Goal: Information Seeking & Learning: Learn about a topic

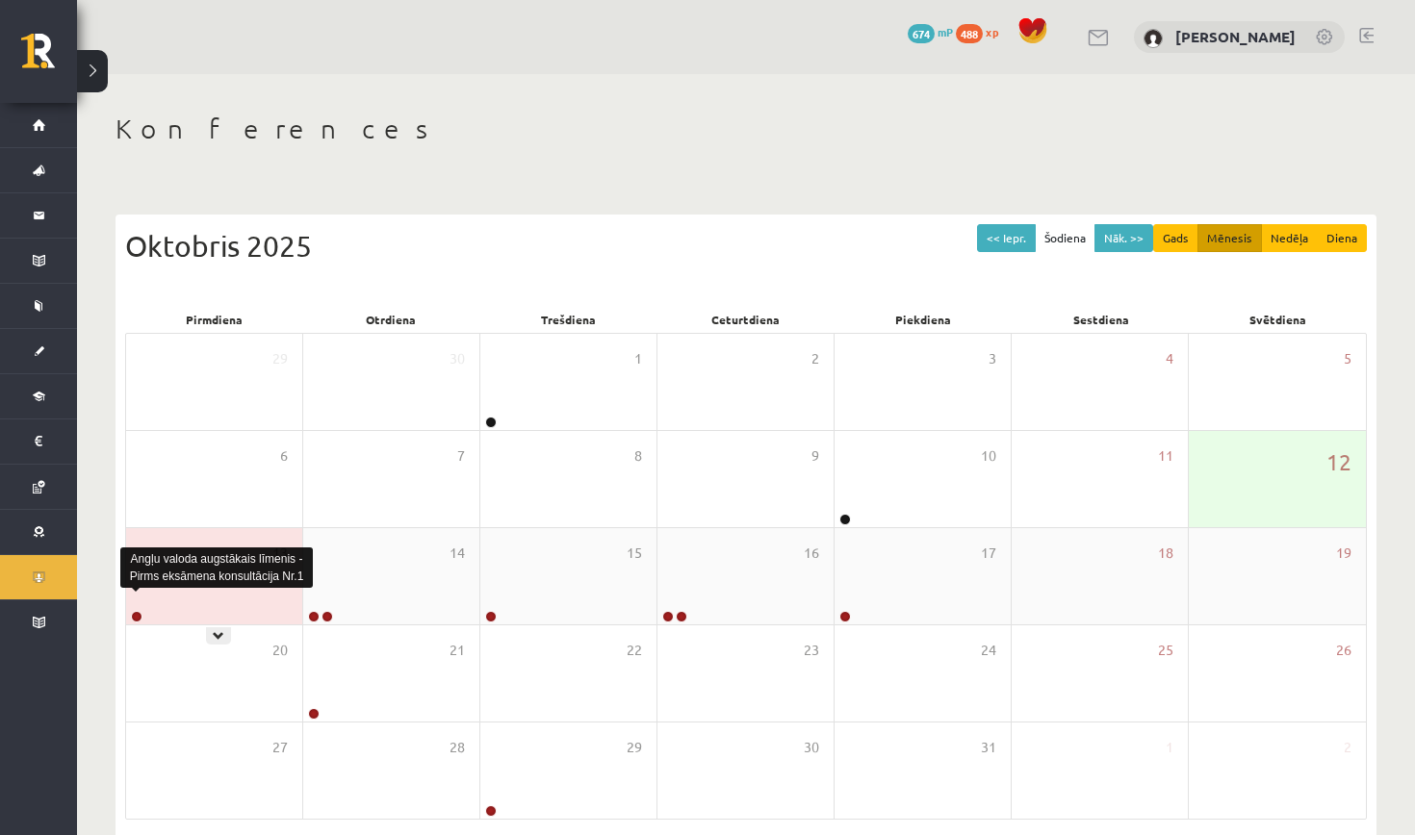
click at [138, 617] on link at bounding box center [137, 617] width 12 height 12
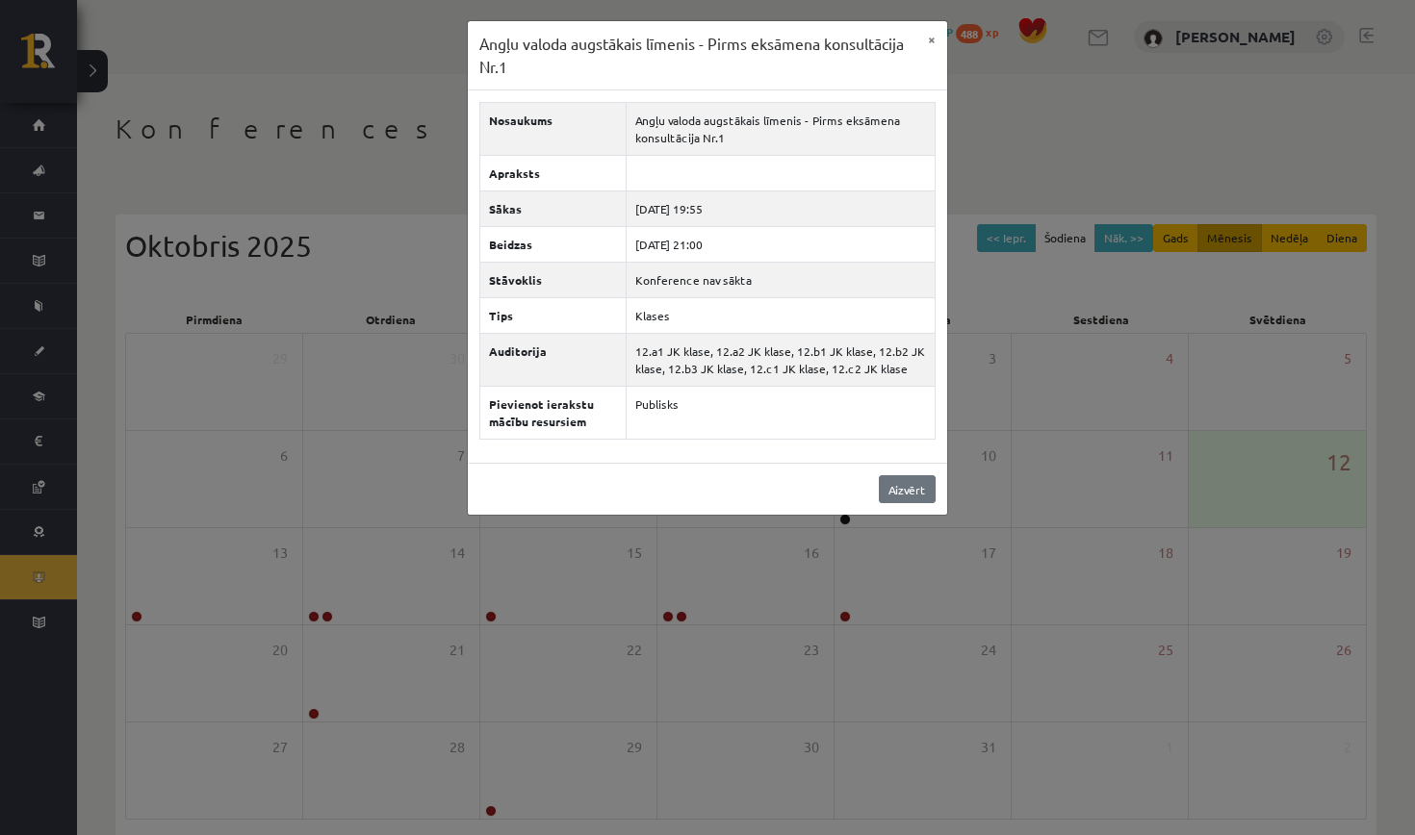
click at [920, 495] on link "Aizvērt" at bounding box center [907, 489] width 57 height 28
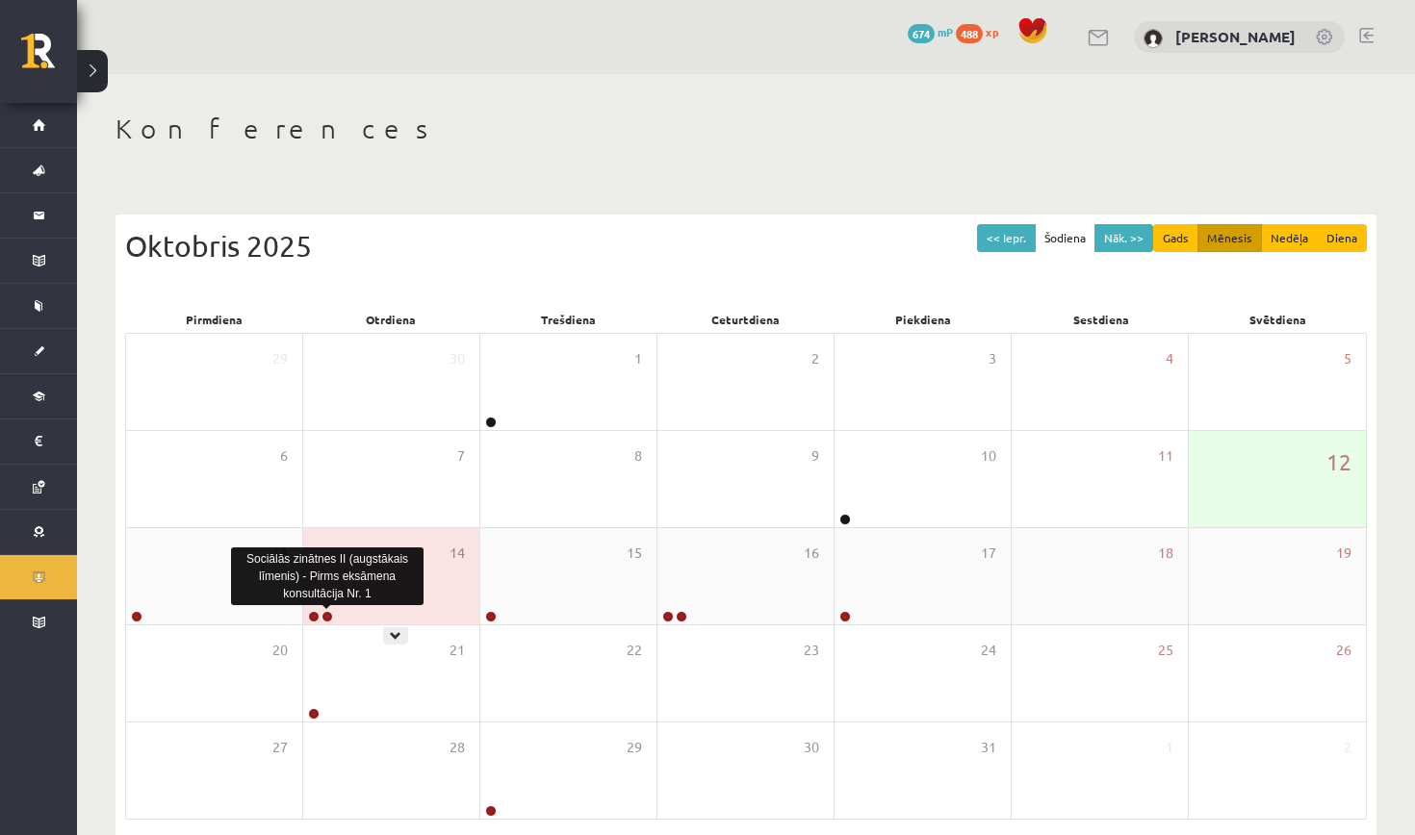
click at [331, 612] on link at bounding box center [327, 617] width 12 height 12
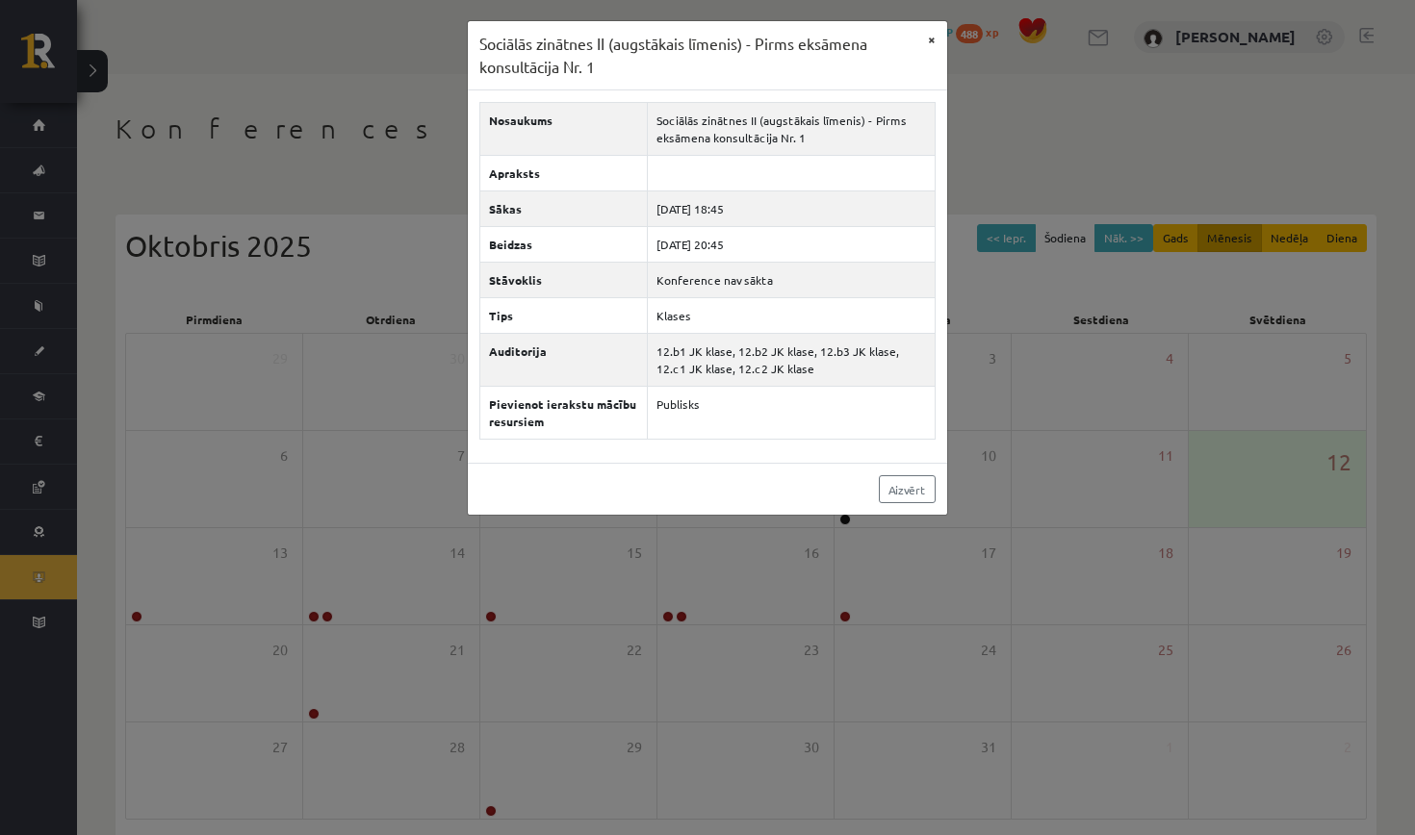
click at [935, 43] on button "×" at bounding box center [931, 39] width 31 height 37
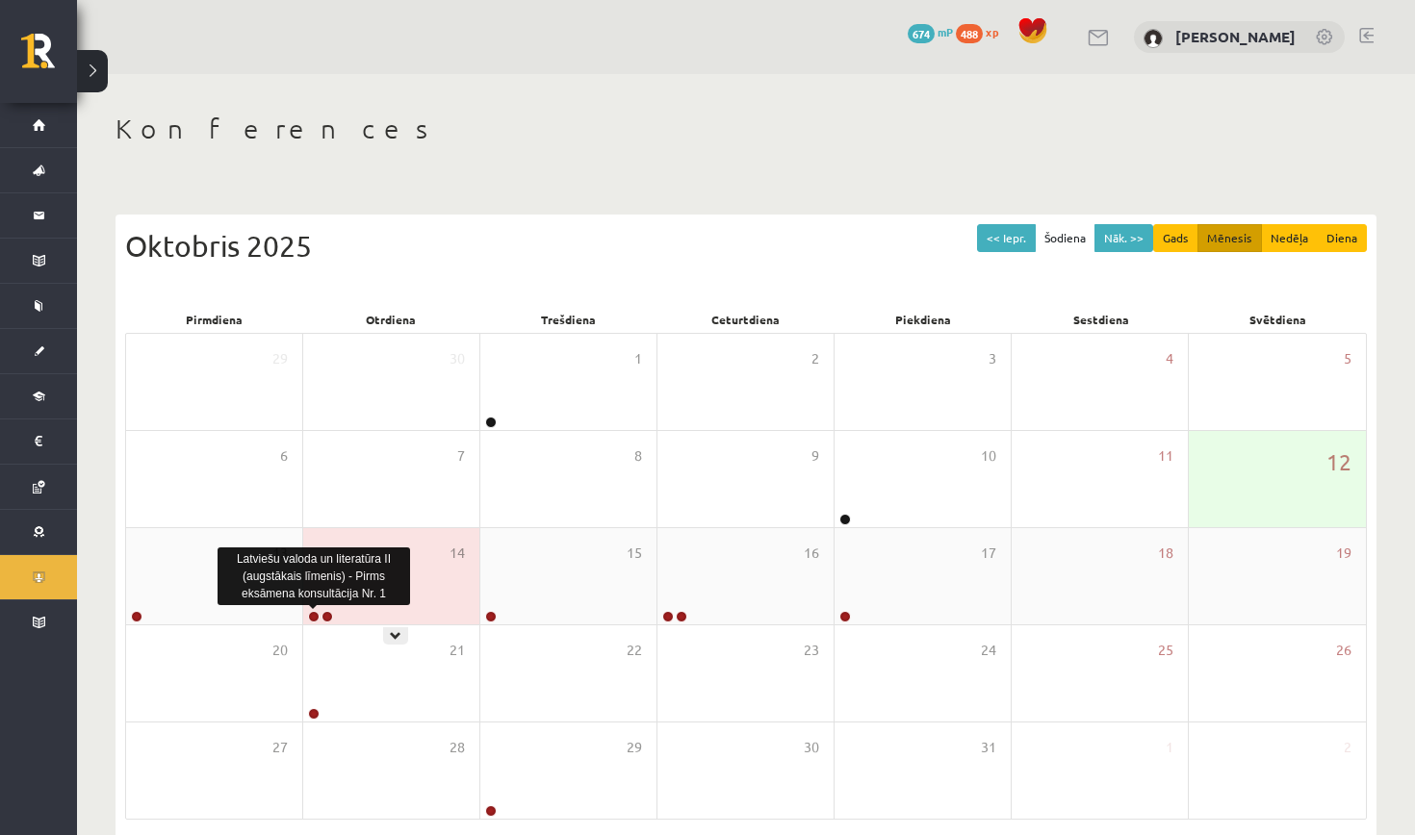
click at [313, 614] on link at bounding box center [314, 617] width 12 height 12
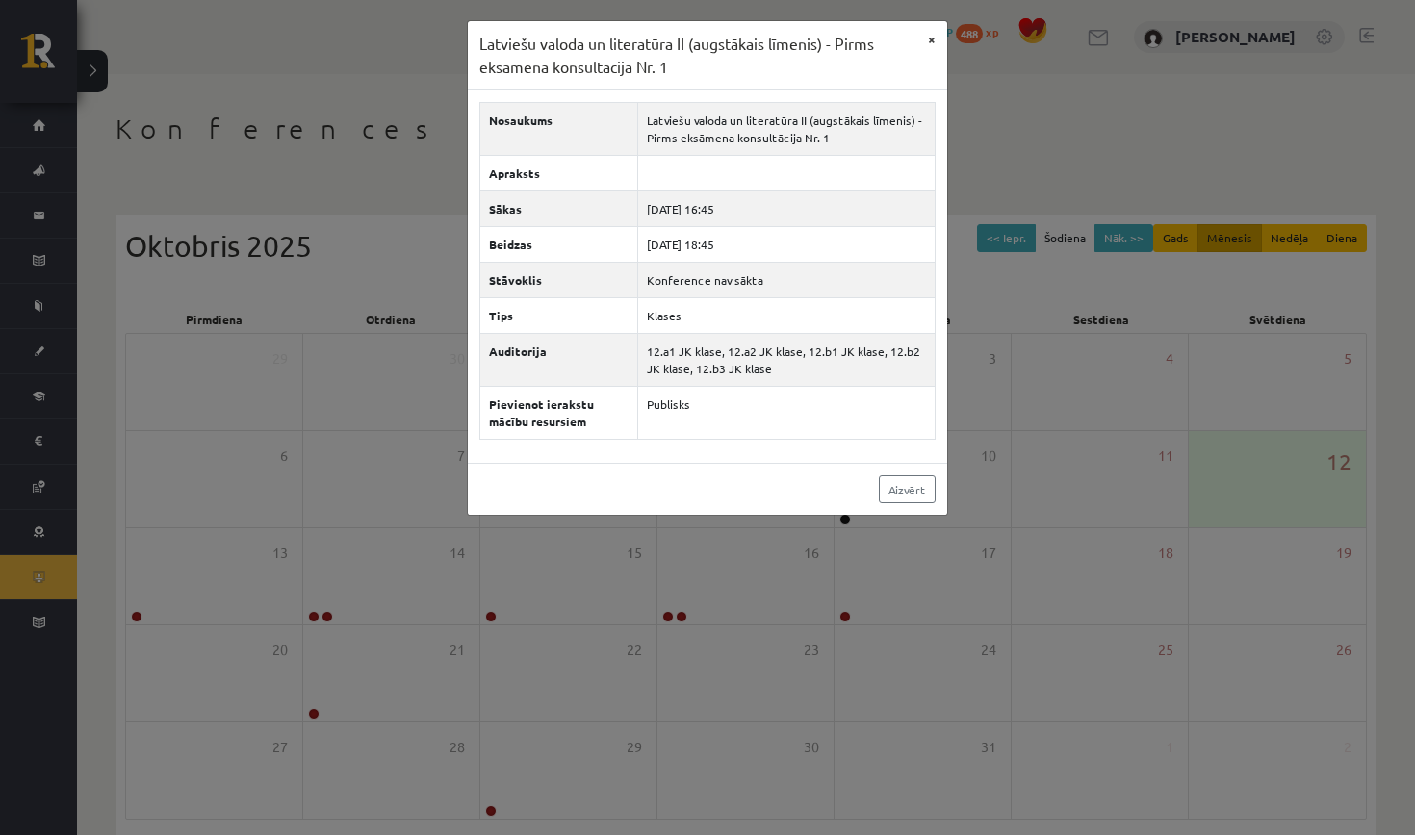
click at [935, 29] on button "×" at bounding box center [931, 39] width 31 height 37
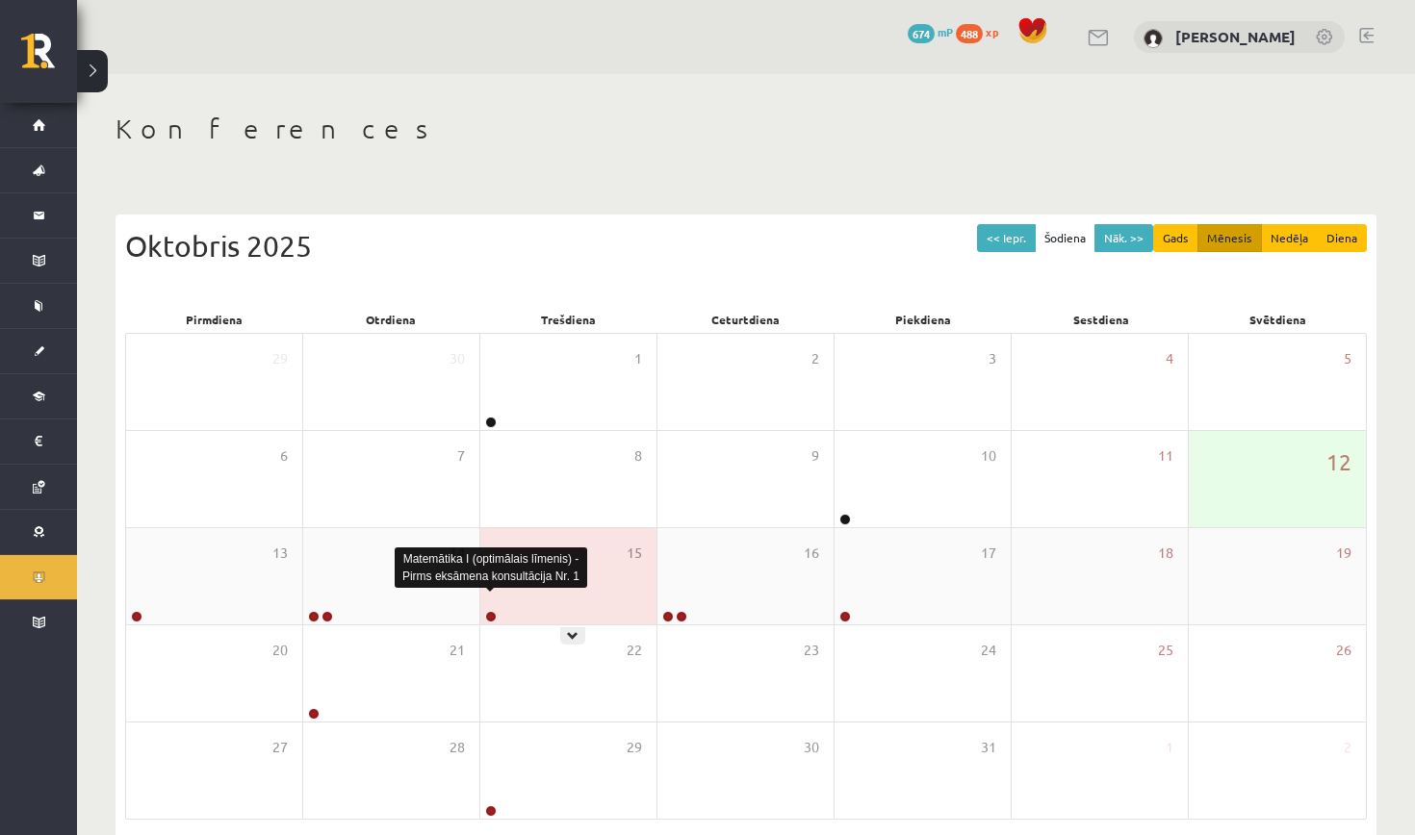
click at [492, 618] on link at bounding box center [491, 617] width 12 height 12
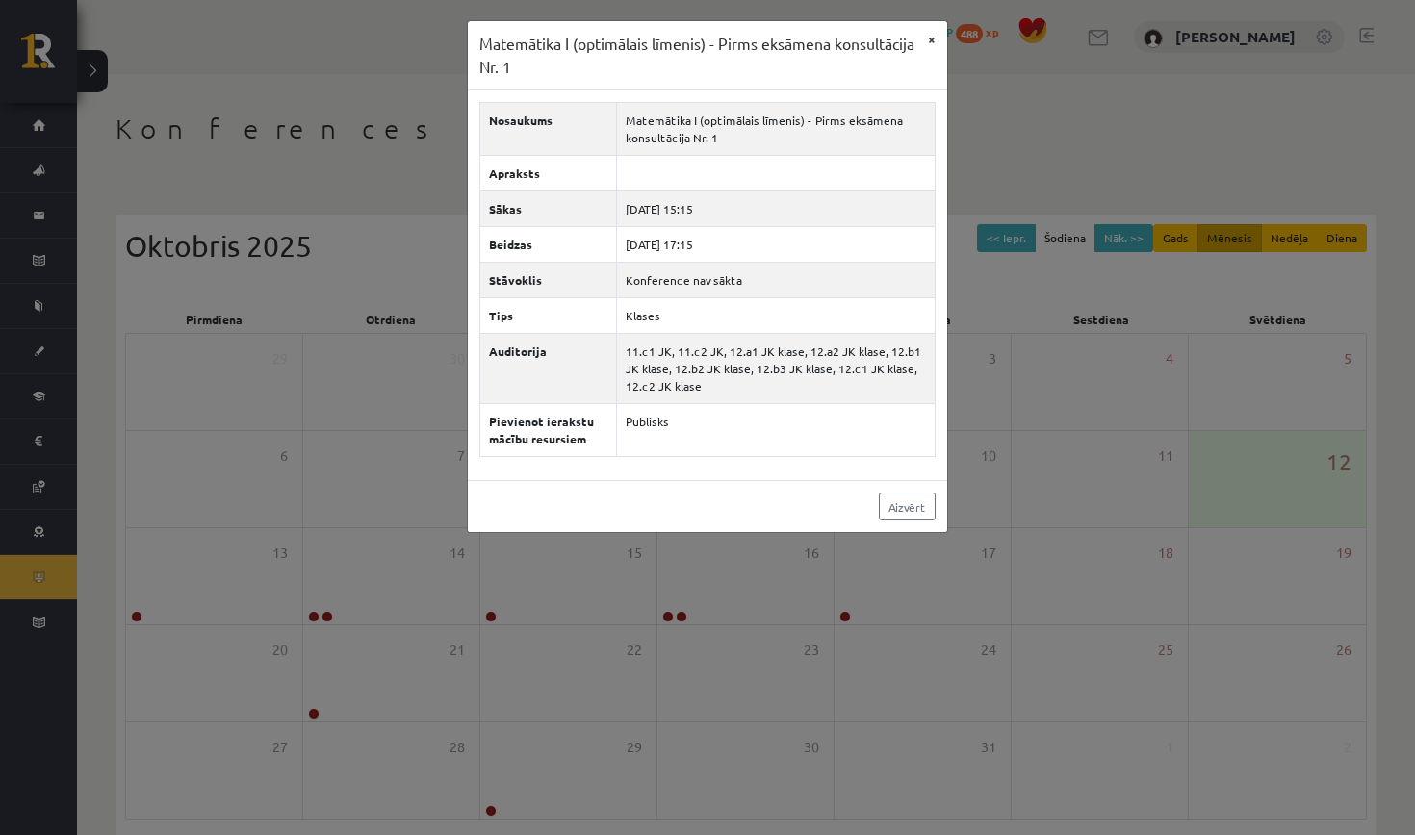
click at [928, 33] on button "×" at bounding box center [931, 39] width 31 height 37
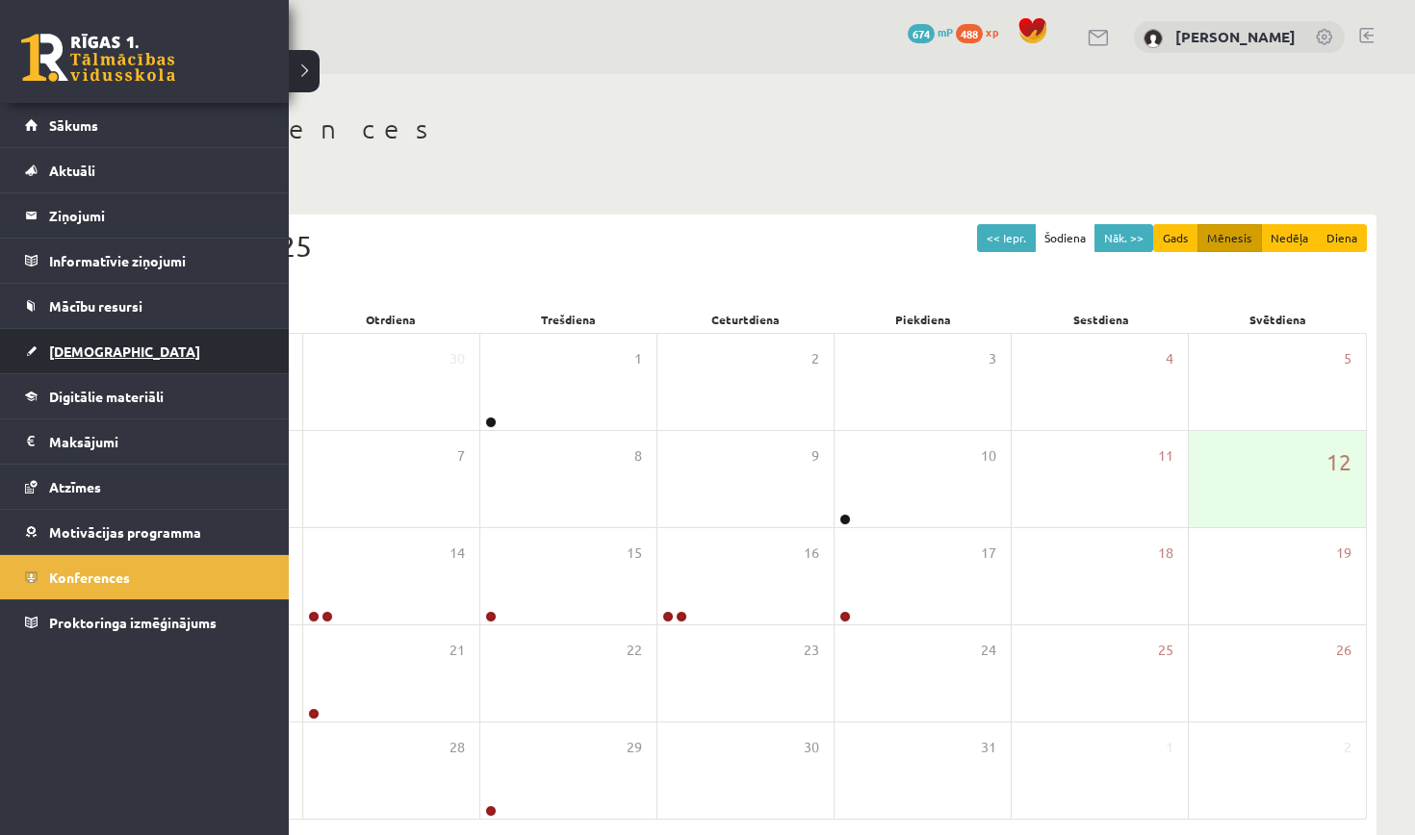
click at [73, 361] on link "[DEMOGRAPHIC_DATA]" at bounding box center [145, 351] width 240 height 44
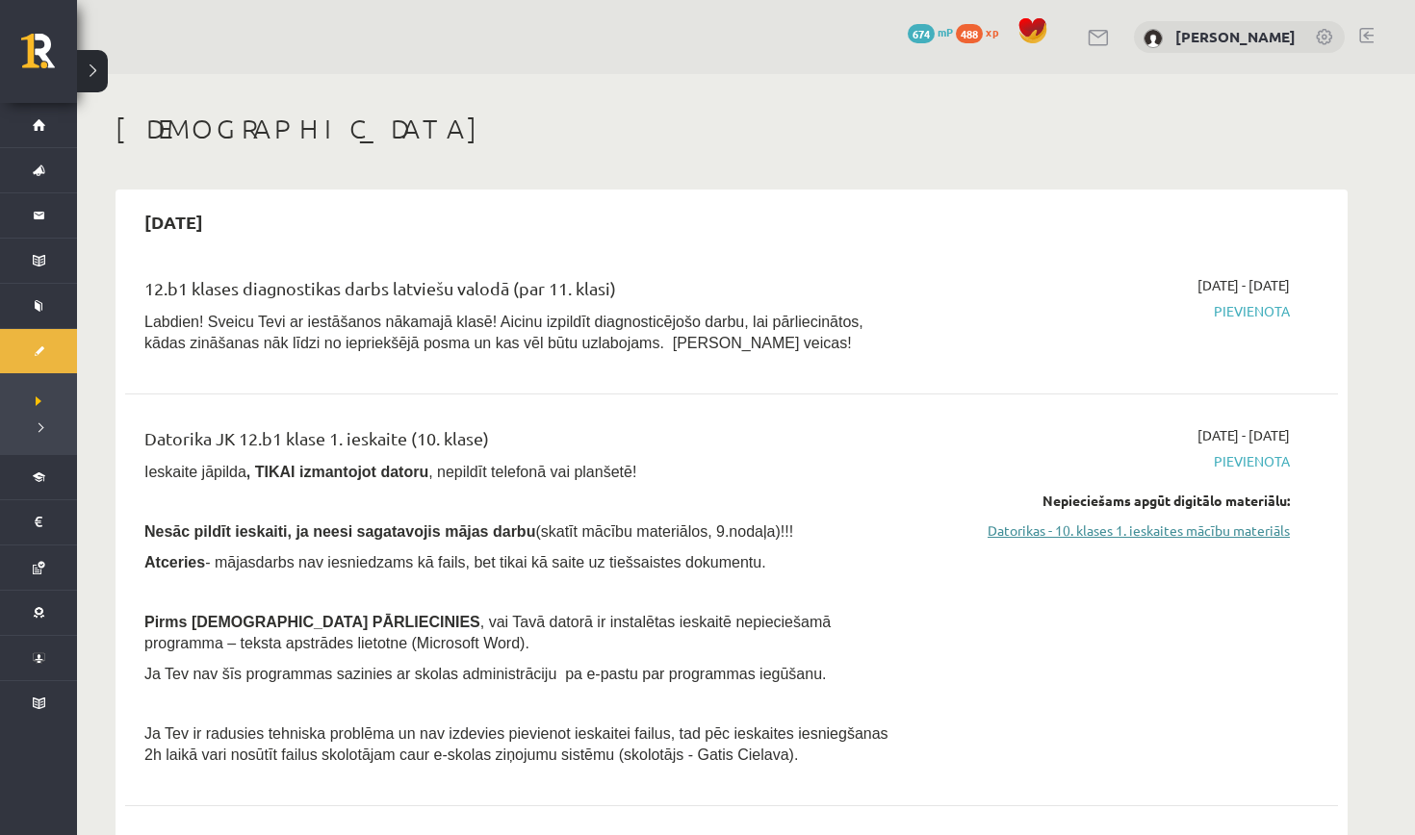
click at [1053, 535] on link "Datorikas - 10. klases 1. ieskaites mācību materiāls" at bounding box center [1108, 531] width 363 height 20
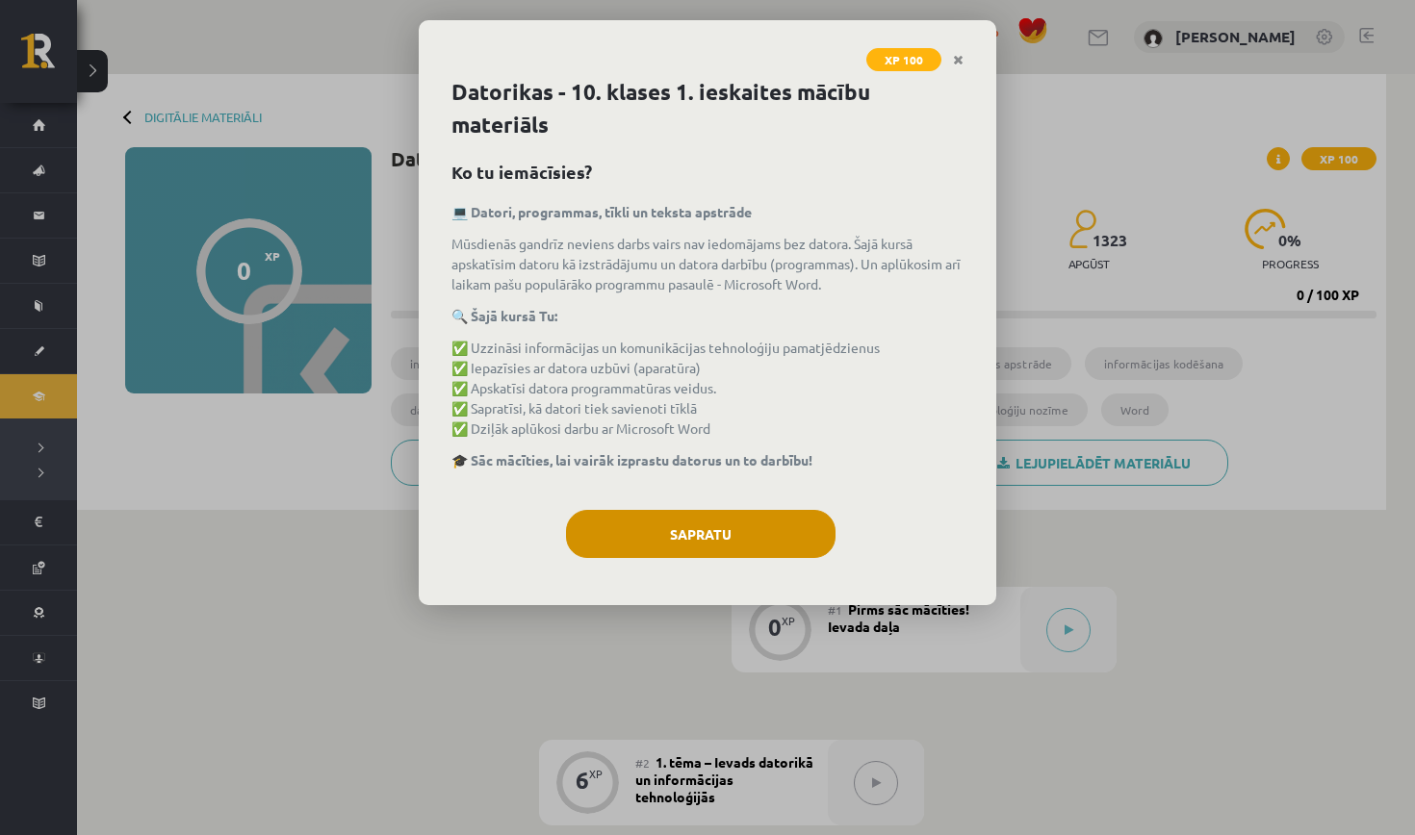
click at [759, 544] on button "Sapratu" at bounding box center [701, 534] width 270 height 48
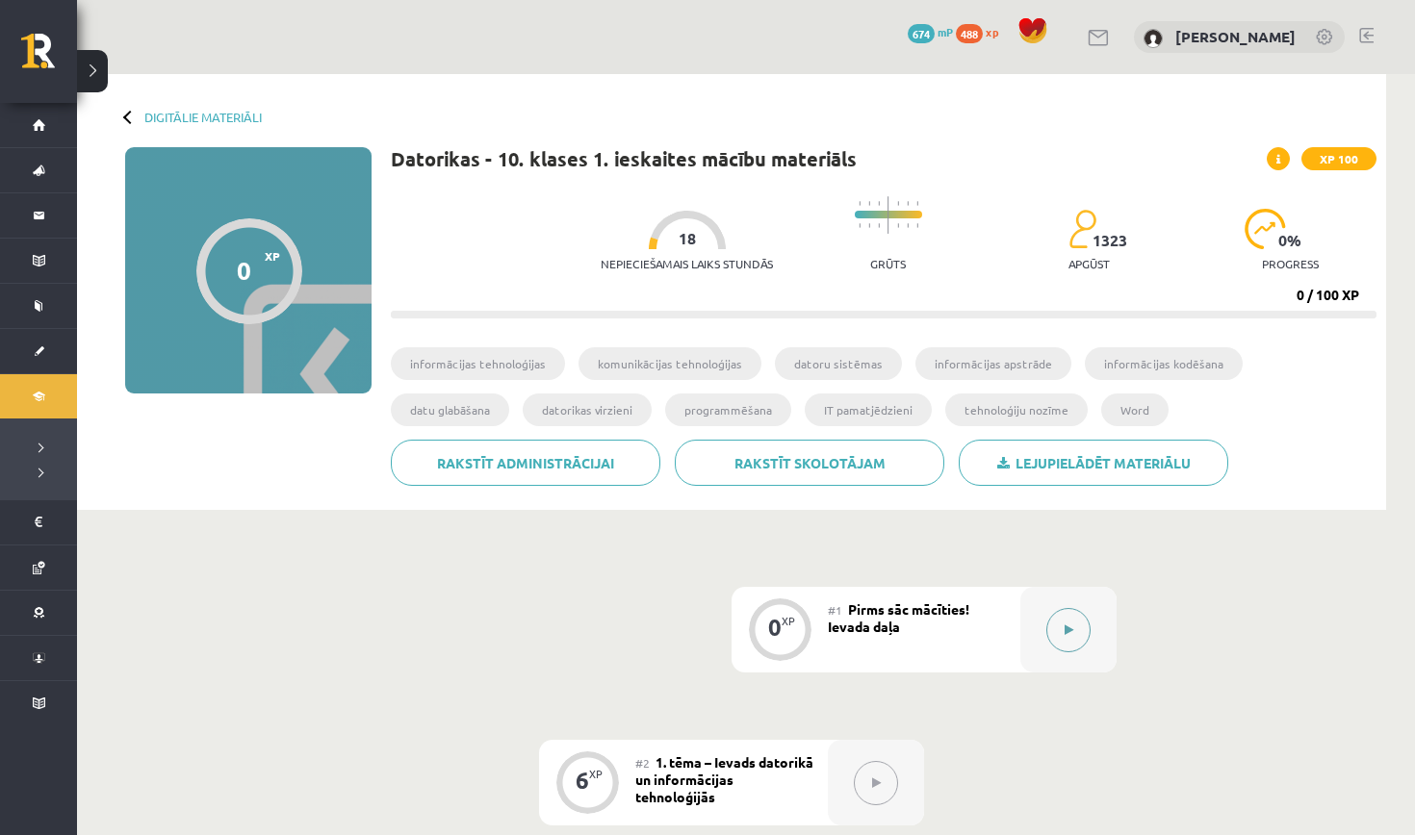
click at [1044, 631] on div at bounding box center [1068, 630] width 96 height 86
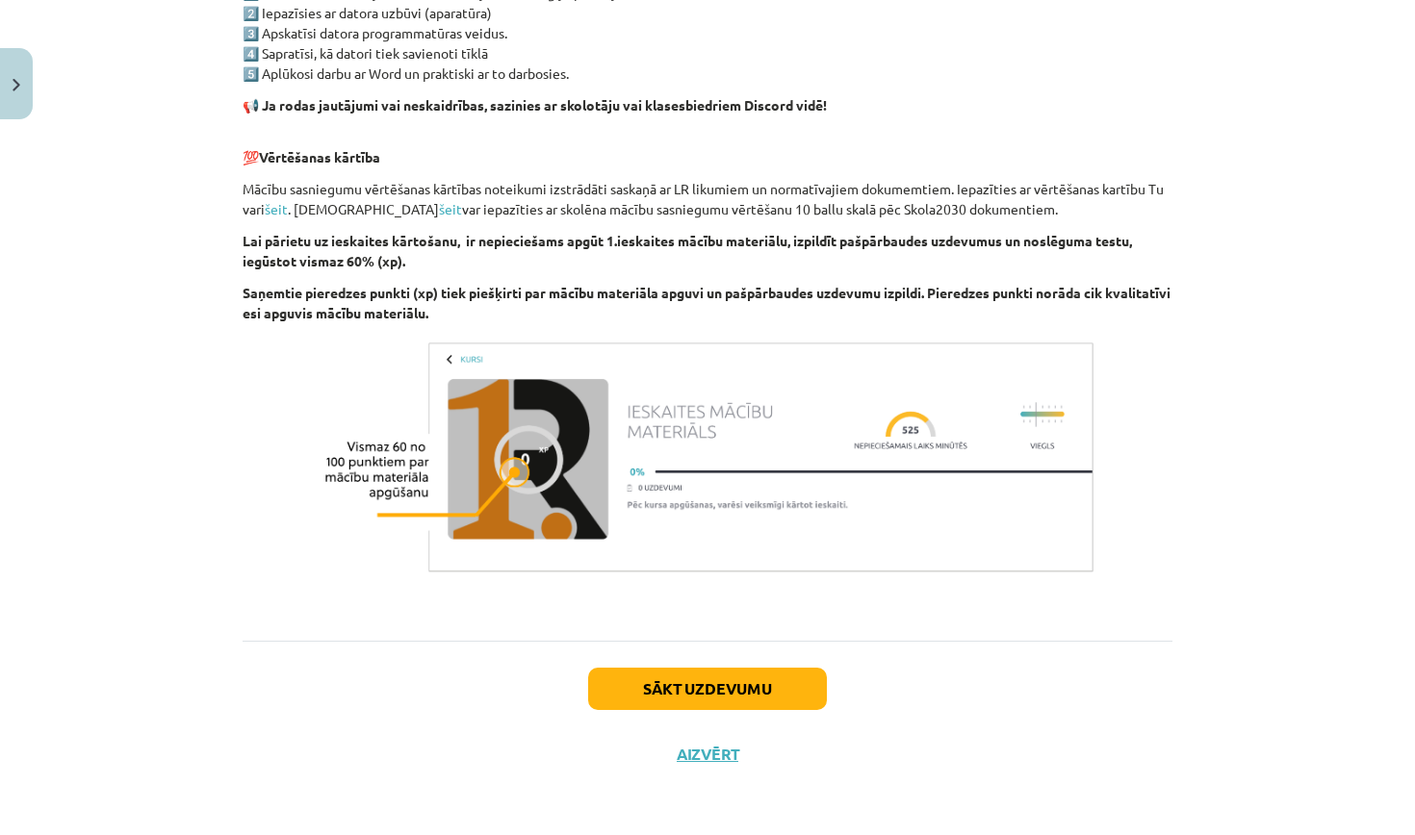
scroll to position [1209, 0]
click at [822, 679] on button "Sākt uzdevumu" at bounding box center [707, 689] width 239 height 42
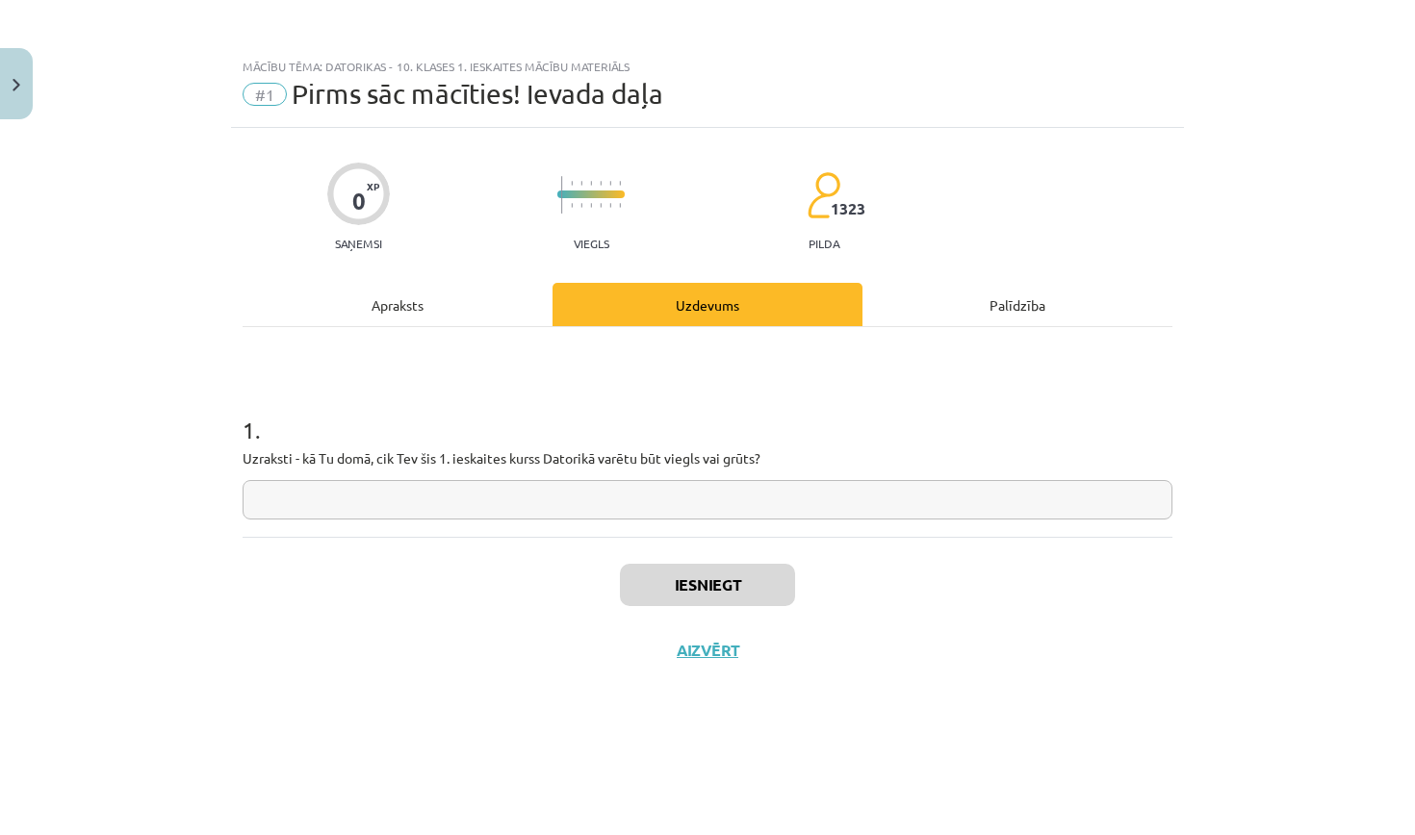
scroll to position [0, 0]
click at [735, 519] on input "text" at bounding box center [708, 499] width 930 height 39
type input "*"
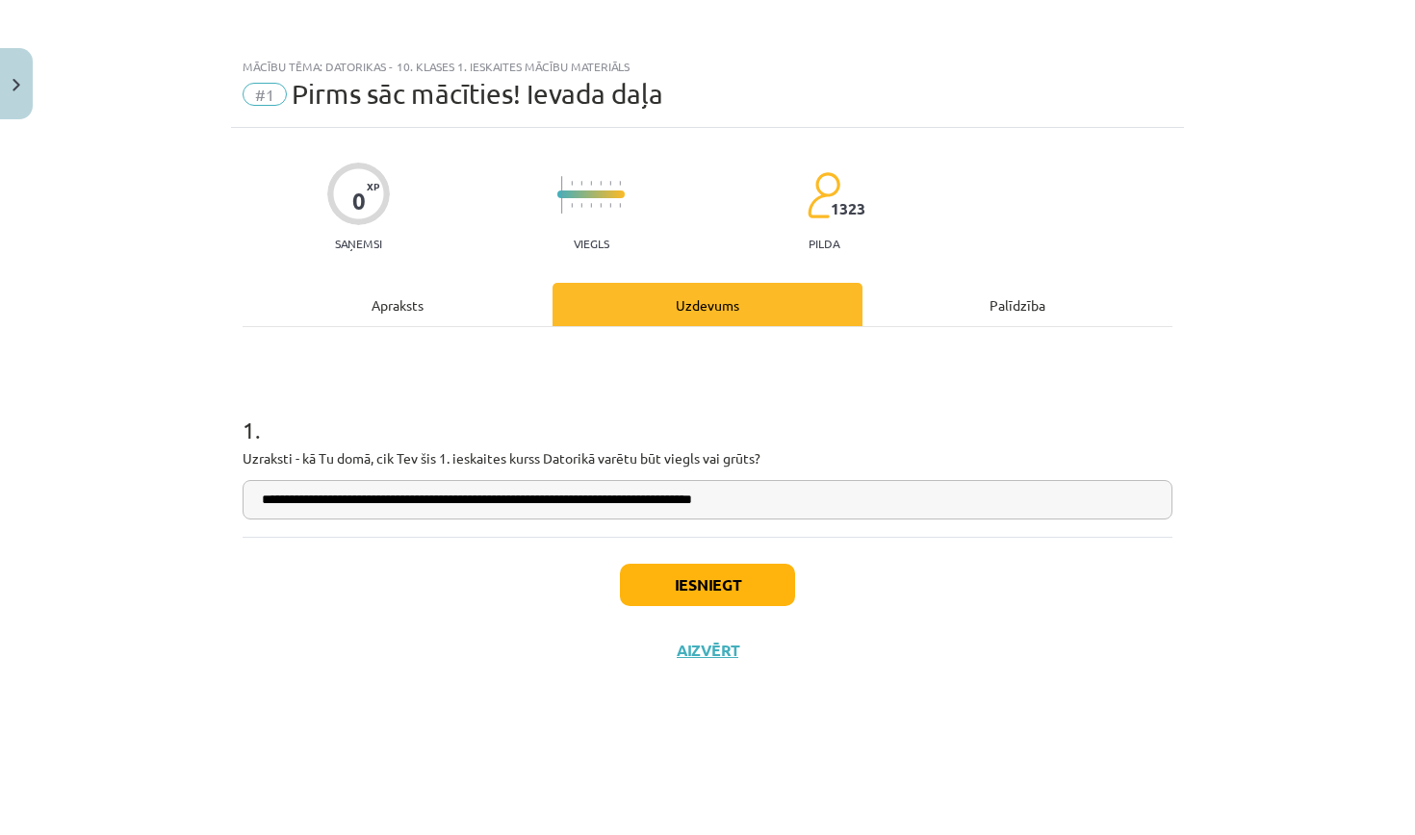
type input "**********"
click at [716, 591] on button "Iesniegt" at bounding box center [707, 585] width 175 height 42
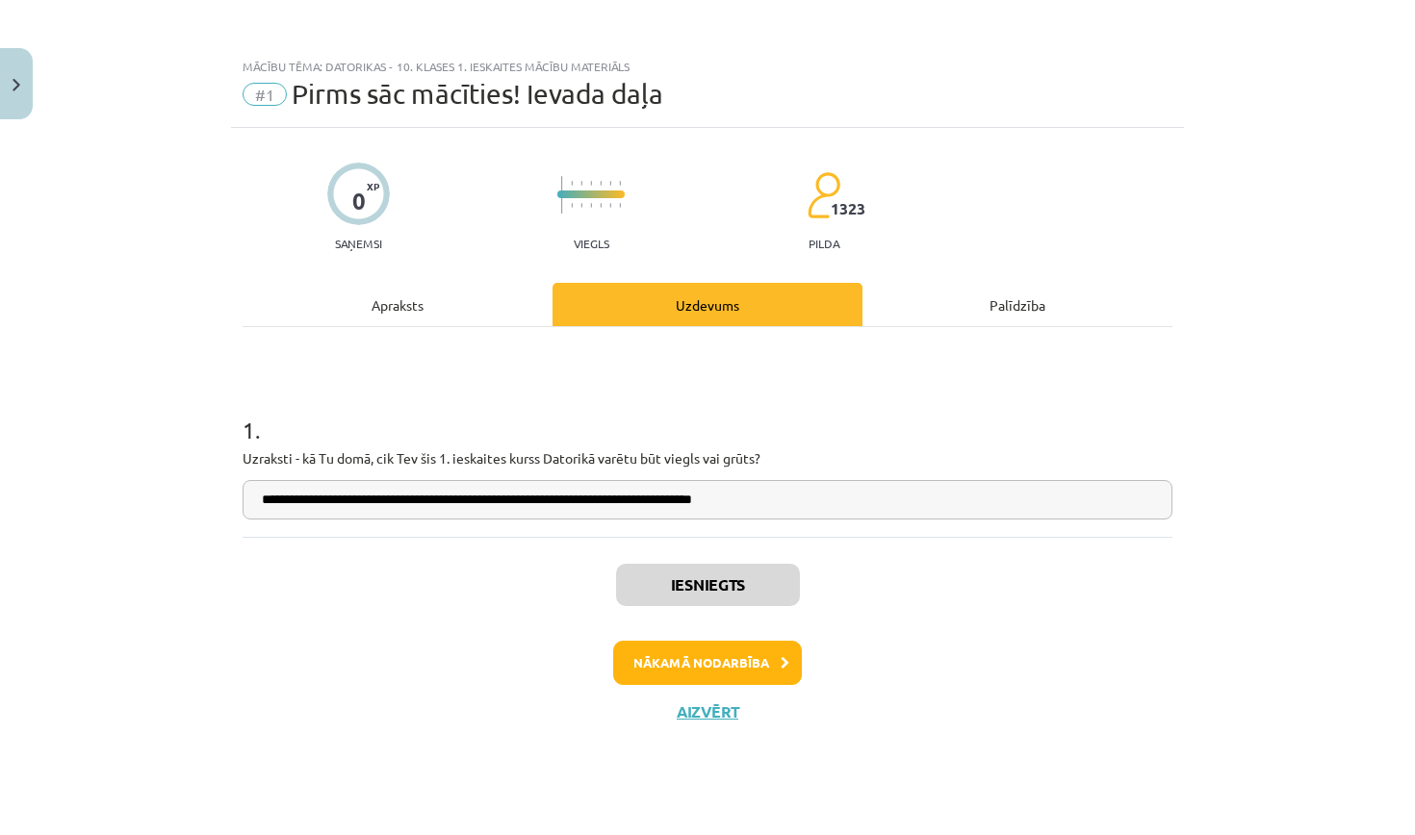
click at [709, 666] on button "Nākamā nodarbība" at bounding box center [707, 663] width 189 height 44
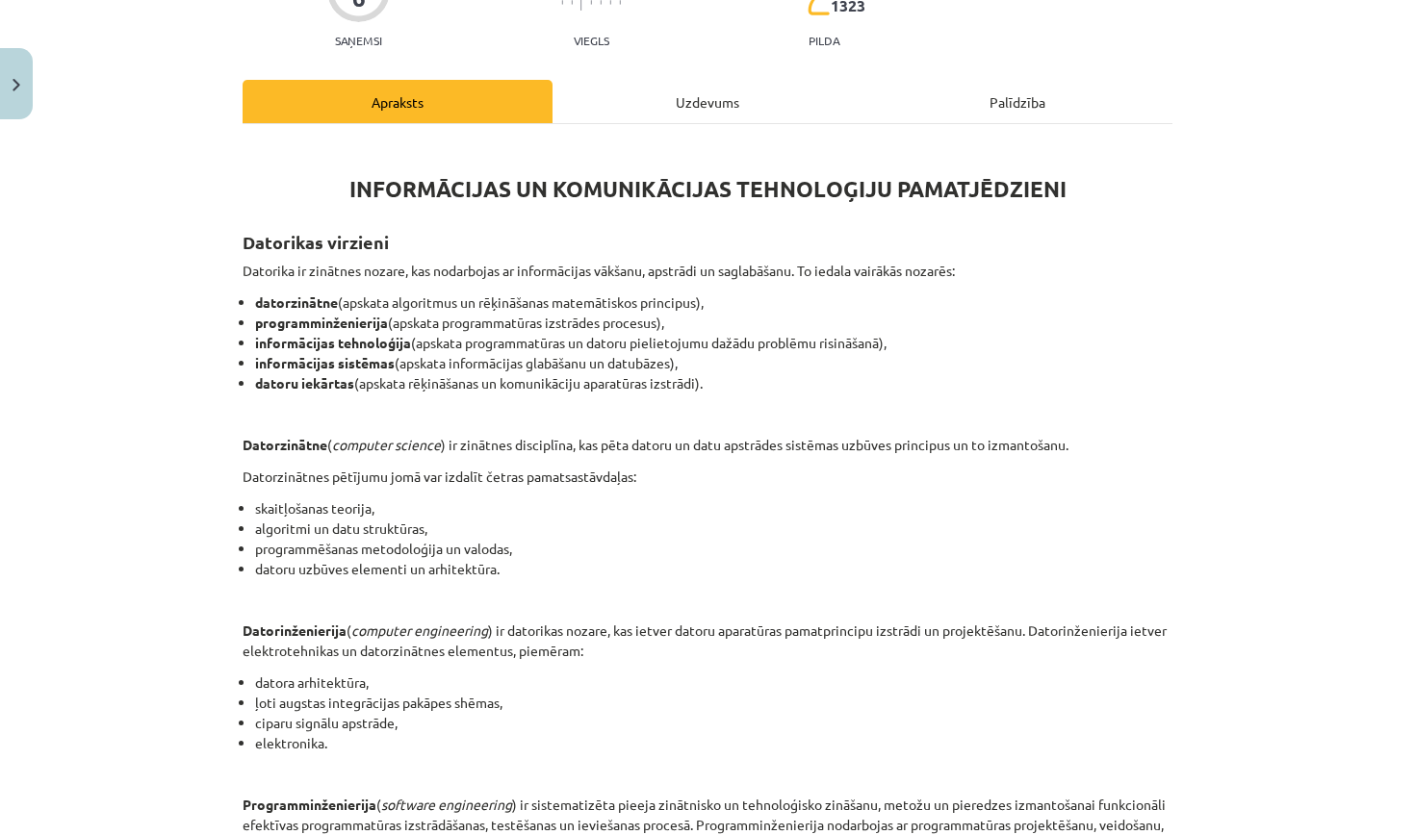
scroll to position [209, 0]
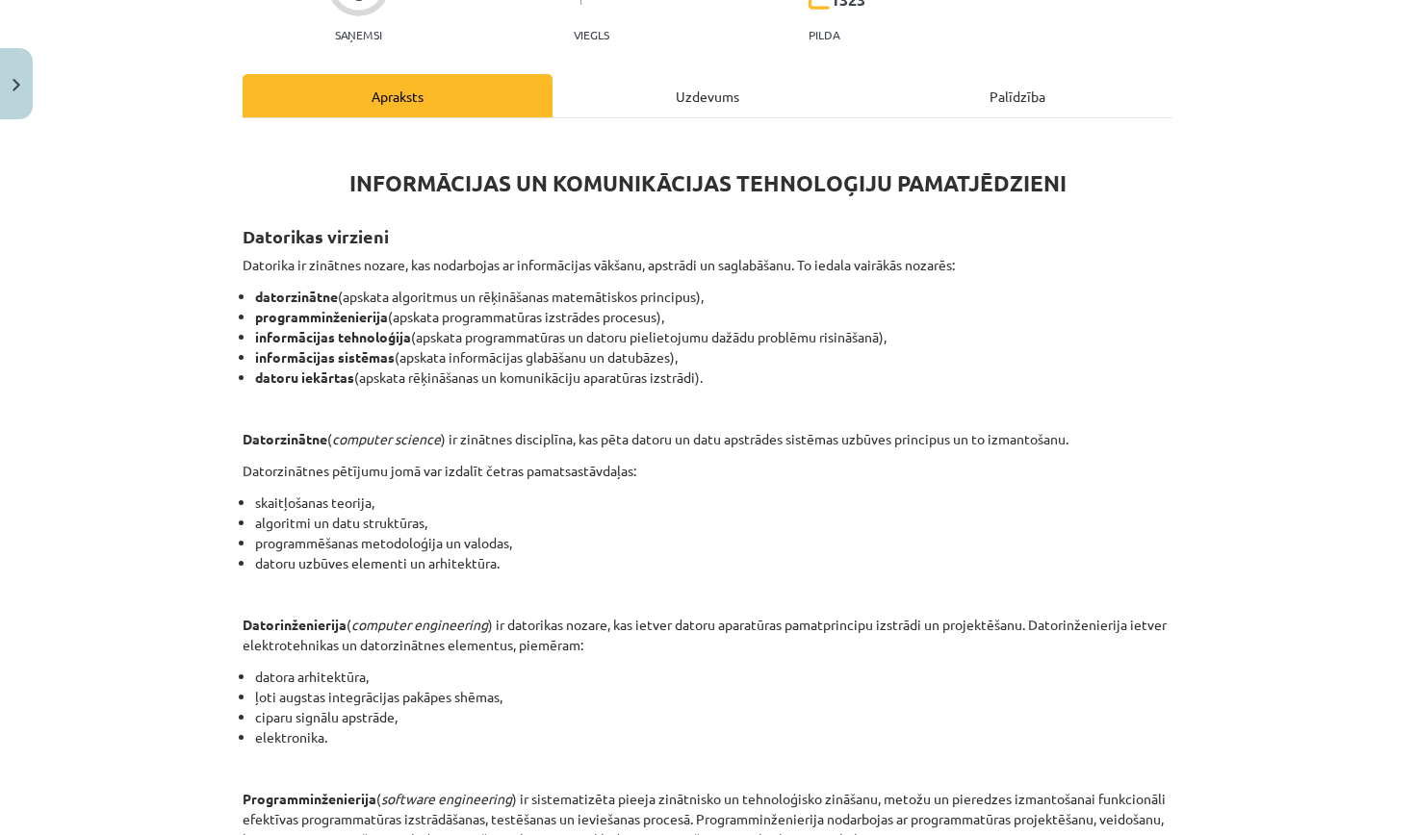
click at [671, 118] on div "INFORMĀCIJAS UN KOMUNIKĀCIJAS TEHNOLOĢIJU PAMATJĒDZIENI Datorikas virzieni Dato…" at bounding box center [708, 681] width 930 height 1126
click at [673, 99] on div "Uzdevums" at bounding box center [707, 95] width 310 height 43
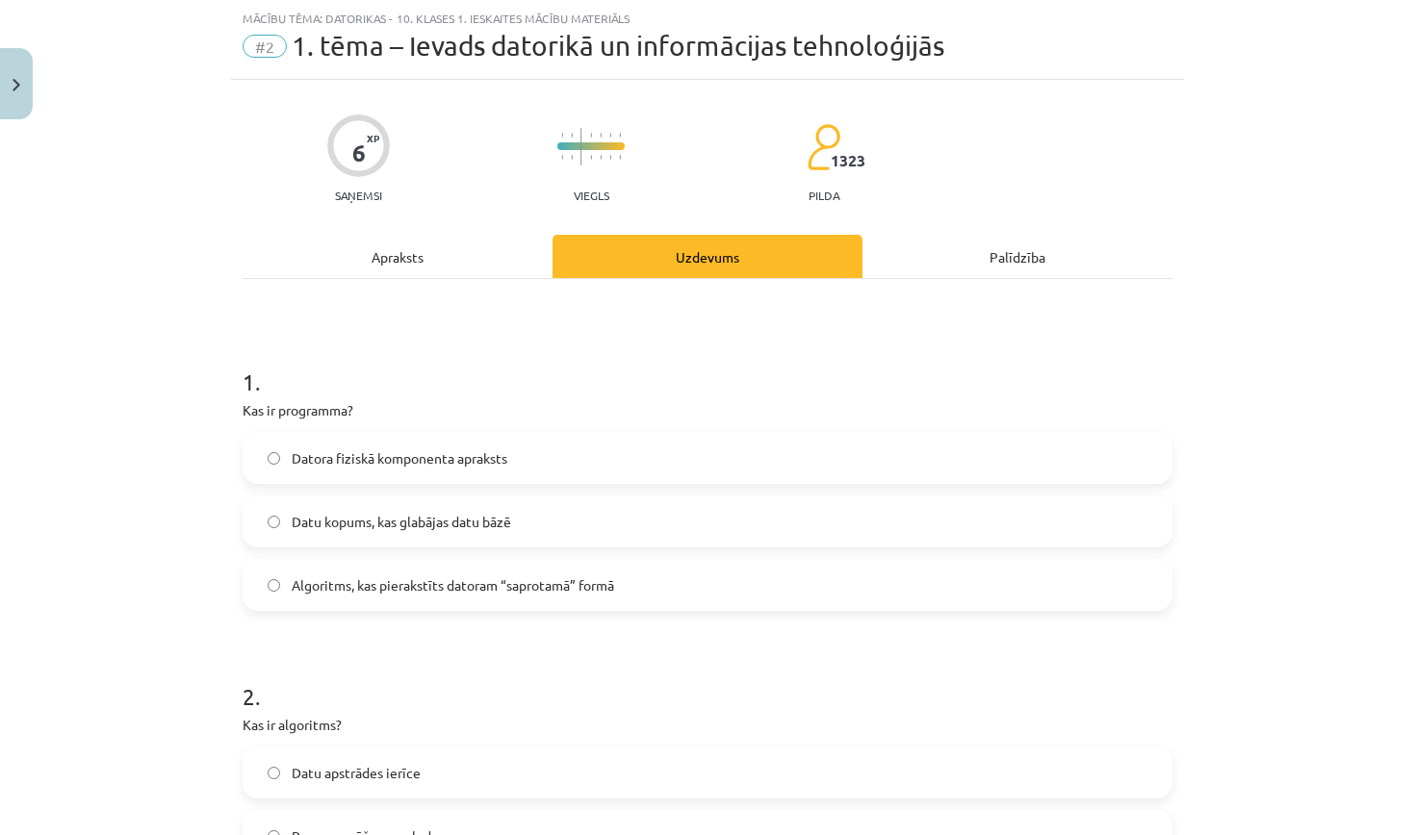
click at [425, 250] on div "Apraksts" at bounding box center [398, 256] width 310 height 43
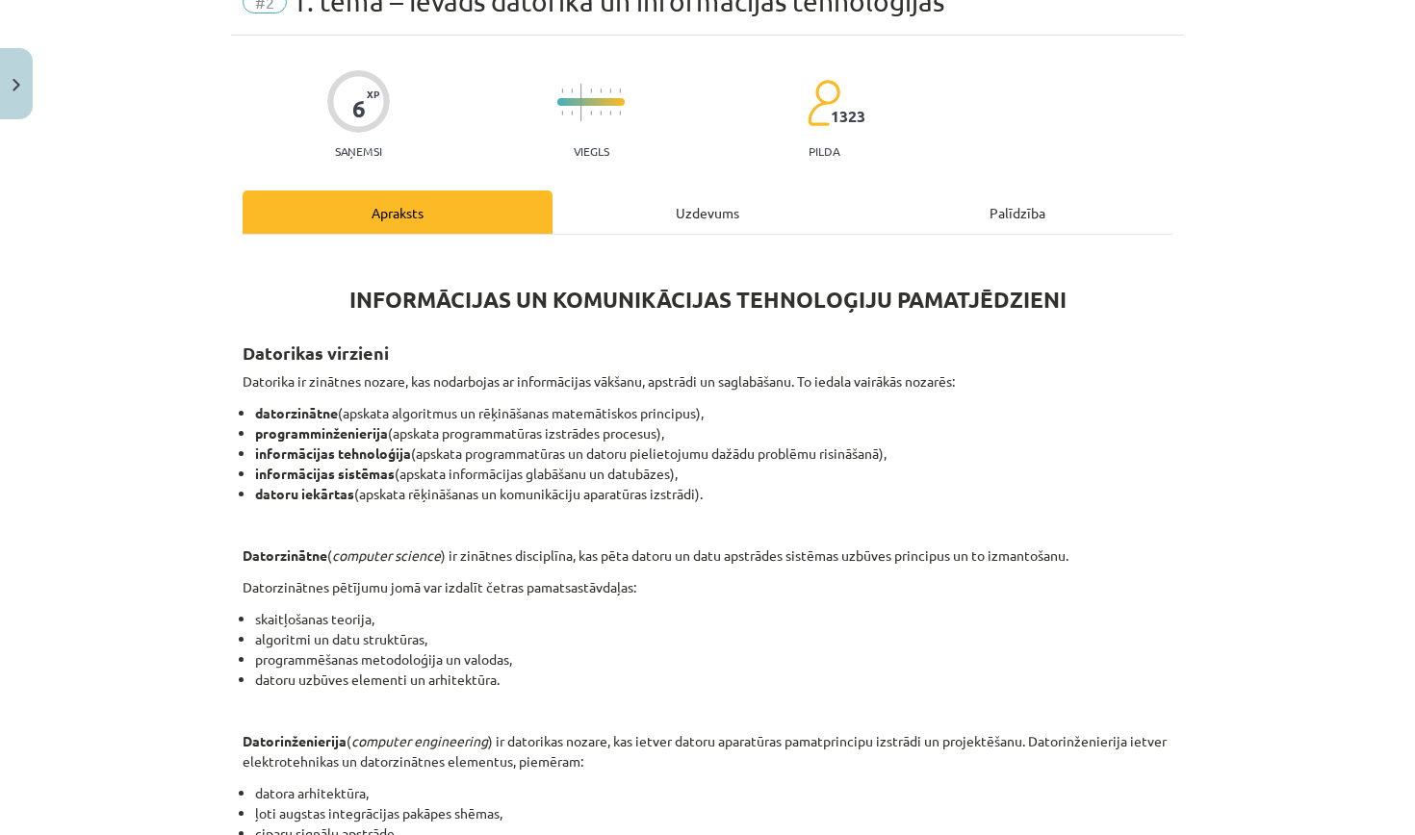
scroll to position [94, 0]
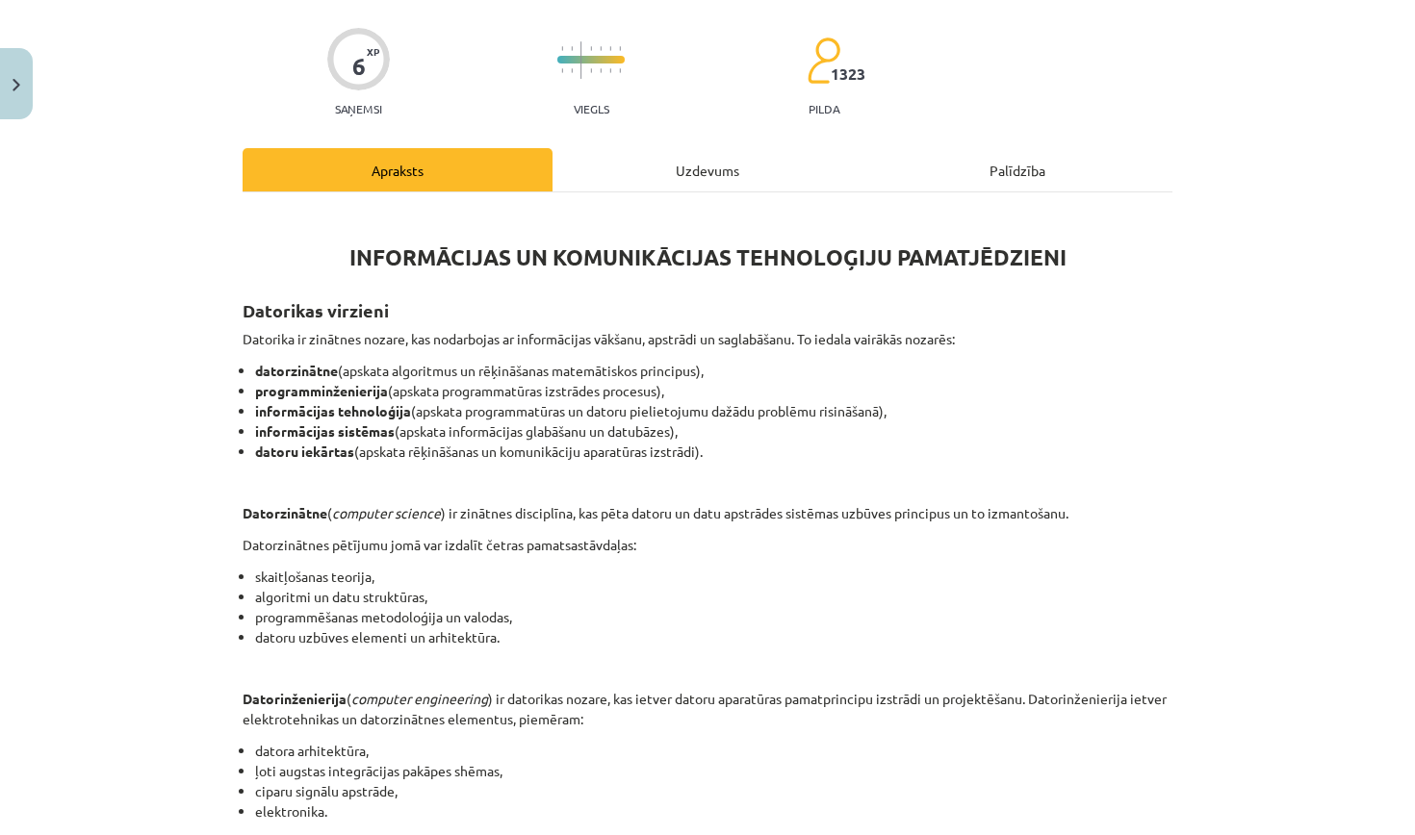
click at [687, 164] on div "Uzdevums" at bounding box center [707, 169] width 310 height 43
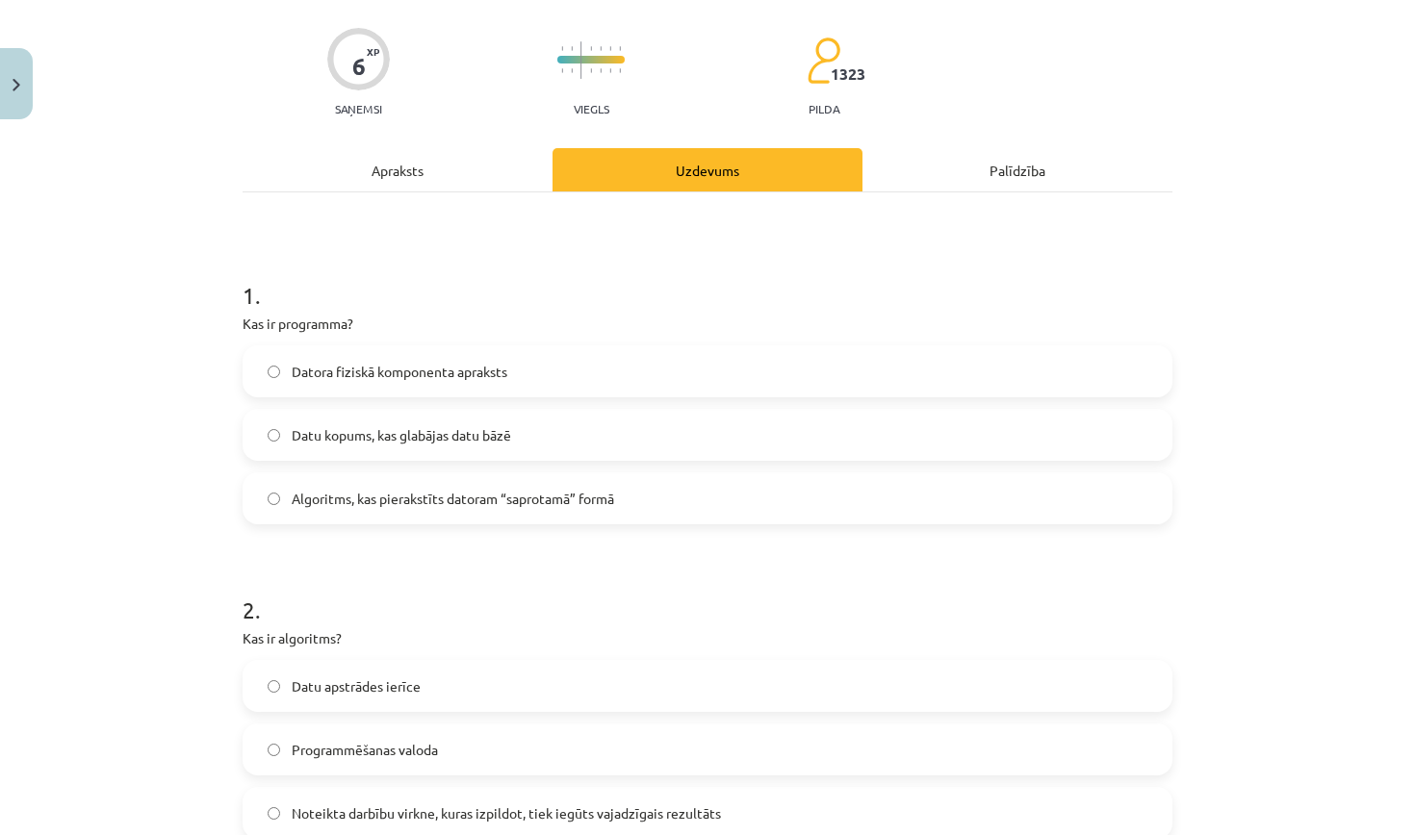
scroll to position [48, 0]
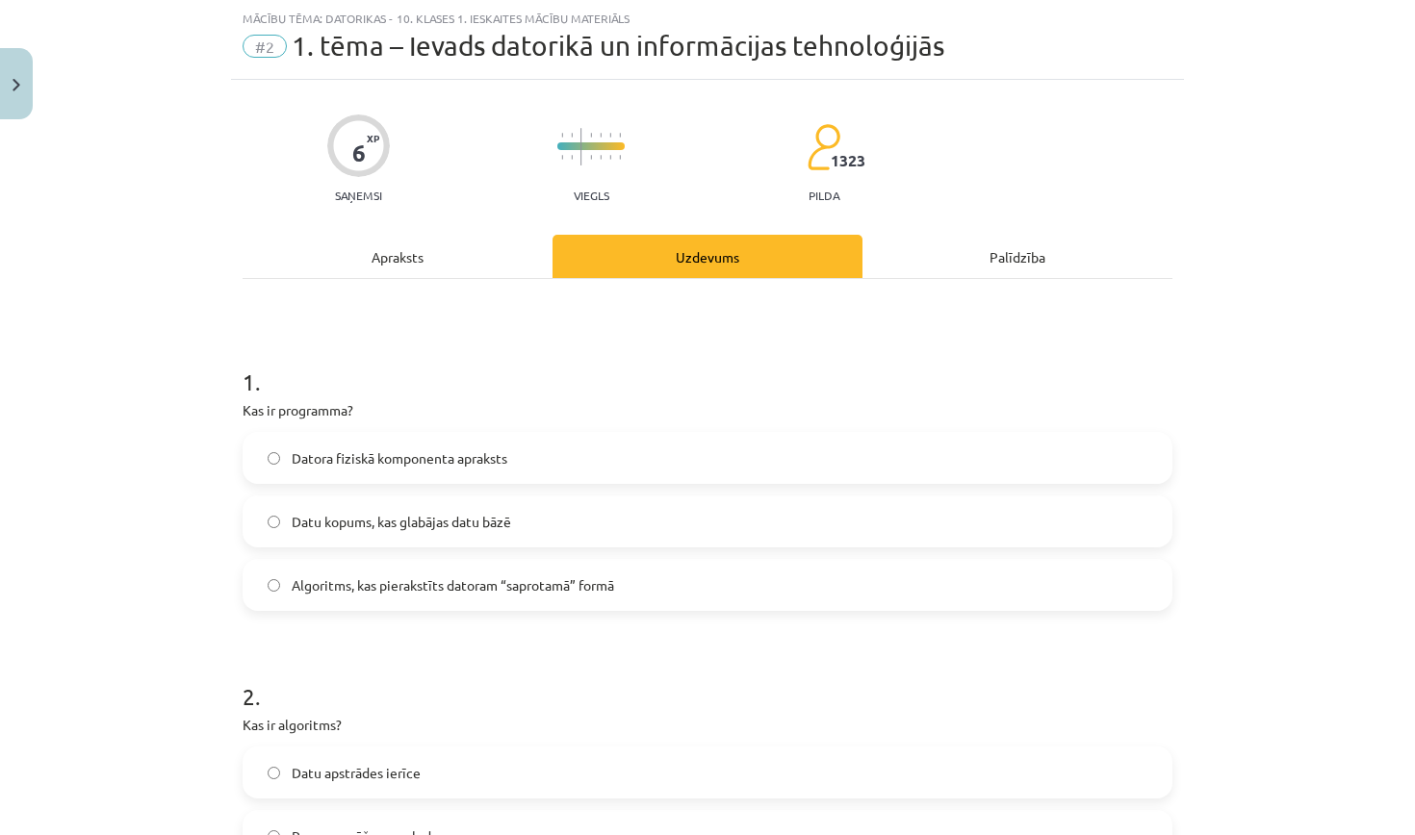
click at [425, 258] on div "Apraksts" at bounding box center [398, 256] width 310 height 43
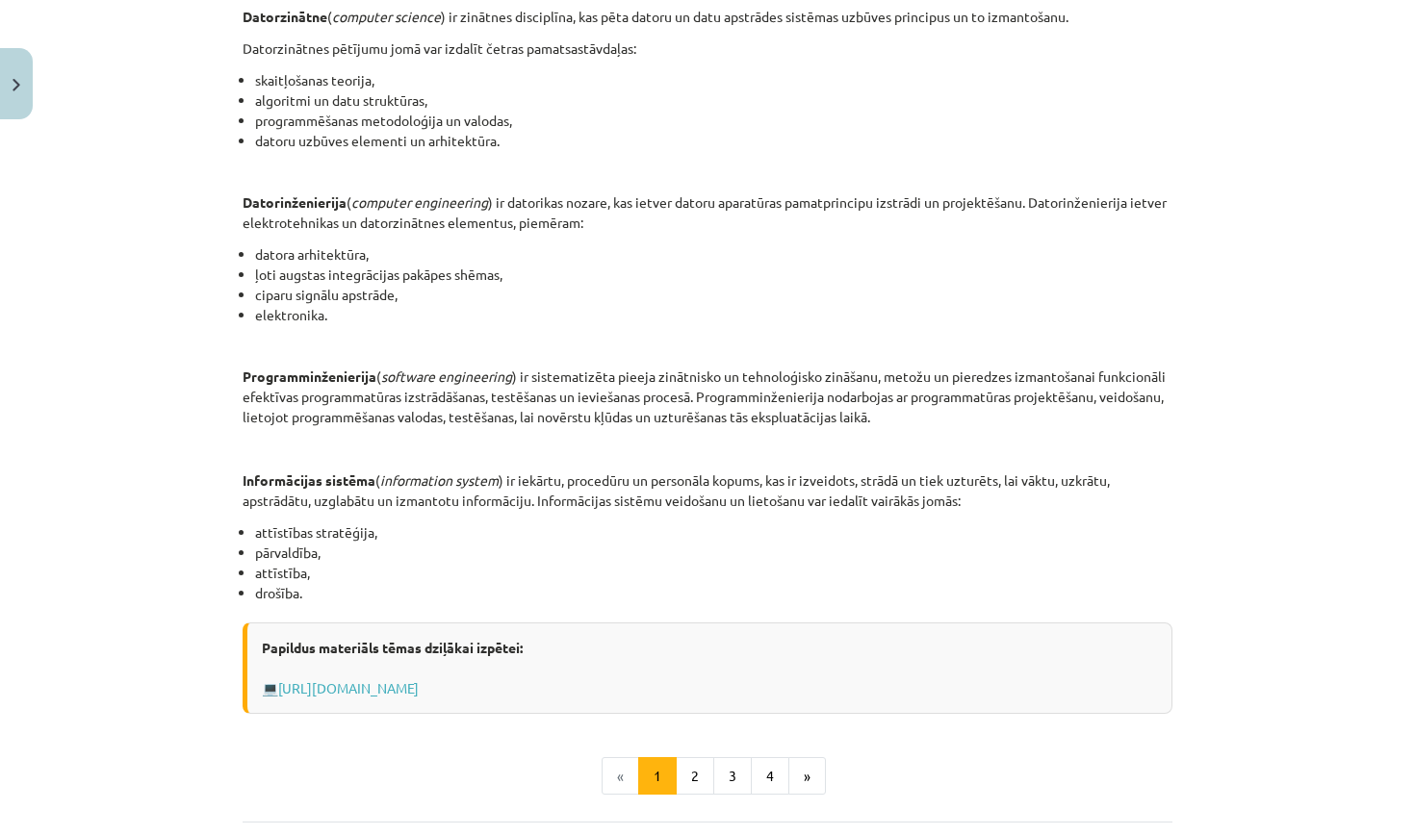
scroll to position [641, 0]
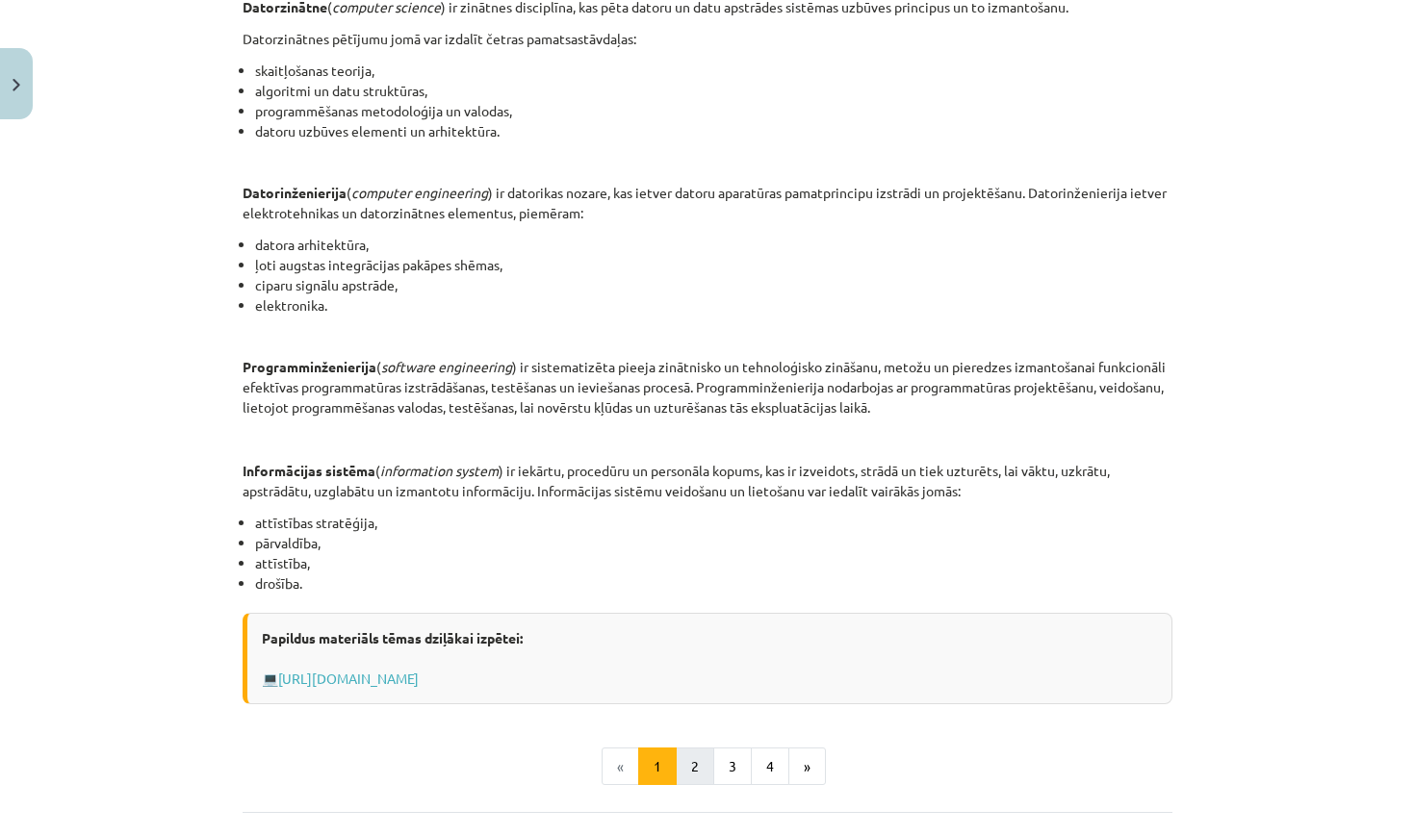
click at [690, 767] on button "2" at bounding box center [695, 767] width 39 height 39
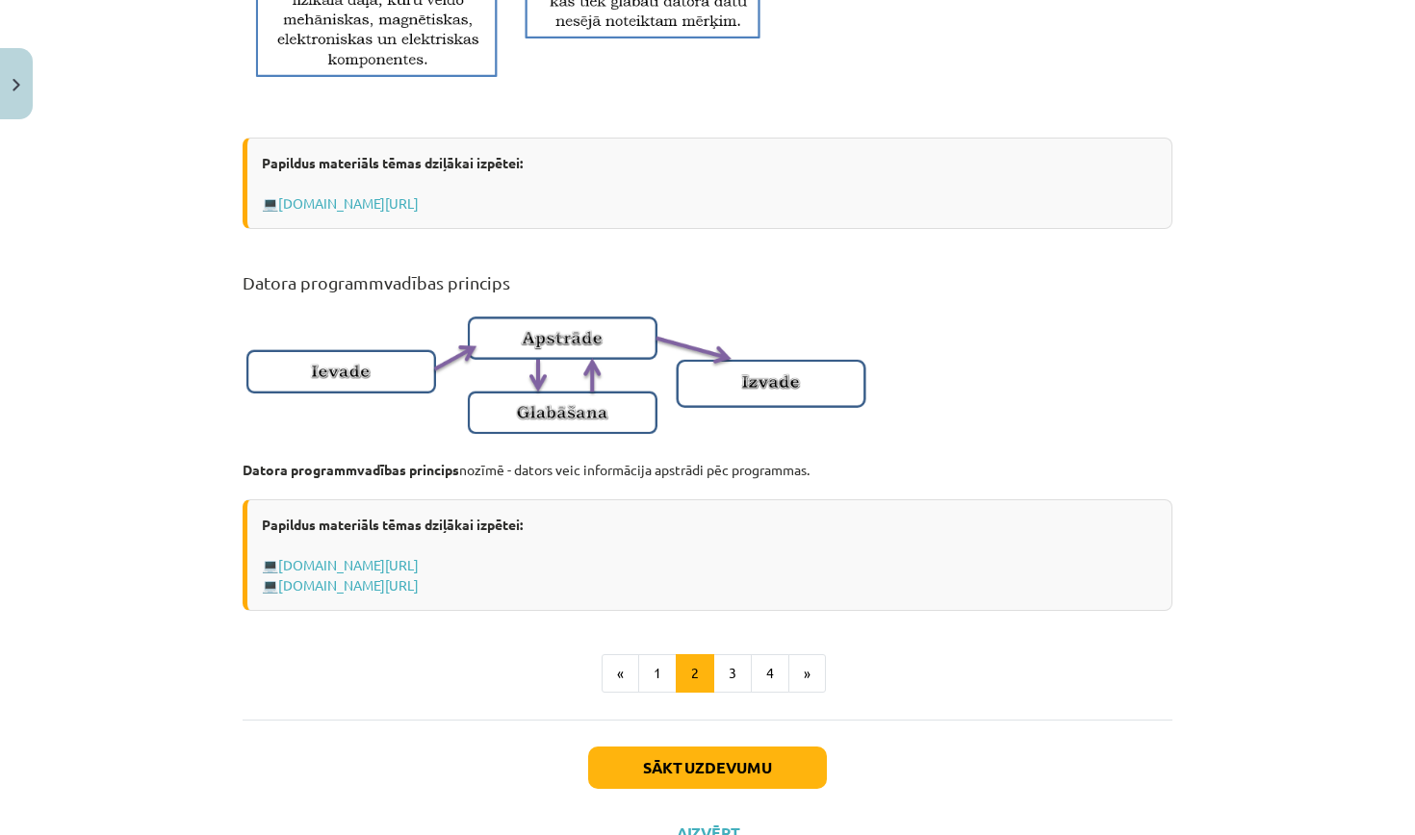
scroll to position [1058, 0]
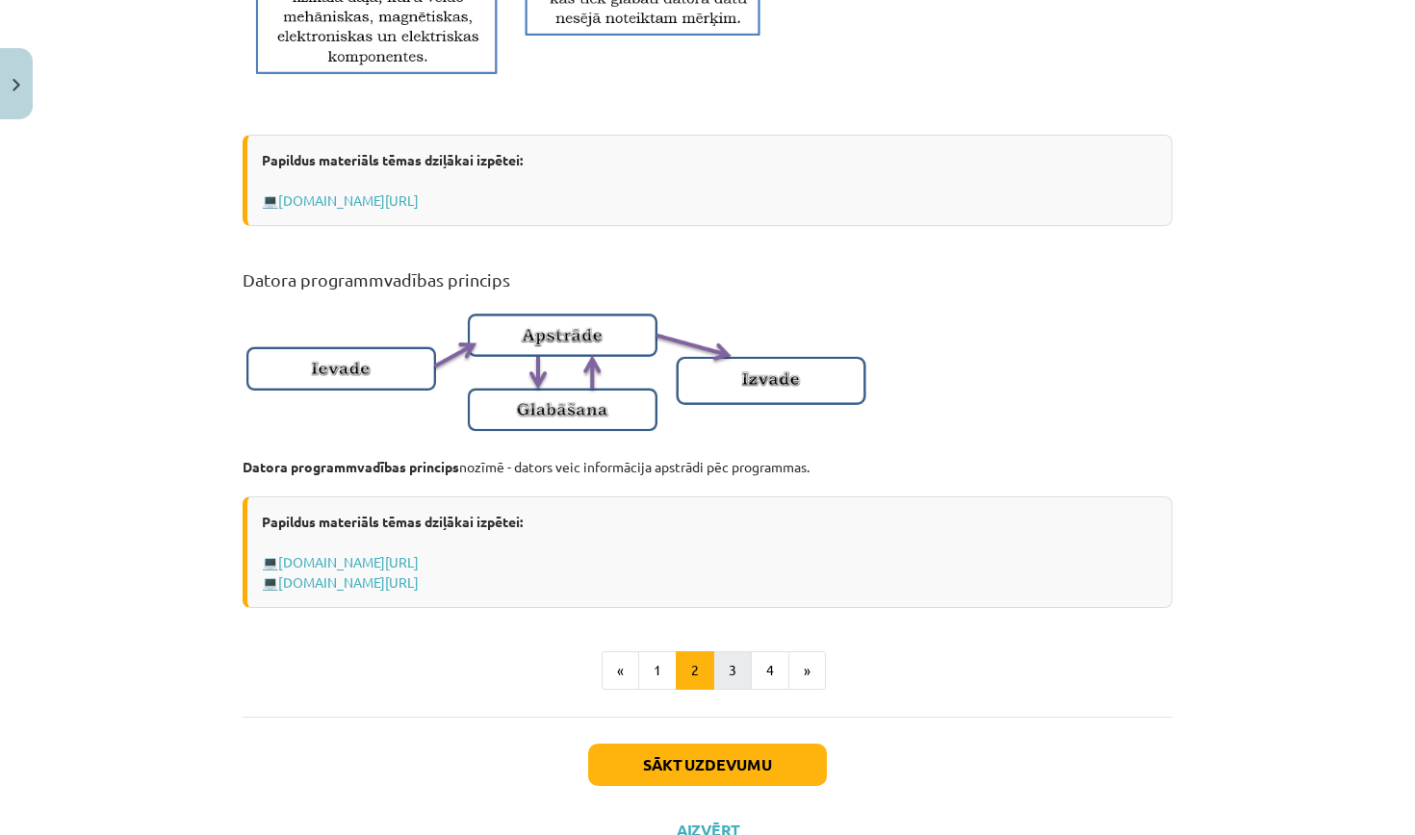
click at [732, 690] on button "3" at bounding box center [732, 671] width 39 height 39
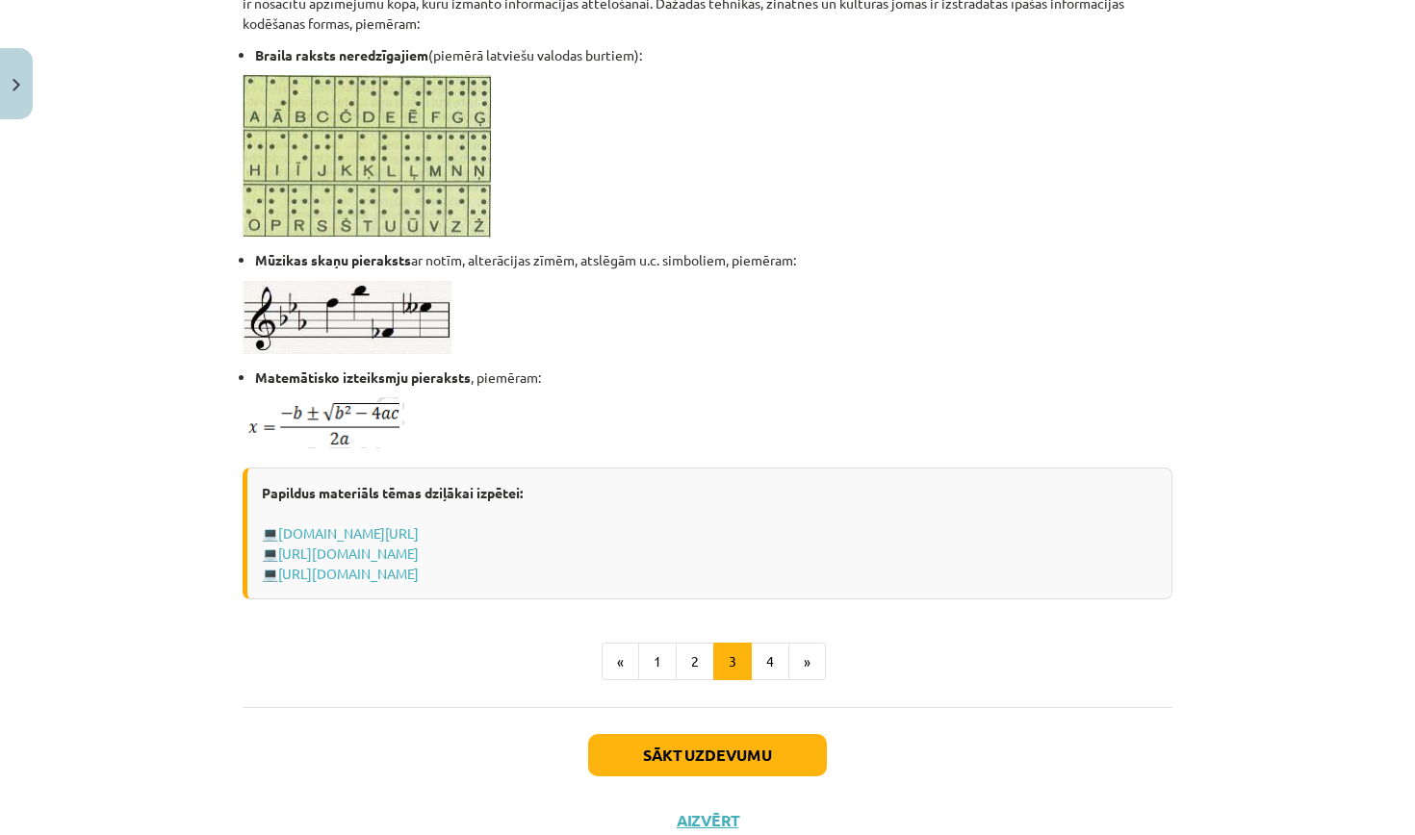
scroll to position [1071, 0]
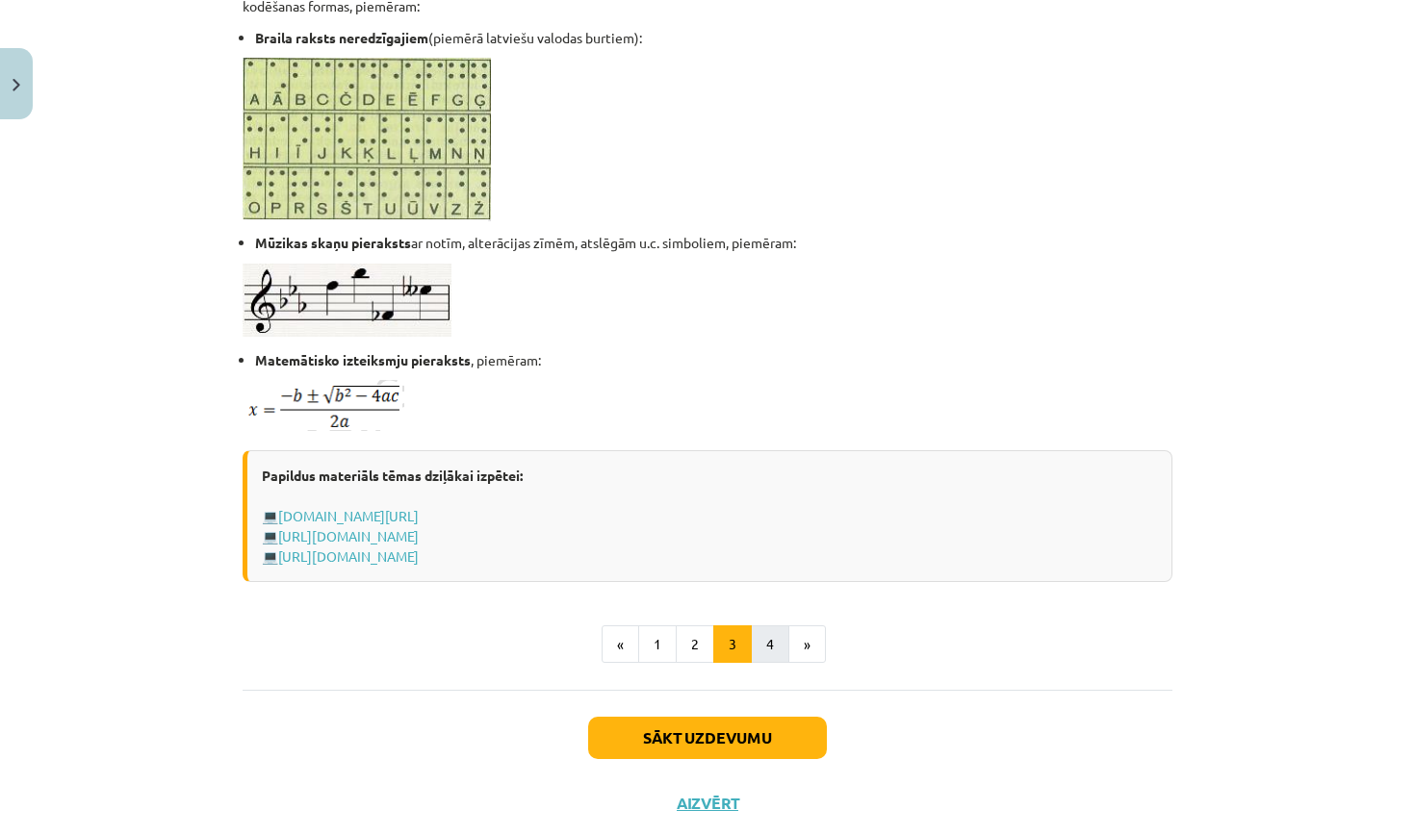
click at [771, 651] on button "4" at bounding box center [770, 645] width 39 height 39
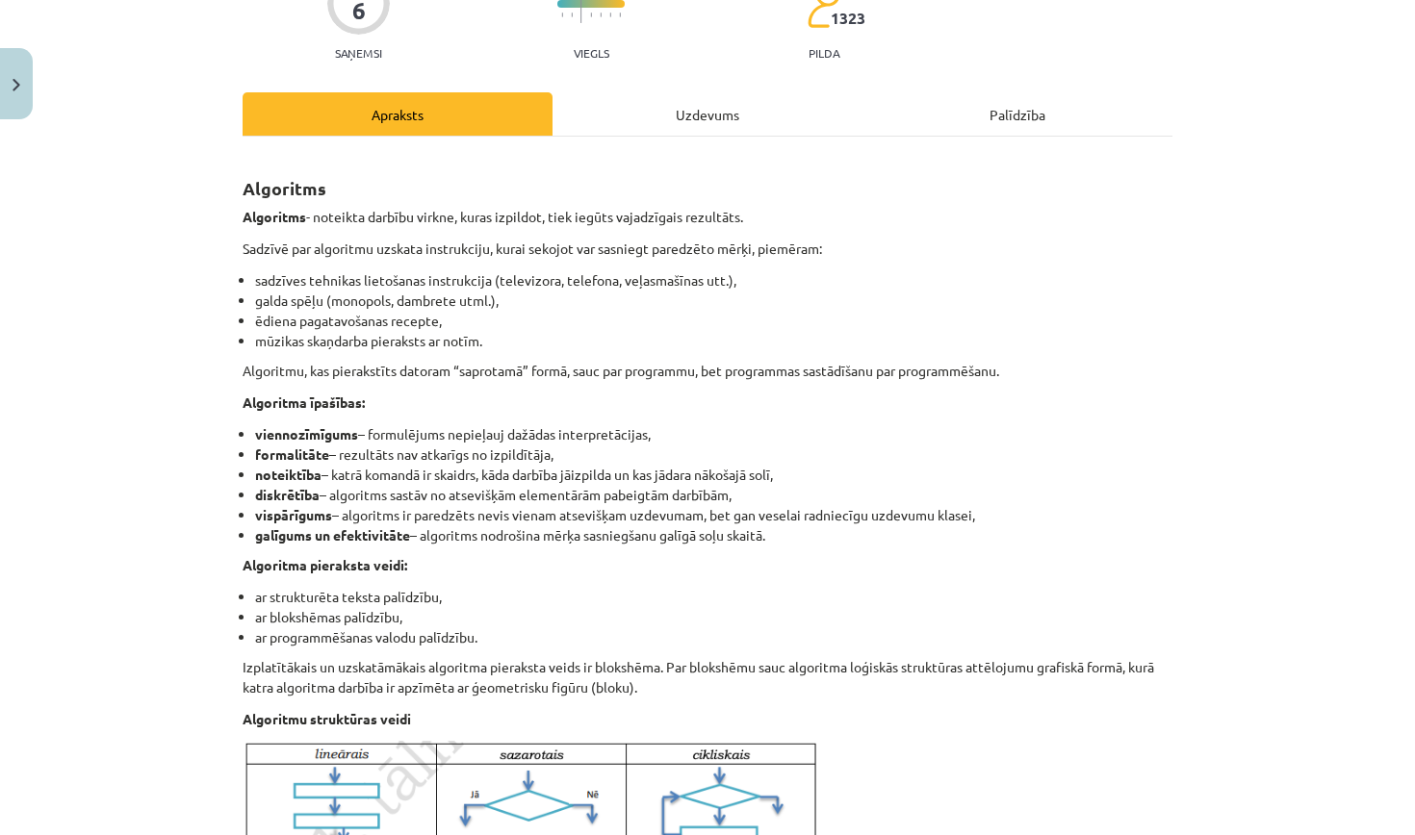
scroll to position [186, 0]
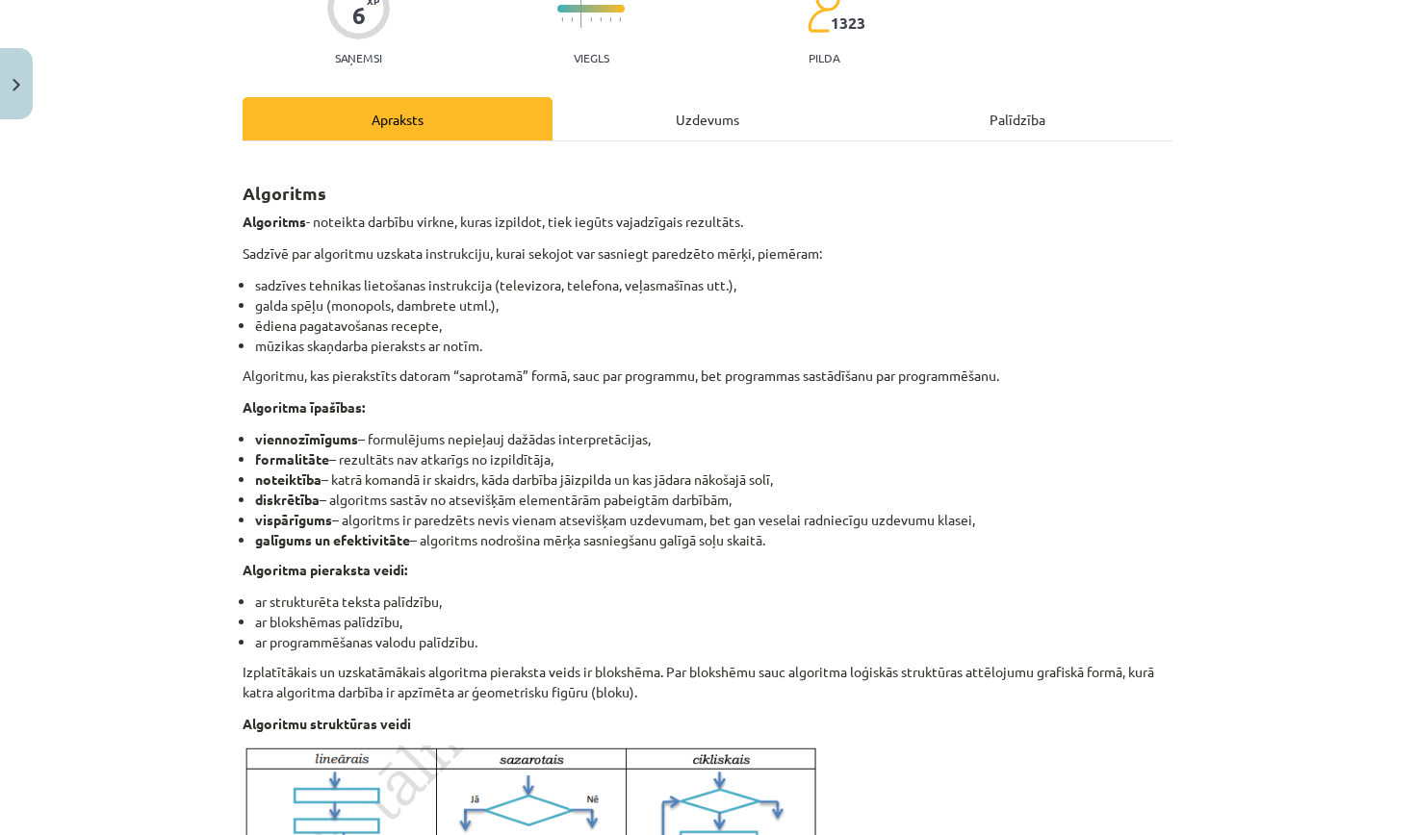
click at [690, 115] on div "Uzdevums" at bounding box center [707, 118] width 310 height 43
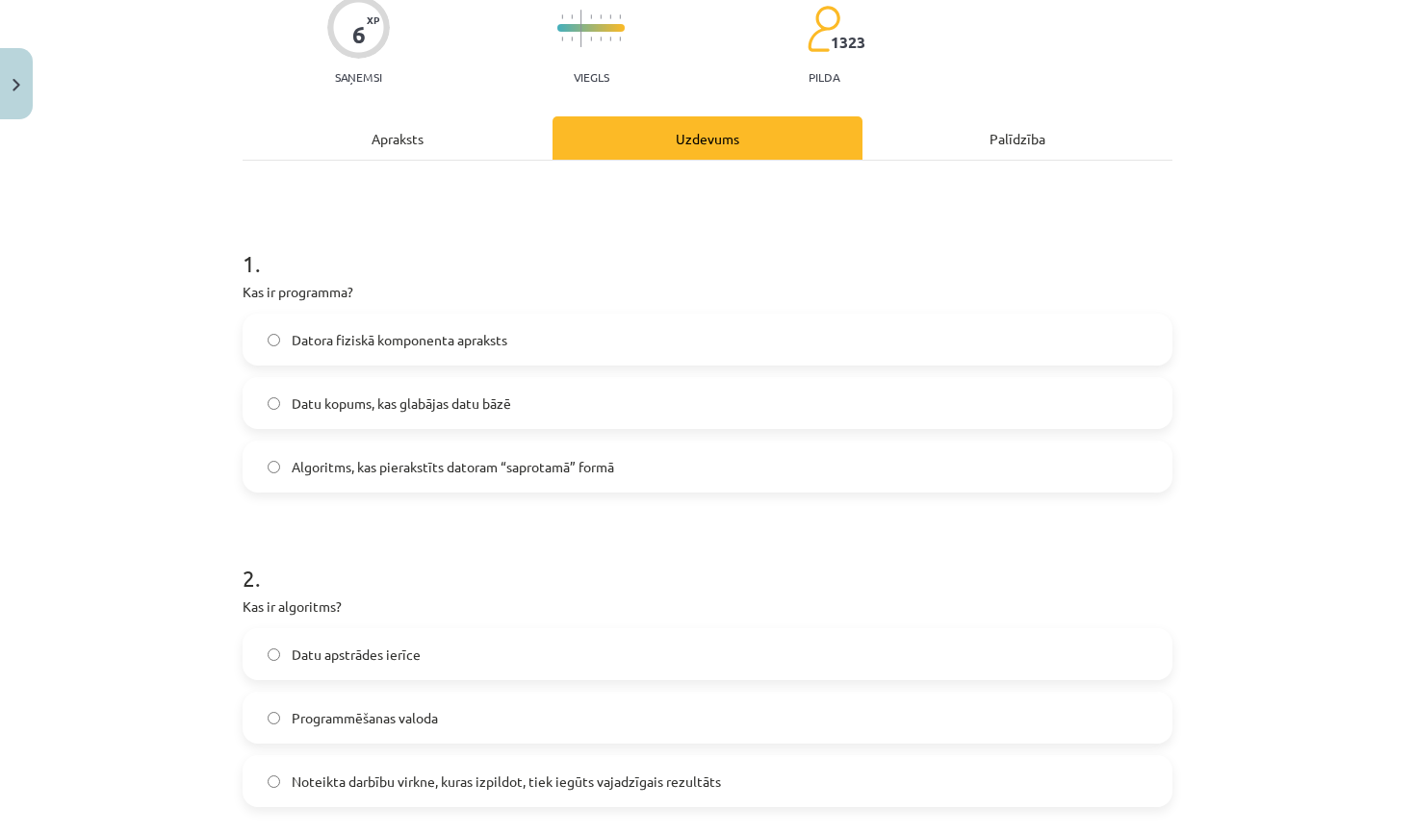
scroll to position [168, 0]
click at [422, 128] on div "Apraksts" at bounding box center [398, 136] width 310 height 43
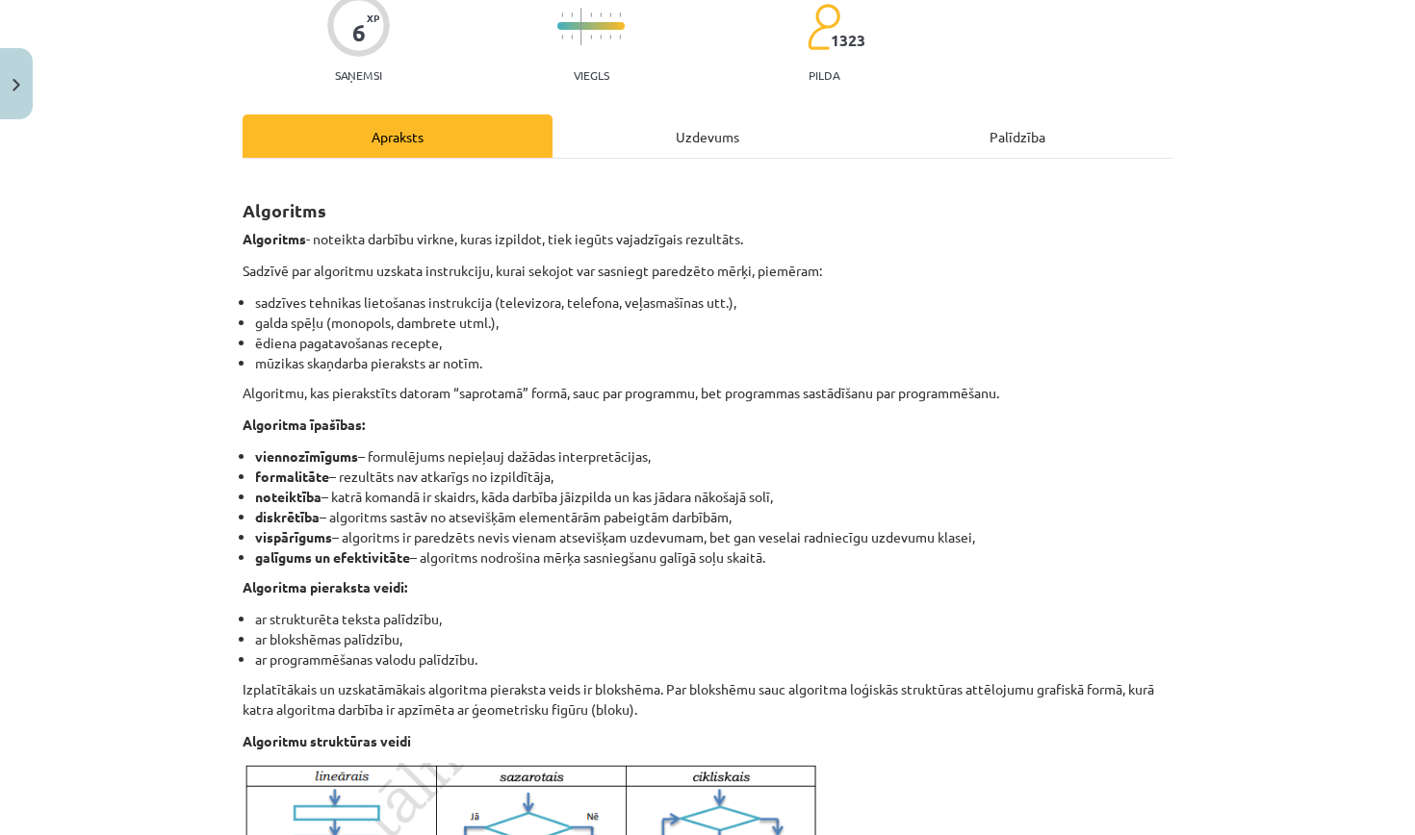
scroll to position [48, 0]
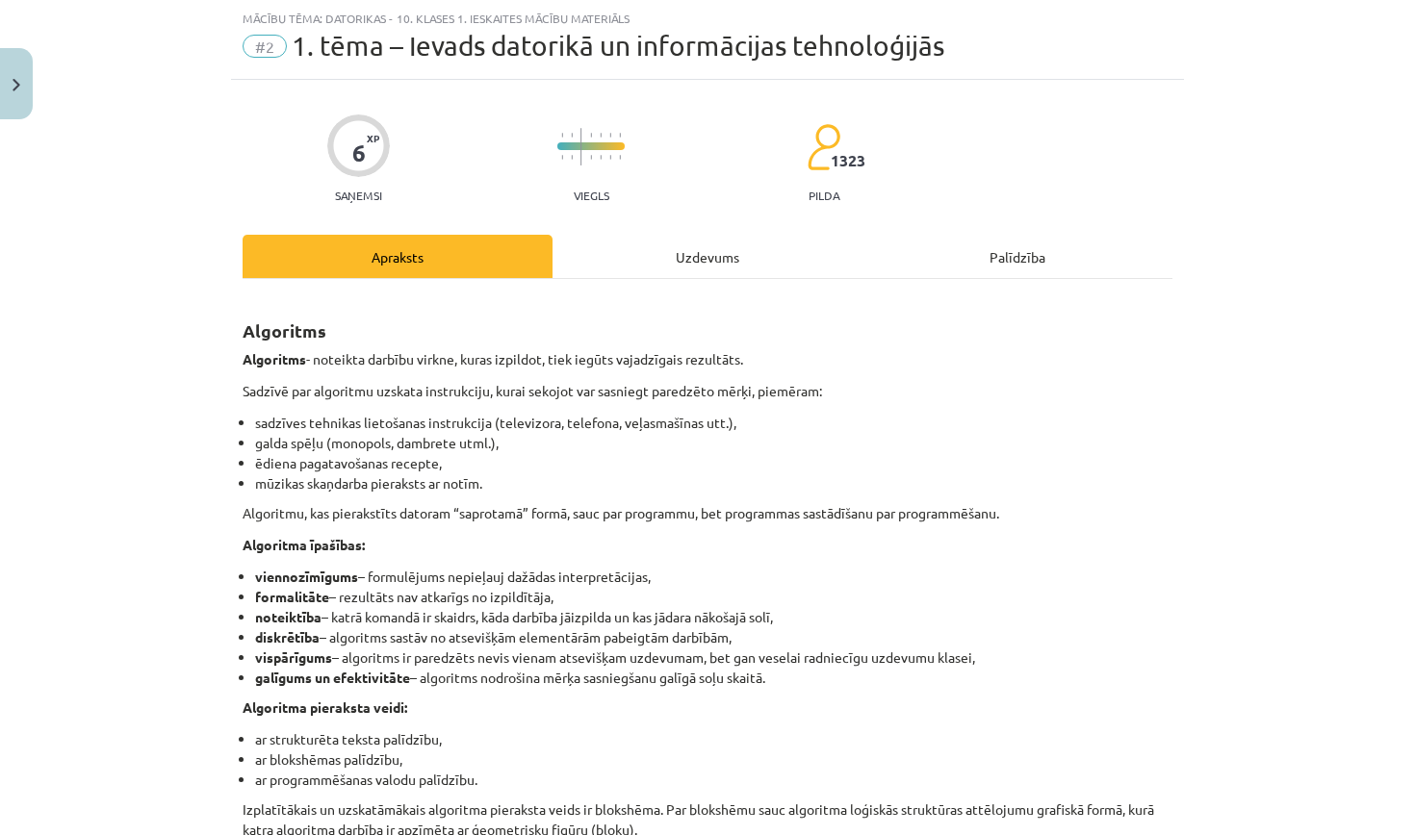
click at [635, 257] on div "Uzdevums" at bounding box center [707, 256] width 310 height 43
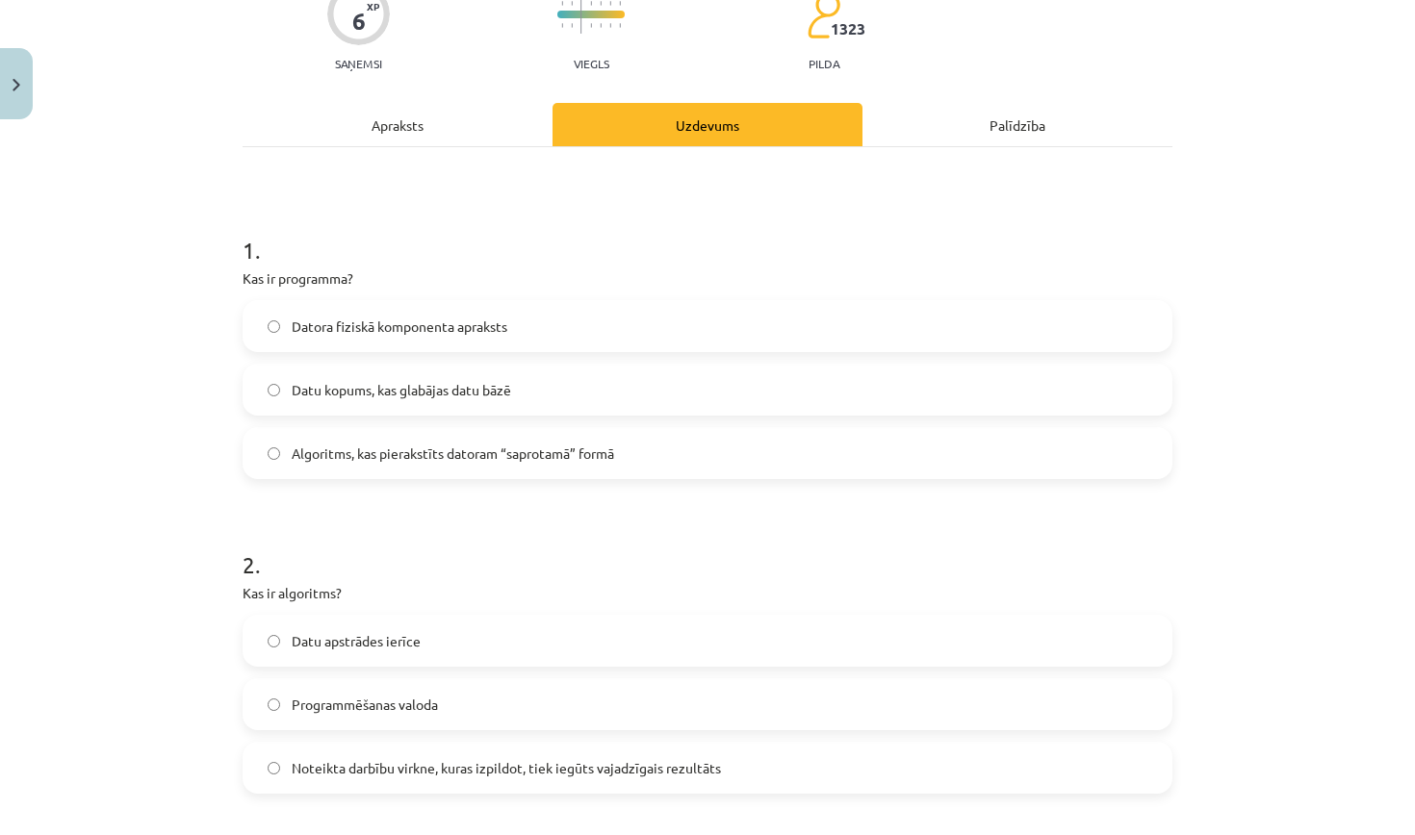
scroll to position [184, 0]
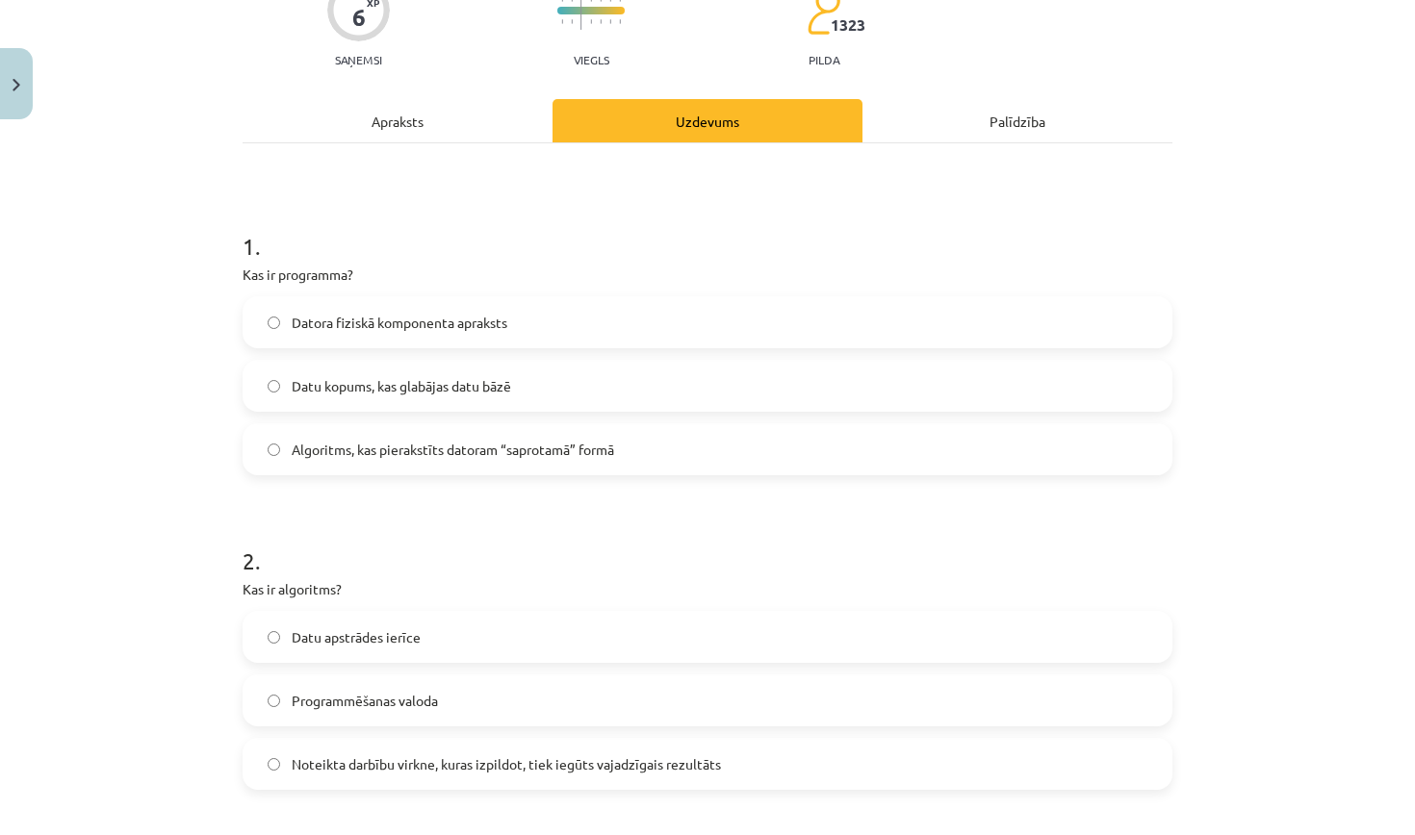
click at [498, 775] on label "Noteikta darbību virkne, kuras izpildot, tiek iegūts vajadzīgais rezultāts" at bounding box center [707, 764] width 926 height 48
drag, startPoint x: 242, startPoint y: 287, endPoint x: 319, endPoint y: 333, distance: 89.8
click at [438, 263] on div "1 . Kas ir programma? Datora fiziskā komponenta apraksts Datu kopums, kas glabā…" at bounding box center [708, 337] width 930 height 276
click at [403, 116] on div "Apraksts" at bounding box center [398, 120] width 310 height 43
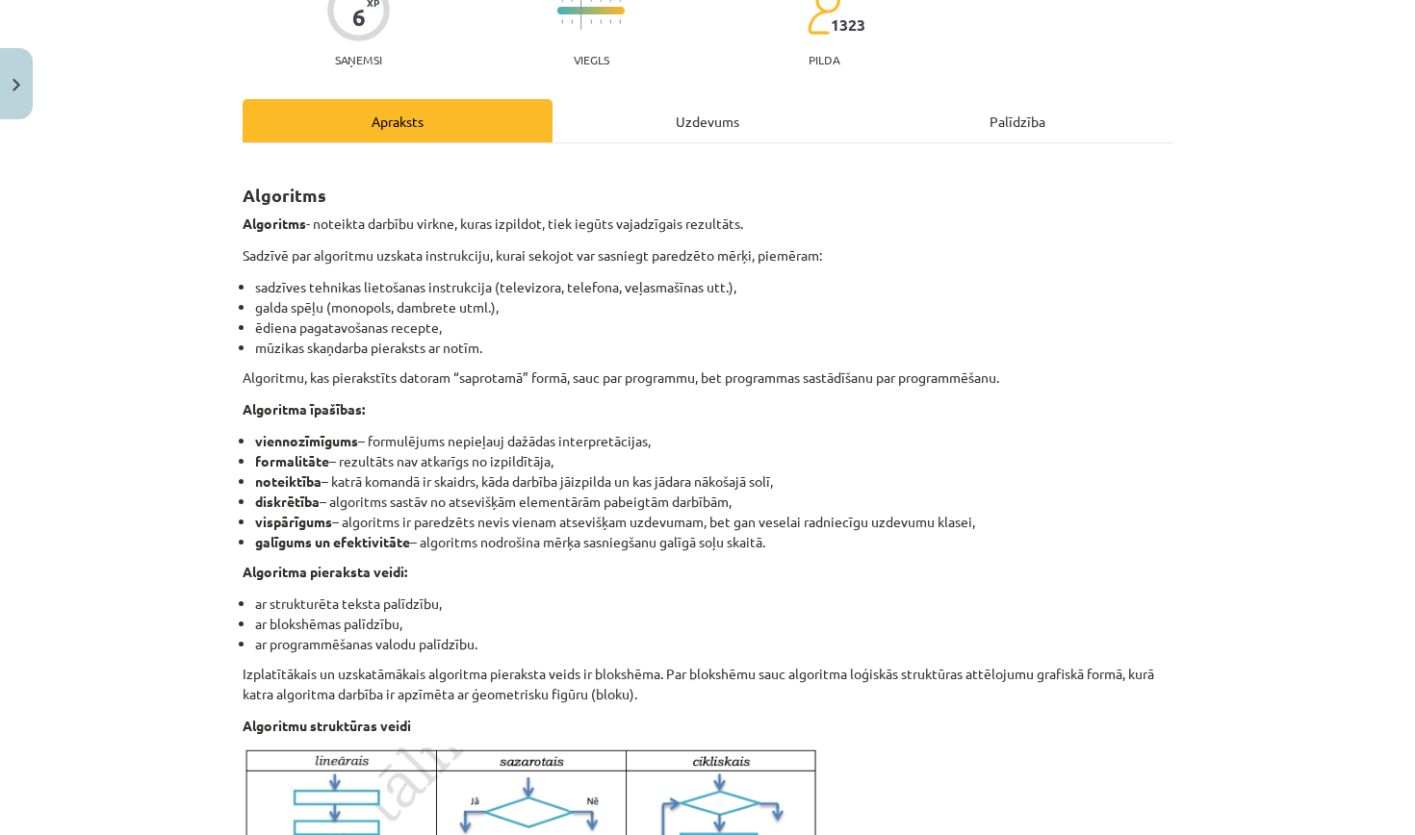
scroll to position [48, 0]
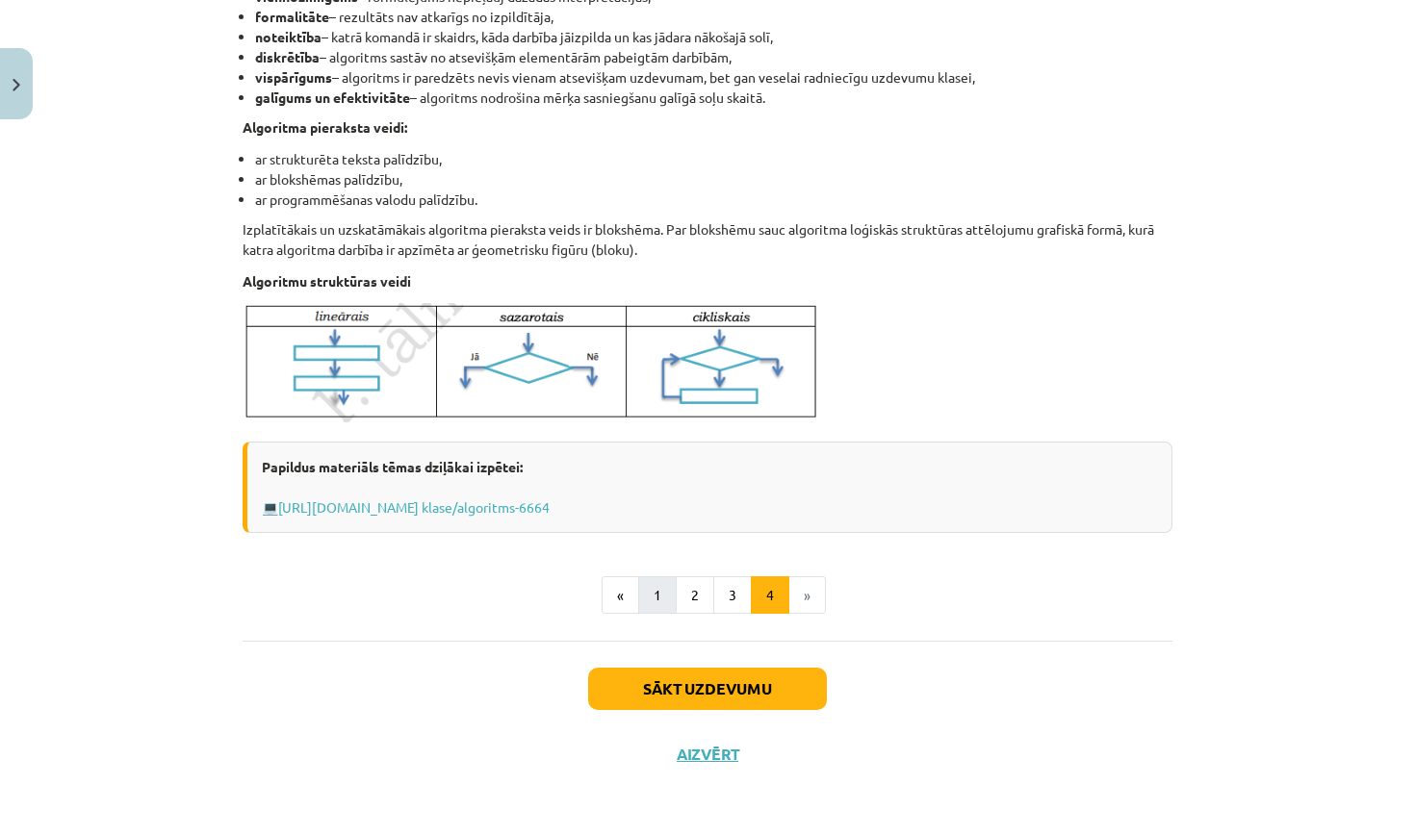
click at [651, 596] on button "1" at bounding box center [657, 596] width 39 height 39
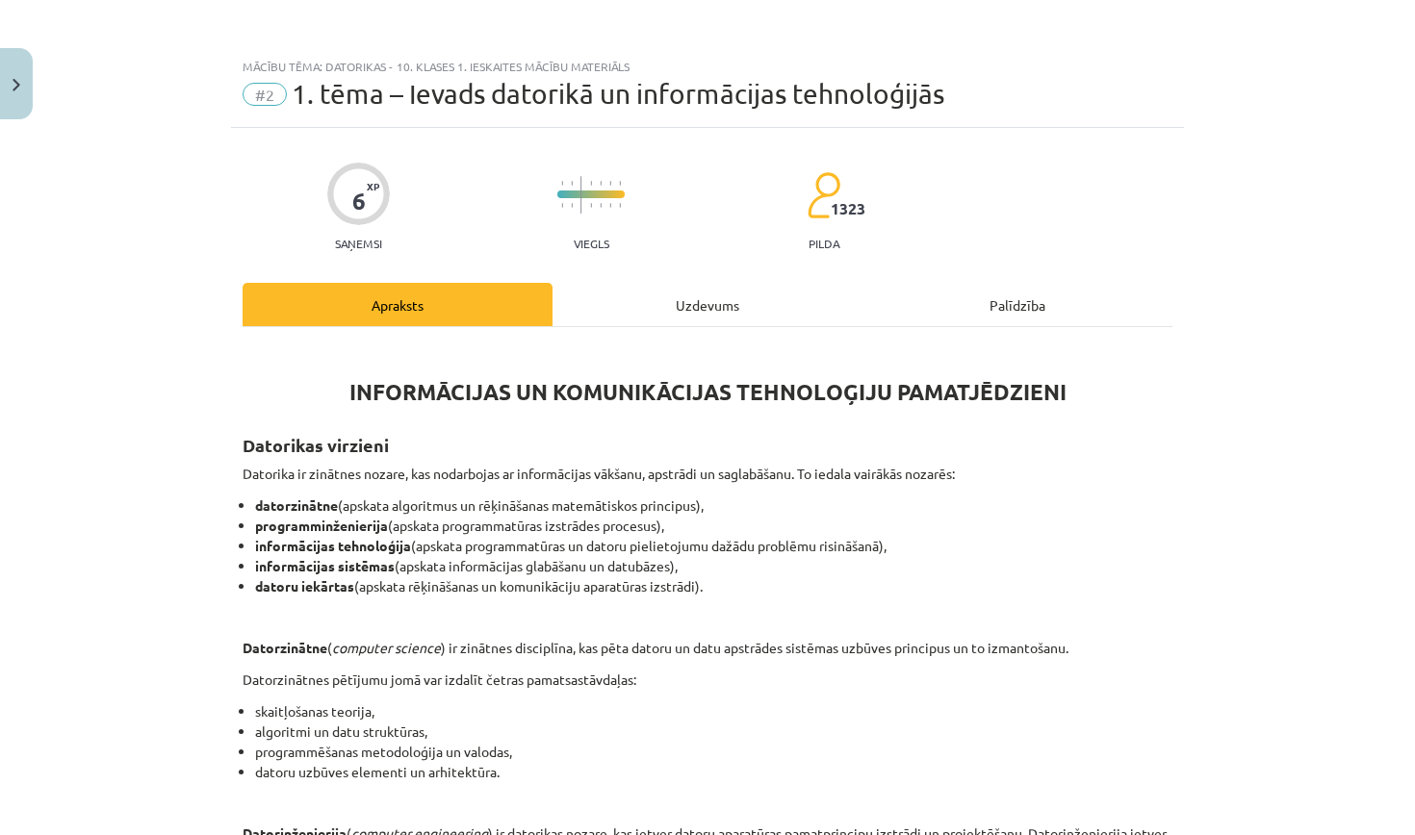
scroll to position [0, 0]
click at [669, 297] on div "Uzdevums" at bounding box center [707, 304] width 310 height 43
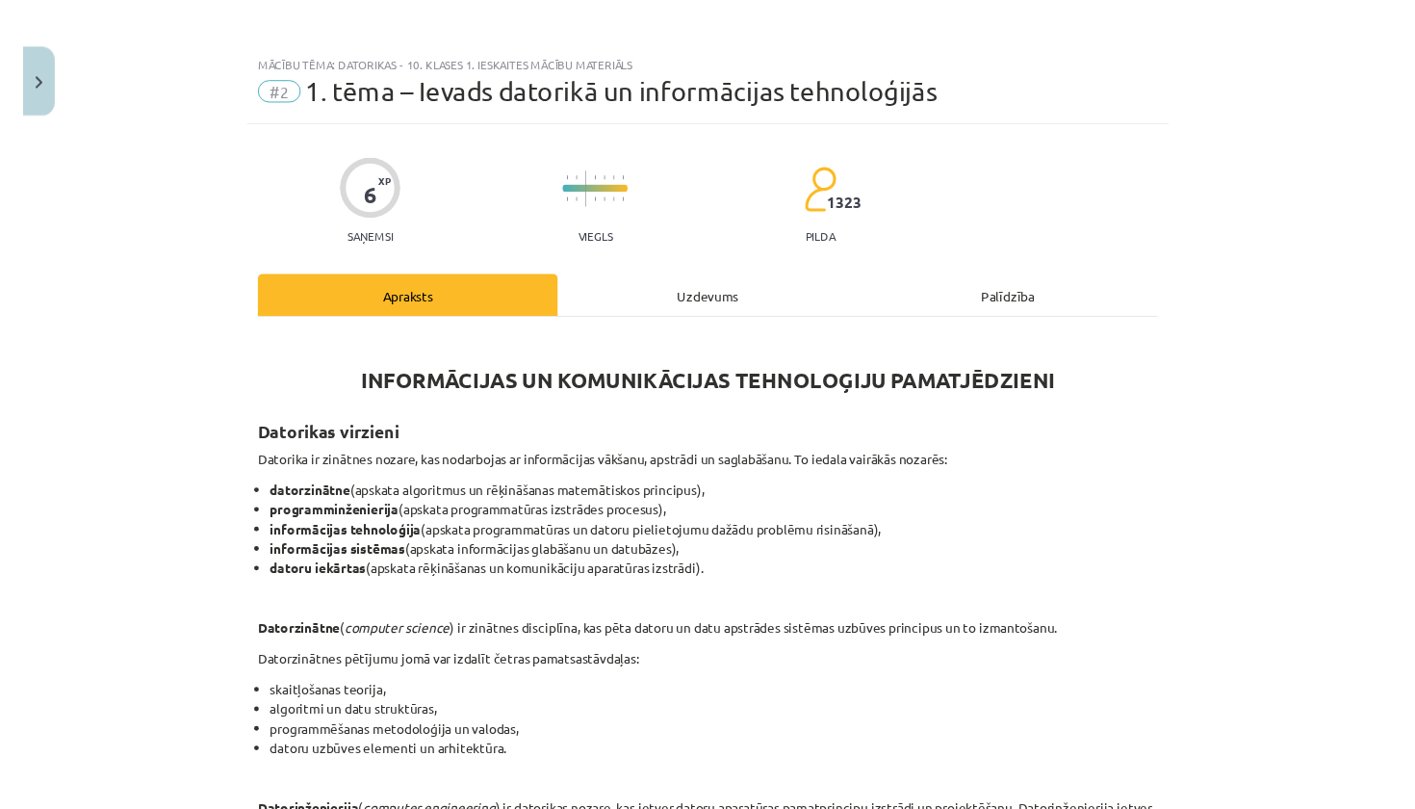
scroll to position [48, 0]
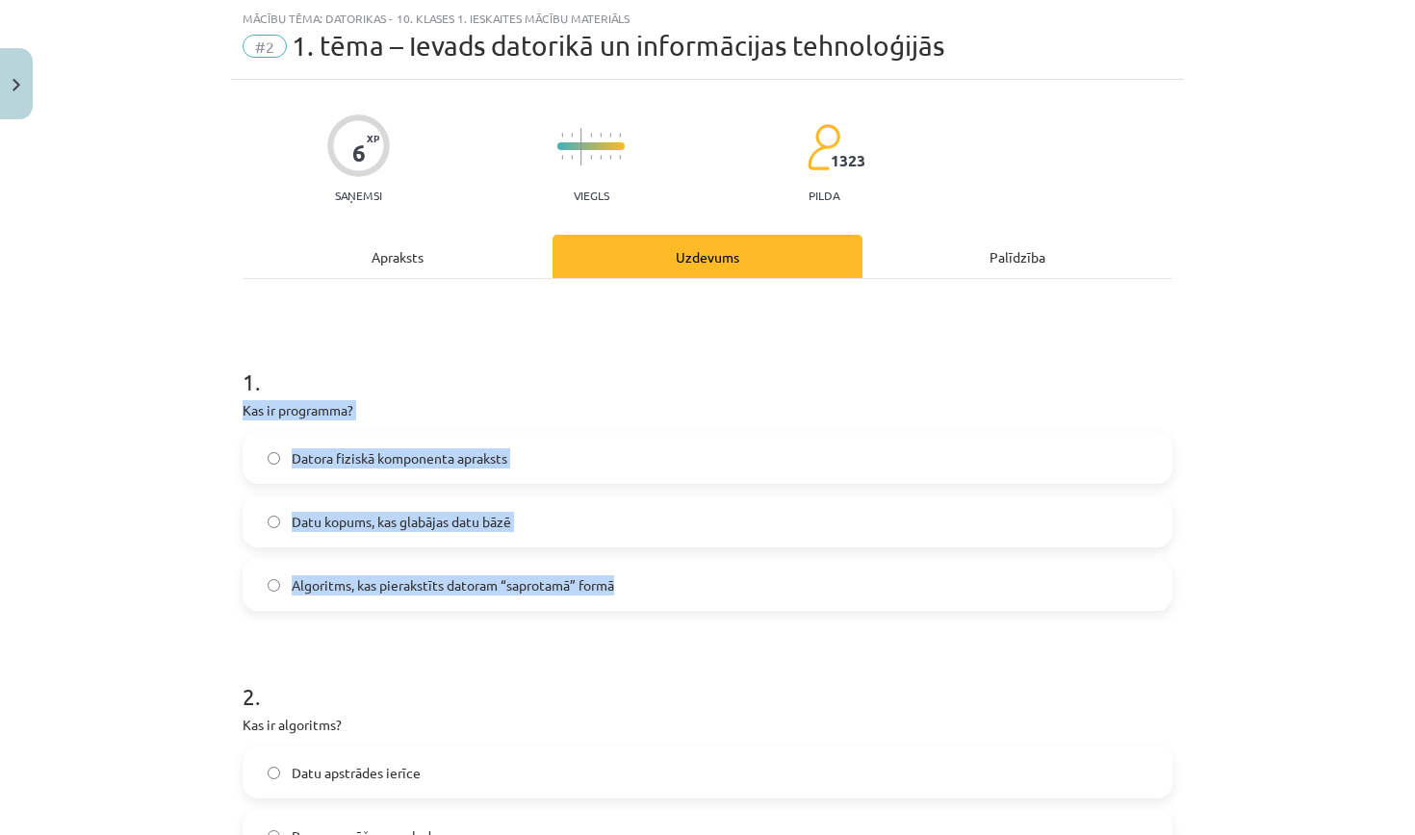
drag, startPoint x: 235, startPoint y: 398, endPoint x: 453, endPoint y: 595, distance: 293.8
copy div "Kas ir programma? Datora fiziskā komponenta apraksts Datu kopums, kas glabājas …"
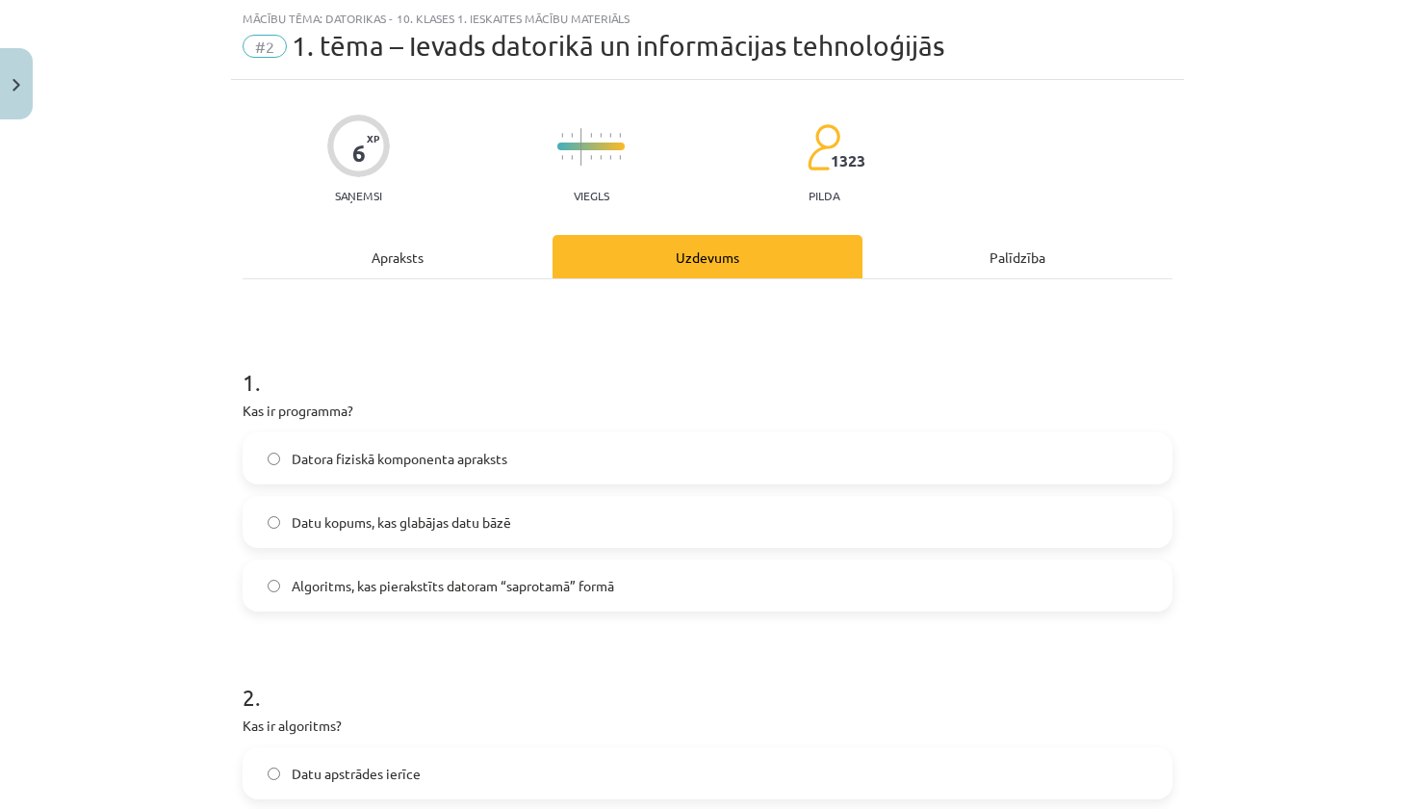
click at [458, 583] on span "Algoritms, kas pierakstīts datoram “saprotamā” formā" at bounding box center [453, 586] width 322 height 20
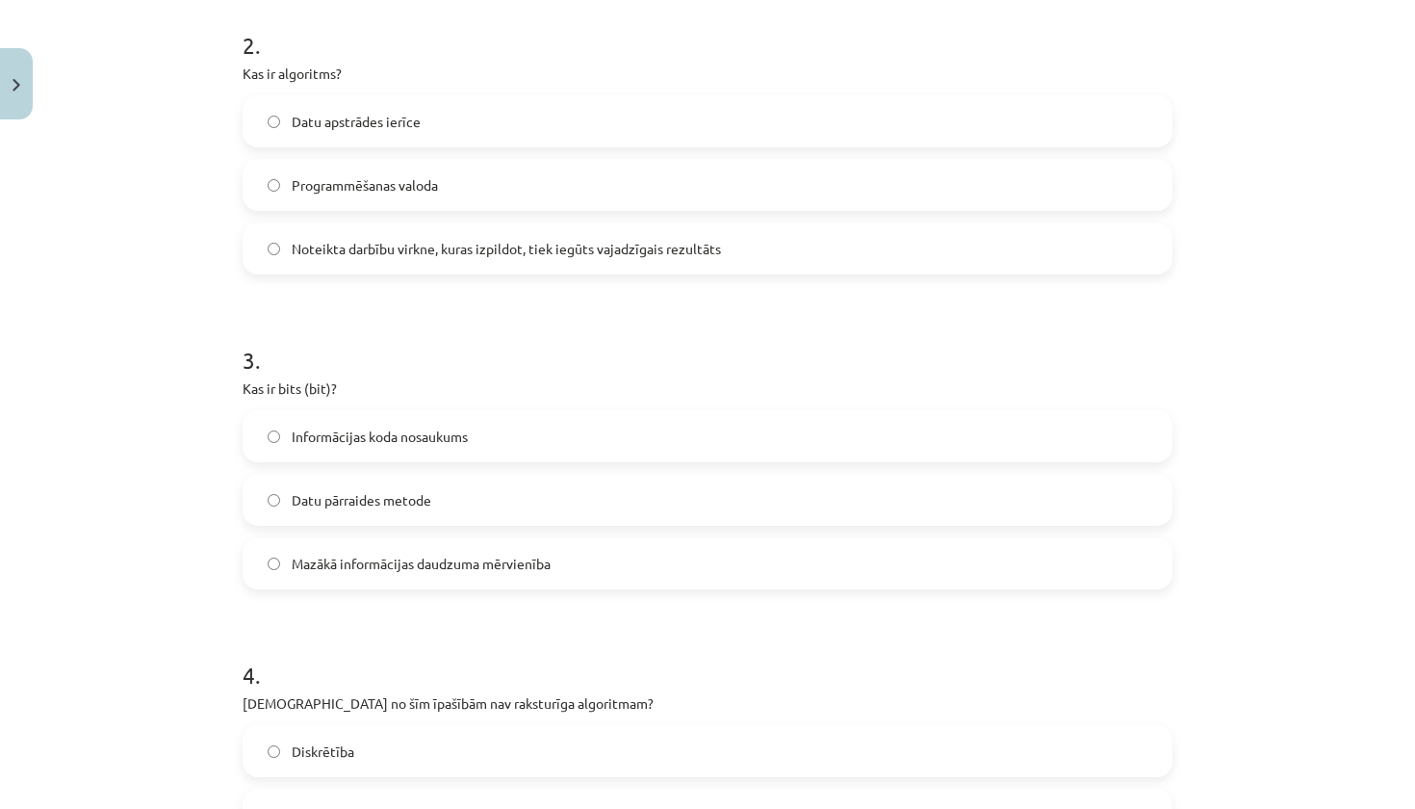
scroll to position [703, 0]
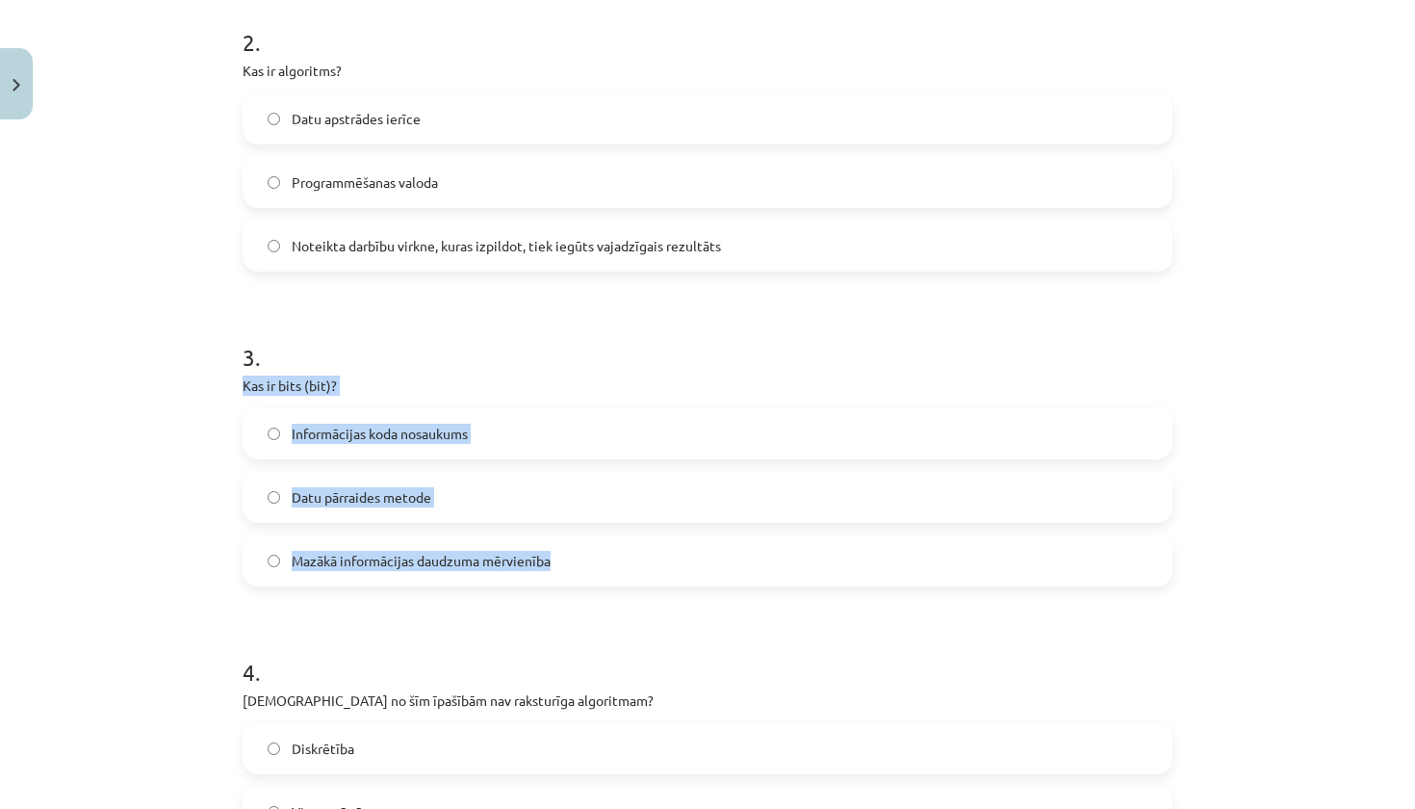
drag, startPoint x: 238, startPoint y: 389, endPoint x: 369, endPoint y: 584, distance: 235.2
click at [369, 584] on div "6 XP Saņemsi Viegls 1323 pilda Apraksts Uzdevums Palīdzība 1 . Kas ir programma…" at bounding box center [707, 628] width 953 height 2407
copy div "Kas ir bits (bit)? Informācijas koda nosaukums Datu pārraides metode Mazākā inf…"
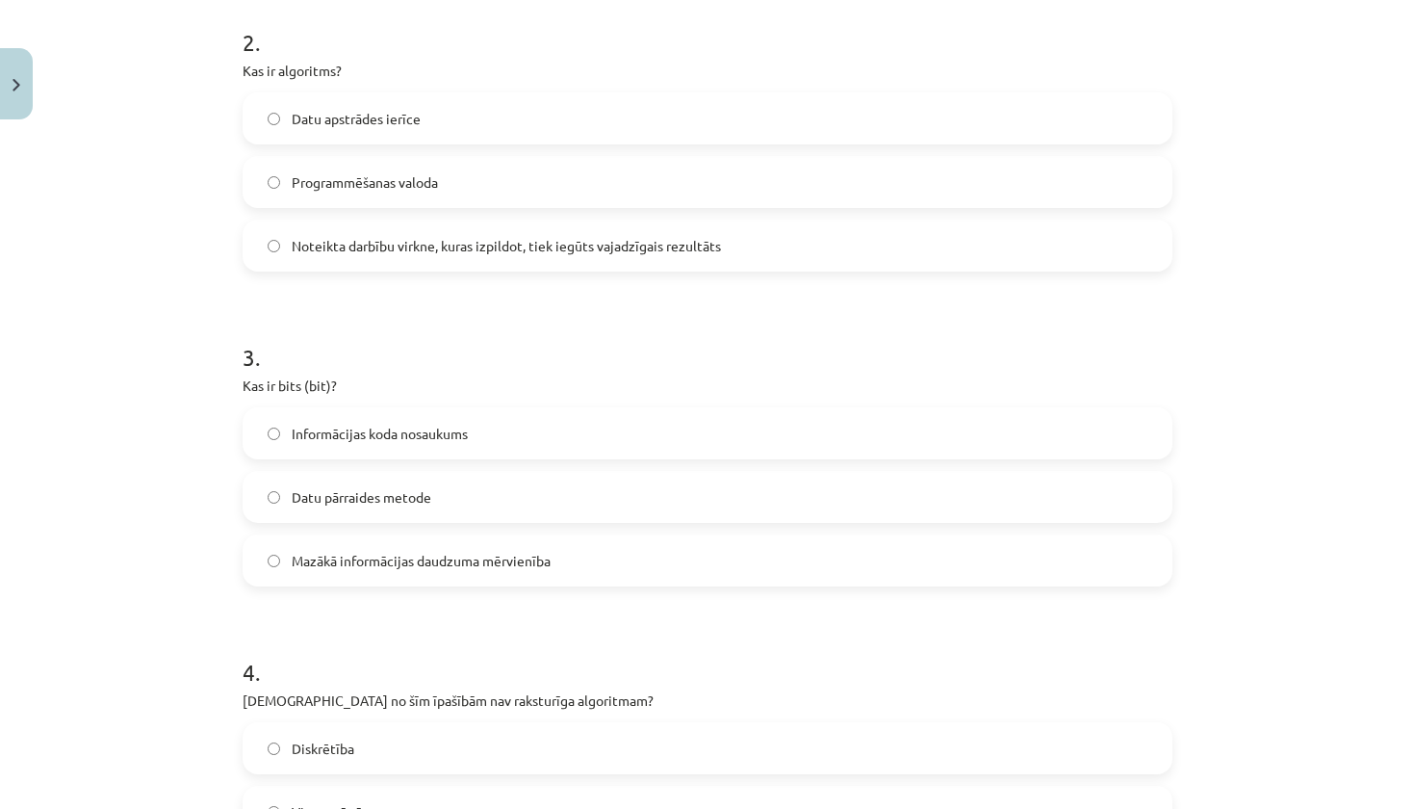
click at [394, 610] on form "1 . Kas ir programma? Datora fiziskā komponenta apraksts Datu kopums, kas glabā…" at bounding box center [708, 668] width 930 height 1977
click at [403, 552] on span "Mazākā informācijas daudzuma mērvienība" at bounding box center [421, 561] width 259 height 20
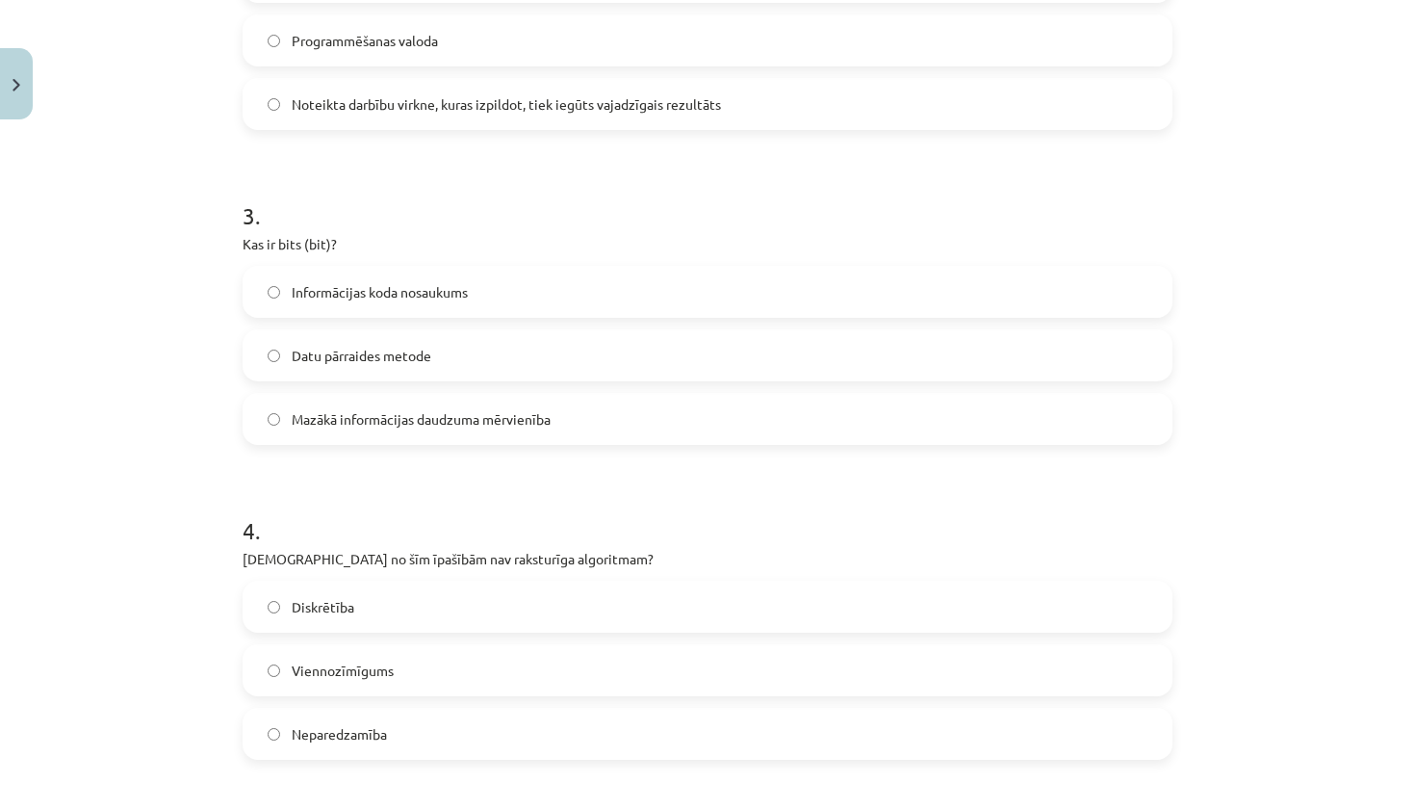
scroll to position [846, 0]
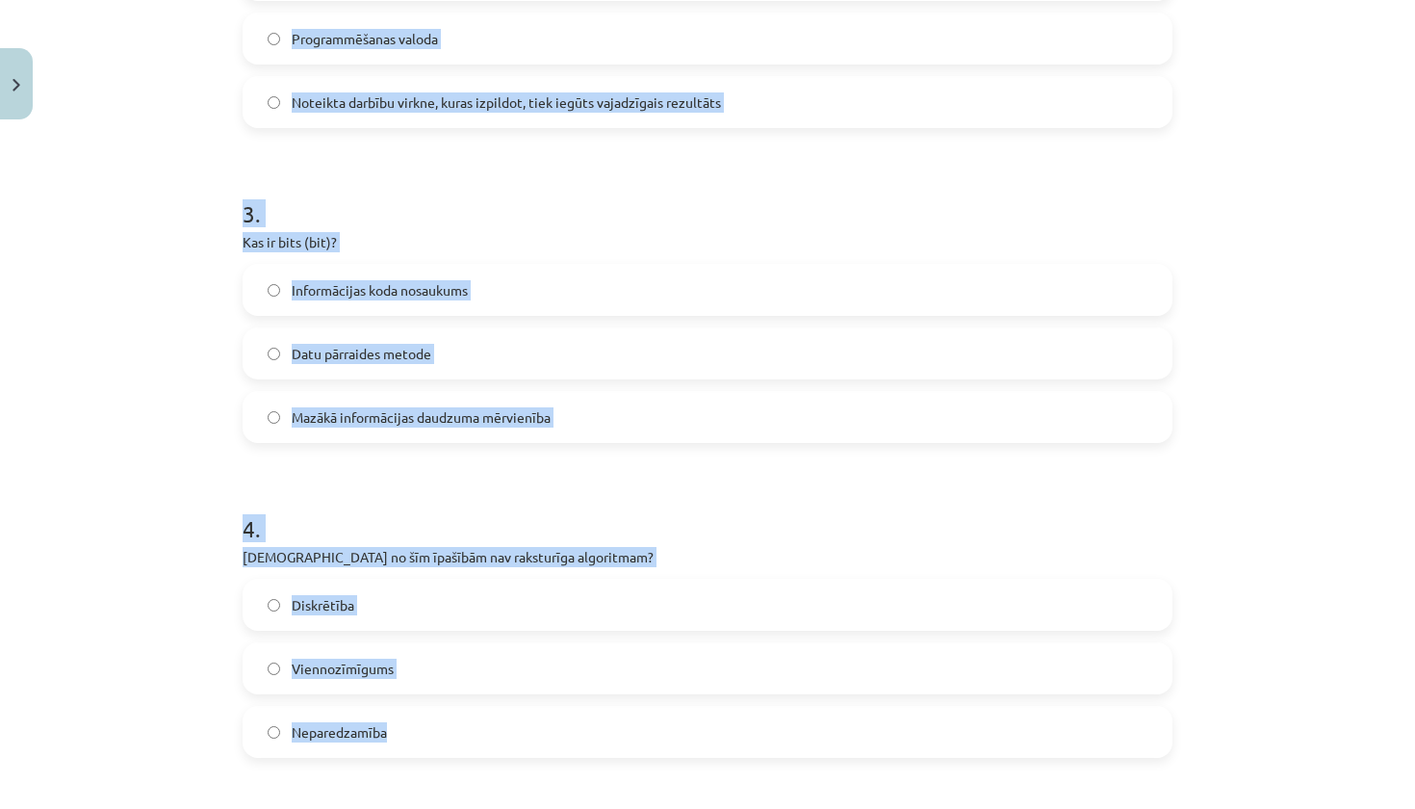
drag, startPoint x: 224, startPoint y: 563, endPoint x: 326, endPoint y: 744, distance: 207.7
click at [326, 745] on div "Mācību tēma: Datorikas - 10. klases 1. ieskaites mācību materiāls #2 1. tēma – …" at bounding box center [707, 404] width 1415 height 809
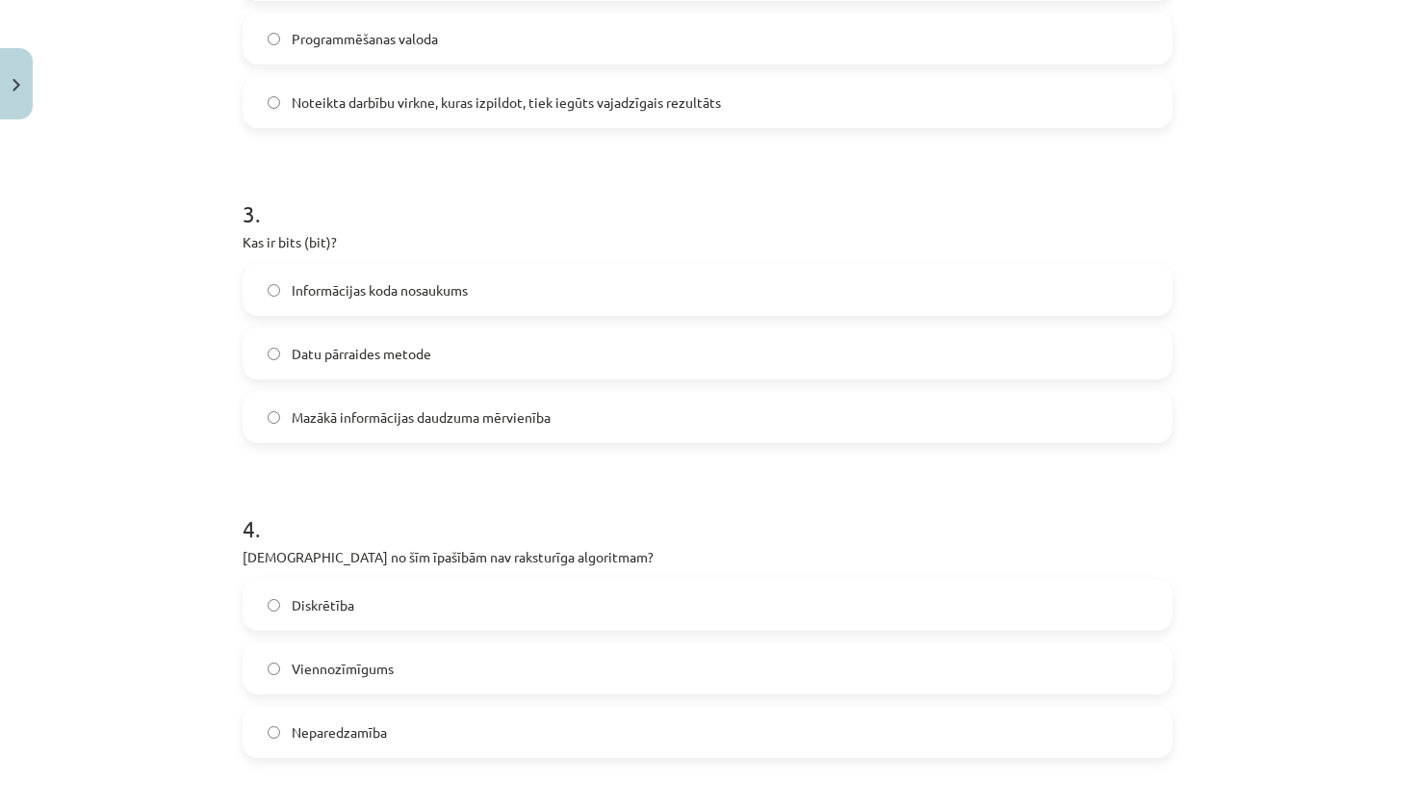
click at [167, 649] on div "Mācību tēma: Datorikas - 10. klases 1. ieskaites mācību materiāls #2 1. tēma – …" at bounding box center [707, 404] width 1415 height 809
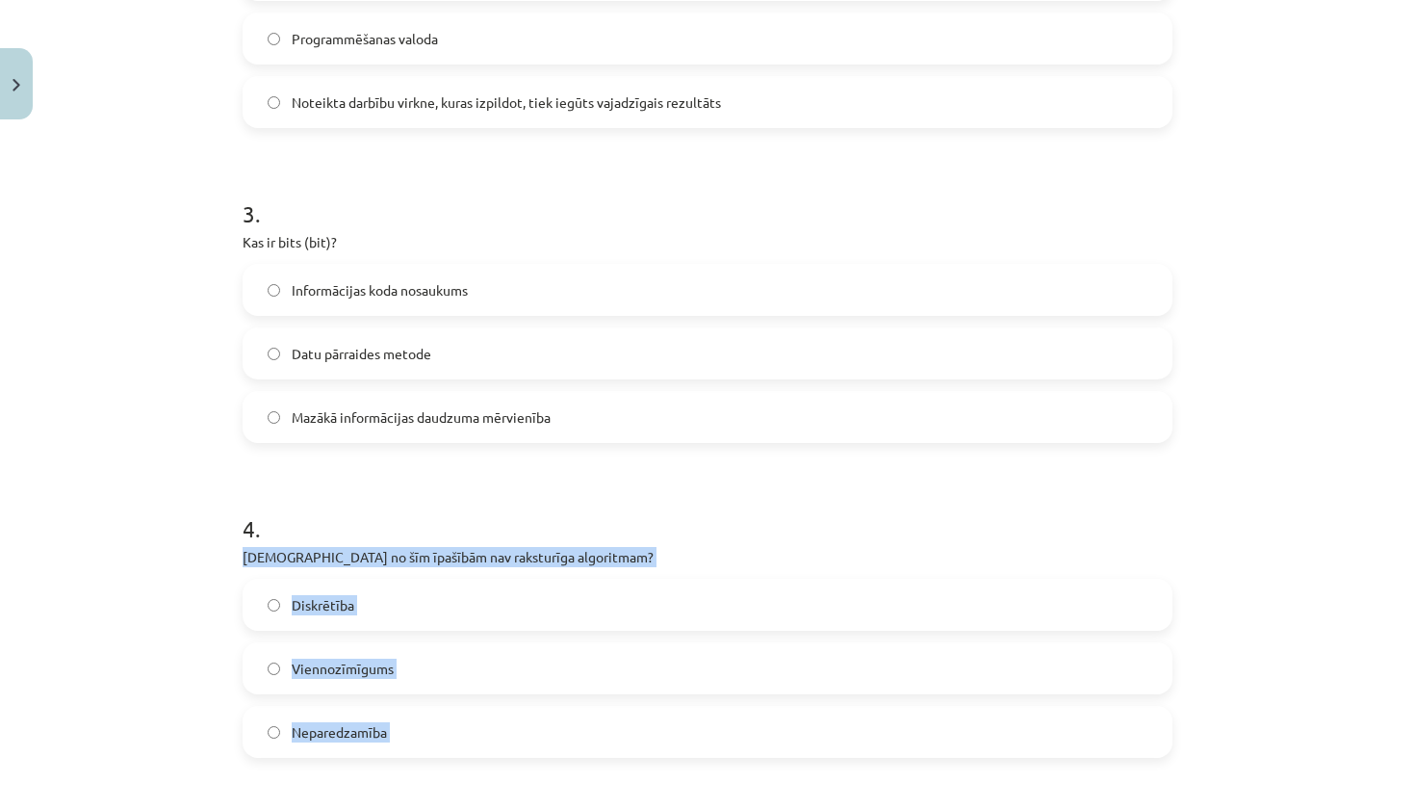
drag, startPoint x: 244, startPoint y: 561, endPoint x: 360, endPoint y: 776, distance: 243.8
click at [360, 776] on form "1 . Kas ir programma? Datora fiziskā komponenta apraksts Datu kopums, kas glabā…" at bounding box center [708, 525] width 930 height 1977
copy div "Kura no šīm īpašībām nav raksturīga algoritmam? Diskrētība Viennozīmīgums Nepar…"
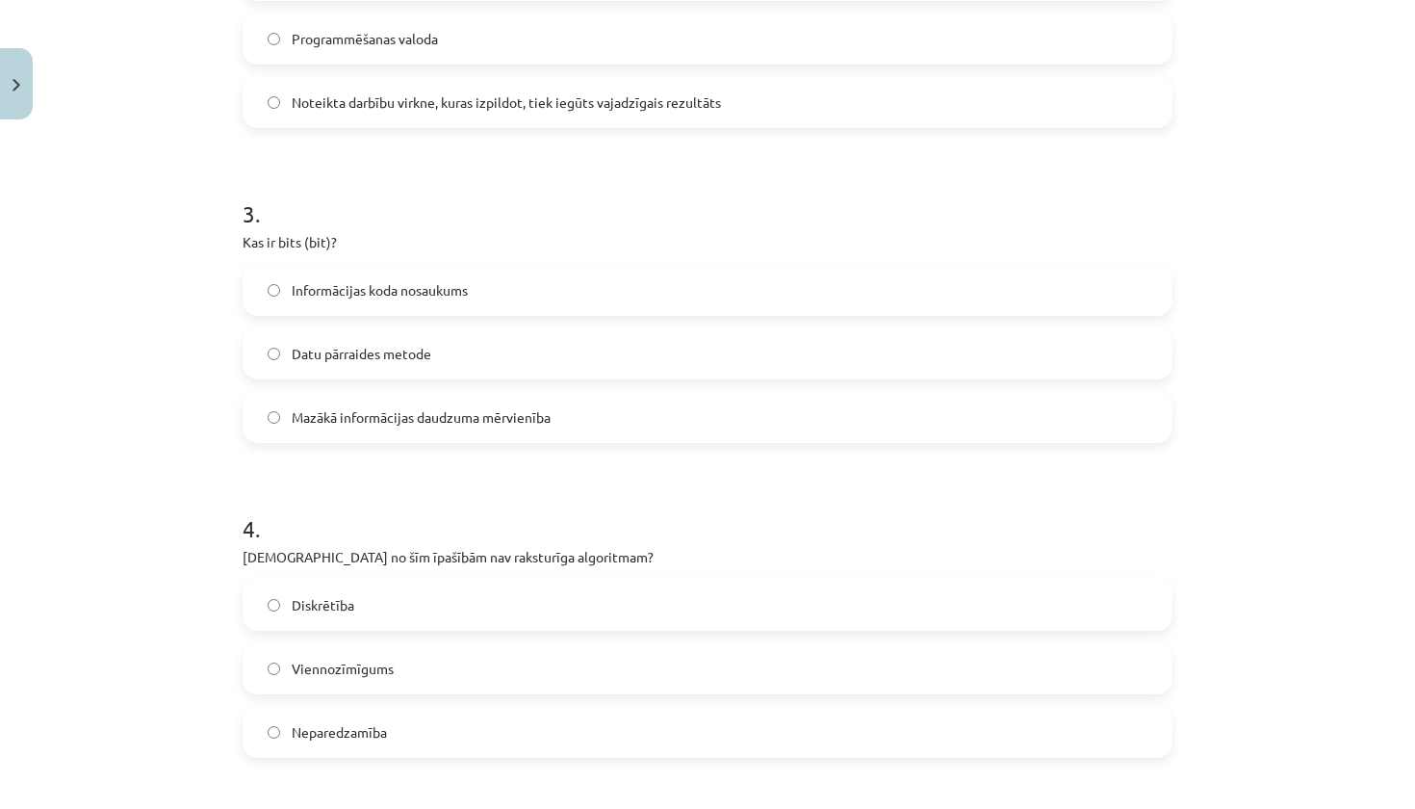
click at [482, 510] on h1 "4 ." at bounding box center [708, 511] width 930 height 60
click at [442, 744] on label "Neparedzamība" at bounding box center [707, 731] width 926 height 48
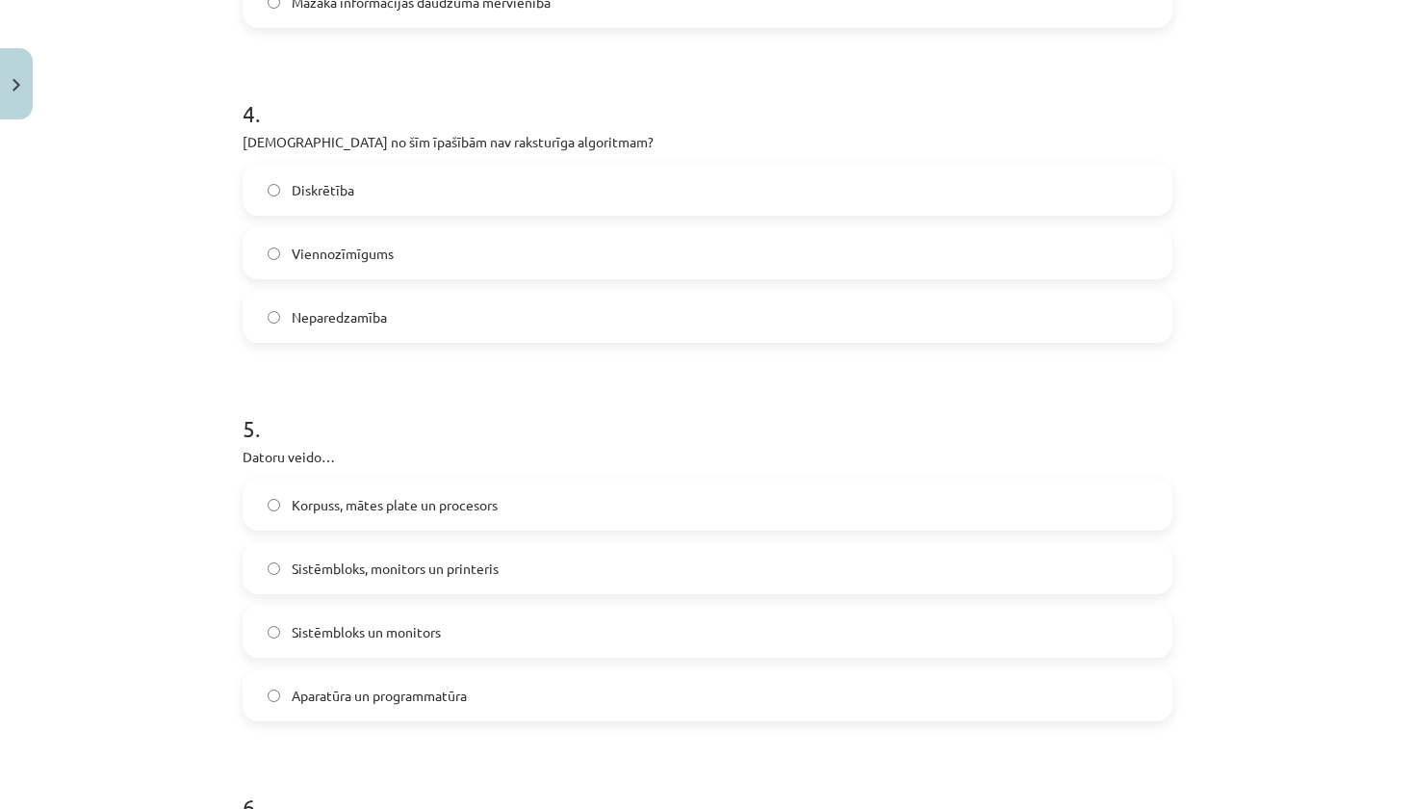
scroll to position [1262, 0]
drag, startPoint x: 227, startPoint y: 462, endPoint x: 286, endPoint y: 642, distance: 189.3
click at [286, 642] on div "Mācību tēma: Datorikas - 10. klases 1. ieskaites mācību materiāls #2 1. tēma – …" at bounding box center [707, 404] width 1415 height 809
click at [176, 609] on div "Mācību tēma: Datorikas - 10. klases 1. ieskaites mācību materiāls #2 1. tēma – …" at bounding box center [707, 404] width 1415 height 809
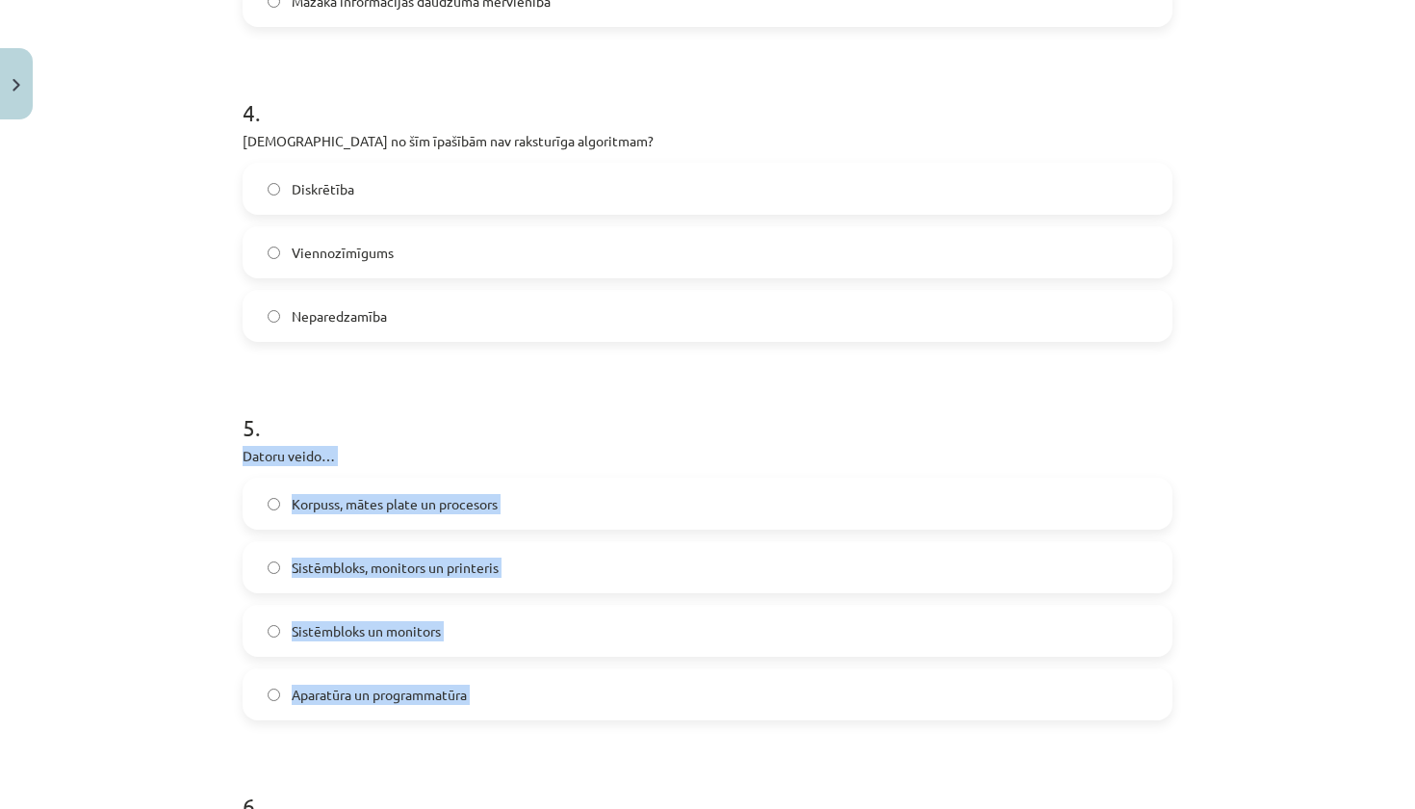
drag, startPoint x: 244, startPoint y: 454, endPoint x: 341, endPoint y: 719, distance: 282.0
click at [341, 719] on div "5 . Datoru veido… Korpuss, mātes plate un procesors Sistēmbloks, monitors un pr…" at bounding box center [708, 550] width 930 height 340
copy div "Datoru veido… Korpuss, mātes plate un procesors Sistēmbloks, monitors un printe…"
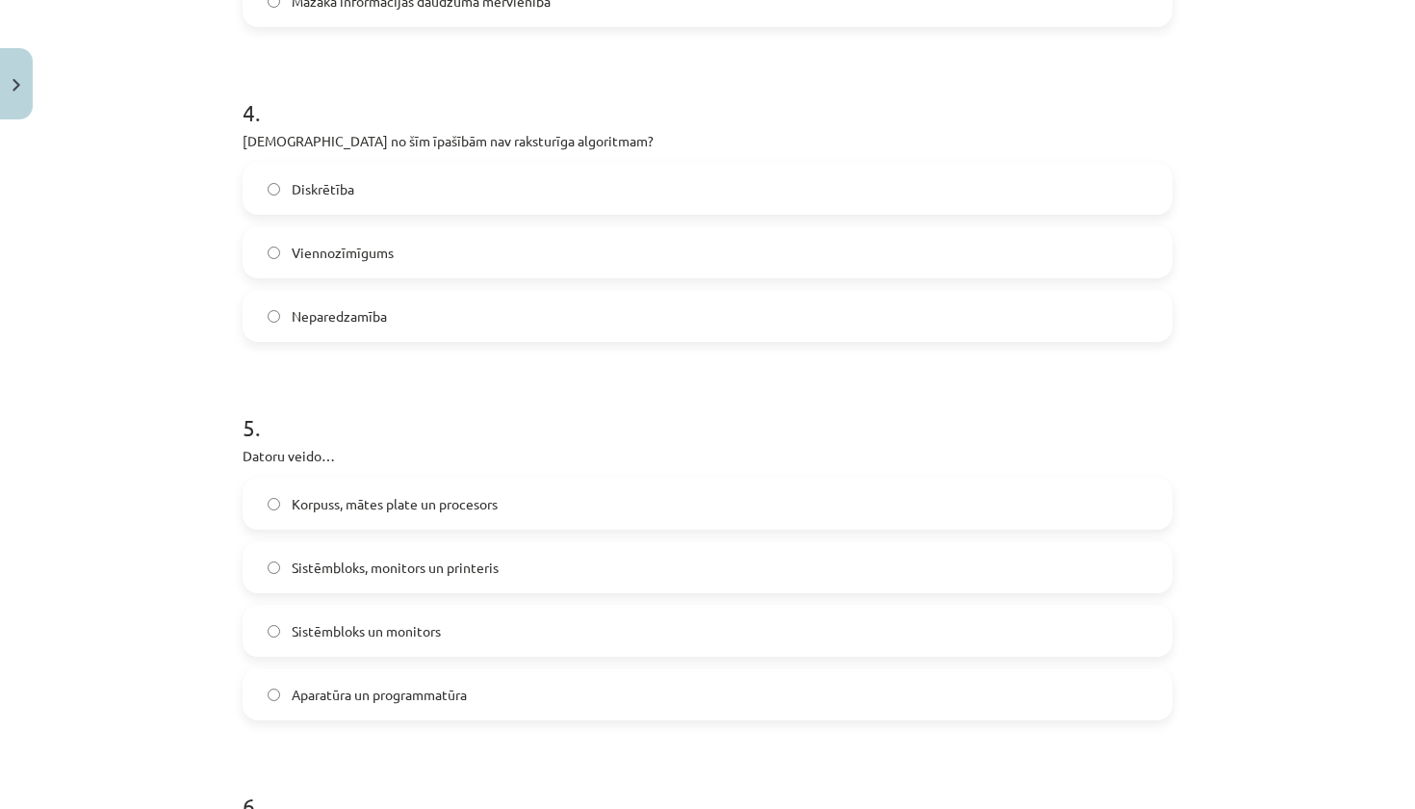
click at [493, 362] on form "1 . Kas ir programma? Datora fiziskā komponenta apraksts Datu kopums, kas glabā…" at bounding box center [708, 109] width 930 height 1977
click at [414, 717] on label "Aparatūra un programmatūra" at bounding box center [707, 694] width 926 height 48
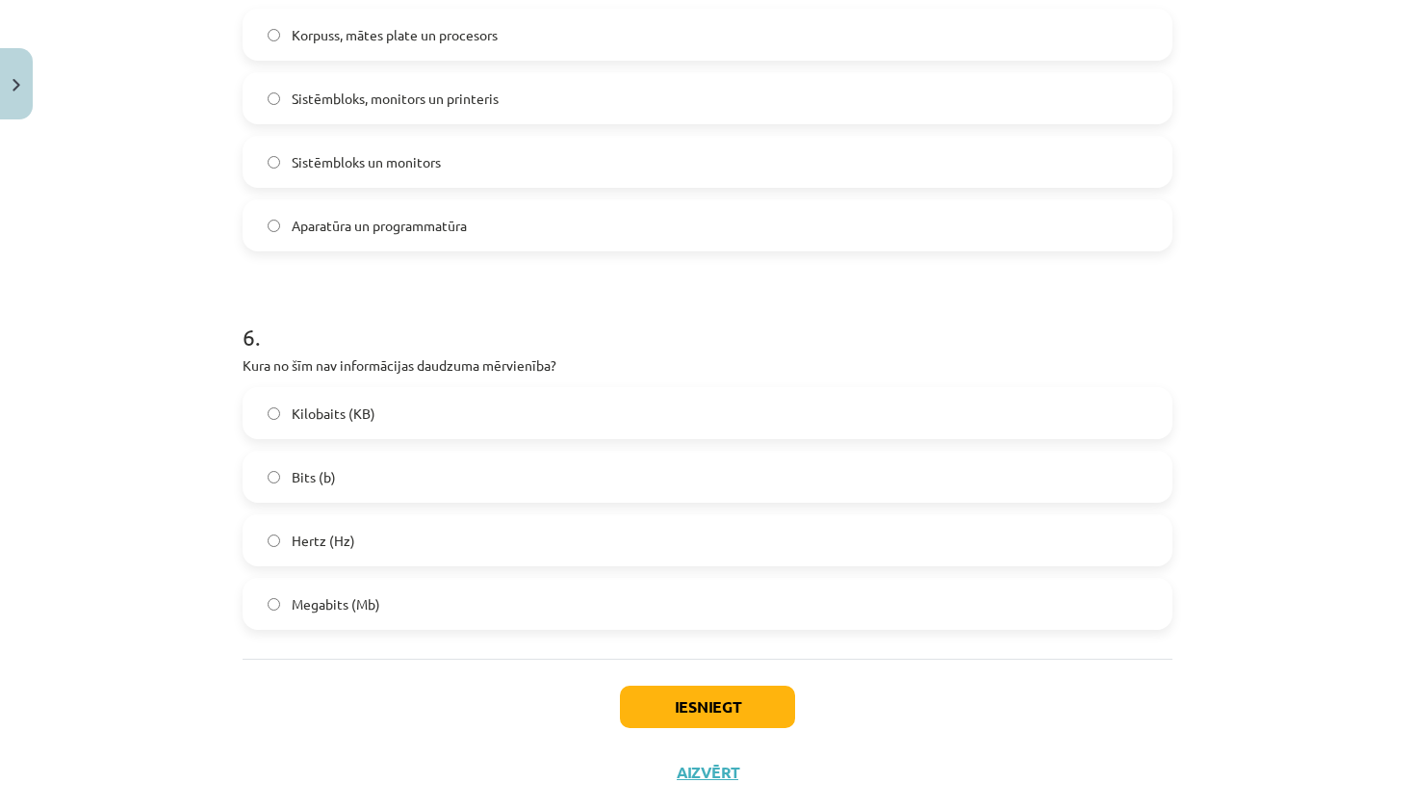
scroll to position [1735, 0]
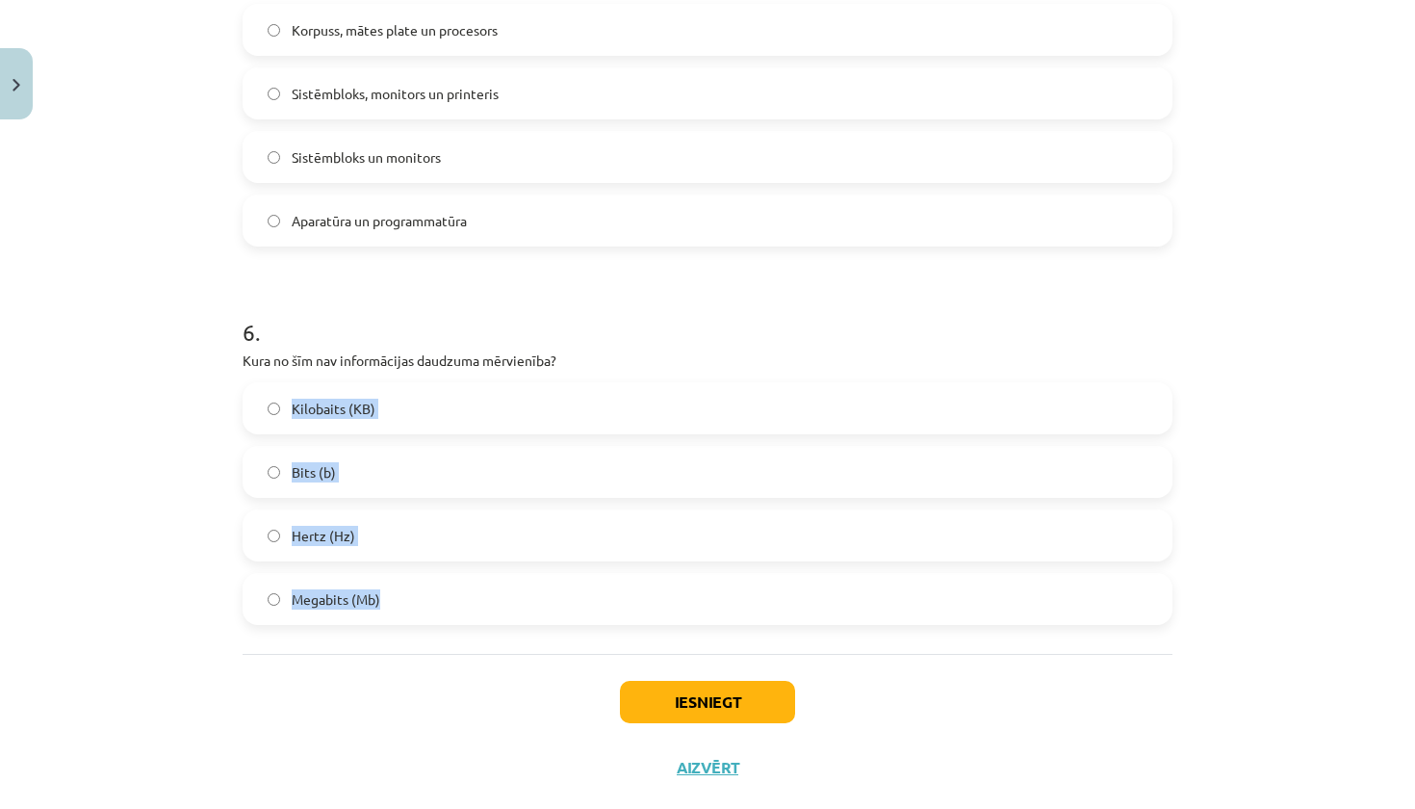
drag, startPoint x: 241, startPoint y: 371, endPoint x: 287, endPoint y: 625, distance: 258.3
copy div "Kilobaits (KB) Bits (b) Hertz (Hz) Megabits (Mb)"
click at [472, 339] on h1 "6 ." at bounding box center [708, 315] width 930 height 60
click at [411, 527] on label "Hertz (Hz)" at bounding box center [707, 535] width 926 height 48
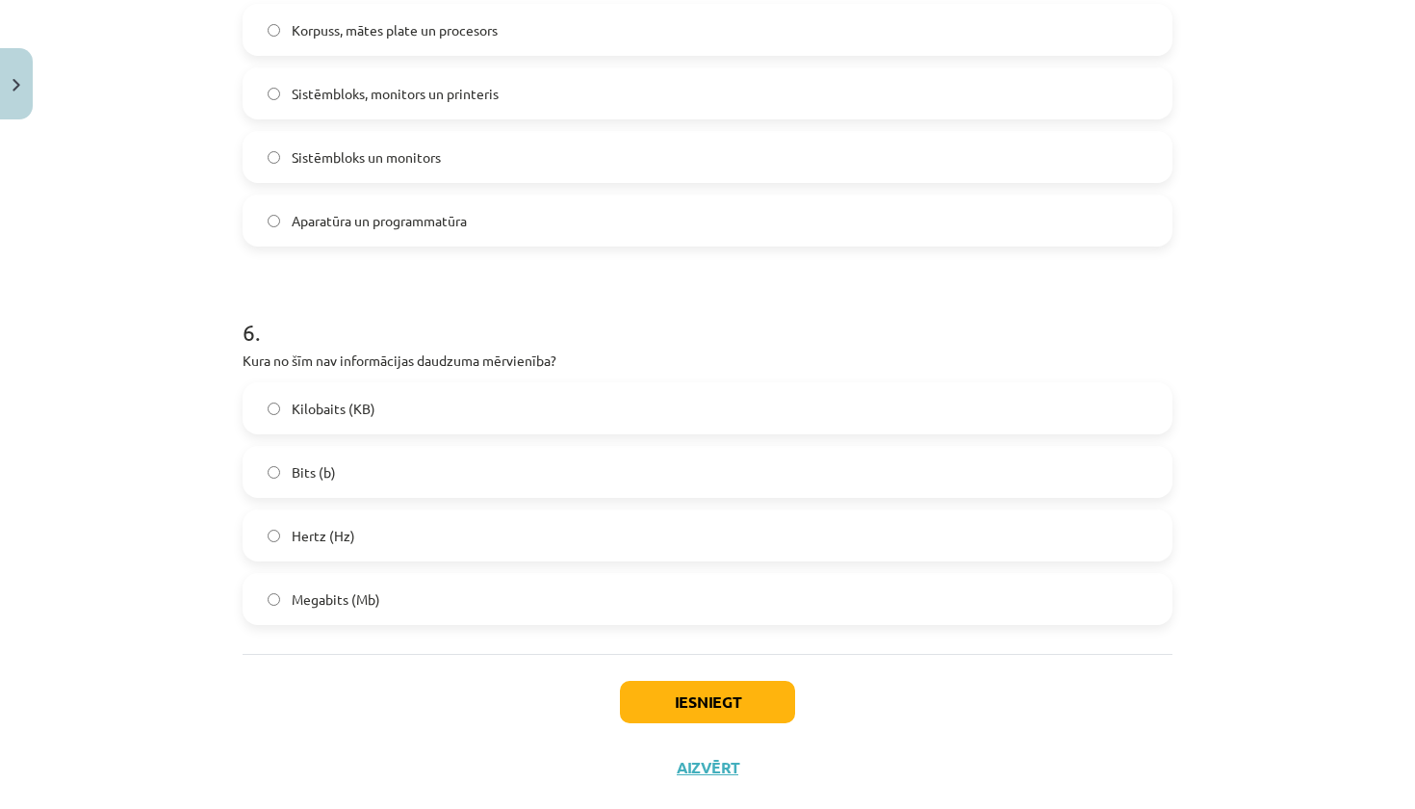
click at [691, 694] on button "Iesniegt" at bounding box center [707, 702] width 175 height 42
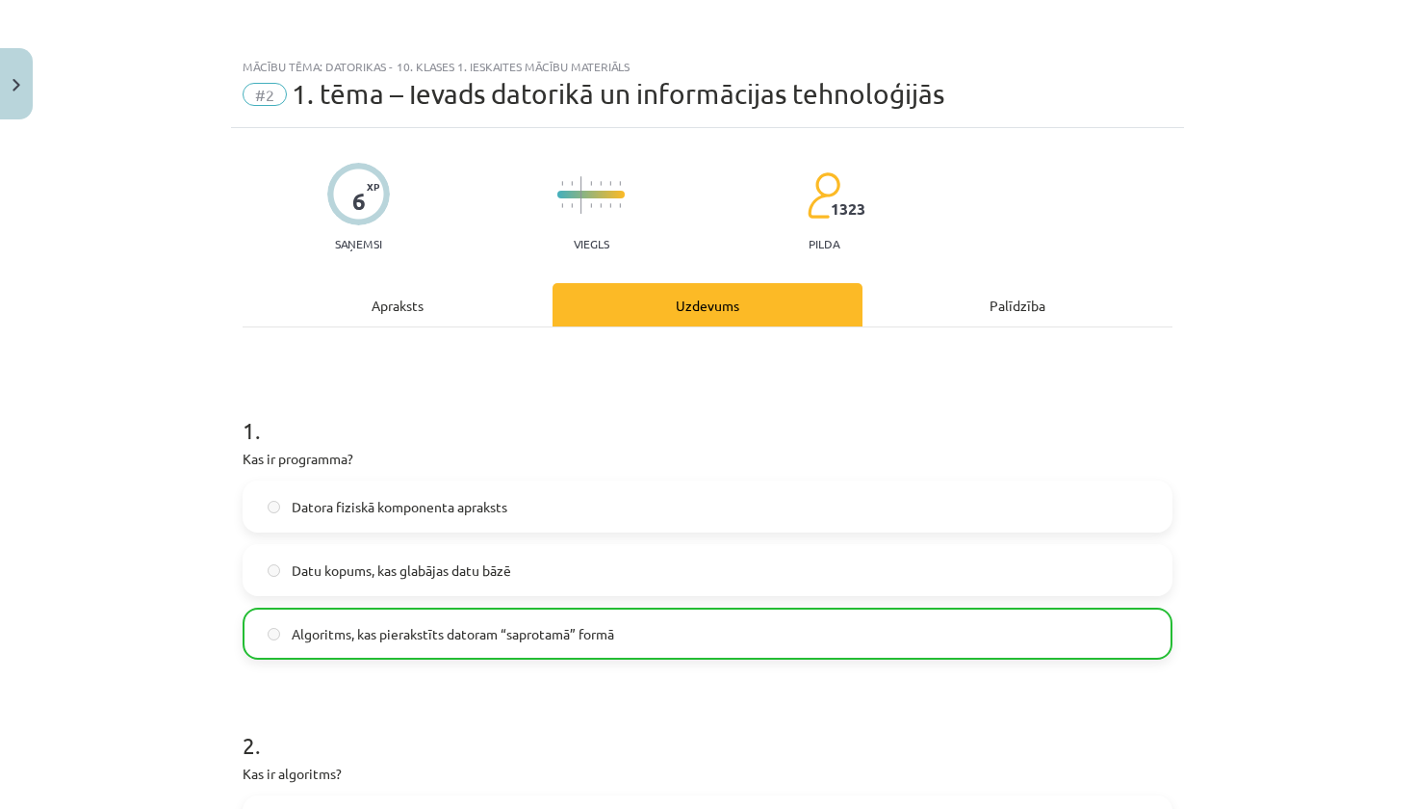
scroll to position [0, 0]
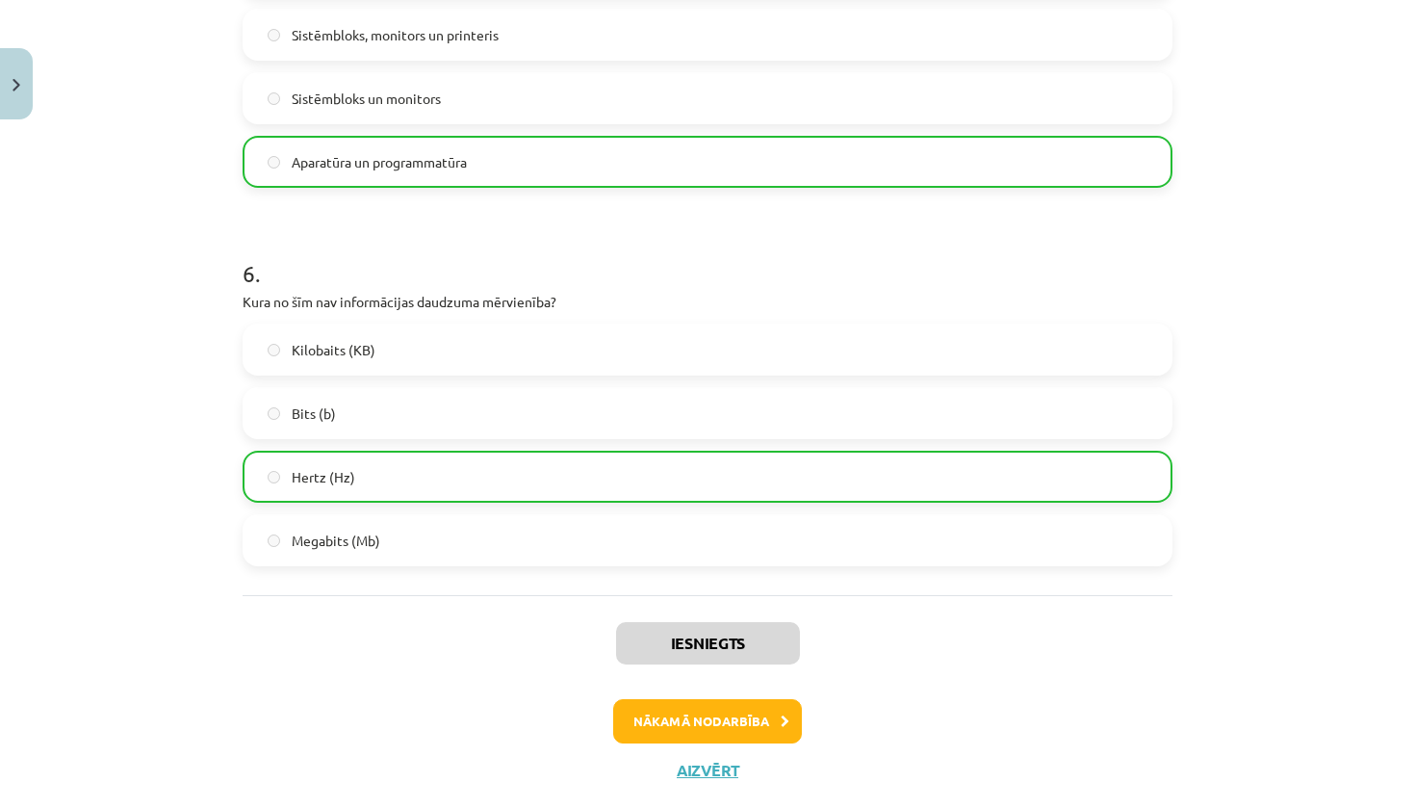
click at [749, 732] on button "Nākamā nodarbība" at bounding box center [707, 721] width 189 height 44
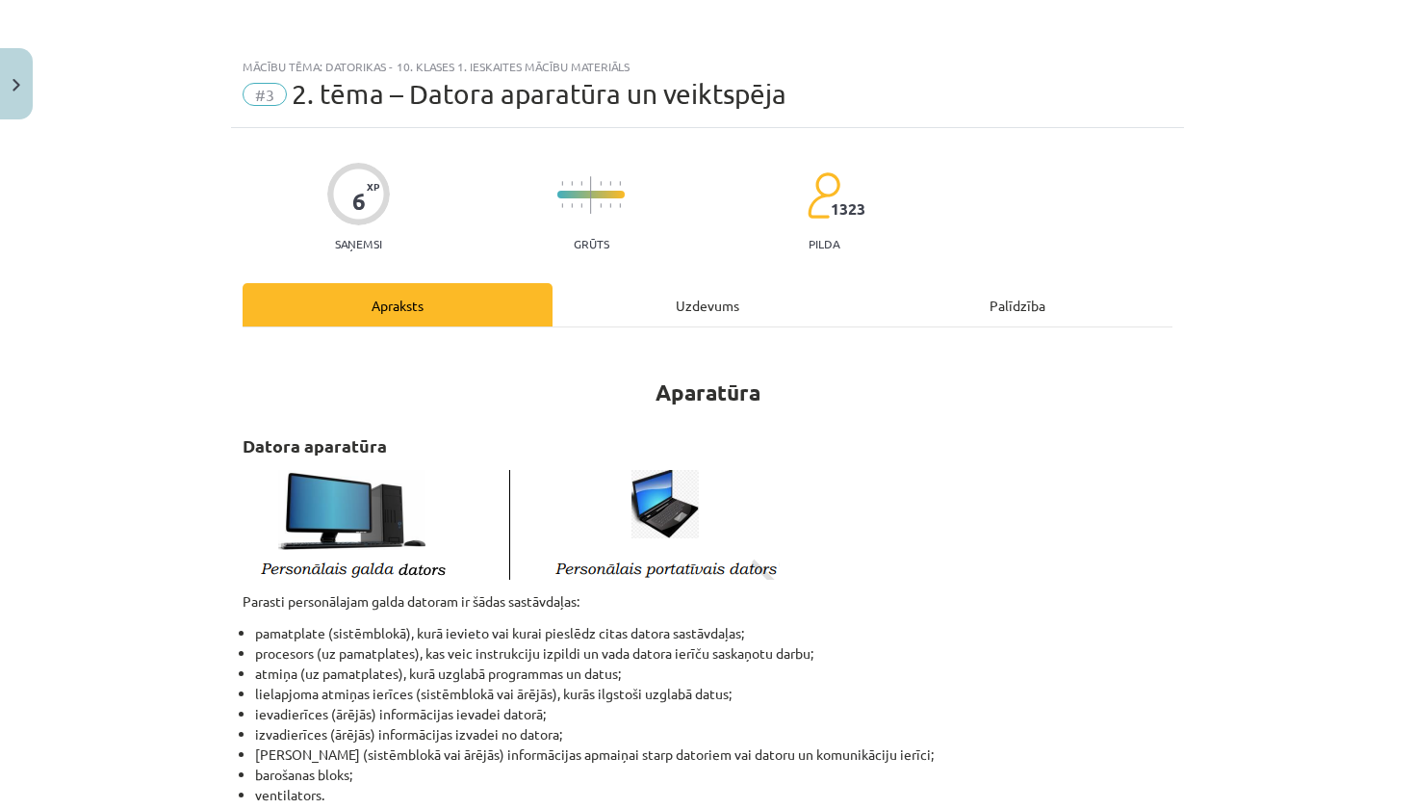
click at [651, 318] on div "Uzdevums" at bounding box center [707, 304] width 310 height 43
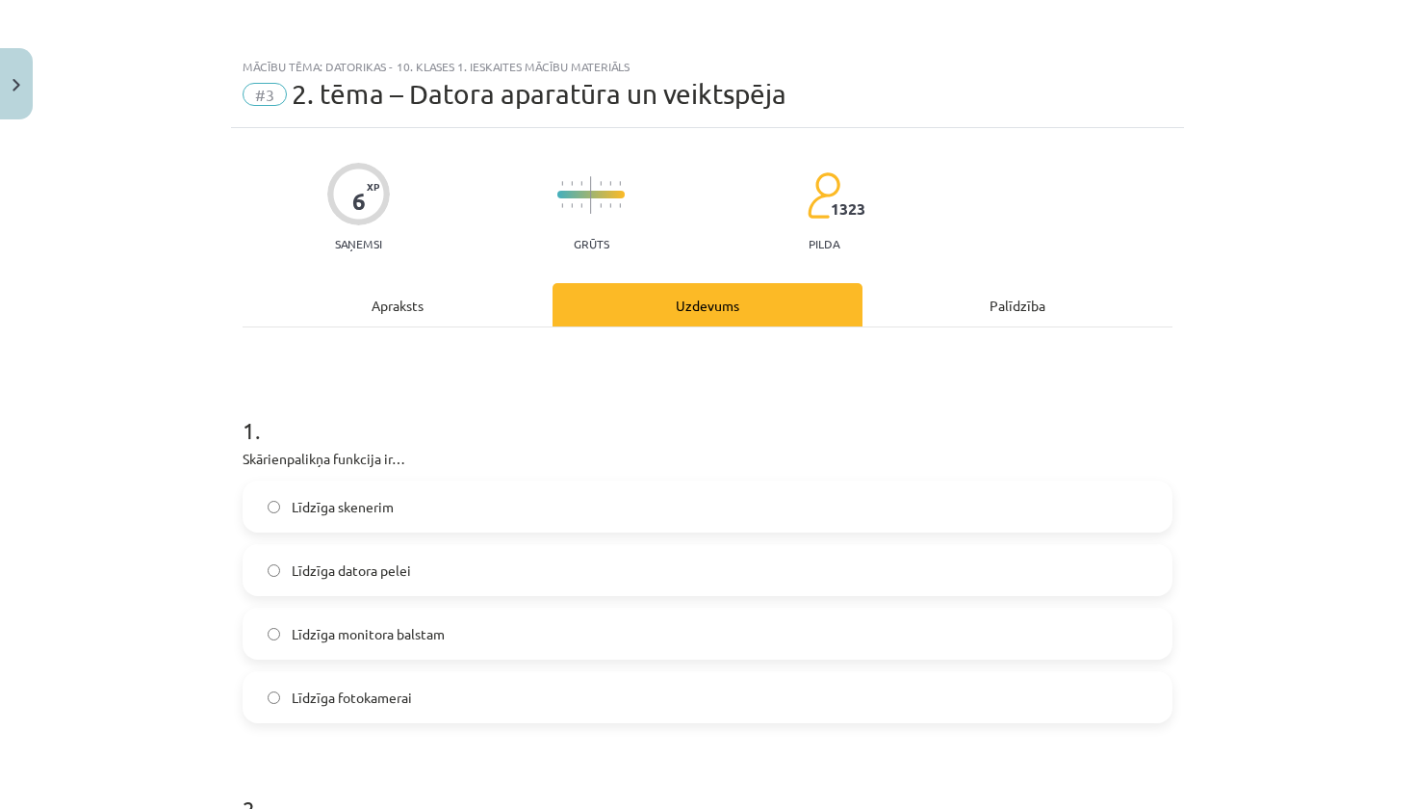
scroll to position [48, 0]
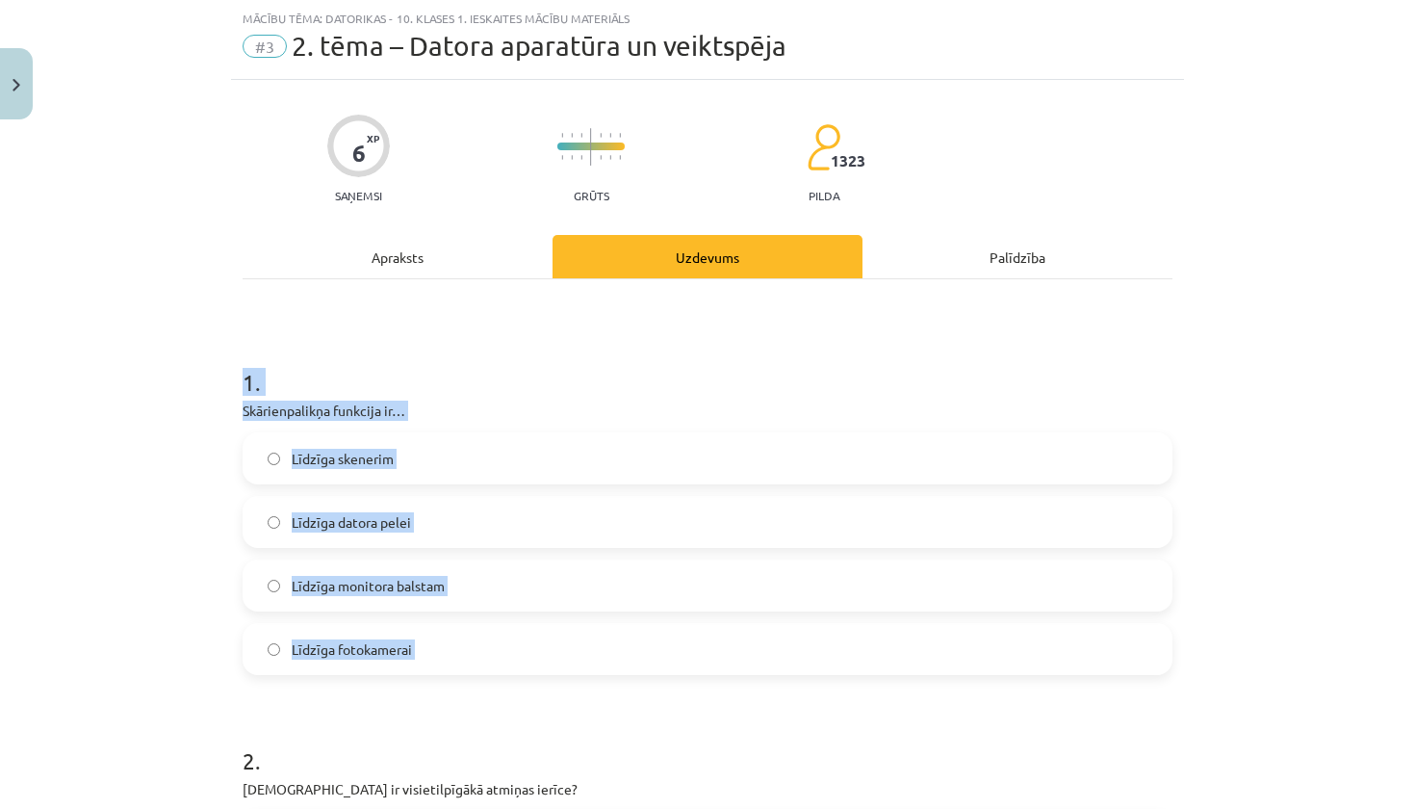
drag, startPoint x: 223, startPoint y: 407, endPoint x: 296, endPoint y: 675, distance: 277.4
click at [296, 675] on div "Mācību tēma: Datorikas - 10. klases 1. ieskaites mācību materiāls #3 2. tēma – …" at bounding box center [707, 404] width 1415 height 809
copy div "1 . Skārienpalikņa funkcija ir… Līdzīga skenerim Līdzīga datora pelei Līdzīga m…"
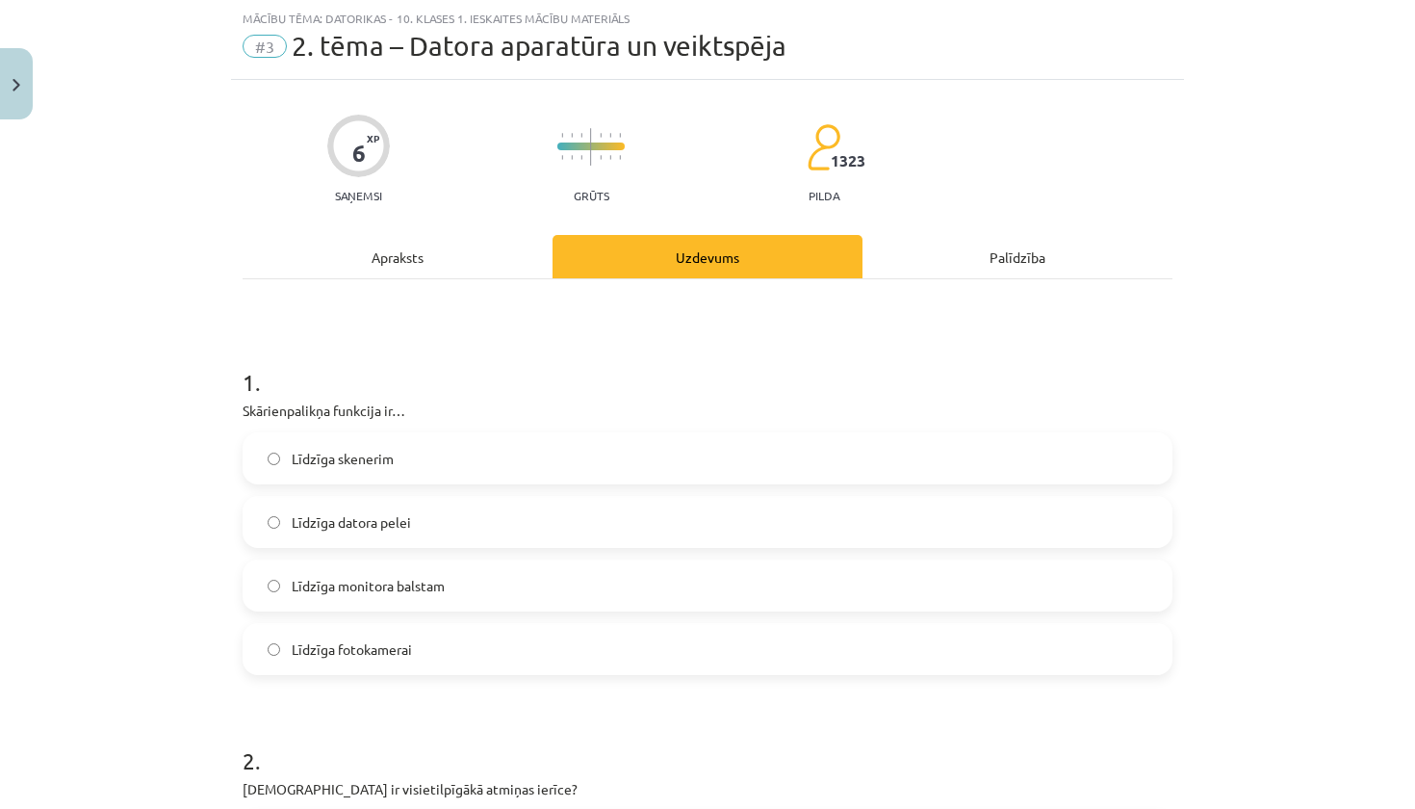
click at [520, 339] on h1 "1 ." at bounding box center [708, 365] width 930 height 60
click at [382, 269] on div "Apraksts" at bounding box center [398, 256] width 310 height 43
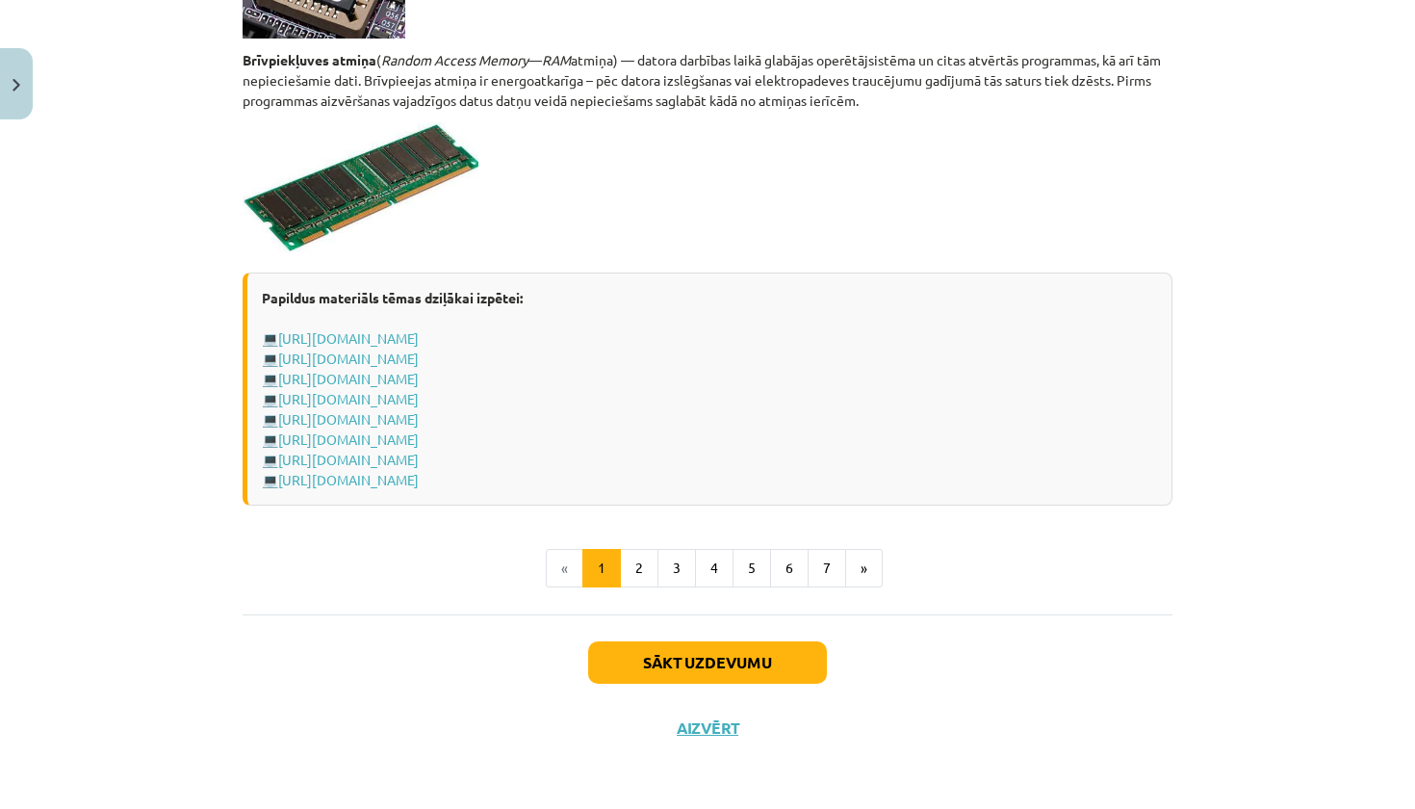
scroll to position [3315, 0]
click at [645, 565] on button "2" at bounding box center [639, 568] width 39 height 39
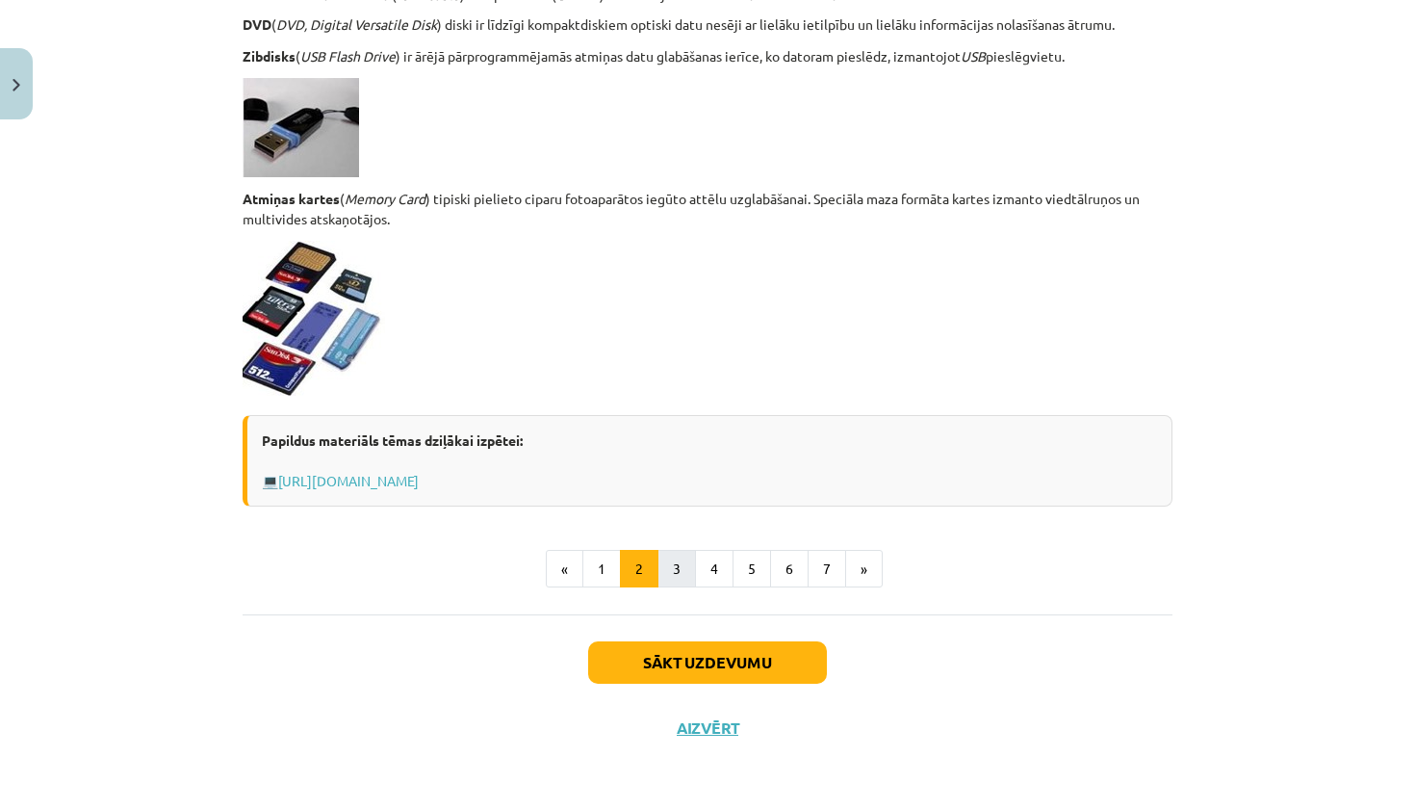
click at [679, 564] on button "3" at bounding box center [676, 569] width 39 height 39
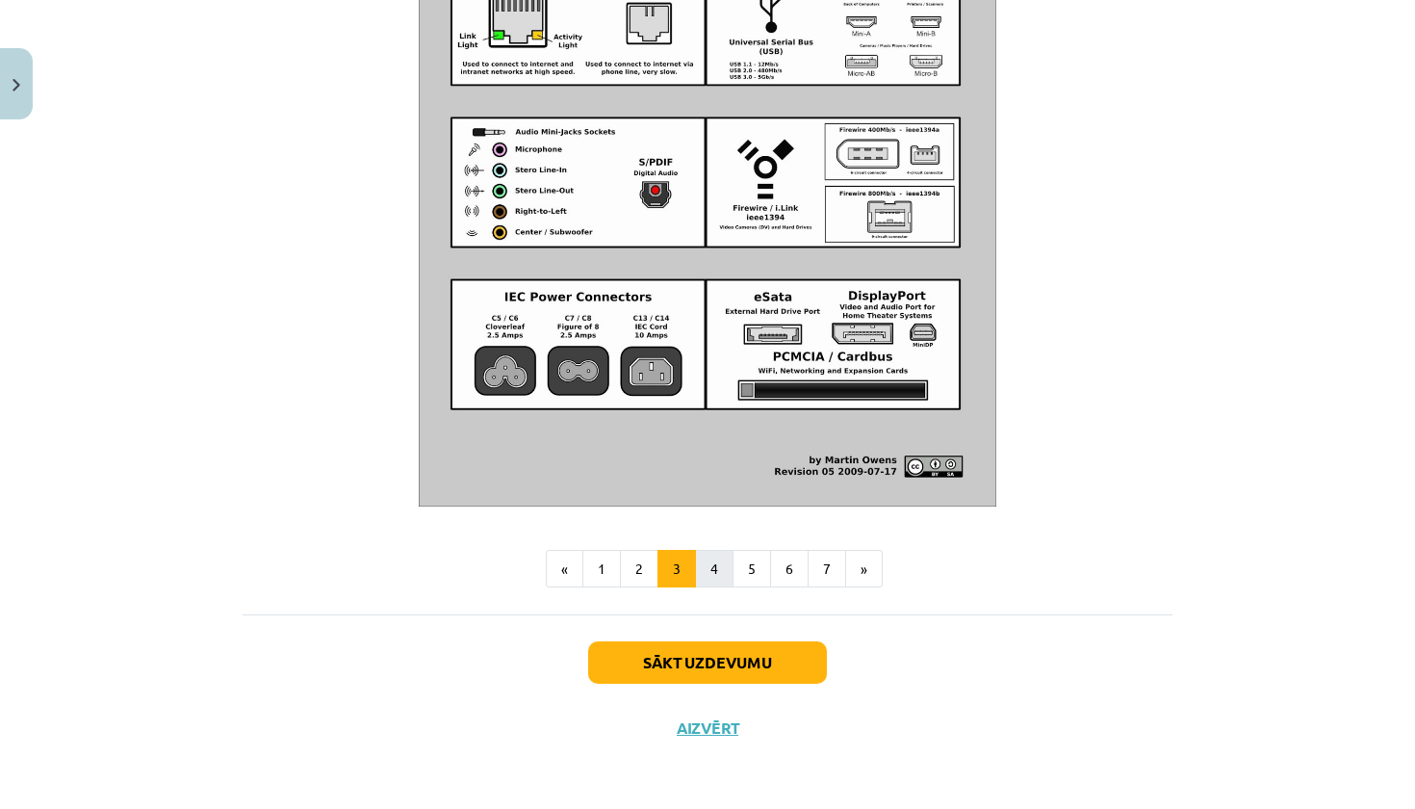
click at [712, 566] on button "4" at bounding box center [714, 569] width 39 height 39
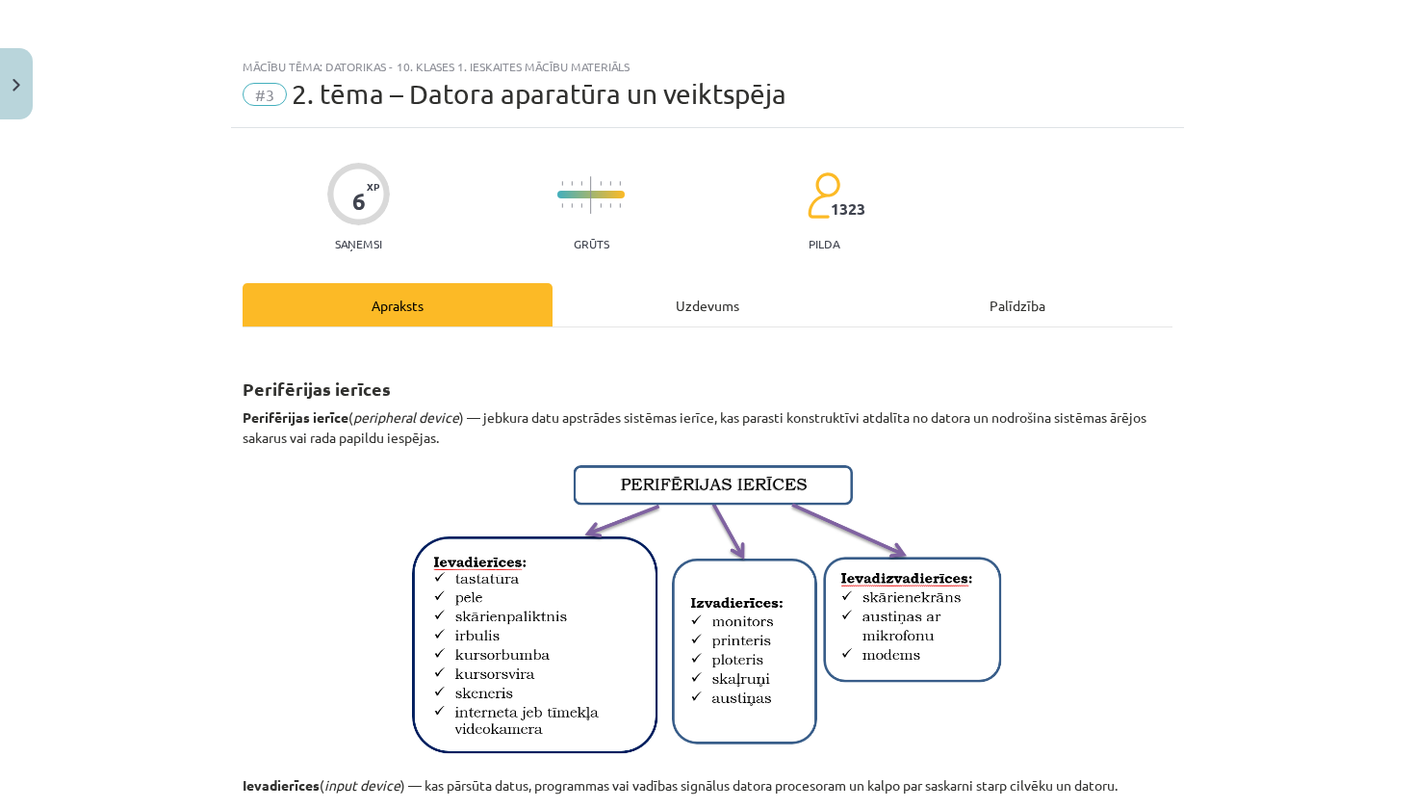
scroll to position [0, 0]
click at [707, 284] on div "Uzdevums" at bounding box center [707, 304] width 310 height 43
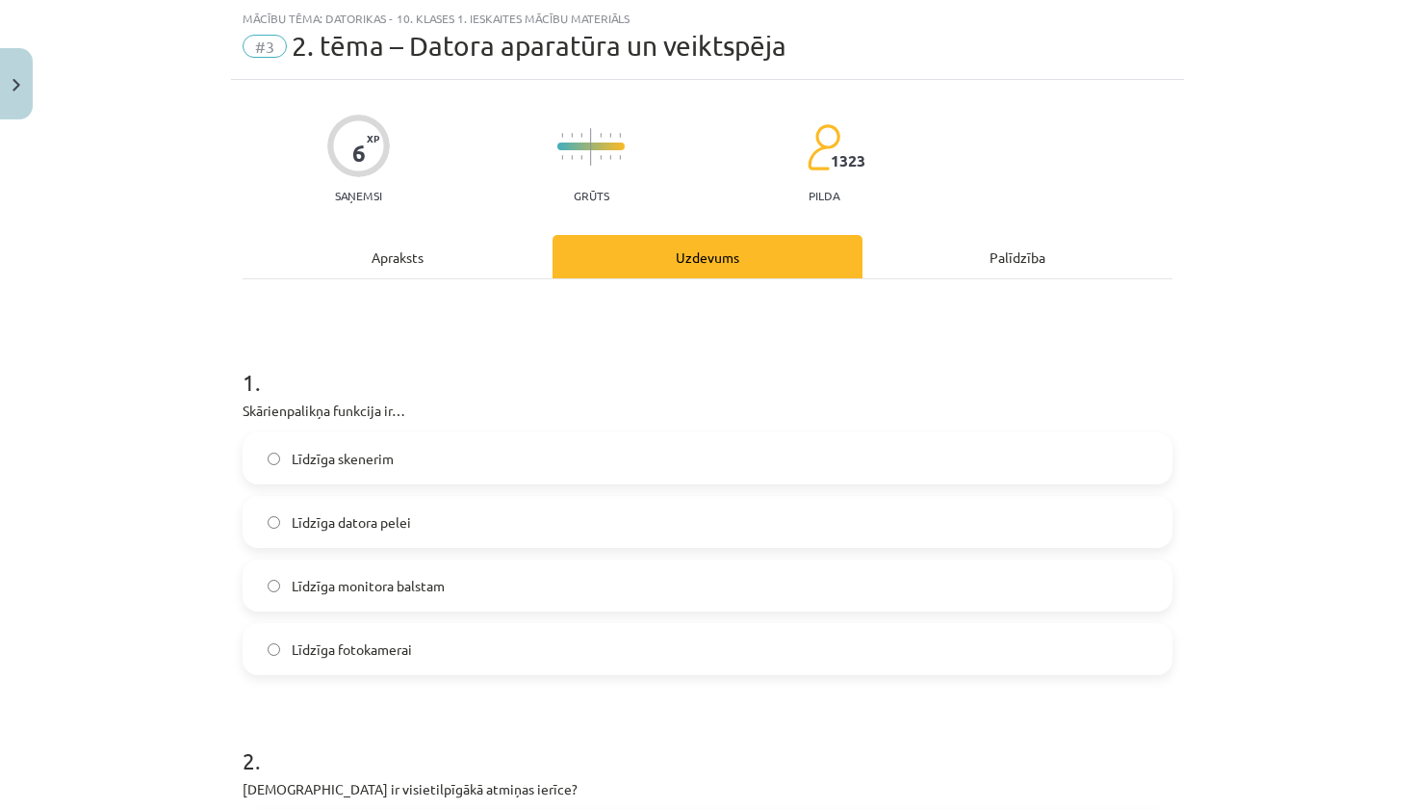
click at [641, 526] on label "Līdzīga datora pelei" at bounding box center [707, 522] width 926 height 48
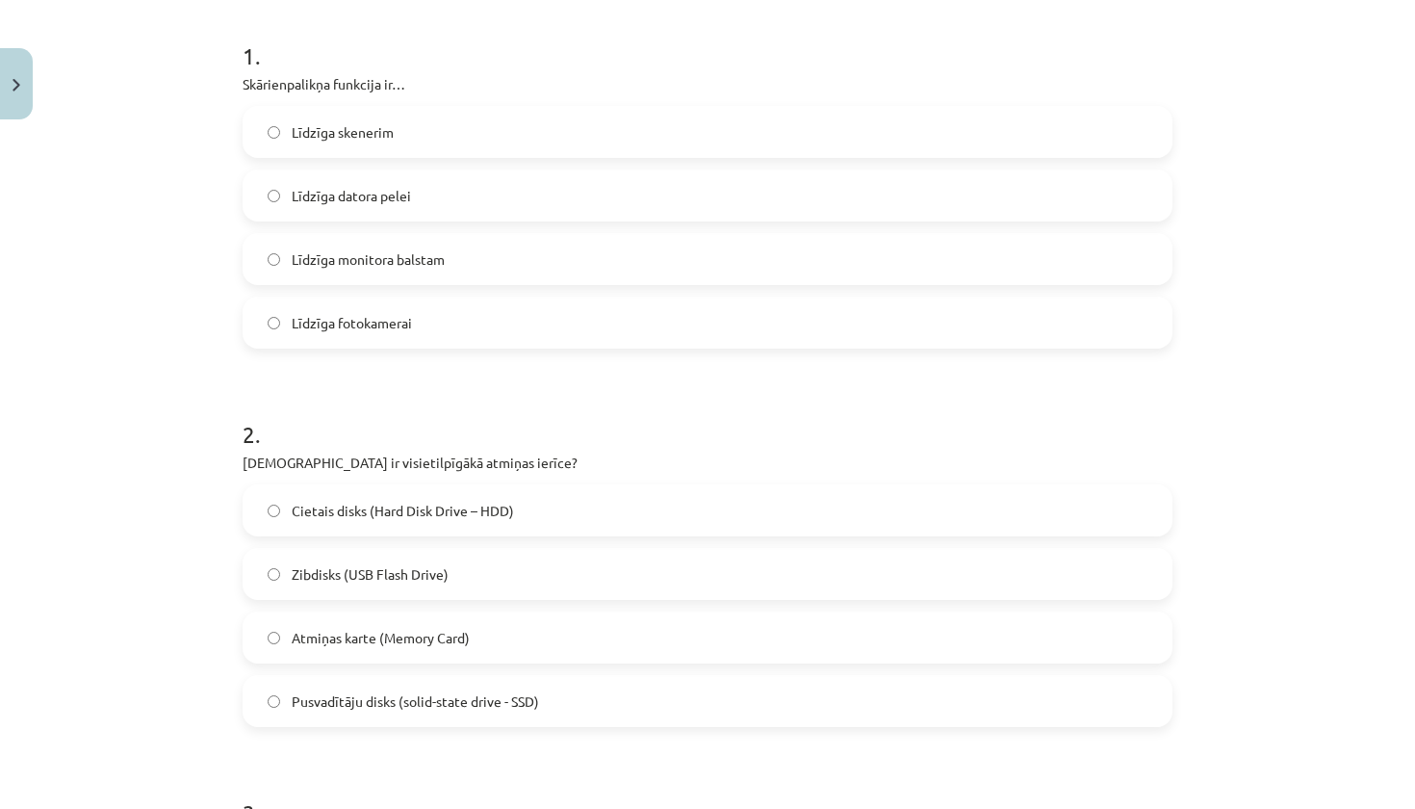
scroll to position [381, 0]
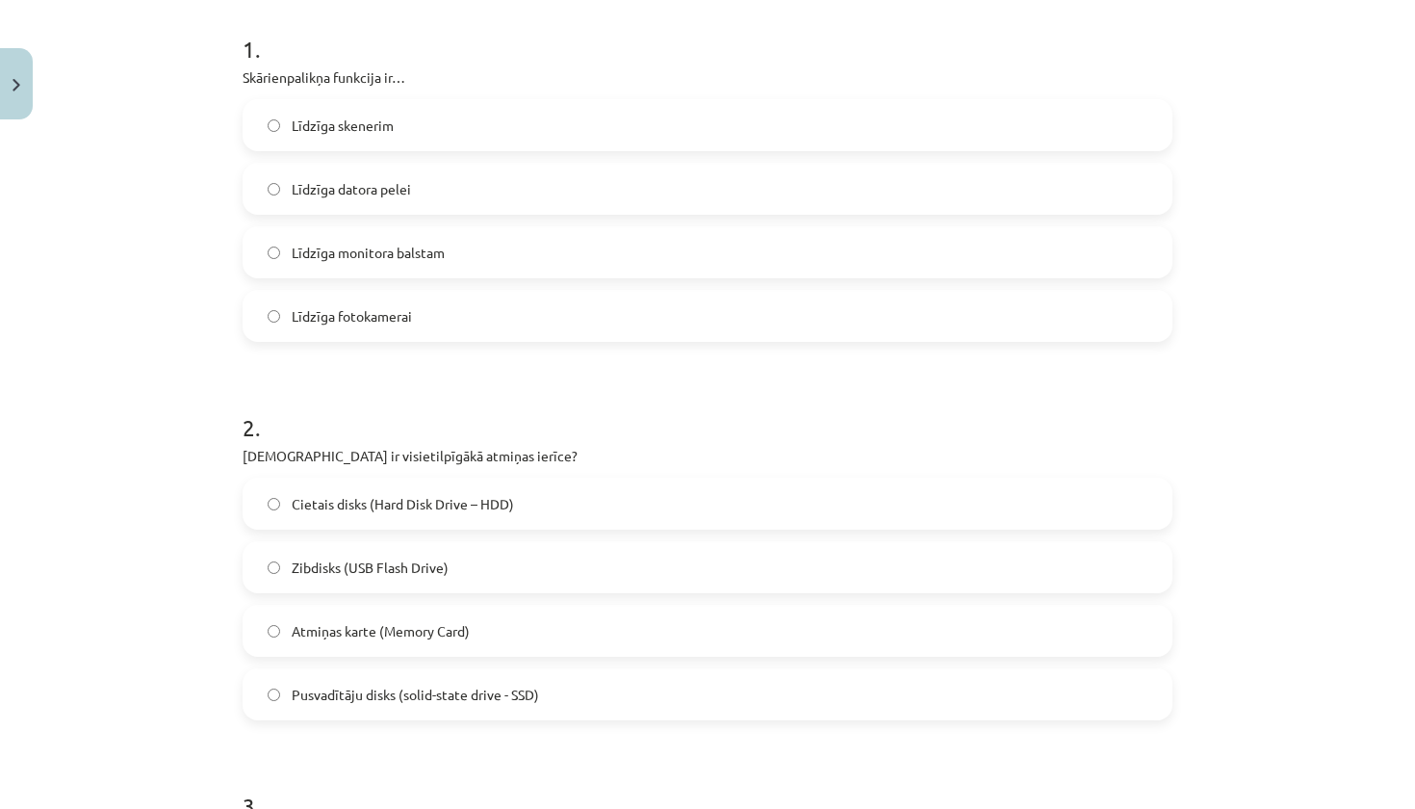
drag, startPoint x: 238, startPoint y: 456, endPoint x: 553, endPoint y: 696, distance: 396.4
copy div "Kura ir visietilpīgākā atmiņas ierīce? Cietais disks (Hard Disk Drive – HDD) Zi…"
click at [373, 429] on h1 "2 ." at bounding box center [708, 410] width 930 height 60
click at [373, 501] on span "Cietais disks (Hard Disk Drive – HDD)" at bounding box center [403, 504] width 222 height 20
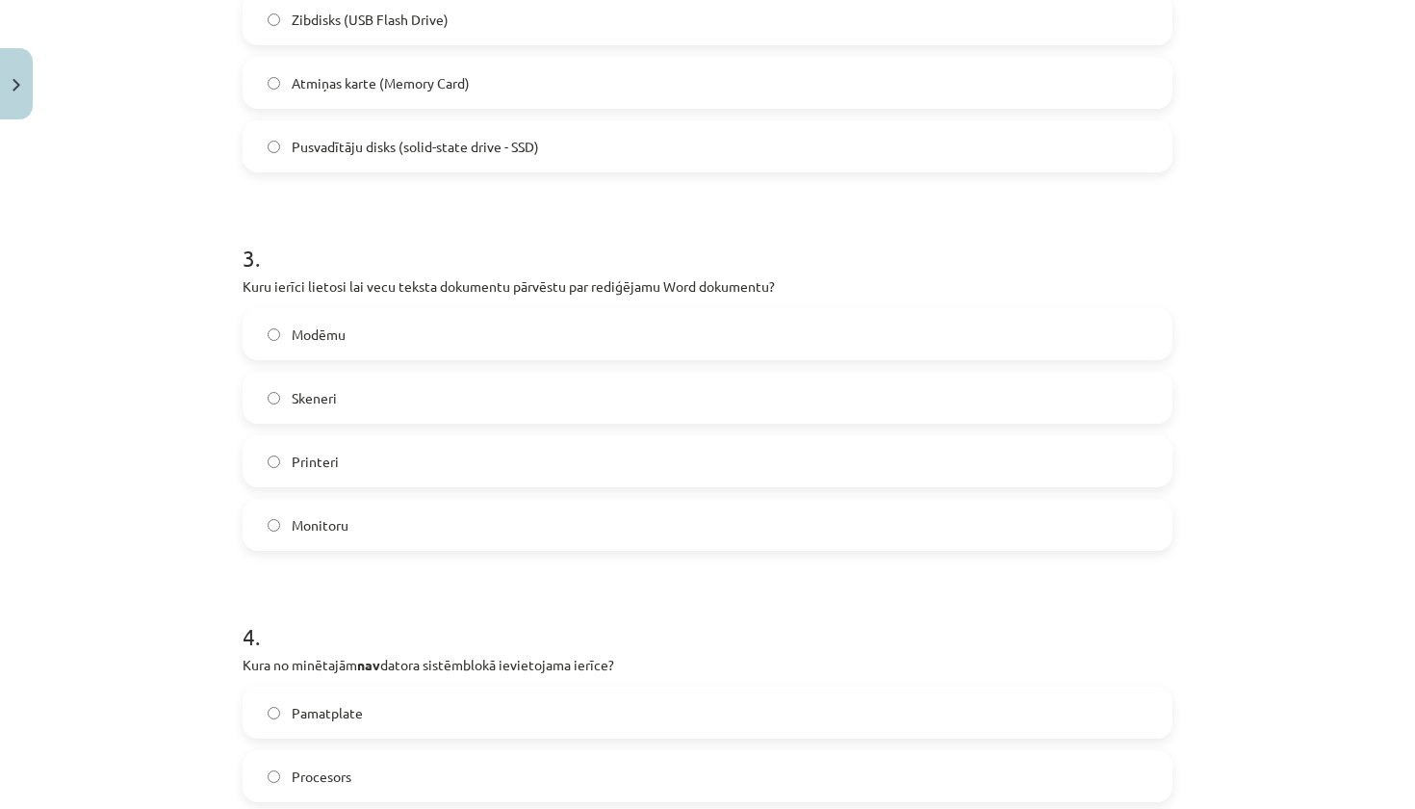
scroll to position [931, 0]
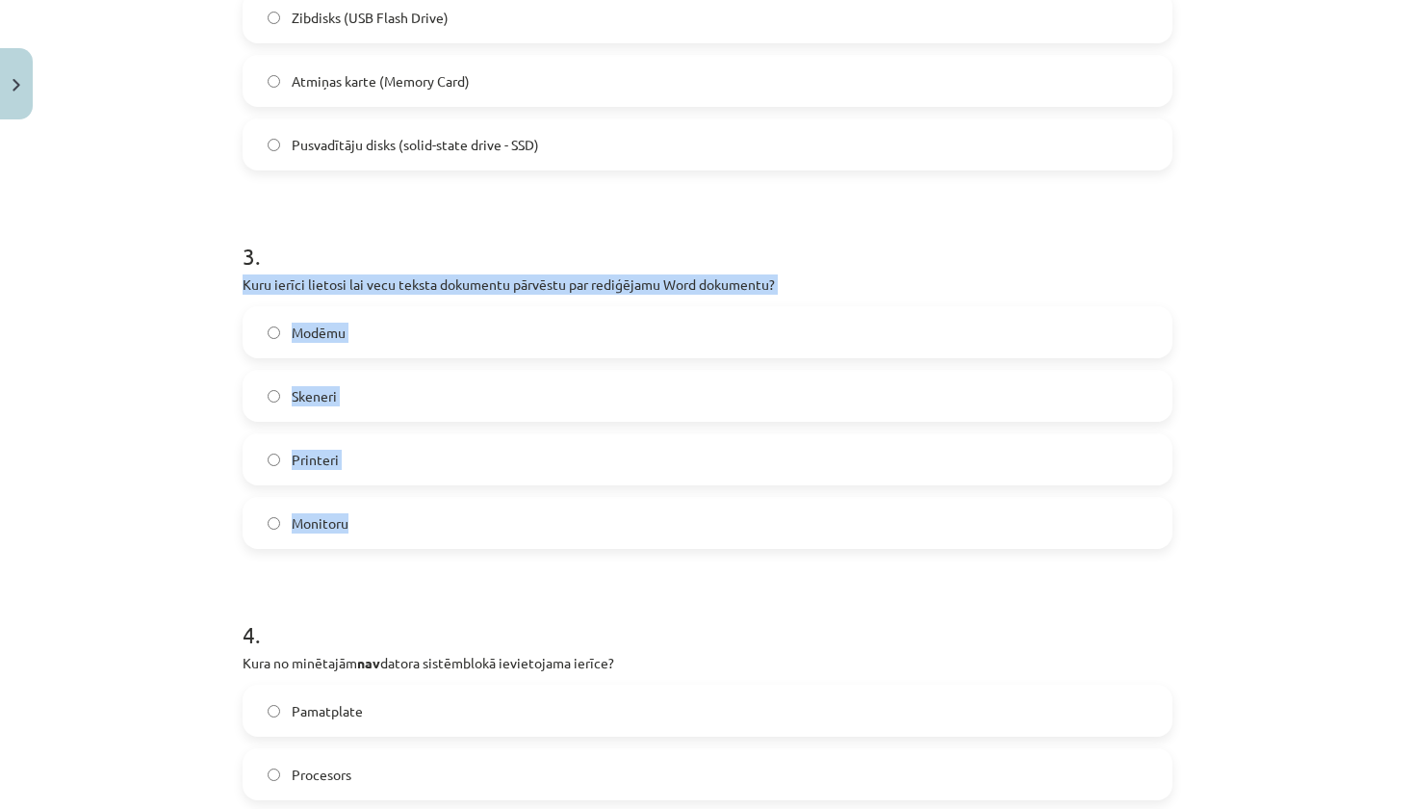
drag, startPoint x: 234, startPoint y: 286, endPoint x: 339, endPoint y: 527, distance: 263.4
click at [339, 527] on div "6 XP Saņemsi Grūts 1323 pilda Apraksts Uzdevums Palīdzība 1 . Skārienpalikņa fu…" at bounding box center [707, 527] width 953 height 2661
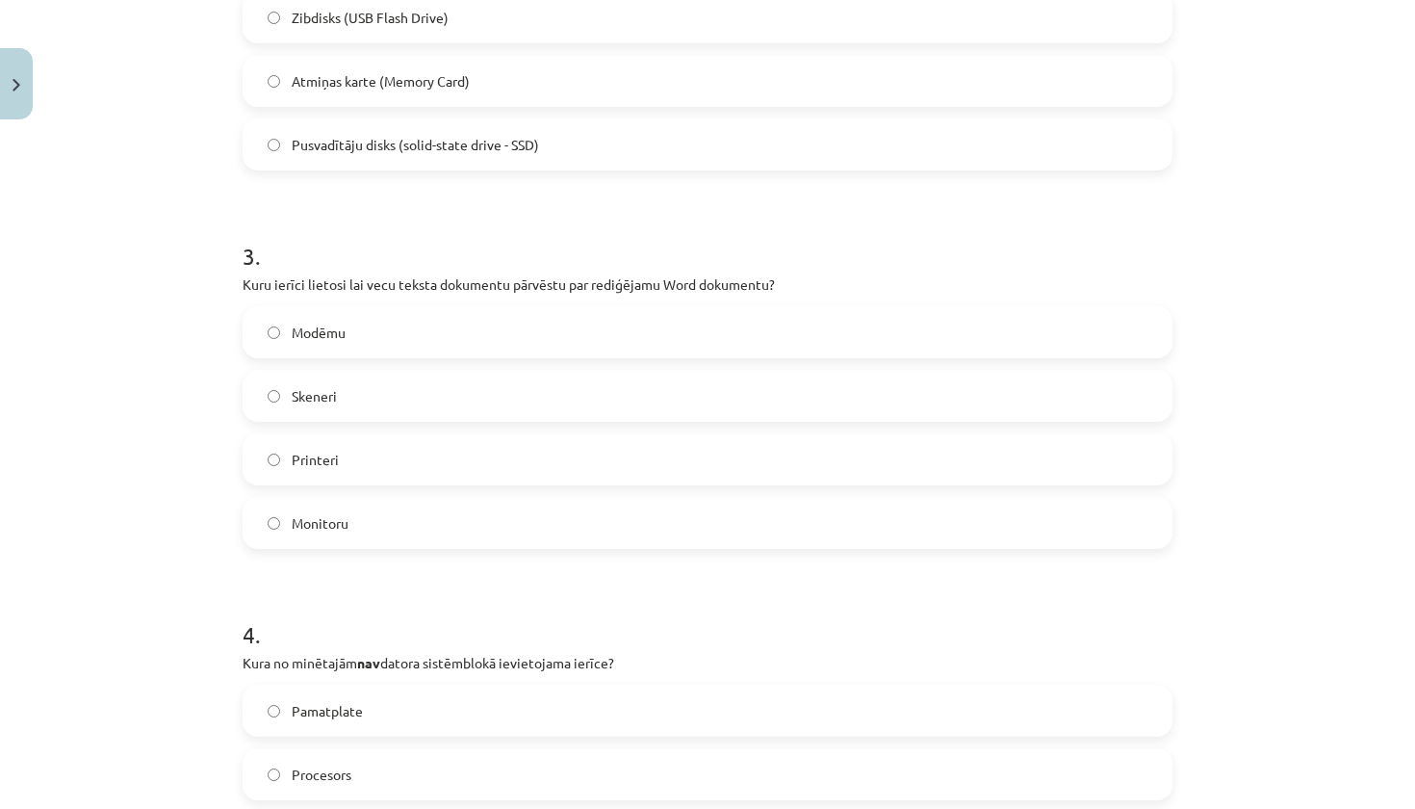
click at [494, 242] on h1 "3 ." at bounding box center [708, 239] width 930 height 60
drag, startPoint x: 239, startPoint y: 289, endPoint x: 399, endPoint y: 543, distance: 300.7
click at [399, 543] on div "6 XP Saņemsi Grūts 1323 pilda Apraksts Uzdevums Palīdzība 1 . Skārienpalikņa fu…" at bounding box center [707, 527] width 953 height 2661
copy div "Kuru ierīci lietosi lai vecu teksta dokumentu pārvēstu par rediģējamu Word doku…"
click at [340, 397] on label "Skeneri" at bounding box center [707, 396] width 926 height 48
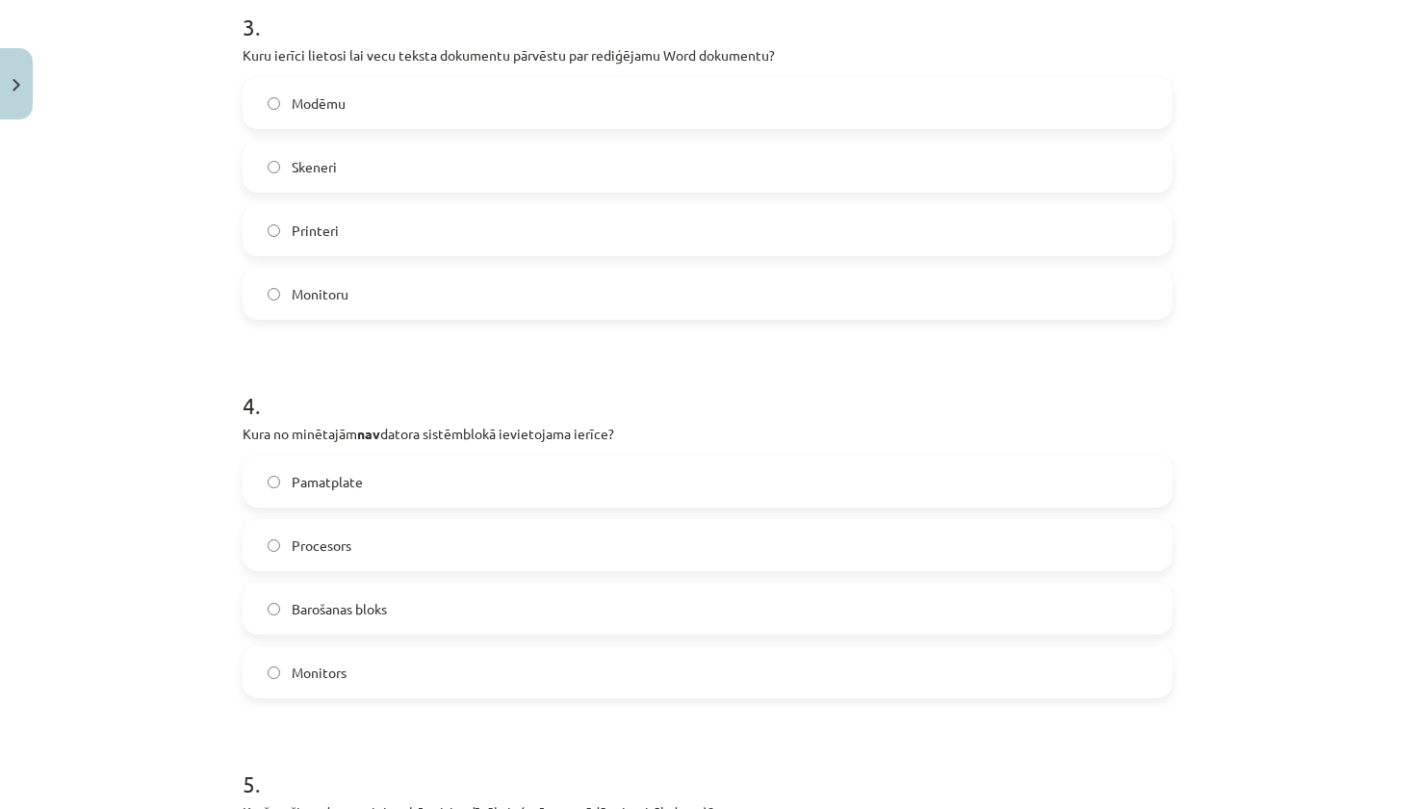
scroll to position [1167, 0]
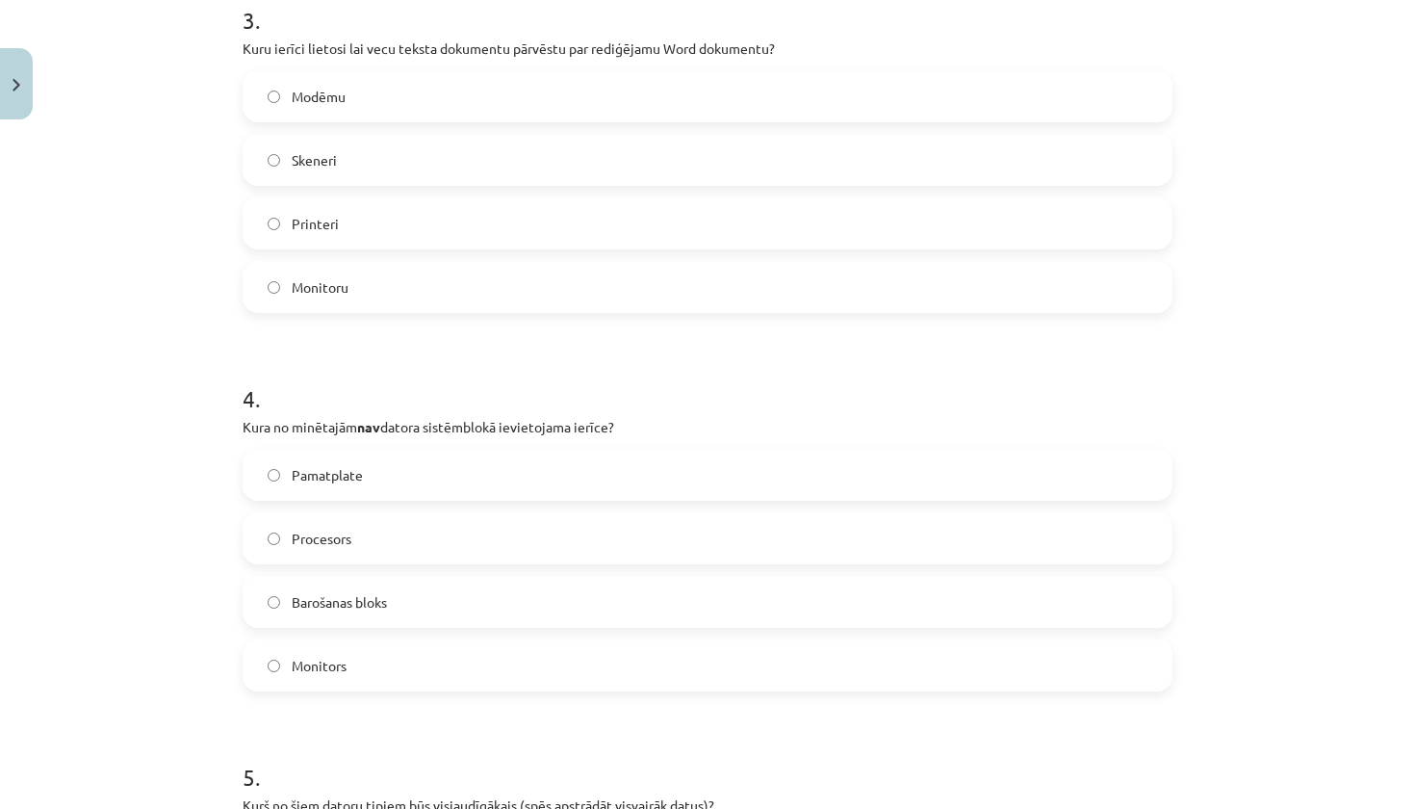
drag, startPoint x: 244, startPoint y: 436, endPoint x: 375, endPoint y: 666, distance: 264.7
click at [375, 666] on div "4 . Kura no minētajām nav datora sistēmblokā ievietojama ierīce? Pamatplate Pro…" at bounding box center [708, 521] width 930 height 340
copy div "datora sistēmblokā ievietojama ierīce? Pamatplate Procesors Barošanas bloks Mon…"
click at [452, 320] on form "1 . Skārienpalikņa funkcija ir… Līdzīga skenerim Līdzīga datora pelei Līdzīga m…" at bounding box center [708, 331] width 930 height 2231
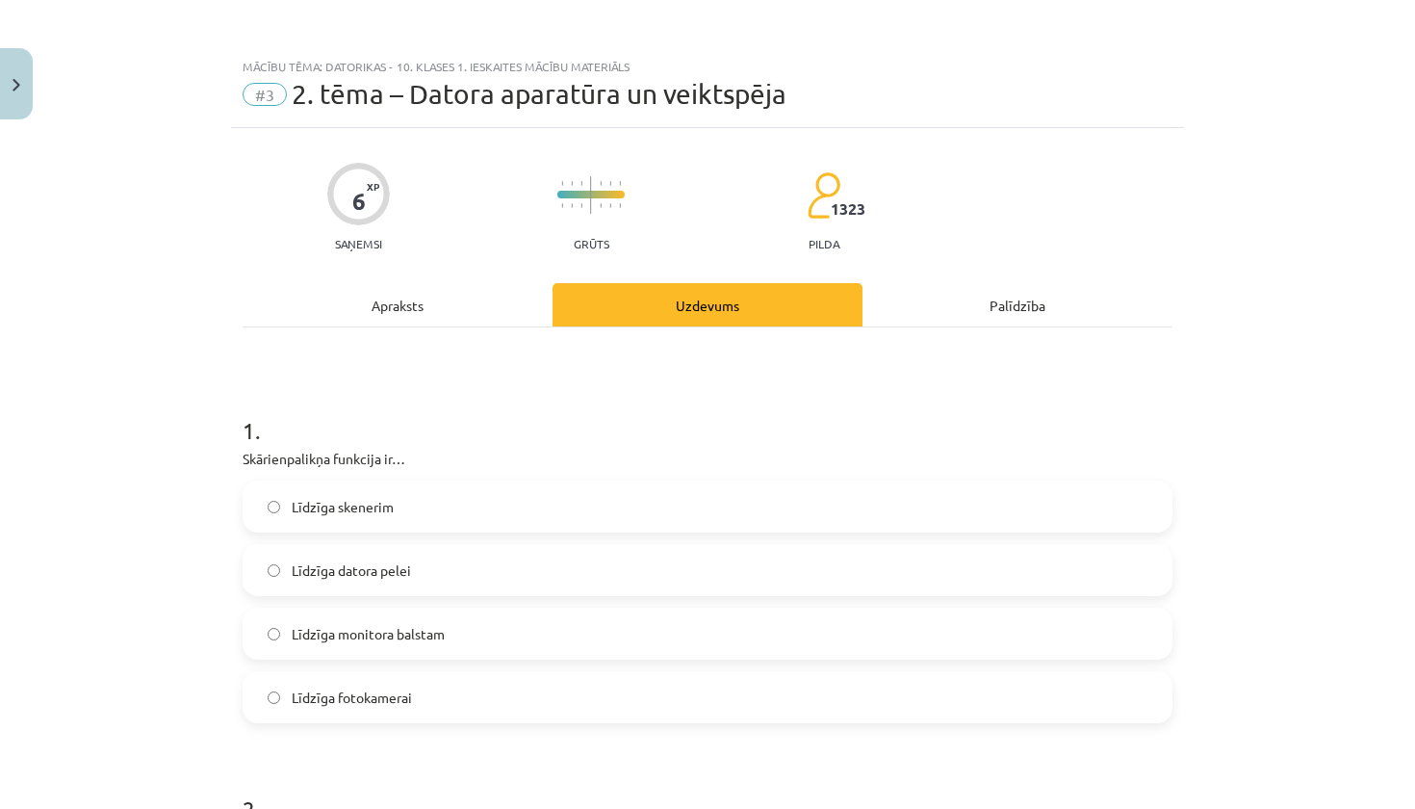
scroll to position [0, 0]
click at [412, 306] on div "Apraksts" at bounding box center [398, 304] width 310 height 43
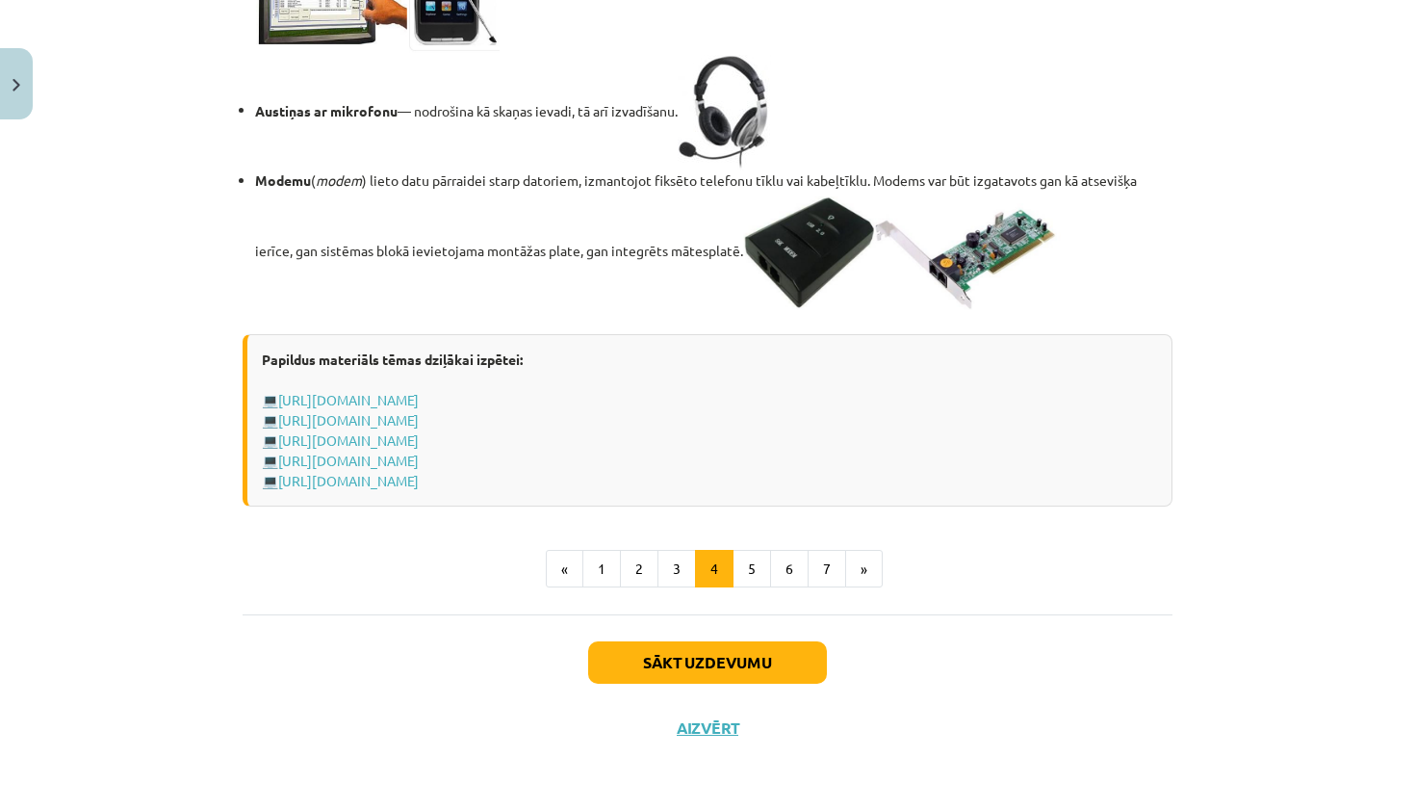
scroll to position [3376, 0]
click at [681, 563] on button "3" at bounding box center [676, 569] width 39 height 39
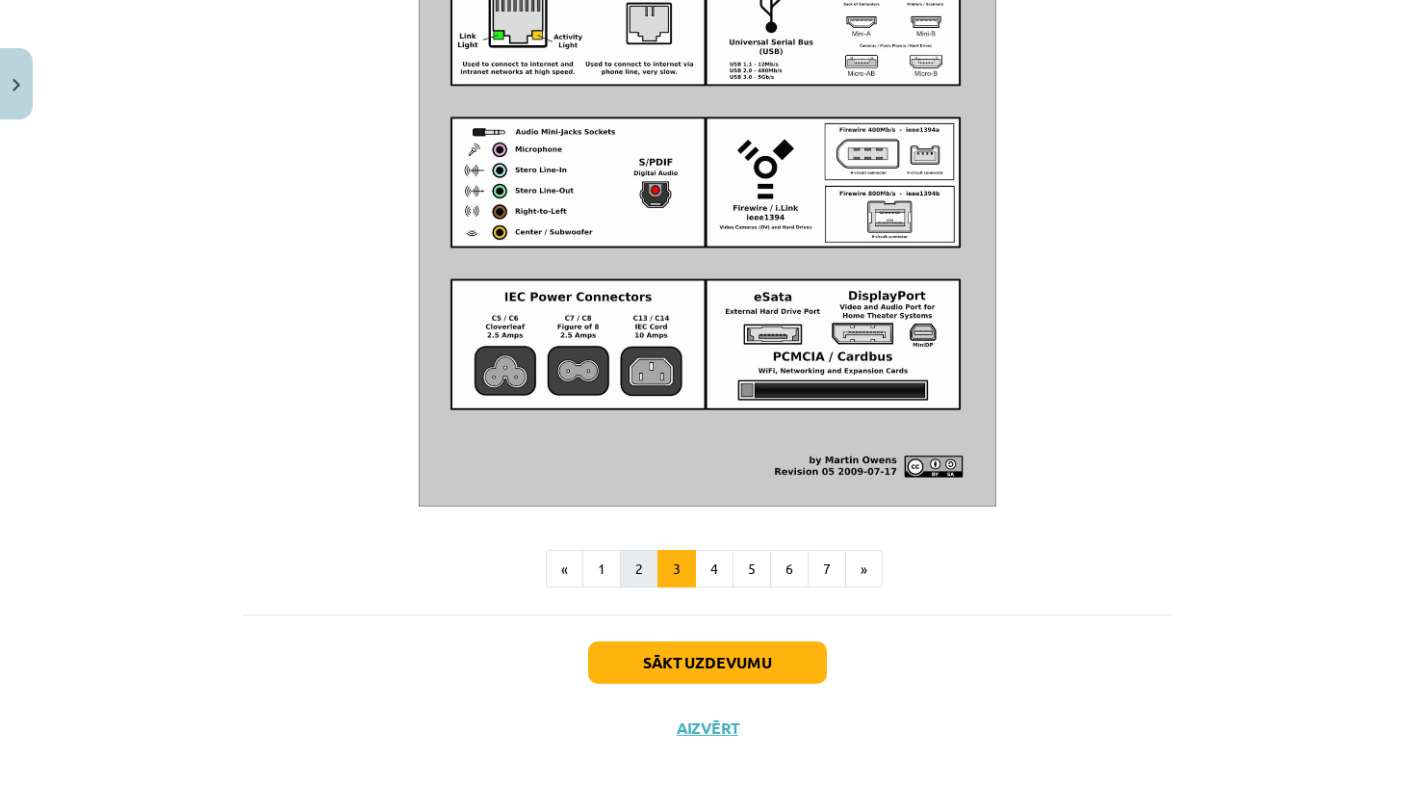
click at [630, 556] on button "2" at bounding box center [639, 569] width 39 height 39
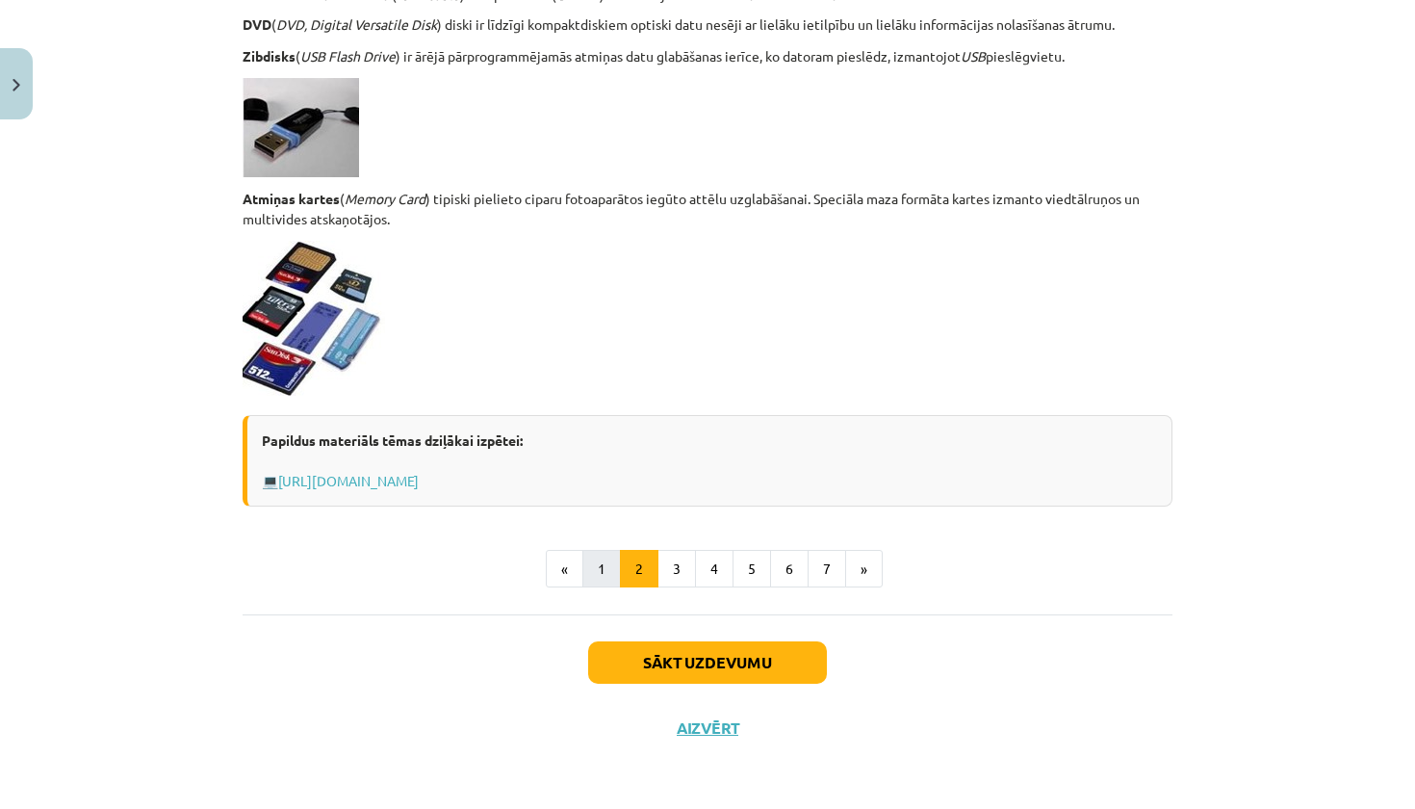
scroll to position [1586, 0]
click at [754, 570] on button "5" at bounding box center [751, 569] width 39 height 39
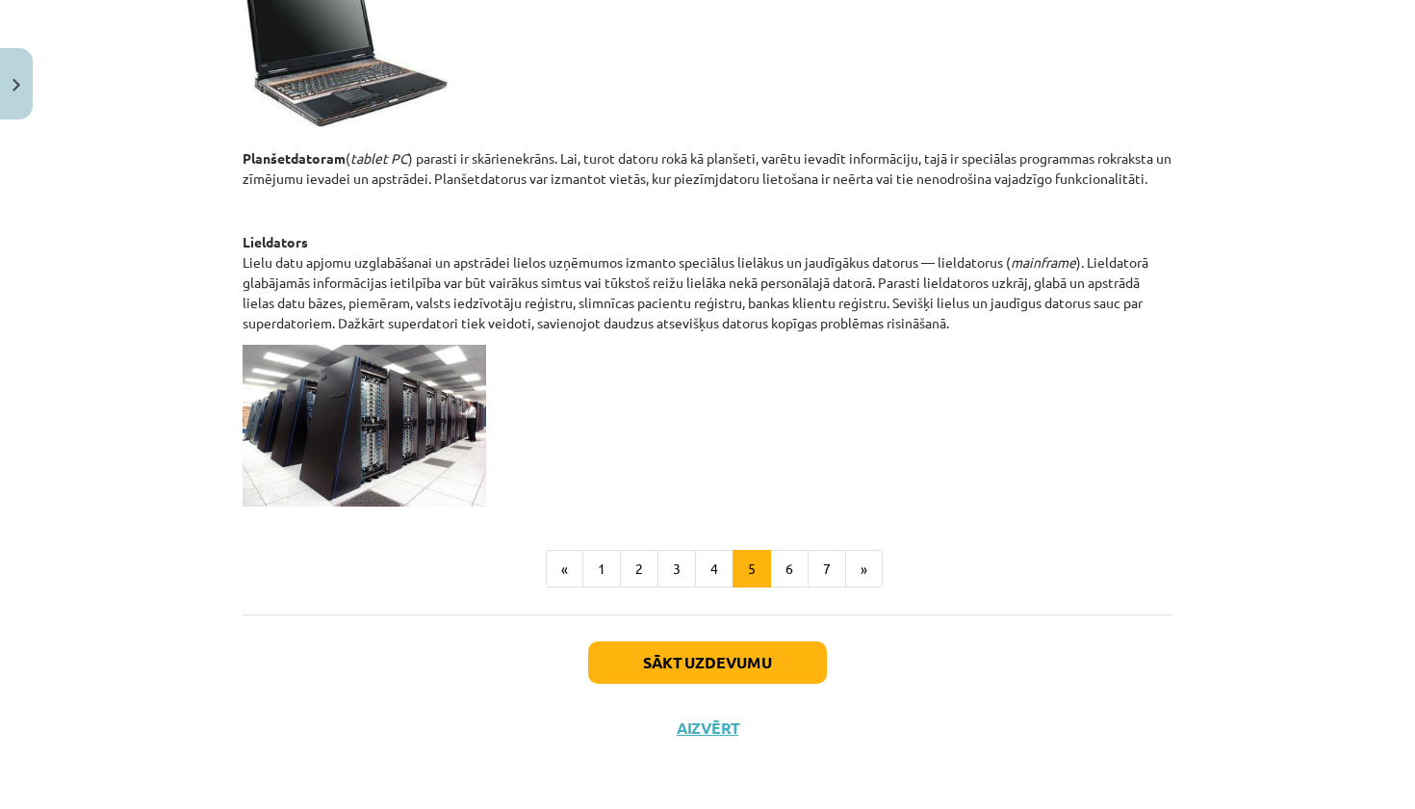
scroll to position [925, 0]
click at [791, 575] on button "6" at bounding box center [789, 569] width 39 height 39
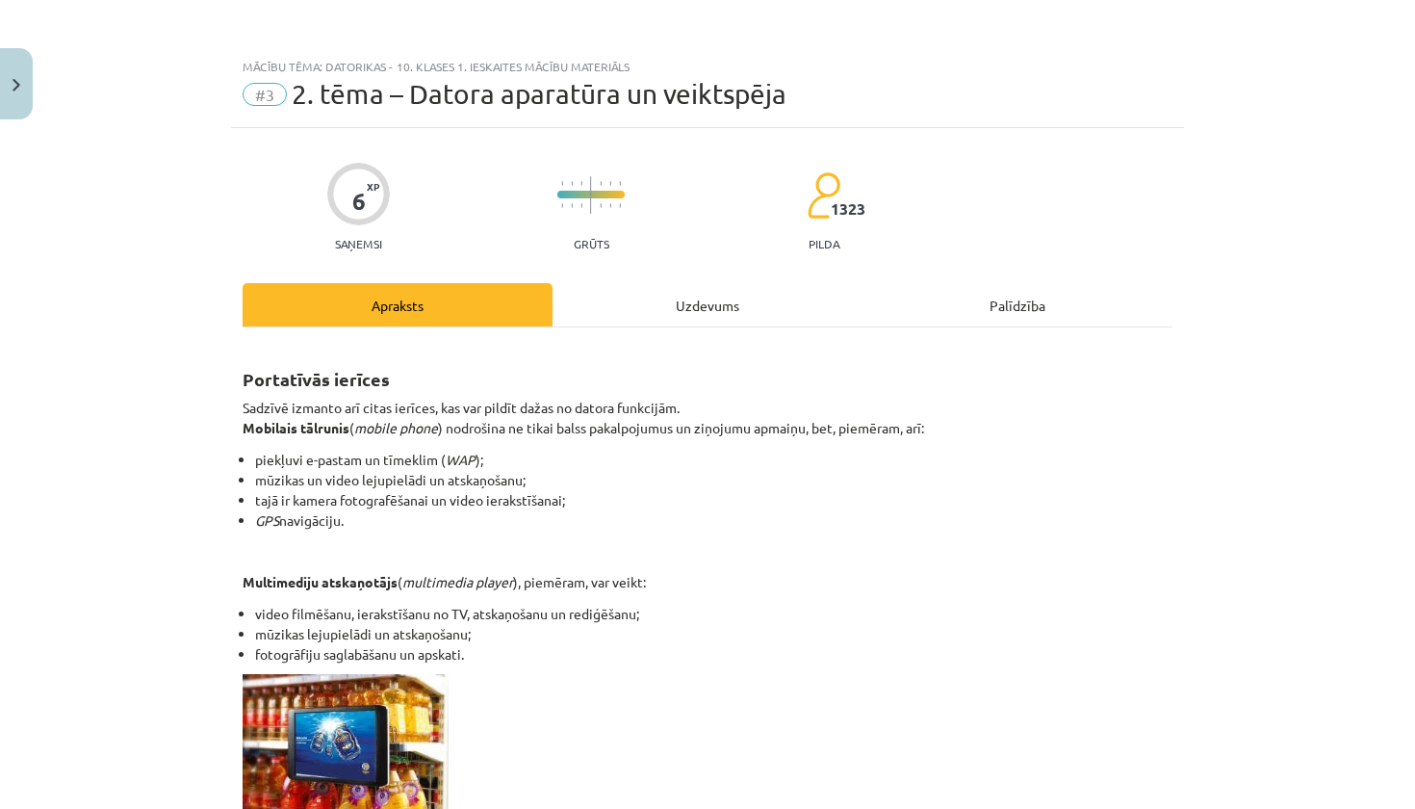
scroll to position [0, 0]
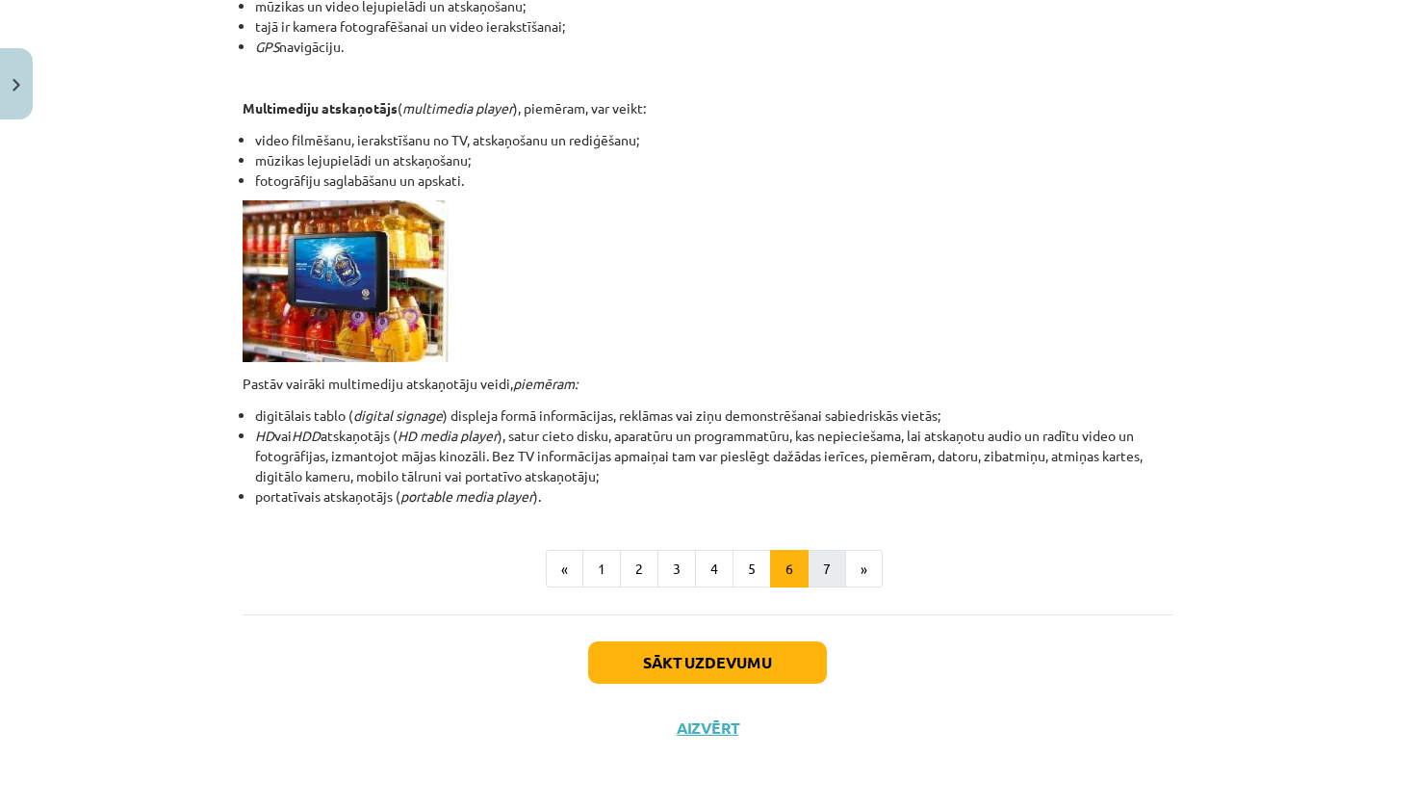
click at [836, 561] on button "7" at bounding box center [827, 569] width 39 height 39
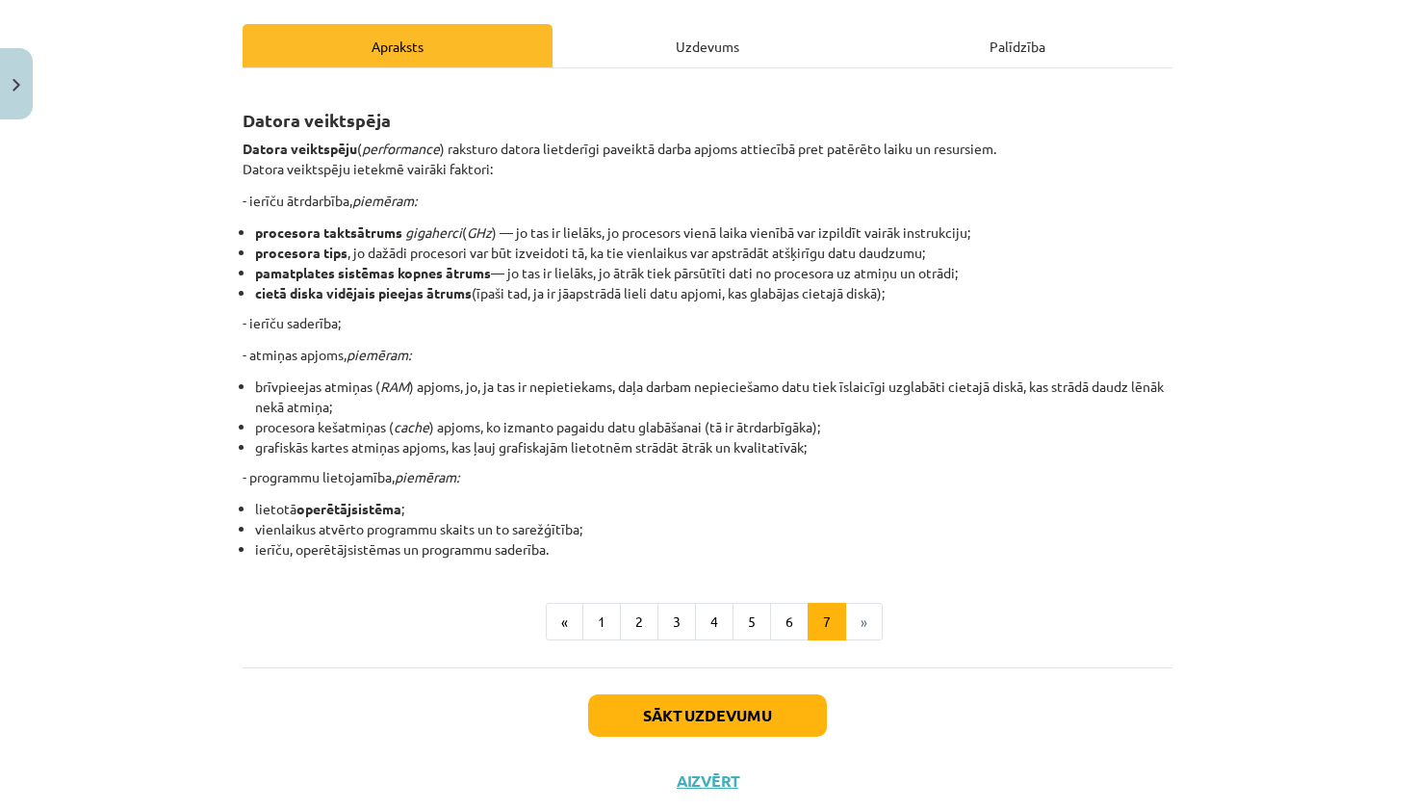
scroll to position [258, 0]
click at [711, 39] on div "Uzdevums" at bounding box center [707, 46] width 310 height 43
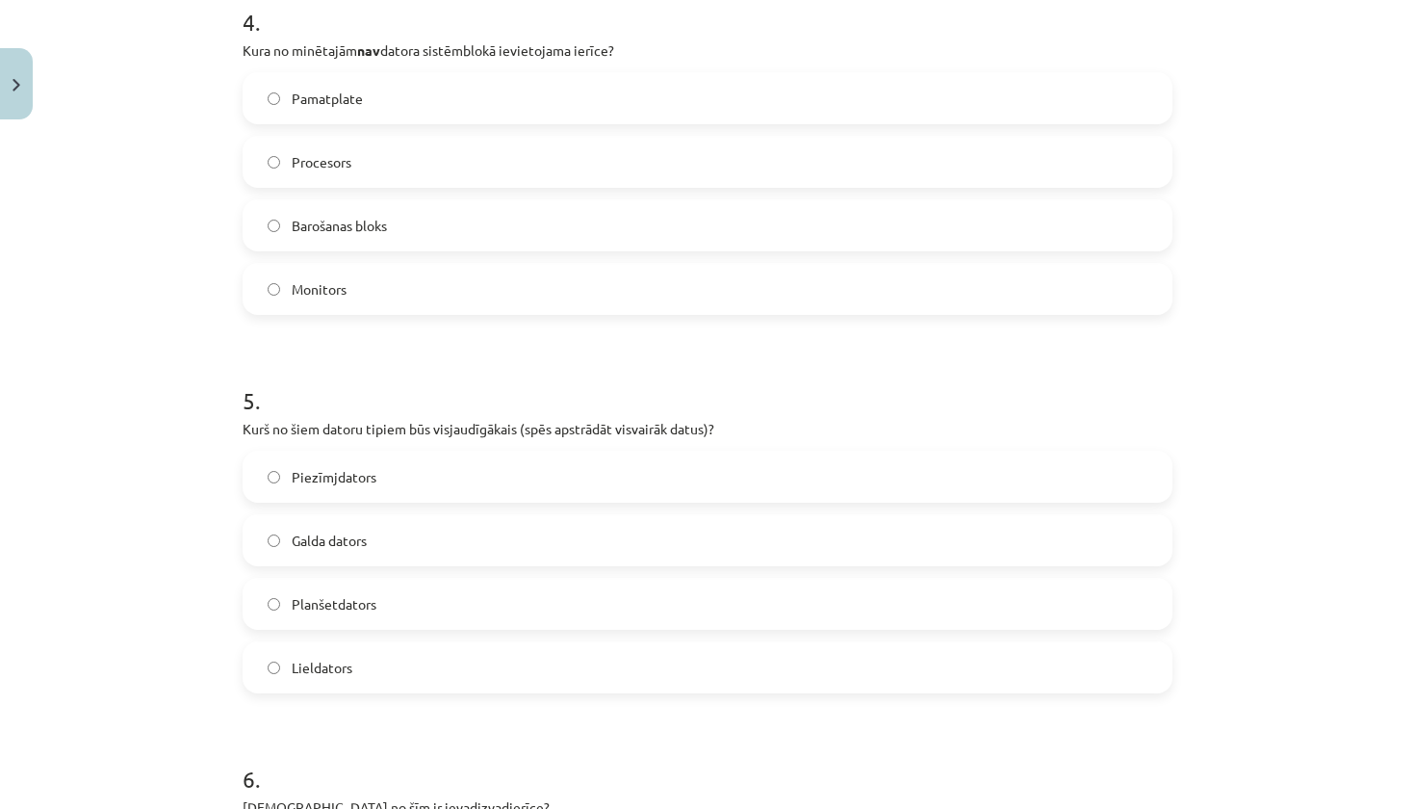
scroll to position [1522, 0]
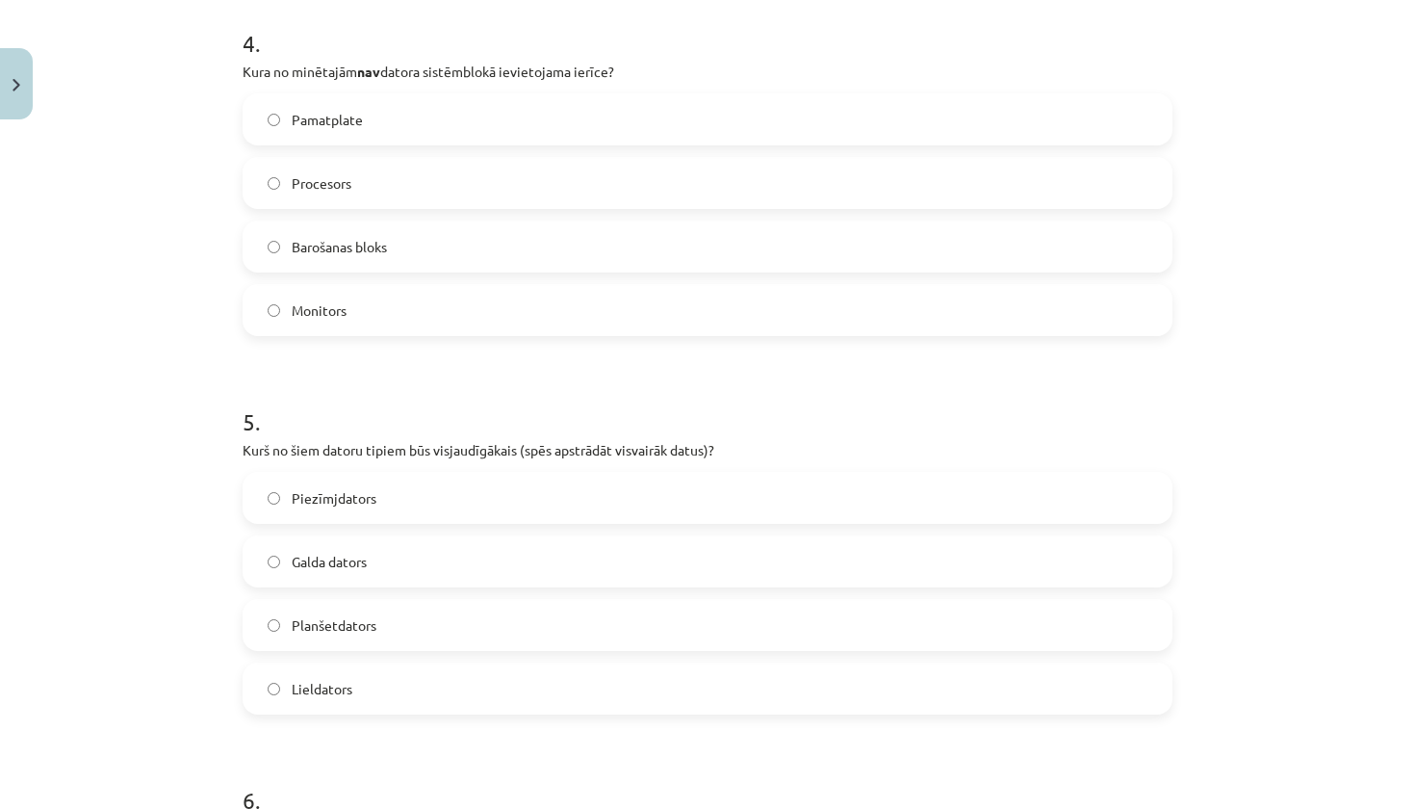
click at [518, 329] on label "Monitors" at bounding box center [707, 310] width 926 height 48
drag, startPoint x: 235, startPoint y: 445, endPoint x: 368, endPoint y: 691, distance: 279.9
copy div "Kurš no šiem datoru tipiem būs visjaudīgākais (spēs apstrādāt visvairāk datus)?…"
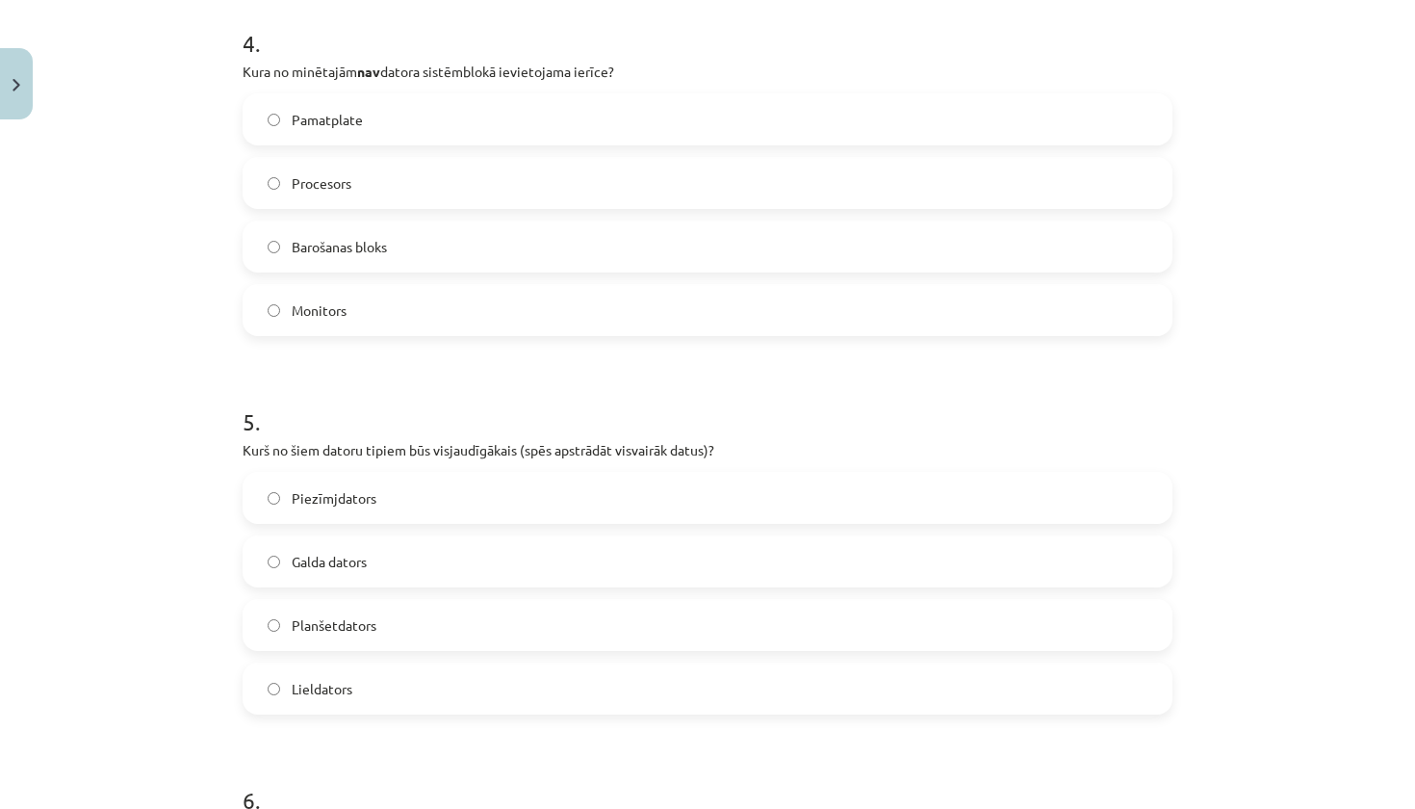
click at [324, 685] on span "Lieldators" at bounding box center [322, 689] width 61 height 20
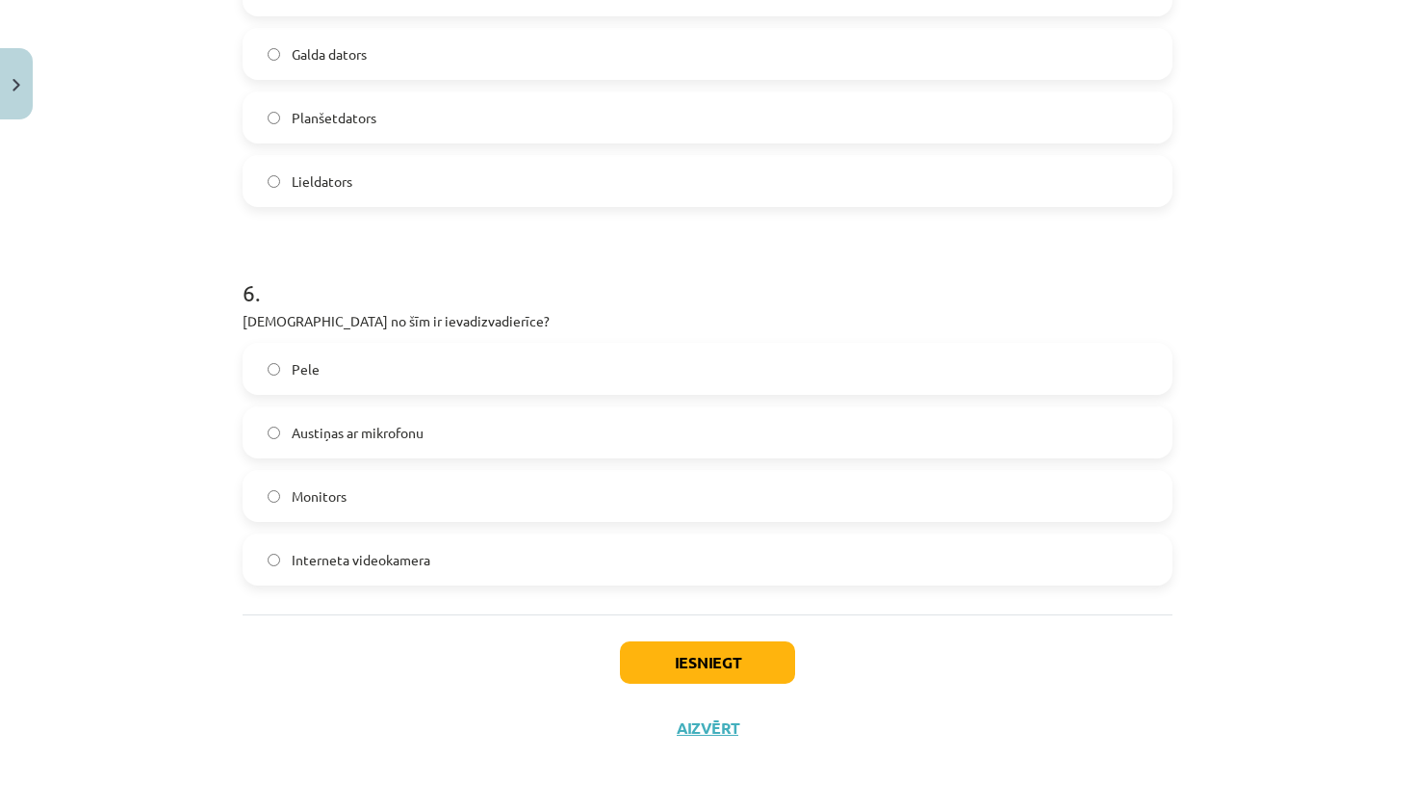
scroll to position [2032, 0]
drag, startPoint x: 242, startPoint y: 318, endPoint x: 437, endPoint y: 558, distance: 310.0
click at [417, 424] on span "Austiņas ar mikrofonu" at bounding box center [358, 433] width 132 height 20
click at [715, 656] on button "Iesniegt" at bounding box center [707, 662] width 175 height 42
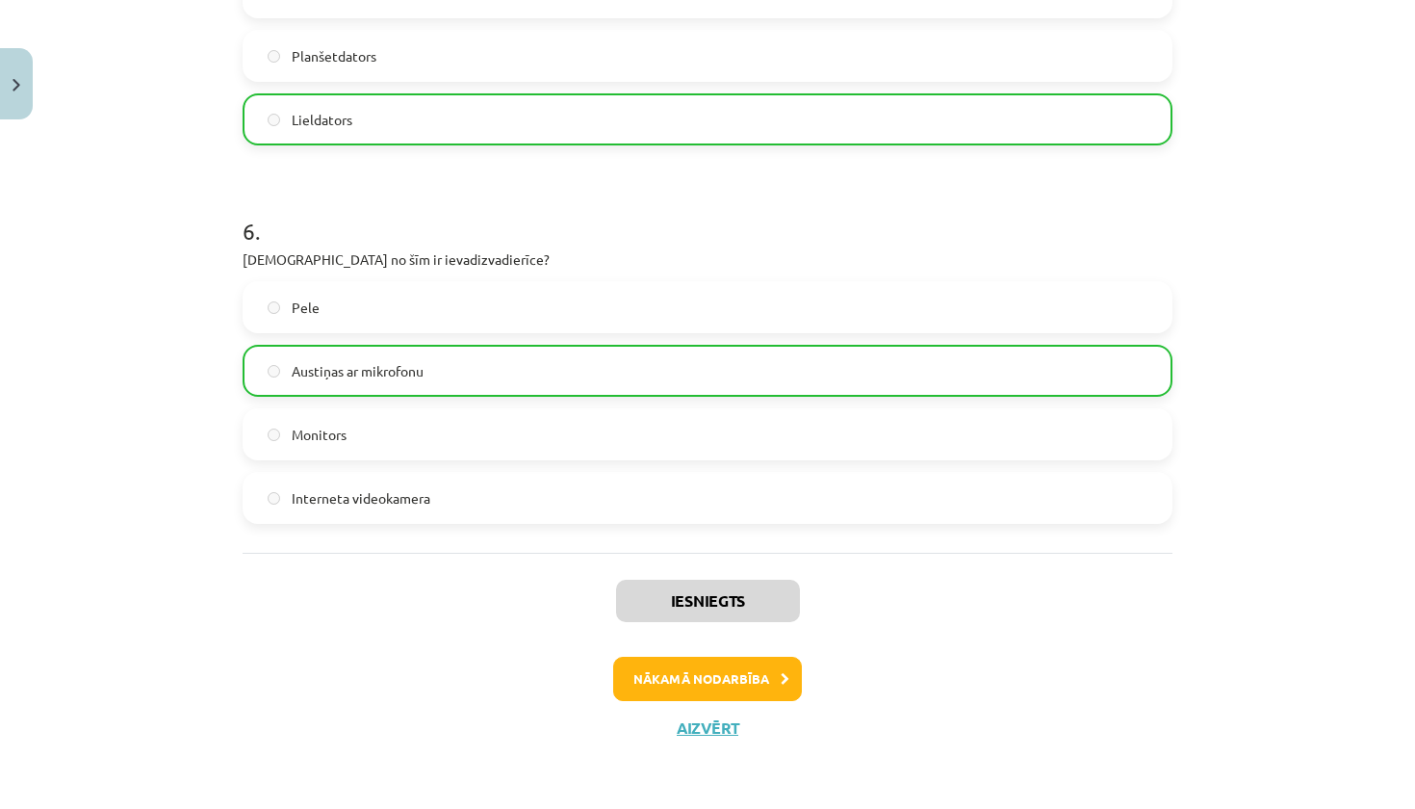
click at [717, 676] on button "Nākamā nodarbība" at bounding box center [707, 678] width 189 height 44
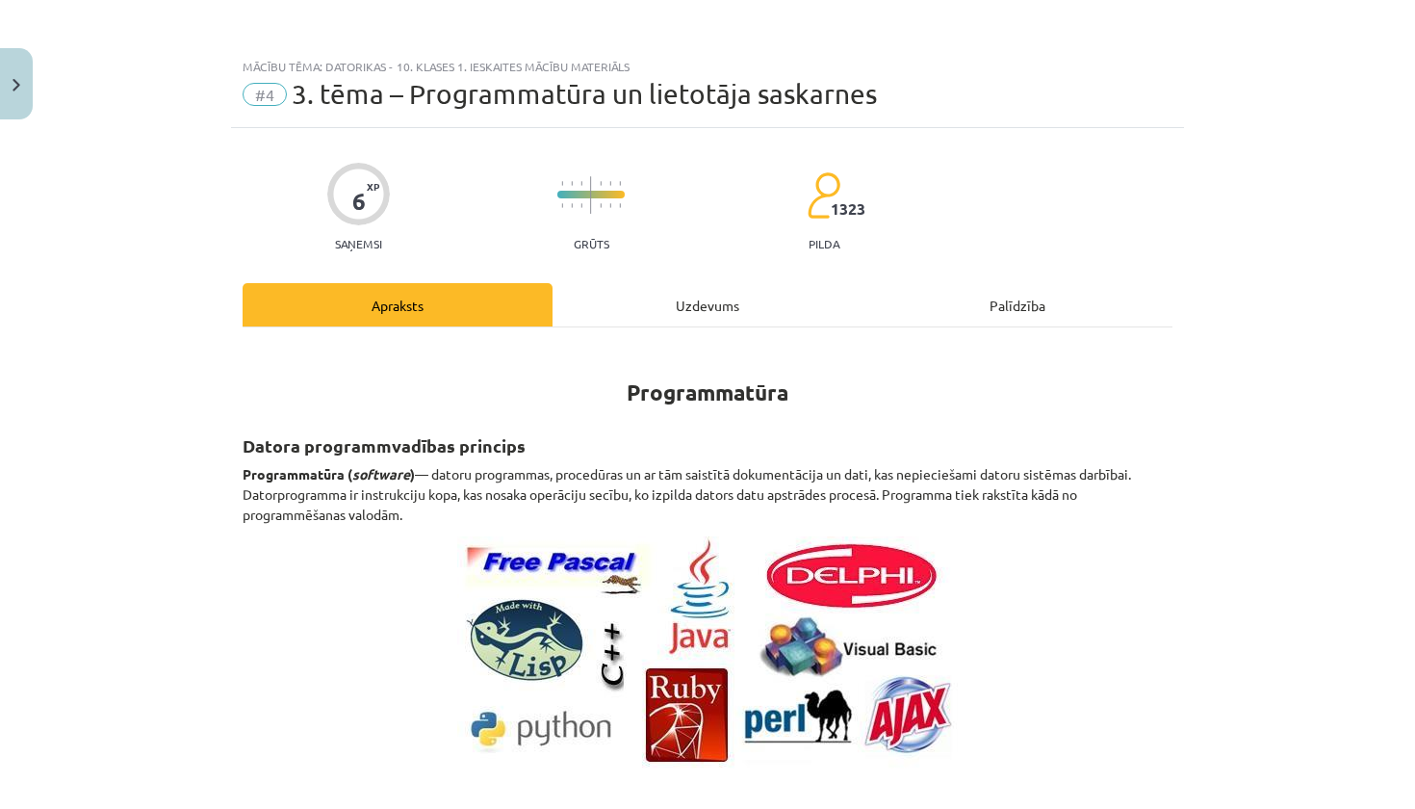
scroll to position [0, 0]
click at [705, 313] on div "Uzdevums" at bounding box center [707, 304] width 310 height 43
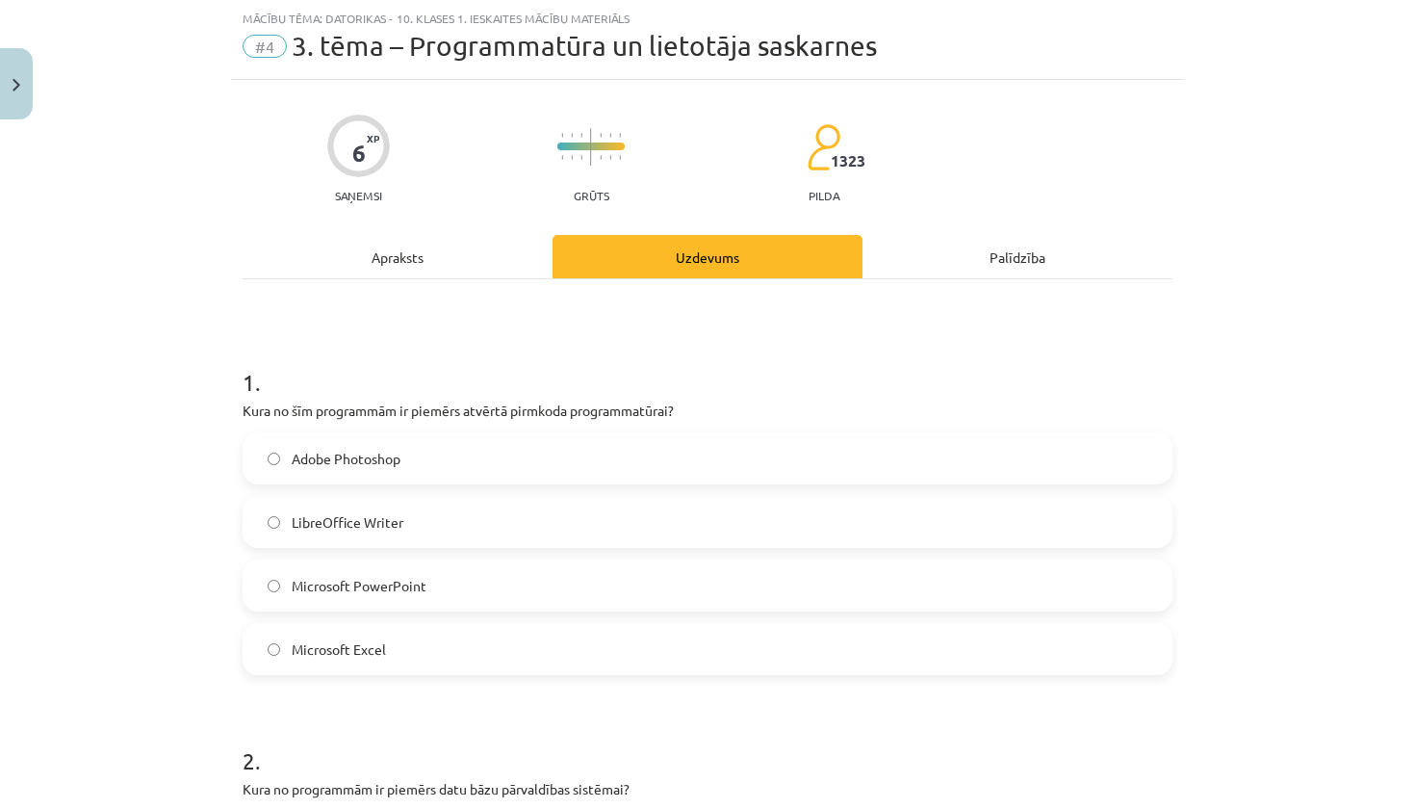
drag, startPoint x: 220, startPoint y: 413, endPoint x: 448, endPoint y: 647, distance: 326.1
click at [448, 647] on div "Mācību tēma: Datorikas - 10. klases 1. ieskaites mācību materiāls #4 3. tēma – …" at bounding box center [707, 404] width 1415 height 809
click at [335, 525] on span "LibreOffice Writer" at bounding box center [348, 522] width 112 height 20
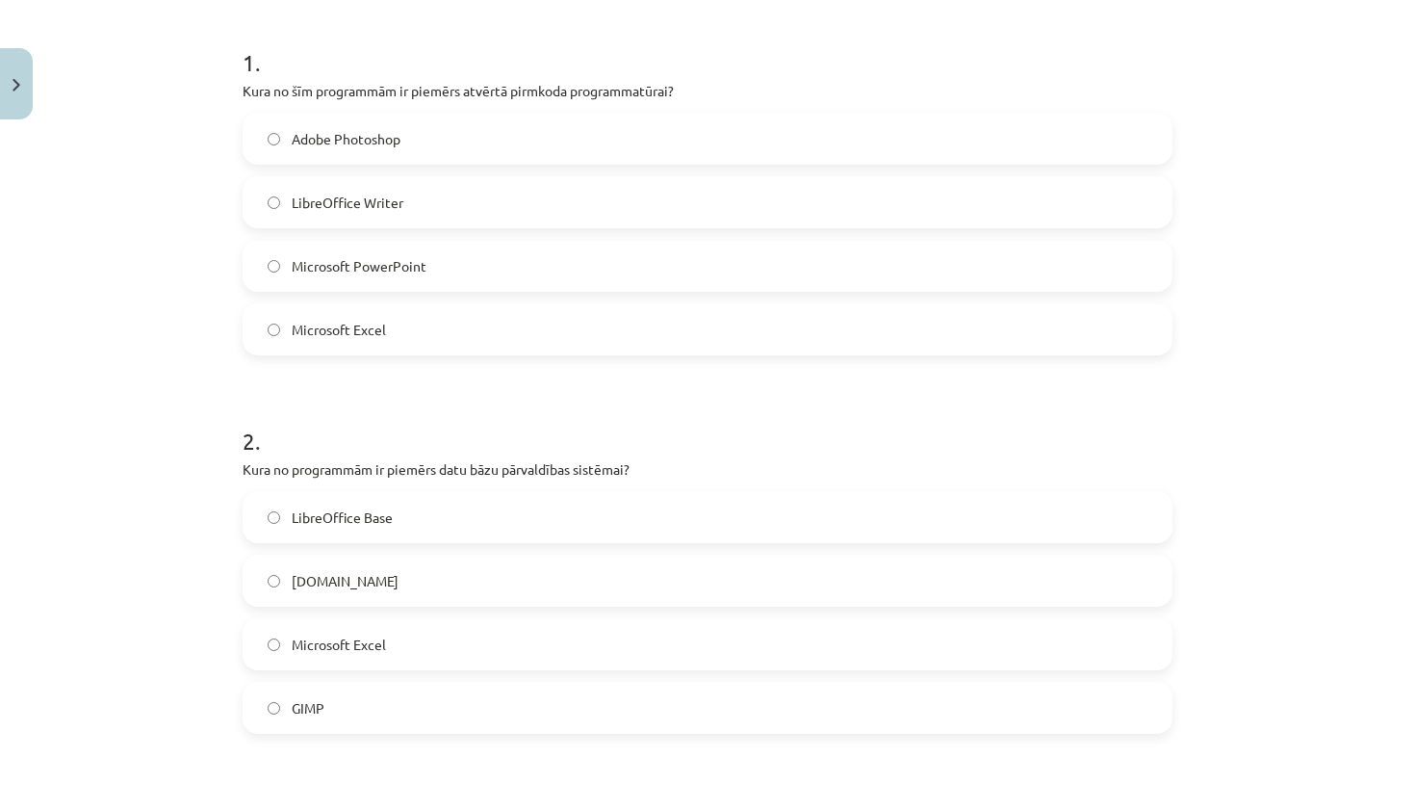
scroll to position [373, 0]
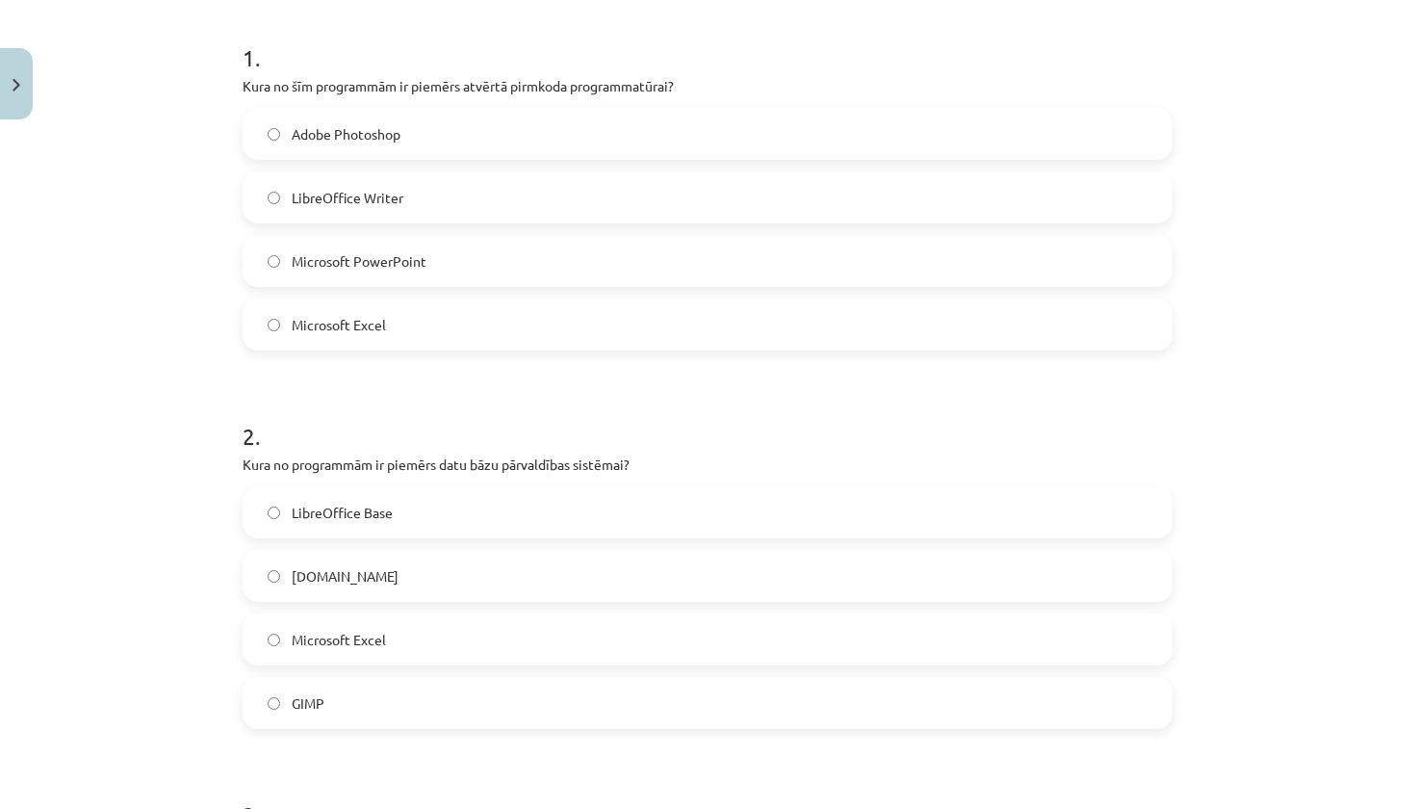
drag, startPoint x: 241, startPoint y: 473, endPoint x: 389, endPoint y: 726, distance: 293.4
click at [434, 407] on h1 "2 ." at bounding box center [708, 419] width 930 height 60
click at [399, 705] on label "GIMP" at bounding box center [707, 703] width 926 height 48
click at [446, 497] on label "LibreOffice Base" at bounding box center [707, 512] width 926 height 48
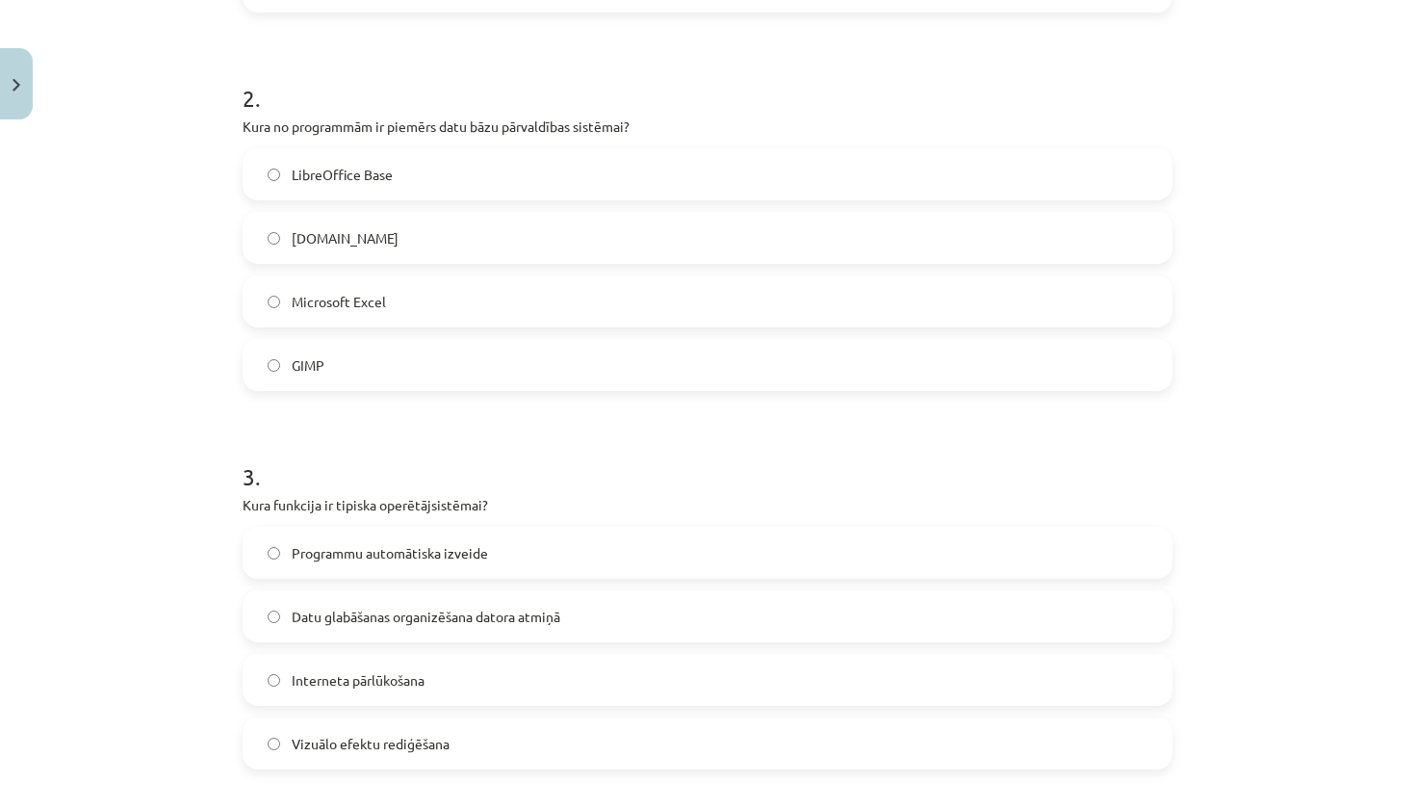
scroll to position [753, 0]
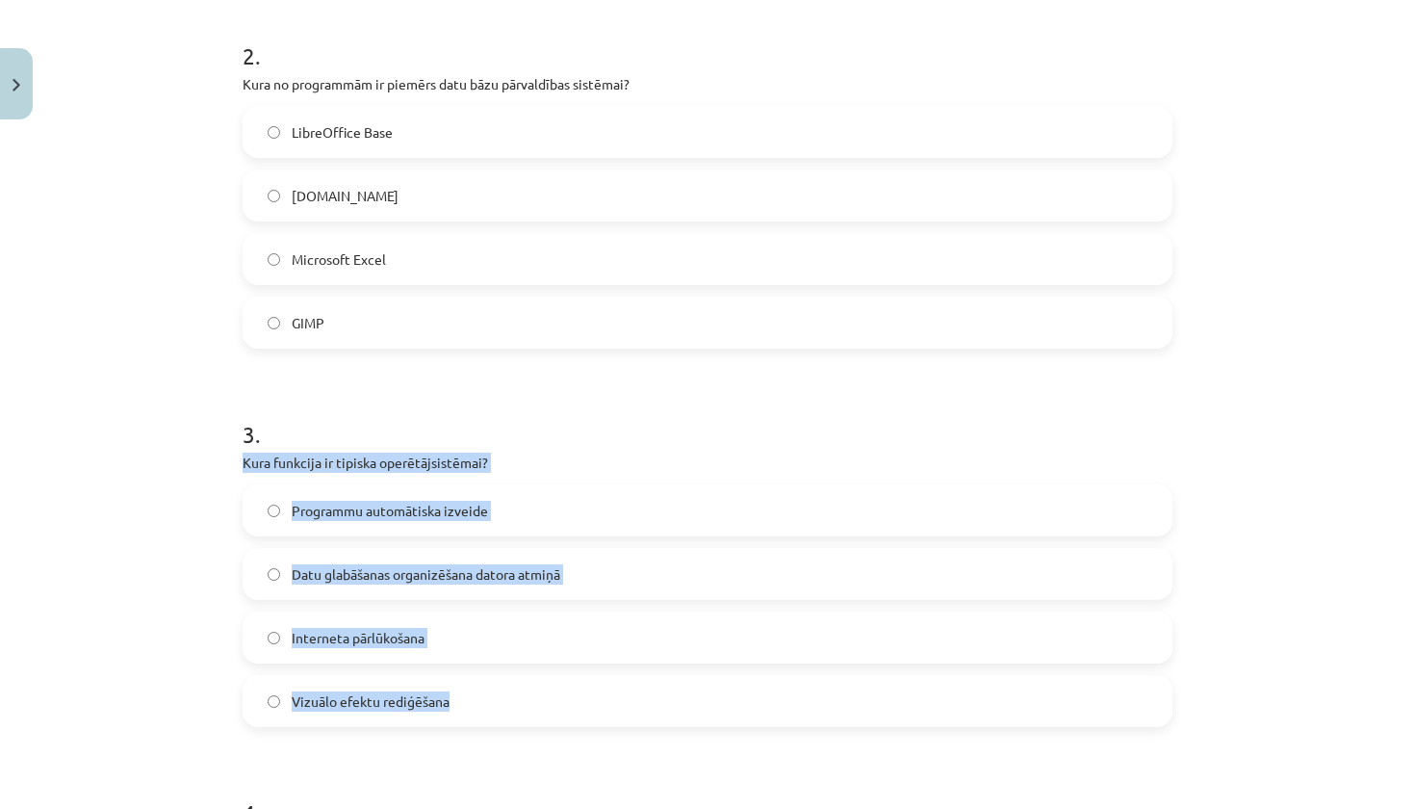
drag, startPoint x: 244, startPoint y: 463, endPoint x: 440, endPoint y: 697, distance: 304.8
click at [440, 697] on div "3 . Kura funkcija ir tipiska operētājsistēmai? Programmu automātiska izveide Da…" at bounding box center [708, 557] width 930 height 340
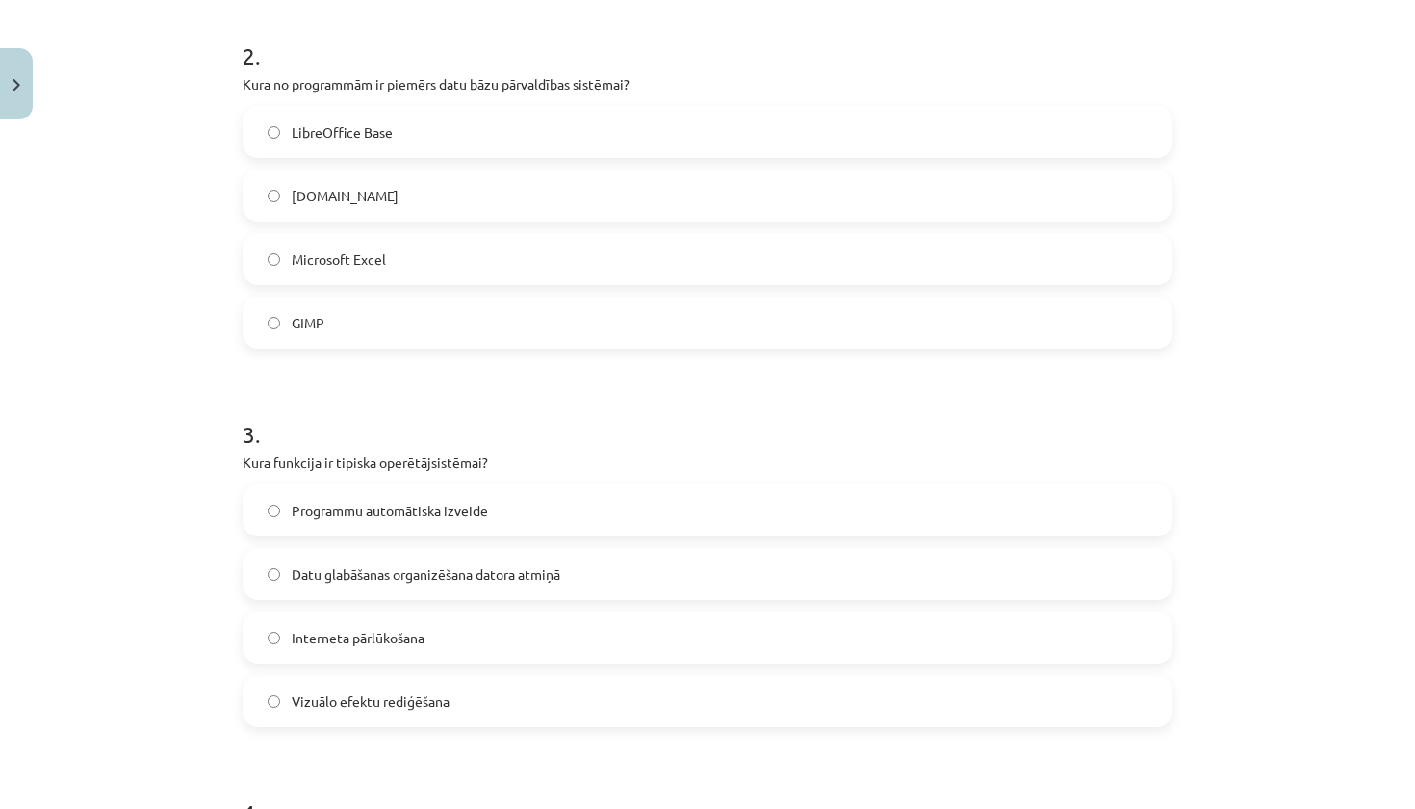
click at [509, 403] on h1 "3 ." at bounding box center [708, 417] width 930 height 60
click at [482, 572] on span "Datu glabāšanas organizēšana datora atmiņā" at bounding box center [426, 574] width 269 height 20
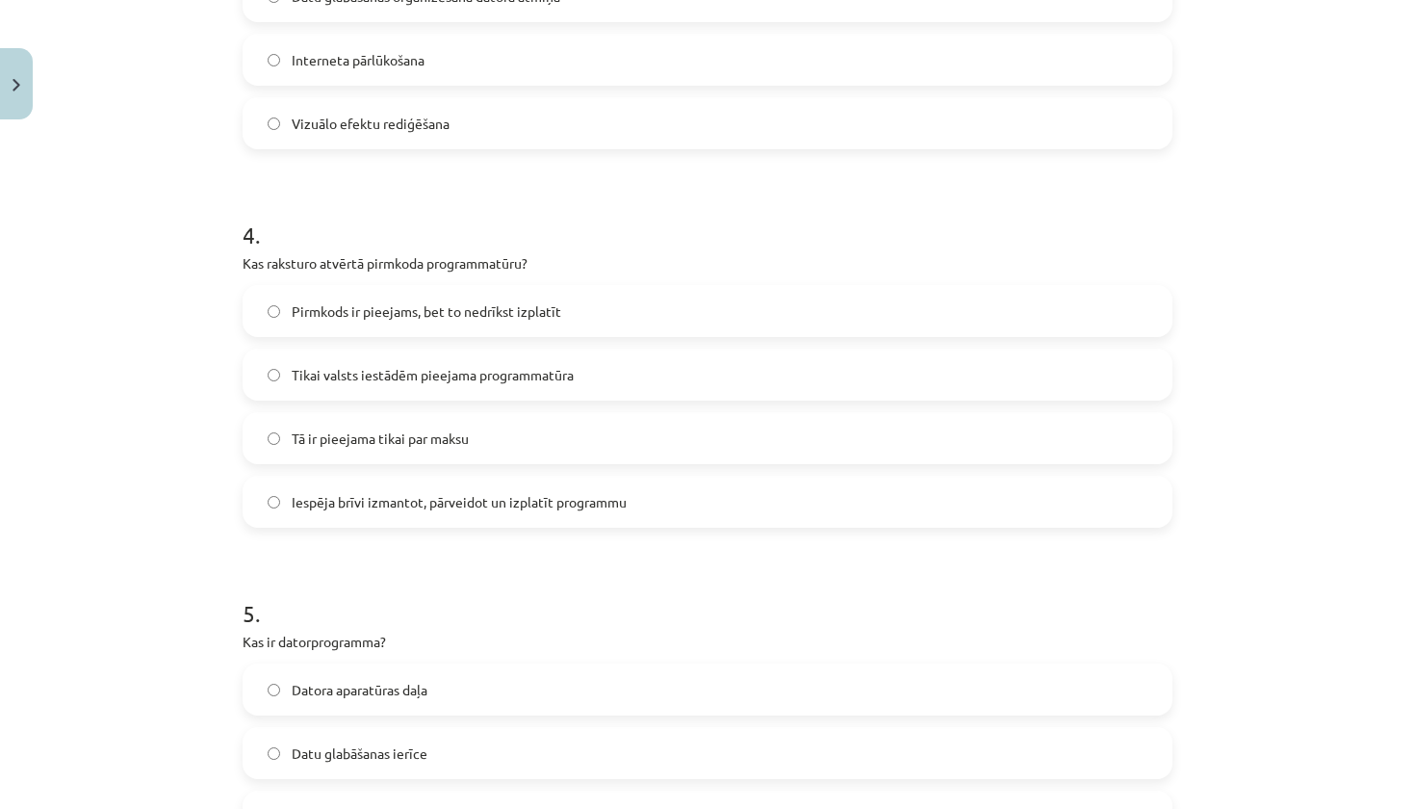
scroll to position [1346, 0]
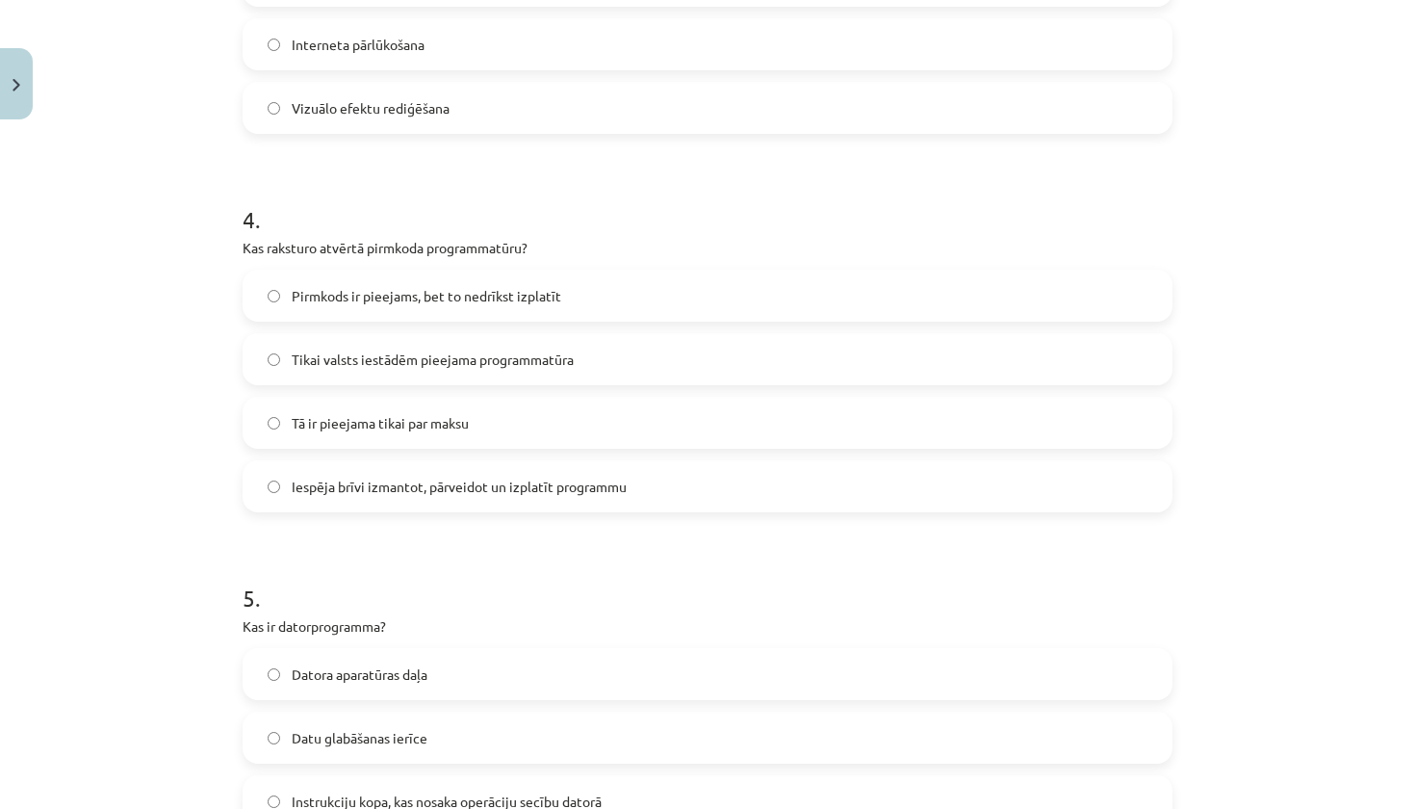
drag, startPoint x: 245, startPoint y: 243, endPoint x: 592, endPoint y: 508, distance: 436.6
click at [592, 508] on div "4 . Kas raksturo atvērtā pirmkoda programmatūru? Pirmkods ir pieejams, bet to n…" at bounding box center [708, 342] width 930 height 340
click at [349, 487] on span "Iespēja brīvi izmantot, pārveidot un izplatīt programmu" at bounding box center [459, 486] width 335 height 20
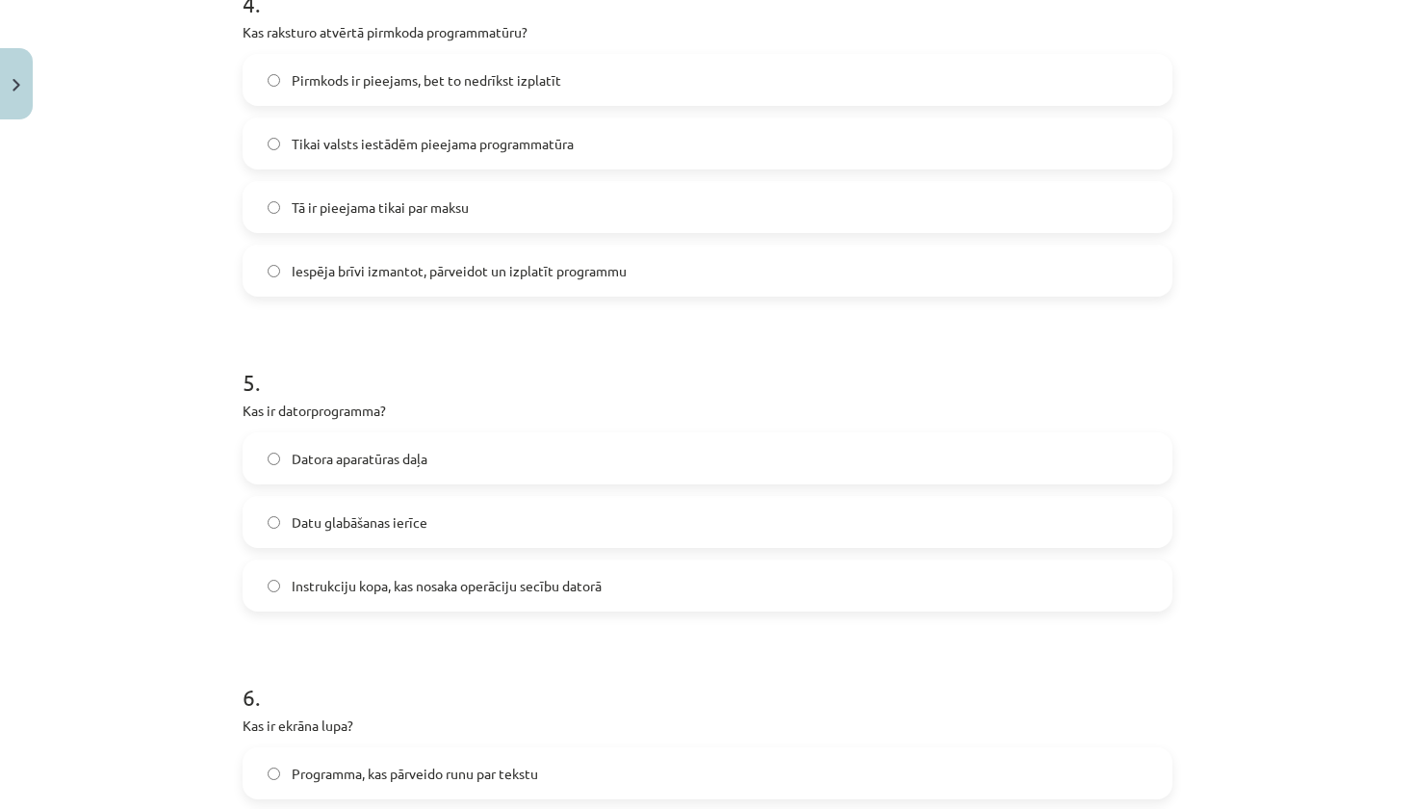
scroll to position [1563, 0]
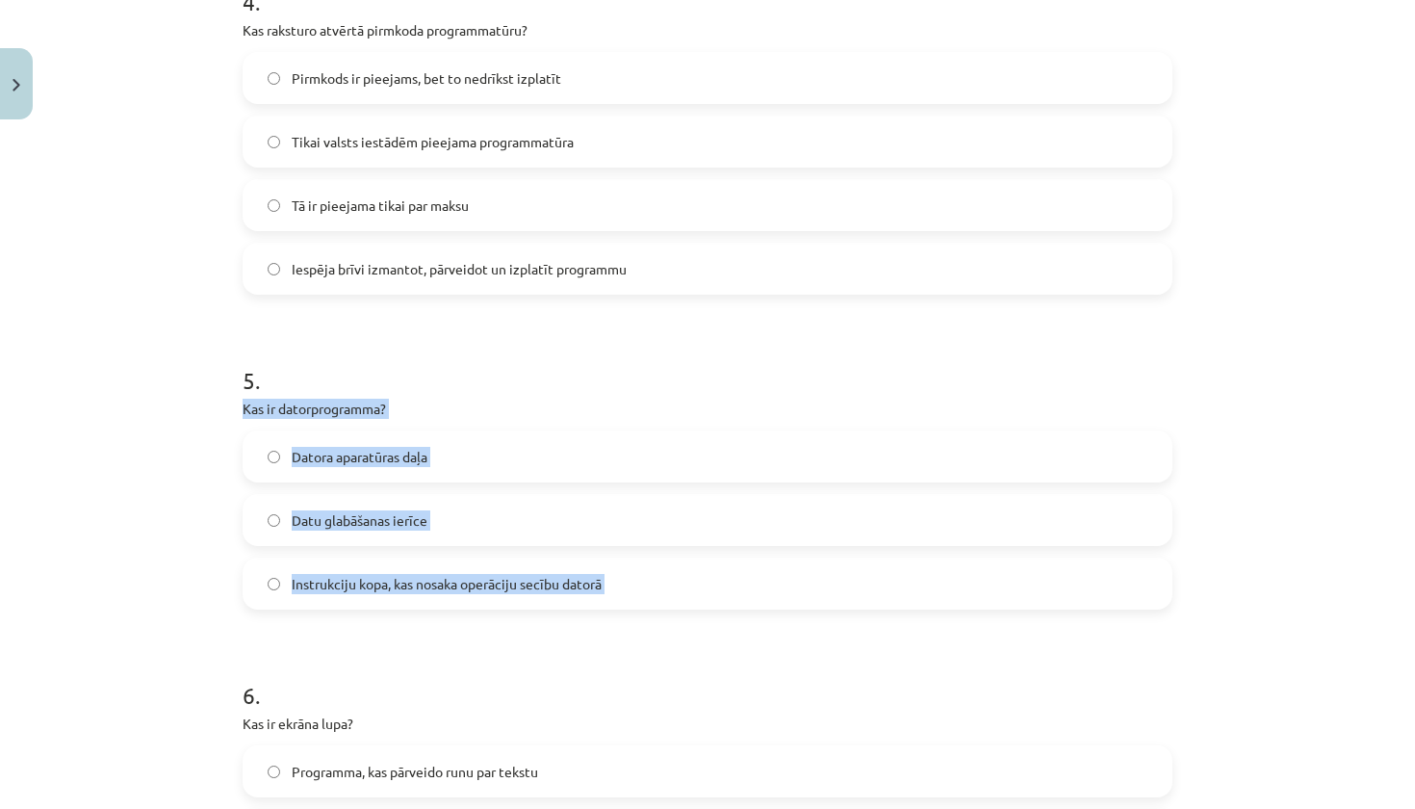
drag, startPoint x: 233, startPoint y: 415, endPoint x: 442, endPoint y: 632, distance: 301.6
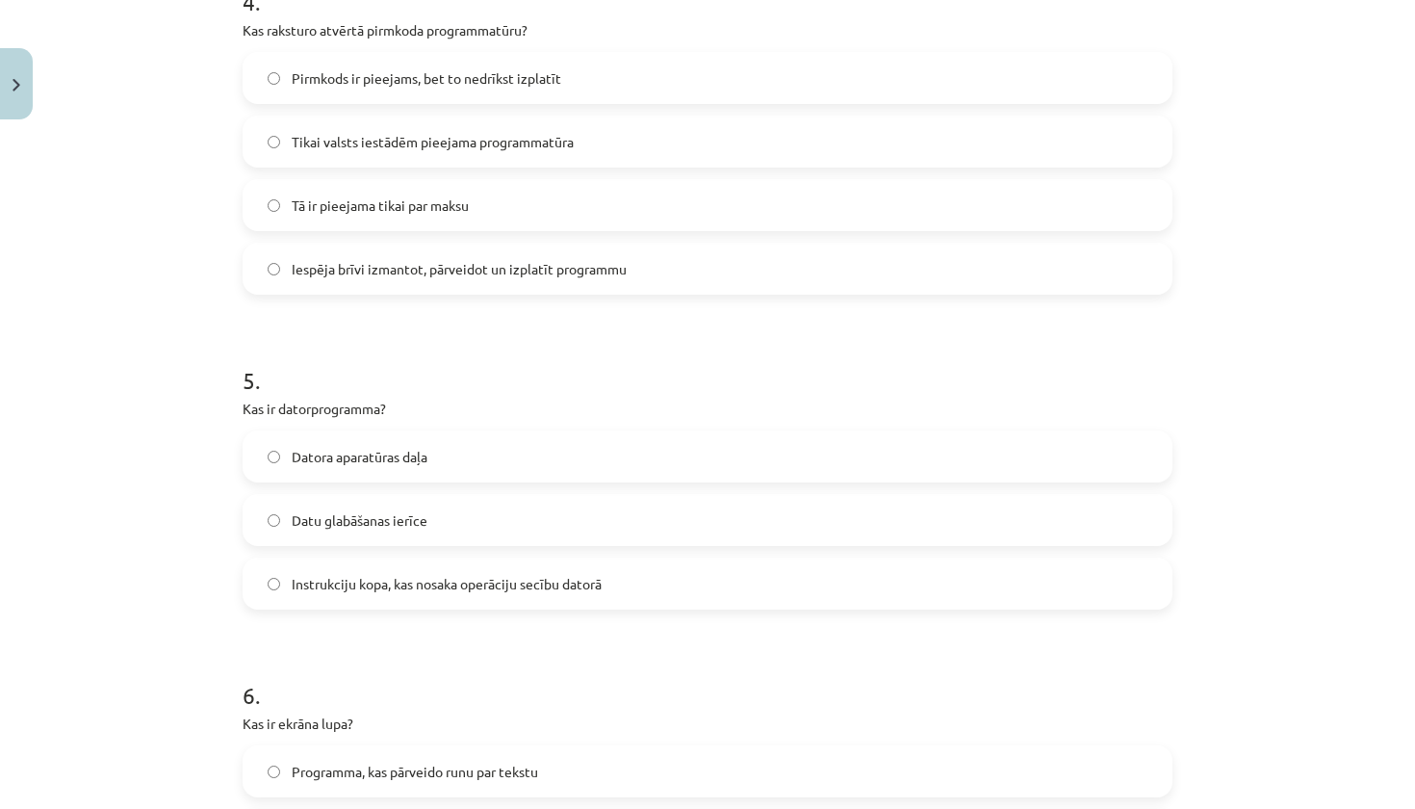
click at [323, 597] on label "Instrukciju kopa, kas nosaka operāciju secību datorā" at bounding box center [707, 583] width 926 height 48
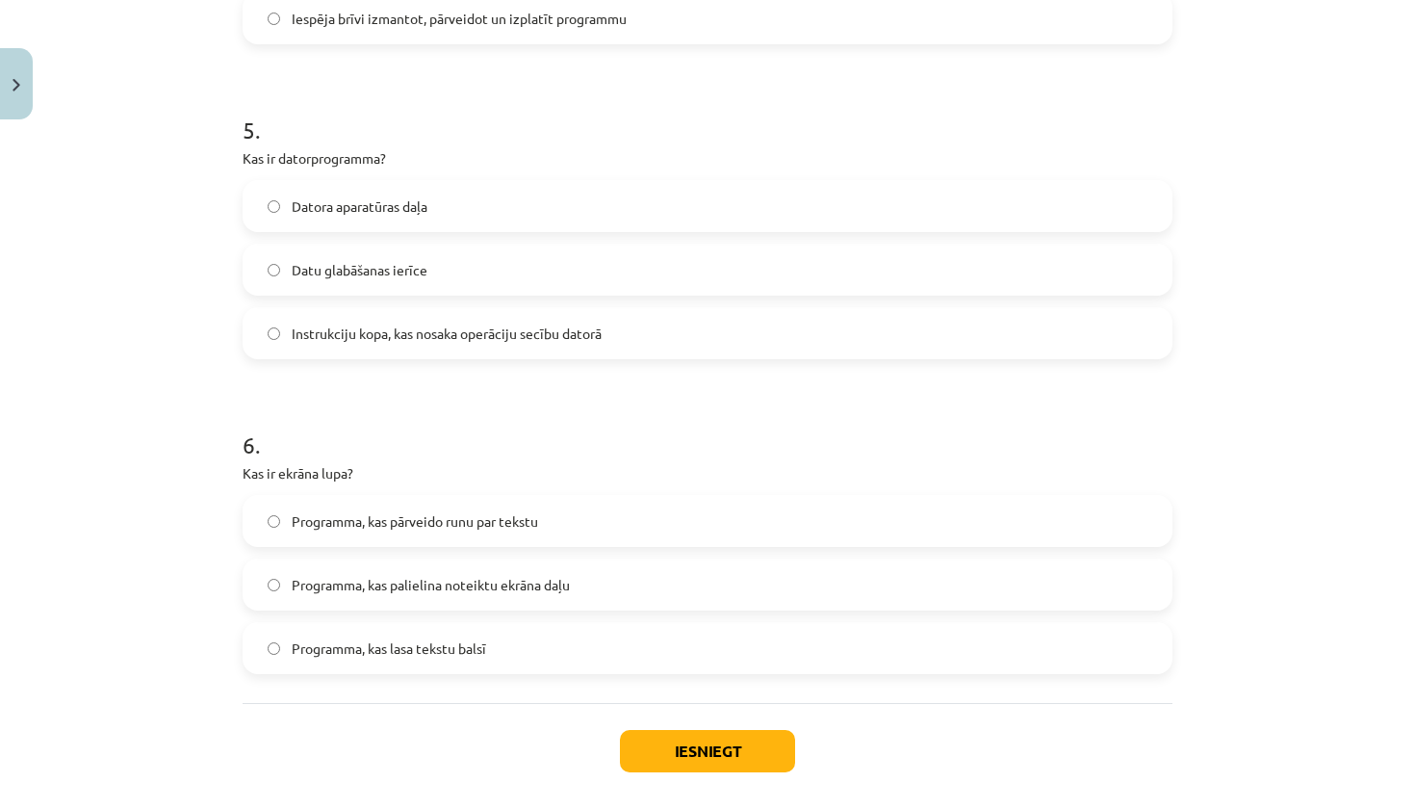
scroll to position [1815, 0]
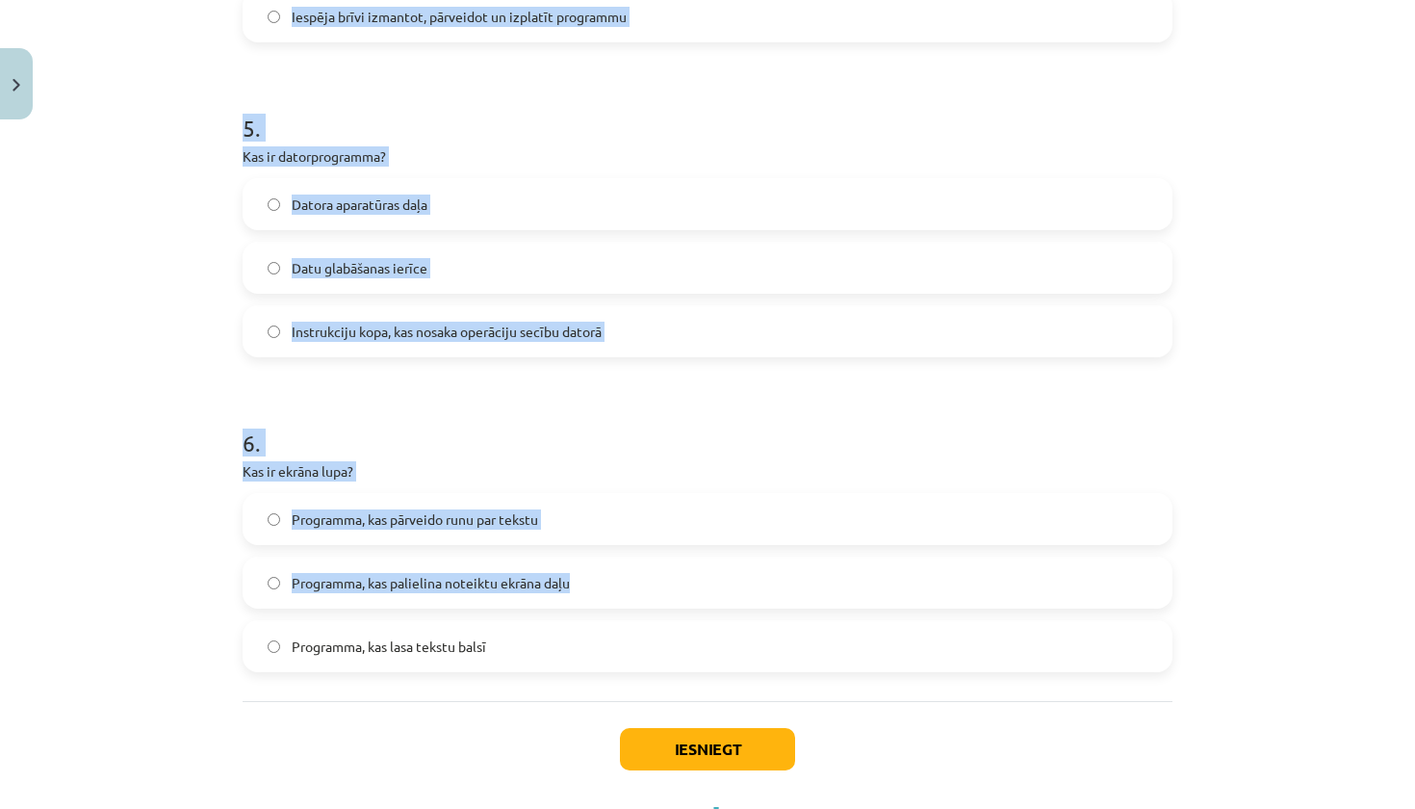
drag, startPoint x: 228, startPoint y: 470, endPoint x: 341, endPoint y: 597, distance: 169.8
click at [341, 597] on div "Mācību tēma: Datorikas - 10. klases 1. ieskaites mācību materiāls #4 3. tēma – …" at bounding box center [707, 404] width 1415 height 809
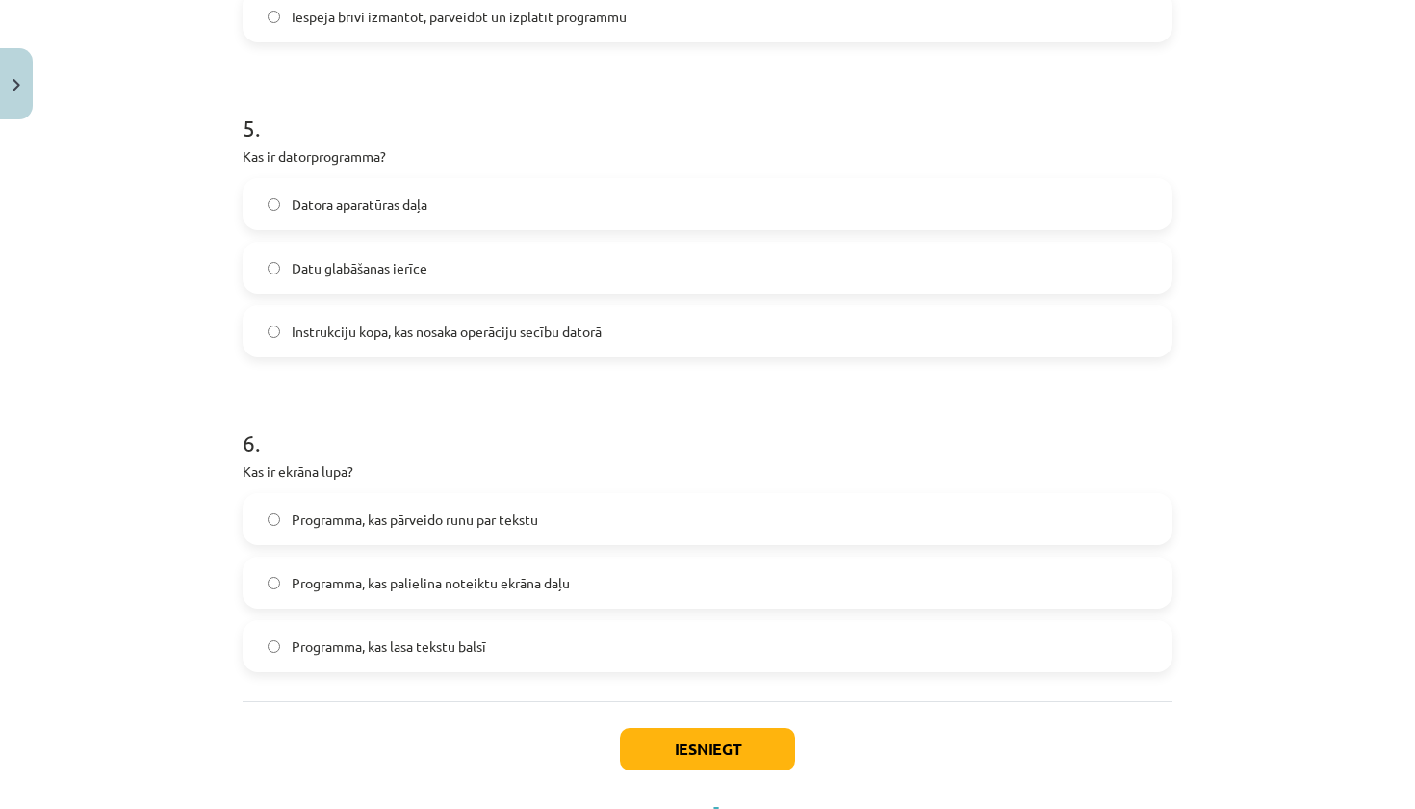
click at [192, 589] on div "Mācību tēma: Datorikas - 10. klases 1. ieskaites mācību materiāls #4 3. tēma – …" at bounding box center [707, 404] width 1415 height 809
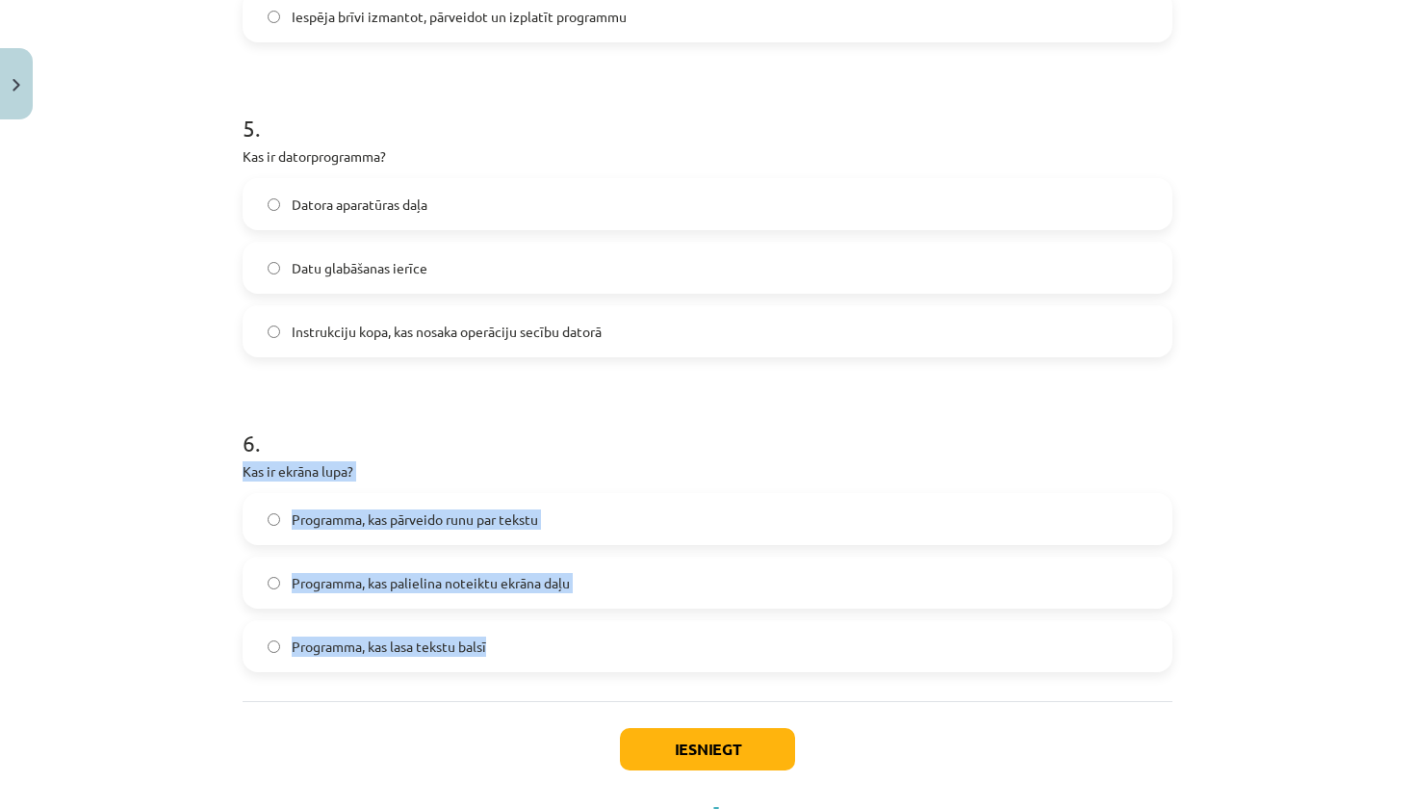
drag, startPoint x: 236, startPoint y: 475, endPoint x: 425, endPoint y: 662, distance: 266.1
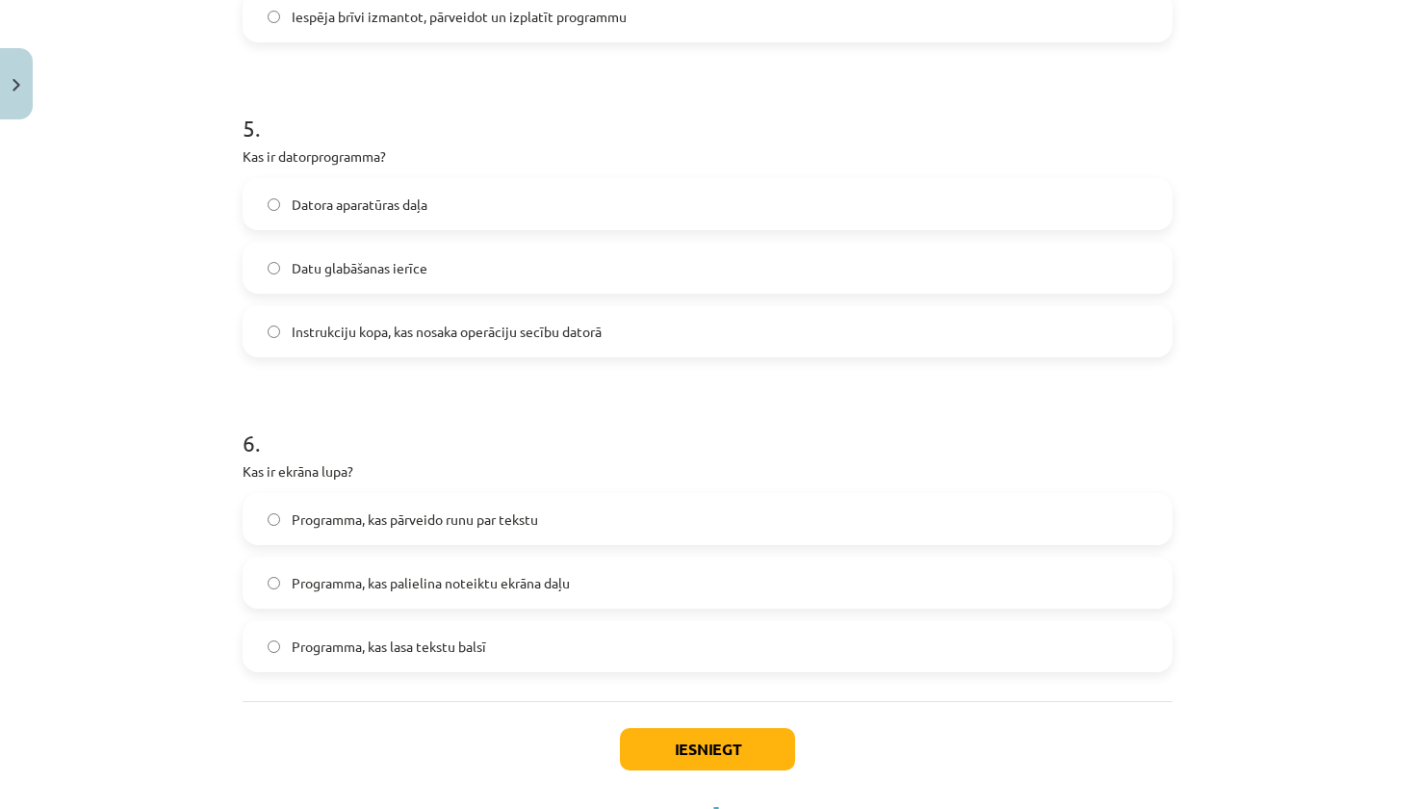
click at [462, 578] on span "Programma, kas palielina noteiktu ekrāna daļu" at bounding box center [431, 583] width 278 height 20
click at [741, 768] on button "Iesniegt" at bounding box center [707, 749] width 175 height 42
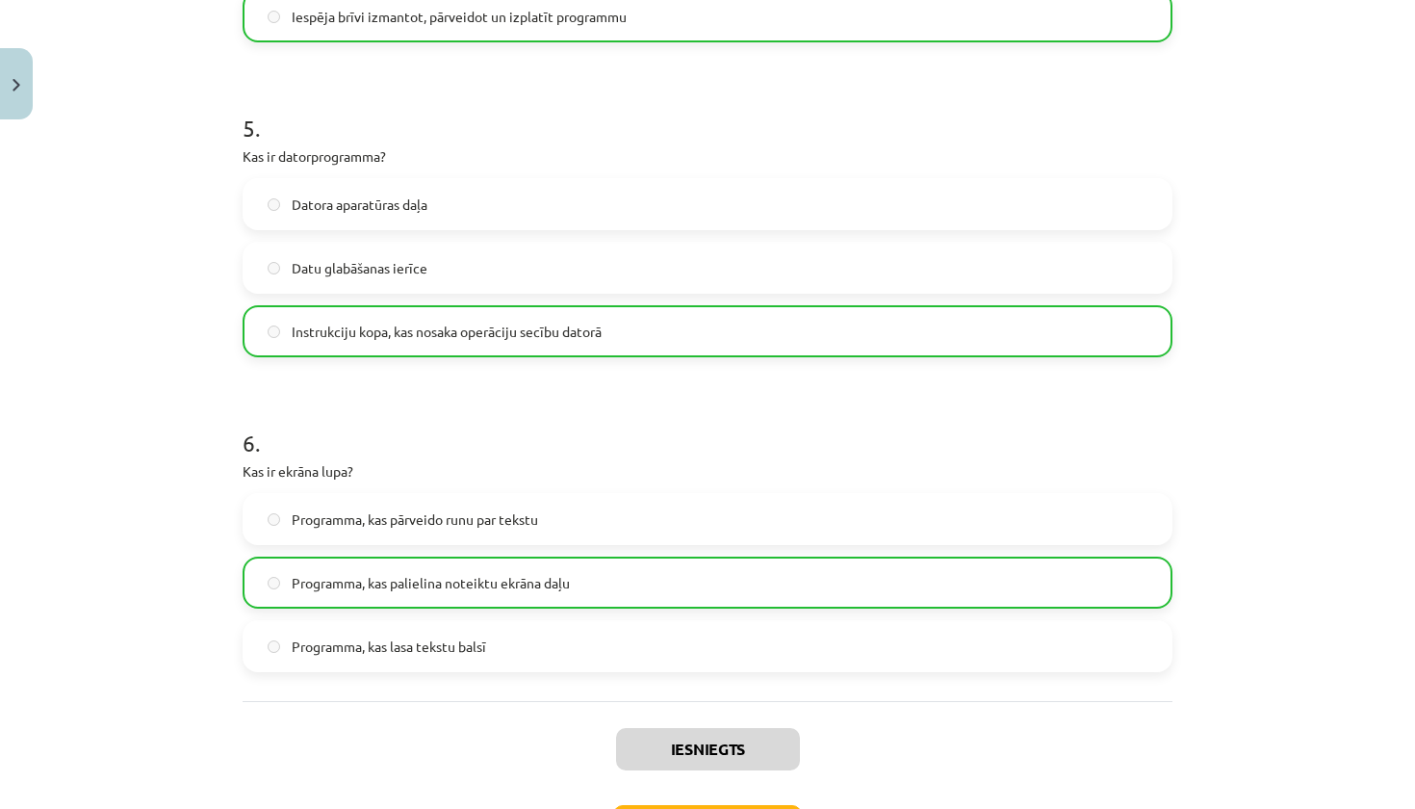
scroll to position [1848, 0]
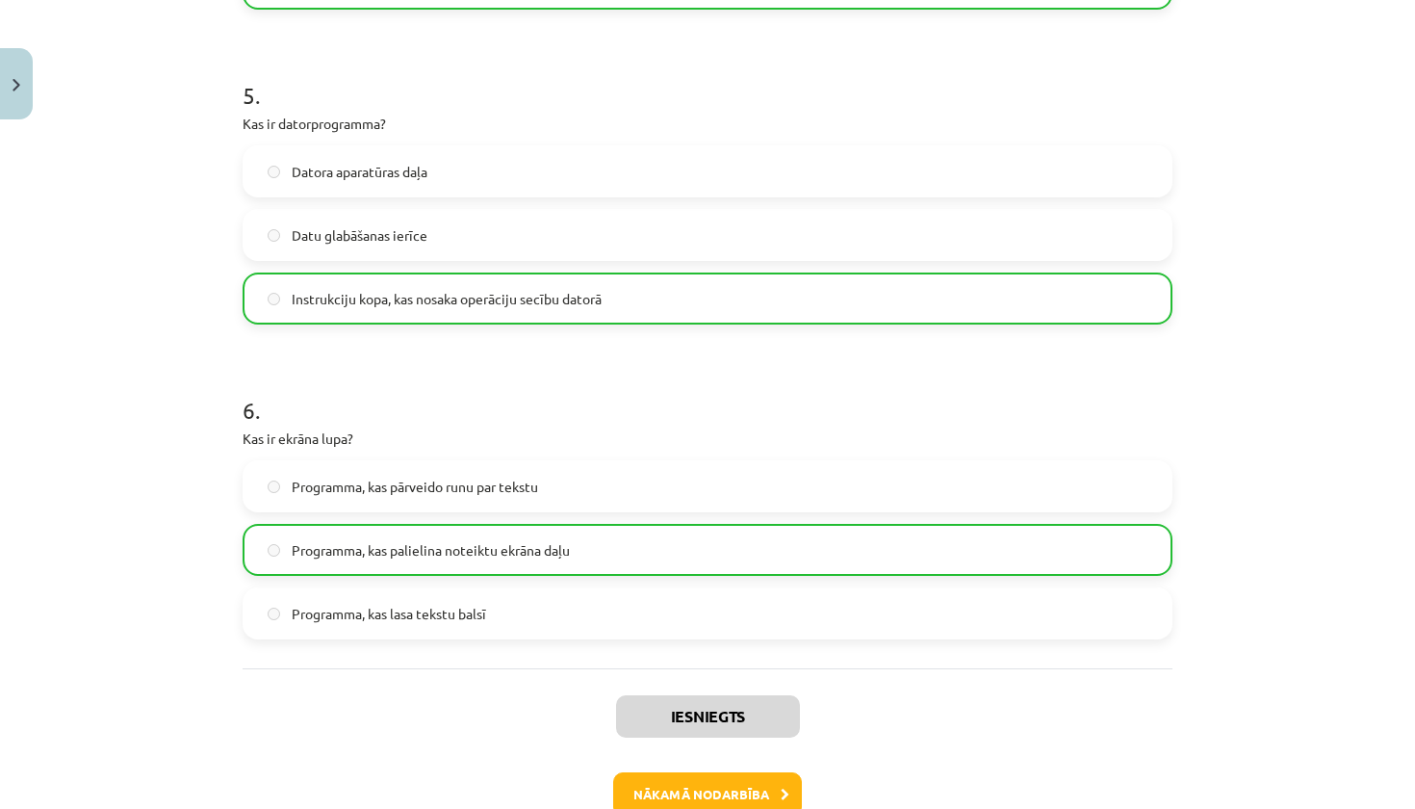
click at [721, 786] on button "Nākamā nodarbība" at bounding box center [707, 794] width 189 height 44
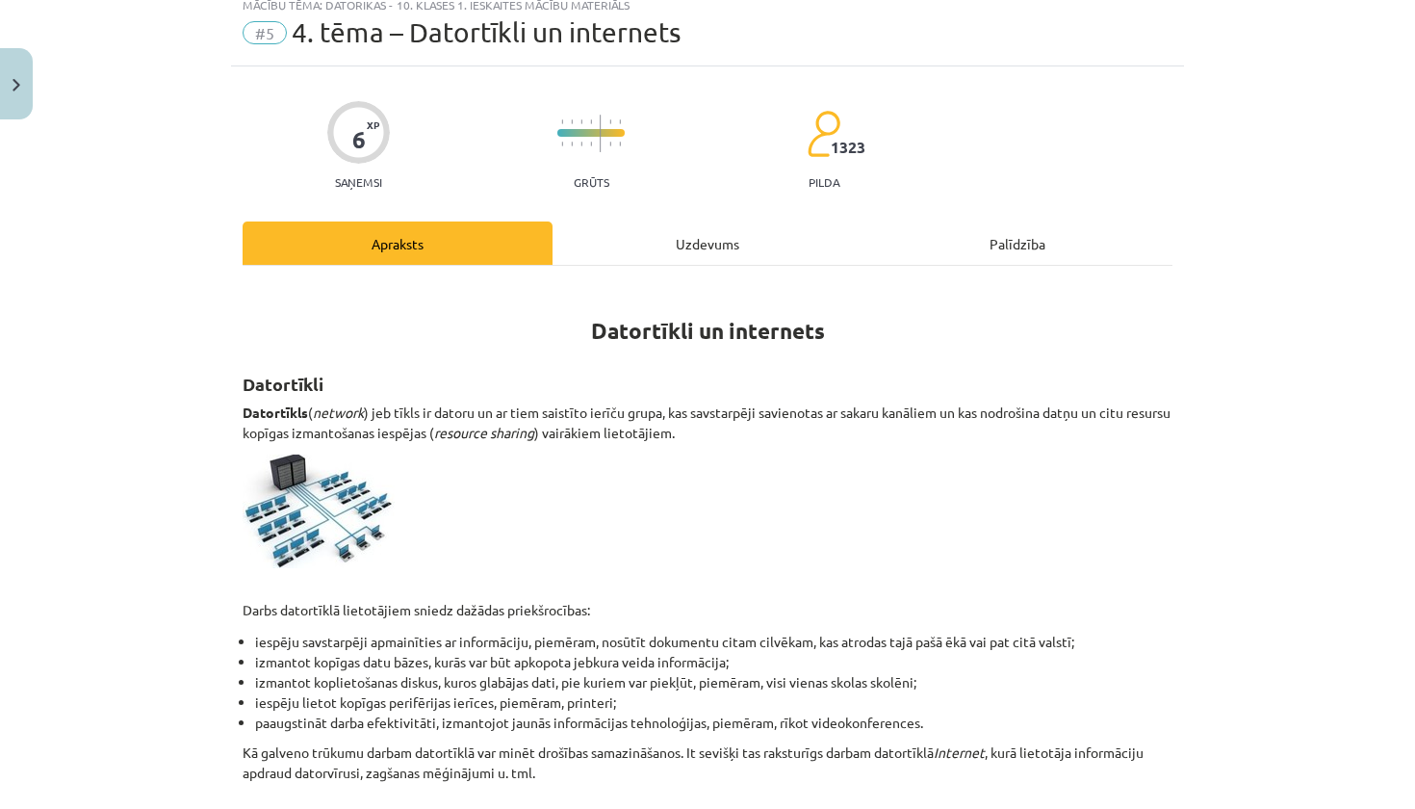
scroll to position [48, 0]
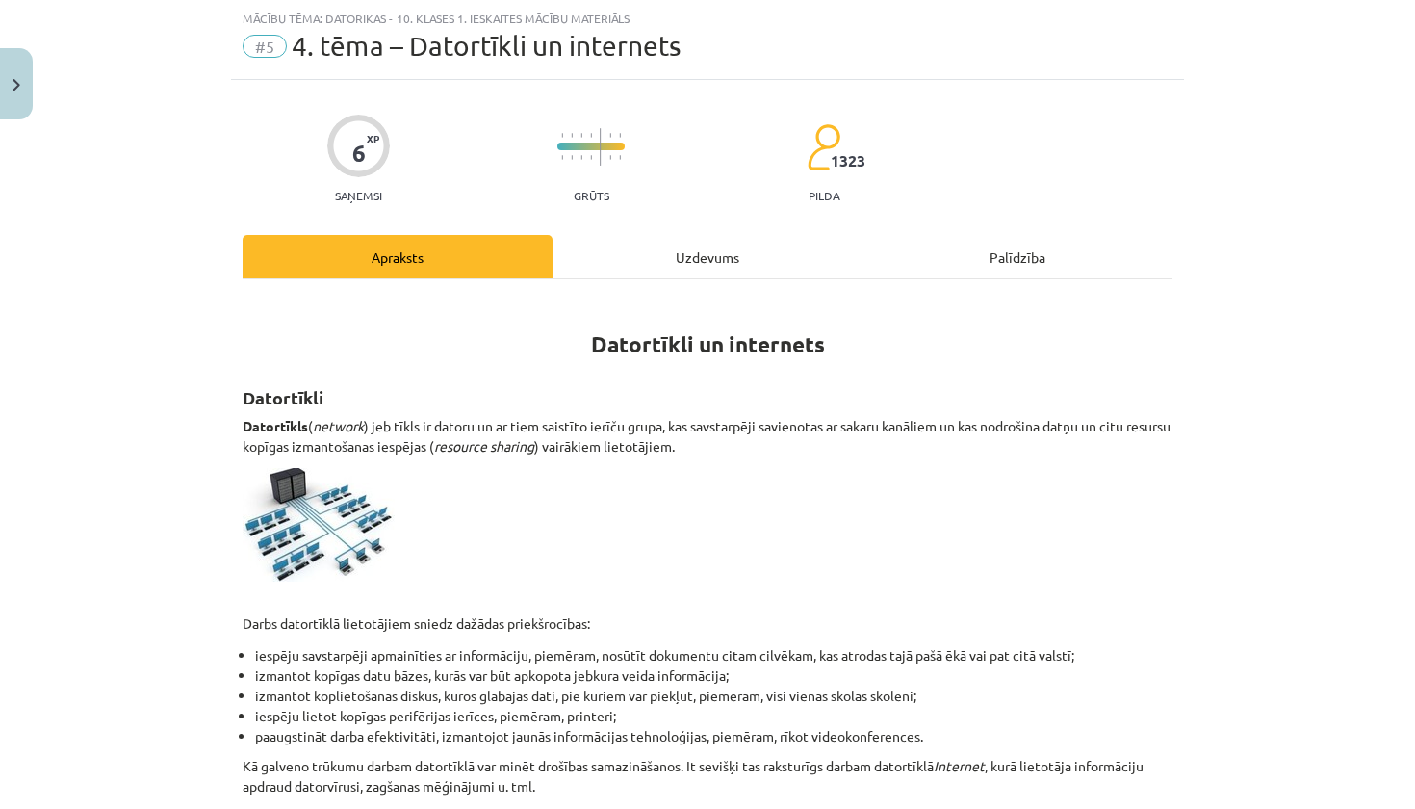
click at [717, 246] on div "Uzdevums" at bounding box center [707, 256] width 310 height 43
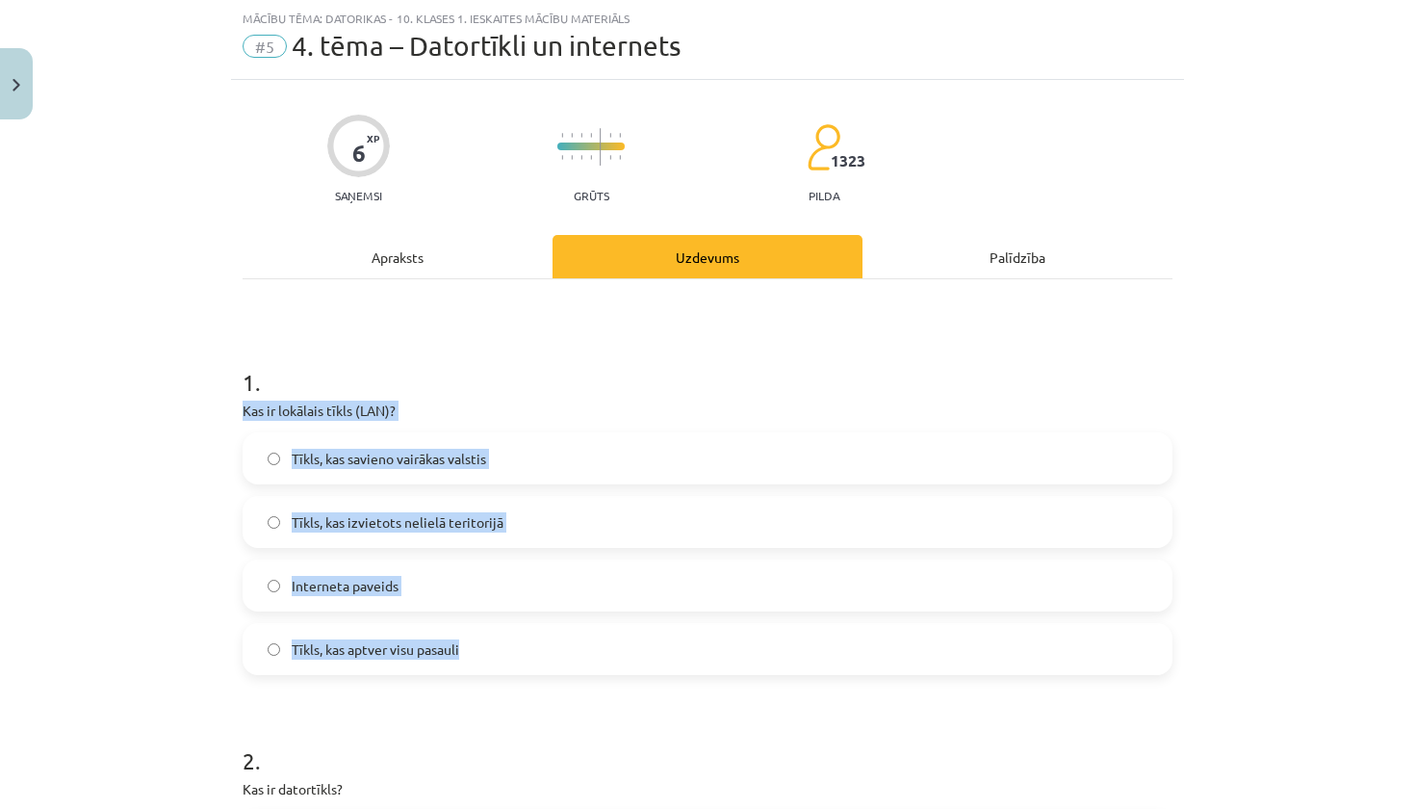
drag, startPoint x: 239, startPoint y: 406, endPoint x: 462, endPoint y: 655, distance: 334.0
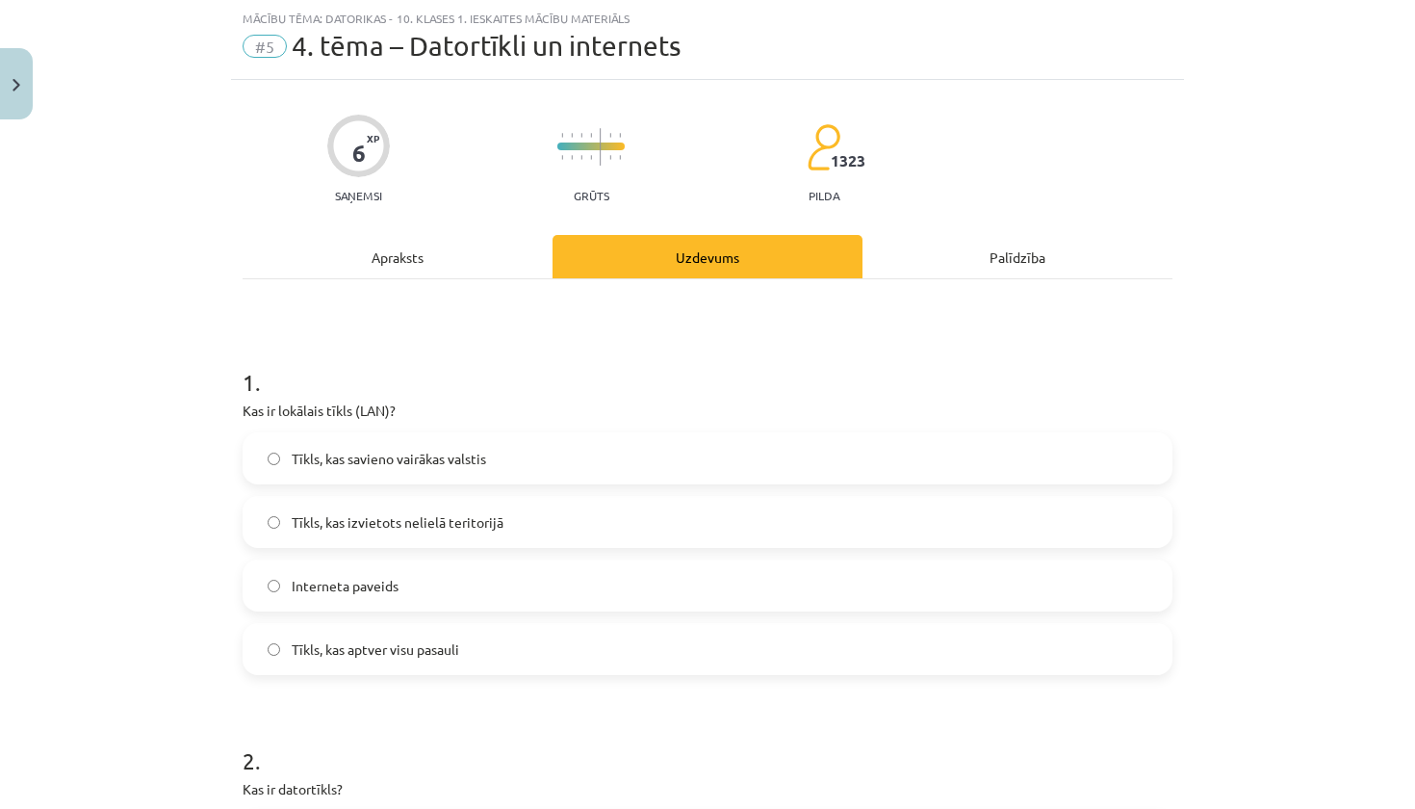
click at [952, 5] on div "Mācību tēma: Datorikas - 10. klases 1. ieskaites mācību materiāls #5 4. tēma – …" at bounding box center [707, 40] width 953 height 80
click at [416, 257] on div "Apraksts" at bounding box center [398, 256] width 310 height 43
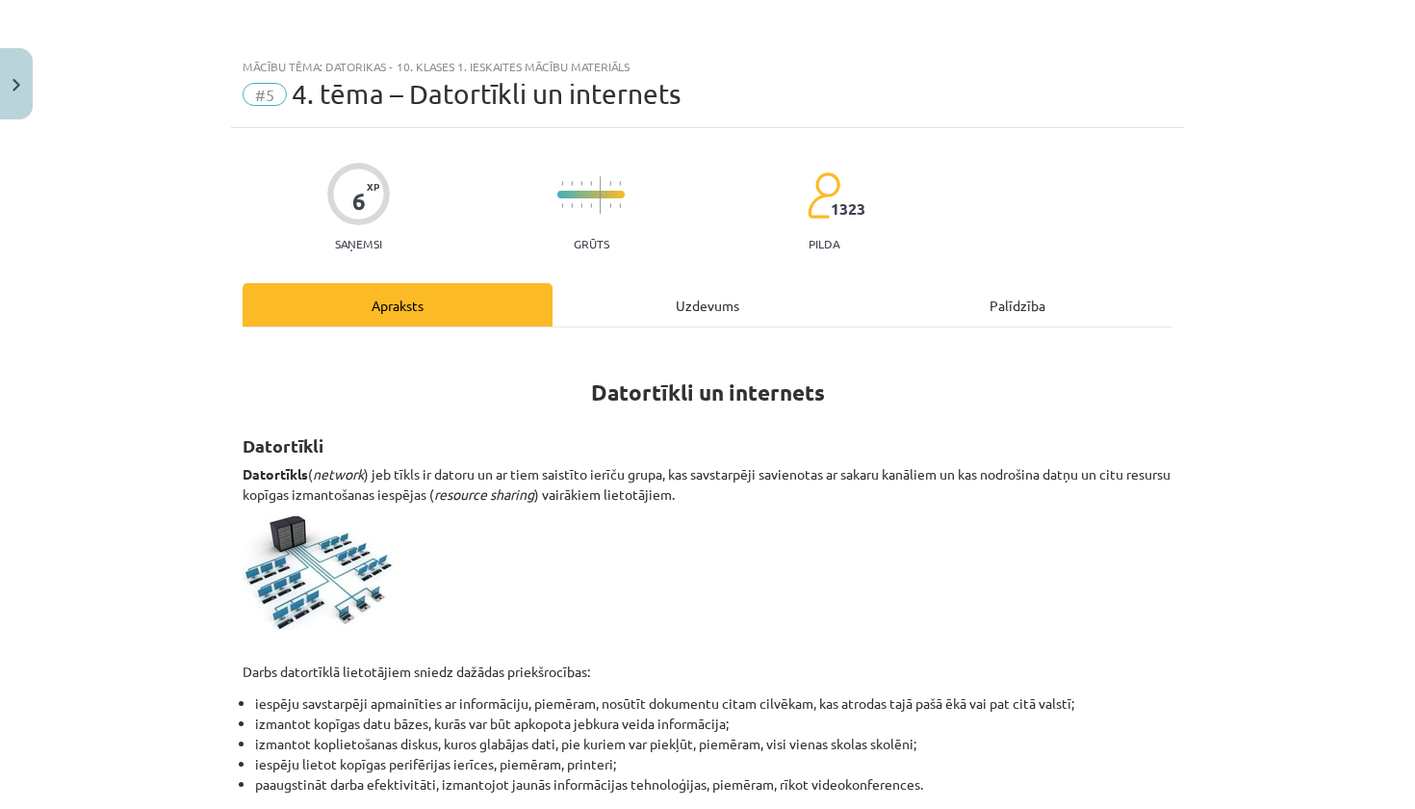
scroll to position [0, 0]
click at [646, 317] on div "Uzdevums" at bounding box center [707, 304] width 310 height 43
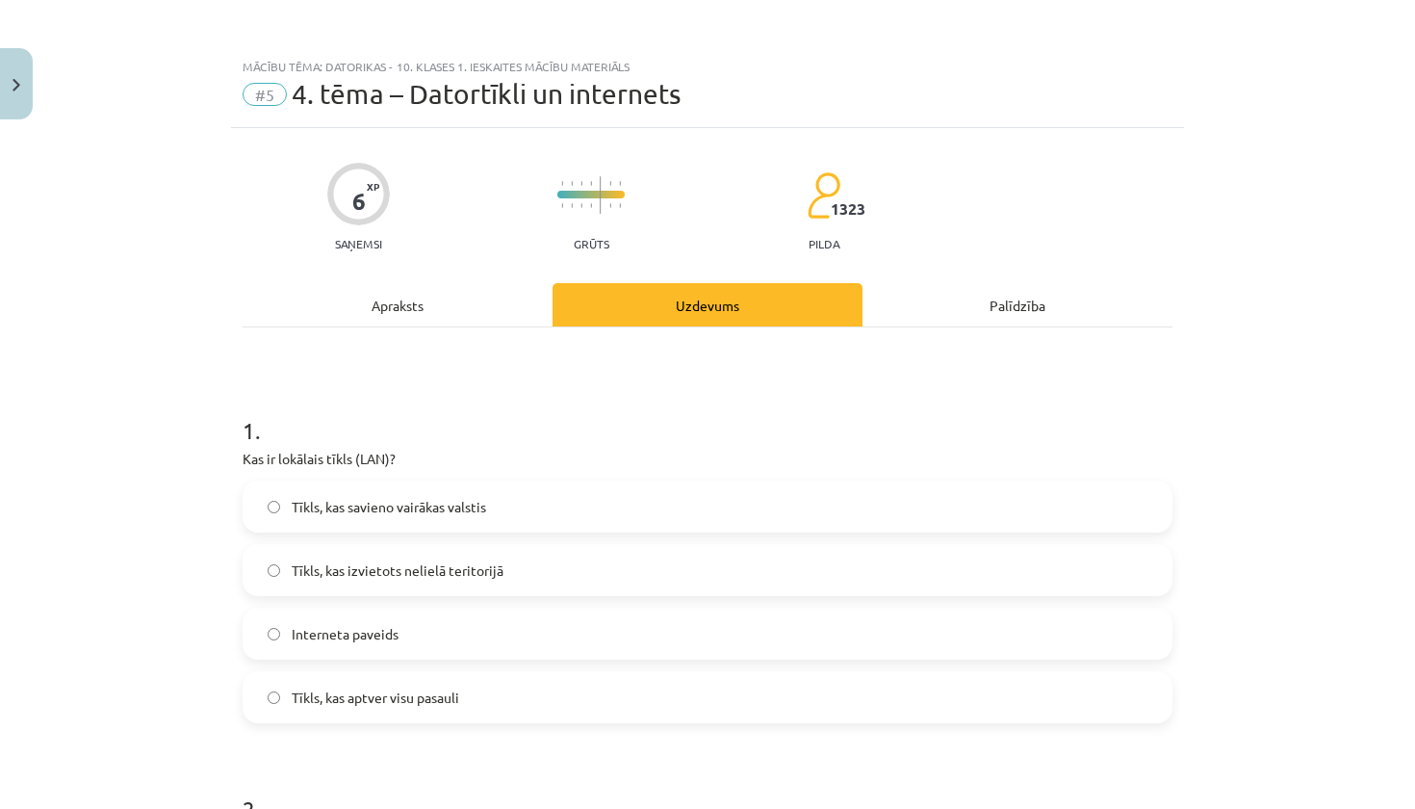
scroll to position [48, 0]
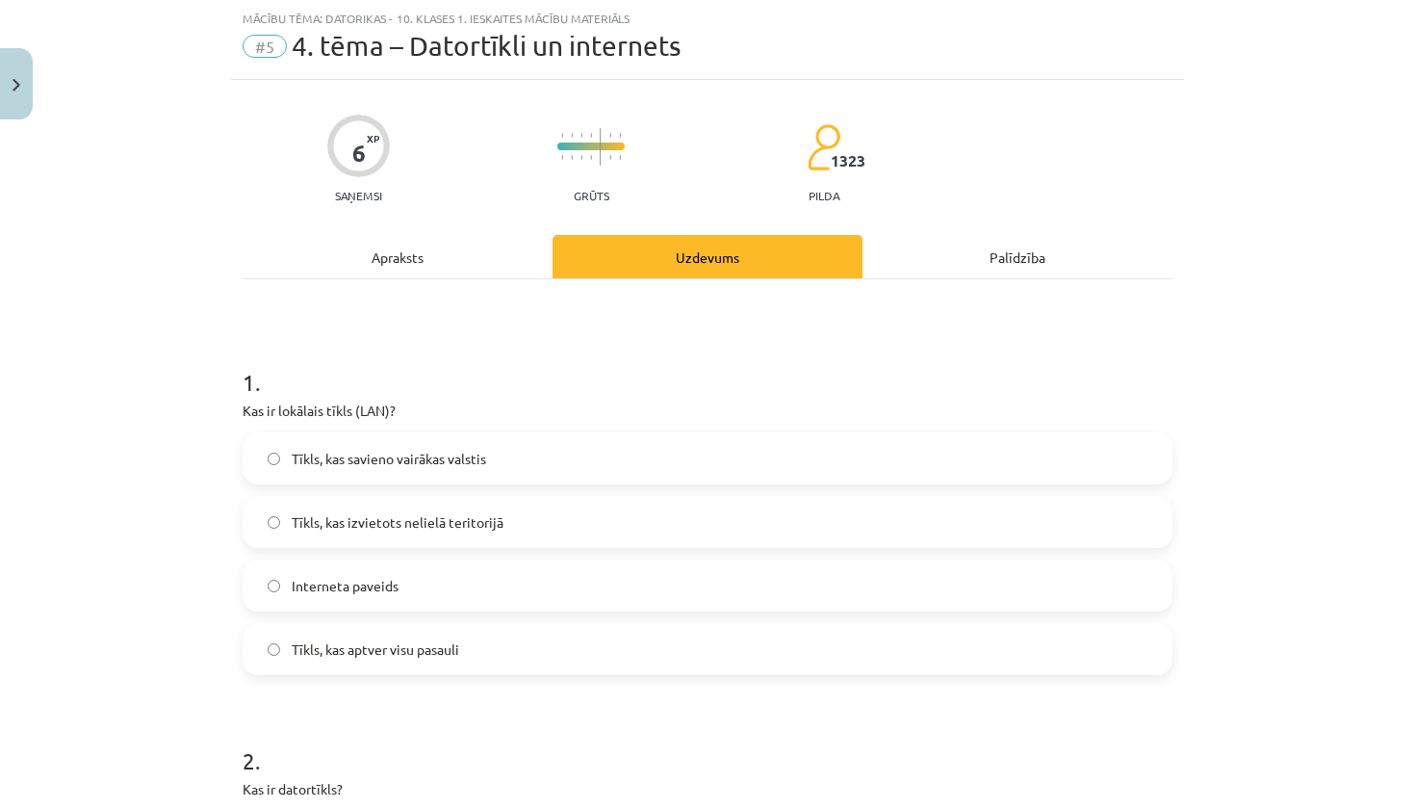
click at [497, 527] on span "Tīkls, kas izvietots nelielā teritorijā" at bounding box center [398, 522] width 212 height 20
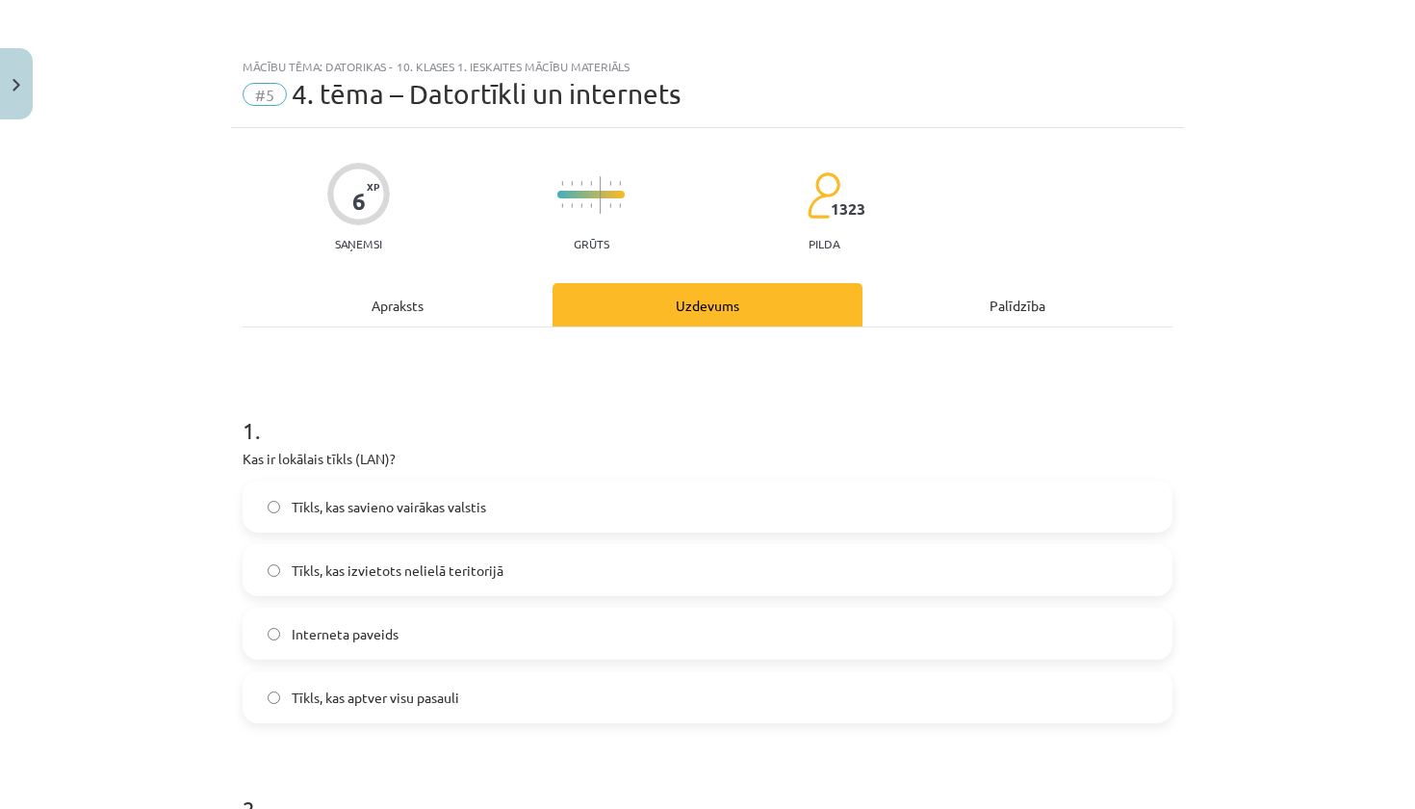
scroll to position [0, 0]
click at [416, 313] on div "Apraksts" at bounding box center [398, 304] width 310 height 43
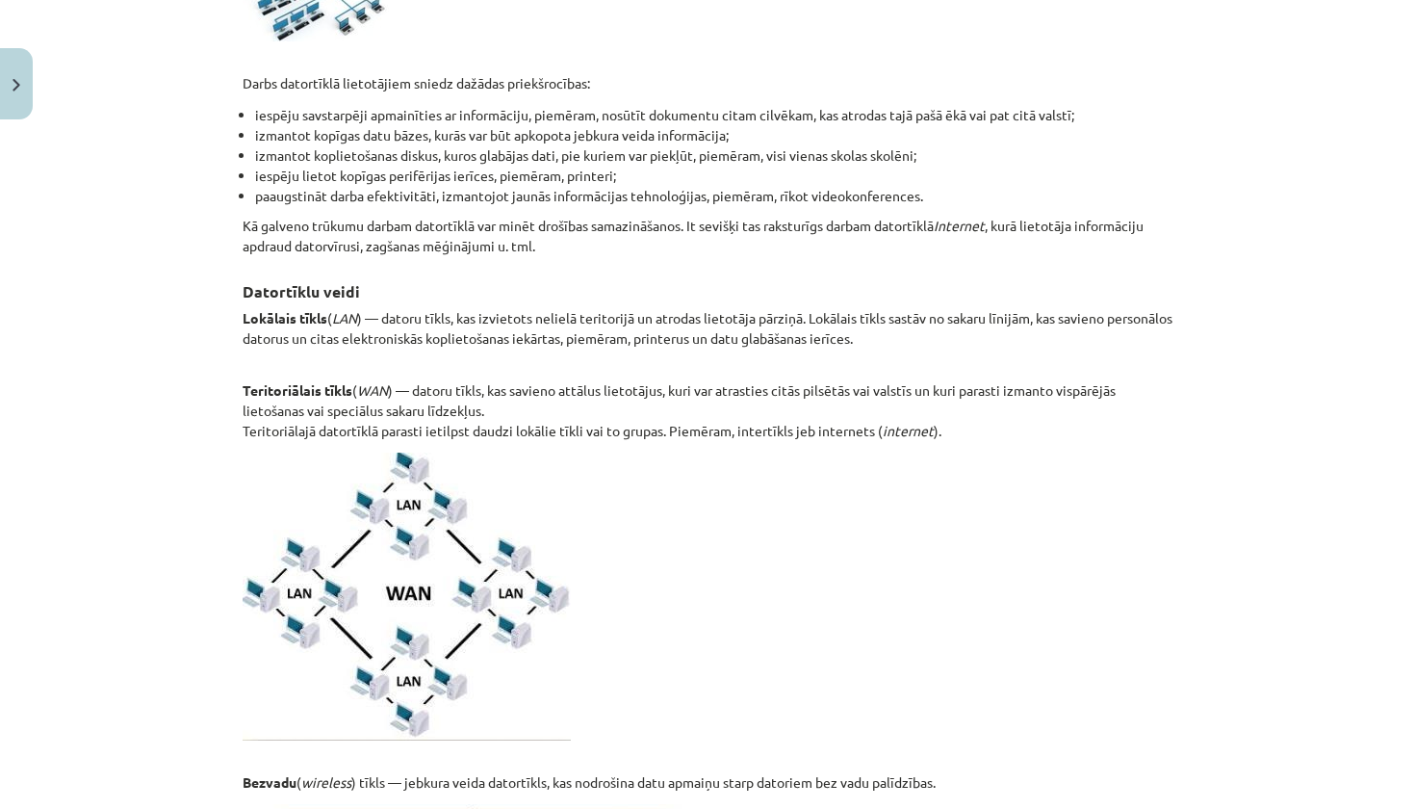
scroll to position [582, 0]
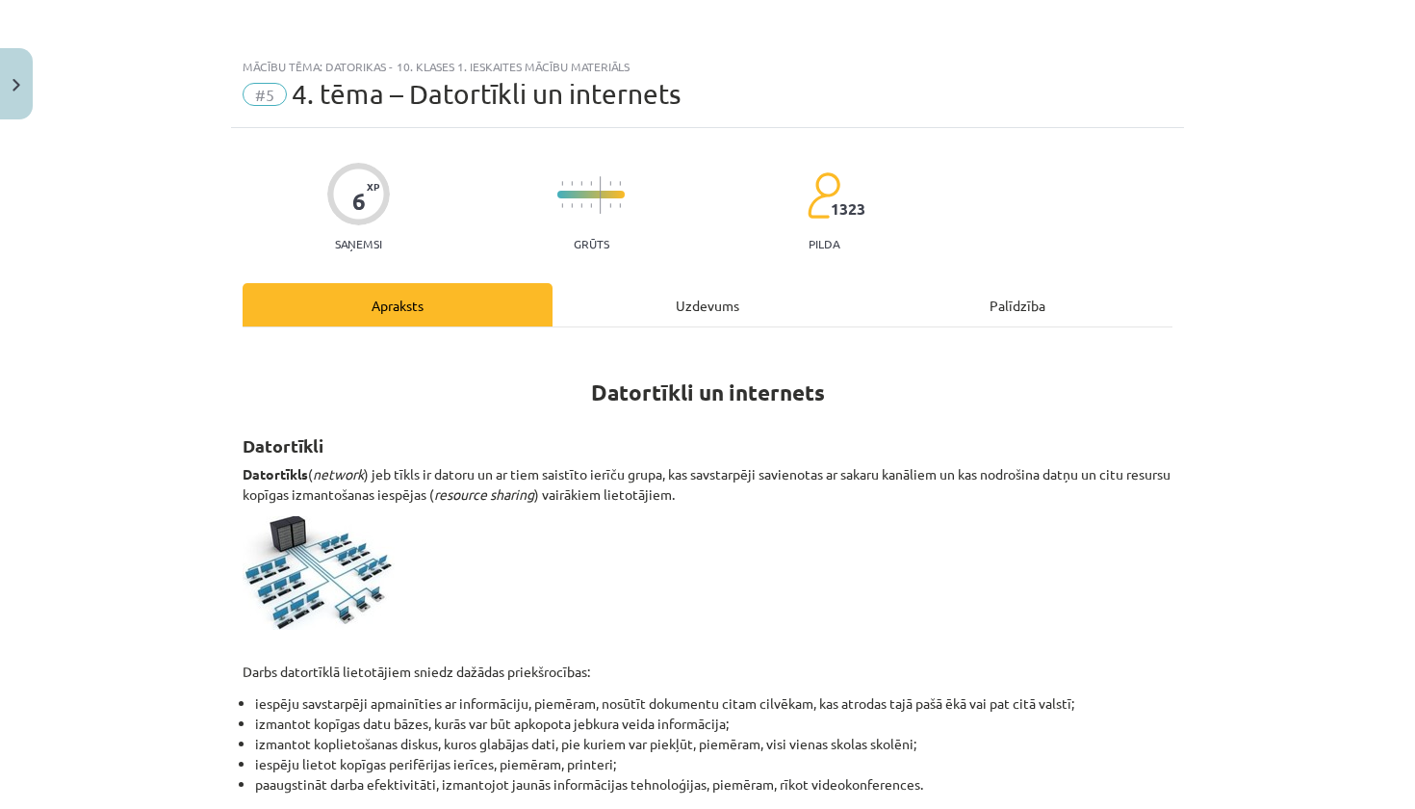
click at [676, 313] on div "Uzdevums" at bounding box center [707, 304] width 310 height 43
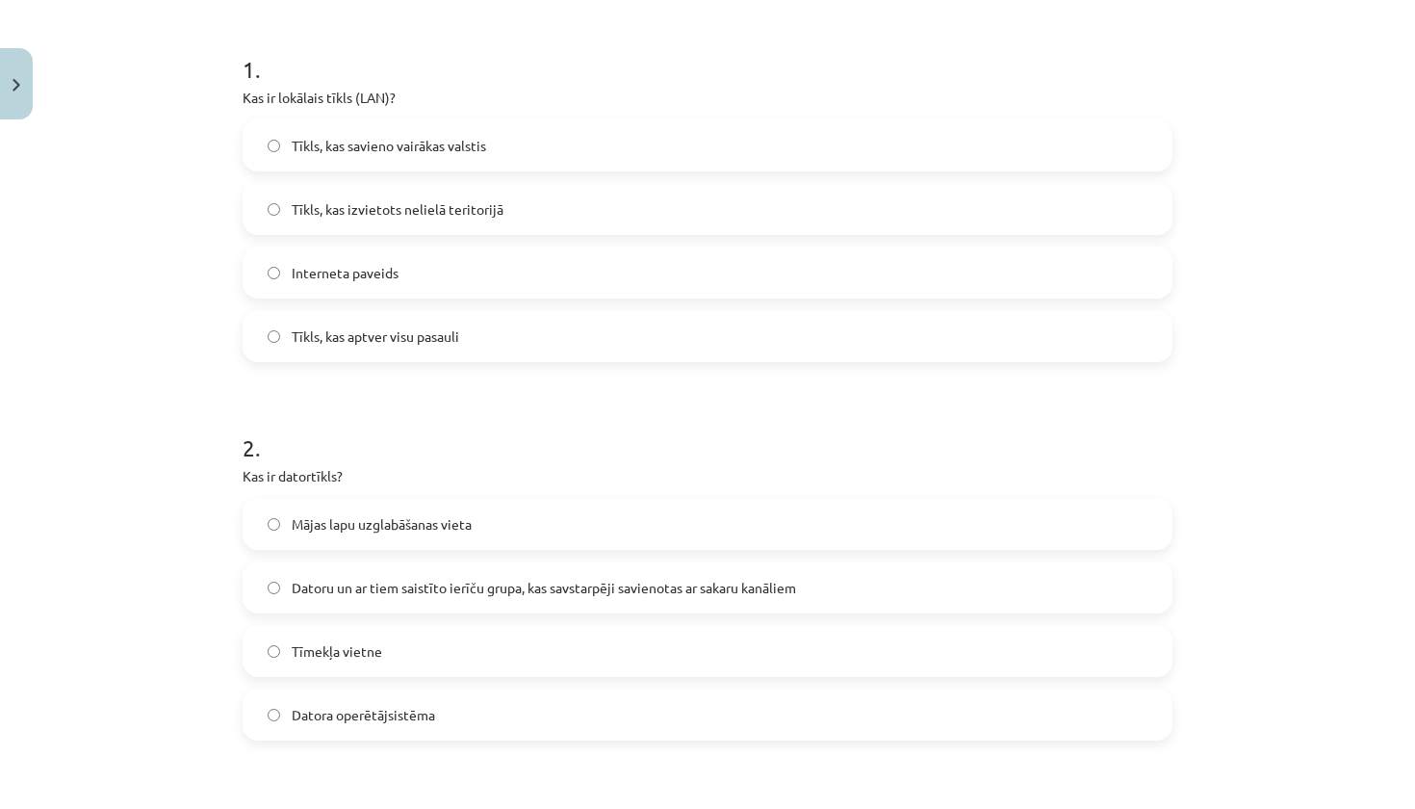
scroll to position [364, 0]
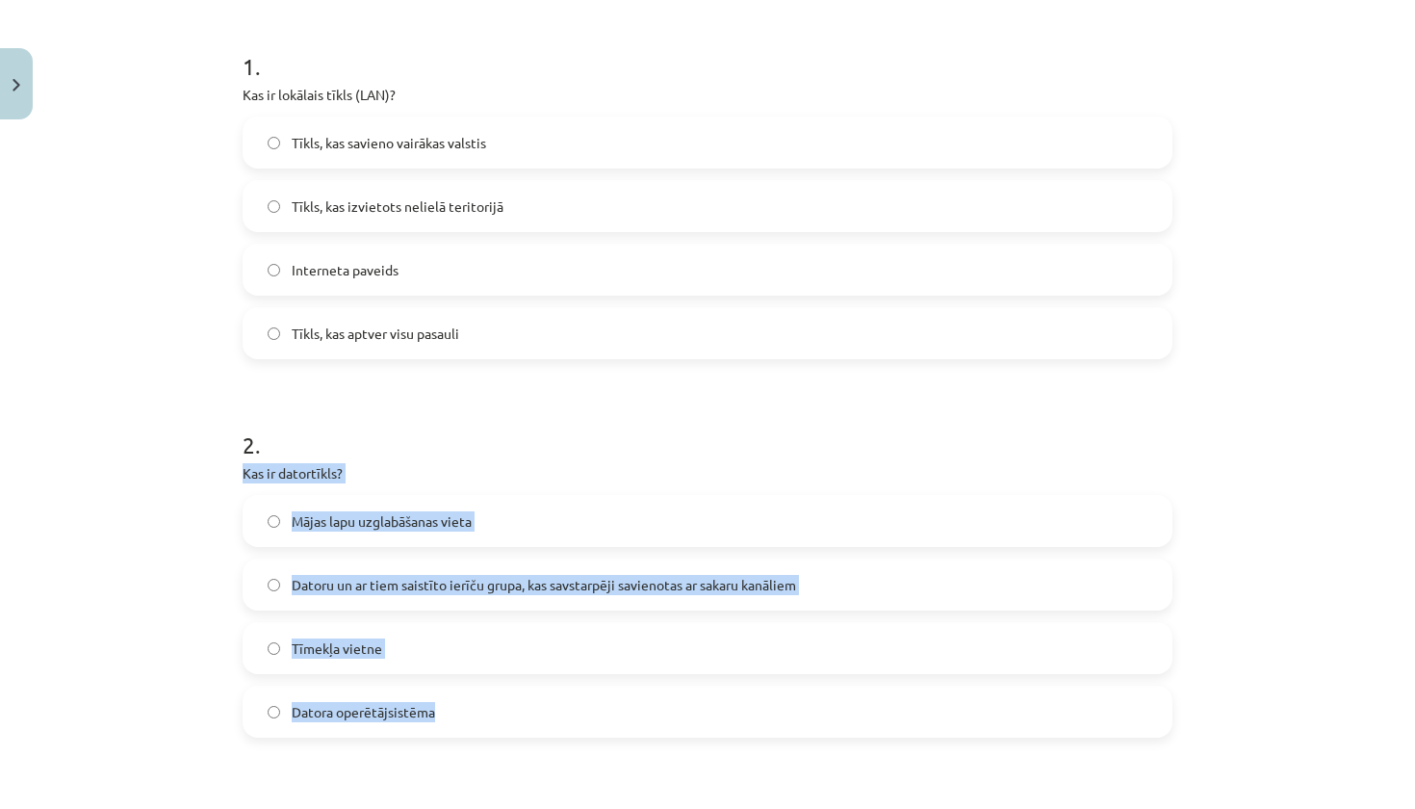
drag, startPoint x: 240, startPoint y: 465, endPoint x: 442, endPoint y: 717, distance: 323.2
click at [335, 588] on span "Datoru un ar tiem saistīto ierīču grupa, kas savstarpēji savienotas ar sakaru k…" at bounding box center [544, 585] width 504 height 20
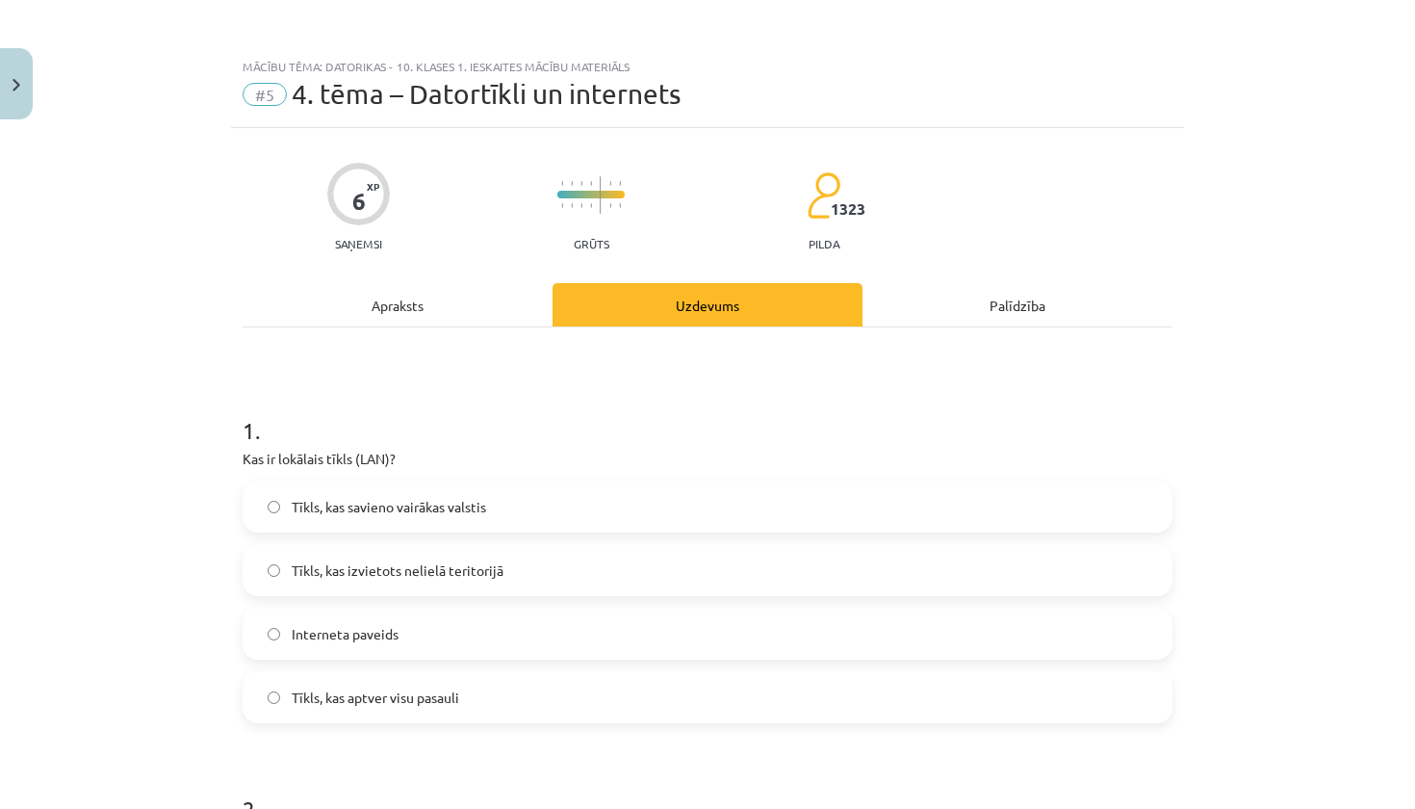
scroll to position [0, 0]
click at [409, 315] on div "Apraksts" at bounding box center [398, 304] width 310 height 43
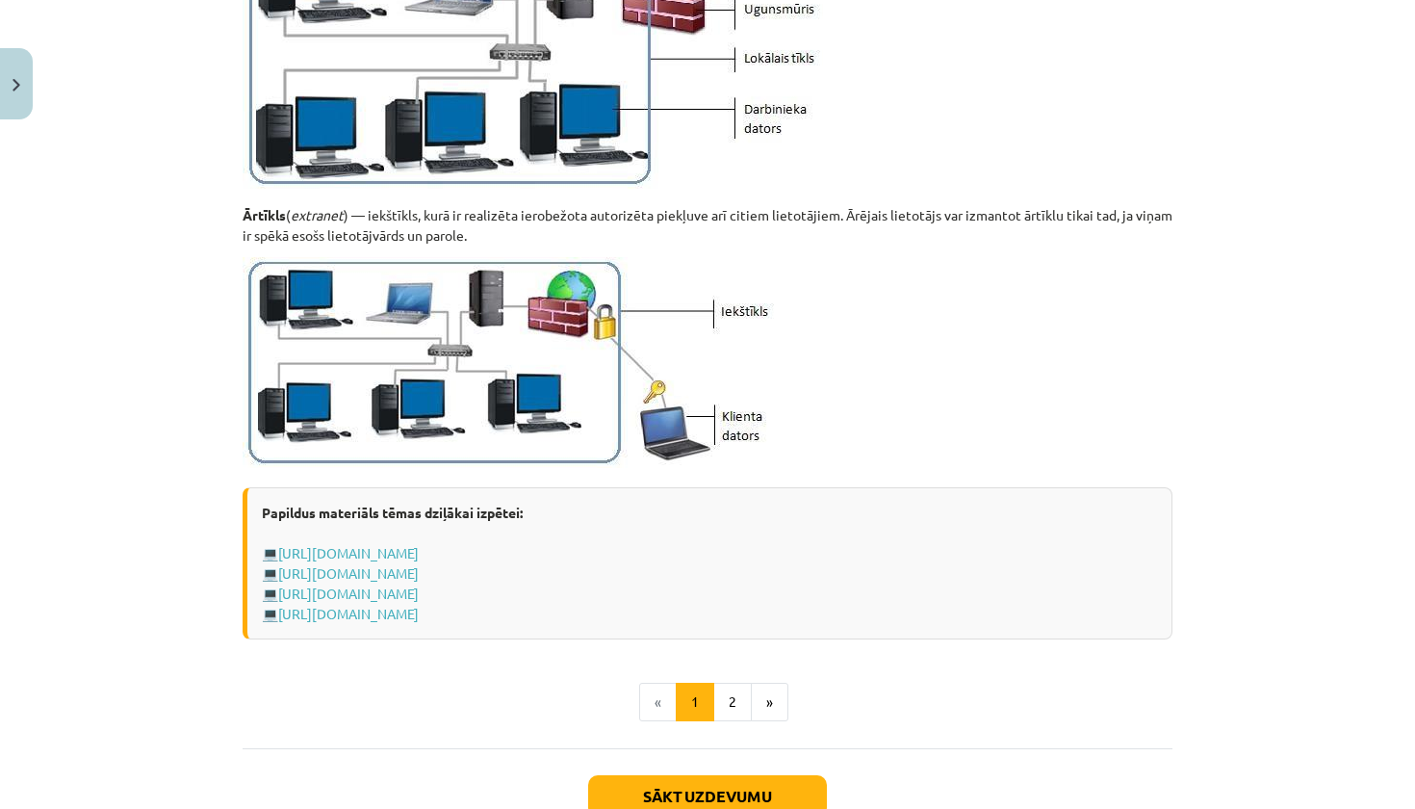
scroll to position [2250, 0]
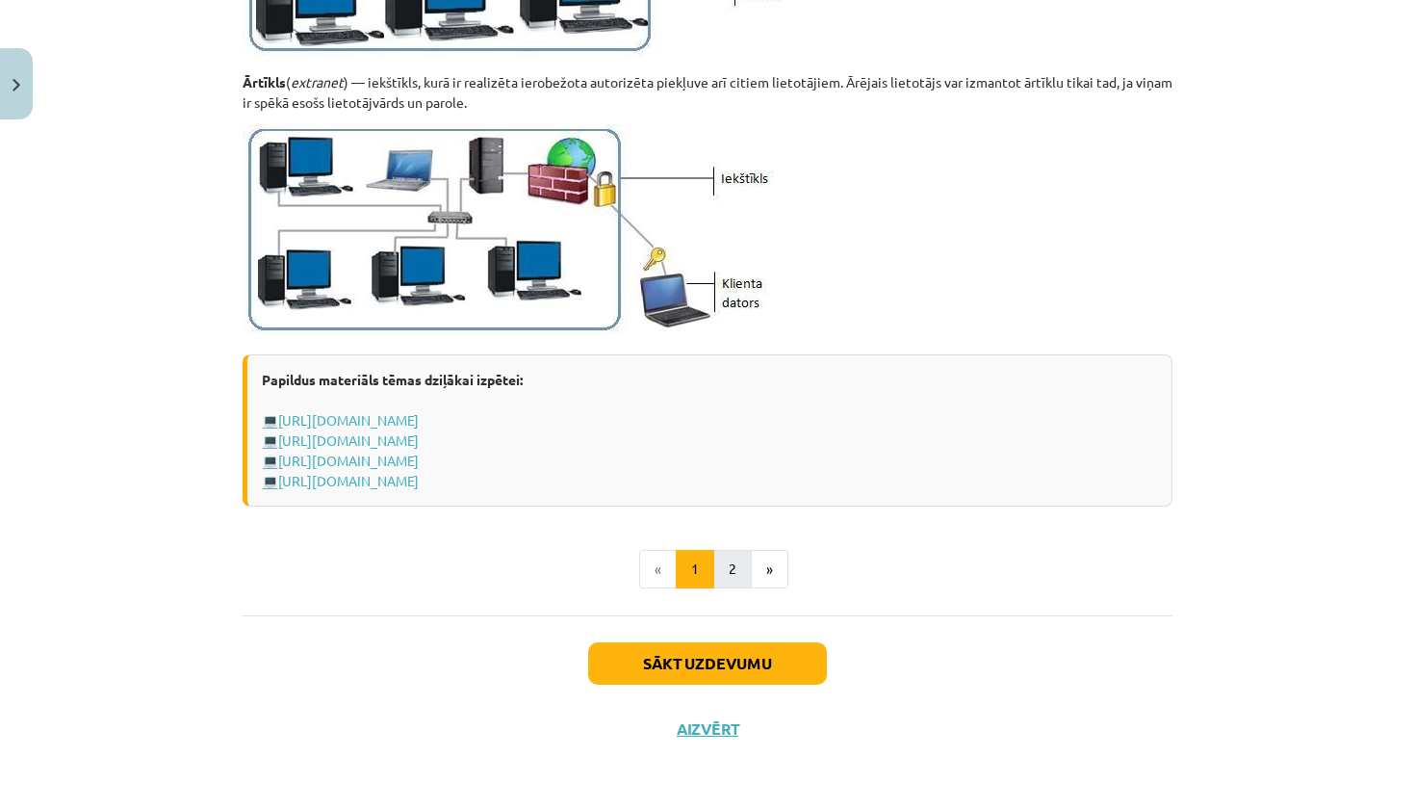
click at [734, 564] on button "2" at bounding box center [732, 569] width 39 height 39
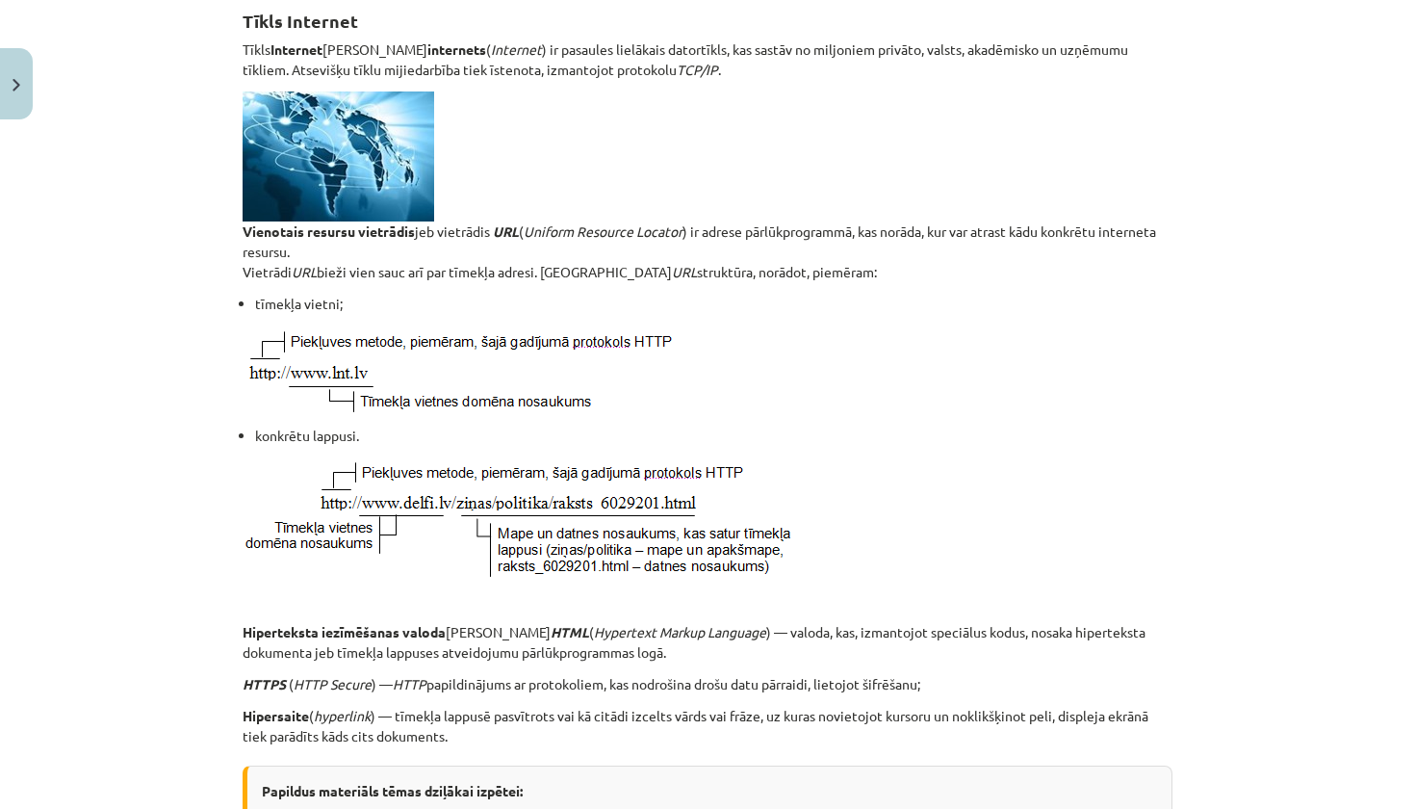
scroll to position [200, 0]
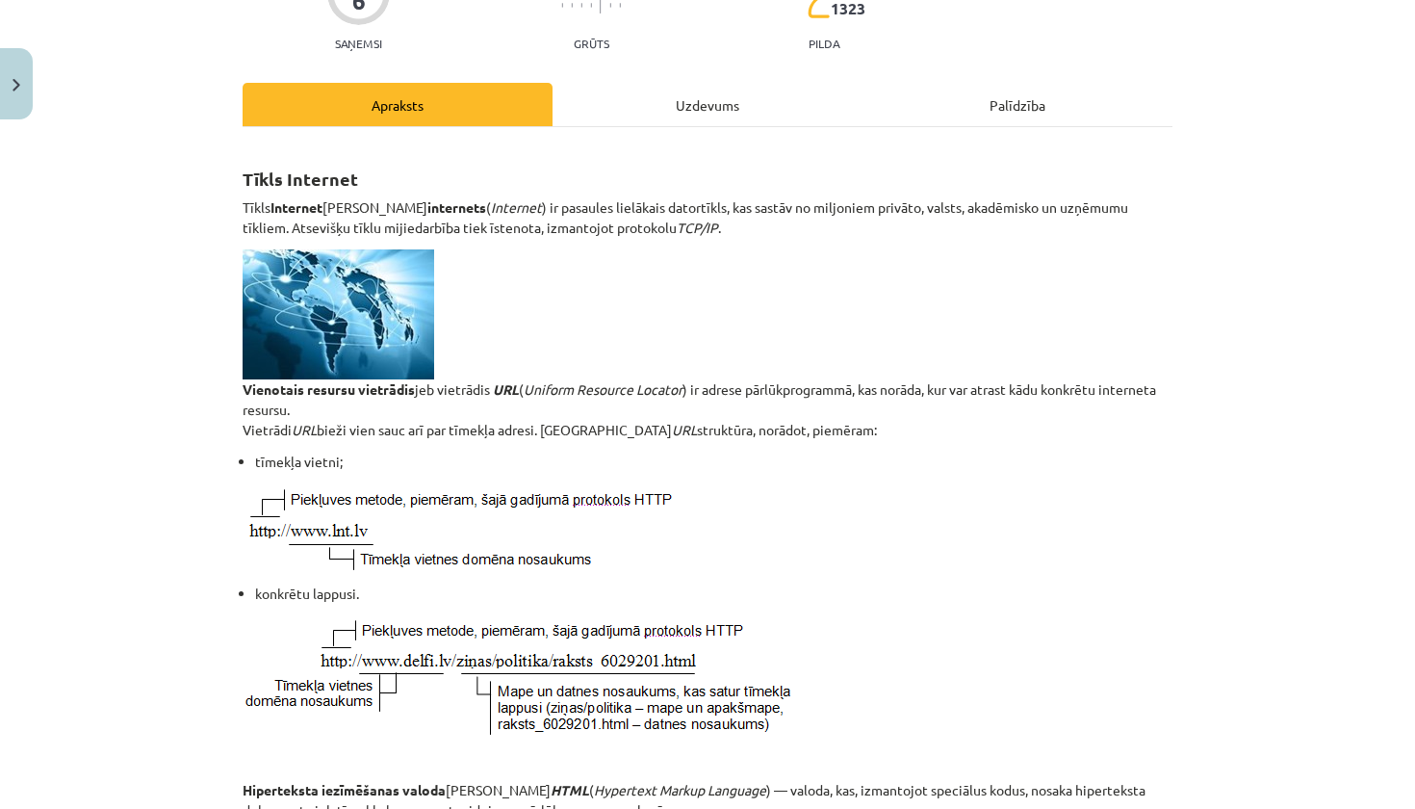
click at [718, 116] on div "Uzdevums" at bounding box center [707, 104] width 310 height 43
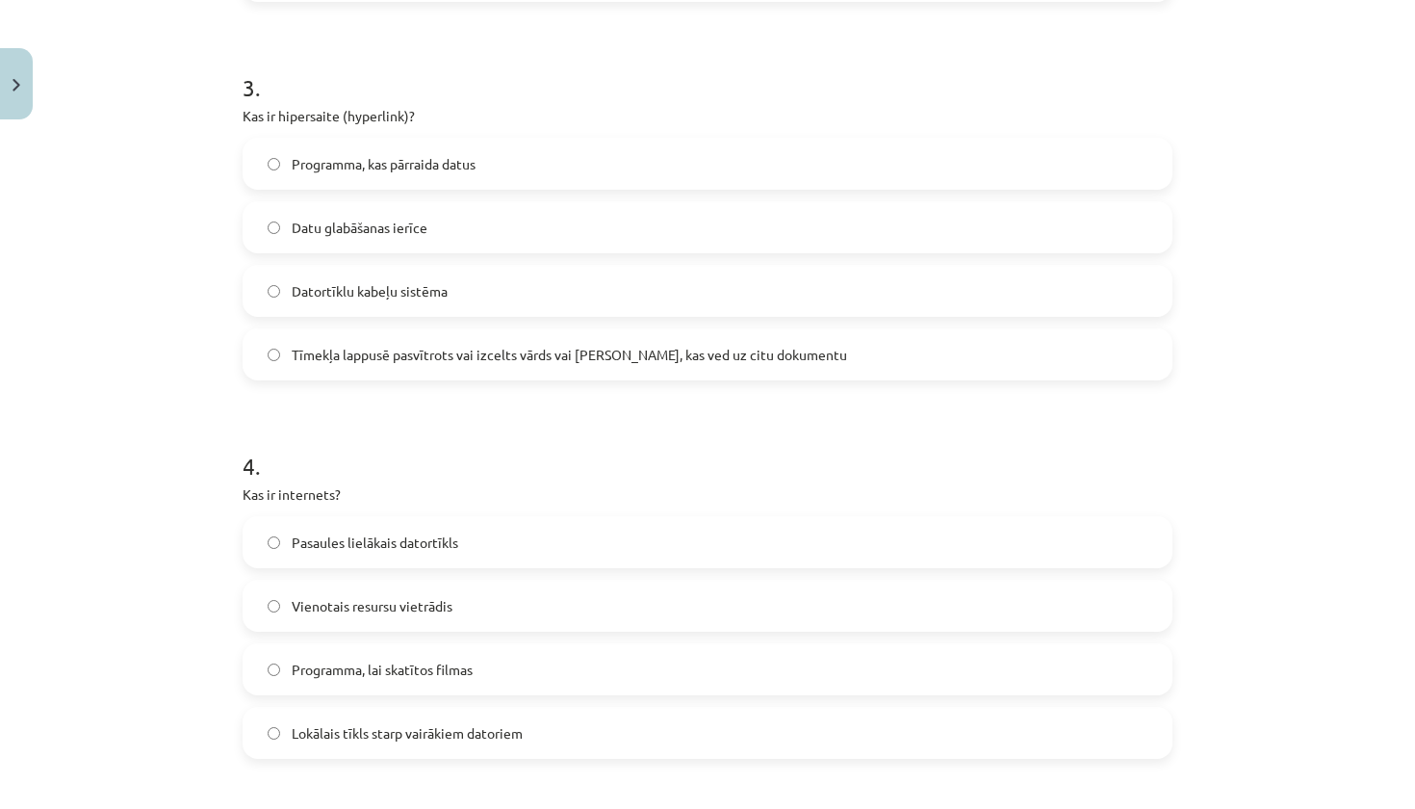
scroll to position [1085, 0]
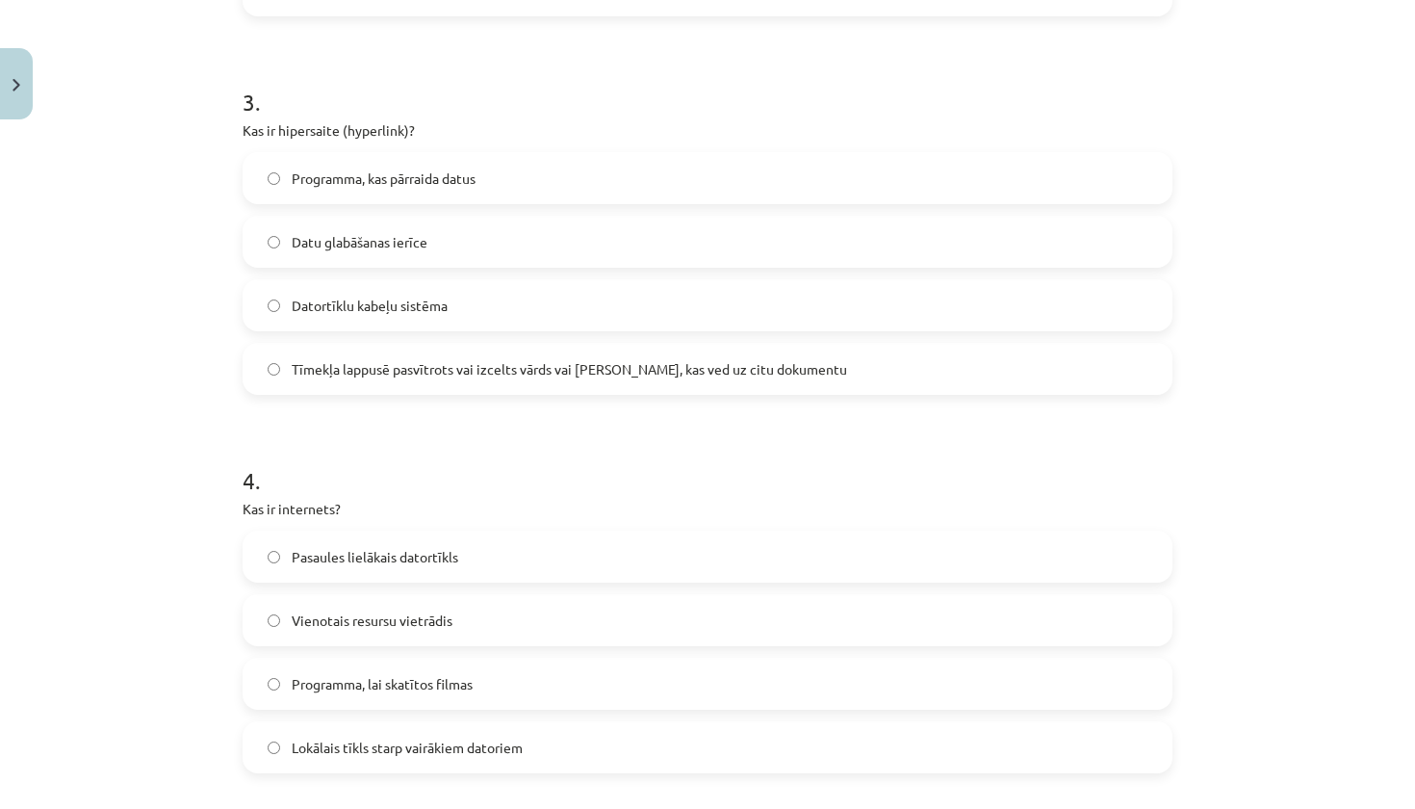
click at [635, 374] on span "Tīmekļa lappusē pasvītrots vai izcelts vārds vai frāze, kas ved uz citu dokumen…" at bounding box center [569, 369] width 555 height 20
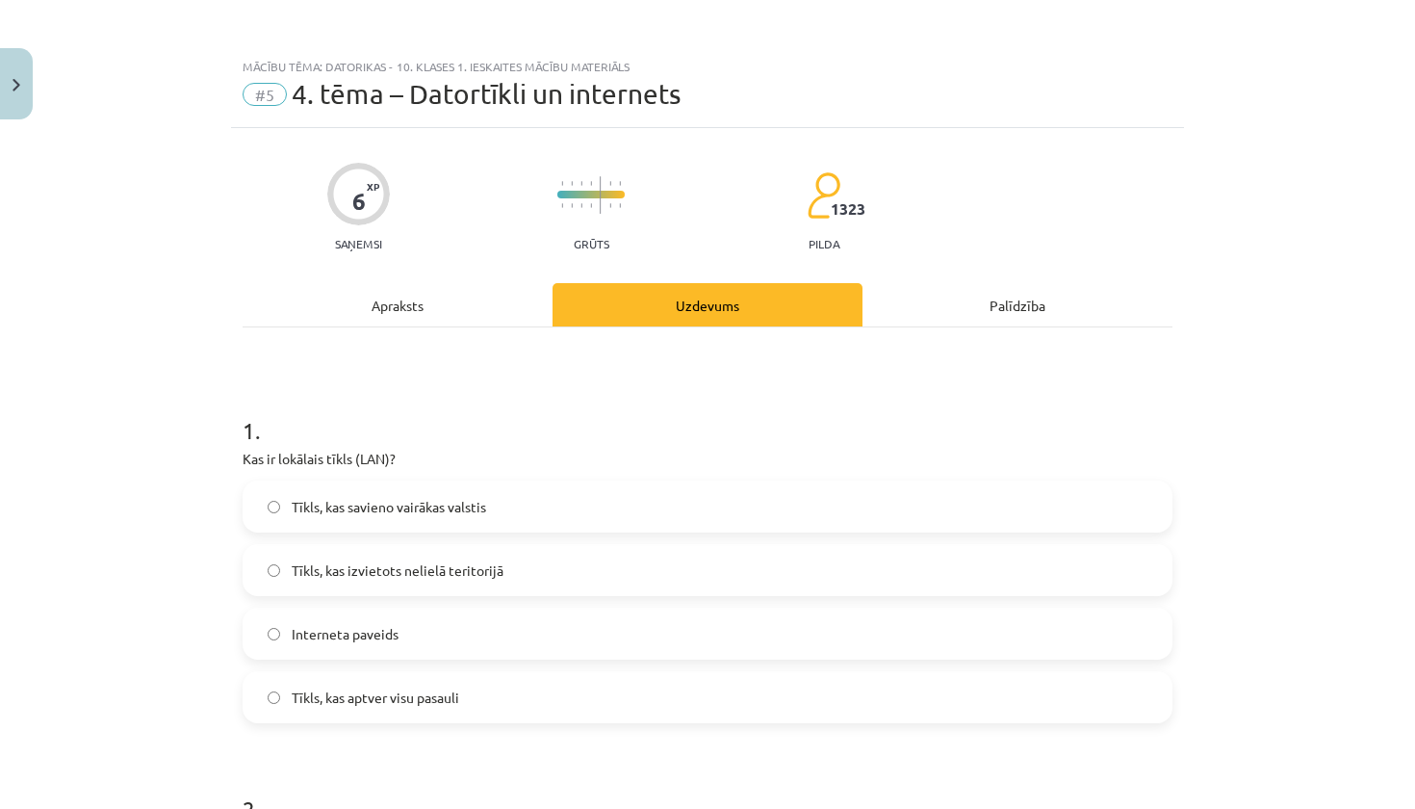
scroll to position [0, 0]
click at [399, 304] on div "Apraksts" at bounding box center [398, 304] width 310 height 43
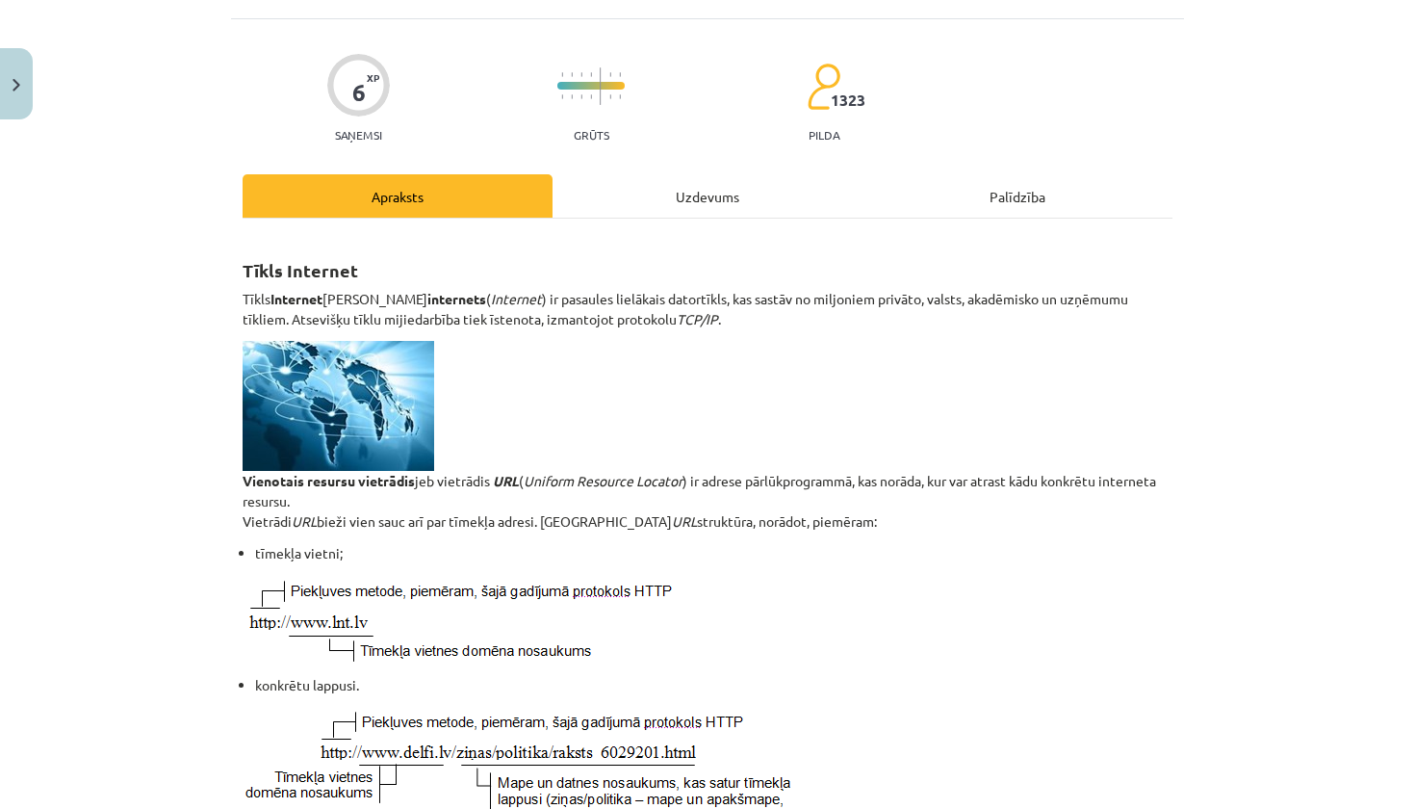
scroll to position [125, 0]
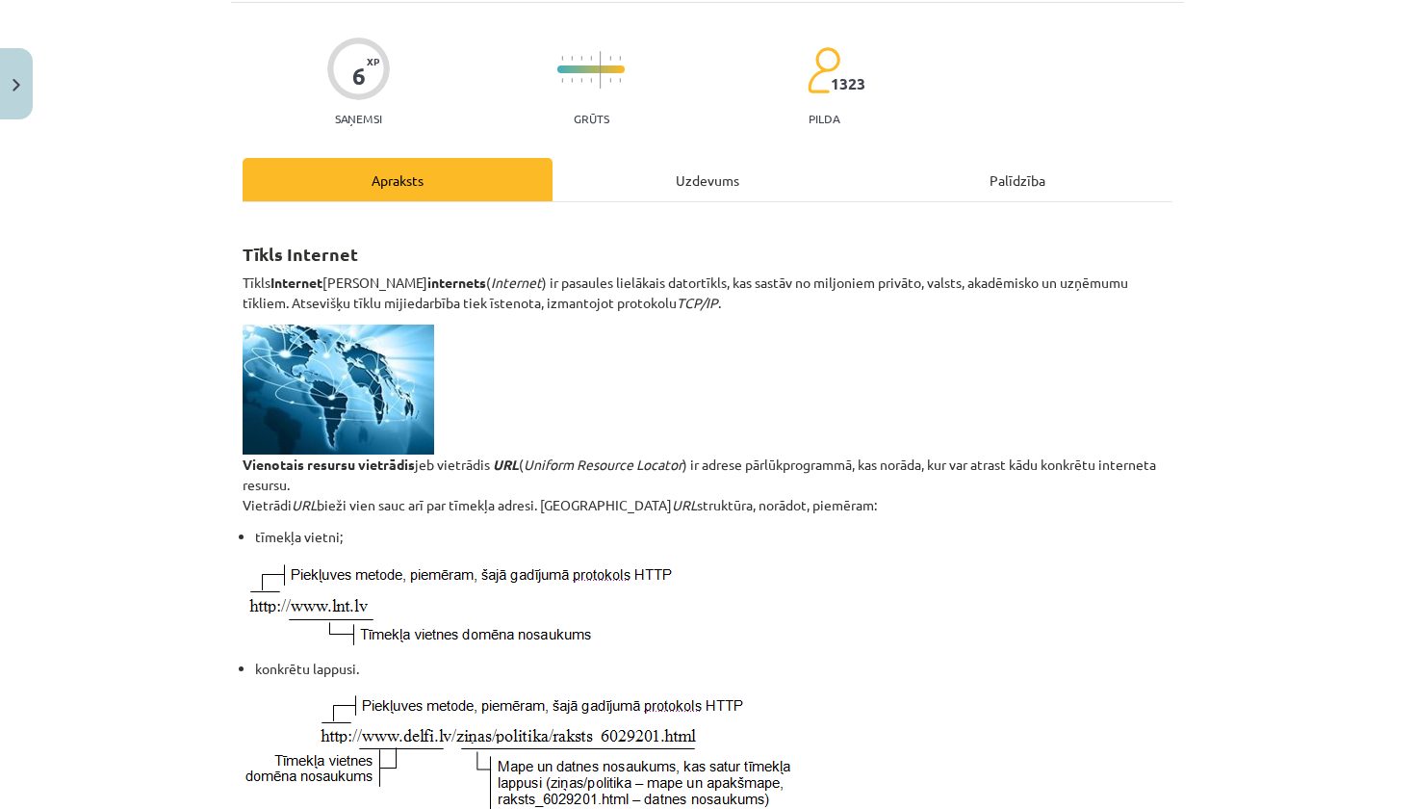
click at [652, 187] on div "Uzdevums" at bounding box center [707, 179] width 310 height 43
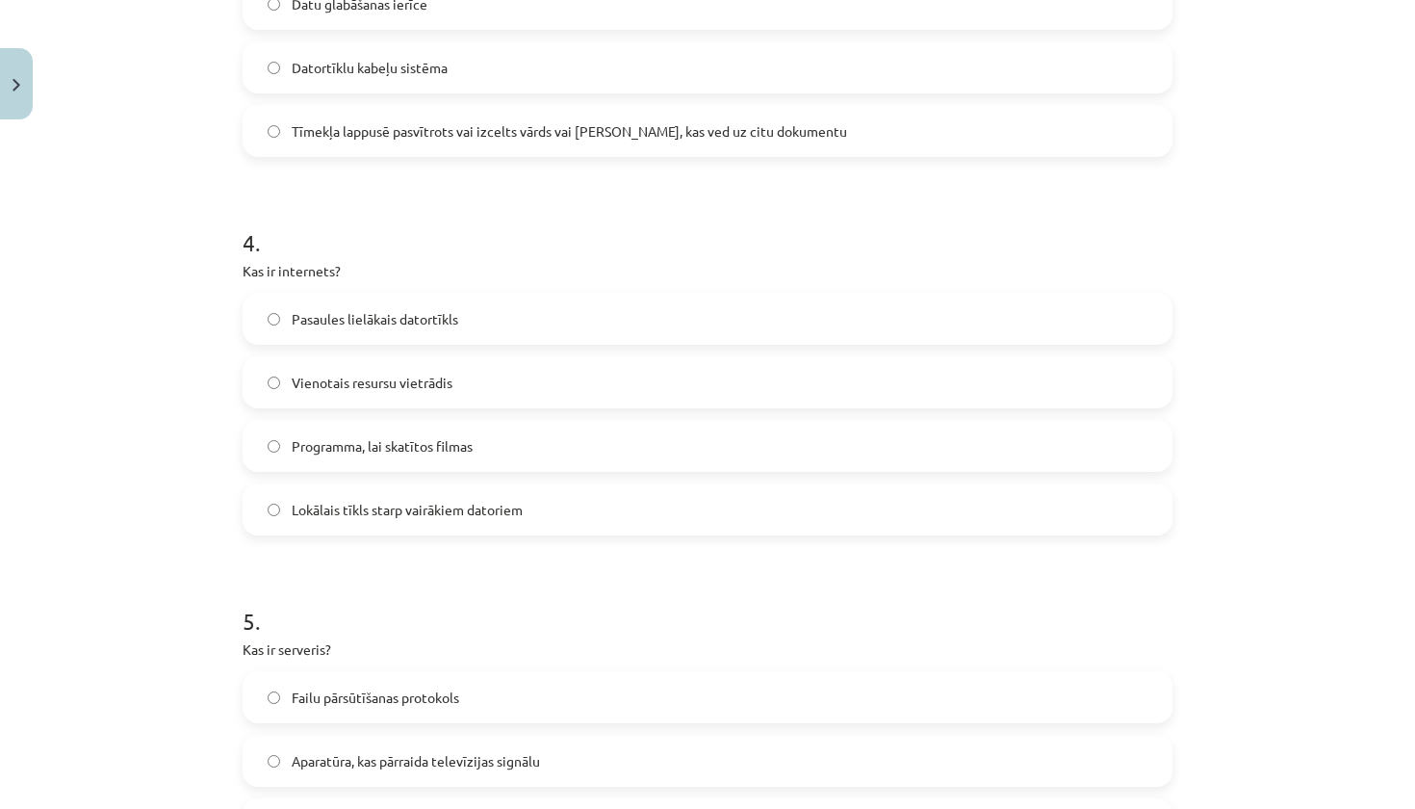
scroll to position [1327, 0]
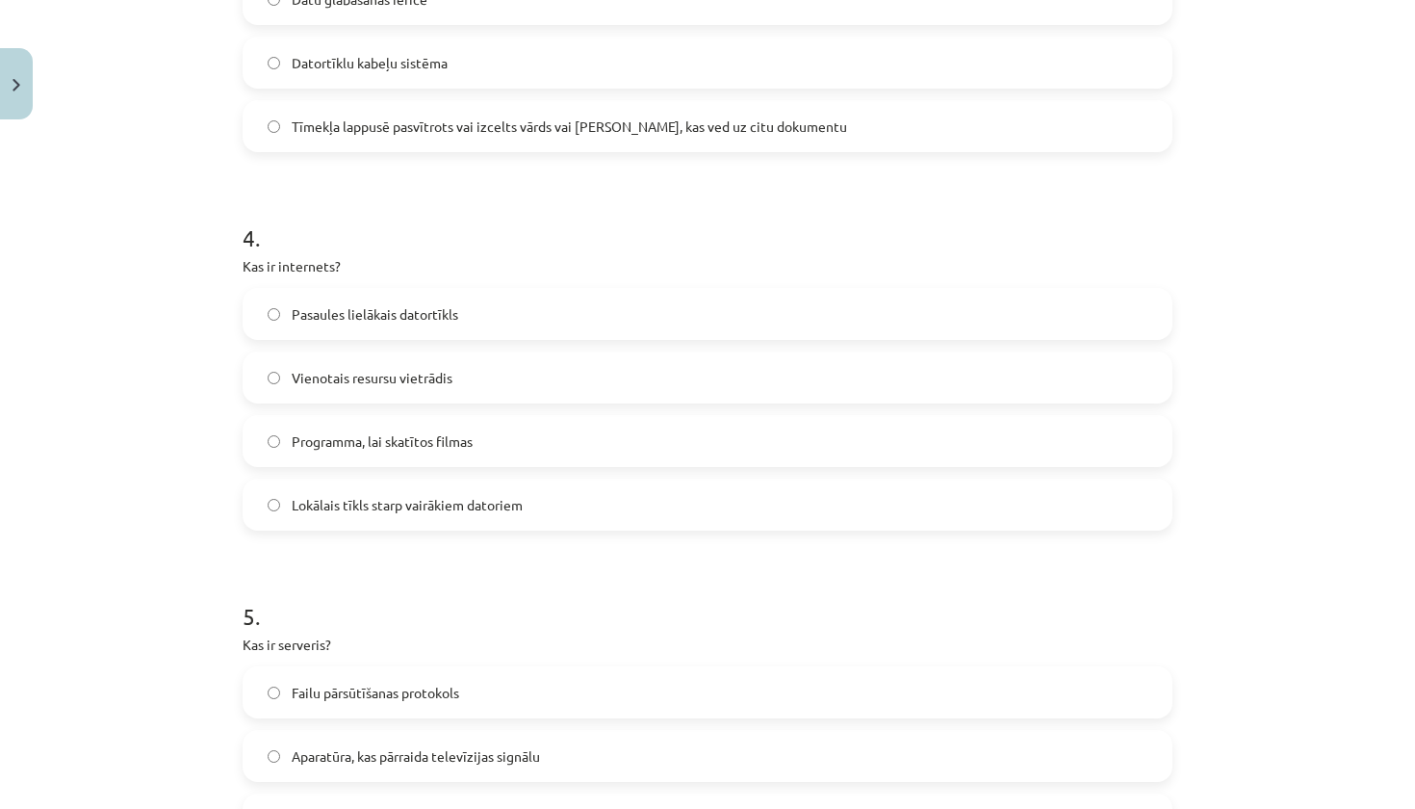
click at [553, 321] on label "Pasaules lielākais datortīkls" at bounding box center [707, 314] width 926 height 48
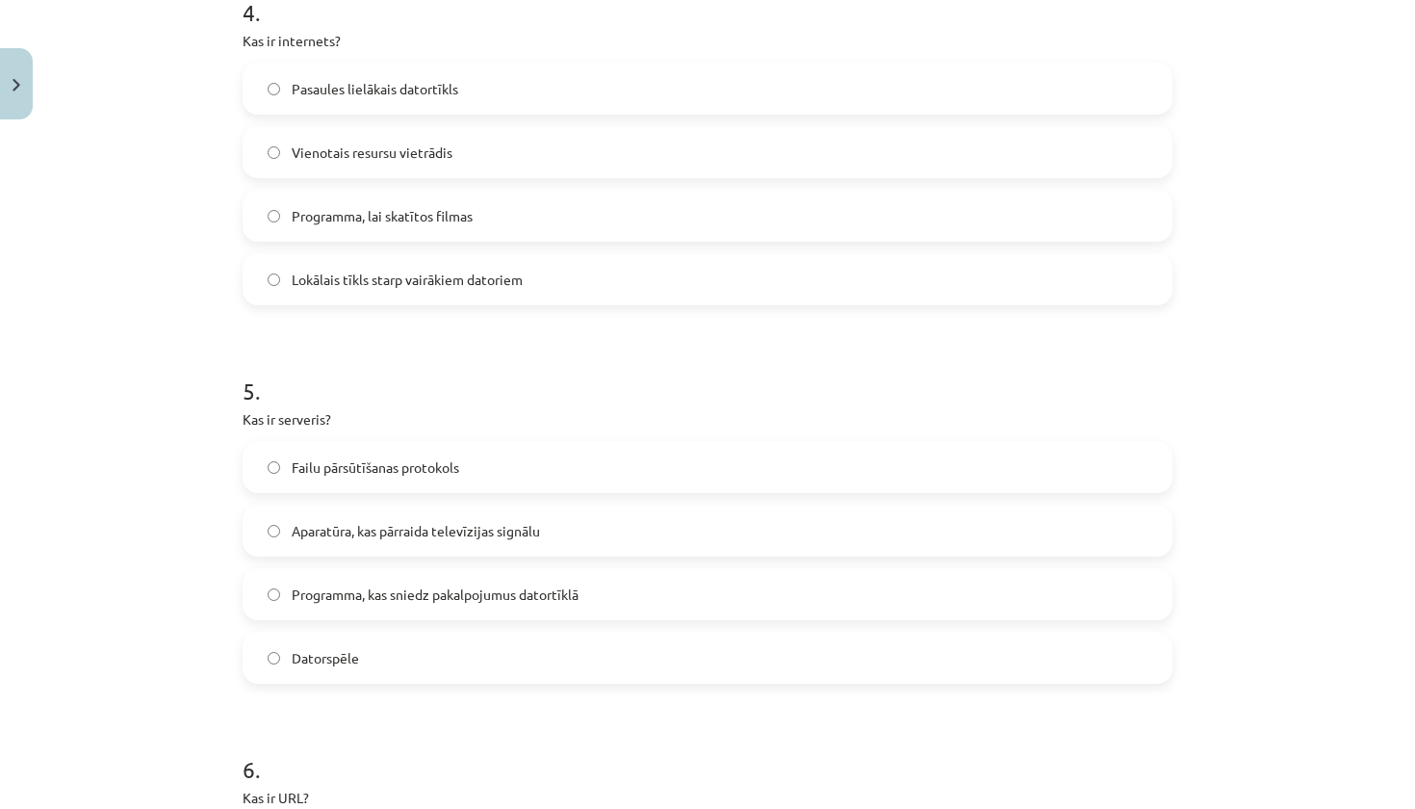
scroll to position [1554, 0]
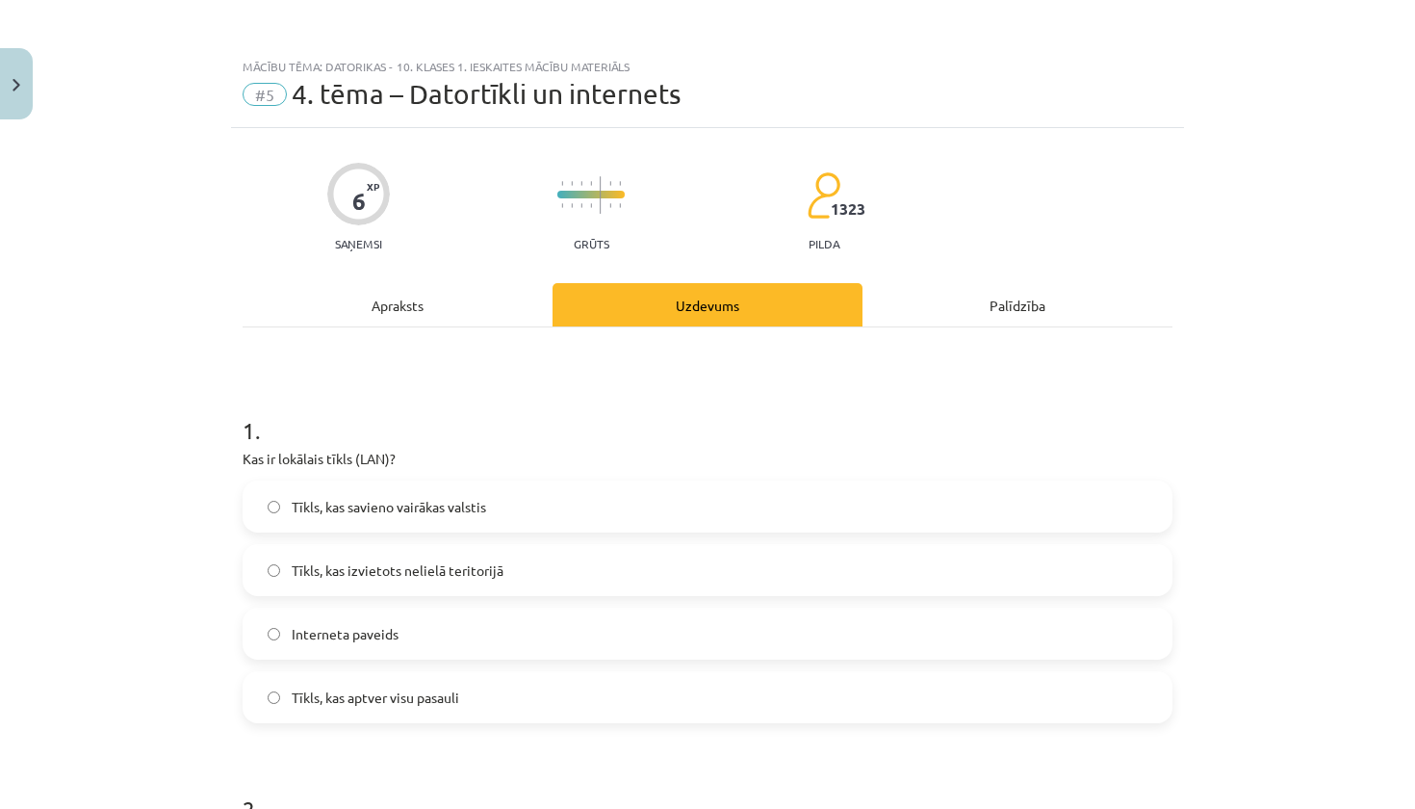
click at [403, 308] on div "Apraksts" at bounding box center [398, 304] width 310 height 43
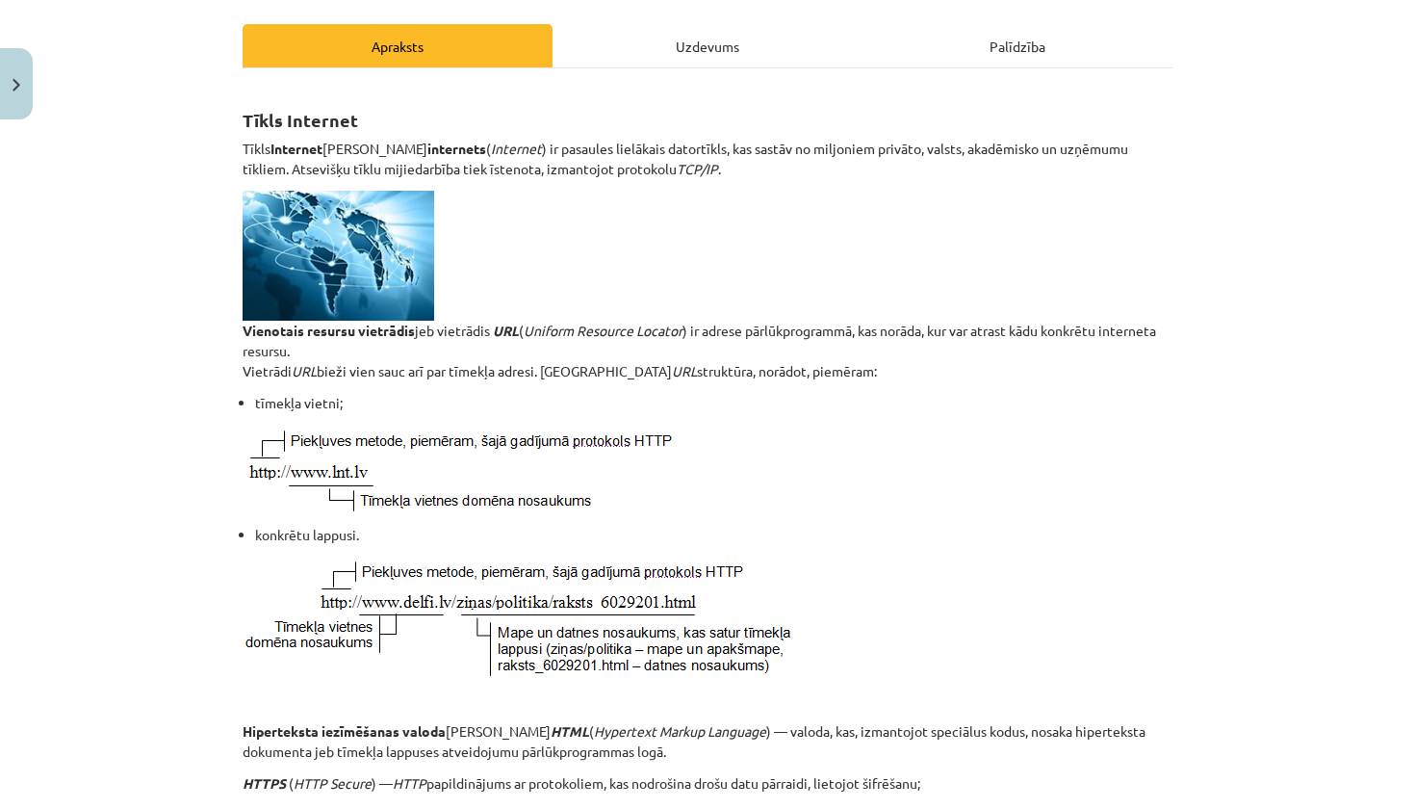
scroll to position [252, 0]
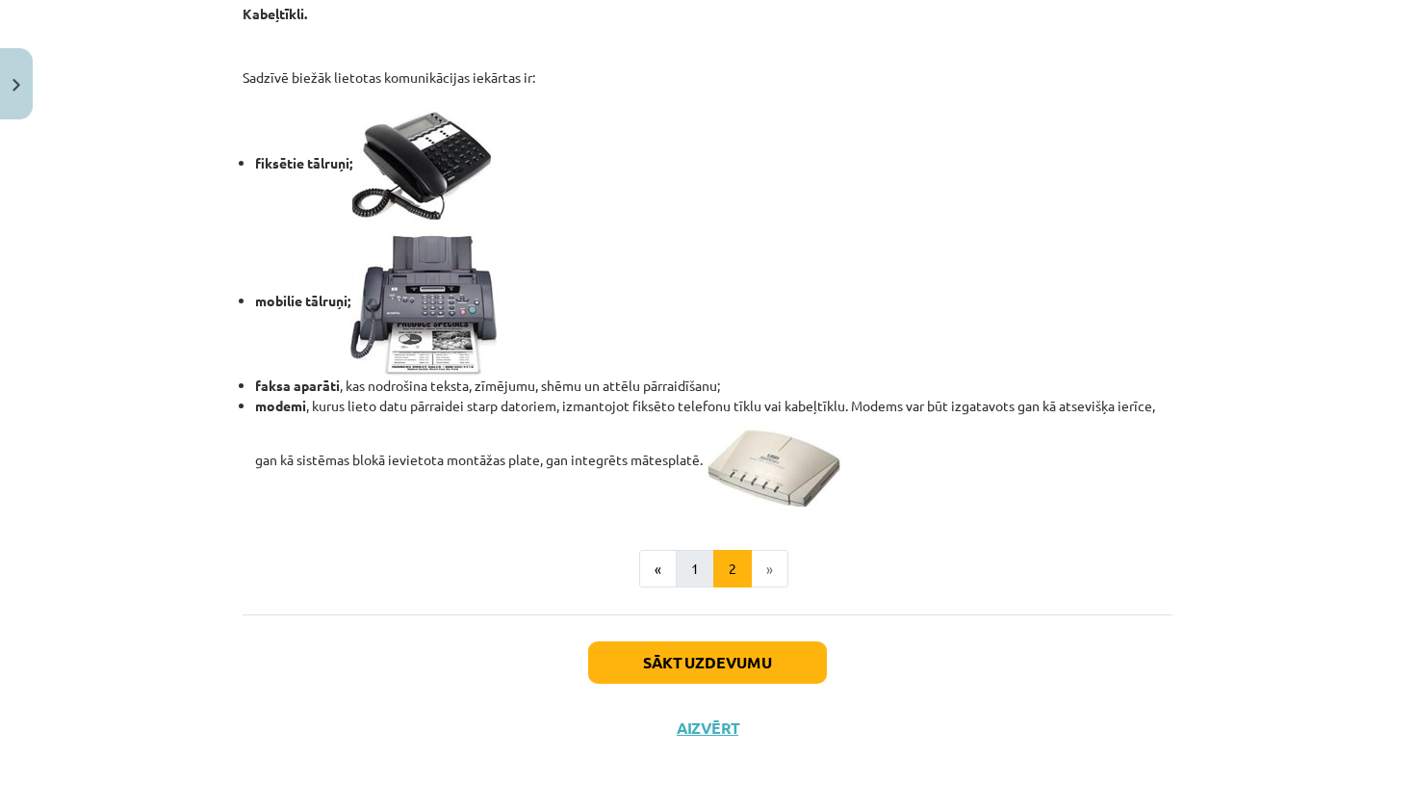
click at [690, 552] on button "1" at bounding box center [695, 569] width 39 height 39
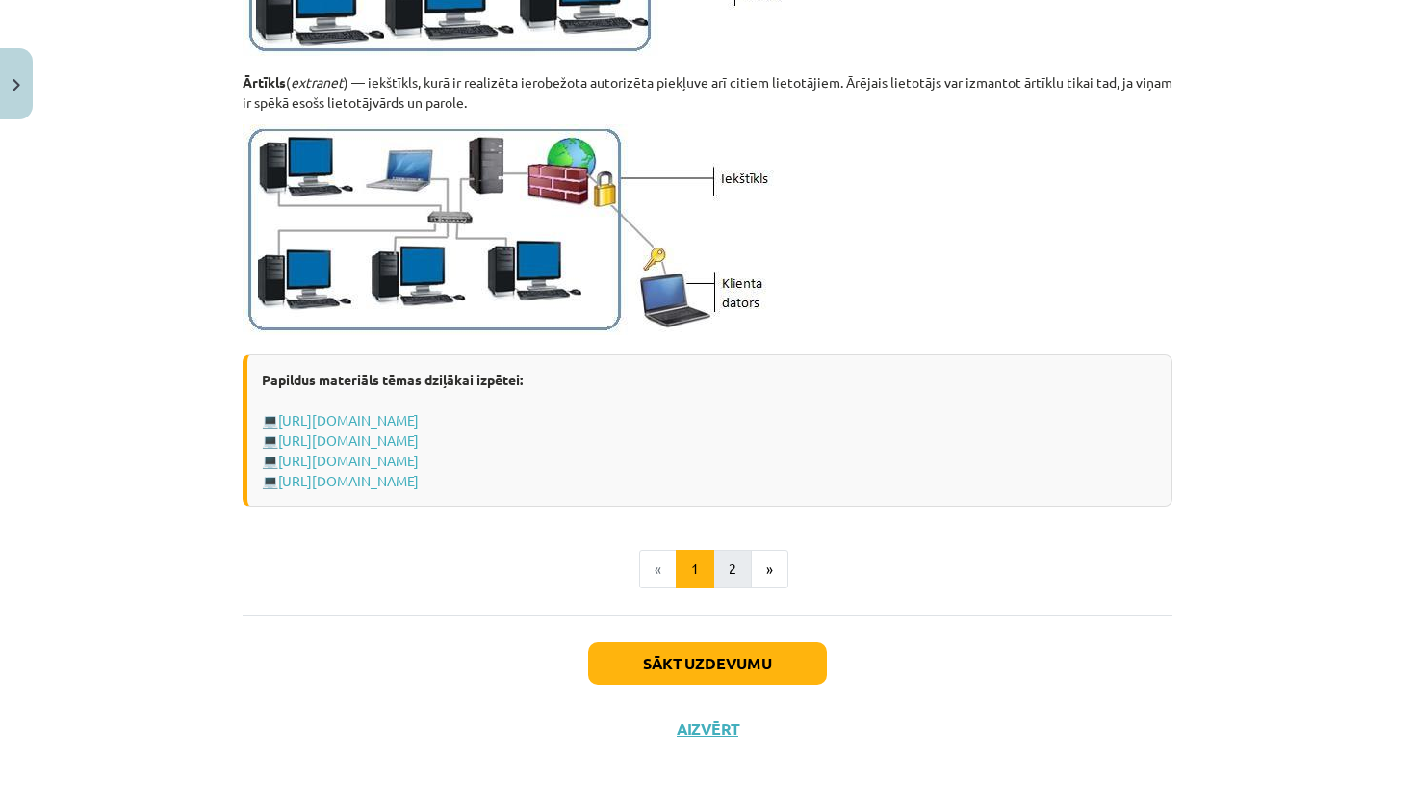
click at [729, 560] on button "2" at bounding box center [732, 569] width 39 height 39
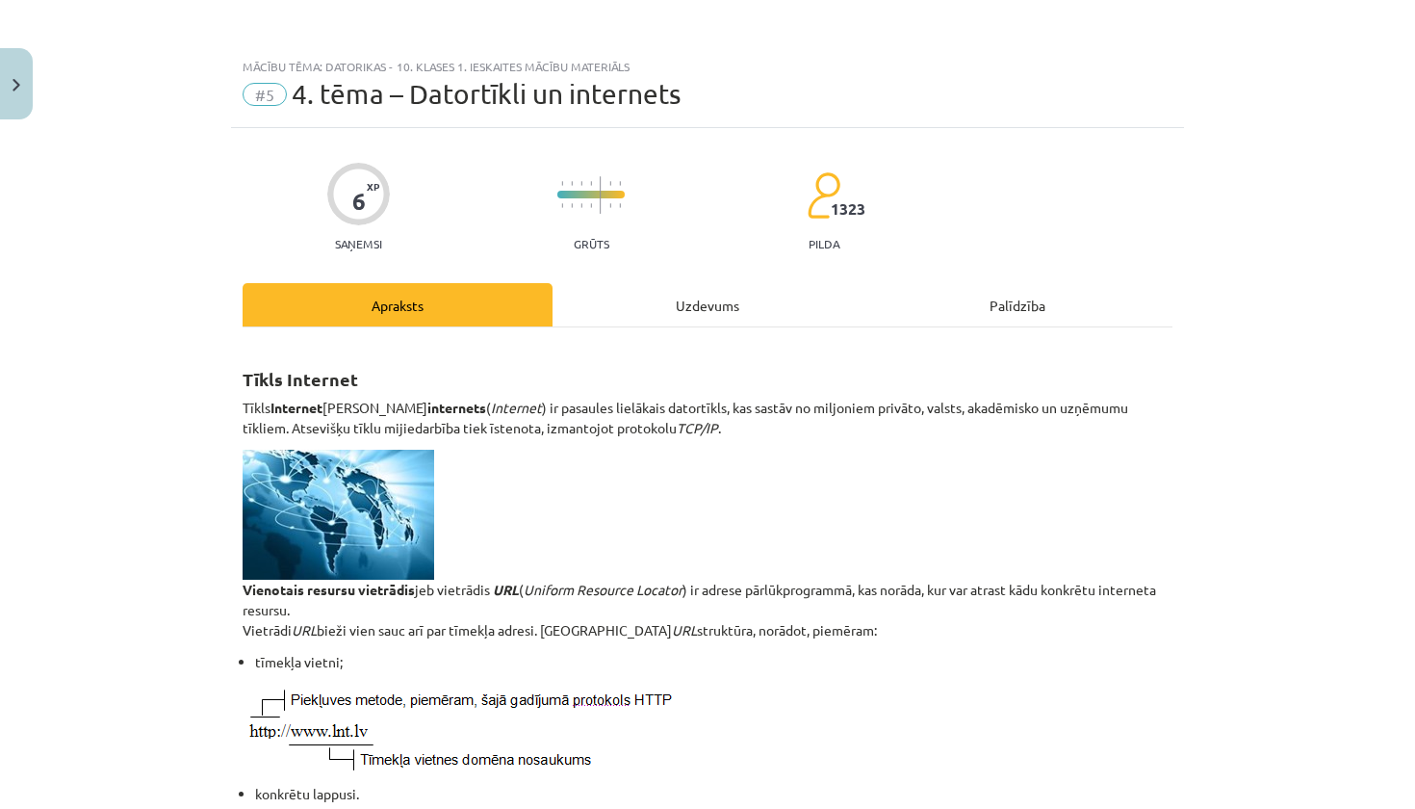
scroll to position [0, 0]
click at [745, 304] on div "Uzdevums" at bounding box center [707, 304] width 310 height 43
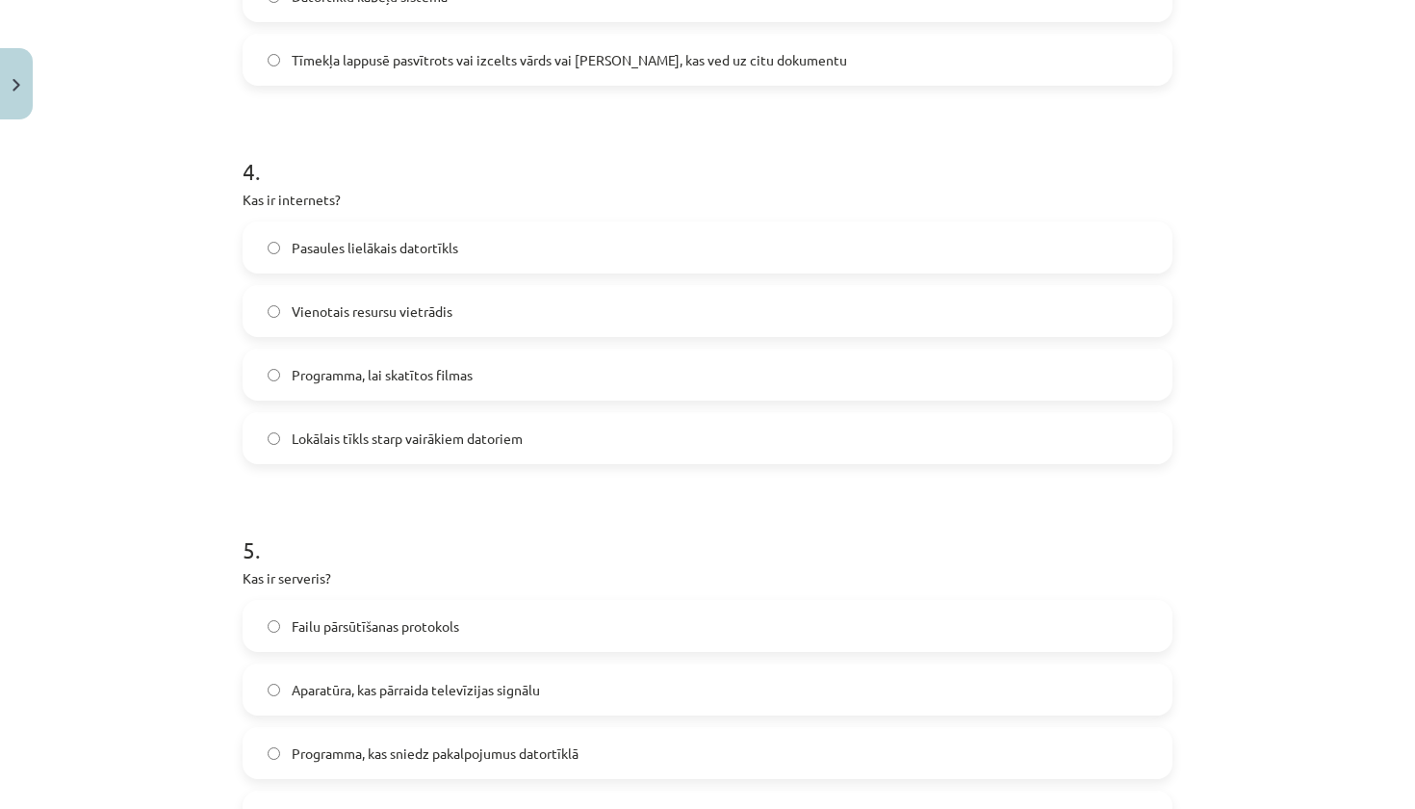
scroll to position [1397, 0]
click at [255, 573] on p "Kas ir serveris?" at bounding box center [708, 575] width 930 height 20
click at [256, 573] on p "Kas ir serveris?" at bounding box center [708, 575] width 930 height 20
click at [435, 494] on form "1 . Kas ir lokālais tīkls (LAN)? Tīkls, kas savieno vairākas valstis Tīkls, kas…" at bounding box center [708, 101] width 930 height 2231
click at [228, 574] on div "Mācību tēma: Datorikas - 10. klases 1. ieskaites mācību materiāls #5 4. tēma – …" at bounding box center [707, 404] width 1415 height 809
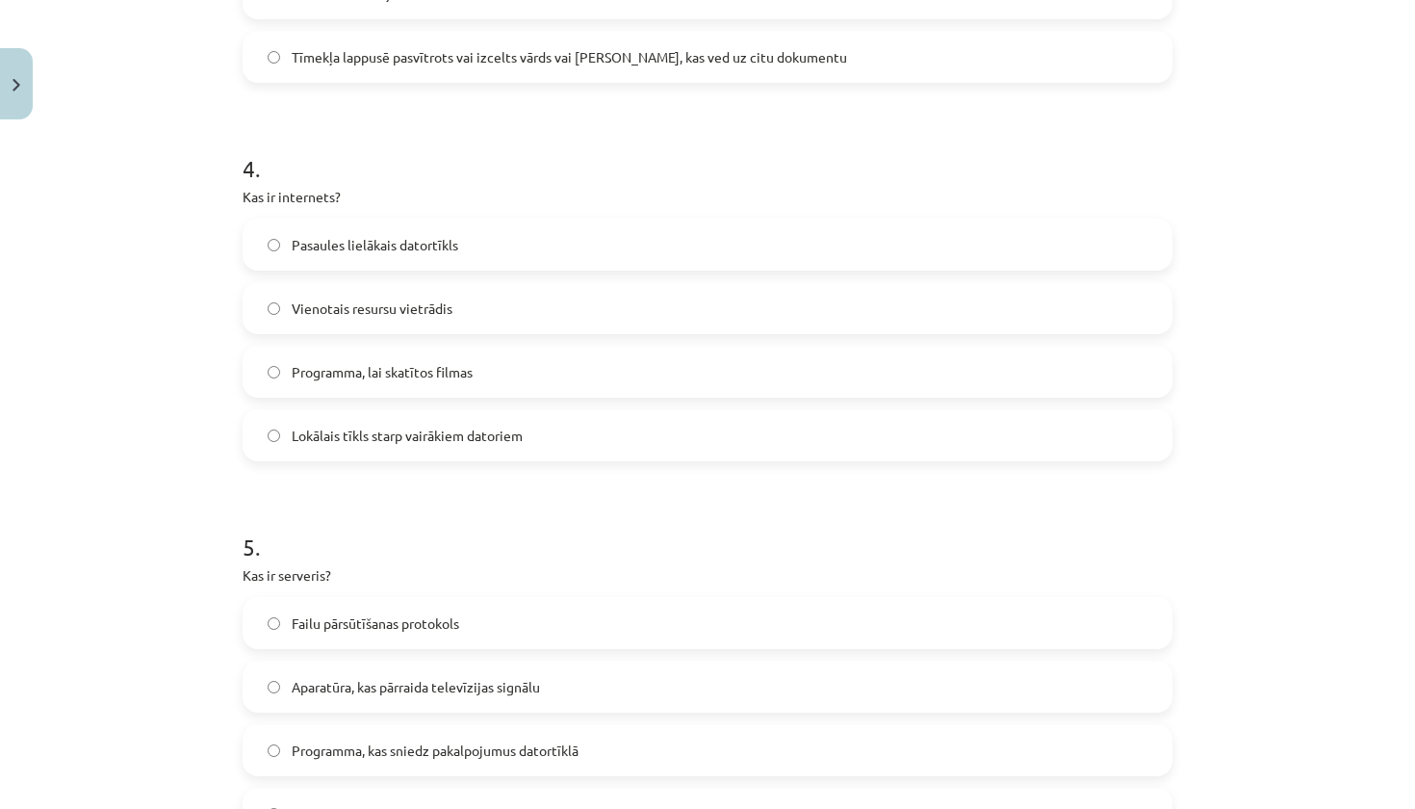
click at [228, 574] on div "Mācību tēma: Datorikas - 10. klases 1. ieskaites mācību materiāls #5 4. tēma – …" at bounding box center [707, 404] width 1415 height 809
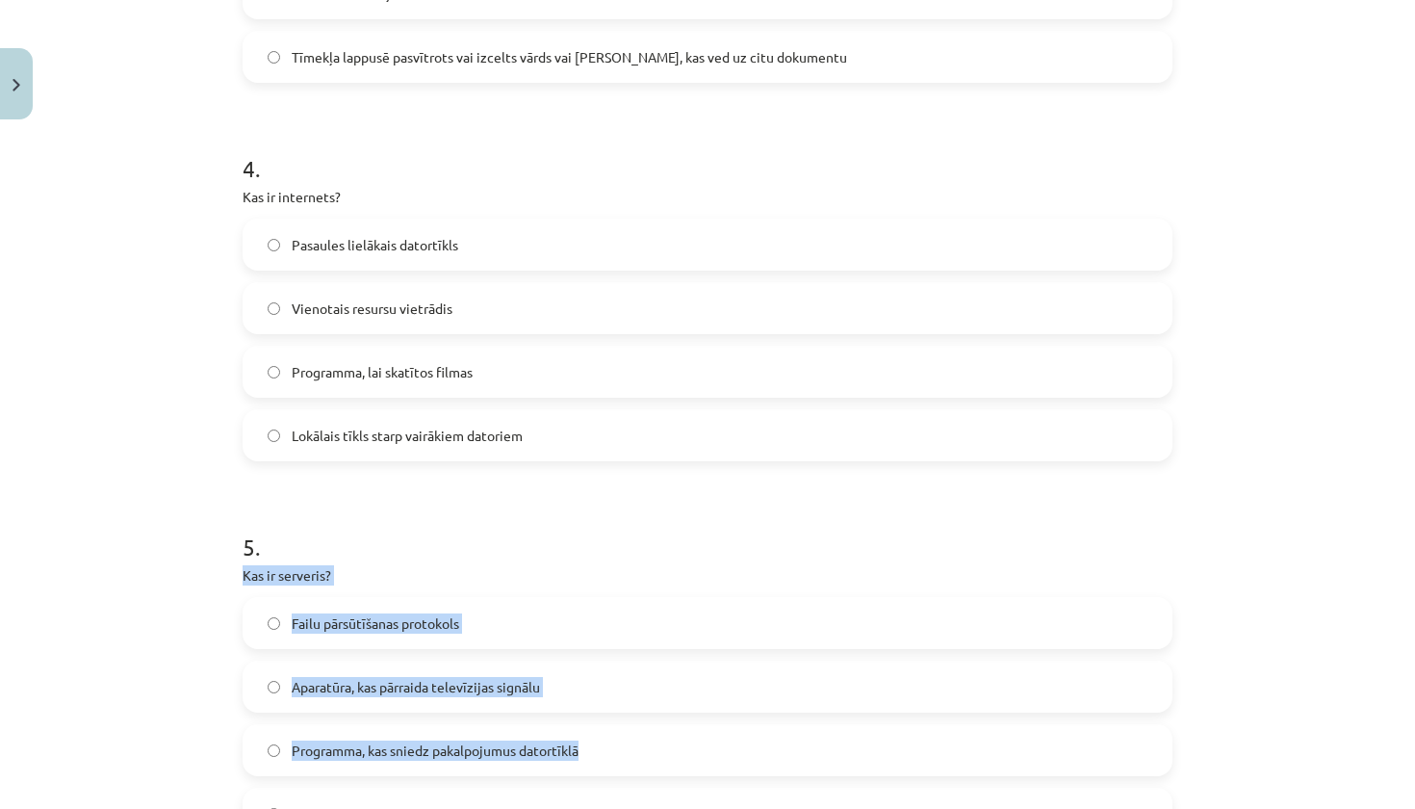
drag, startPoint x: 235, startPoint y: 577, endPoint x: 462, endPoint y: 772, distance: 299.6
click at [462, 772] on div "6 XP Saņemsi Grūts 1323 pilda Apraksts Uzdevums Palīdzība 1 . Kas ir lokālais t…" at bounding box center [707, 61] width 953 height 2661
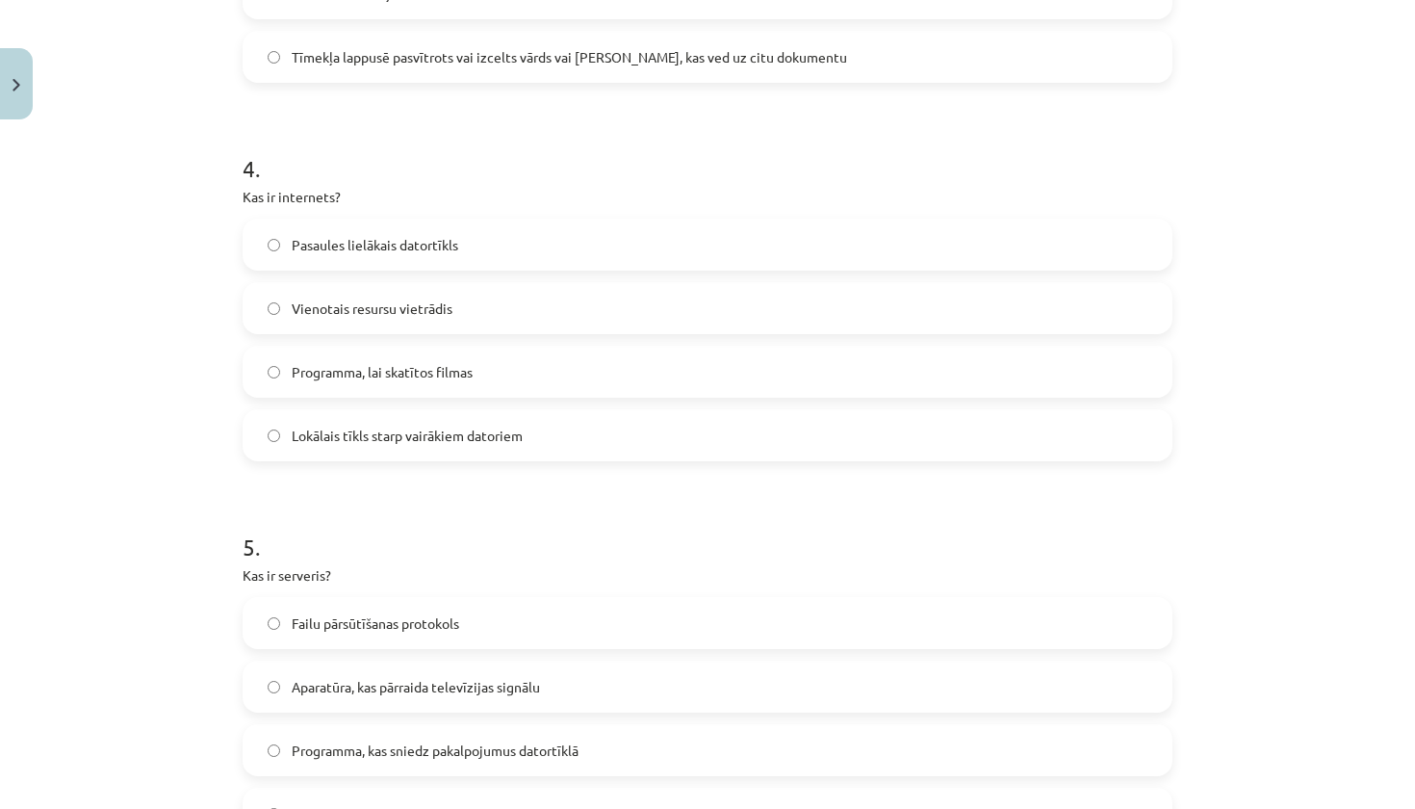
click at [367, 509] on h1 "5 ." at bounding box center [708, 530] width 930 height 60
click at [369, 763] on label "Programma, kas sniedz pakalpojumus datortīklā" at bounding box center [707, 750] width 926 height 48
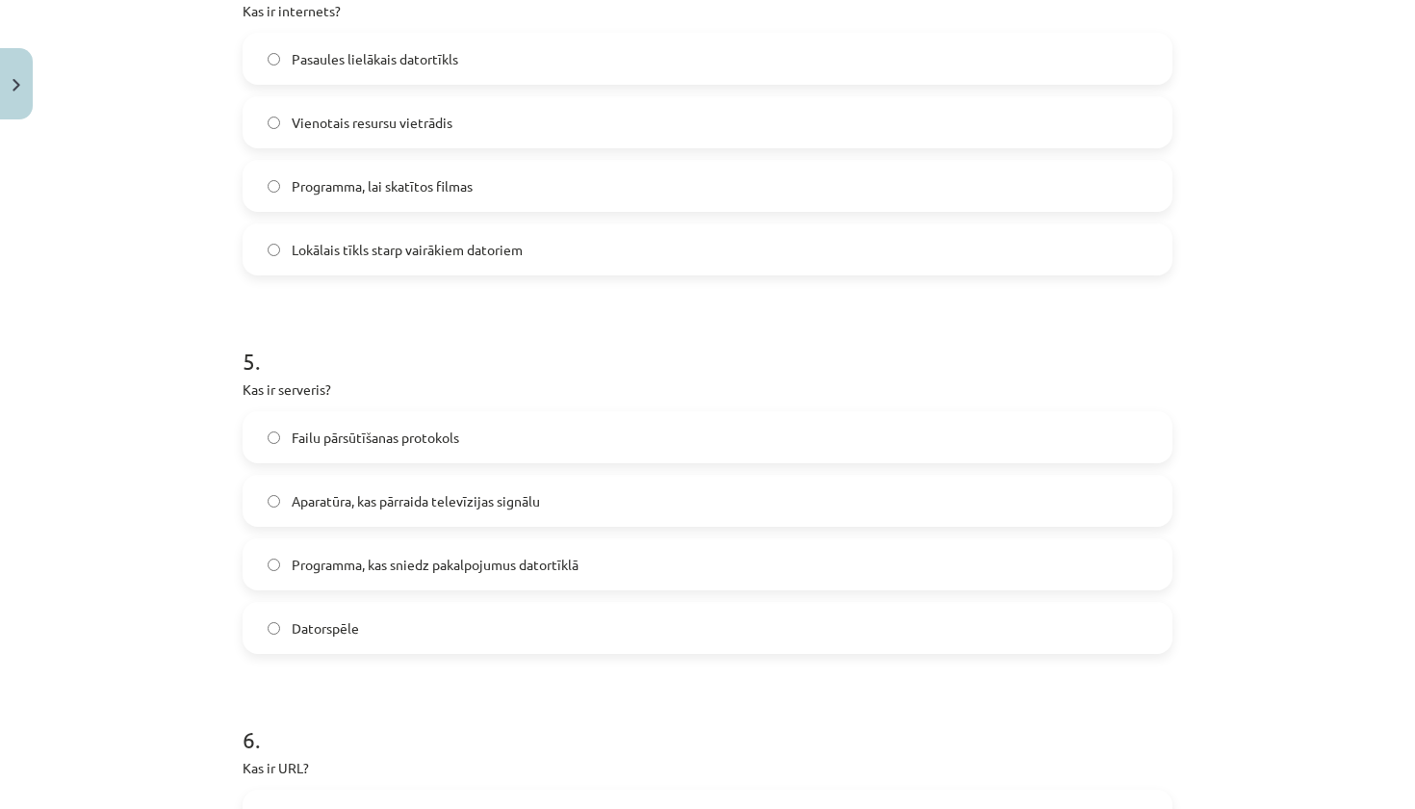
scroll to position [1615, 0]
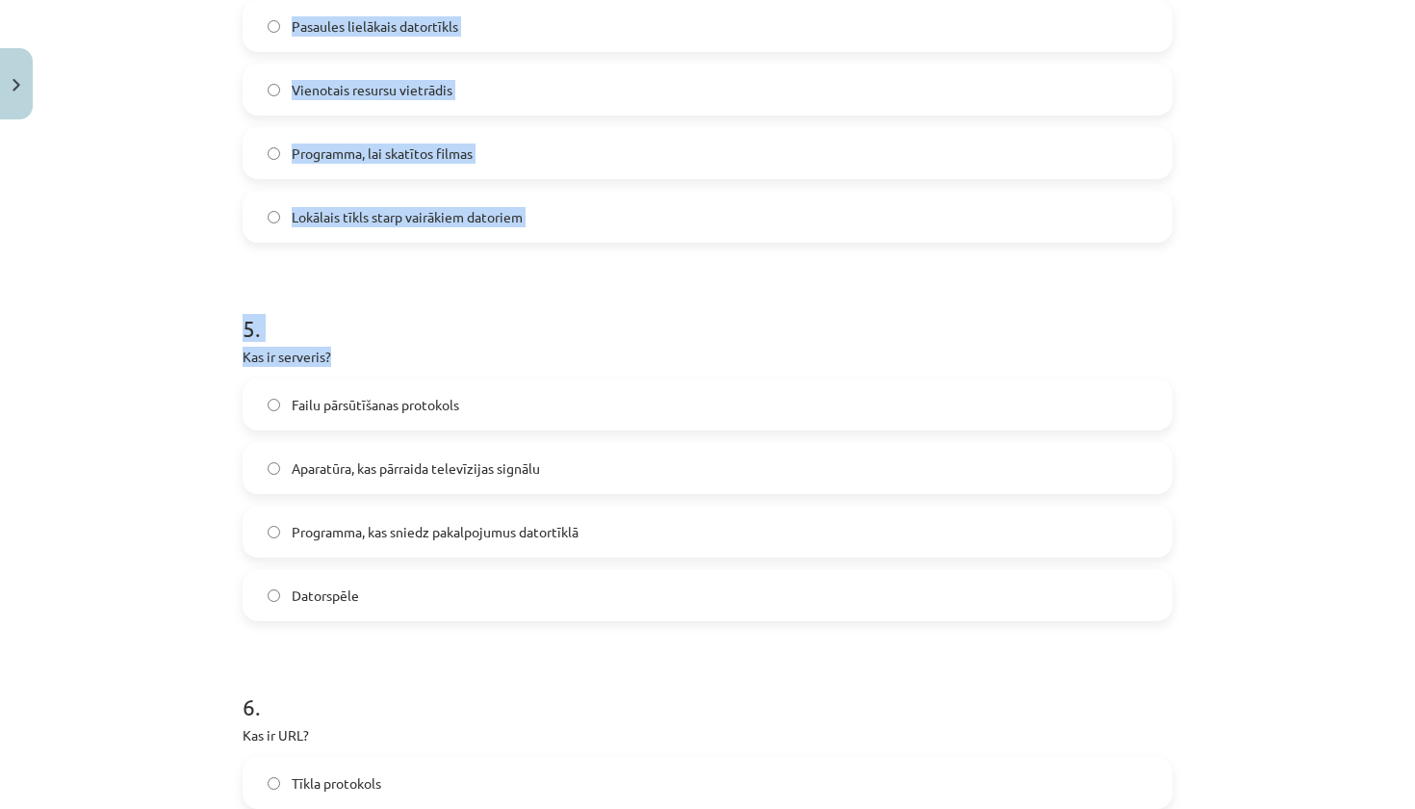
drag, startPoint x: 229, startPoint y: 366, endPoint x: 276, endPoint y: 386, distance: 51.3
click at [277, 386] on div "Mācību tēma: Datorikas - 10. klases 1. ieskaites mācību materiāls #5 4. tēma – …" at bounding box center [707, 404] width 1415 height 809
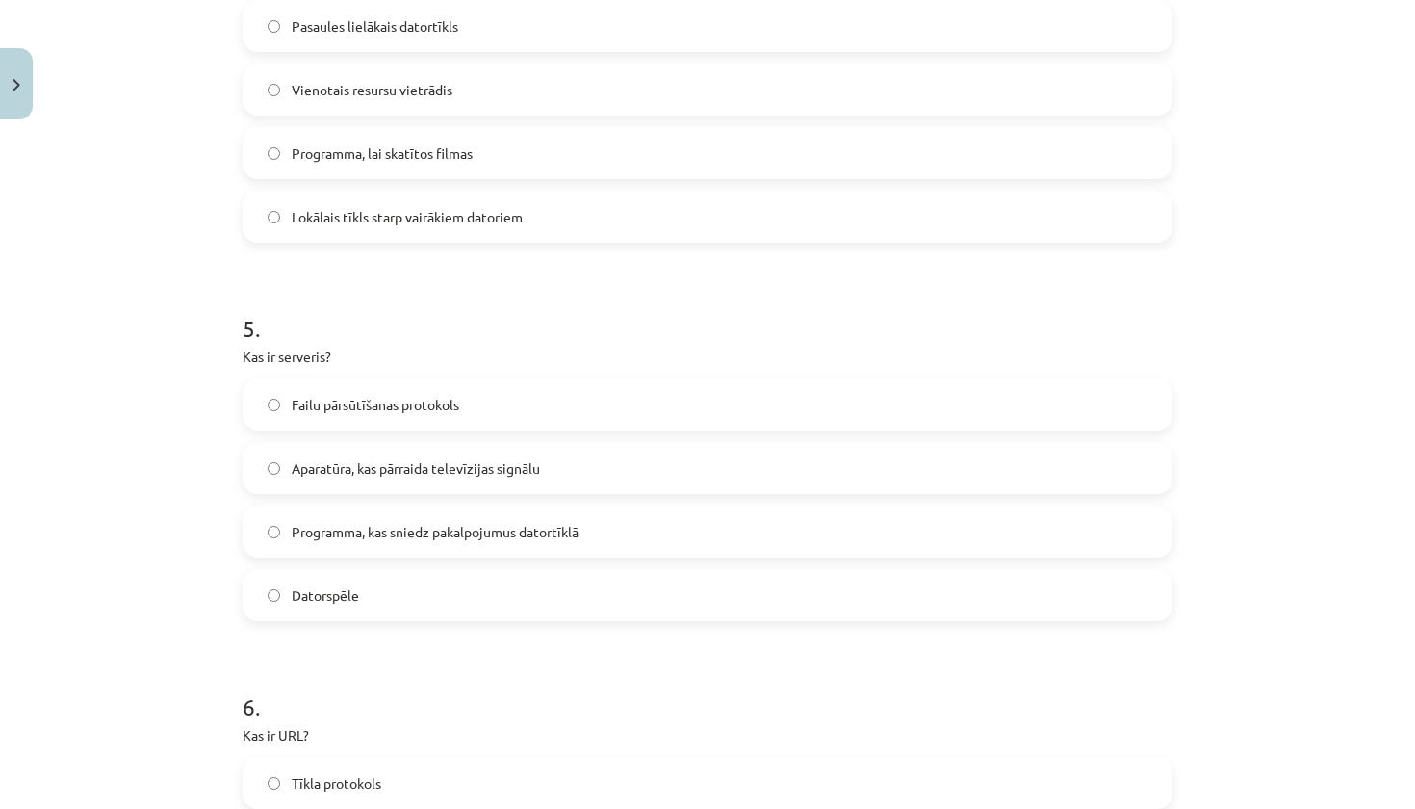
click at [188, 449] on div "Mācību tēma: Datorikas - 10. klases 1. ieskaites mācību materiāls #5 4. tēma – …" at bounding box center [707, 404] width 1415 height 809
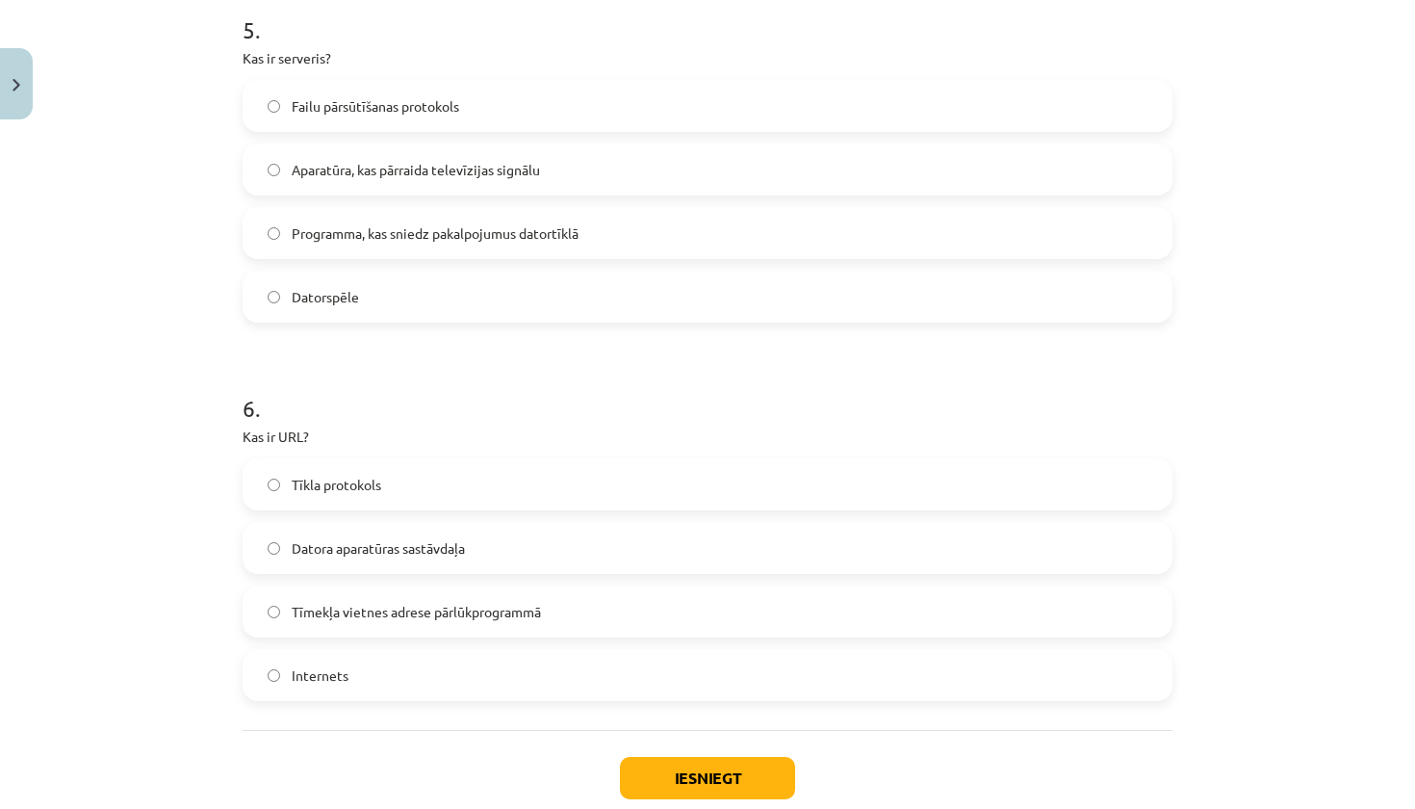
scroll to position [1921, 0]
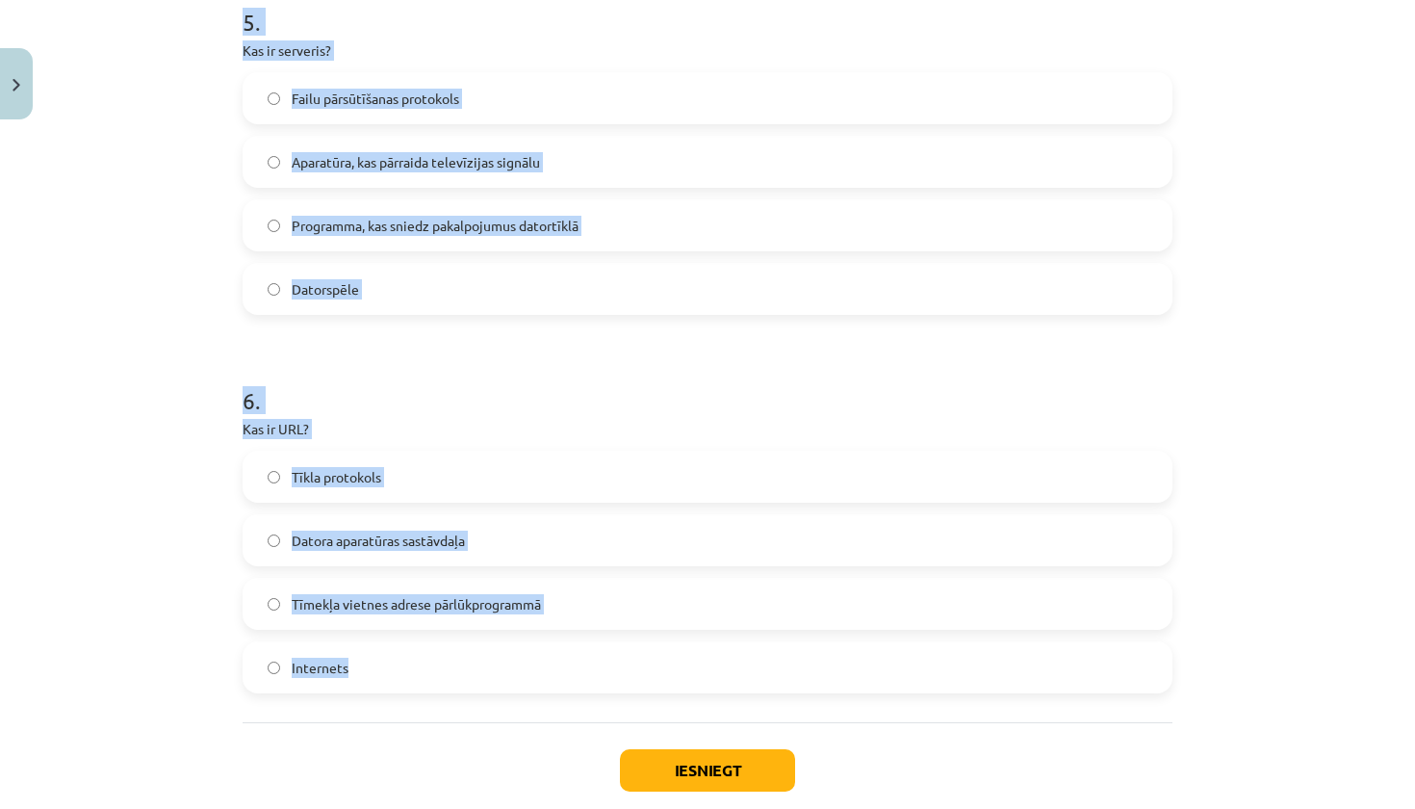
drag, startPoint x: 230, startPoint y: 436, endPoint x: 355, endPoint y: 661, distance: 257.7
click at [355, 661] on div "Mācību tēma: Datorikas - 10. klases 1. ieskaites mācību materiāls #5 4. tēma – …" at bounding box center [707, 404] width 1415 height 809
click at [139, 503] on div "Mācību tēma: Datorikas - 10. klases 1. ieskaites mācību materiāls #5 4. tēma – …" at bounding box center [707, 404] width 1415 height 809
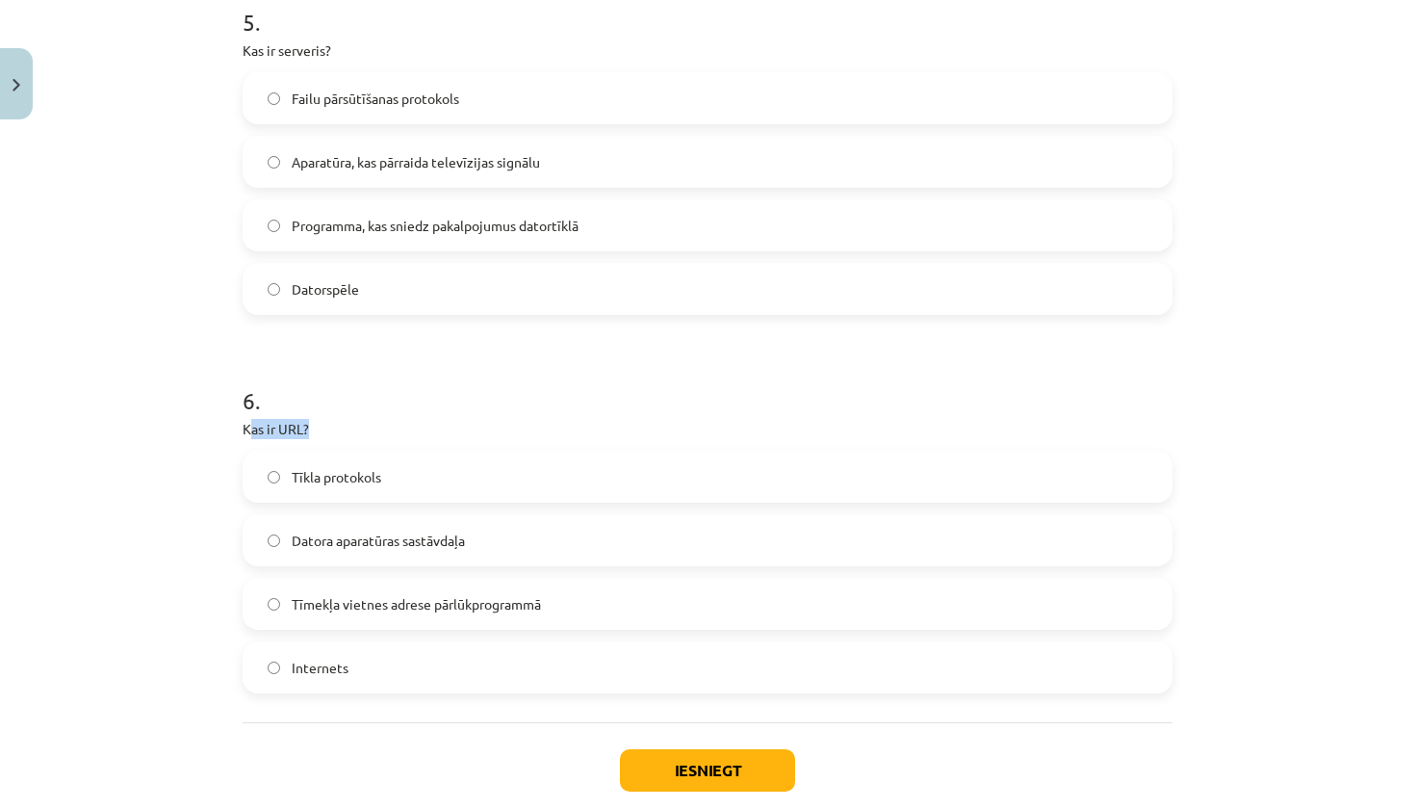
drag, startPoint x: 248, startPoint y: 425, endPoint x: 245, endPoint y: 500, distance: 74.2
click at [245, 500] on div "6 . Kas ir URL? Tīkla protokols Datora aparatūras sastāvdaļa Tīmekļa vietnes ad…" at bounding box center [708, 523] width 930 height 340
click at [245, 500] on label "Tīkla protokols" at bounding box center [707, 476] width 926 height 48
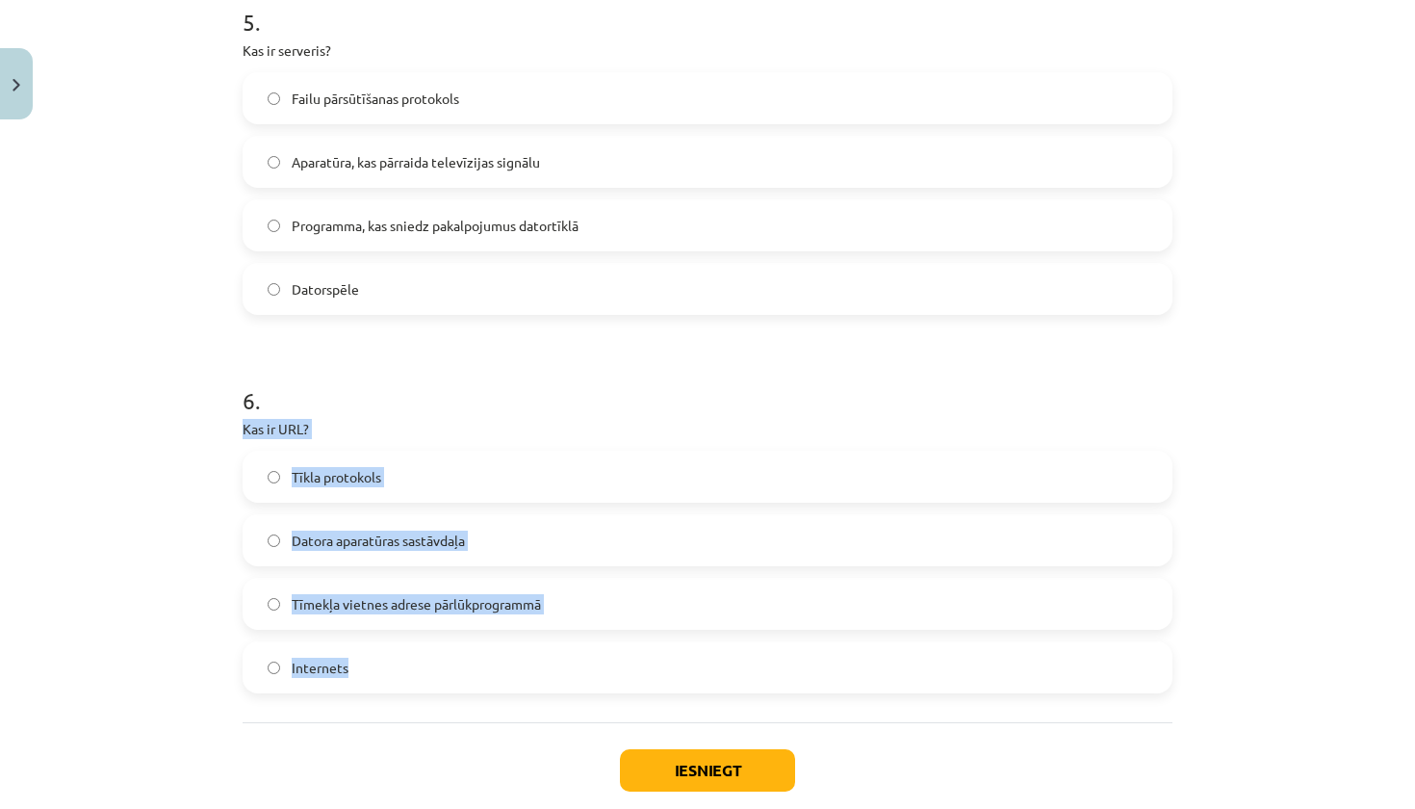
drag, startPoint x: 236, startPoint y: 423, endPoint x: 346, endPoint y: 671, distance: 271.5
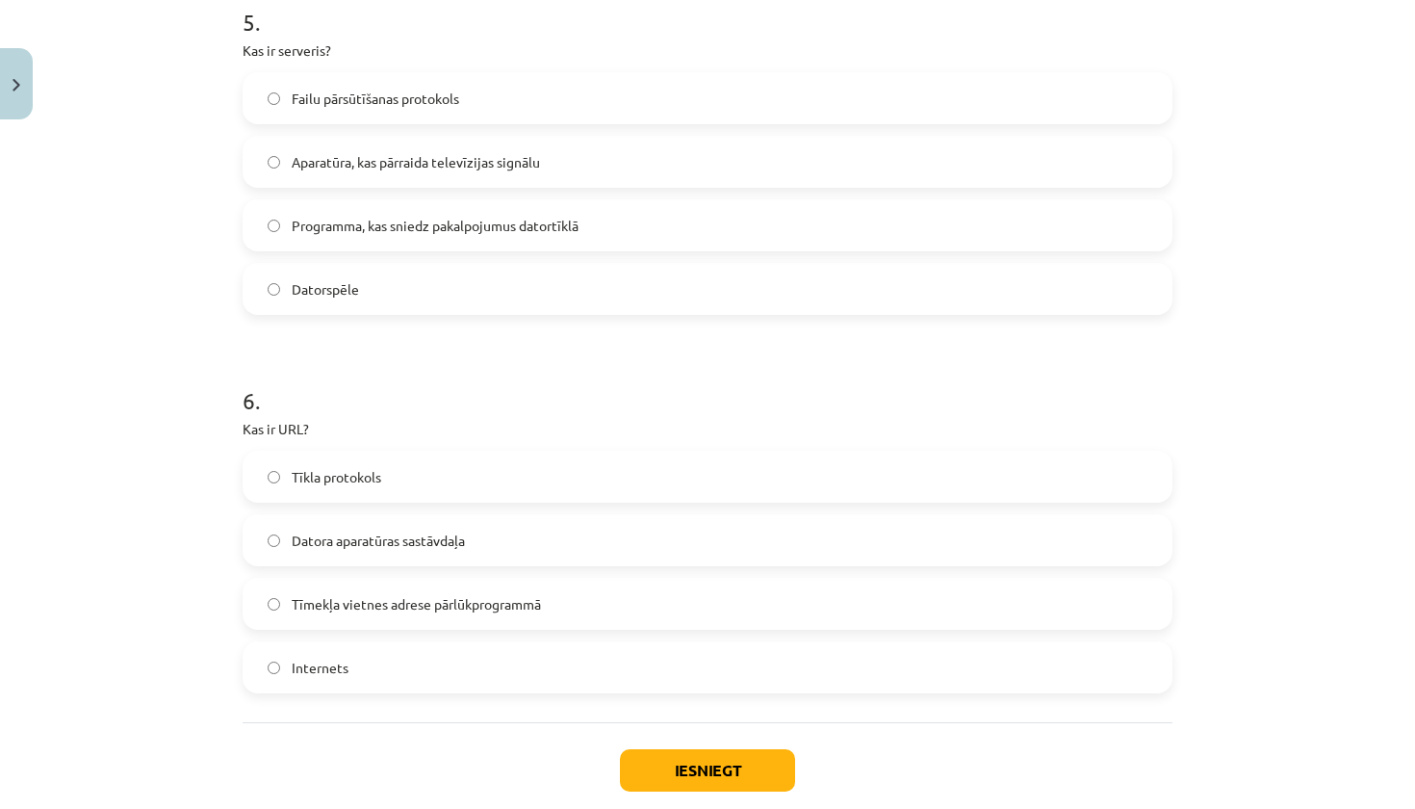
click at [311, 586] on label "Tīmekļa vietnes adrese pārlūkprogrammā" at bounding box center [707, 603] width 926 height 48
click at [728, 774] on button "Iesniegt" at bounding box center [707, 770] width 175 height 42
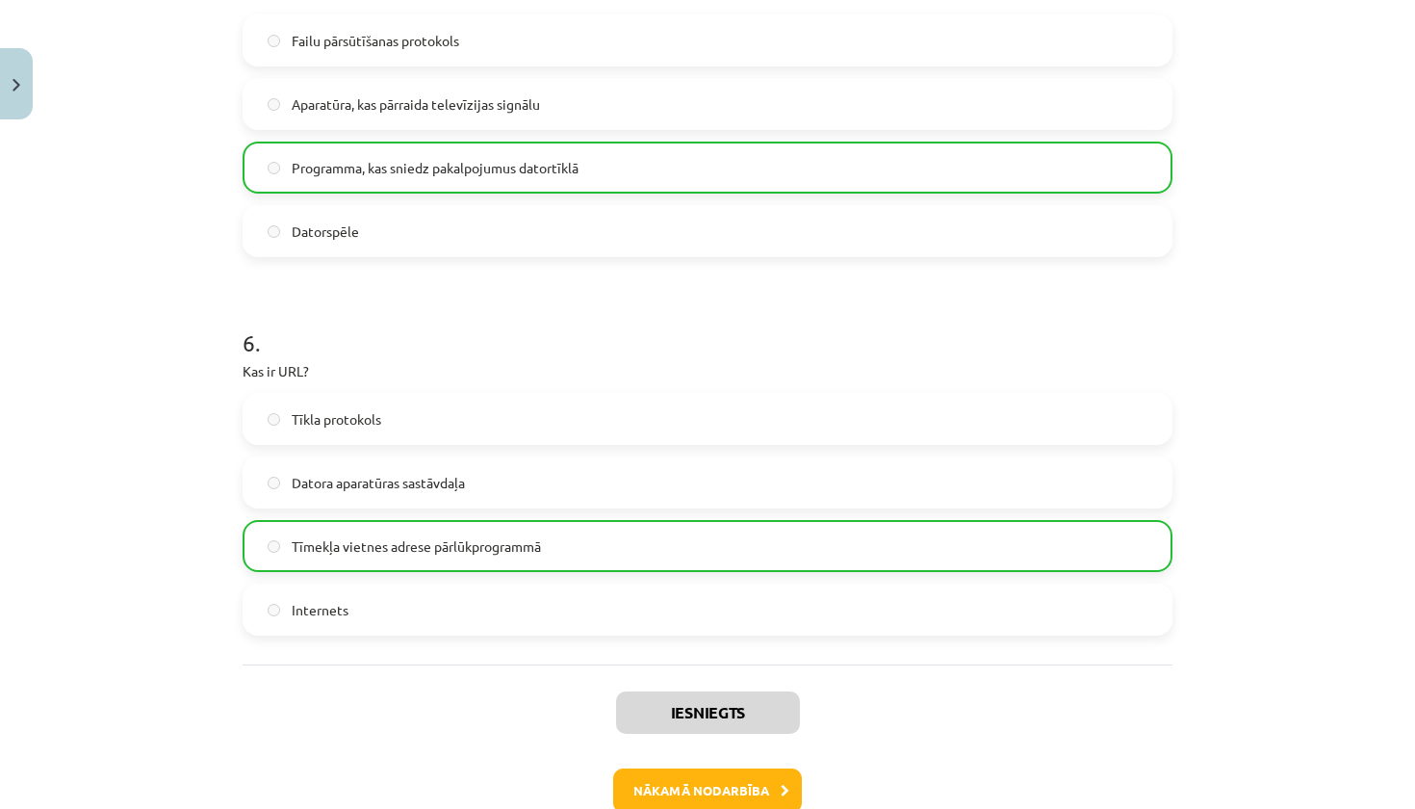
click at [728, 774] on button "Nākamā nodarbība" at bounding box center [707, 790] width 189 height 44
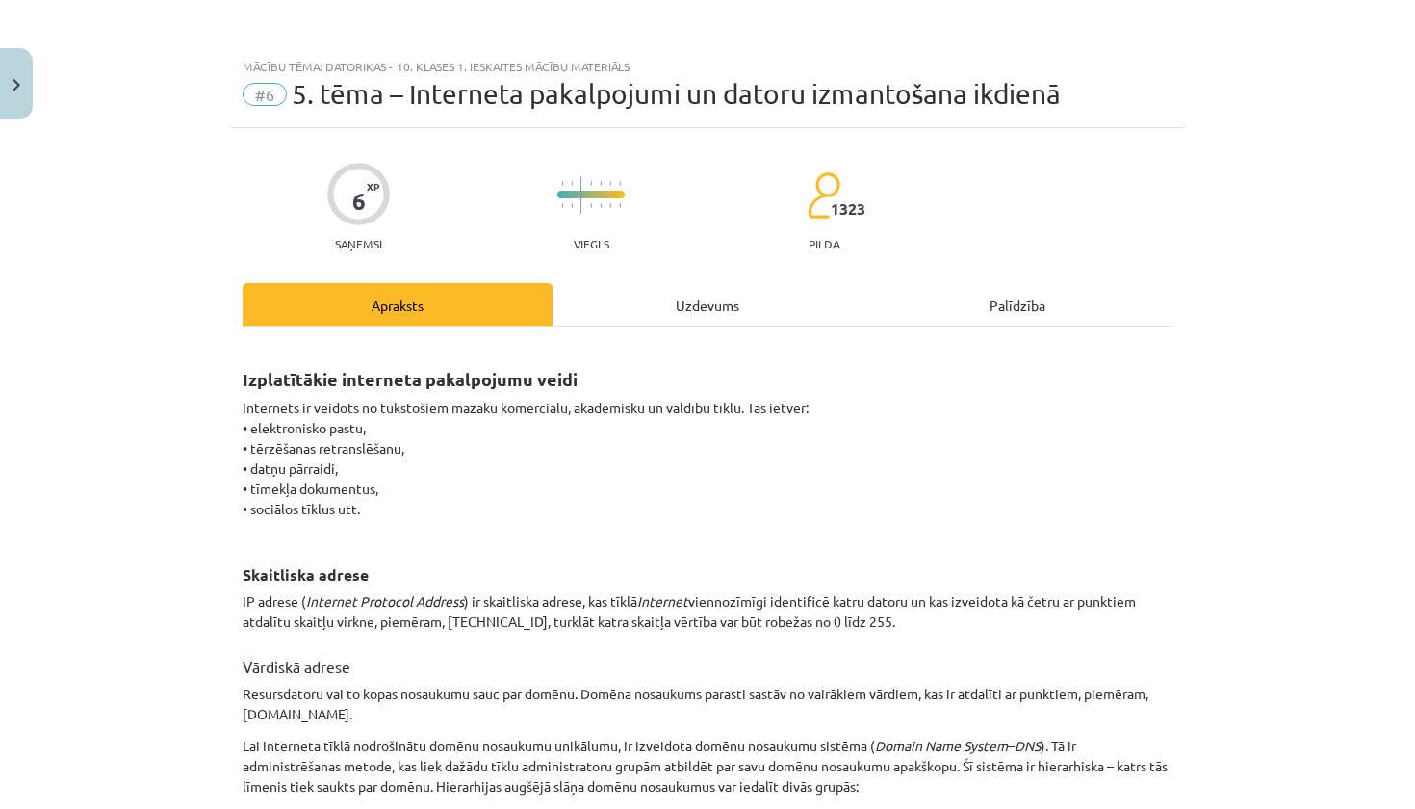
scroll to position [0, 0]
click at [655, 297] on div "Uzdevums" at bounding box center [707, 304] width 310 height 43
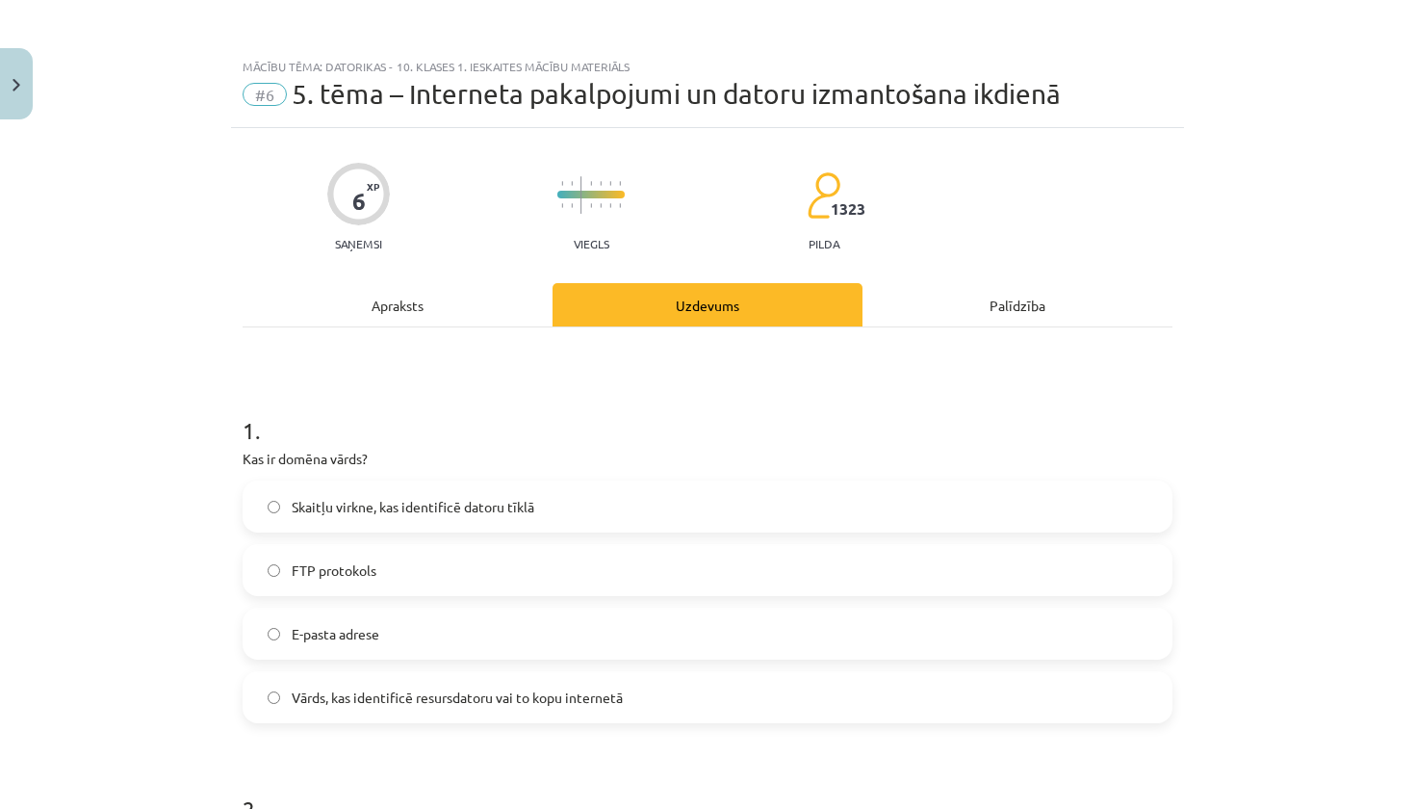
scroll to position [48, 0]
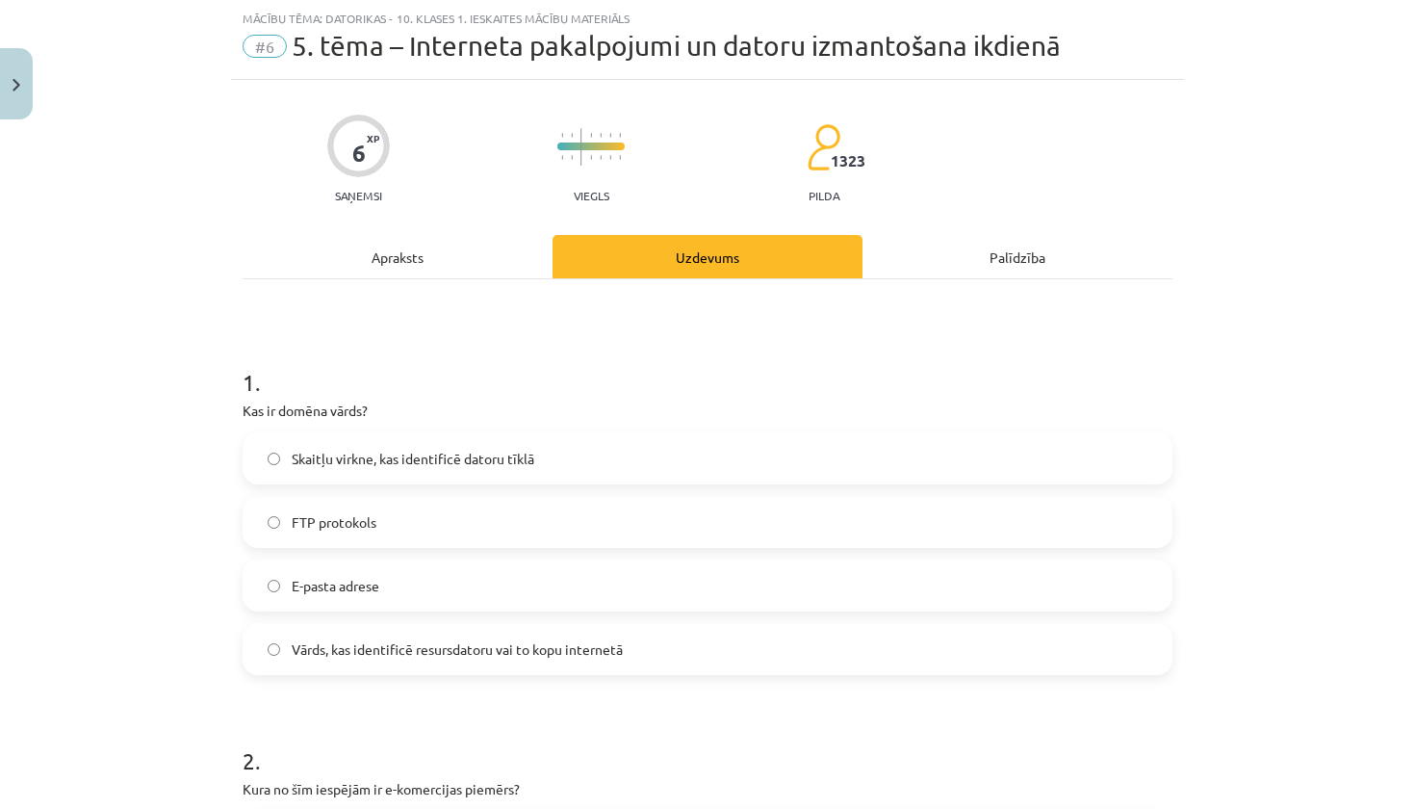
click at [426, 272] on div "Apraksts" at bounding box center [398, 256] width 310 height 43
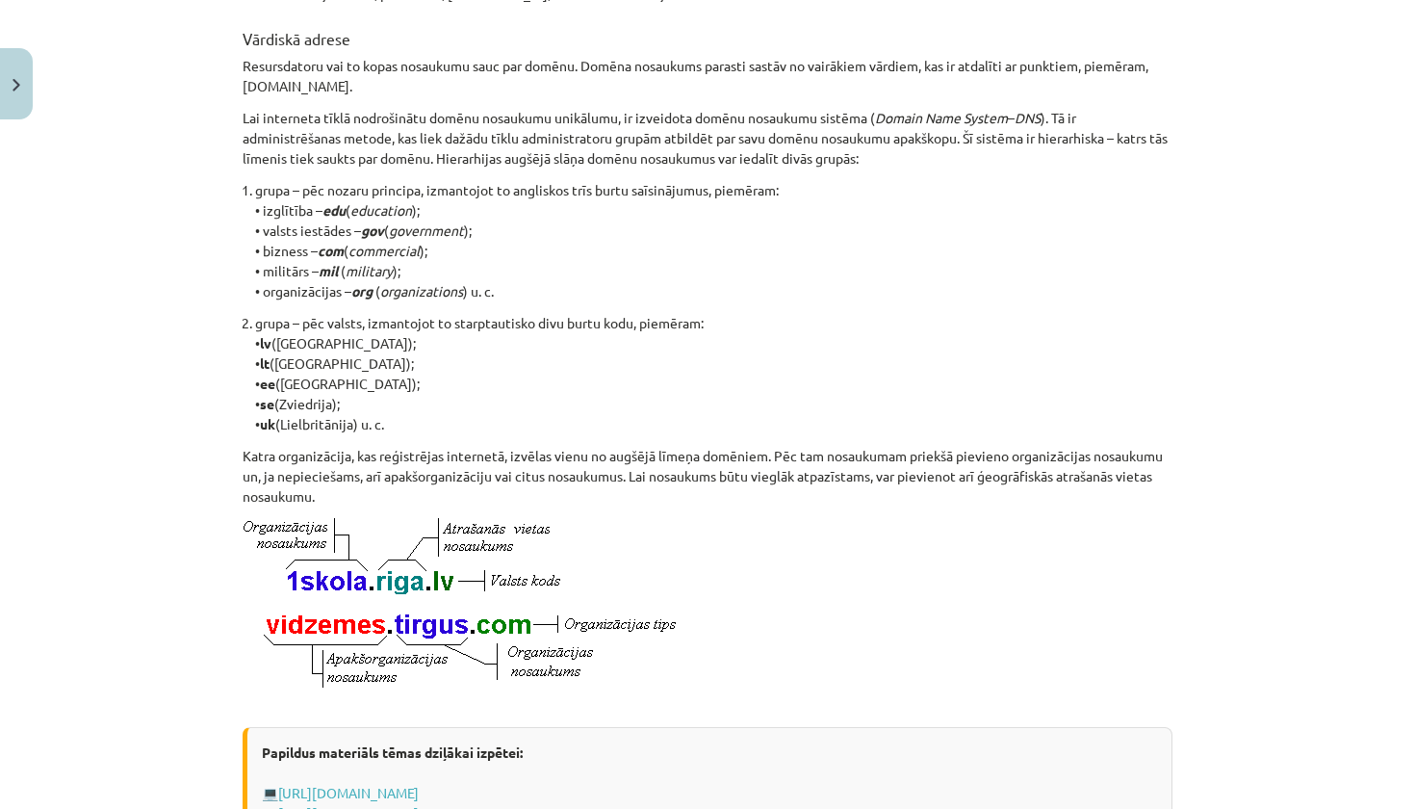
scroll to position [630, 0]
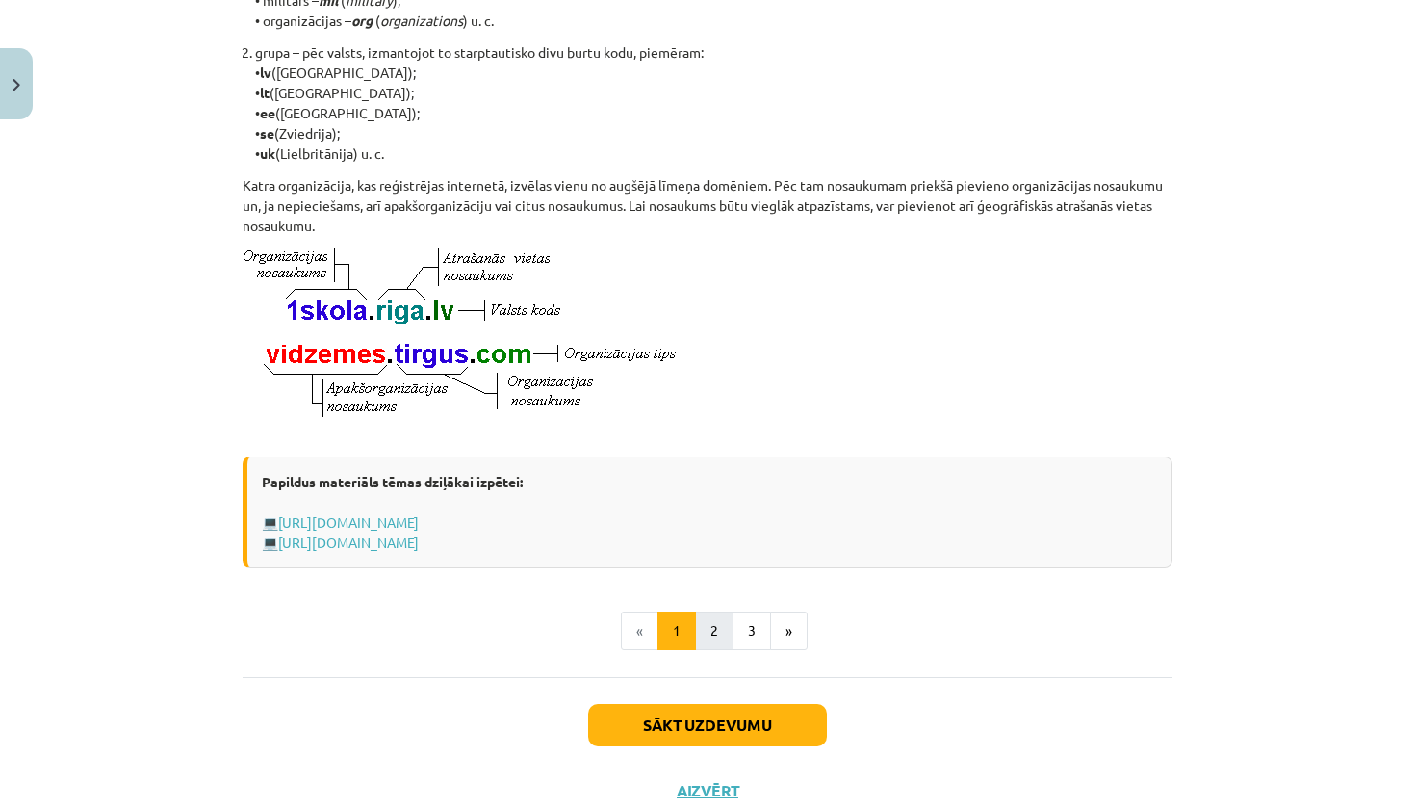
click at [716, 642] on button "2" at bounding box center [714, 630] width 39 height 39
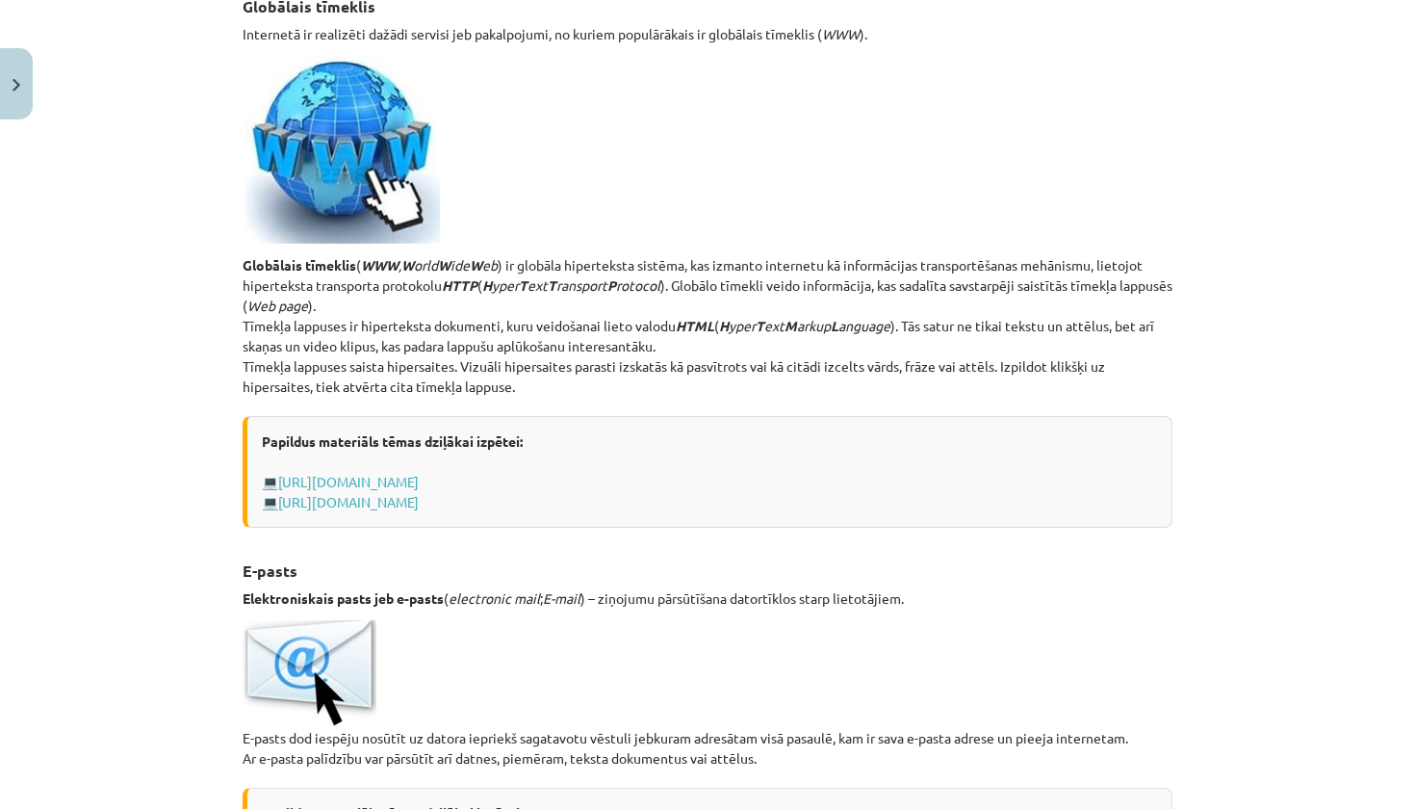
scroll to position [270, 0]
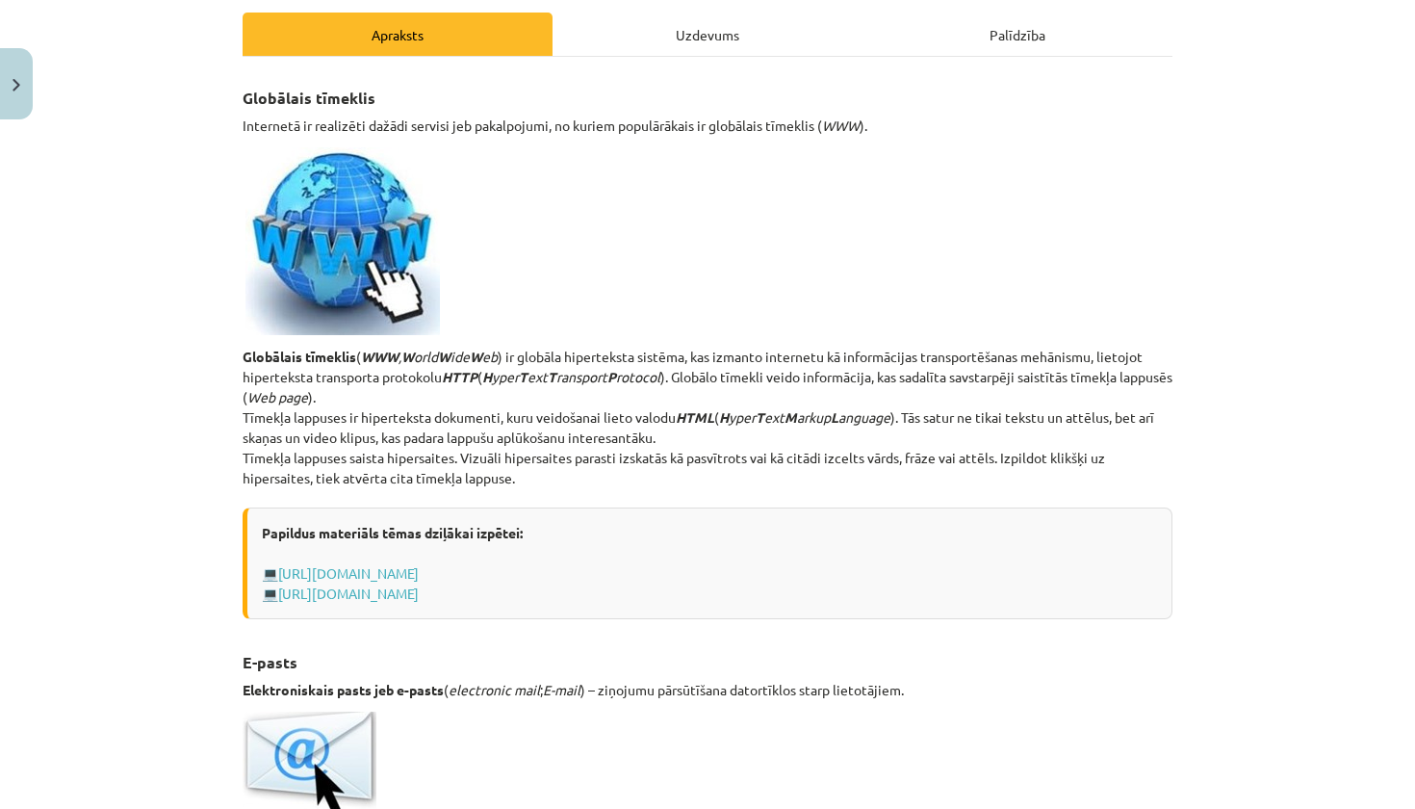
click at [725, 53] on div "Uzdevums" at bounding box center [707, 34] width 310 height 43
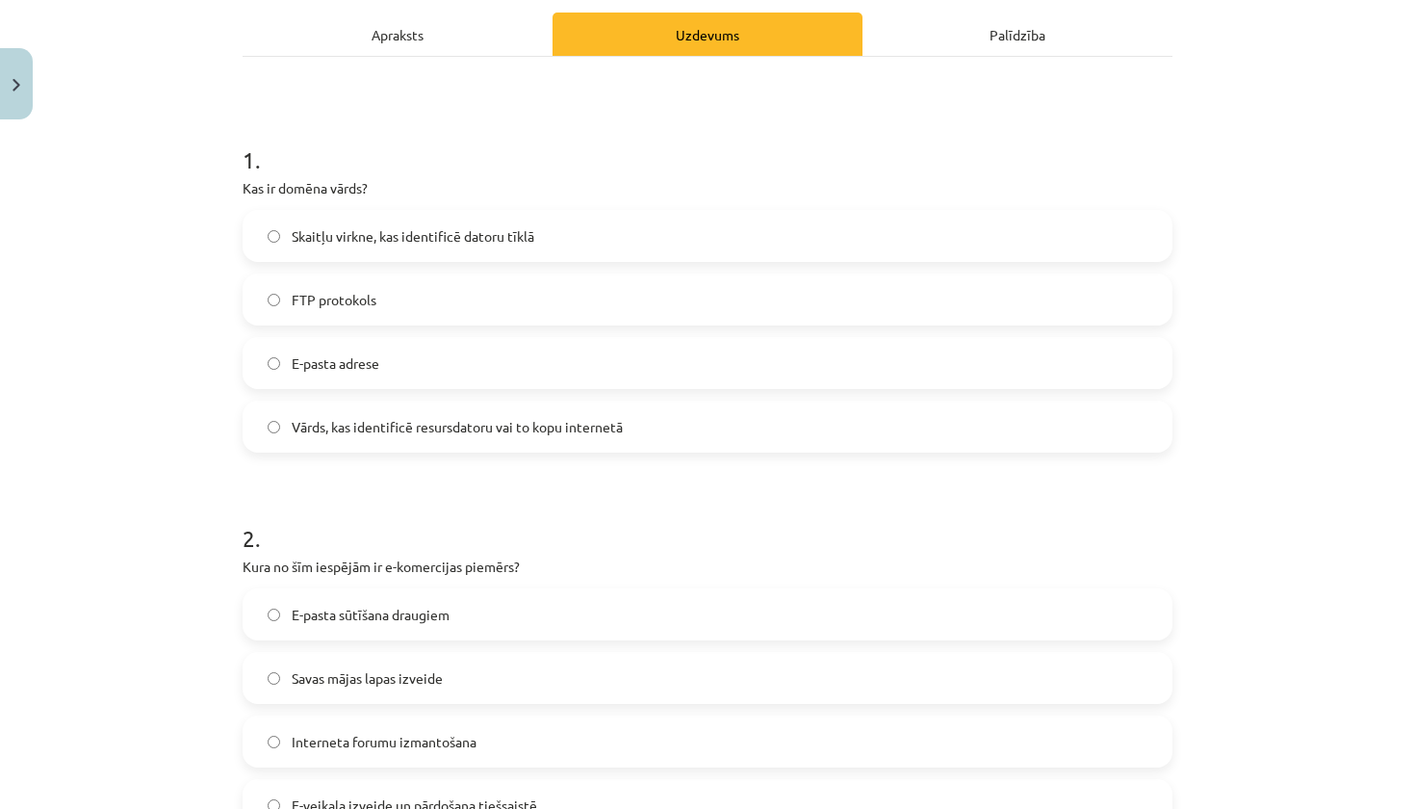
scroll to position [48, 0]
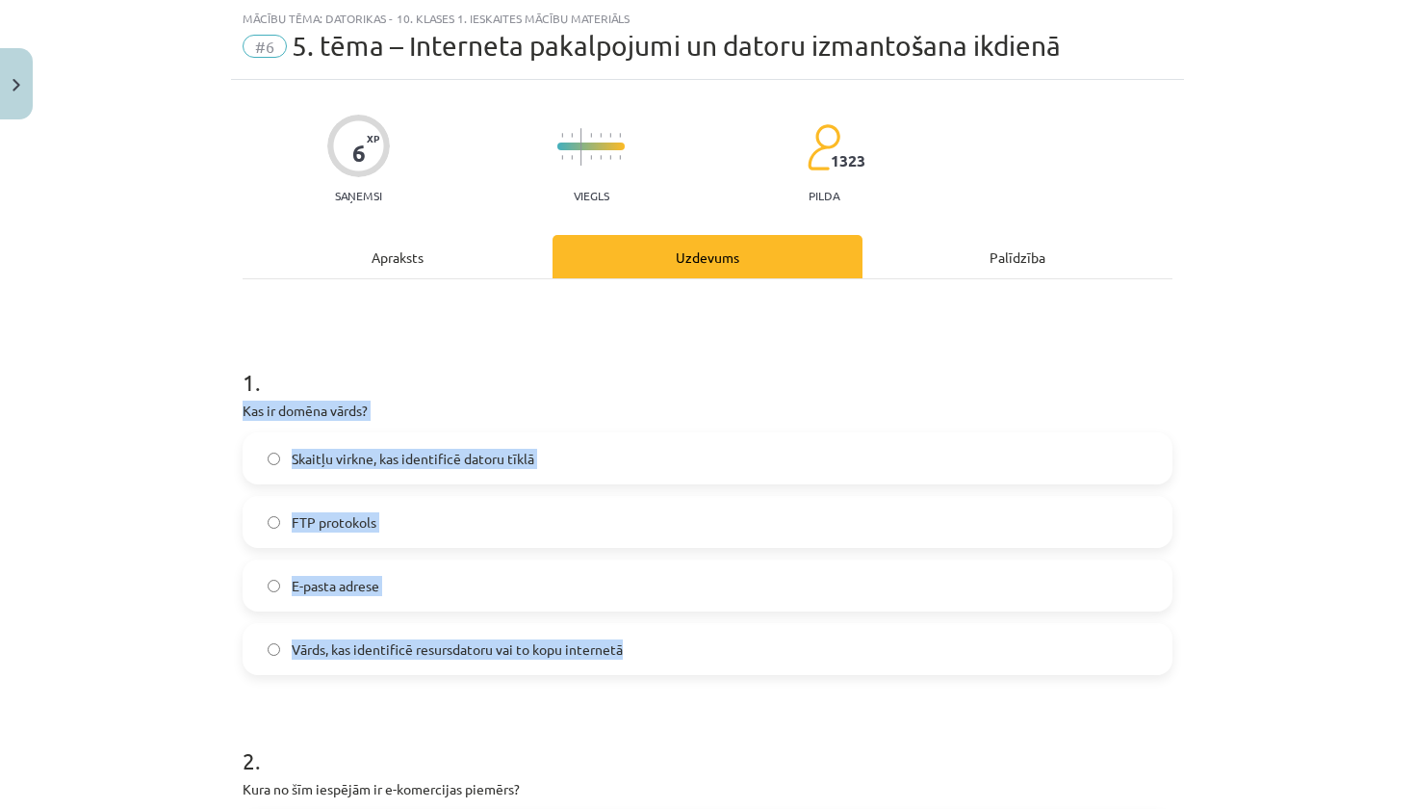
drag, startPoint x: 241, startPoint y: 398, endPoint x: 567, endPoint y: 660, distance: 418.4
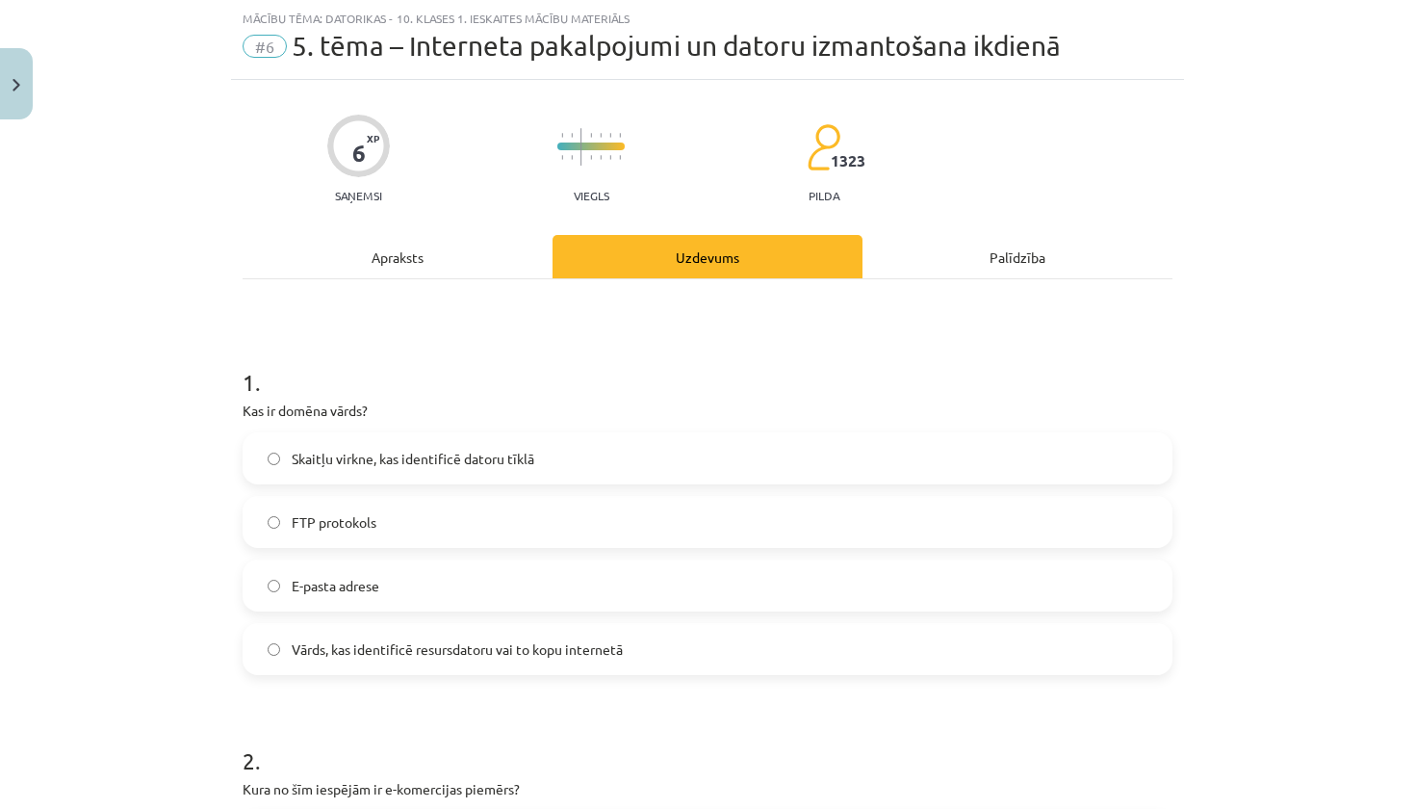
click at [432, 653] on span "Vārds, kas identificē resursdatoru vai to kopu internetā" at bounding box center [457, 649] width 331 height 20
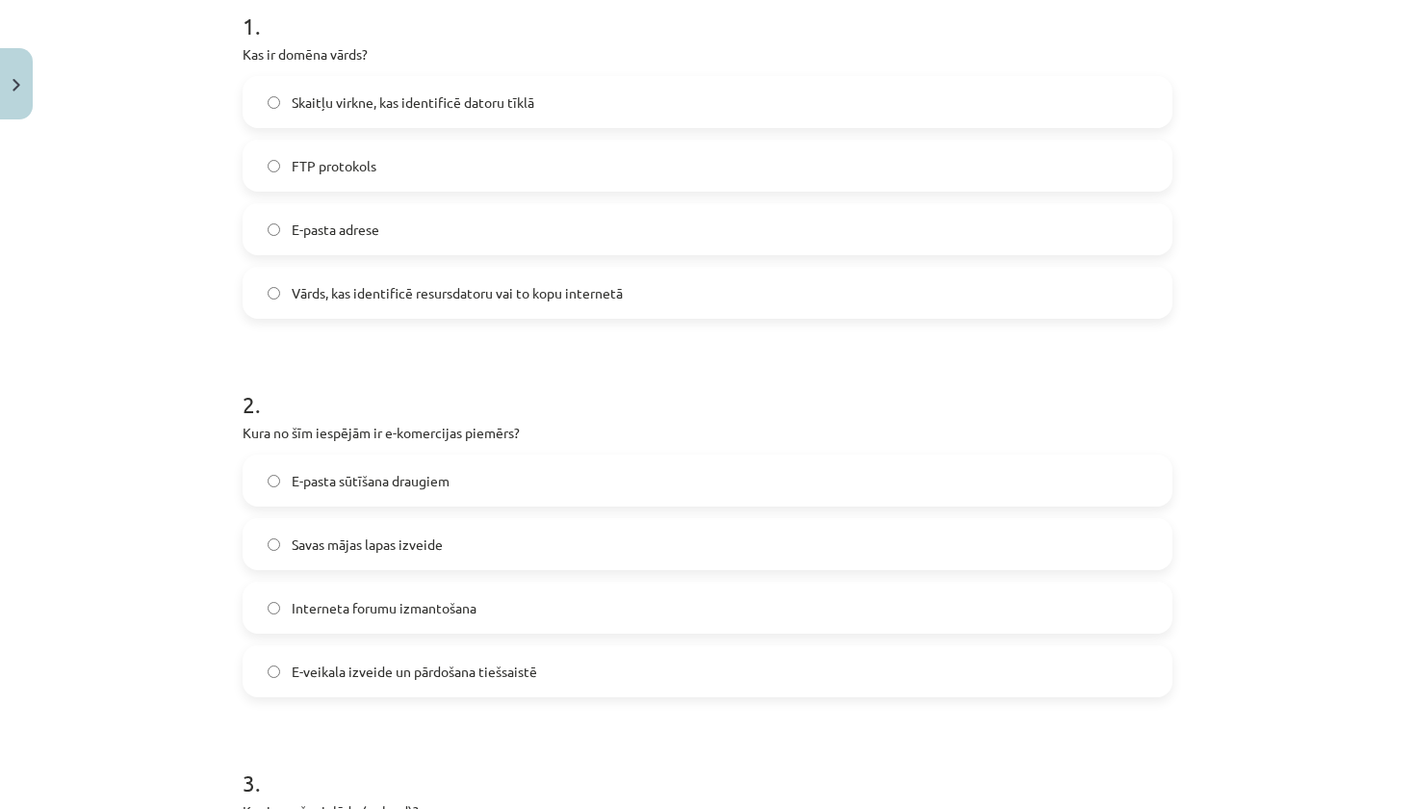
scroll to position [411, 0]
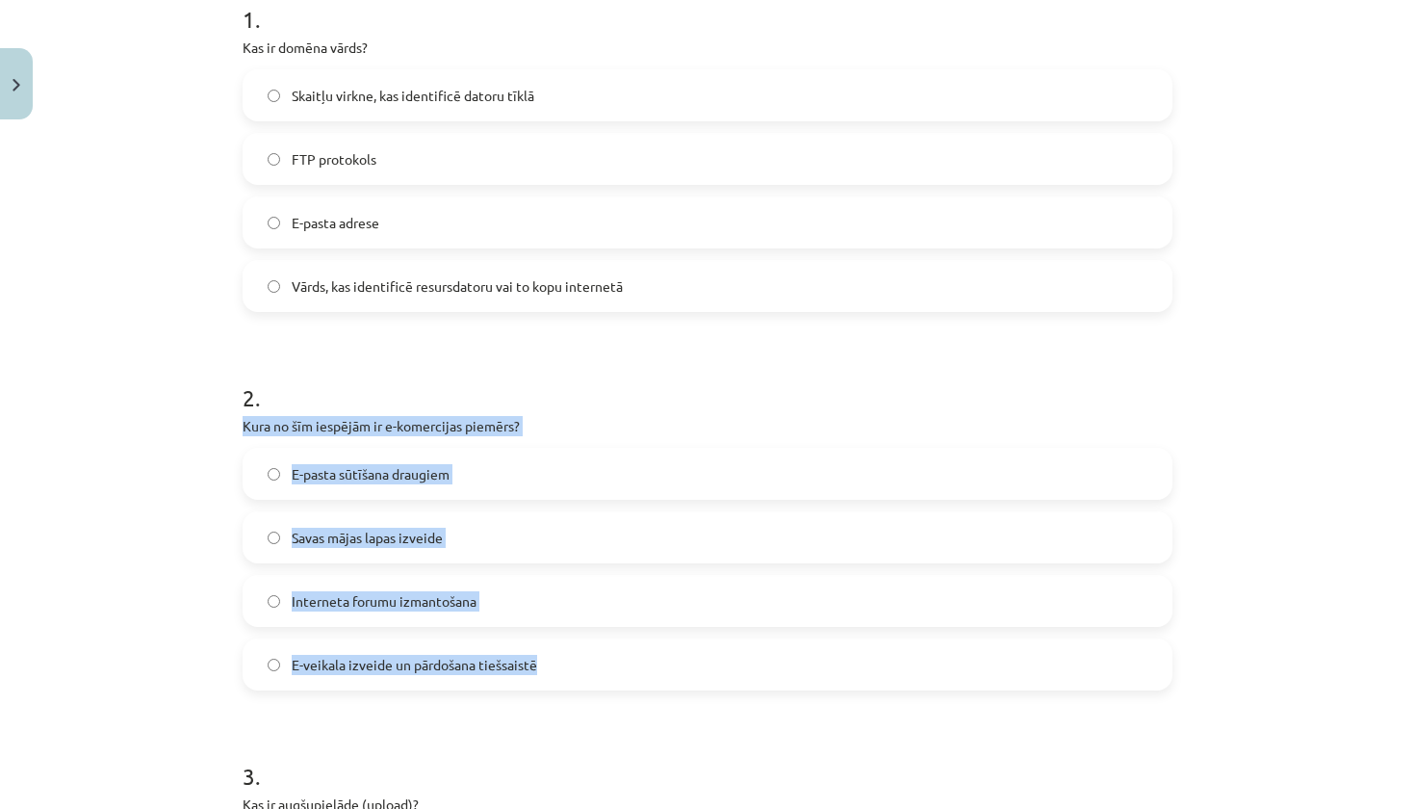
drag, startPoint x: 241, startPoint y: 419, endPoint x: 479, endPoint y: 683, distance: 356.4
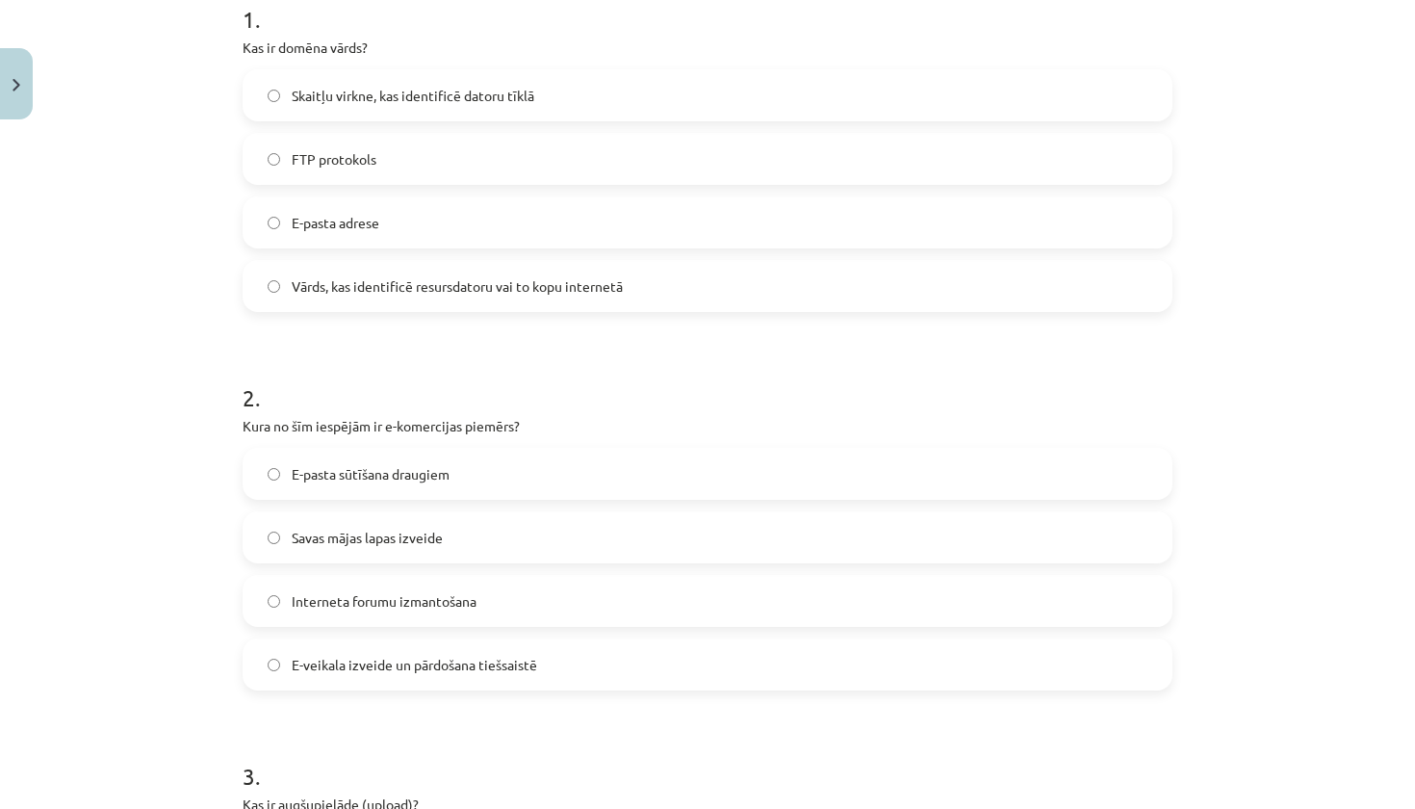
click at [363, 659] on span "E-veikala izveide un pārdošana tiešsaistē" at bounding box center [414, 665] width 245 height 20
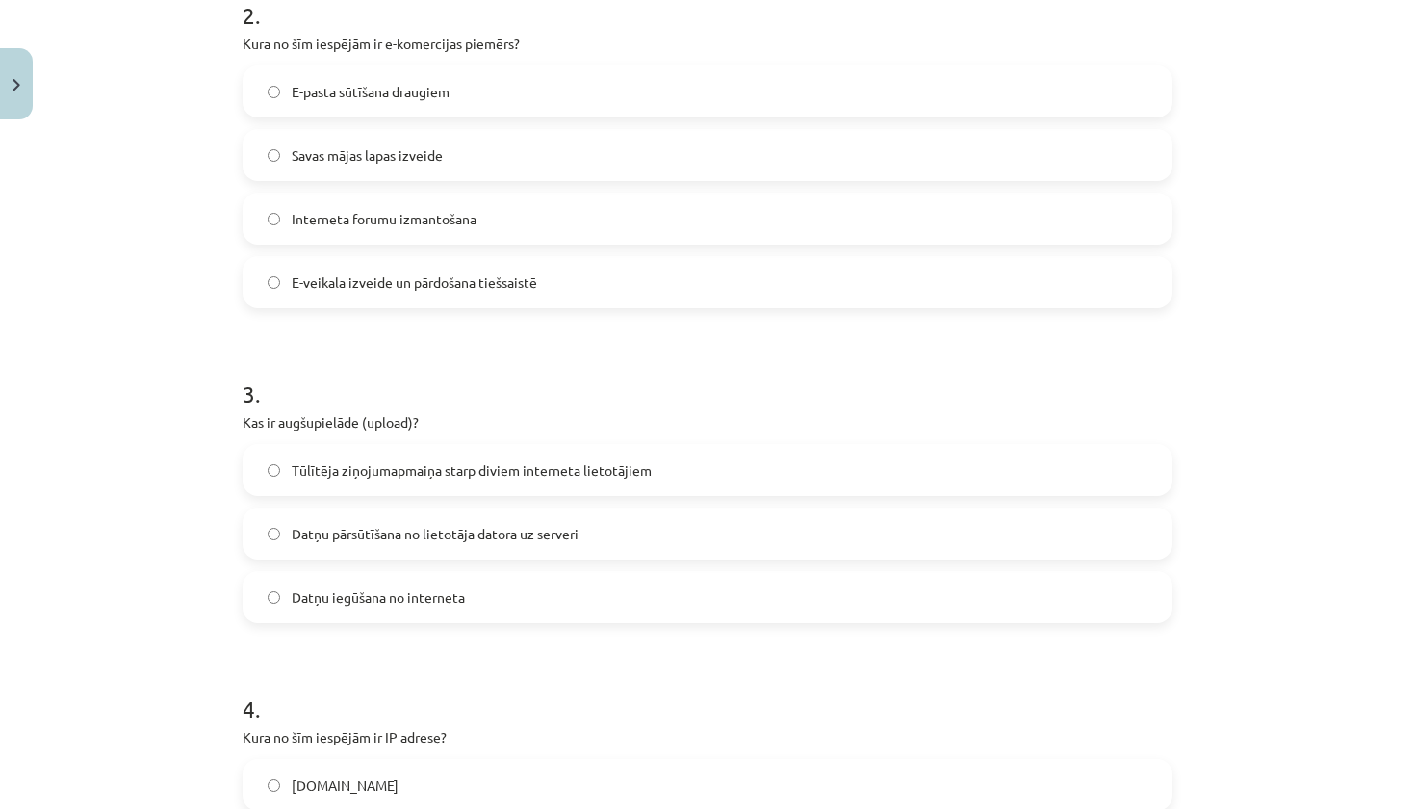
scroll to position [799, 0]
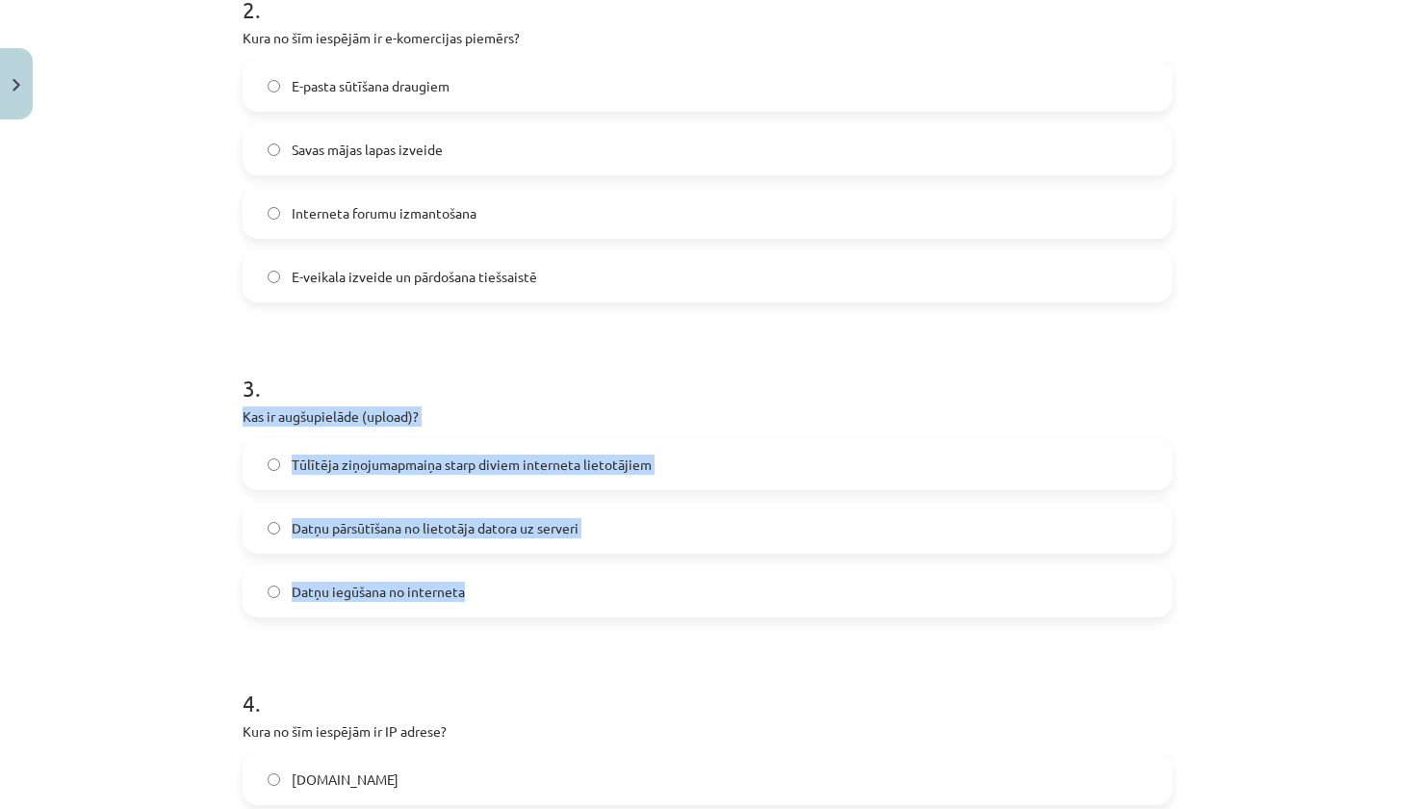
drag, startPoint x: 235, startPoint y: 422, endPoint x: 451, endPoint y: 607, distance: 285.3
click at [451, 607] on div "6 XP Saņemsi Viegls 1323 pilda Apraksts Uzdevums Palīdzība 1 . Kas ir domēna vā…" at bounding box center [707, 596] width 953 height 2534
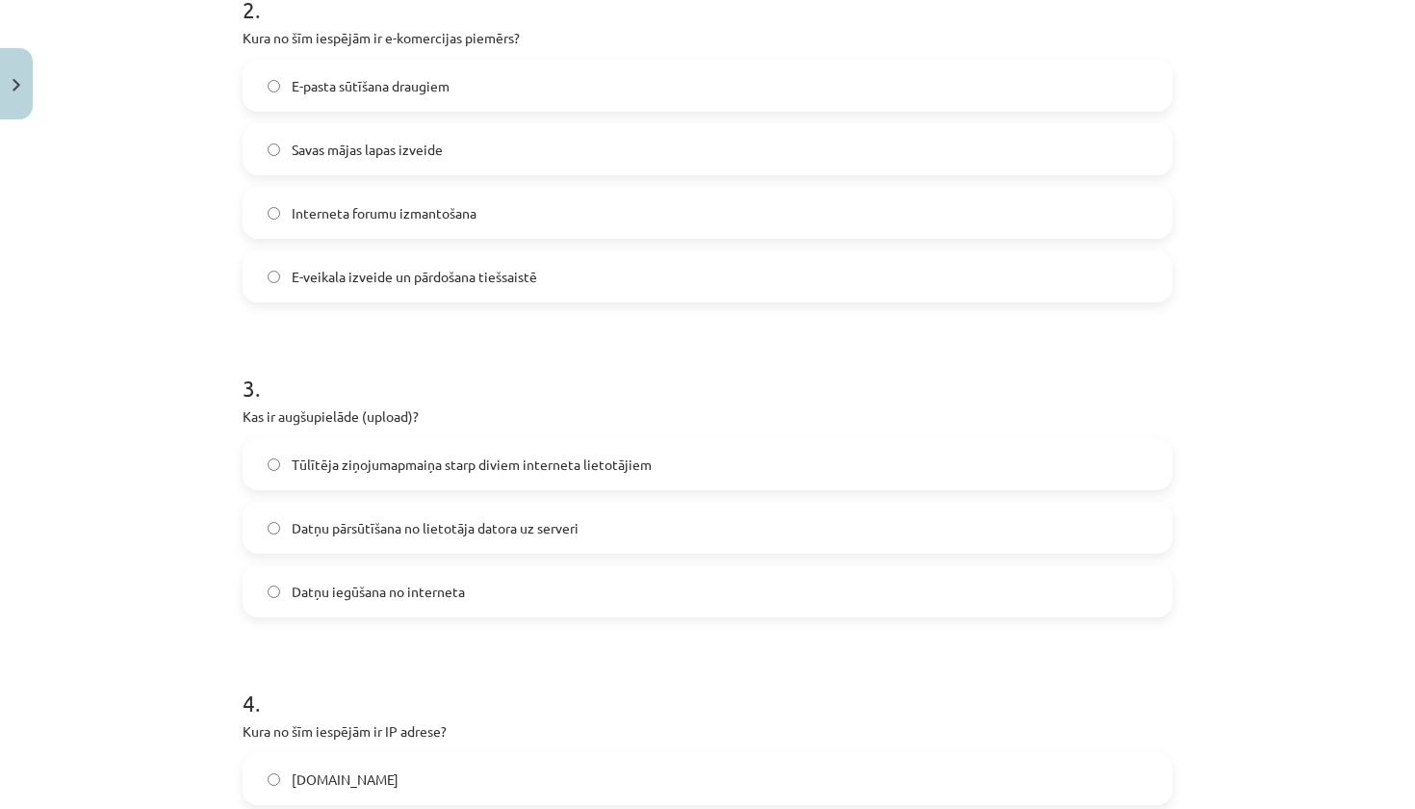
click at [439, 527] on span "Datņu pārsūtīšana no lietotāja datora uz serveri" at bounding box center [435, 528] width 287 height 20
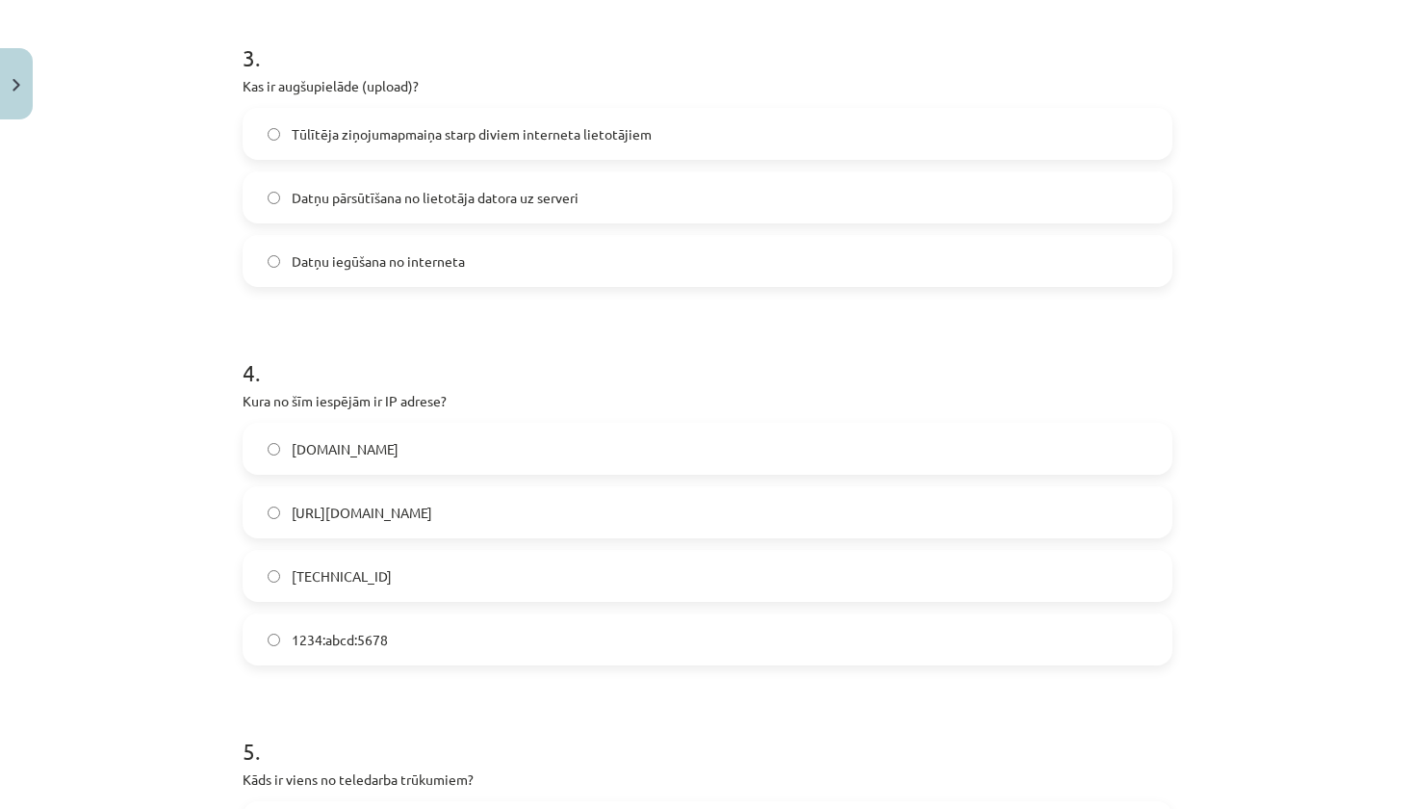
scroll to position [1135, 0]
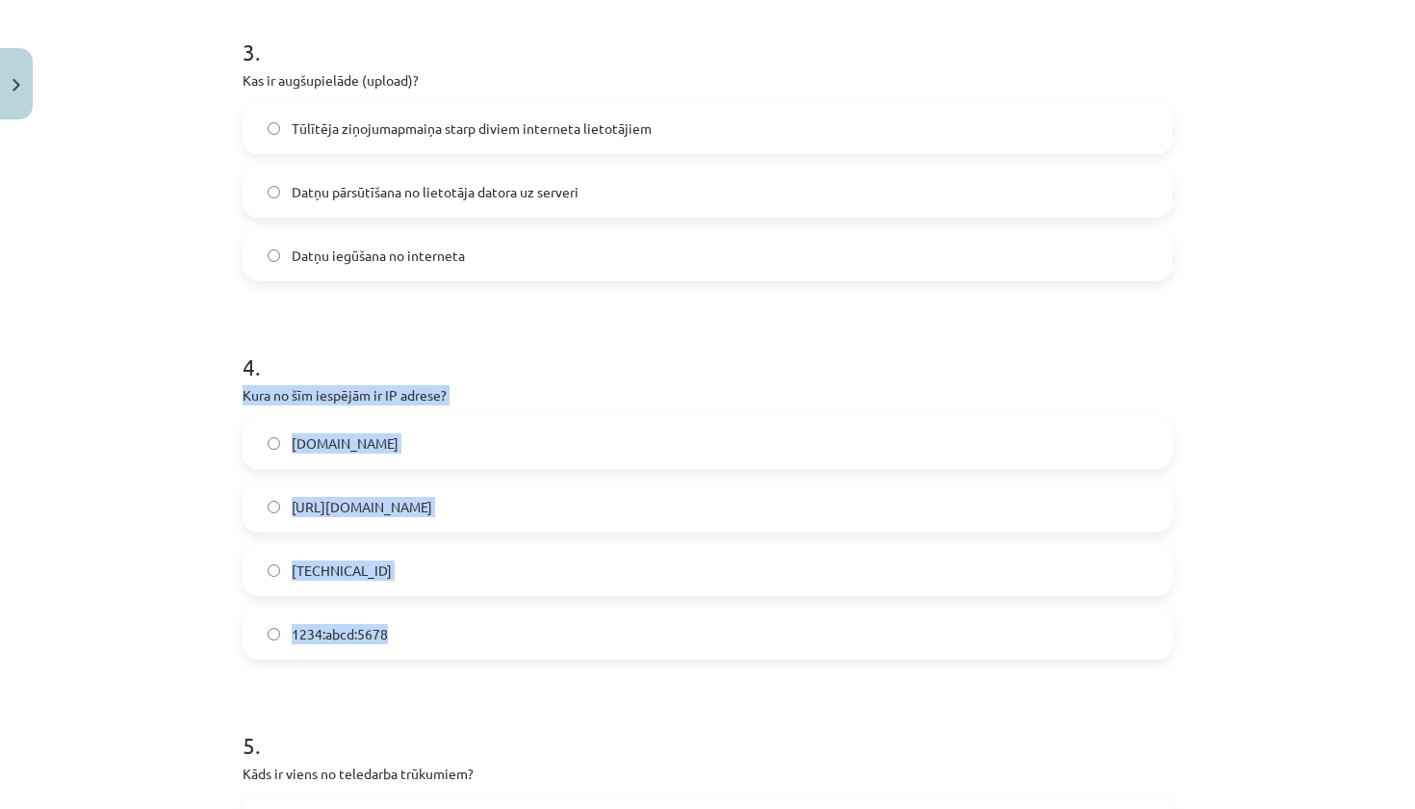
drag, startPoint x: 236, startPoint y: 397, endPoint x: 422, endPoint y: 651, distance: 314.8
click at [422, 651] on div "6 XP Saņemsi Viegls 1323 pilda Apraksts Uzdevums Palīdzība 1 . Kas ir domēna vā…" at bounding box center [707, 260] width 953 height 2534
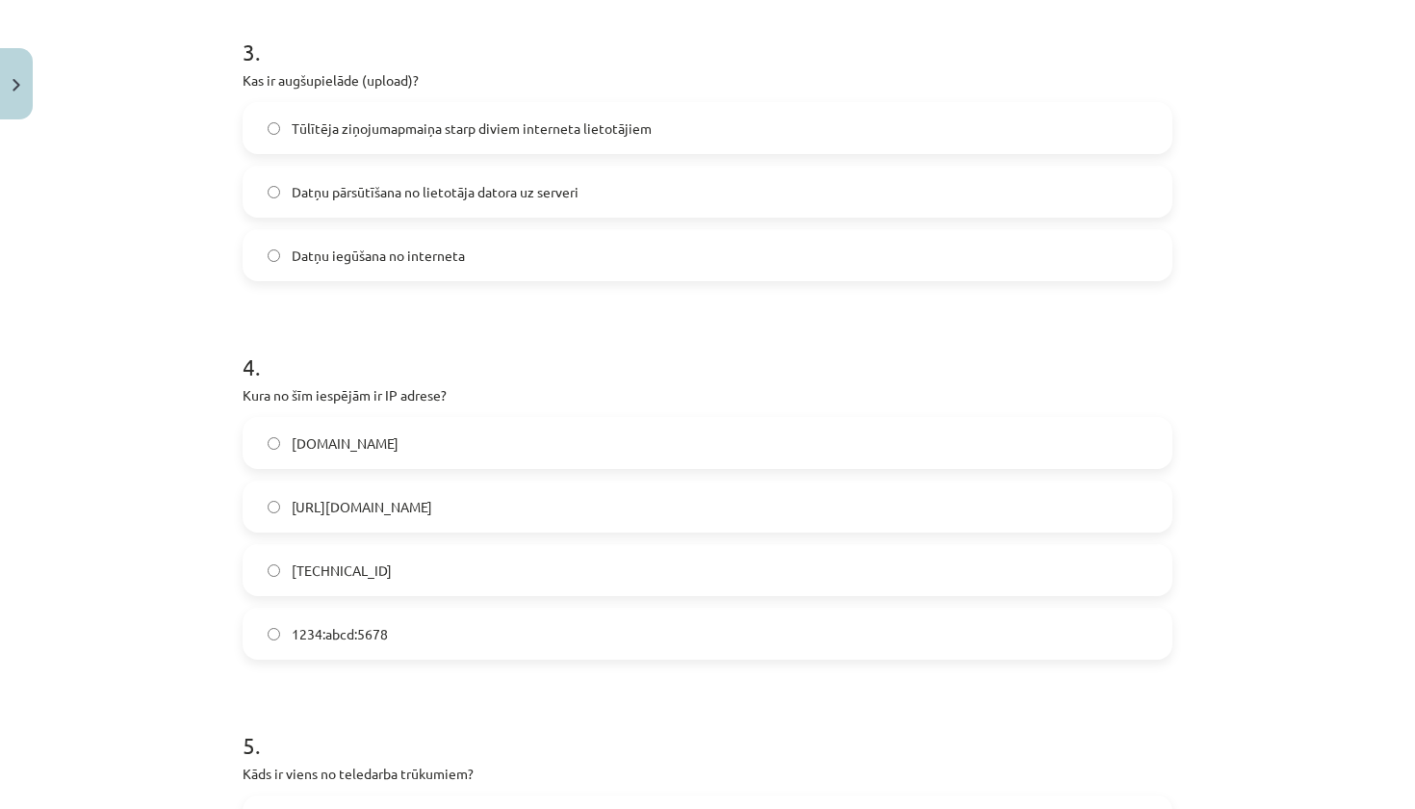
click at [420, 570] on label "192.100.81.101" at bounding box center [707, 570] width 926 height 48
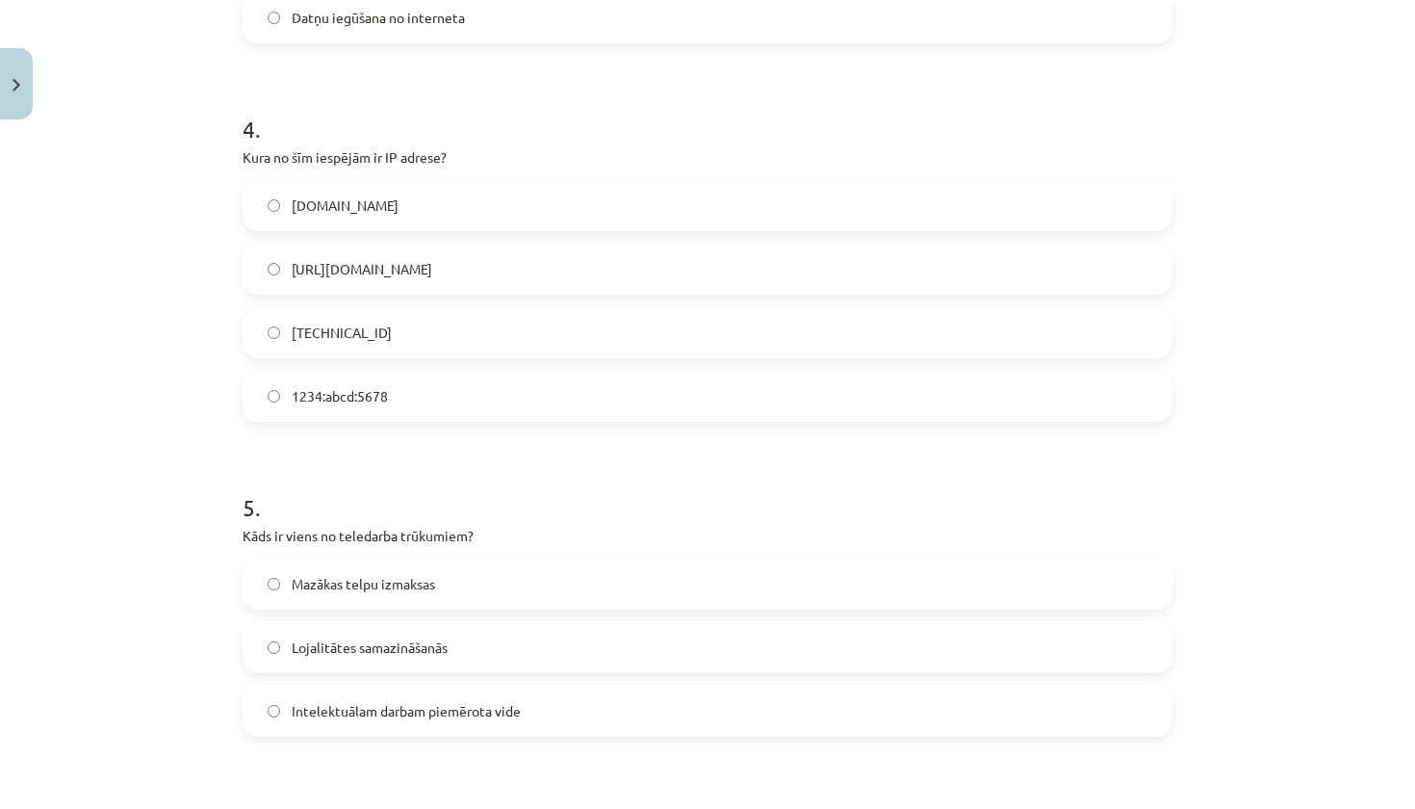
scroll to position [1376, 0]
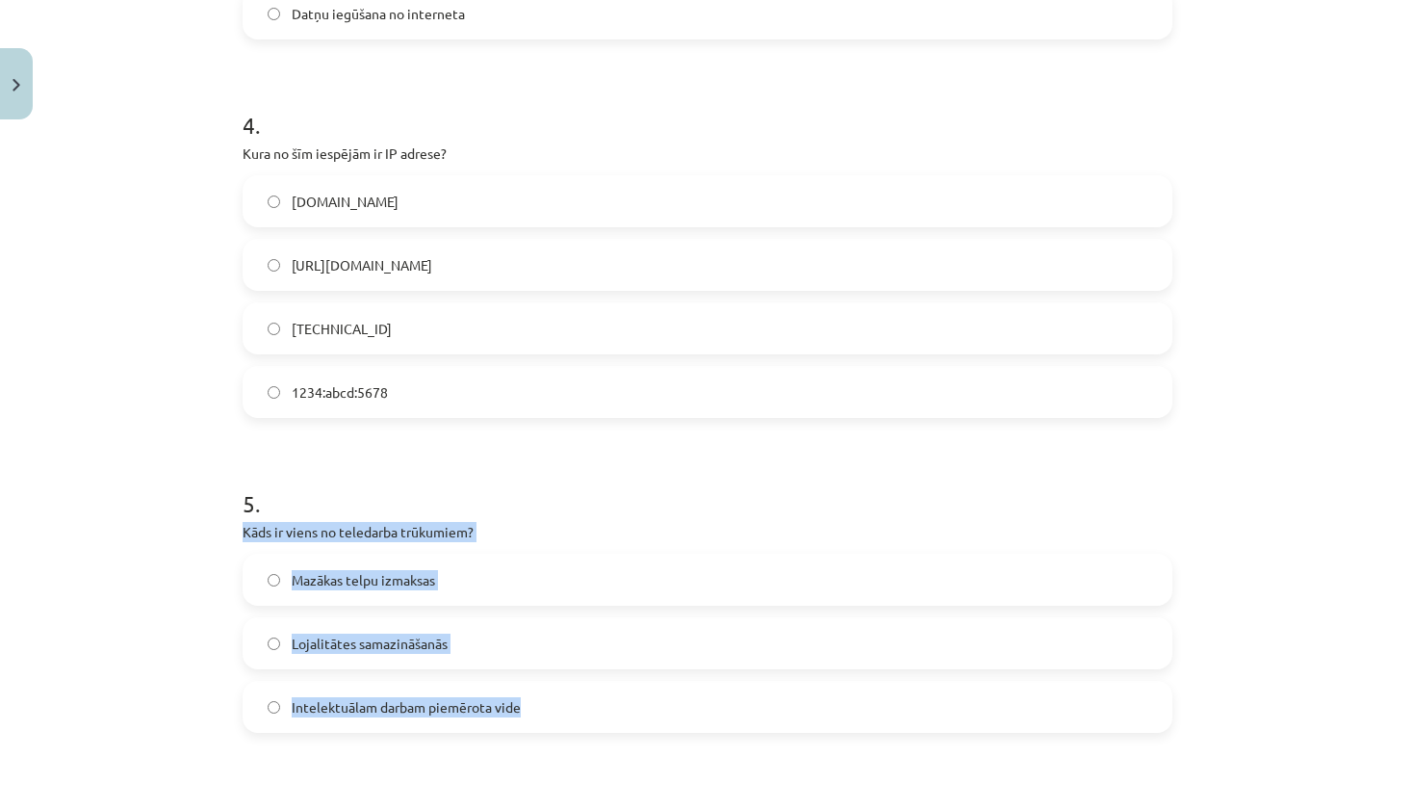
drag, startPoint x: 231, startPoint y: 534, endPoint x: 511, endPoint y: 713, distance: 332.4
click at [511, 713] on div "6 XP Saņemsi Viegls 1323 pilda Apraksts Uzdevums Palīdzība 1 . Kas ir domēna vā…" at bounding box center [707, 19] width 953 height 2534
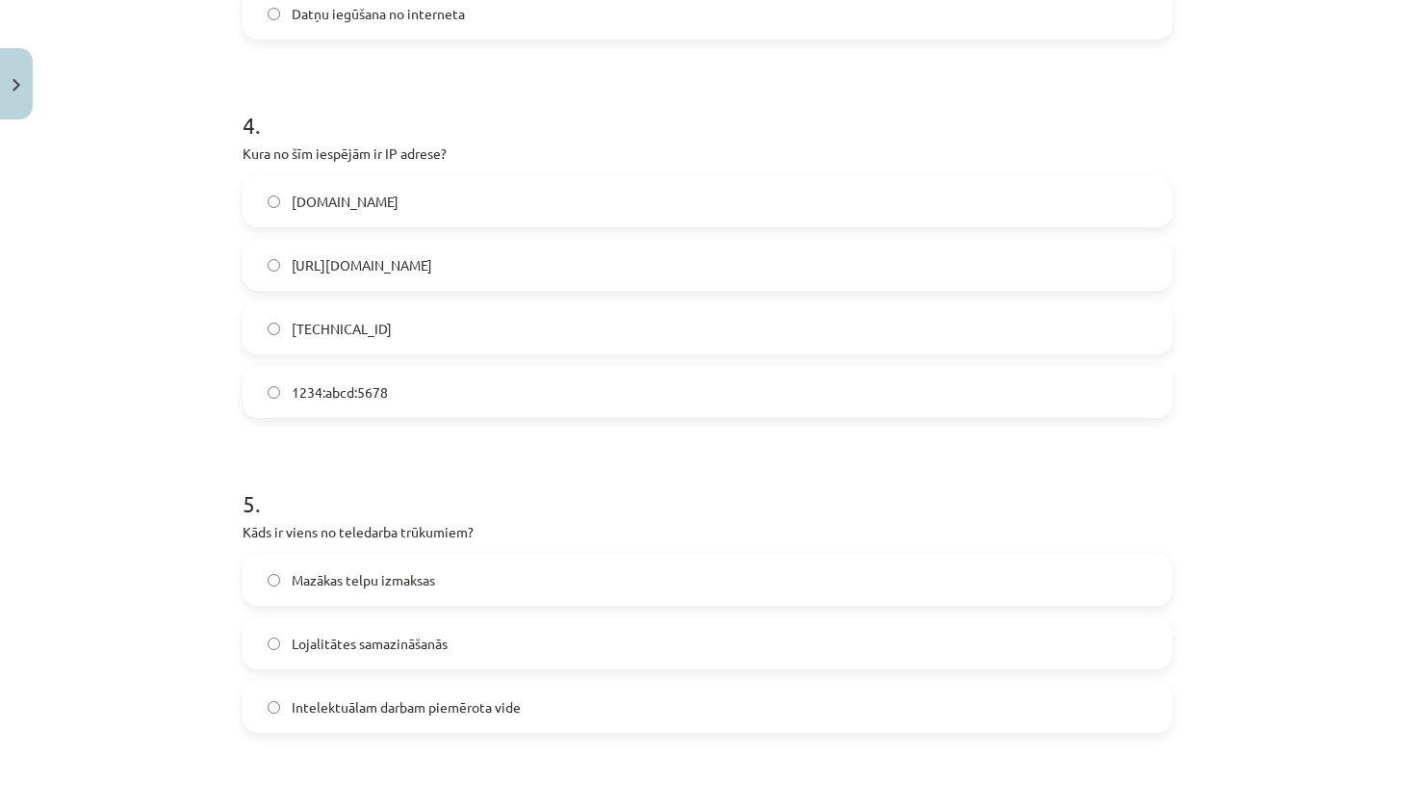
click at [328, 633] on span "Lojalitātes samazināšanās" at bounding box center [370, 643] width 156 height 20
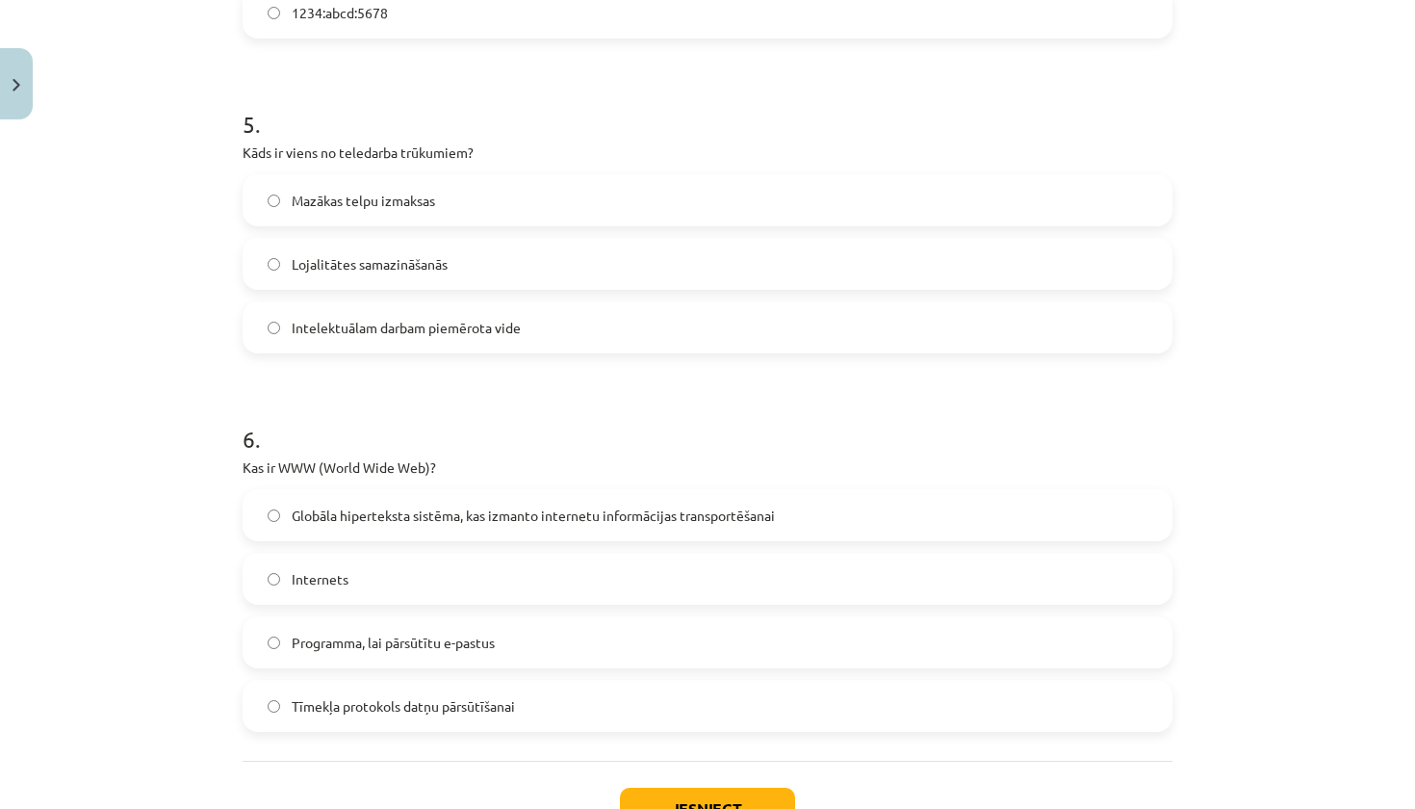
scroll to position [1773, 0]
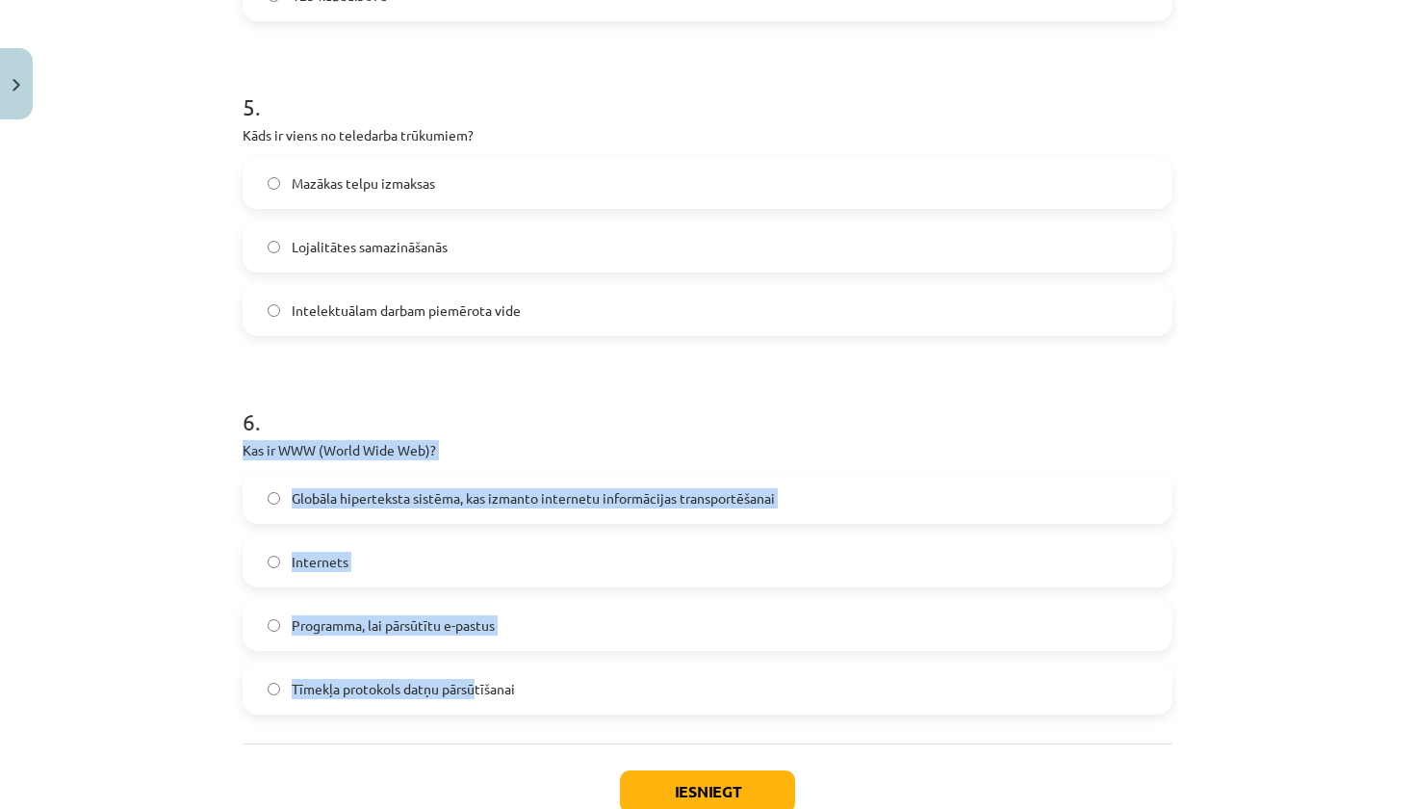
drag, startPoint x: 234, startPoint y: 452, endPoint x: 474, endPoint y: 695, distance: 341.0
click at [405, 517] on label "Globāla hiperteksta sistēma, kas izmanto internetu informācijas transportēšanai" at bounding box center [707, 498] width 926 height 48
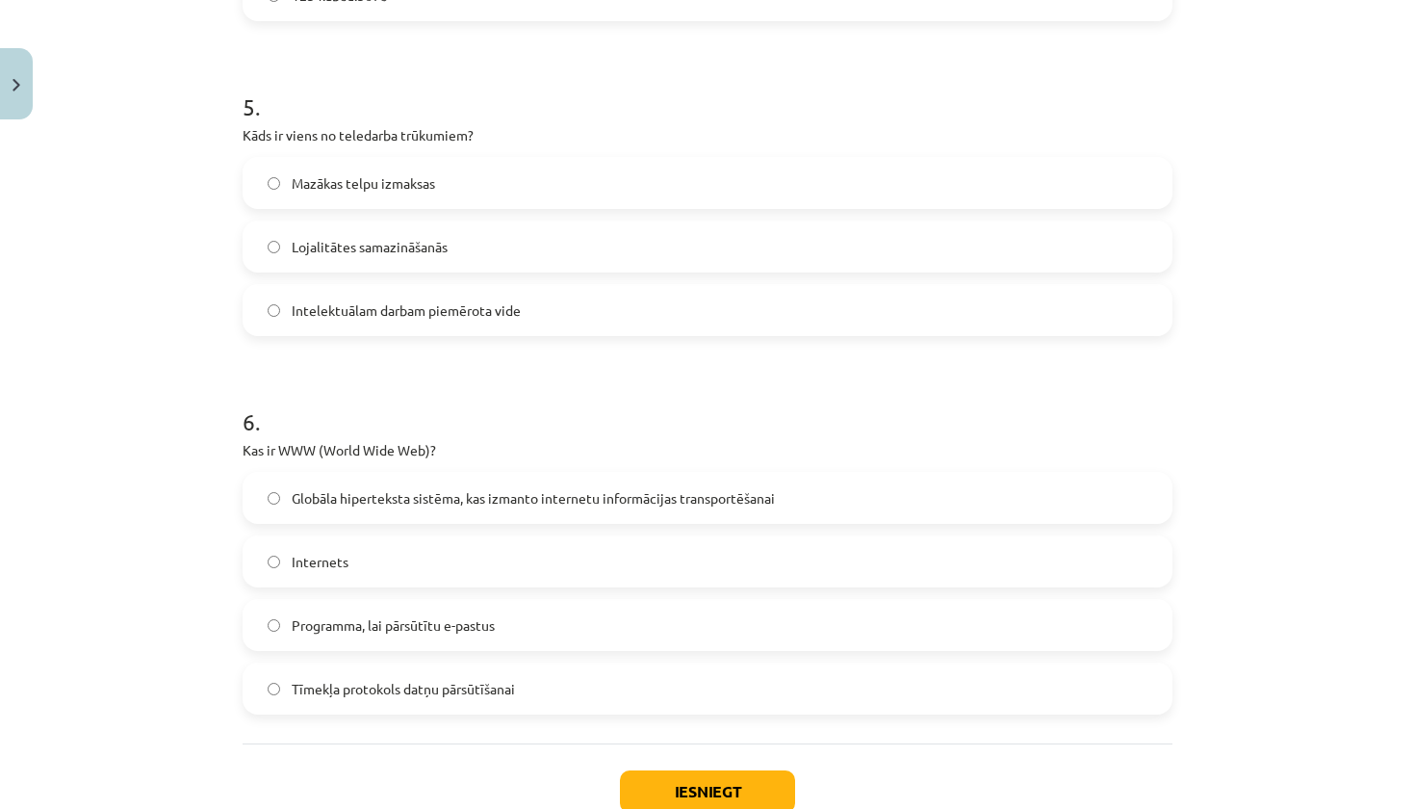
click at [683, 780] on button "Iesniegt" at bounding box center [707, 791] width 175 height 42
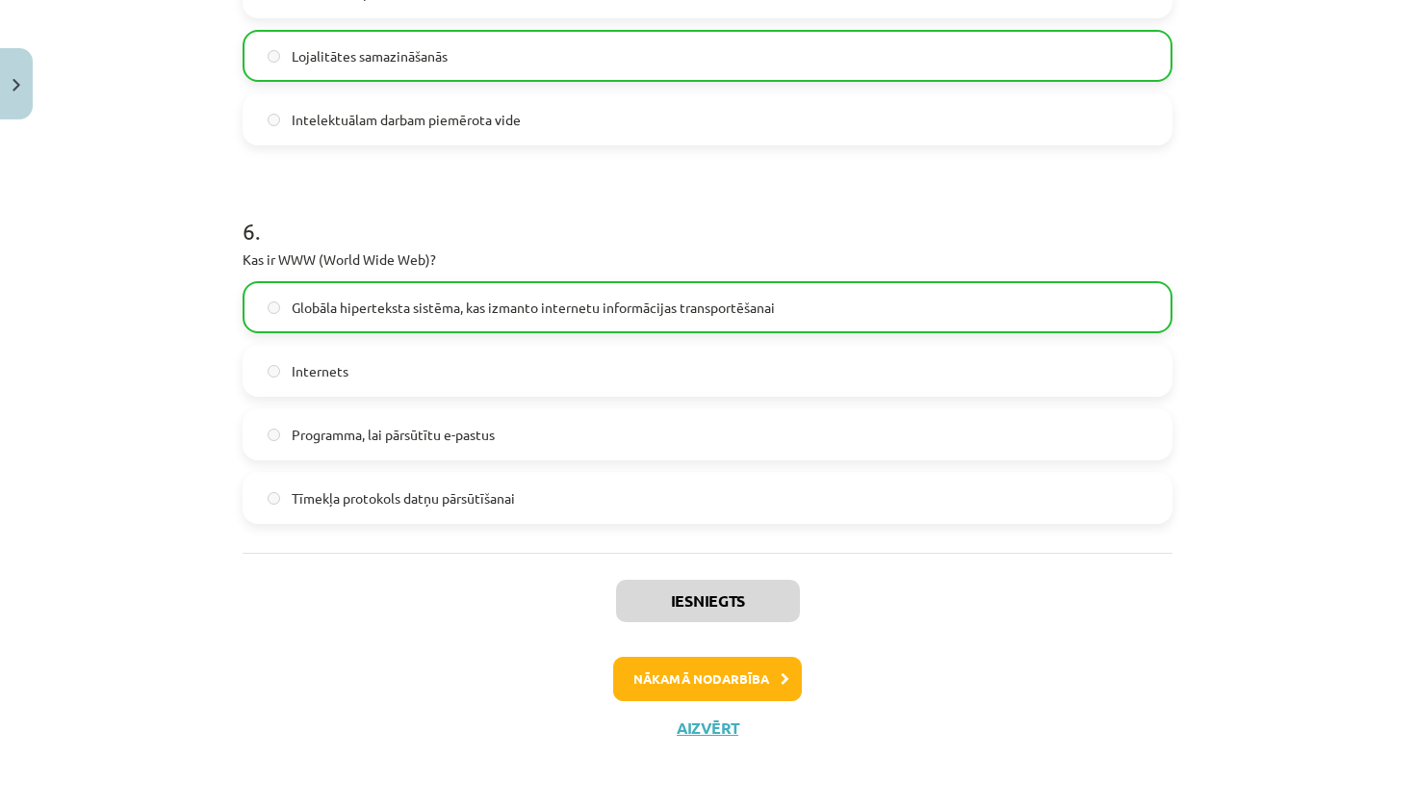
scroll to position [1966, 0]
click at [716, 651] on div "Iesniegts Nākamā nodarbība Aizvērt" at bounding box center [708, 650] width 930 height 196
click at [717, 671] on button "Nākamā nodarbība" at bounding box center [707, 678] width 189 height 44
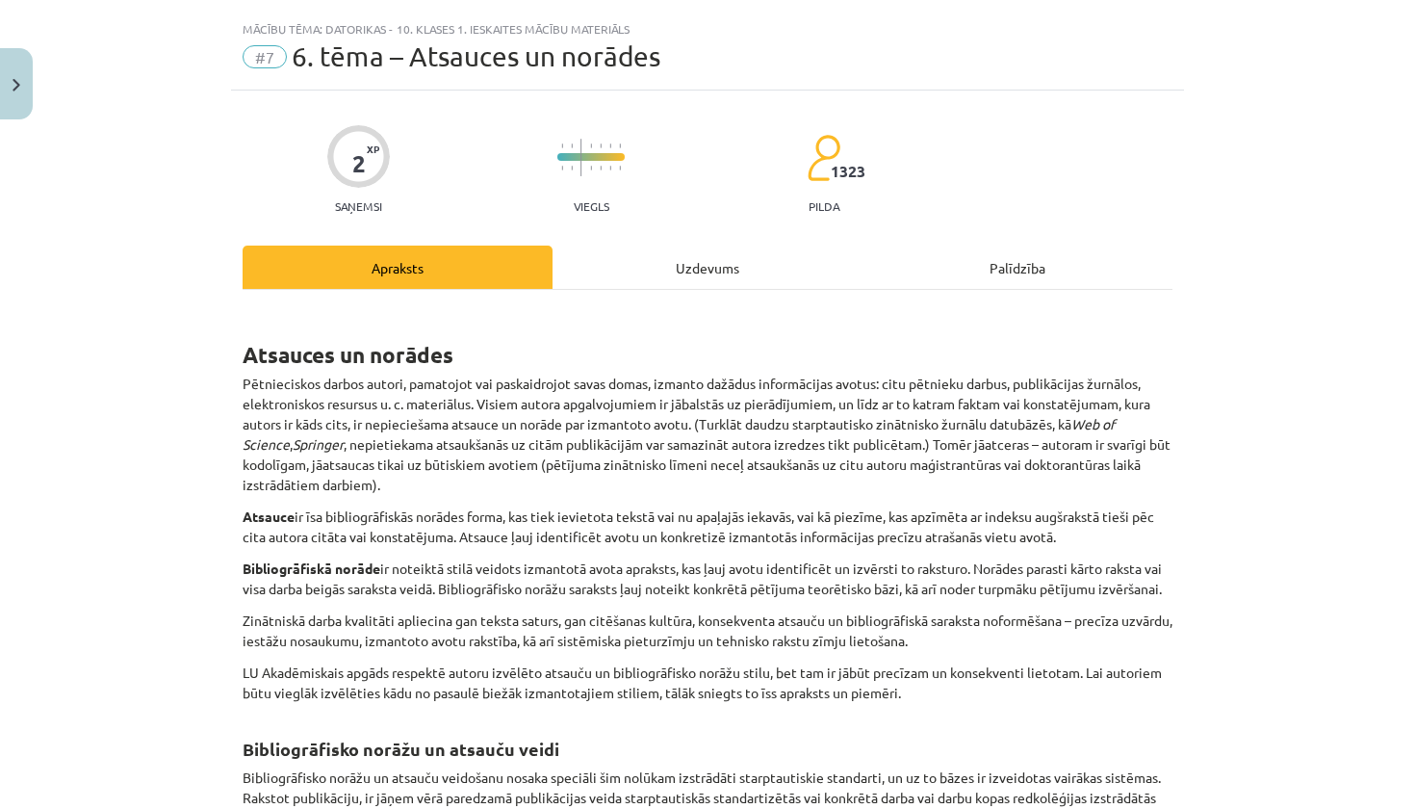
scroll to position [12, 0]
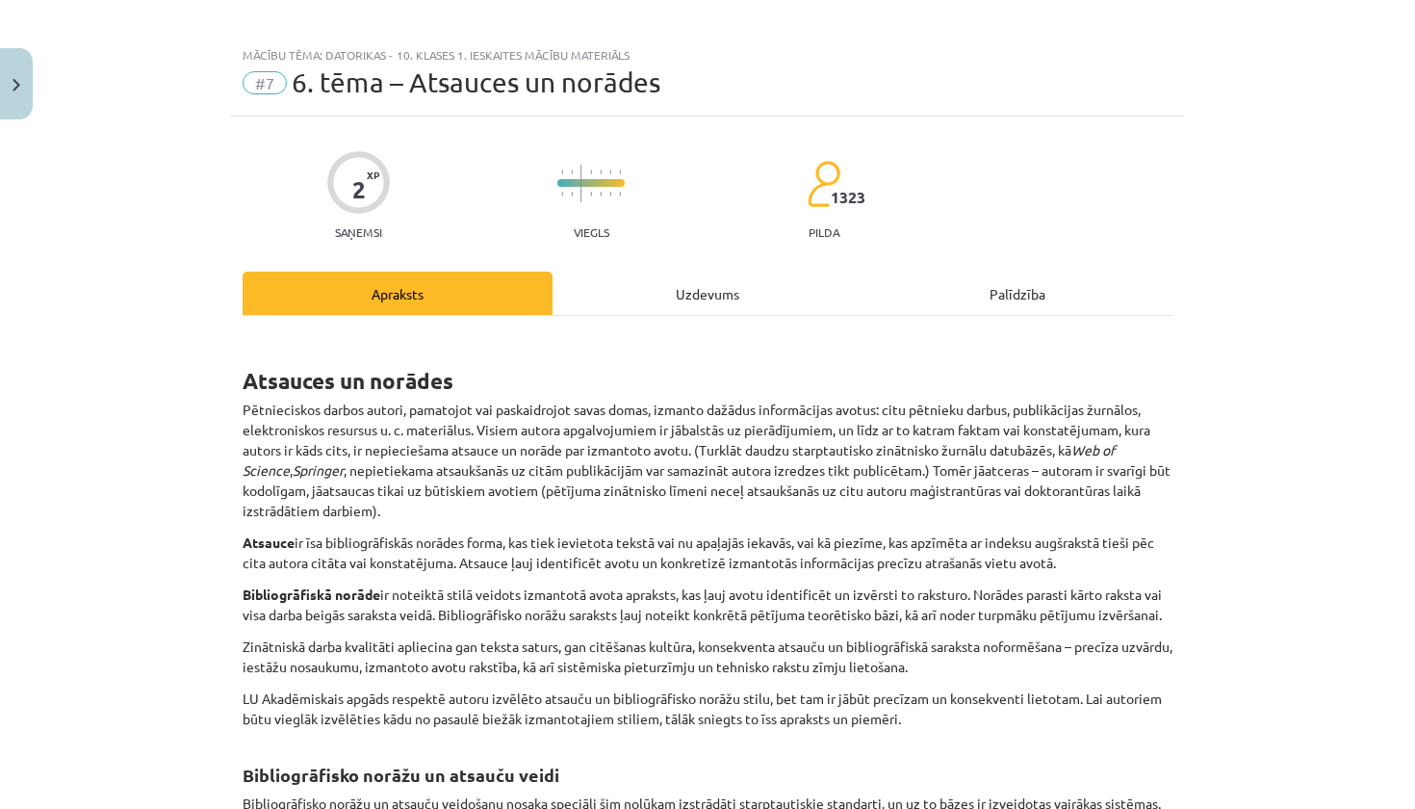
click at [708, 289] on div "Uzdevums" at bounding box center [707, 292] width 310 height 43
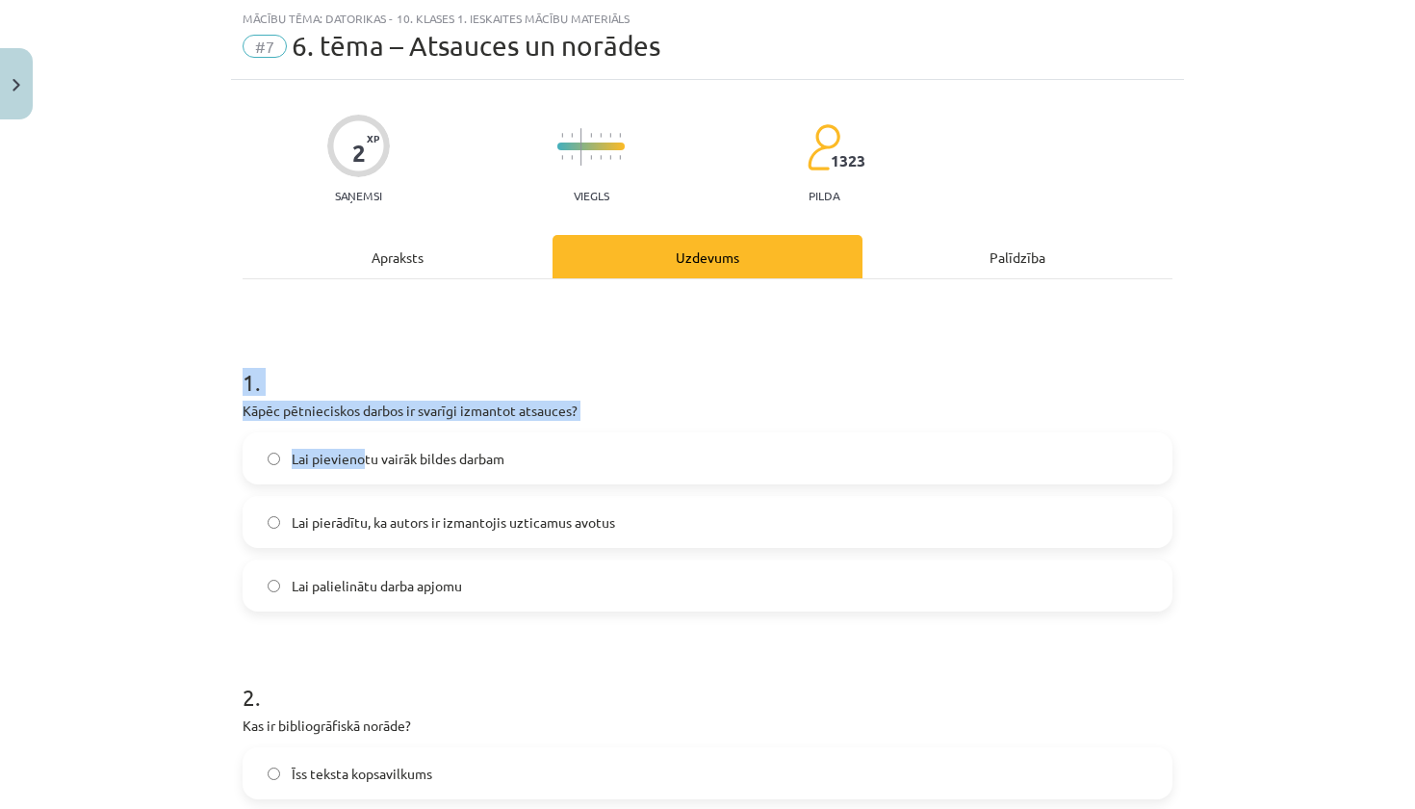
drag, startPoint x: 225, startPoint y: 407, endPoint x: 367, endPoint y: 460, distance: 151.1
click at [367, 460] on div "Mācību tēma: Datorikas - 10. klases 1. ieskaites mācību materiāls #7 6. tēma – …" at bounding box center [707, 404] width 1415 height 809
click at [367, 460] on span "Lai pievienotu vairāk bildes darbam" at bounding box center [398, 459] width 213 height 20
click at [299, 406] on p "Kāpēc pētnieciskos darbos ir svarīgi izmantot atsauces?" at bounding box center [708, 410] width 930 height 20
click at [216, 428] on div "Mācību tēma: Datorikas - 10. klases 1. ieskaites mācību materiāls #7 6. tēma – …" at bounding box center [707, 404] width 1415 height 809
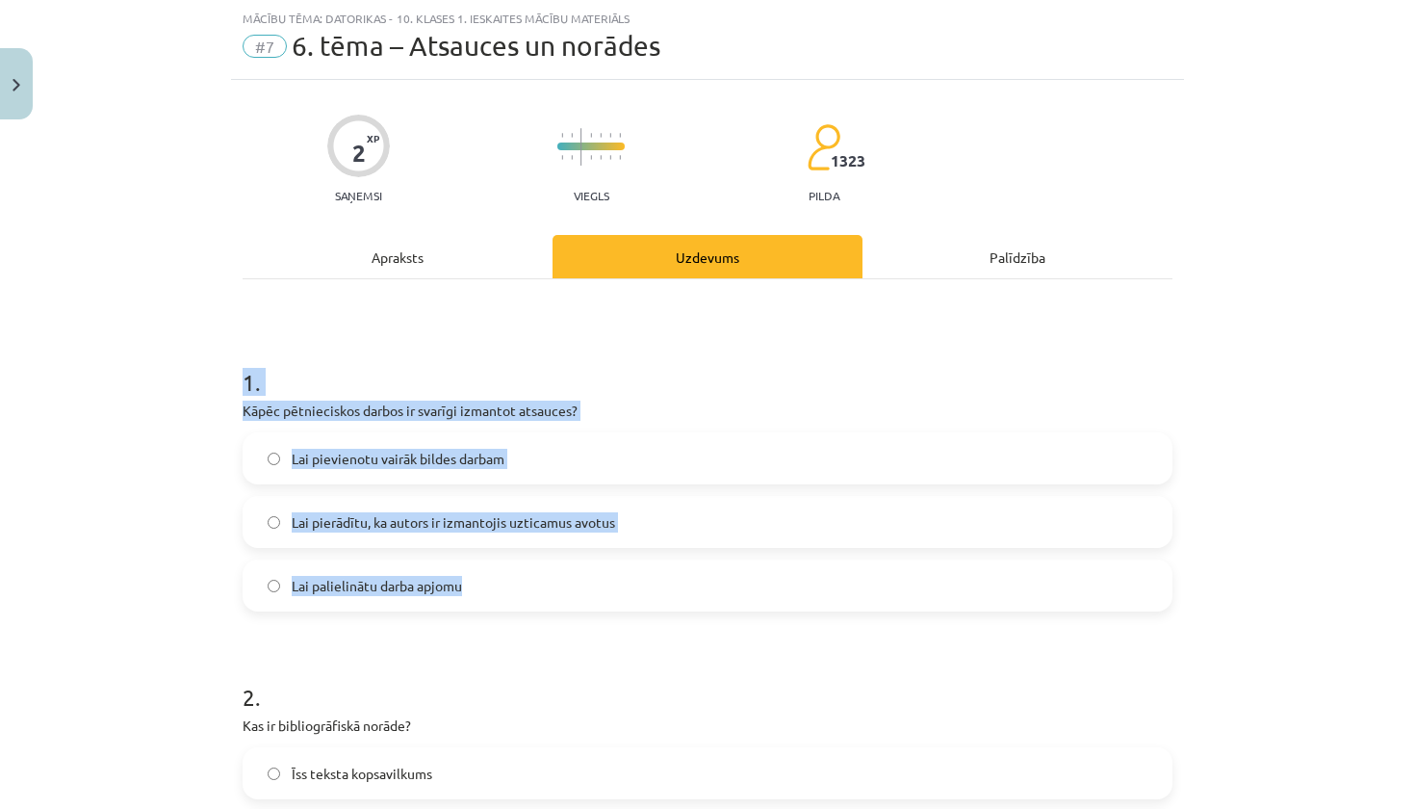
drag, startPoint x: 244, startPoint y: 392, endPoint x: 534, endPoint y: 598, distance: 355.5
click at [534, 598] on div "1 . Kāpēc pētnieciskos darbos ir svarīgi izmantot atsauces? Lai pievienotu vair…" at bounding box center [708, 473] width 930 height 276
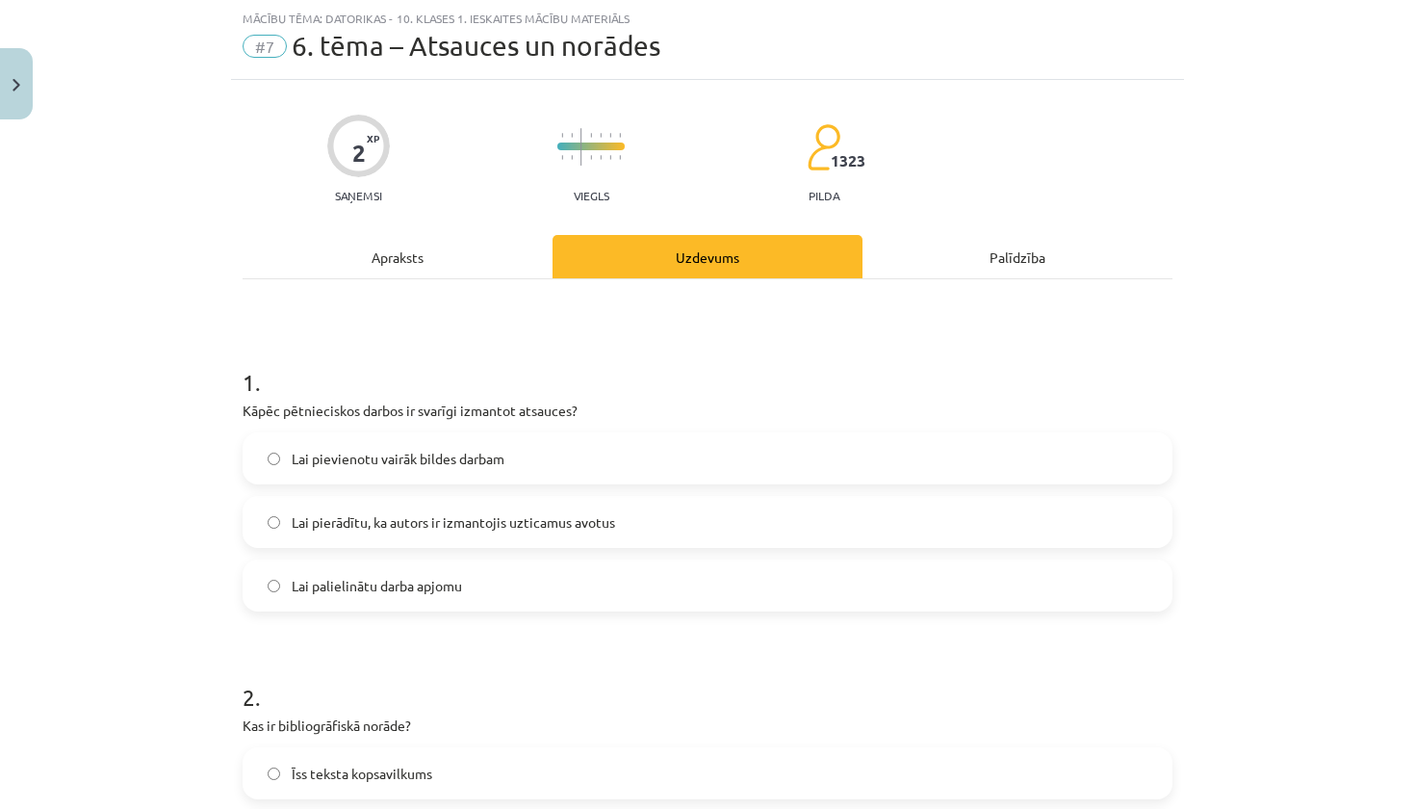
click at [395, 530] on span "Lai pierādītu, ka autors ir izmantojis uzticamus avotus" at bounding box center [453, 522] width 323 height 20
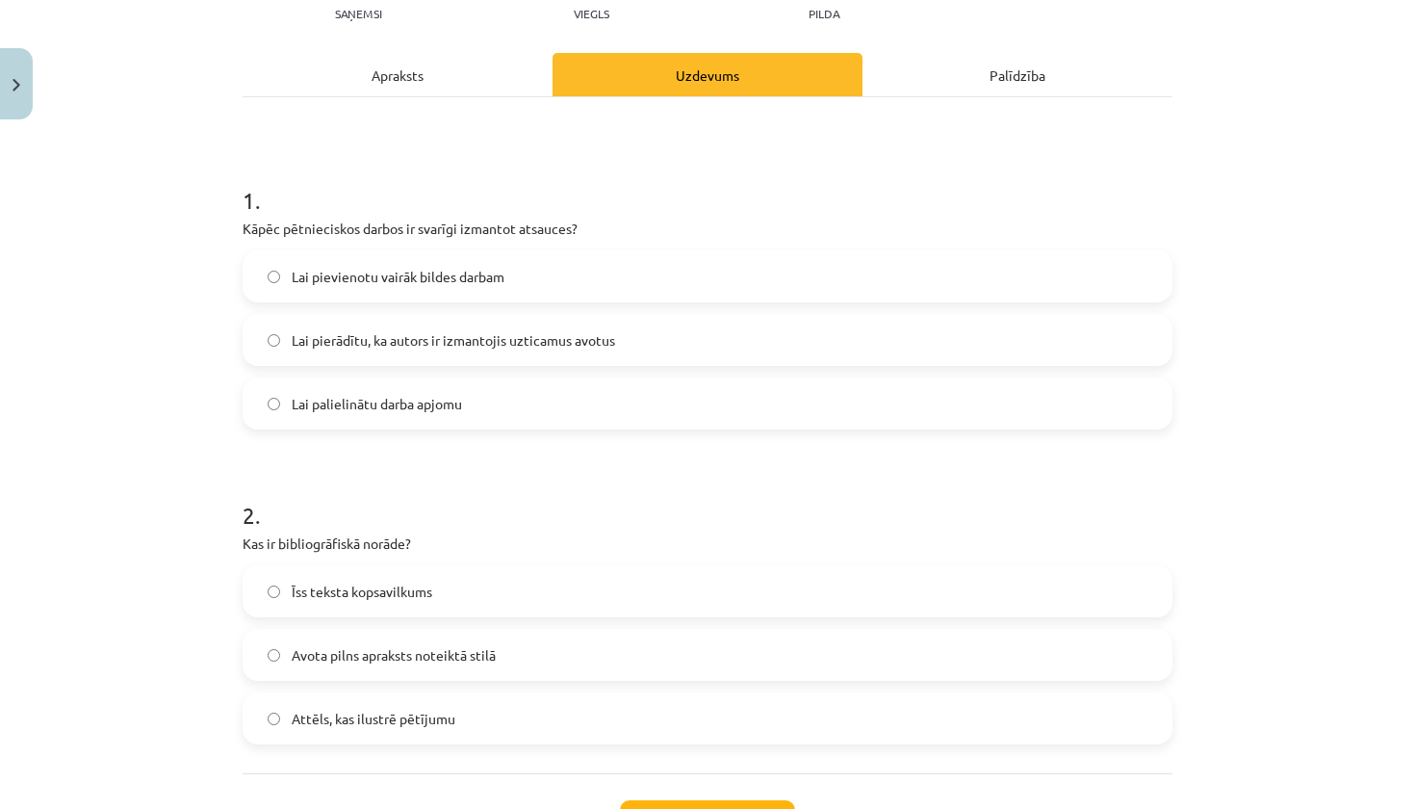
scroll to position [243, 0]
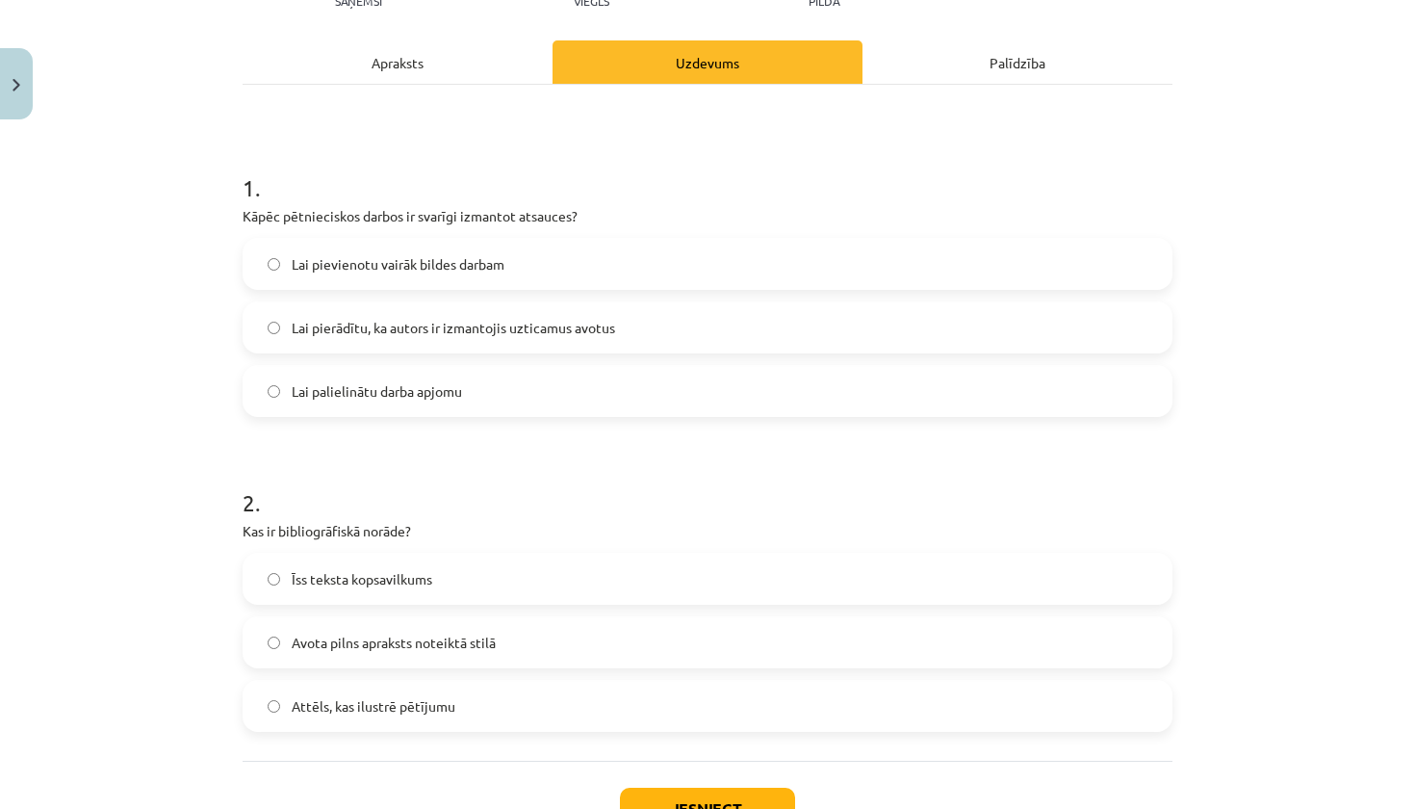
click at [452, 70] on div "Apraksts" at bounding box center [398, 61] width 310 height 43
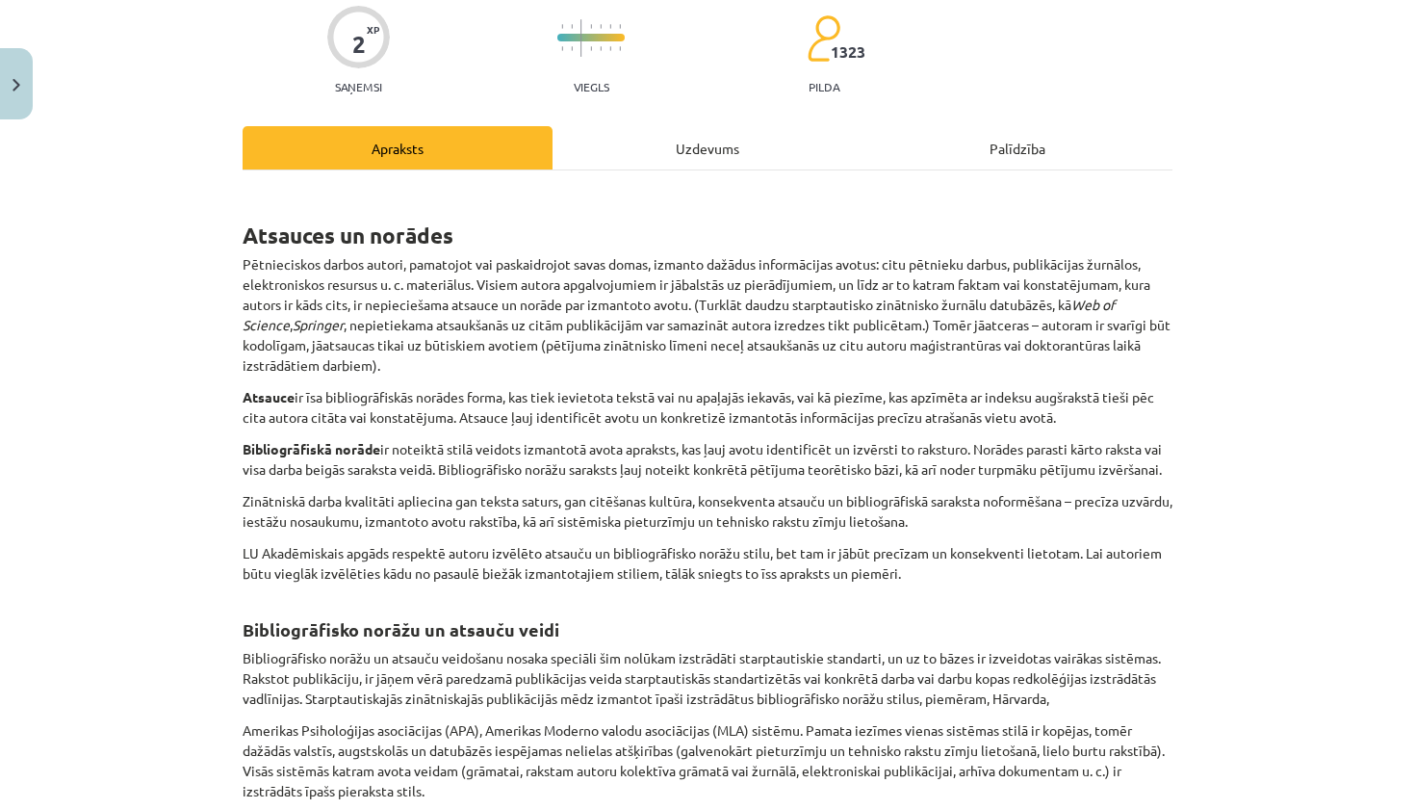
scroll to position [162, 0]
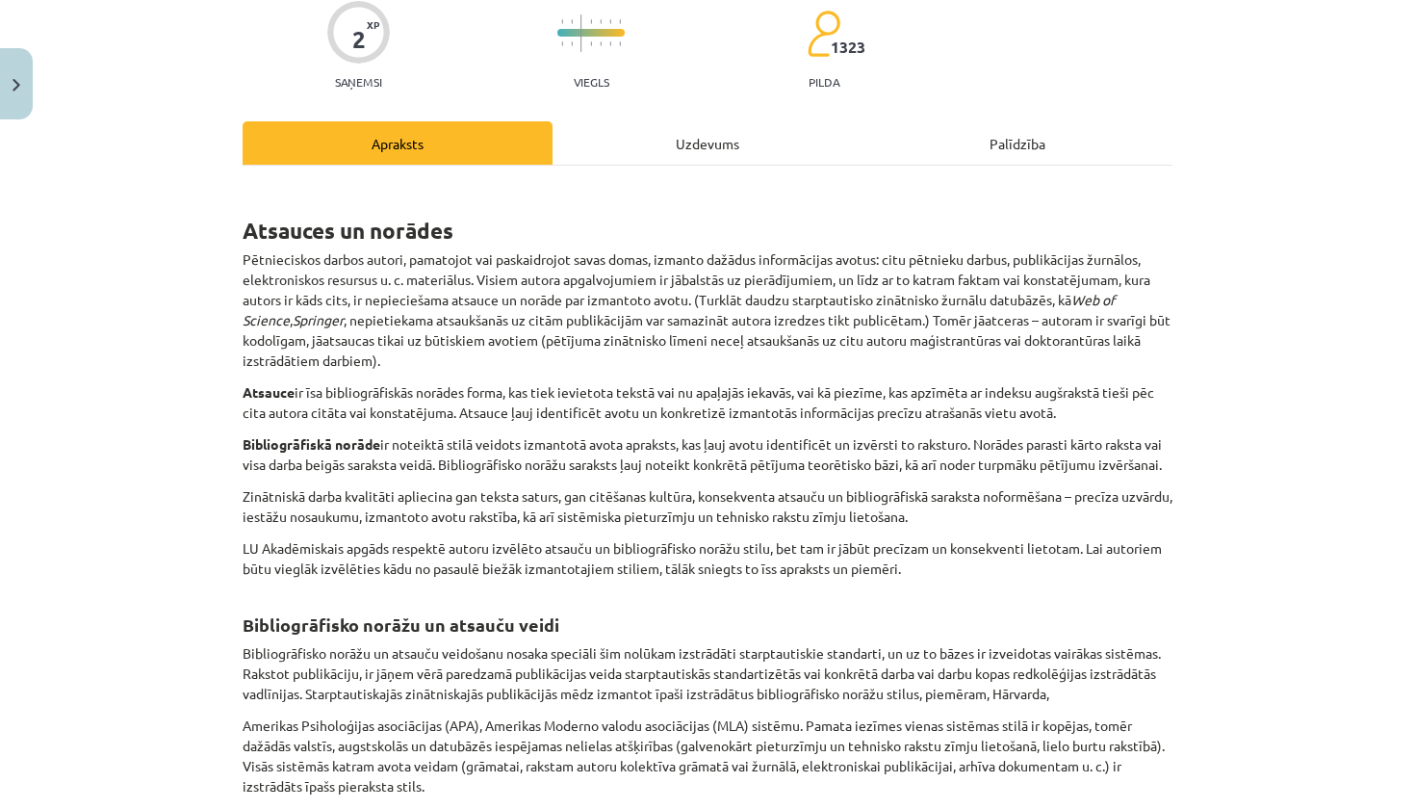
click at [723, 140] on div "Uzdevums" at bounding box center [707, 142] width 310 height 43
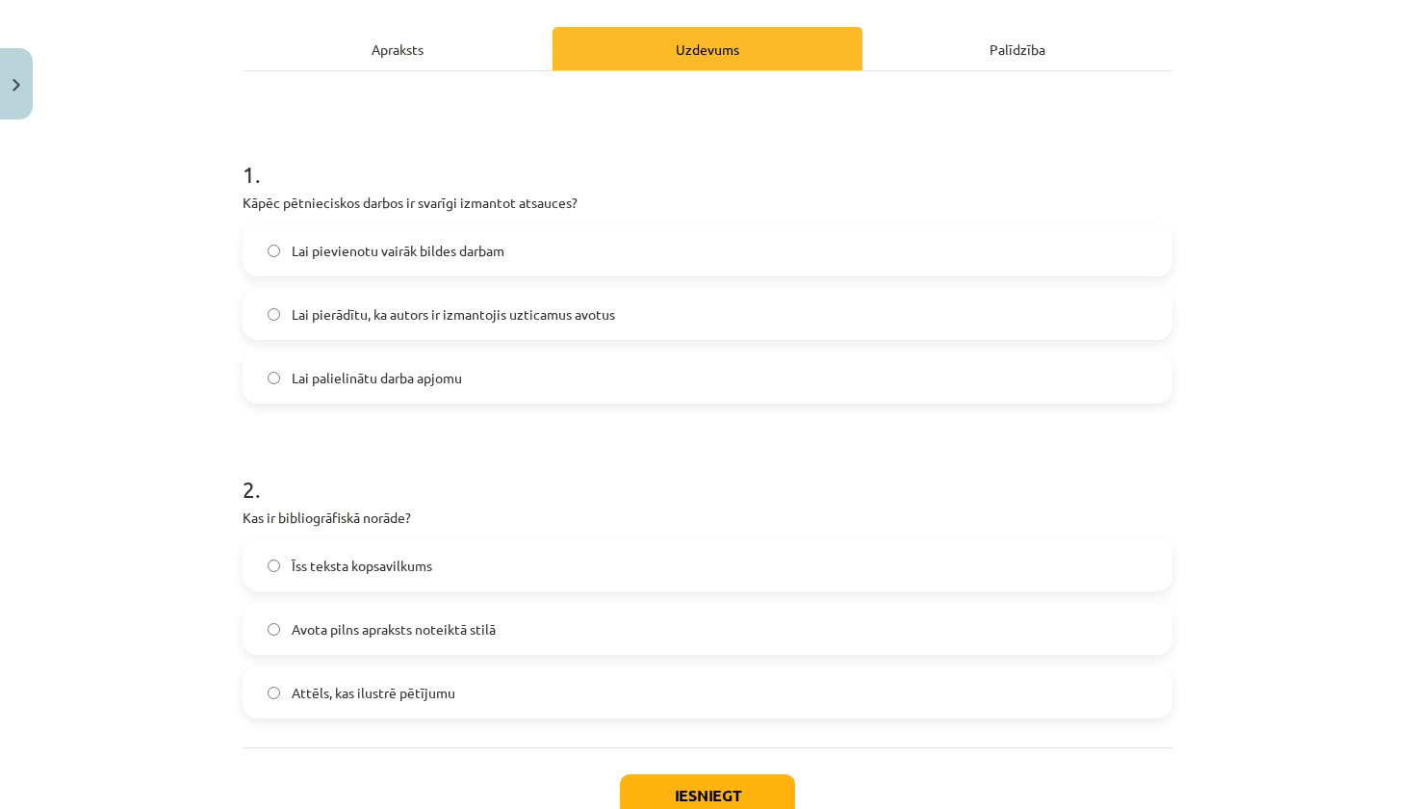
scroll to position [249, 0]
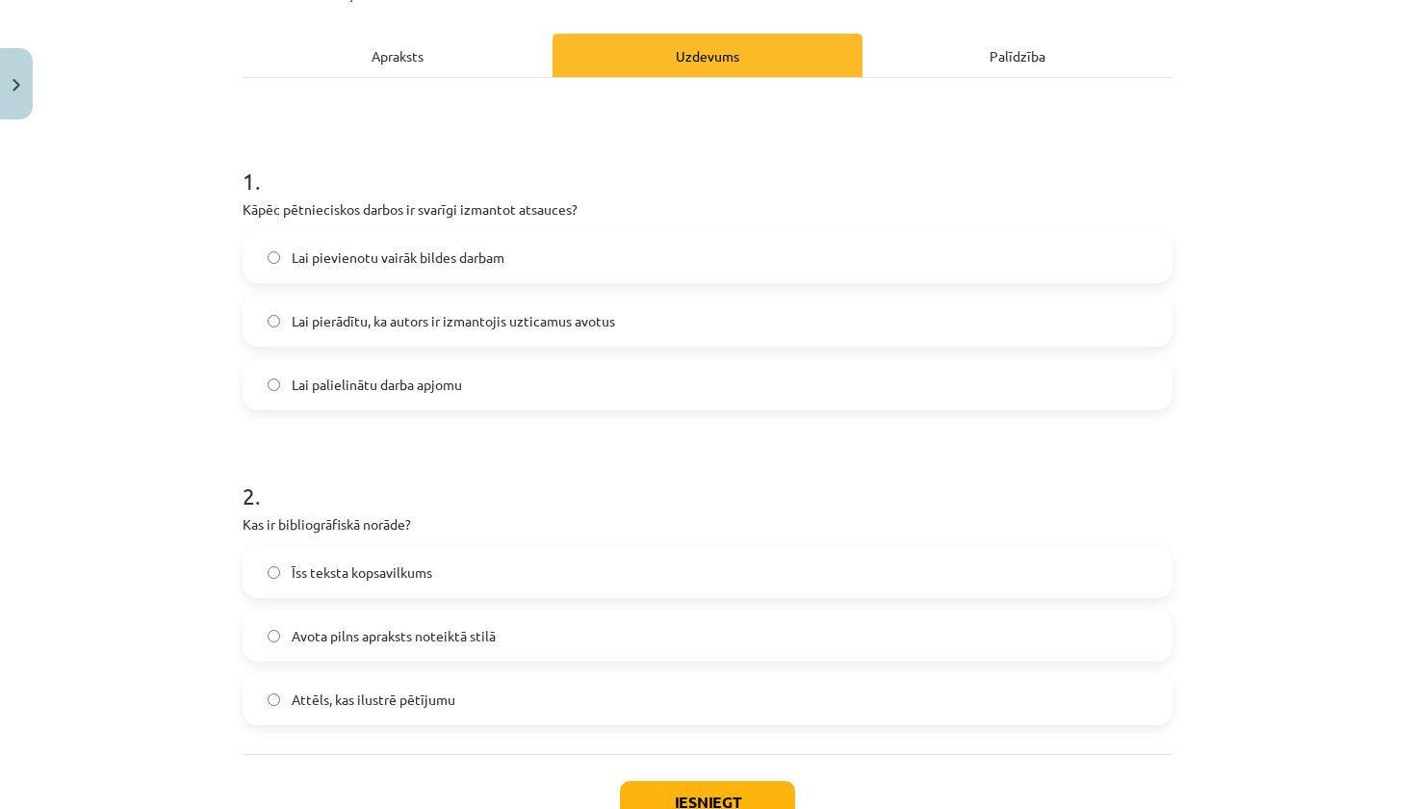
click at [455, 59] on div "Apraksts" at bounding box center [398, 55] width 310 height 43
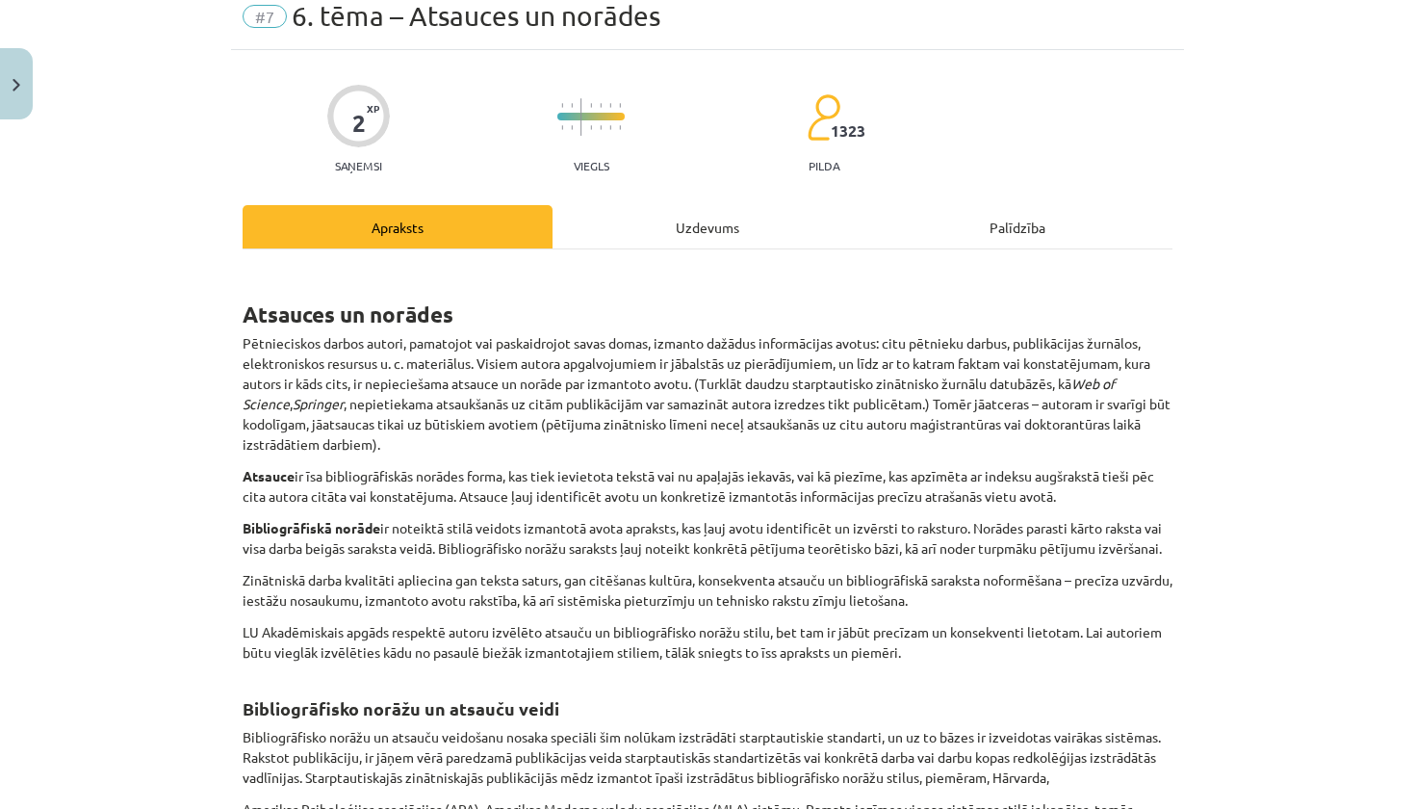
scroll to position [48, 0]
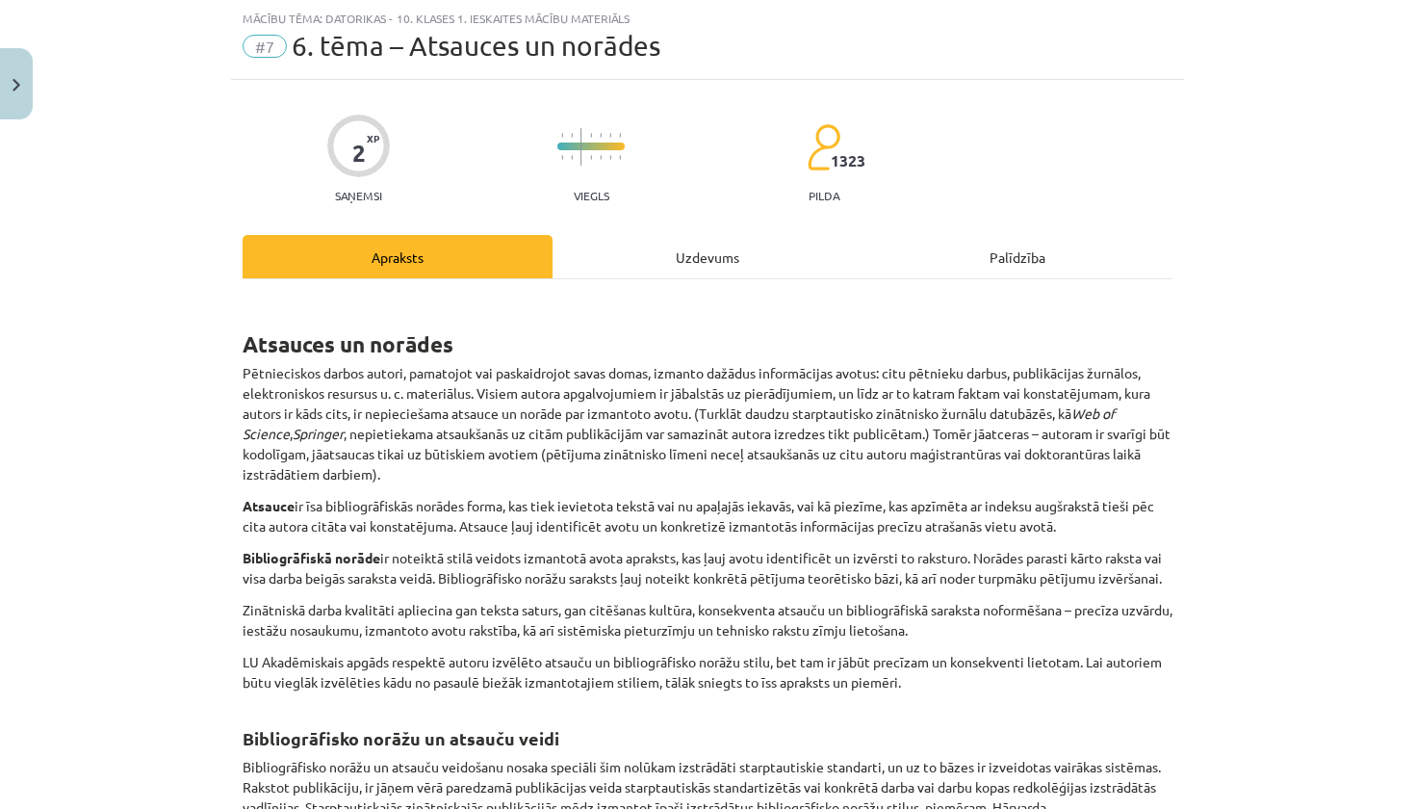
click at [726, 266] on div "Uzdevums" at bounding box center [707, 256] width 310 height 43
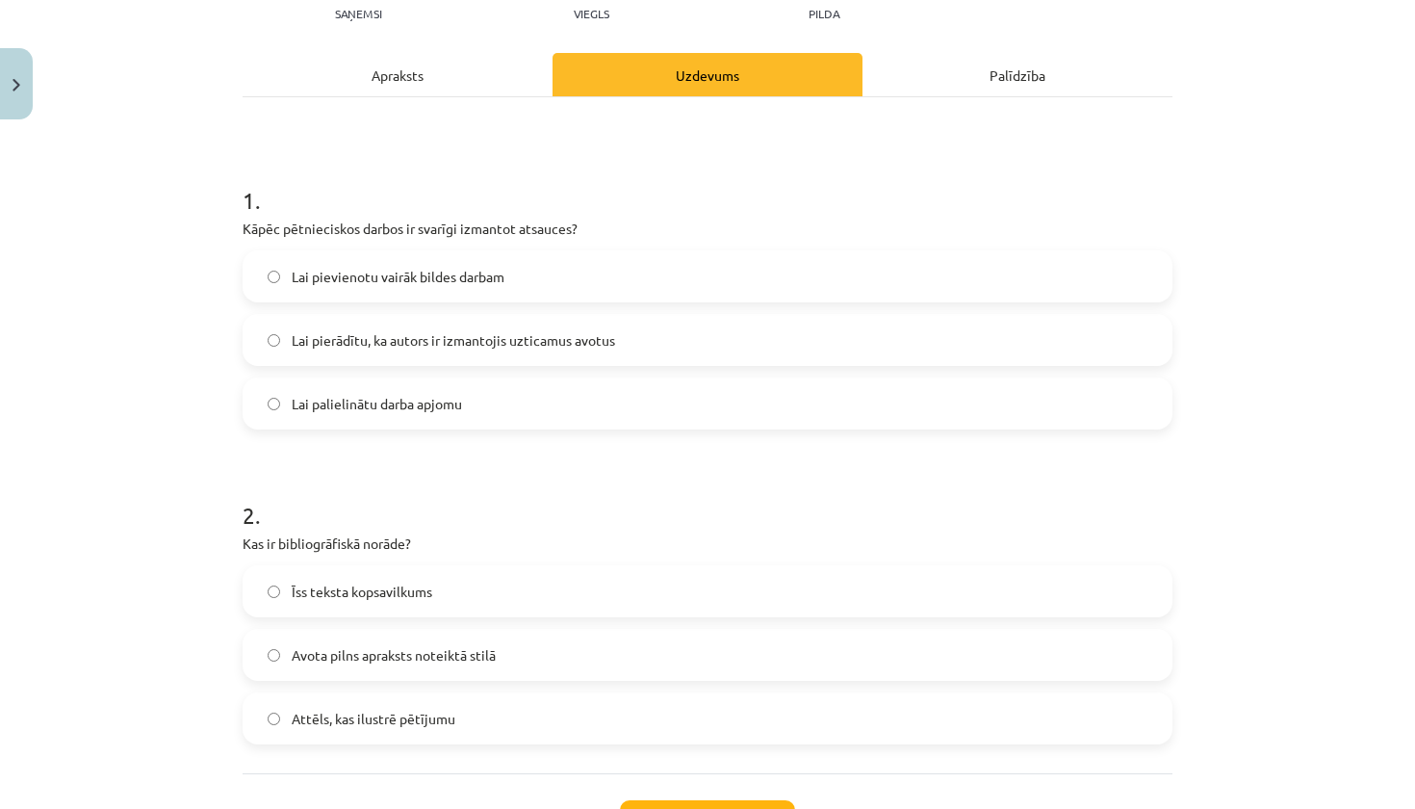
scroll to position [233, 0]
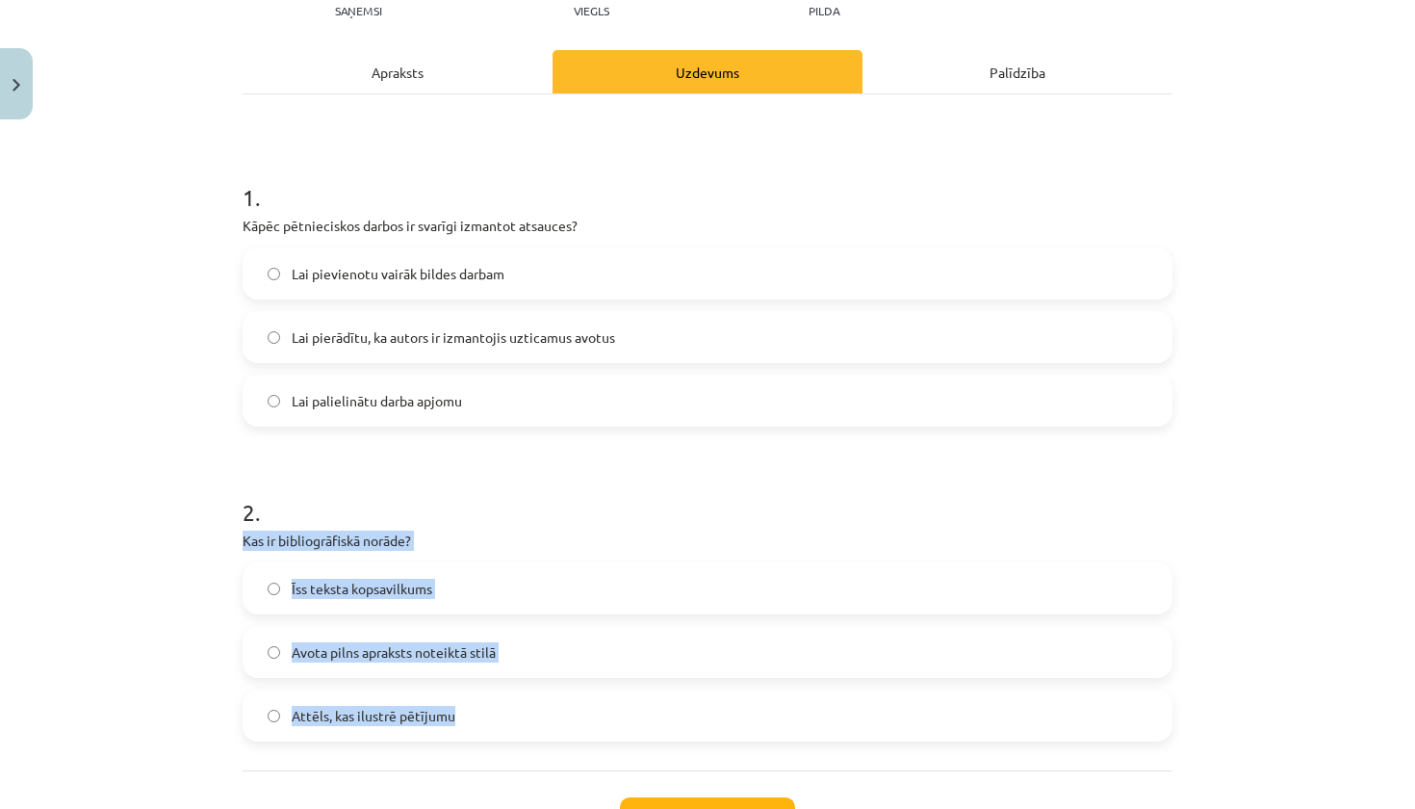
drag, startPoint x: 244, startPoint y: 542, endPoint x: 416, endPoint y: 745, distance: 266.3
click at [416, 745] on div "1 . Kāpēc pētnieciskos darbos ir svarīgi izmantot atsauces? Lai pievienotu vair…" at bounding box center [708, 432] width 930 height 676
click at [310, 653] on span "Avota pilns apraksts noteiktā stilā" at bounding box center [394, 652] width 204 height 20
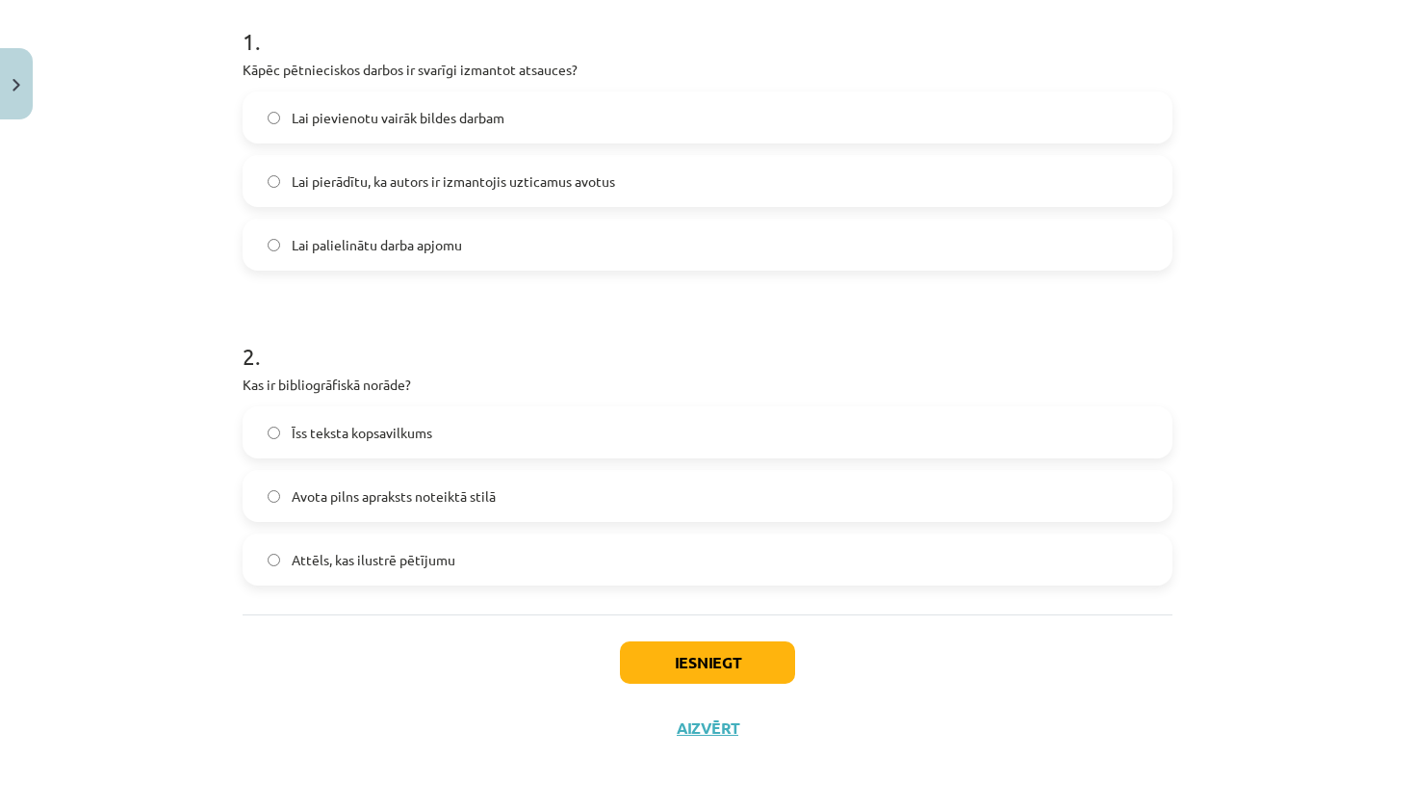
scroll to position [392, 0]
click at [731, 677] on button "Iesniegt" at bounding box center [707, 662] width 175 height 42
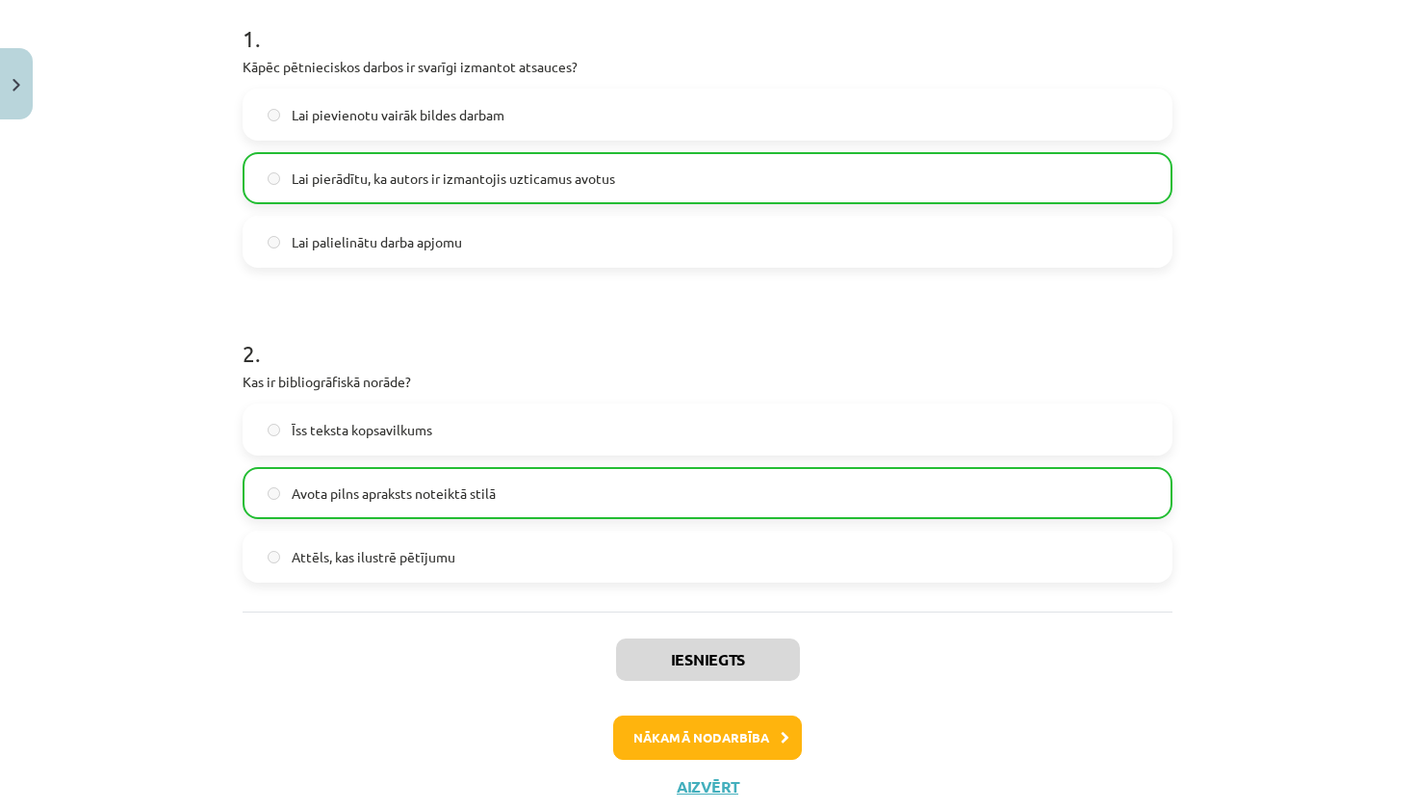
click at [732, 721] on button "Nākamā nodarbība" at bounding box center [707, 737] width 189 height 44
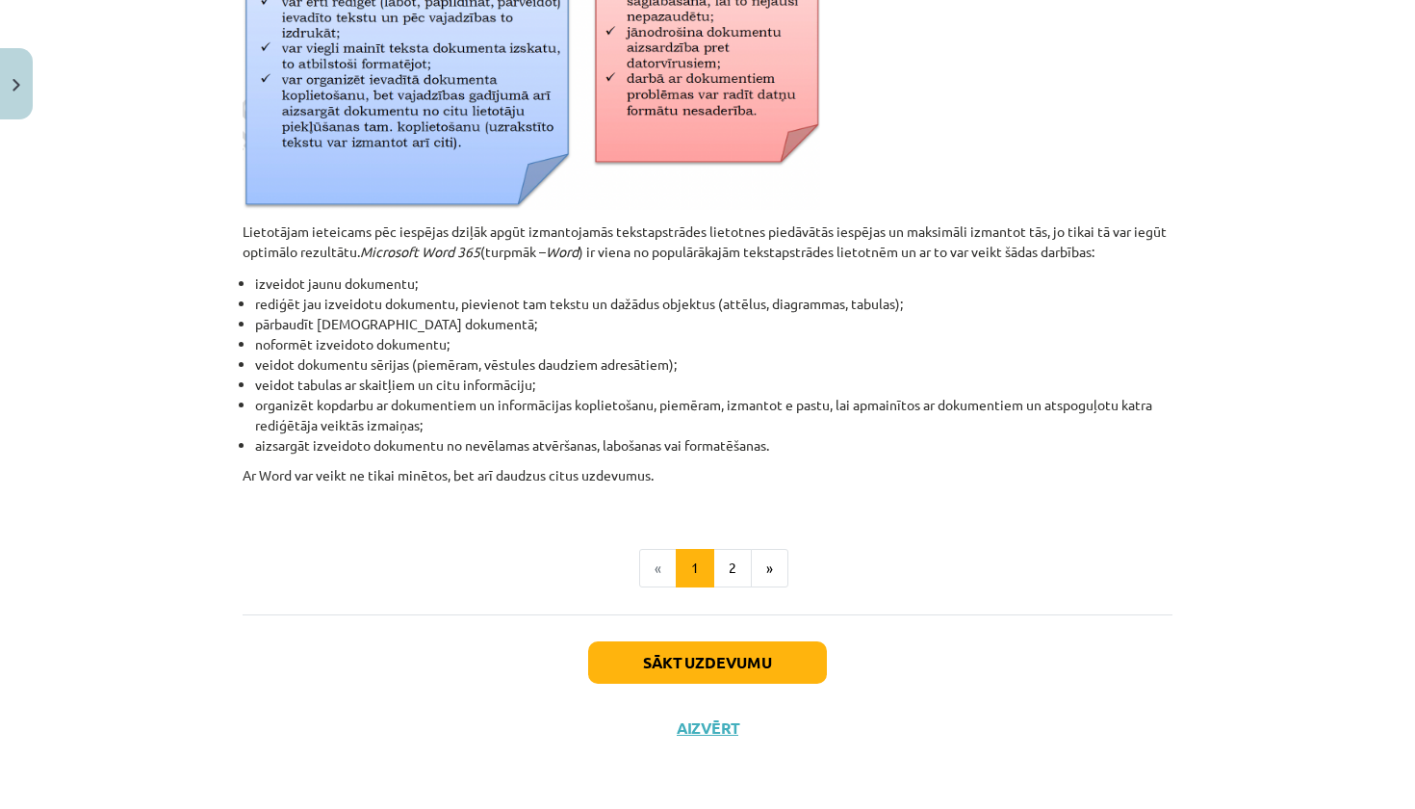
scroll to position [794, 0]
click at [733, 578] on button "2" at bounding box center [732, 568] width 39 height 39
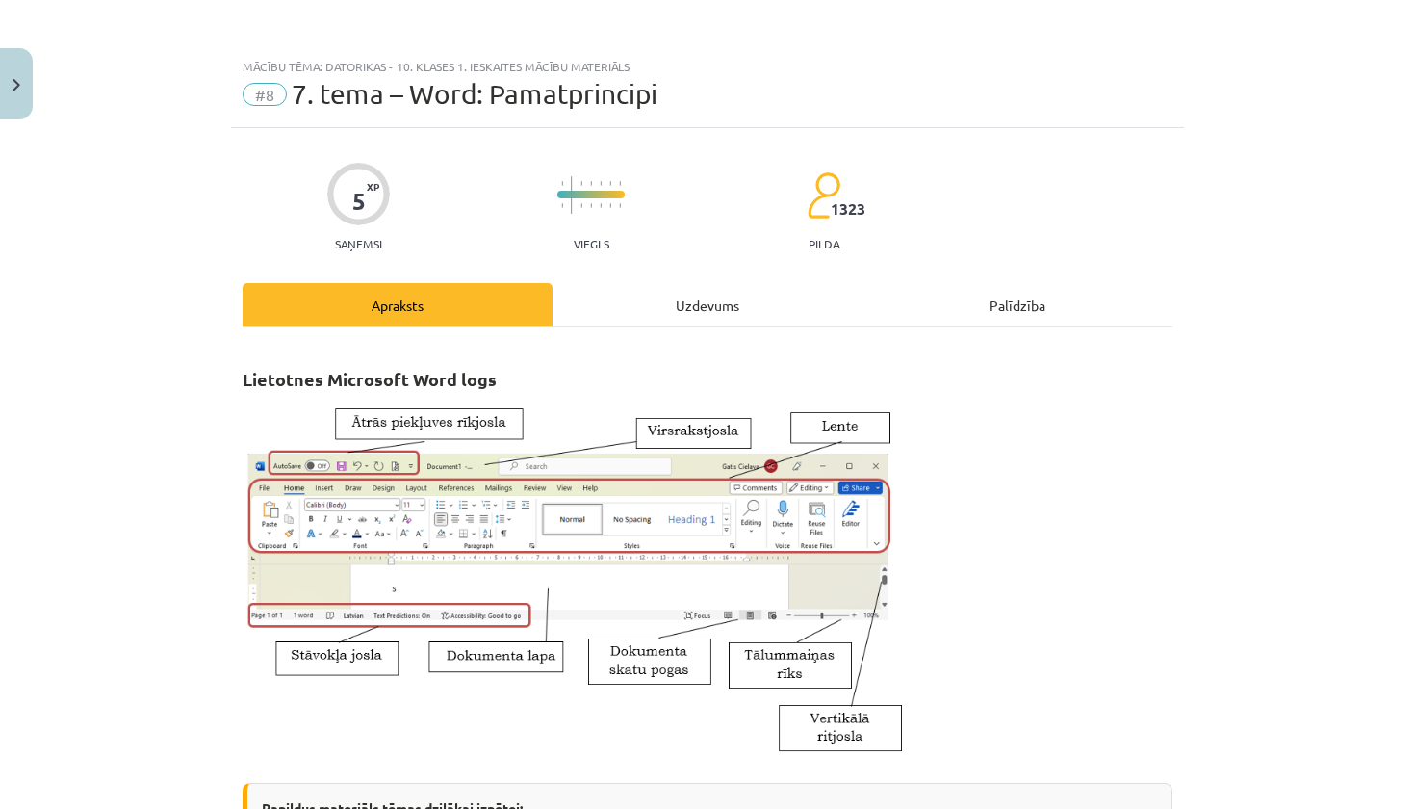
scroll to position [0, 0]
click at [700, 314] on div "Uzdevums" at bounding box center [707, 304] width 310 height 43
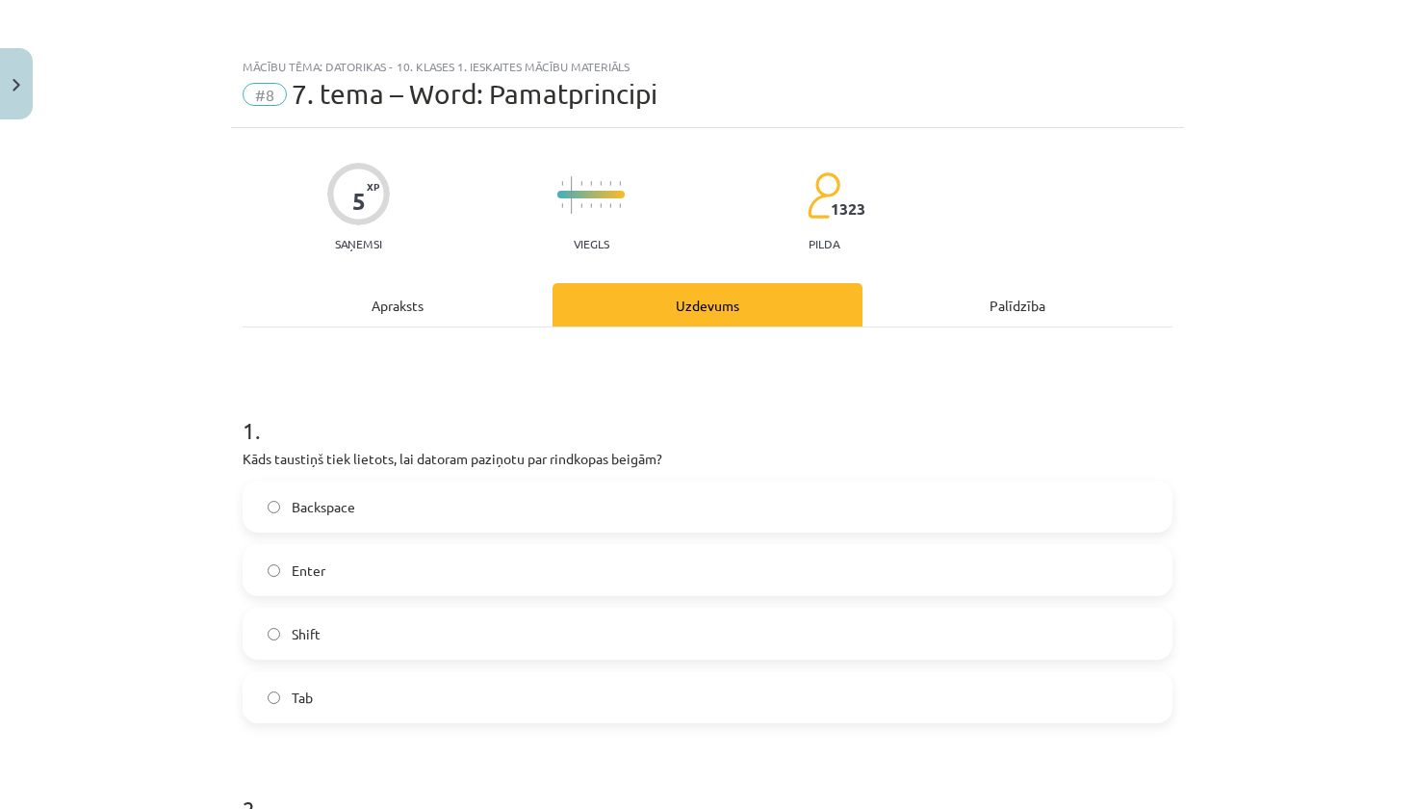
scroll to position [48, 0]
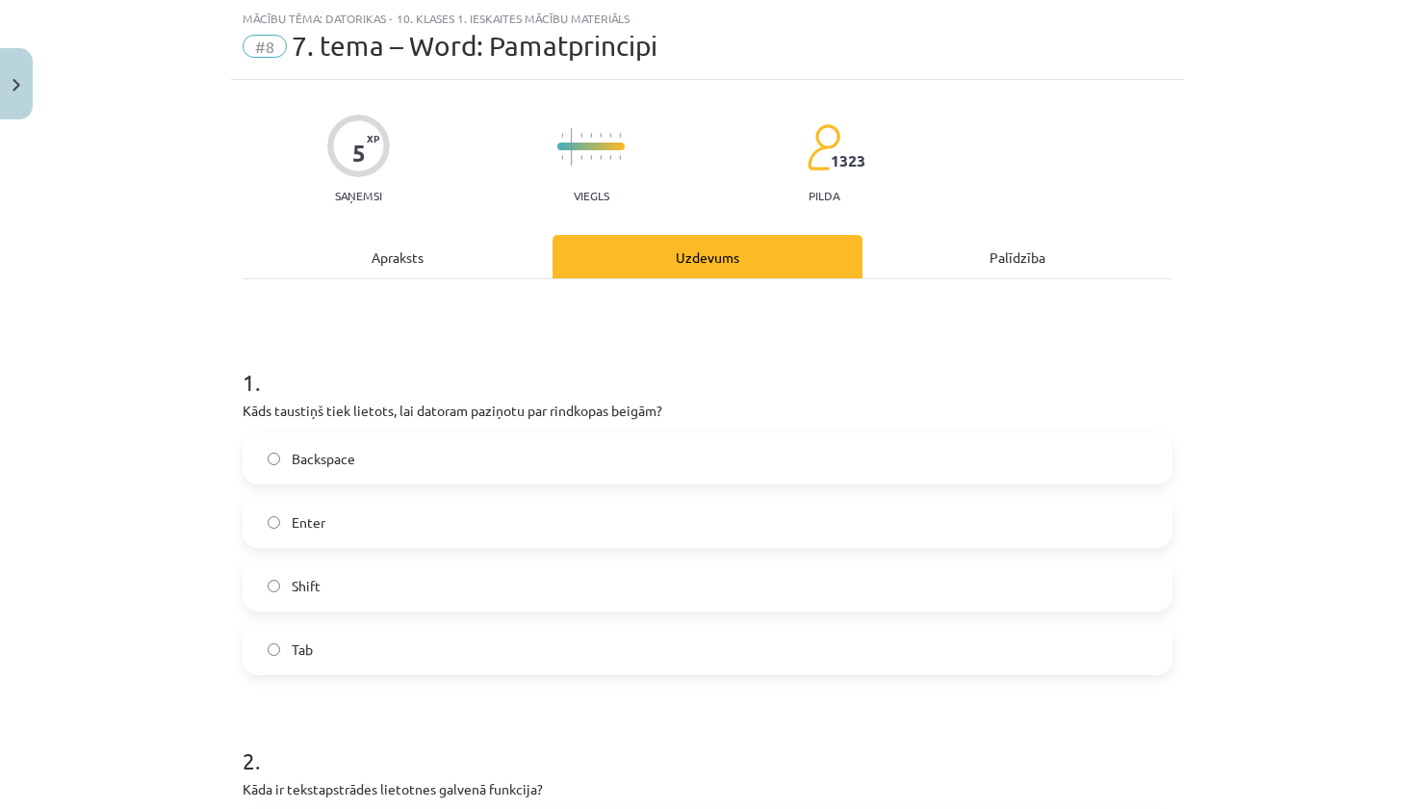
click at [321, 391] on h1 "1 ." at bounding box center [708, 365] width 930 height 60
click at [428, 260] on div "Apraksts" at bounding box center [398, 256] width 310 height 43
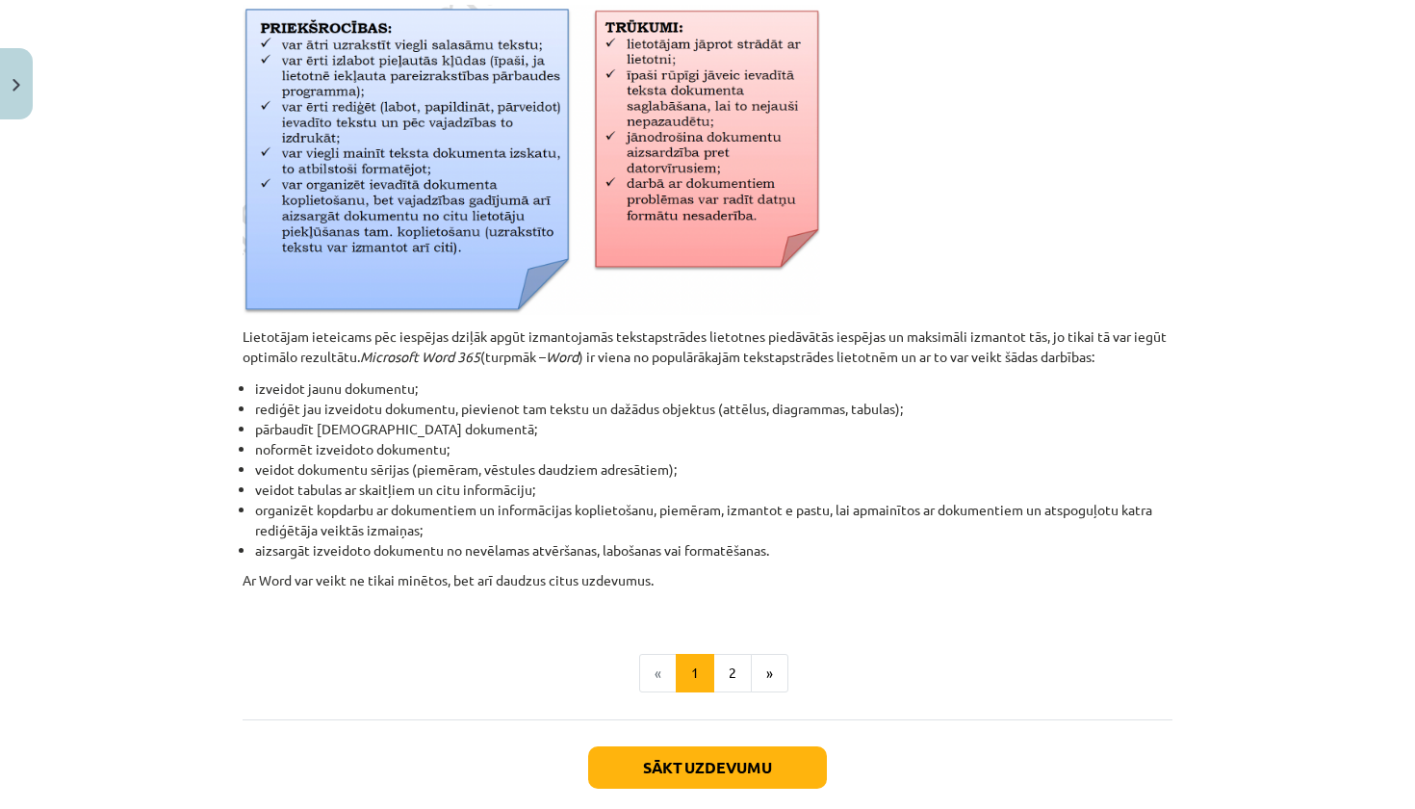
scroll to position [729, 0]
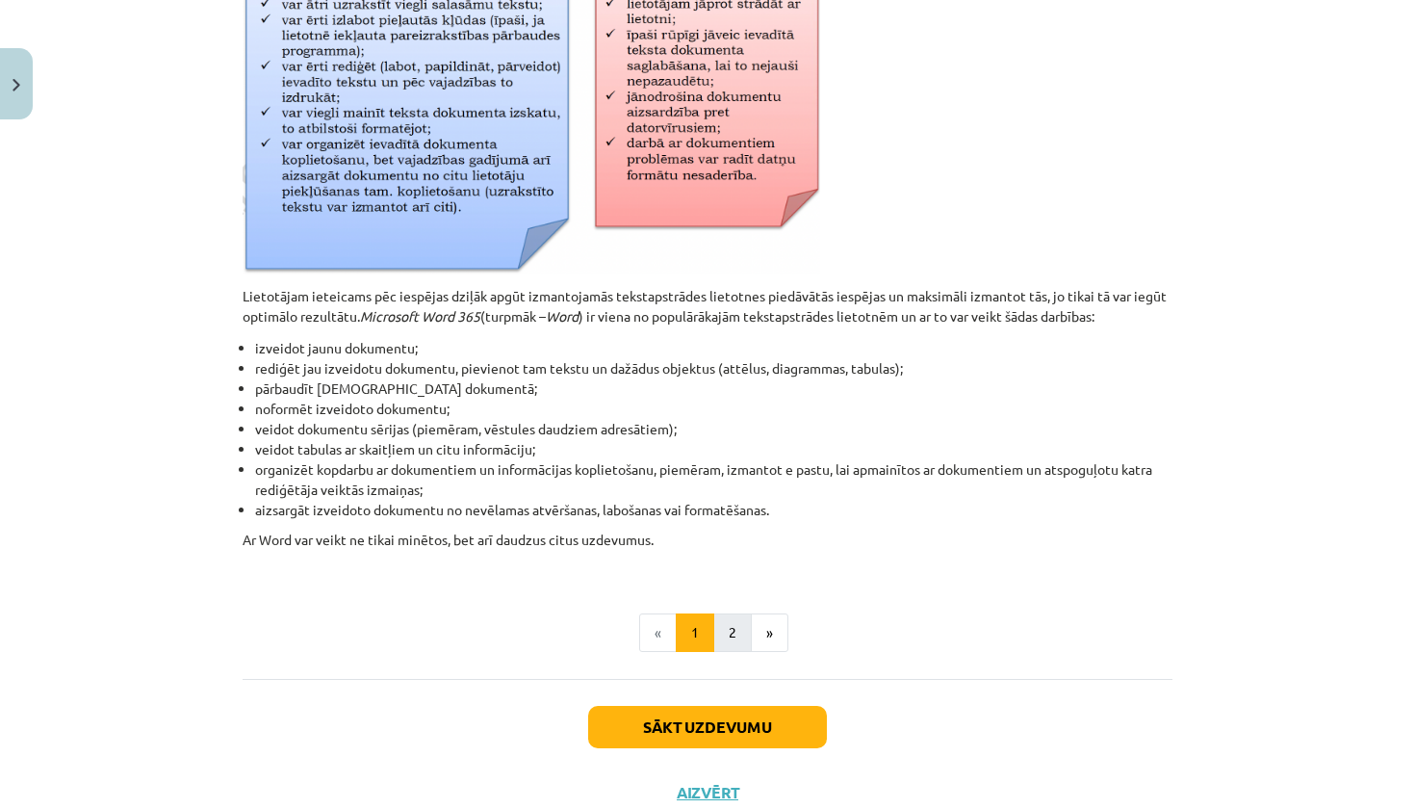
click at [728, 628] on button "2" at bounding box center [732, 632] width 39 height 39
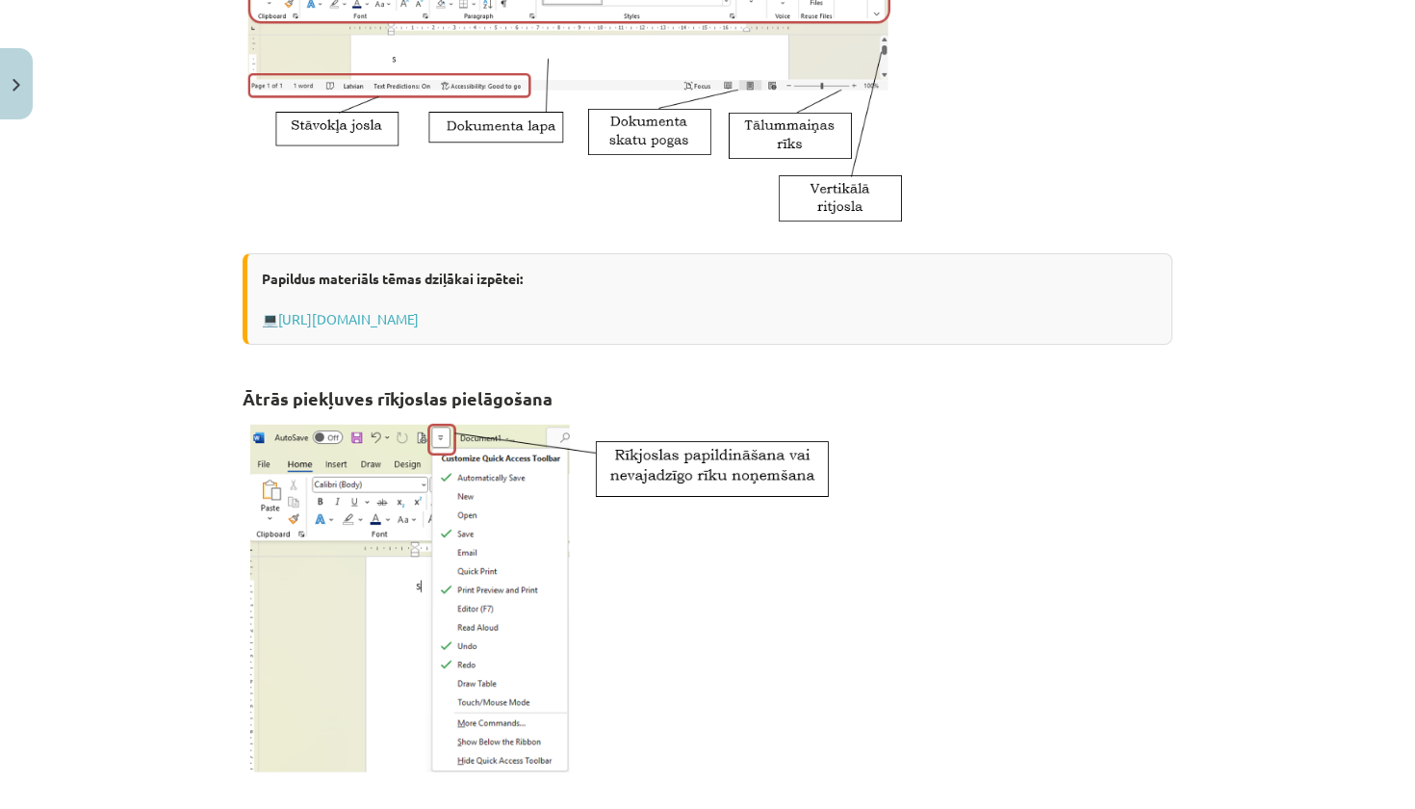
scroll to position [532, 0]
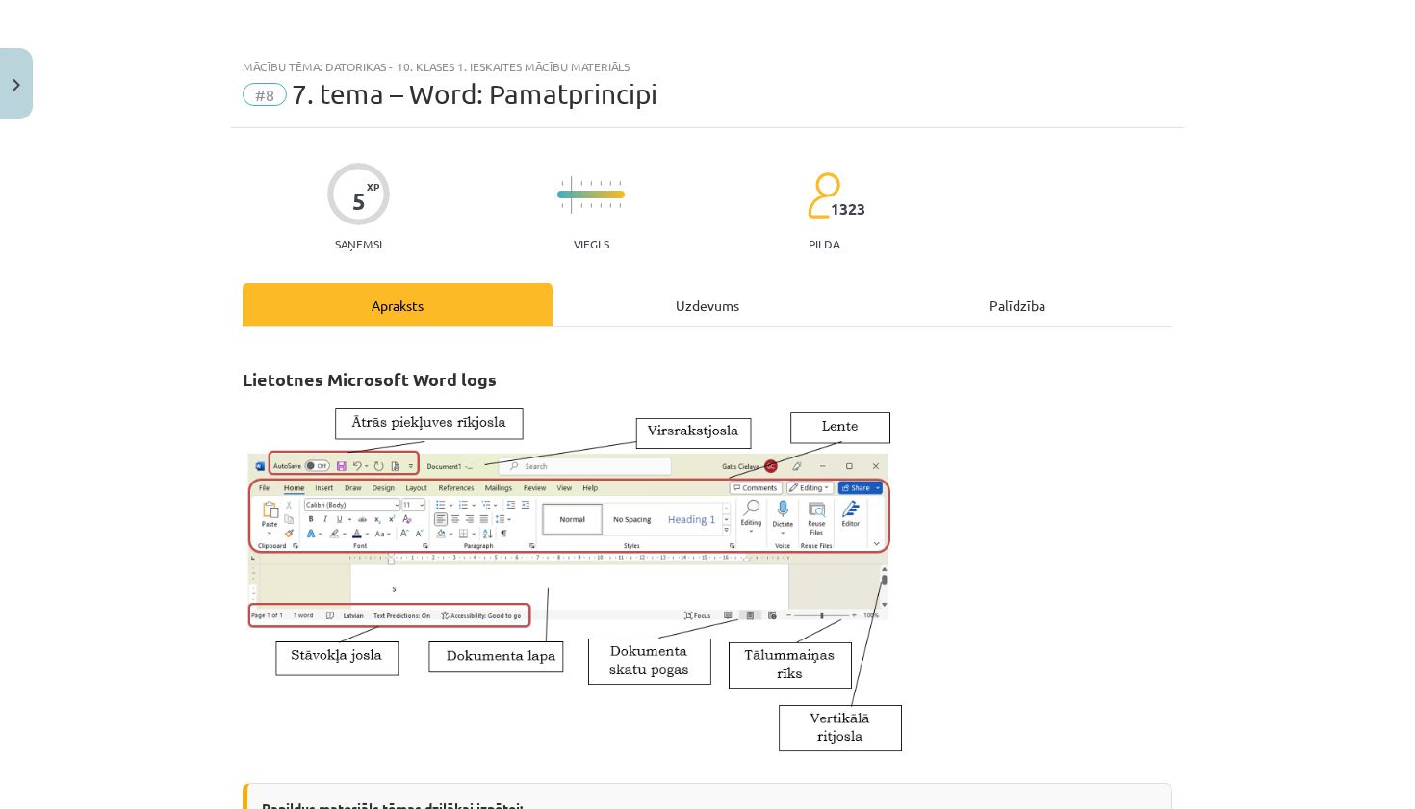
click at [718, 306] on div "Uzdevums" at bounding box center [707, 304] width 310 height 43
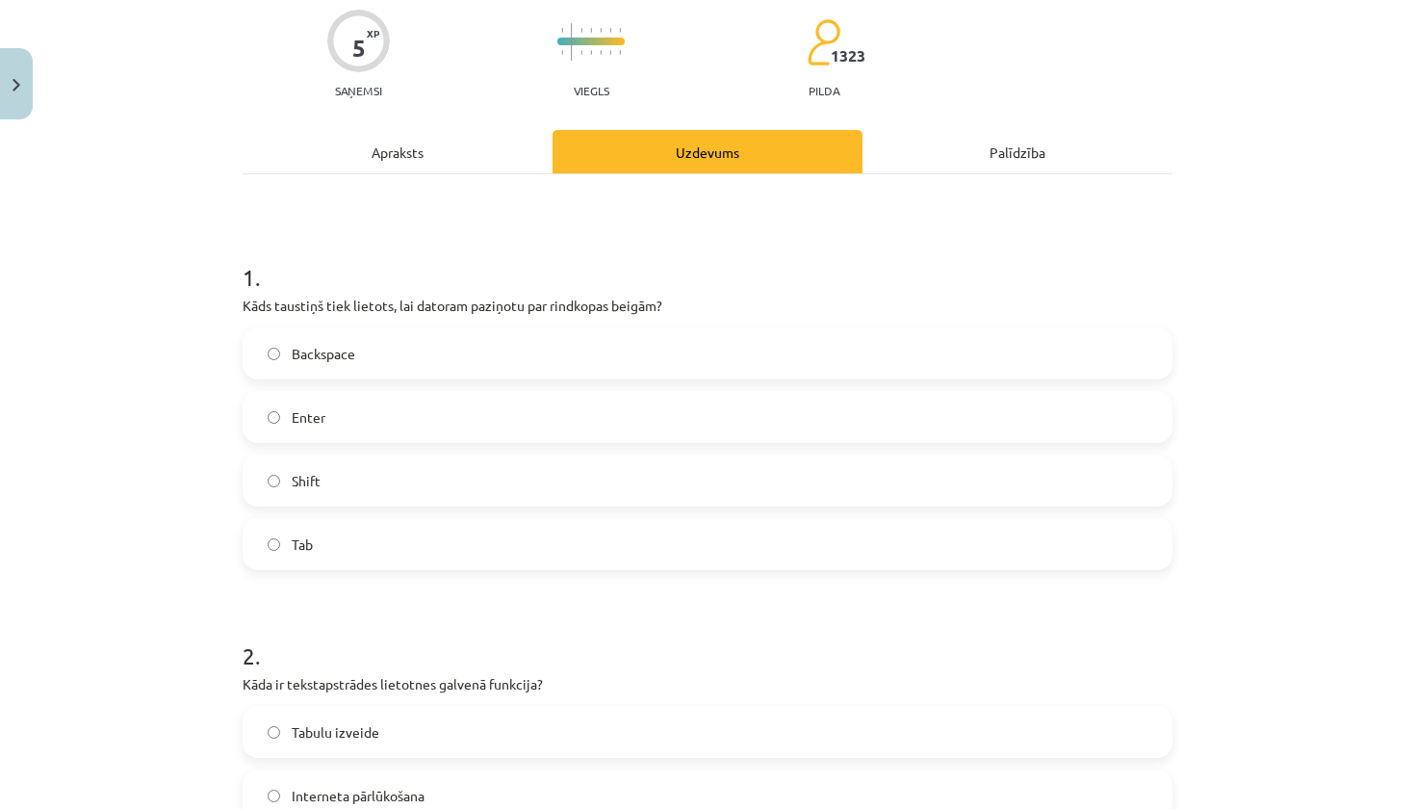
scroll to position [159, 0]
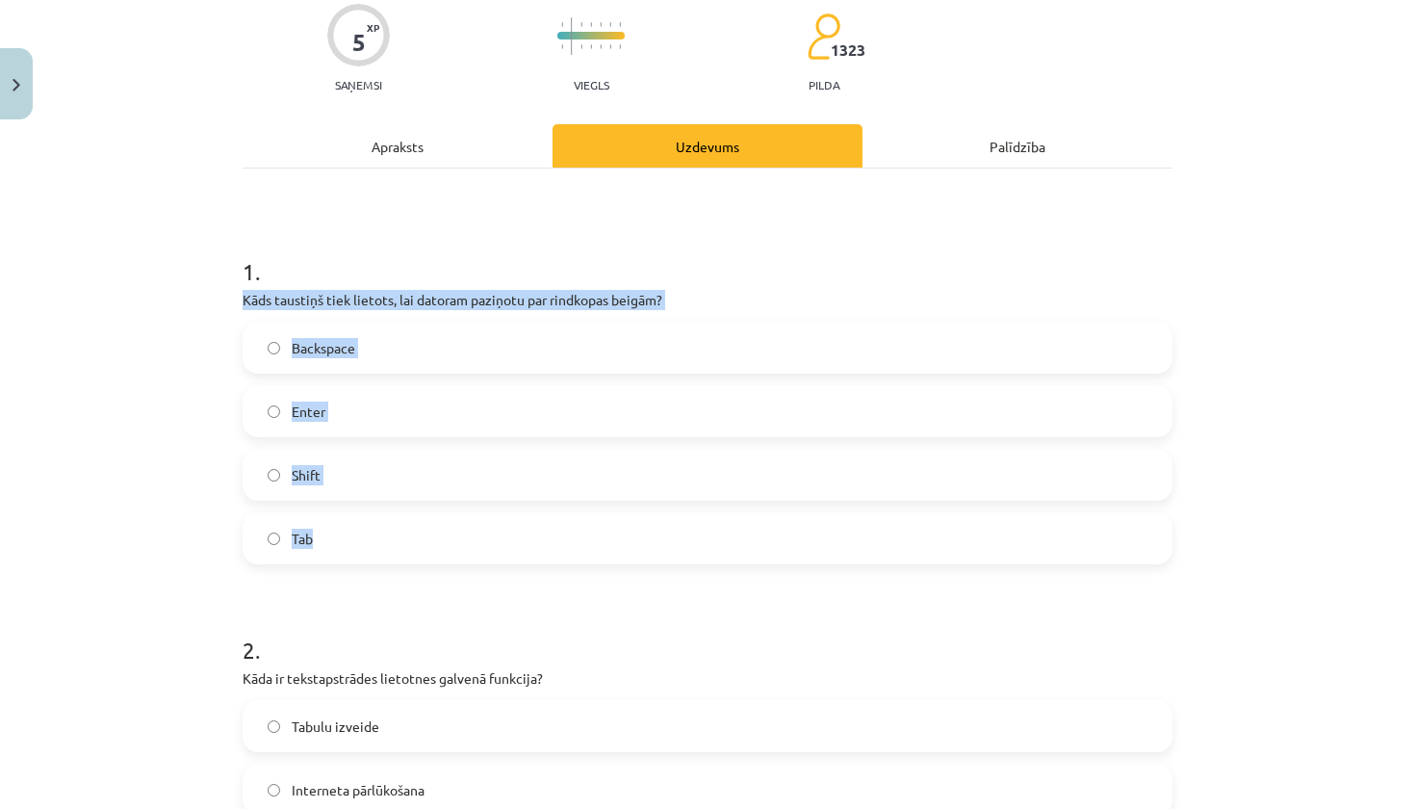
drag, startPoint x: 236, startPoint y: 301, endPoint x: 433, endPoint y: 541, distance: 310.4
copy div "Kāds taustiņš tiek lietots, lai datoram paziņotu par rindkopas beigām? Backspac…"
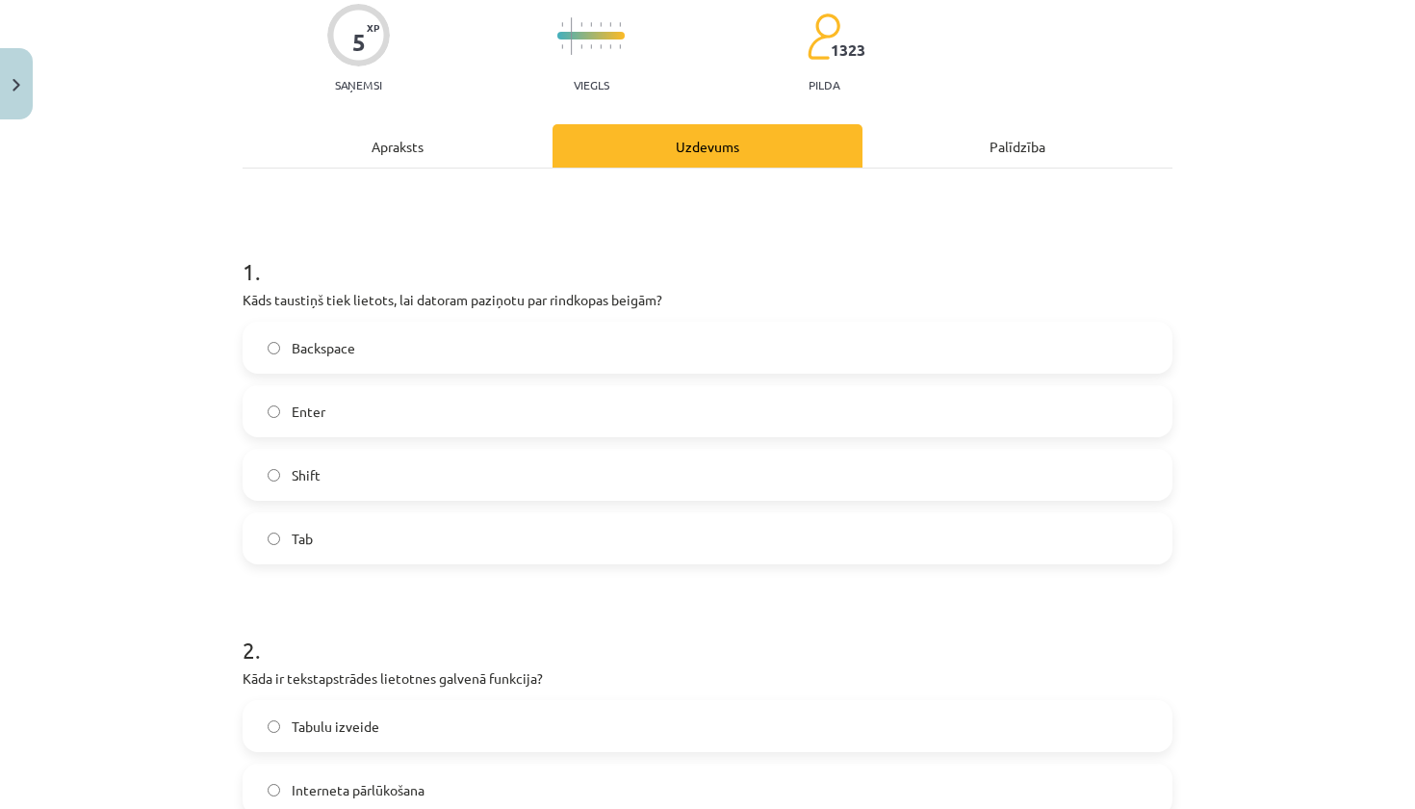
click at [391, 395] on label "Enter" at bounding box center [707, 411] width 926 height 48
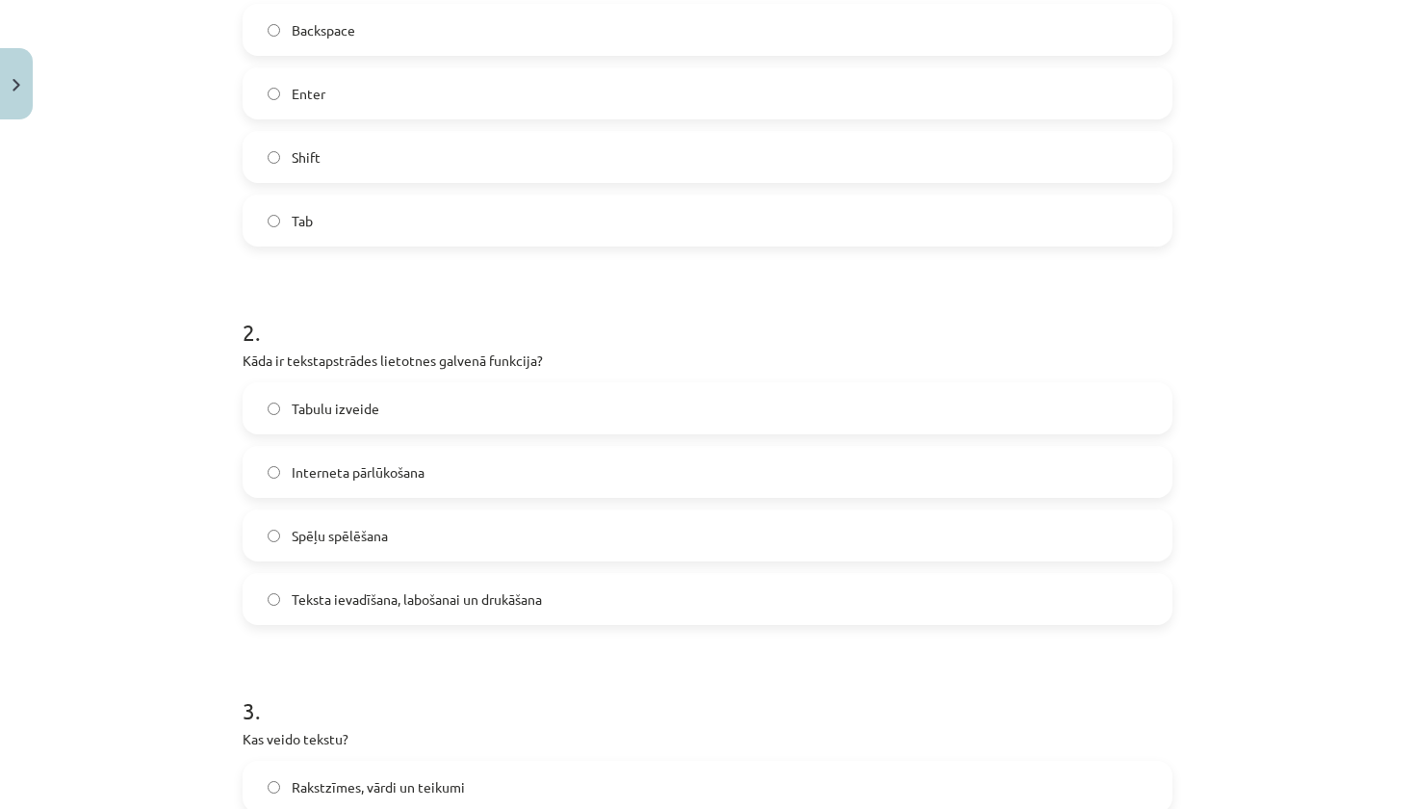
scroll to position [489, 0]
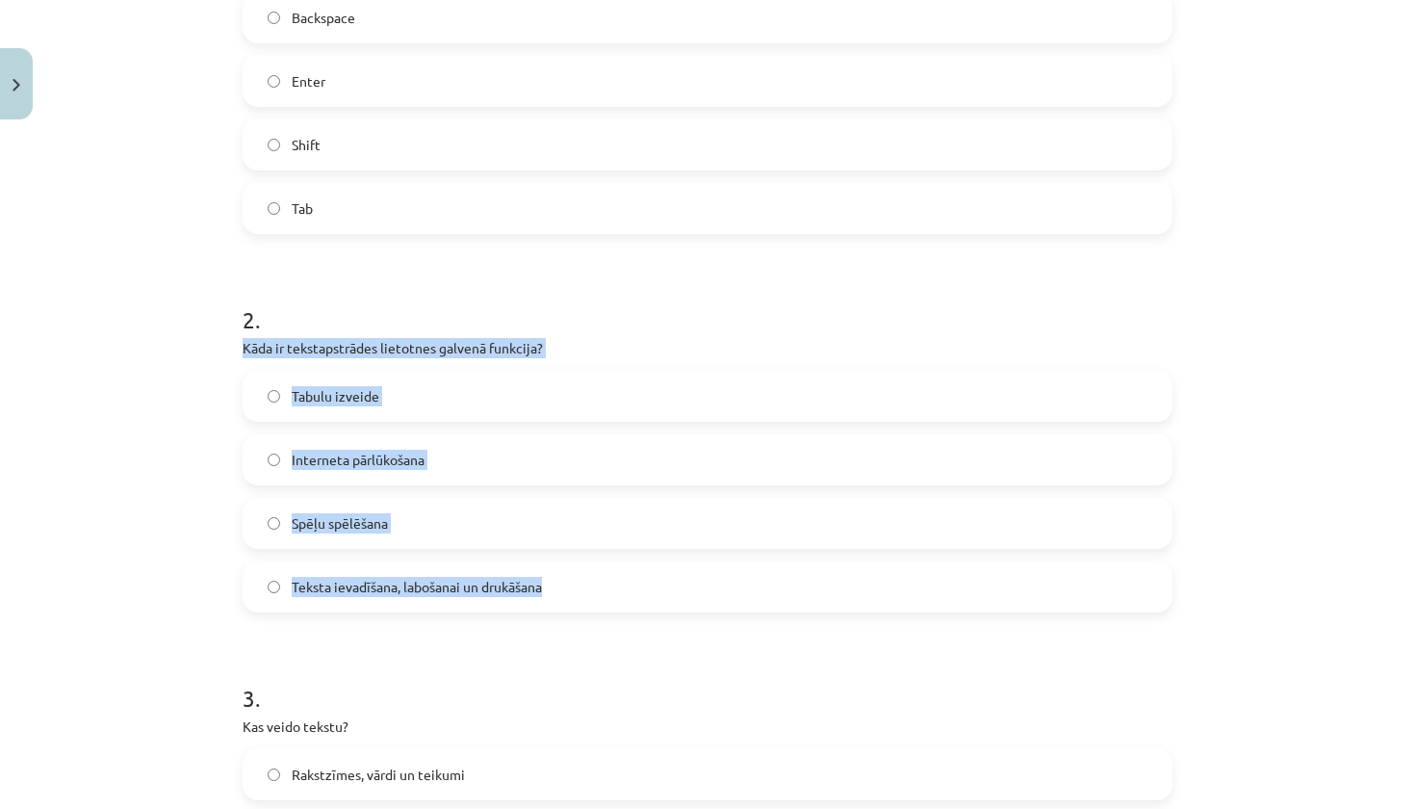
drag, startPoint x: 242, startPoint y: 347, endPoint x: 509, endPoint y: 607, distance: 373.7
click at [509, 607] on div "5 XP Saņemsi Viegls 1323 pilda Apraksts Uzdevums Palīdzība 1 . Kāds taustiņš ti…" at bounding box center [707, 749] width 953 height 2220
copy div "Kāda ir tekstapstrādes lietotnes galvenā funkcija? Tabulu izveide Interneta pār…"
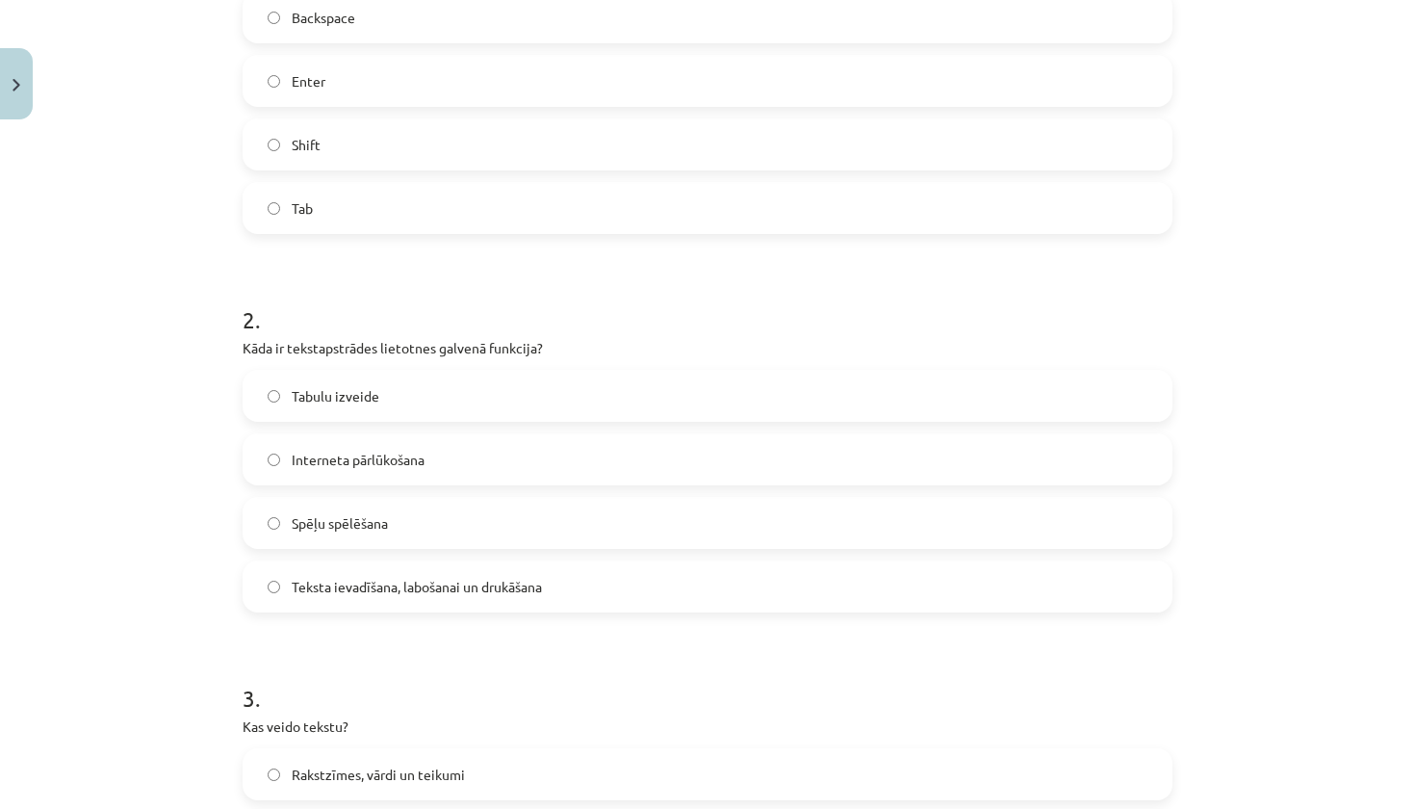
click at [383, 578] on span "Teksta ievadīšana, labošanai un drukāšana" at bounding box center [417, 587] width 250 height 20
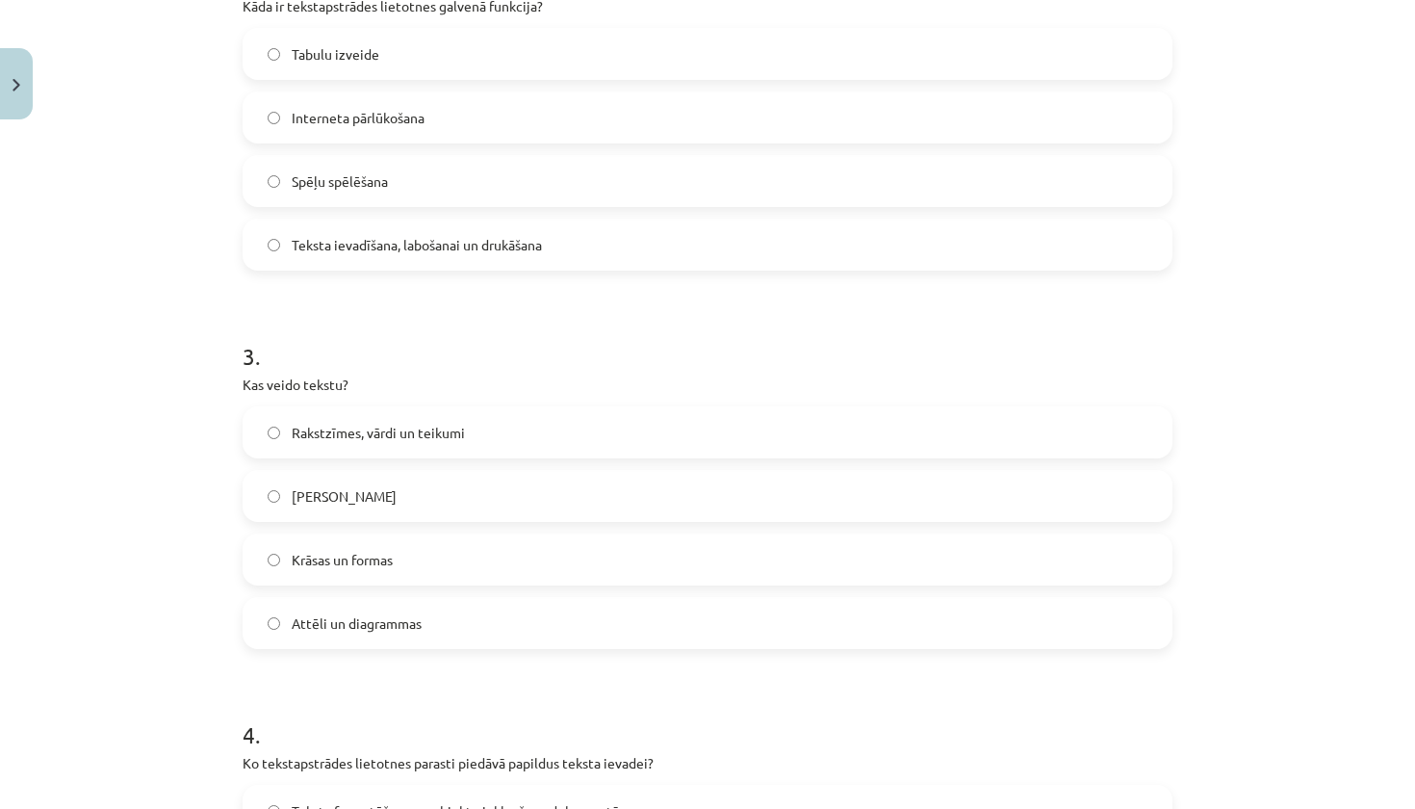
scroll to position [884, 0]
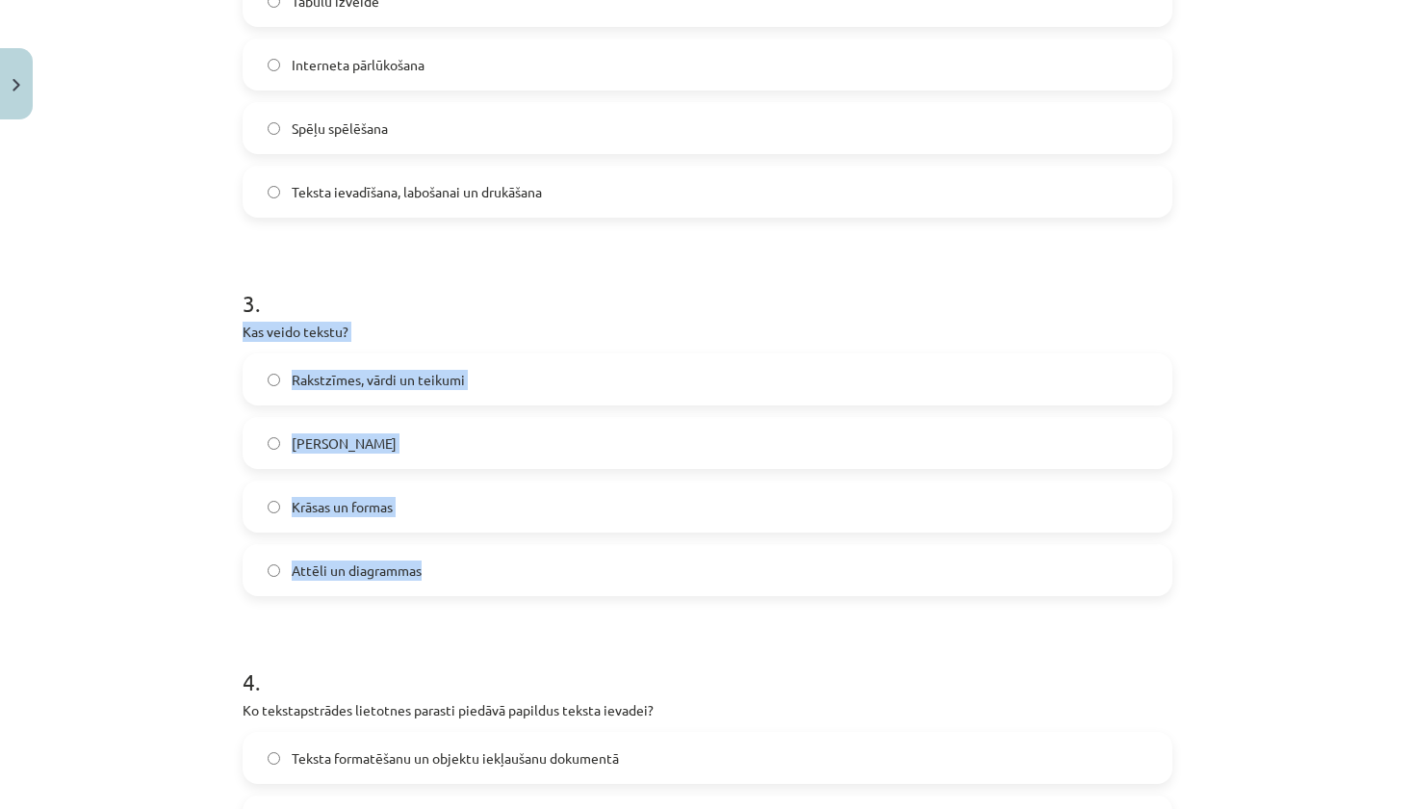
drag, startPoint x: 233, startPoint y: 336, endPoint x: 456, endPoint y: 567, distance: 321.3
click at [456, 567] on div "5 XP Saņemsi Viegls 1323 pilda Apraksts Uzdevums Palīdzība 1 . Kāds taustiņš ti…" at bounding box center [707, 354] width 953 height 2220
copy div "Kas veido tekstu? Rakstzīmes, vārdi un teikumi Tikai burti Krāsas un formas Att…"
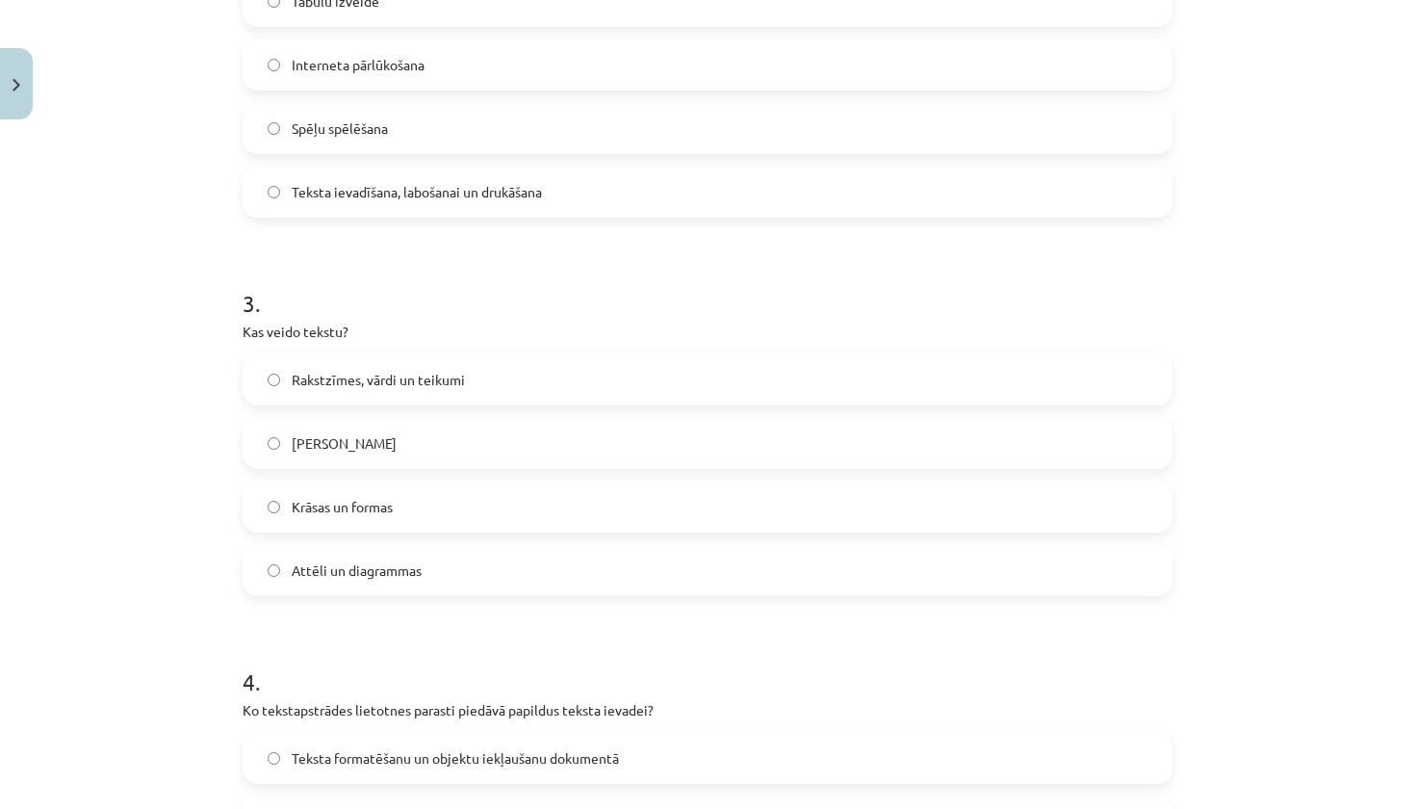
click at [480, 388] on label "Rakstzīmes, vārdi un teikumi" at bounding box center [707, 379] width 926 height 48
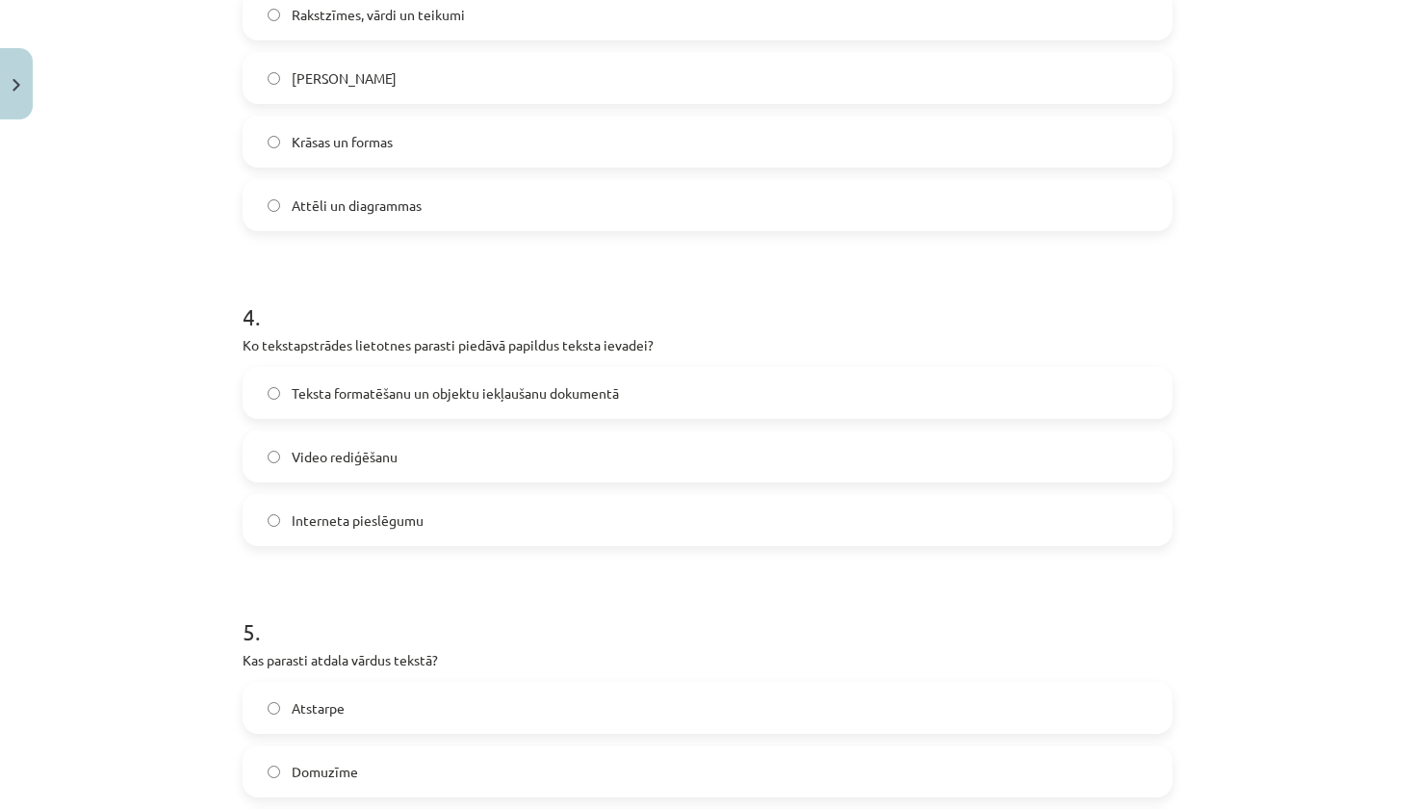
scroll to position [1250, 0]
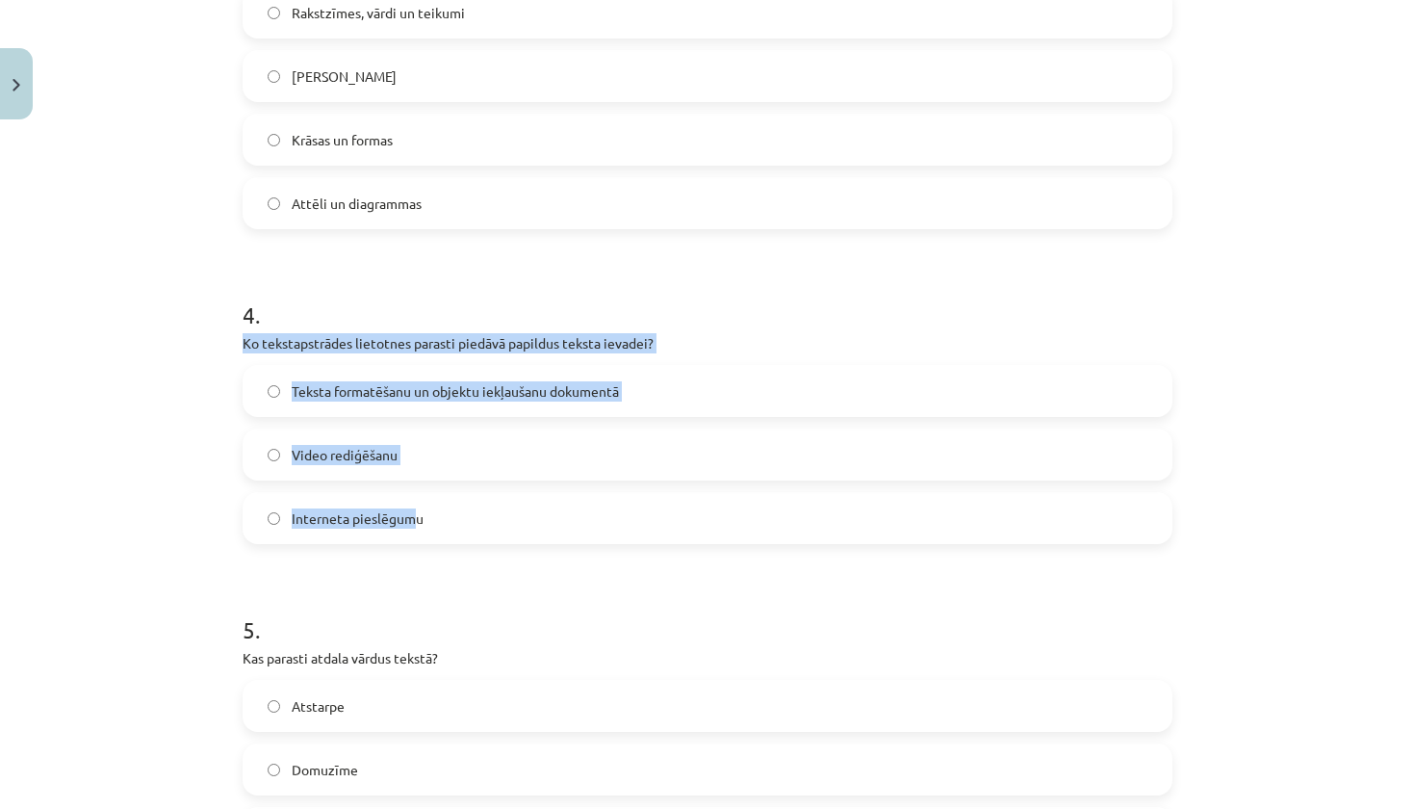
drag, startPoint x: 238, startPoint y: 347, endPoint x: 412, endPoint y: 510, distance: 239.0
copy div "Ko tekstapstrādes lietotnes parasti piedāvā papildus teksta ievadei? Teksta for…"
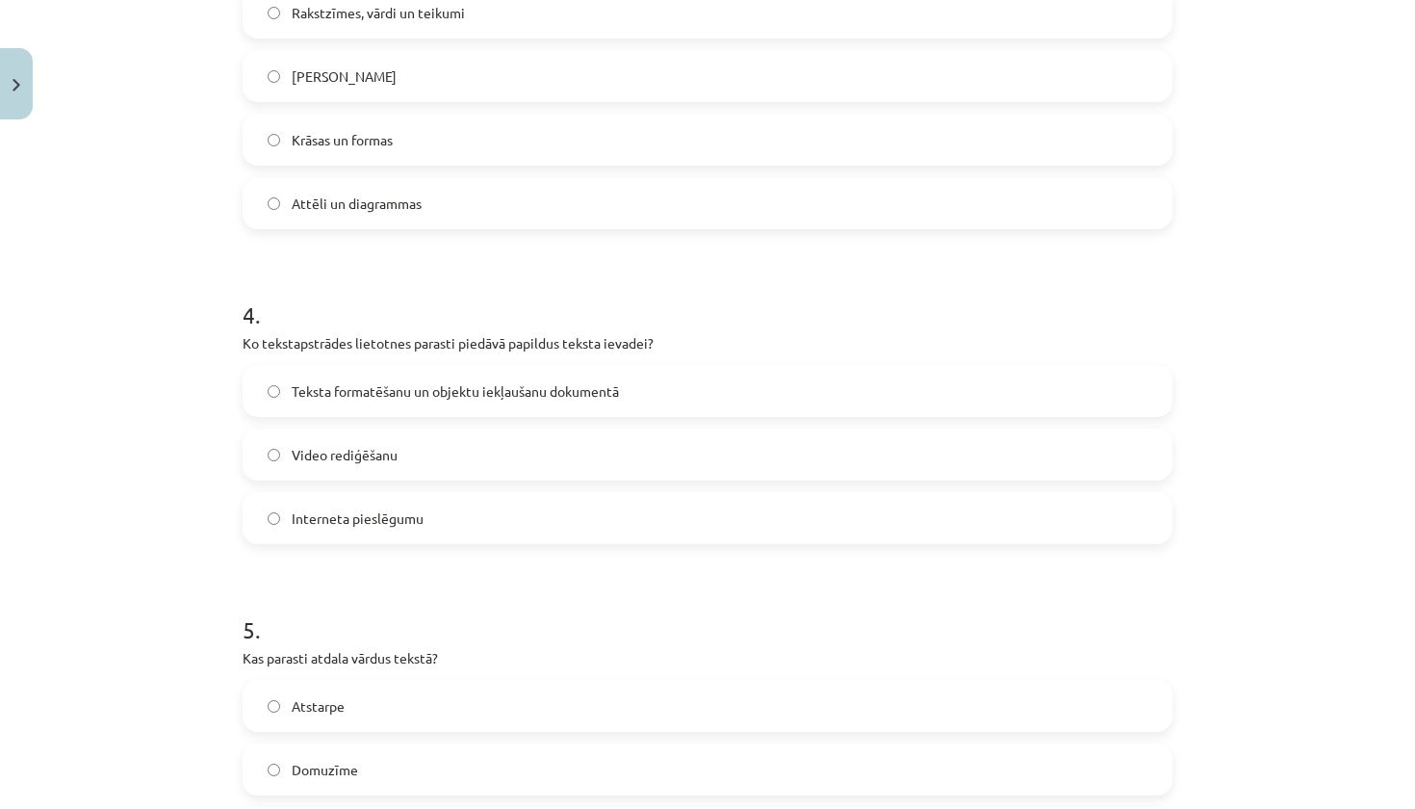
click at [402, 382] on span "Teksta formatēšanu un objektu iekļaušanu dokumentā" at bounding box center [455, 391] width 327 height 20
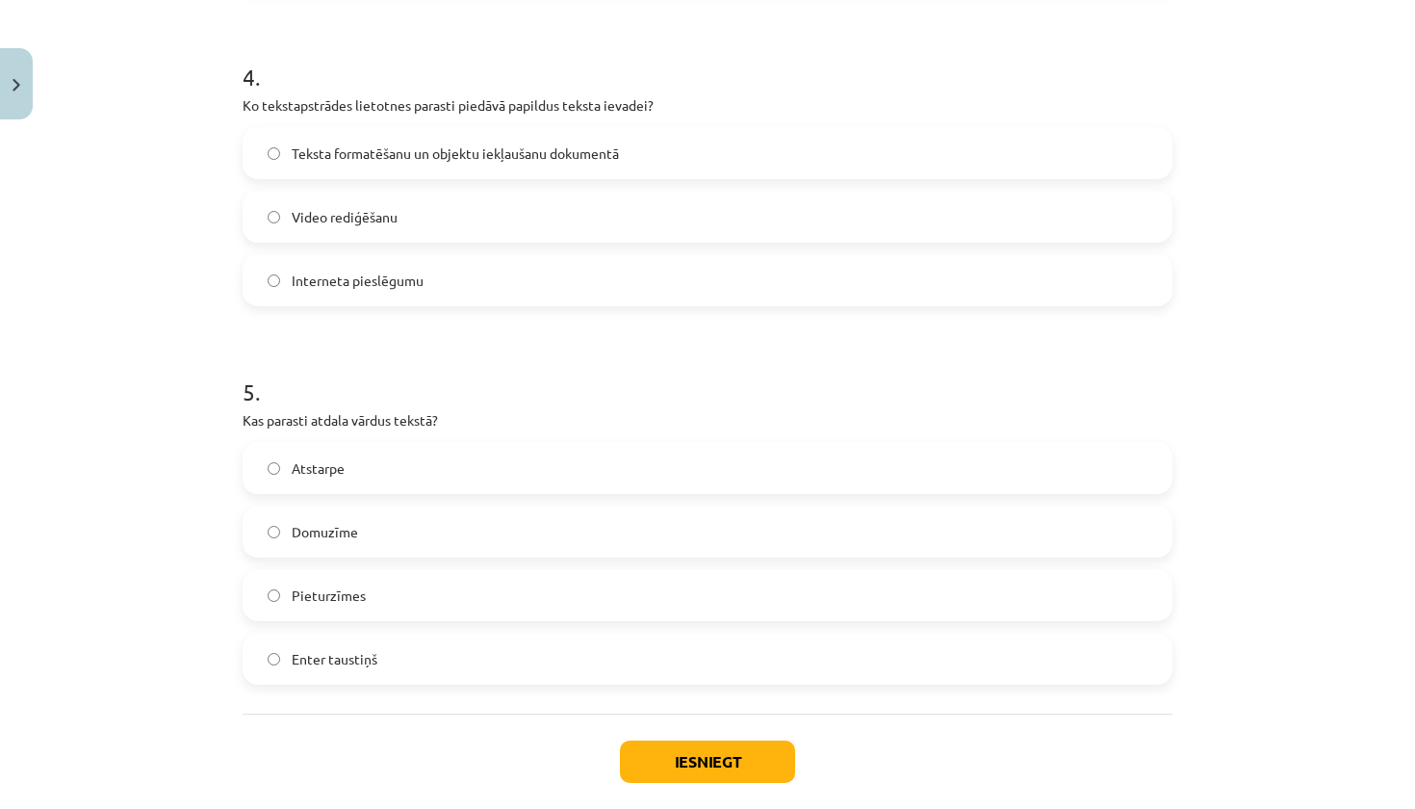
scroll to position [1494, 0]
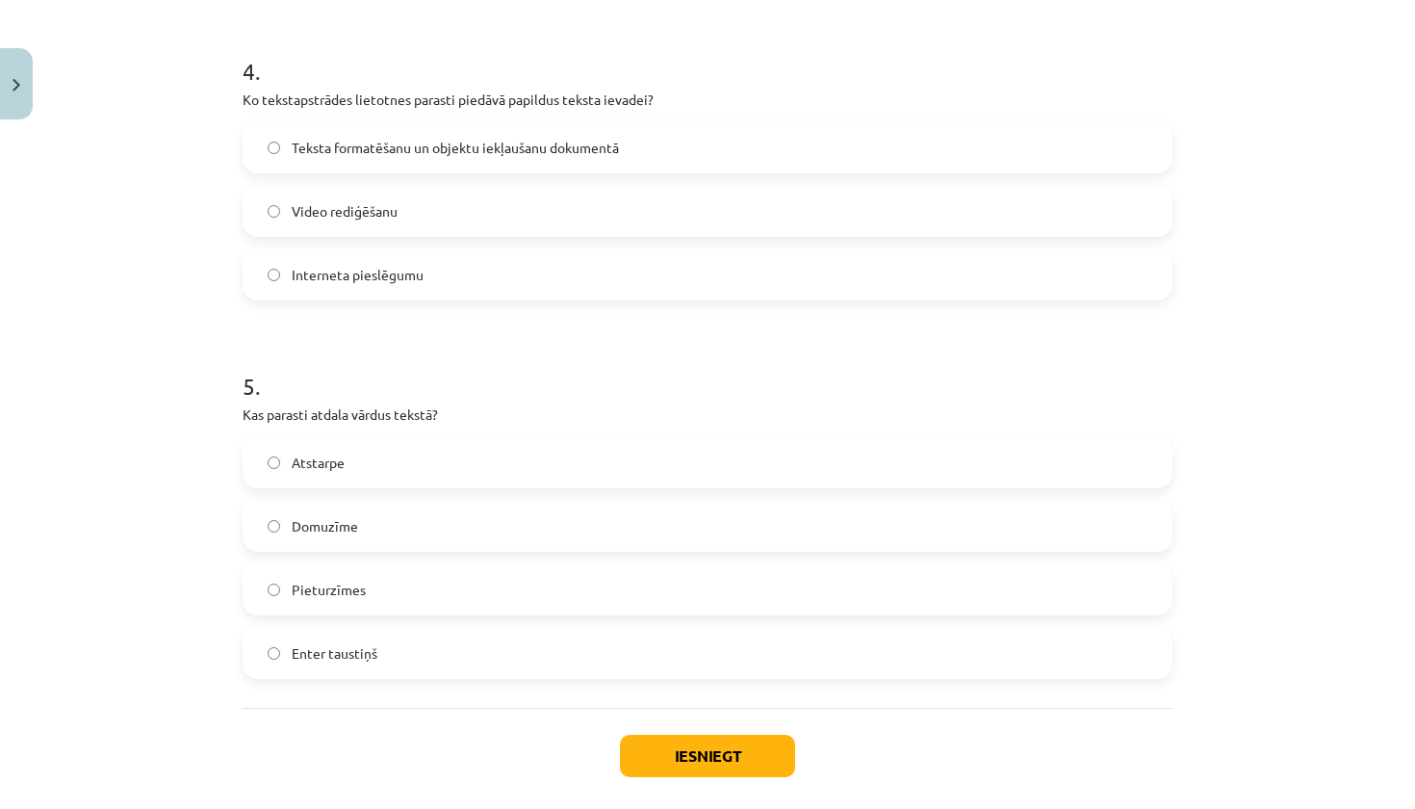
click at [300, 462] on span "Atstarpe" at bounding box center [318, 462] width 53 height 20
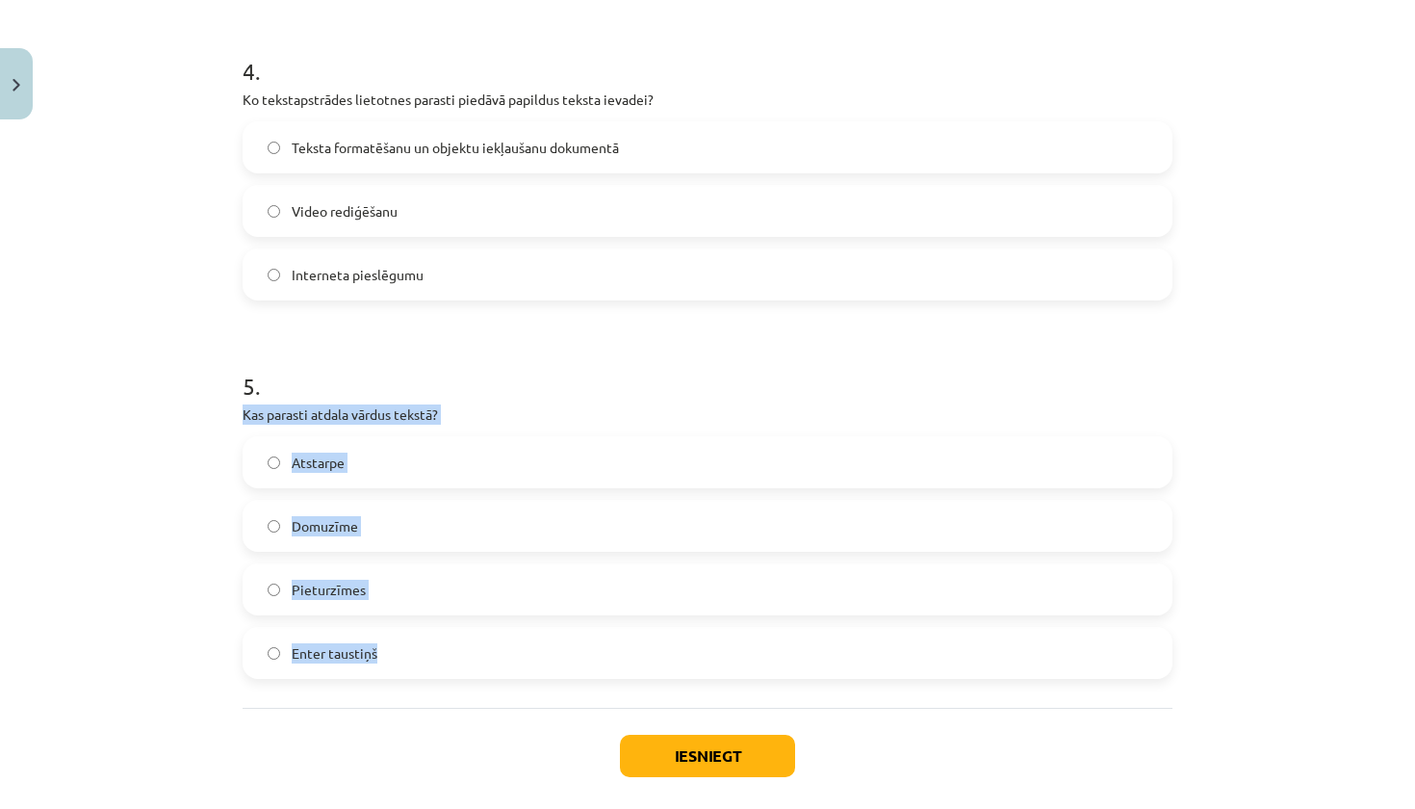
drag, startPoint x: 243, startPoint y: 418, endPoint x: 398, endPoint y: 669, distance: 295.7
click at [398, 669] on div "5 . Kas parasti atdala vārdus tekstā? Atstarpe Domuzīme Pieturzīmes Enter taust…" at bounding box center [708, 509] width 930 height 340
copy div "Kas parasti atdala vārdus tekstā? Atstarpe Domuzīme Pieturzīmes Enter taustiņš"
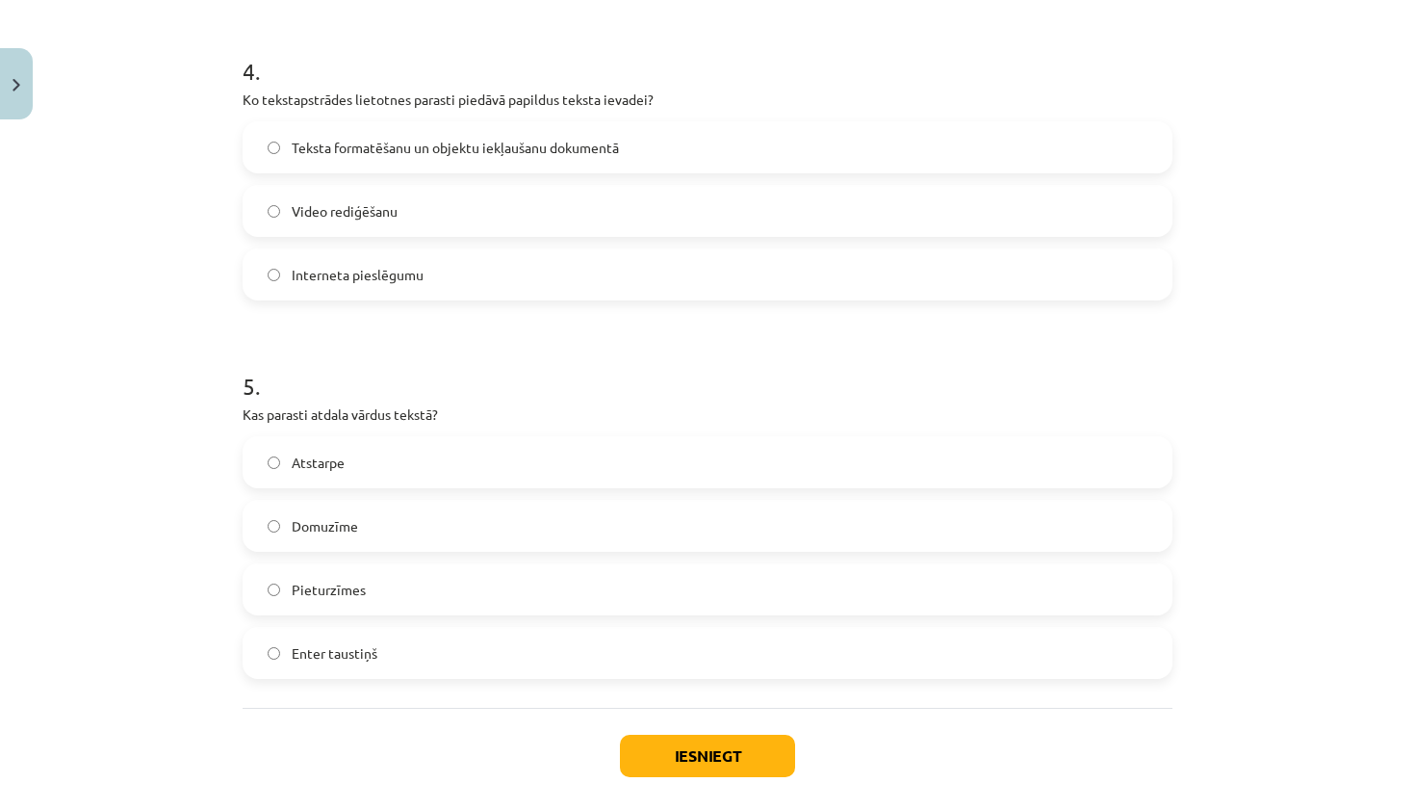
click at [741, 377] on h1 "5 ." at bounding box center [708, 369] width 930 height 60
click at [689, 770] on button "Iesniegt" at bounding box center [707, 755] width 175 height 42
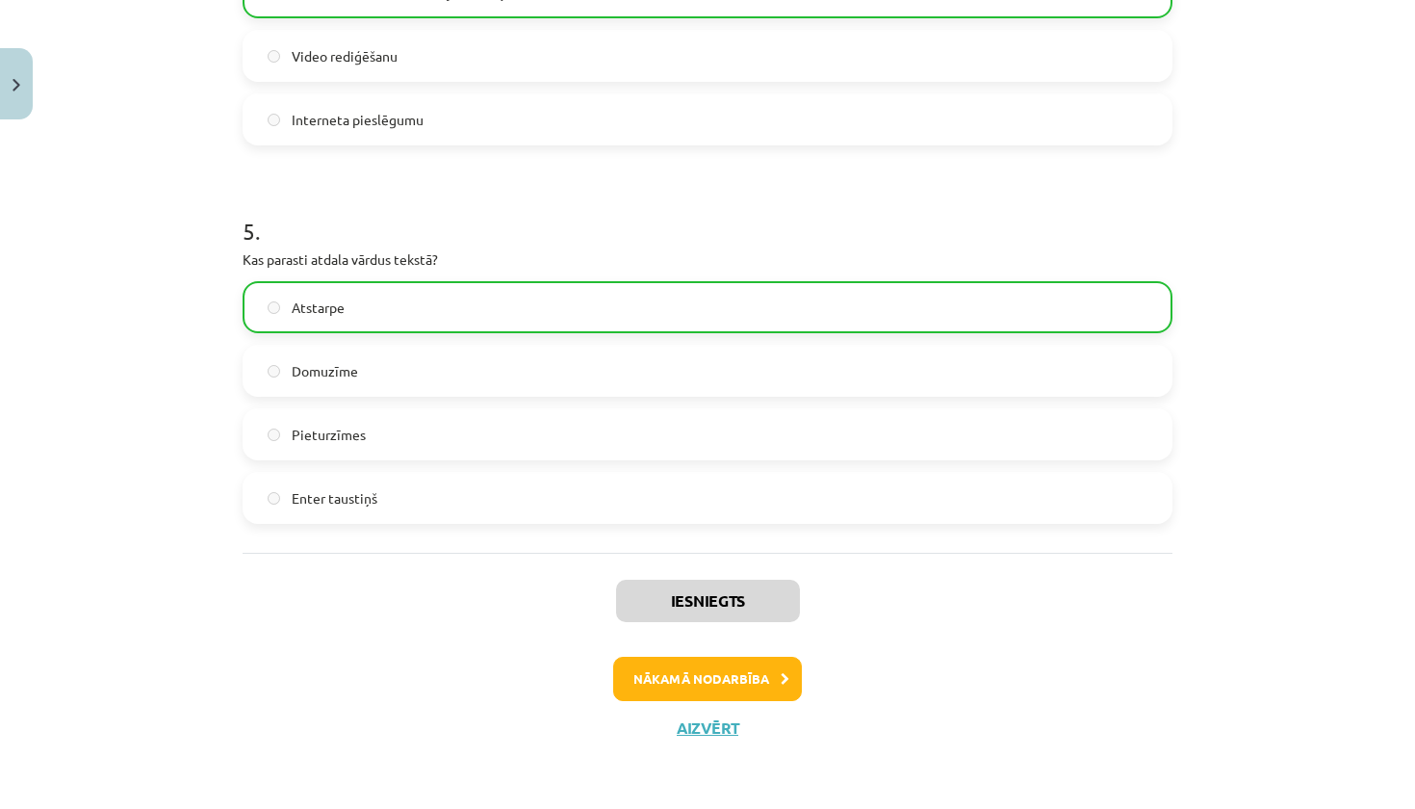
click at [763, 660] on button "Nākamā nodarbība" at bounding box center [707, 678] width 189 height 44
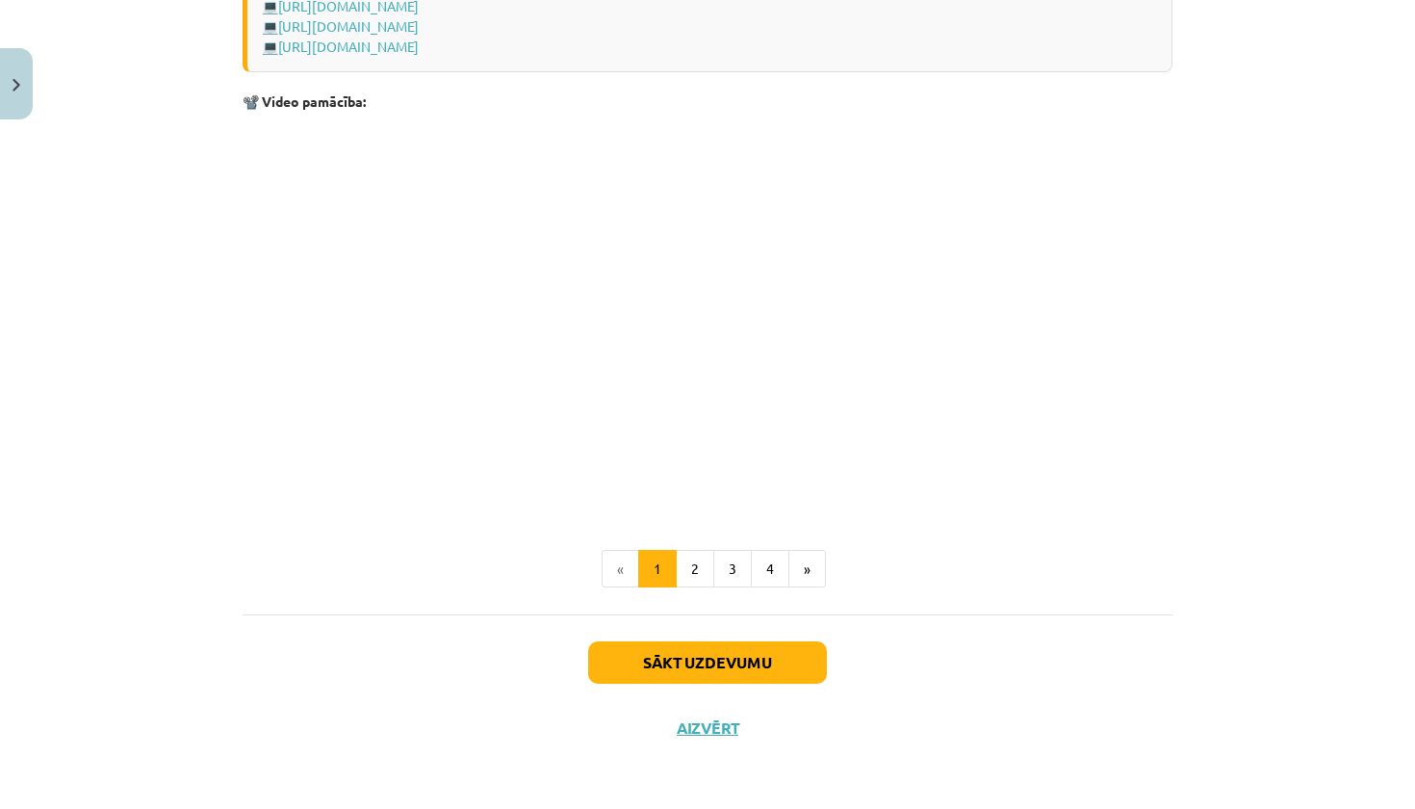
scroll to position [3752, 0]
click at [701, 551] on button "2" at bounding box center [695, 569] width 39 height 39
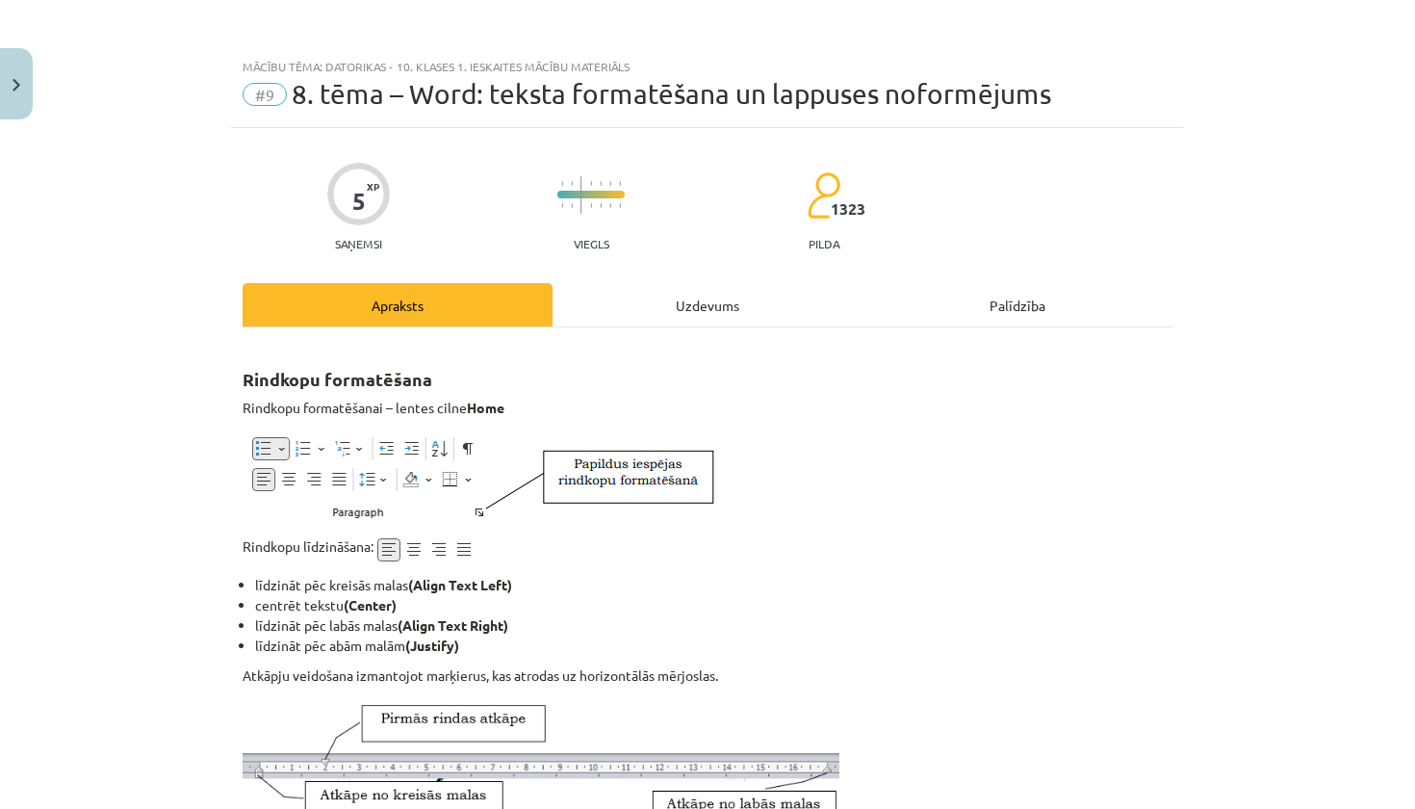
scroll to position [0, 0]
click at [680, 295] on div "Uzdevums" at bounding box center [707, 304] width 310 height 43
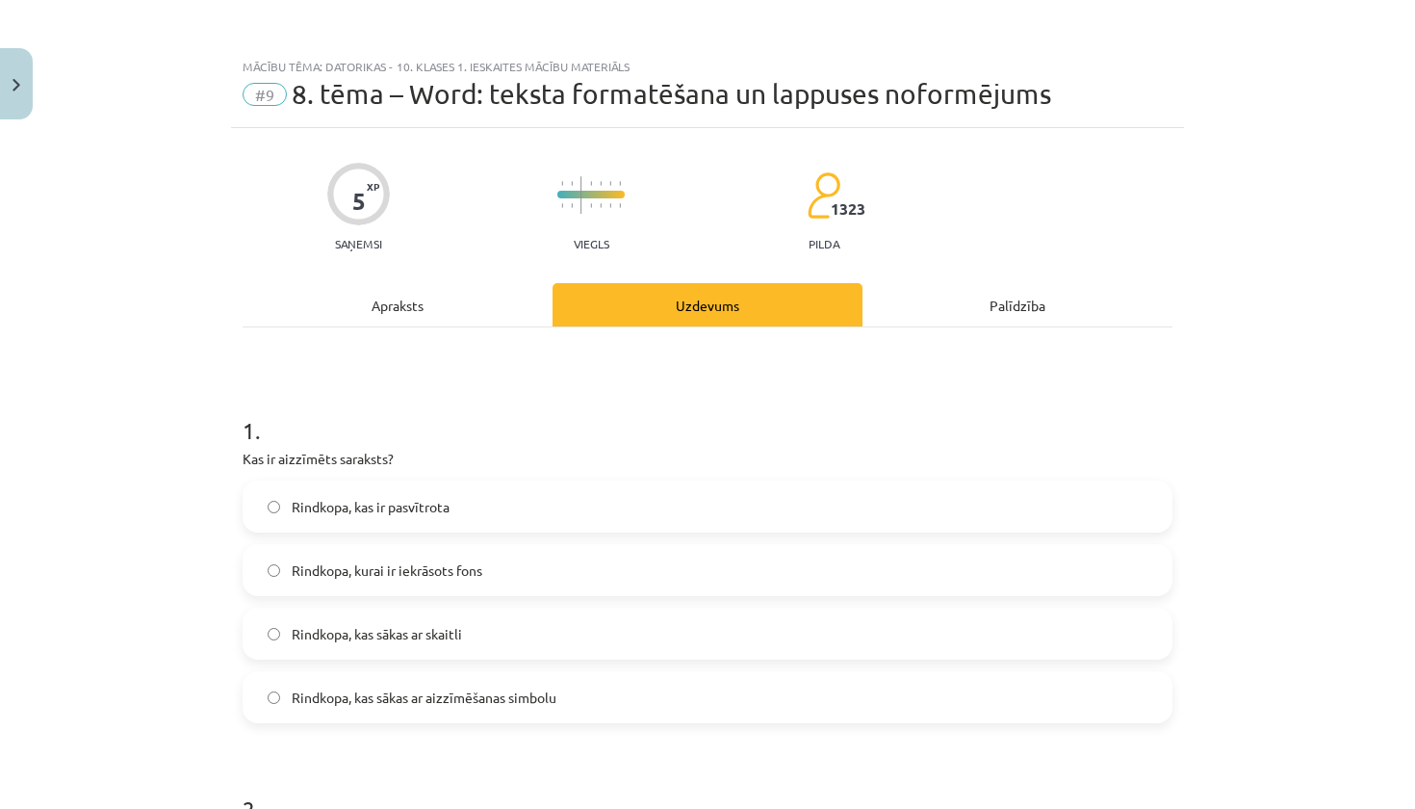
scroll to position [48, 0]
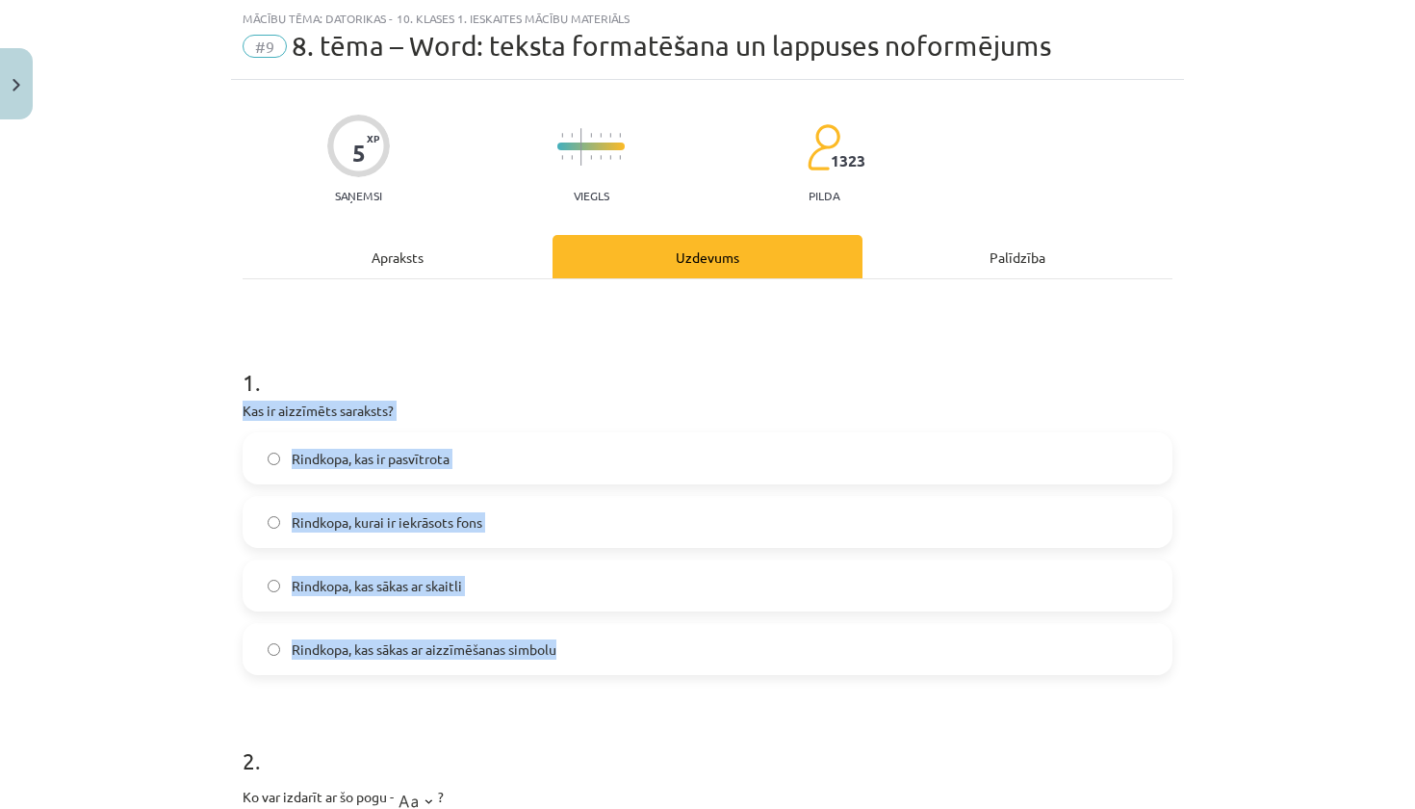
drag, startPoint x: 244, startPoint y: 411, endPoint x: 547, endPoint y: 657, distance: 390.7
click at [547, 657] on div "1 . Kas ir aizzīmēts saraksts? Rindkopa, kas ir pasvītrota Rindkopa, kurai ir i…" at bounding box center [708, 505] width 930 height 340
copy div "Kas ir aizzīmēts saraksts? Rindkopa, kas ir pasvītrota Rindkopa, kurai ir iekrā…"
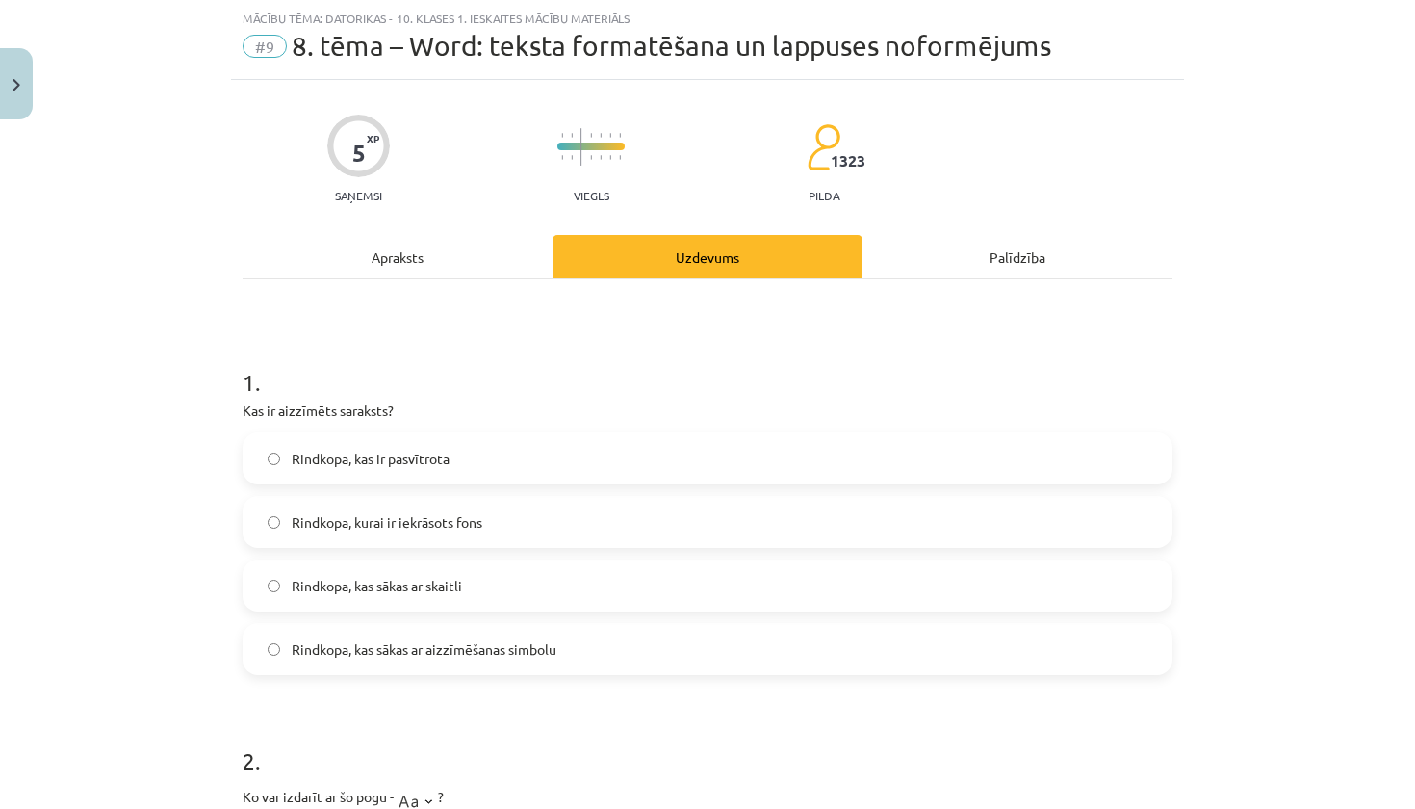
click at [443, 654] on span "Rindkopa, kas sākas ar aizzīmēšanas simbolu" at bounding box center [424, 649] width 265 height 20
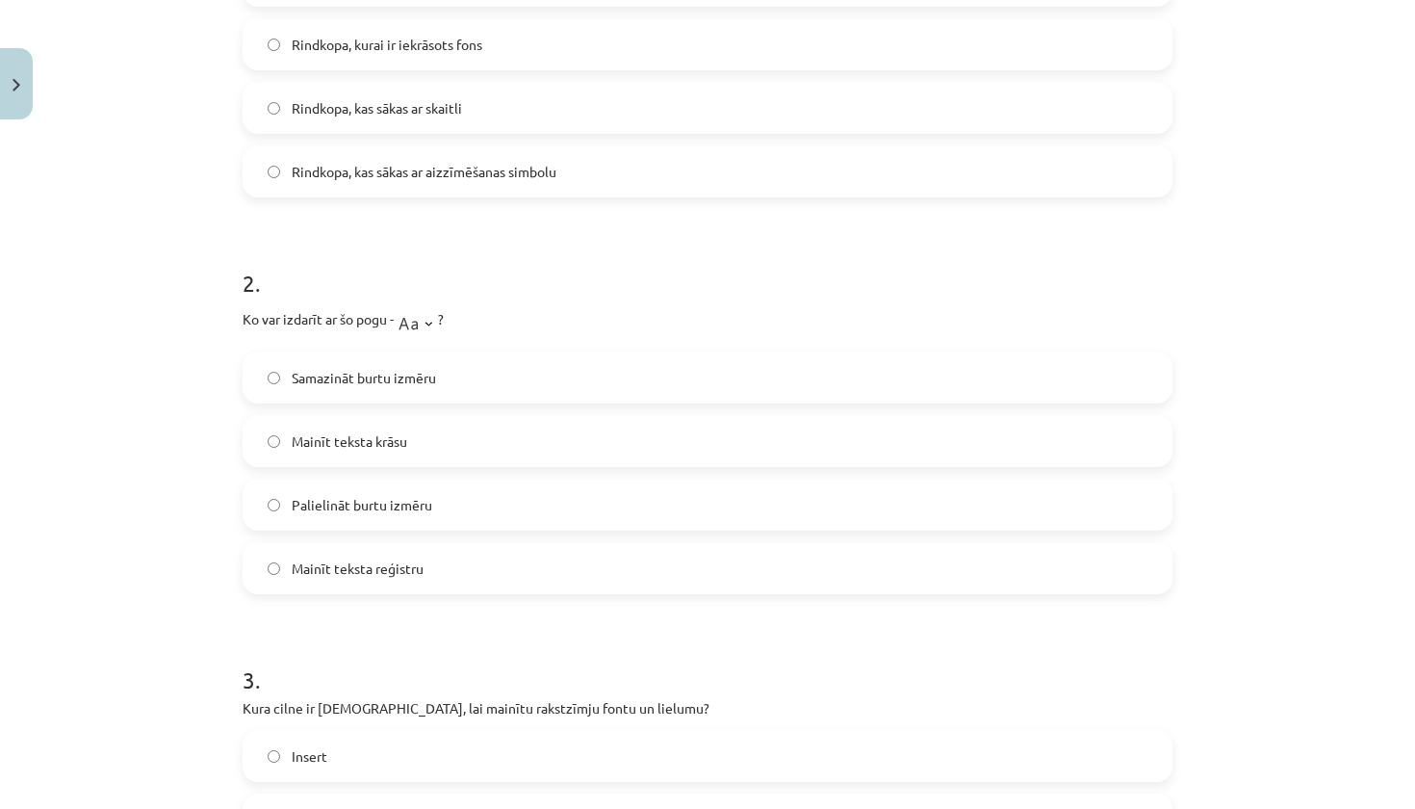
scroll to position [532, 0]
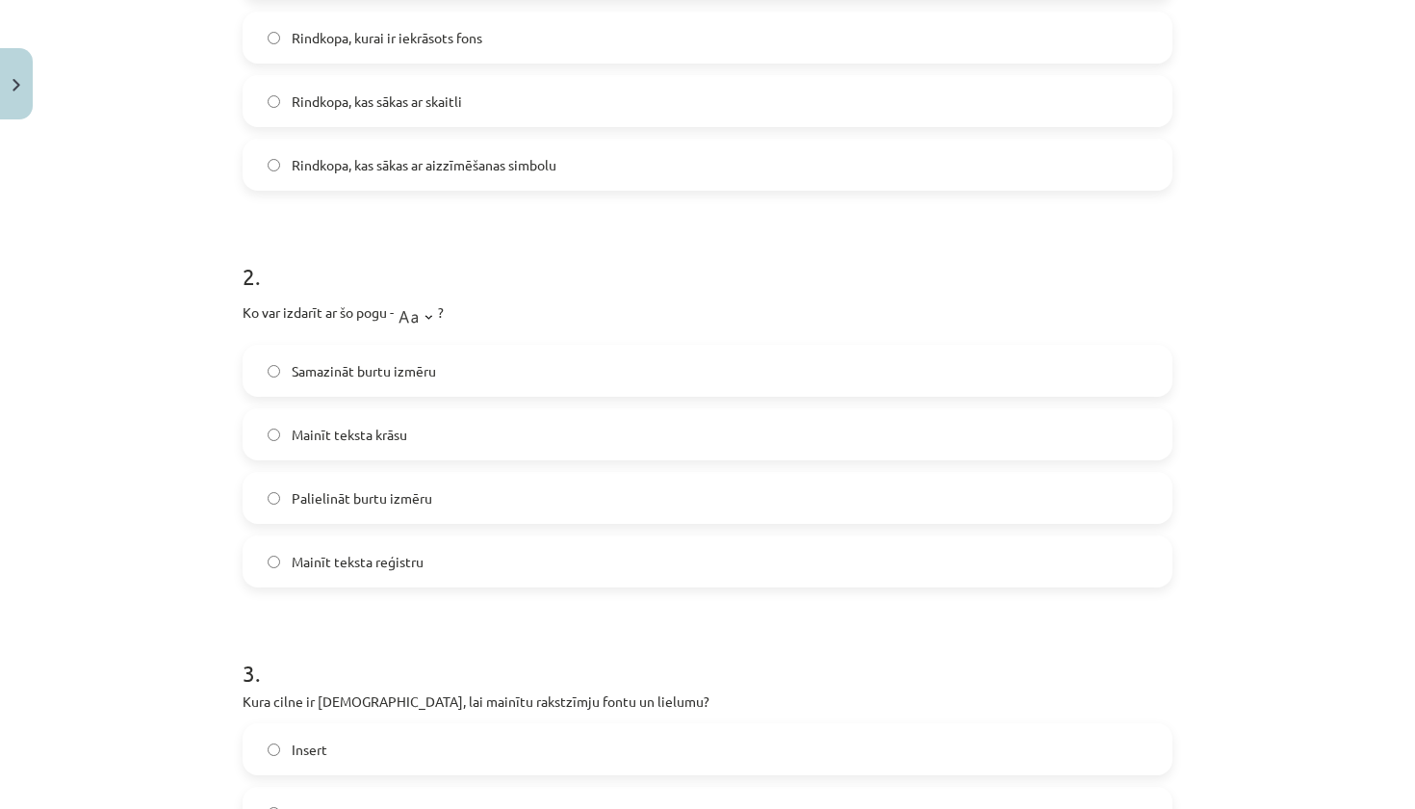
drag, startPoint x: 237, startPoint y: 316, endPoint x: 433, endPoint y: 556, distance: 310.6
click at [433, 556] on div "5 XP Saņemsi Viegls 1323 pilda Apraksts Uzdevums Palīdzība 1 . Kas ir aizzīmēts…" at bounding box center [707, 746] width 953 height 2301
copy div "Ko var izdarīt ar šo pogu - ? Samazināt burtu izmēru Mainīt teksta krāsu Paliel…"
click at [483, 269] on h1 "2 ." at bounding box center [708, 259] width 930 height 60
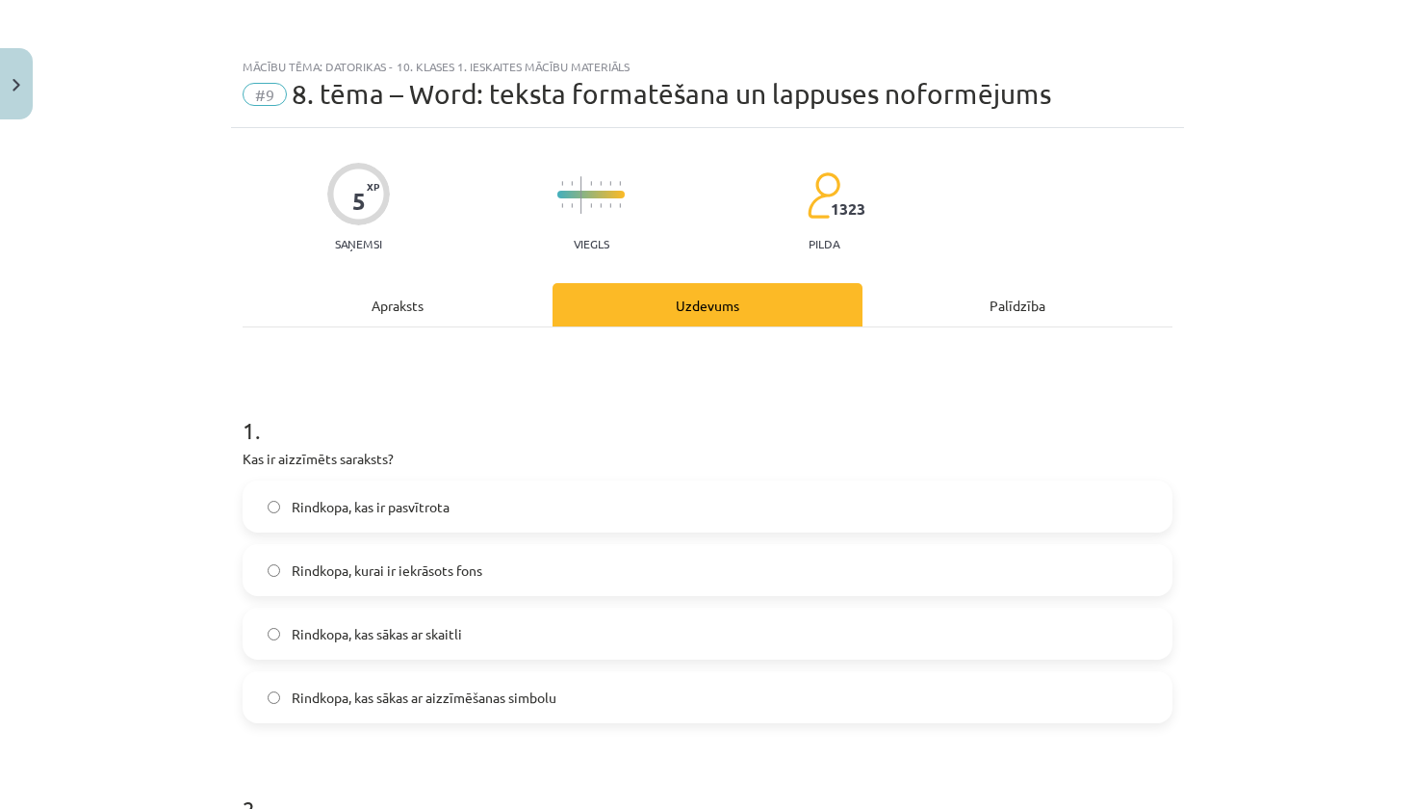
scroll to position [0, 0]
click at [411, 305] on div "Apraksts" at bounding box center [398, 304] width 310 height 43
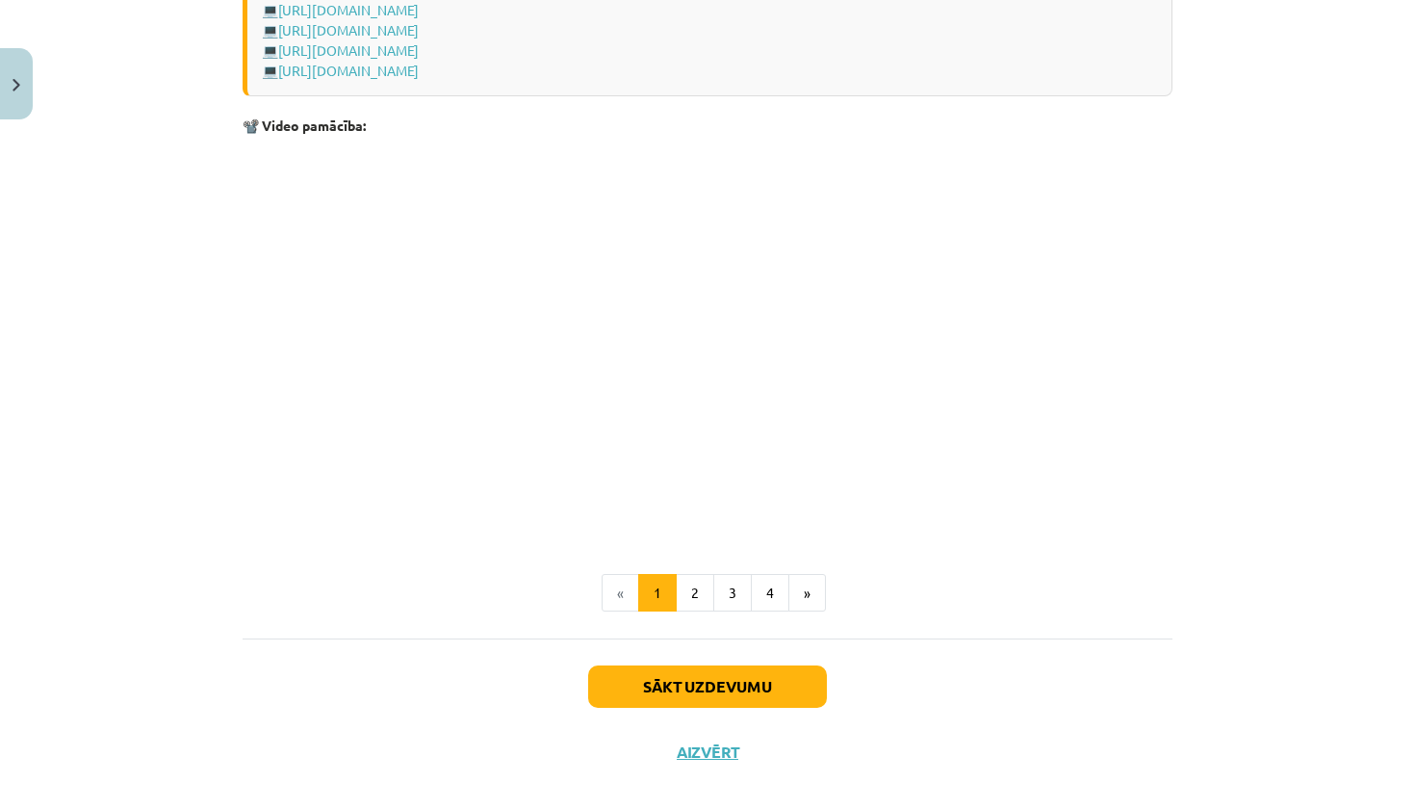
scroll to position [3741, 0]
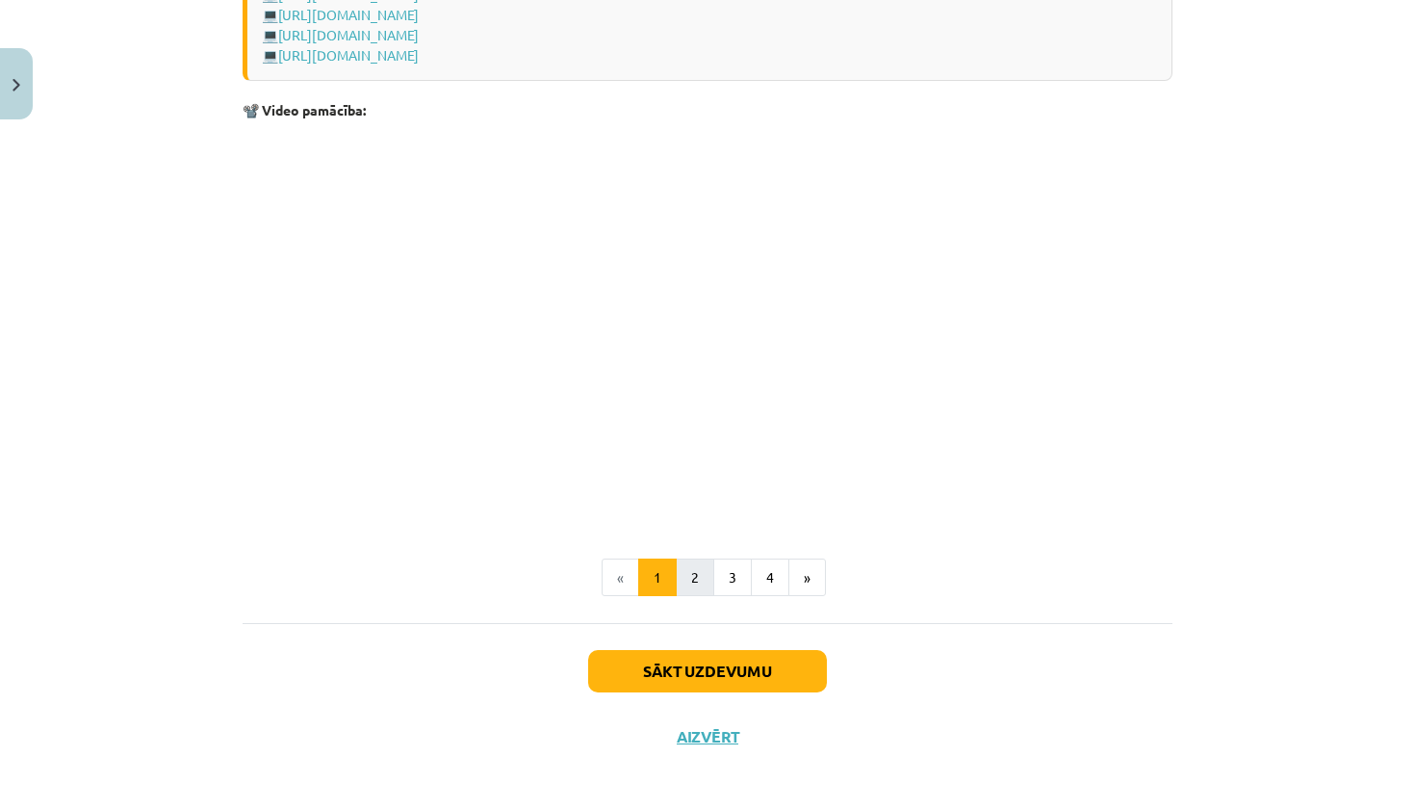
click at [692, 588] on button "2" at bounding box center [695, 577] width 39 height 39
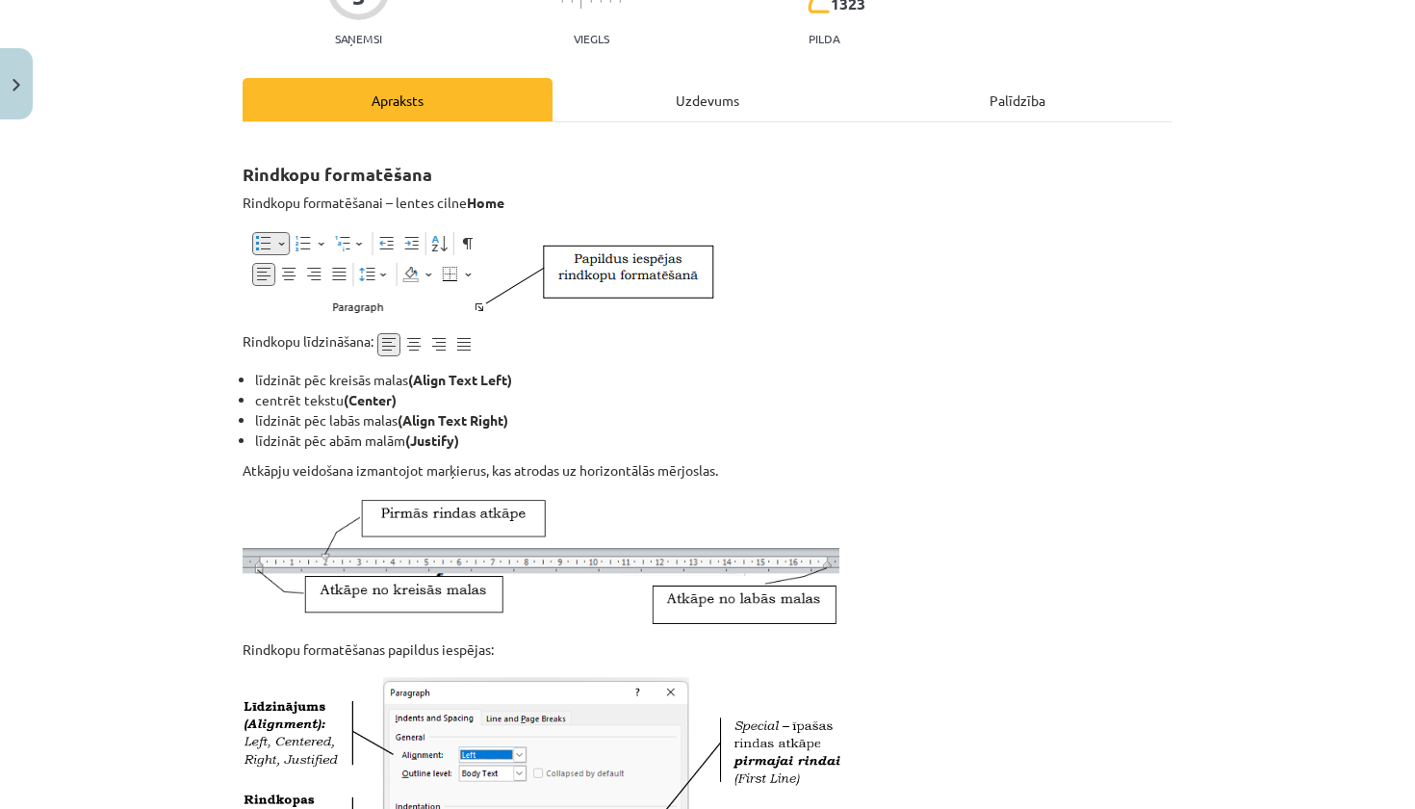
scroll to position [203, 0]
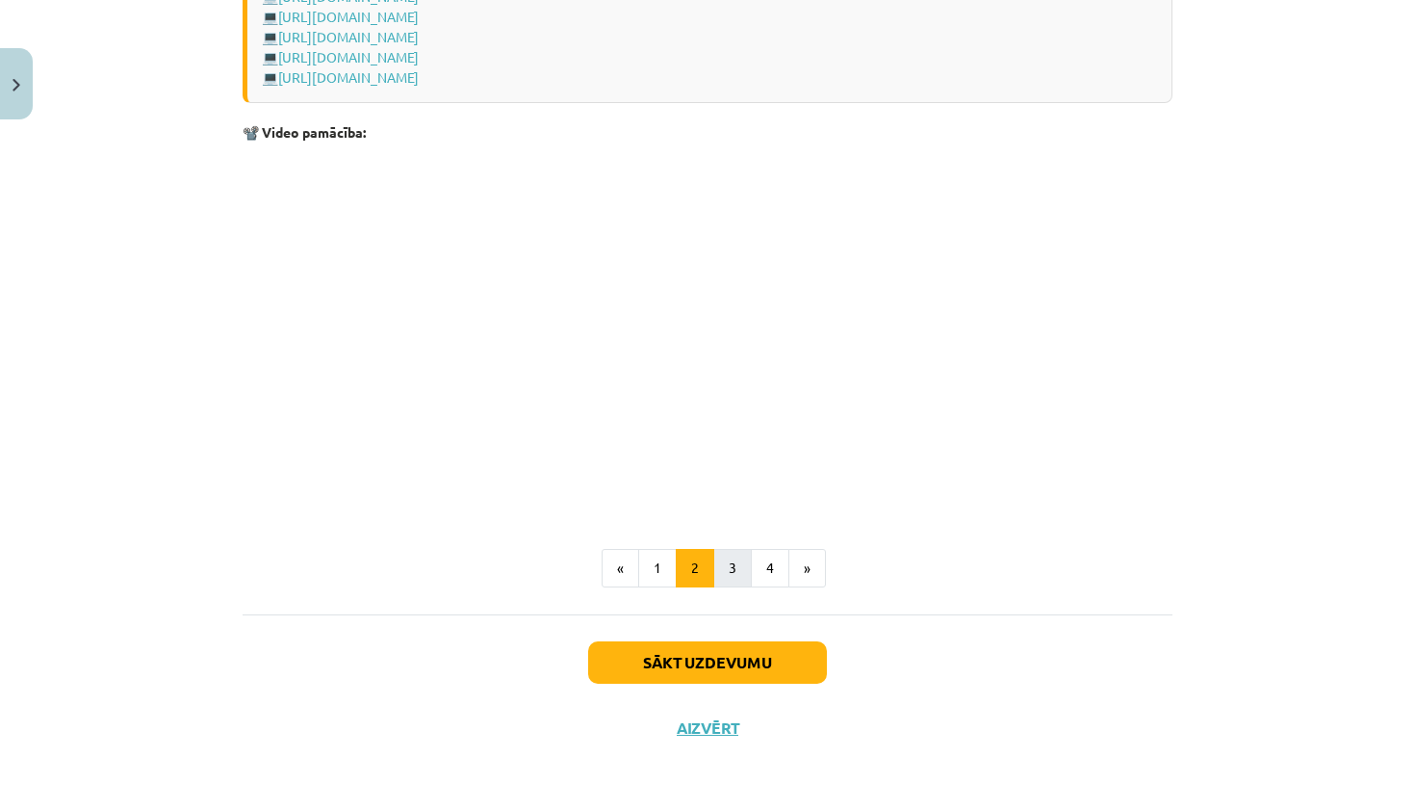
click at [734, 557] on button "3" at bounding box center [732, 568] width 39 height 39
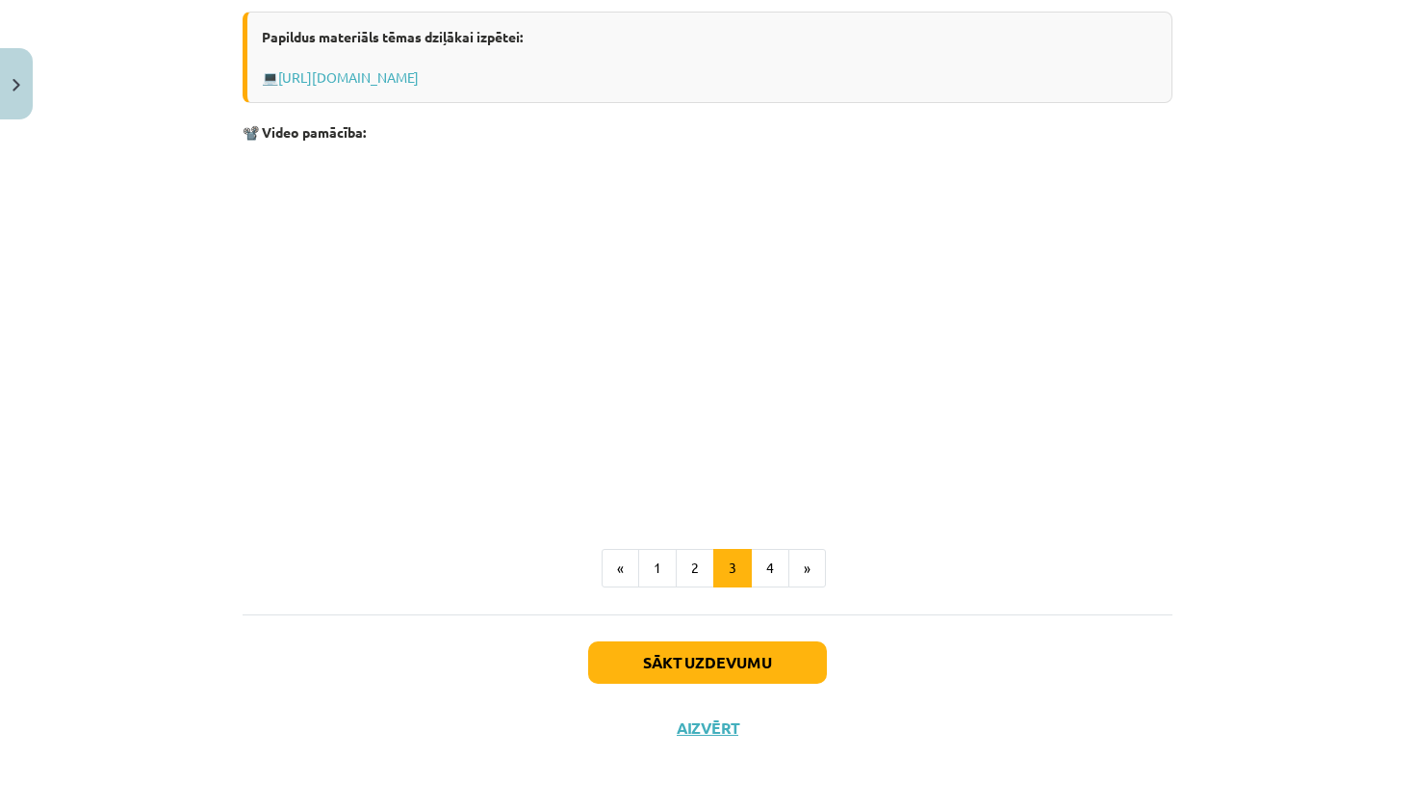
scroll to position [3048, 0]
click at [764, 578] on button "4" at bounding box center [770, 568] width 39 height 39
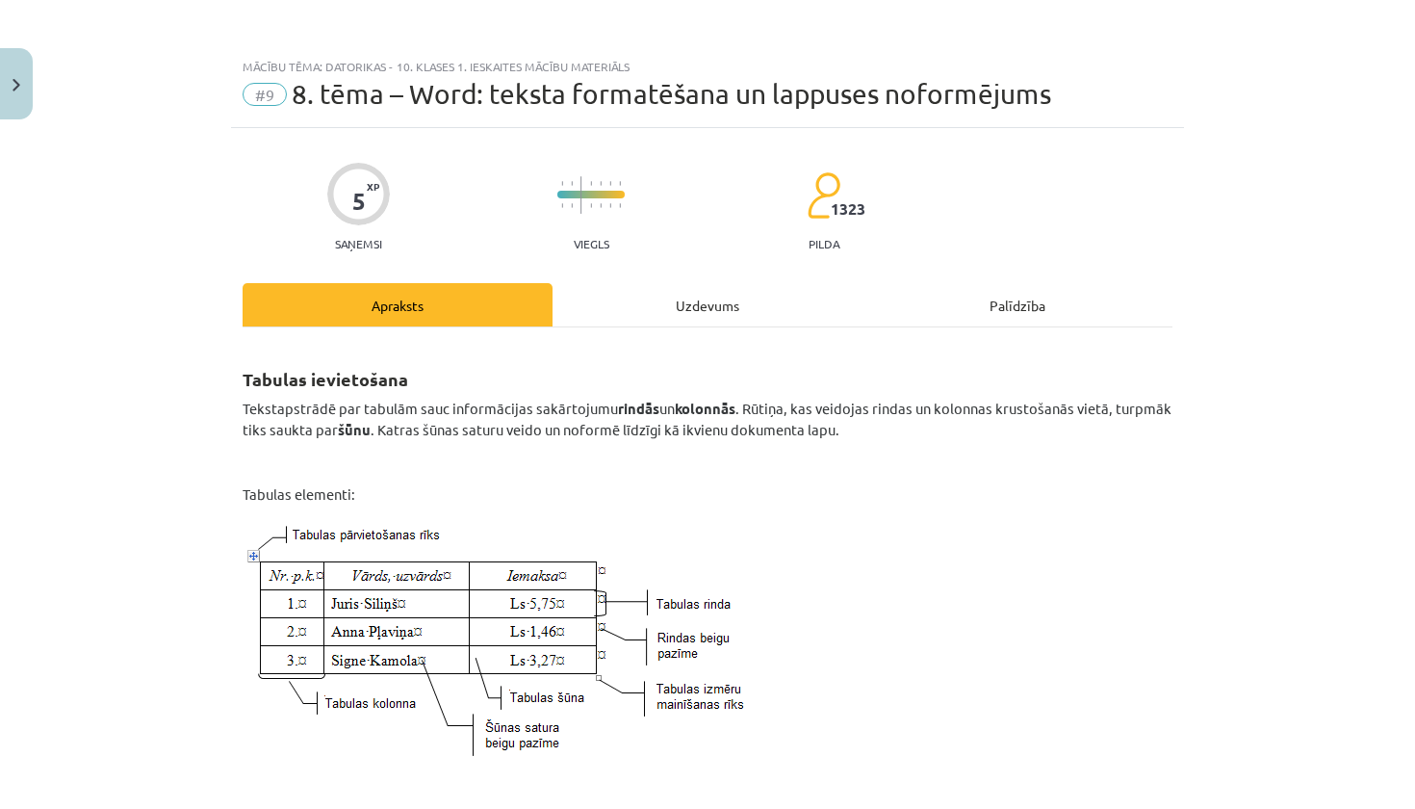
scroll to position [0, 0]
click at [660, 291] on div "Uzdevums" at bounding box center [707, 304] width 310 height 43
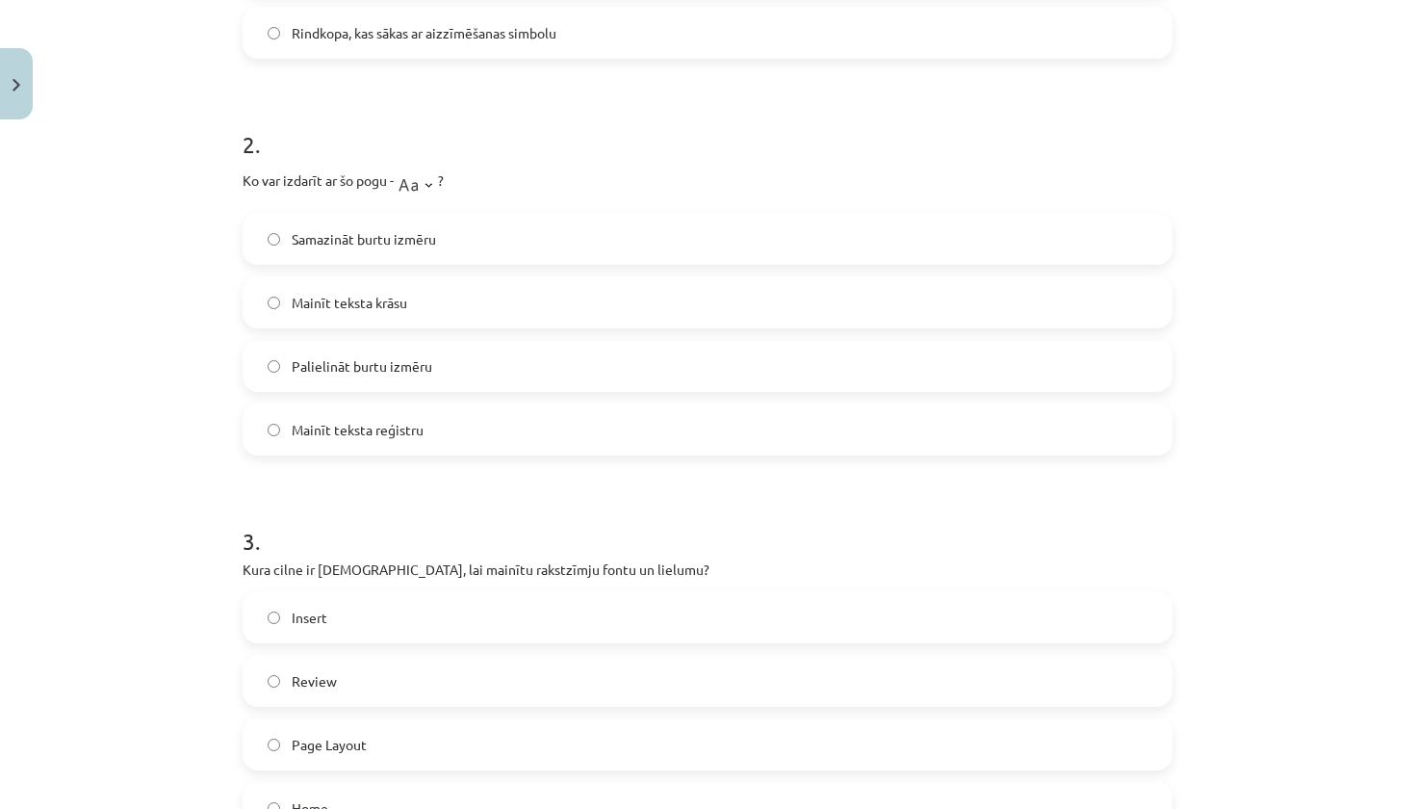
scroll to position [660, 0]
click at [417, 436] on span "Mainīt teksta reģistru" at bounding box center [358, 434] width 132 height 20
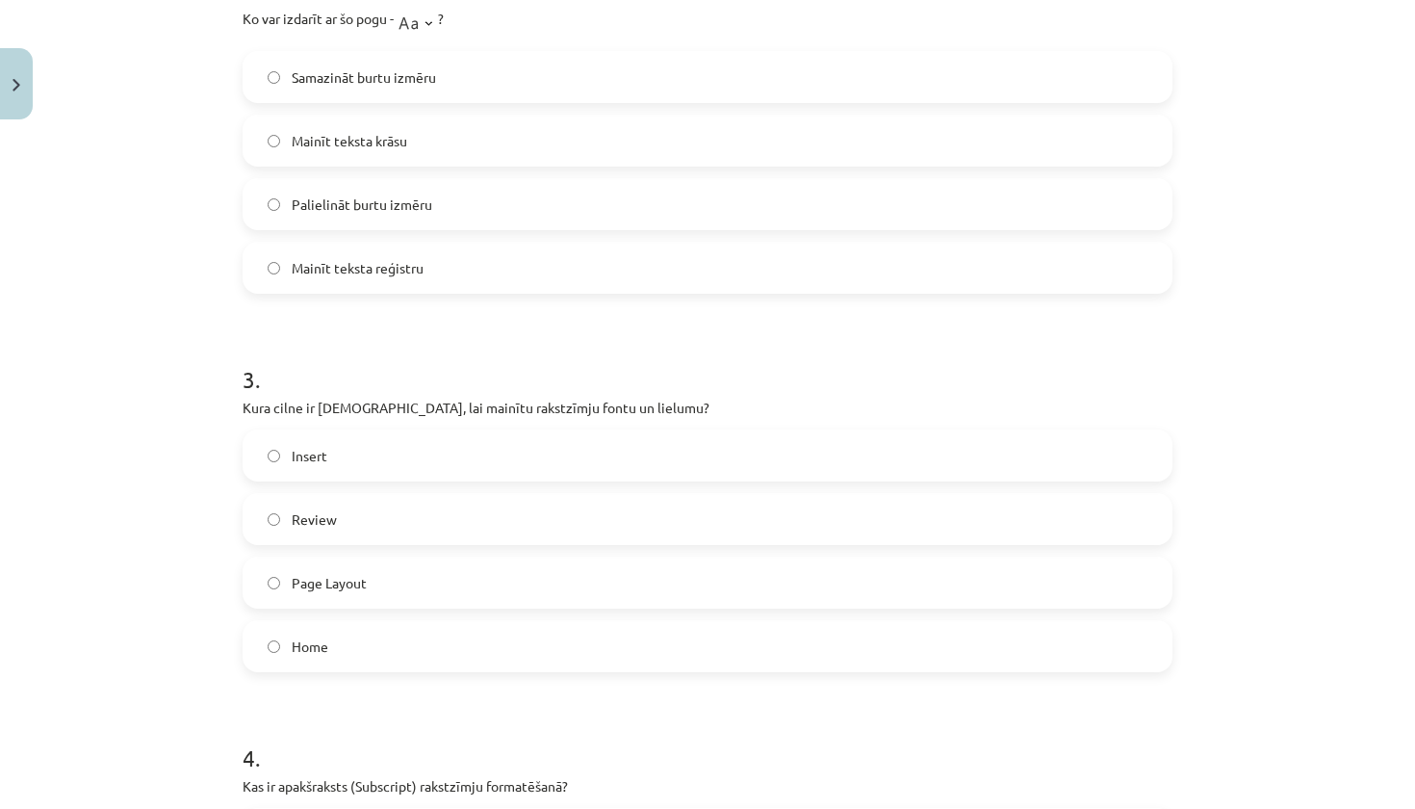
scroll to position [835, 0]
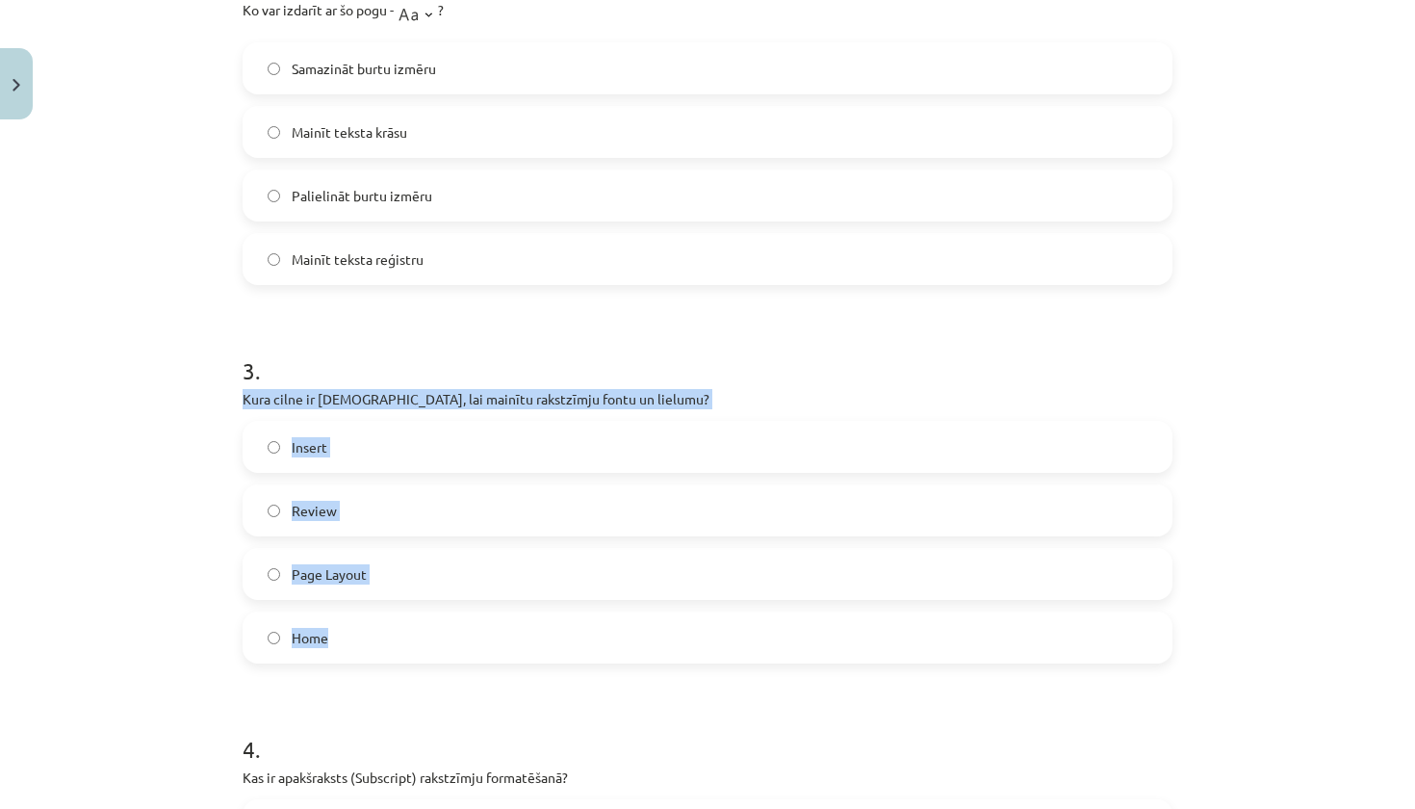
drag, startPoint x: 239, startPoint y: 400, endPoint x: 387, endPoint y: 658, distance: 297.5
click at [387, 658] on div "5 XP Saņemsi Viegls 1323 pilda Apraksts Uzdevums Palīdzība 1 . Kas ir aizzīmēts…" at bounding box center [707, 443] width 953 height 2301
copy div "Kura cilne ir jāizmanto, lai mainītu rakstzīmju fontu un lielumu? Insert Review…"
click at [424, 657] on label "Home" at bounding box center [707, 637] width 926 height 48
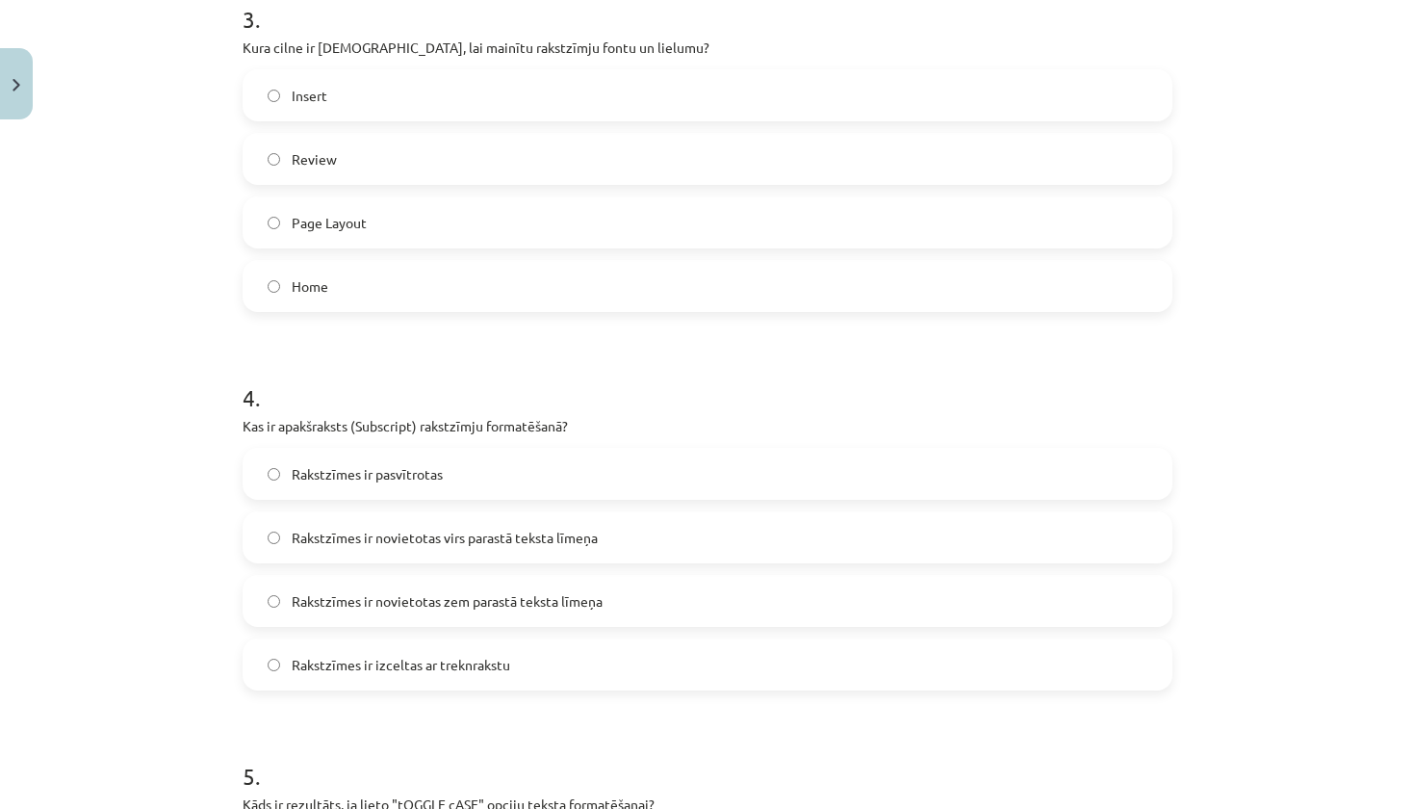
scroll to position [1192, 0]
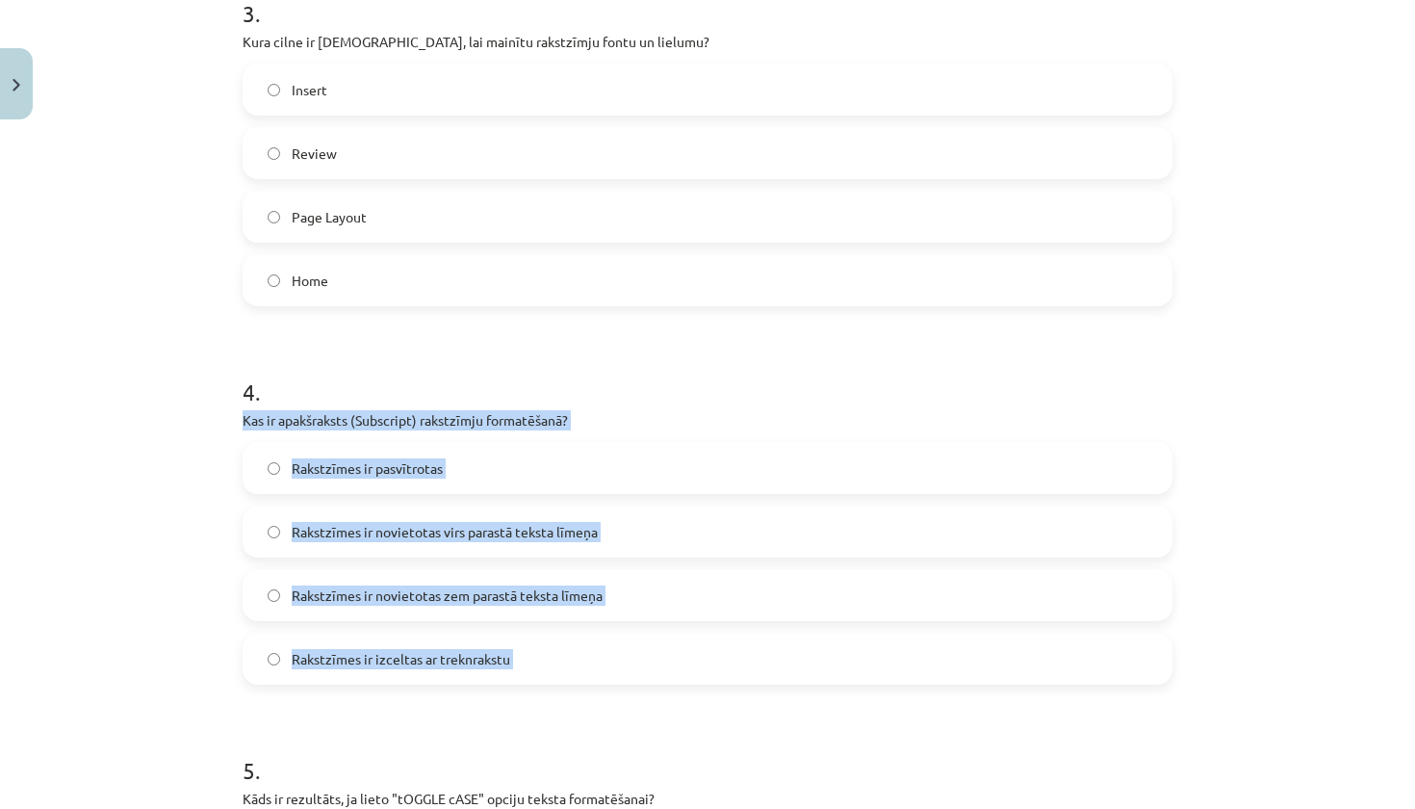
drag, startPoint x: 243, startPoint y: 424, endPoint x: 476, endPoint y: 705, distance: 364.9
click at [476, 705] on form "1 . Kas ir aizzīmēts saraksts? Rindkopa, kas ir pasvītrota Rindkopa, kurai ir i…" at bounding box center [708, 126] width 930 height 1871
copy div "Kas ir apakšraksts (Subscript) rakstzīmju formatēšanā? Rakstzīmes ir pasvītrota…"
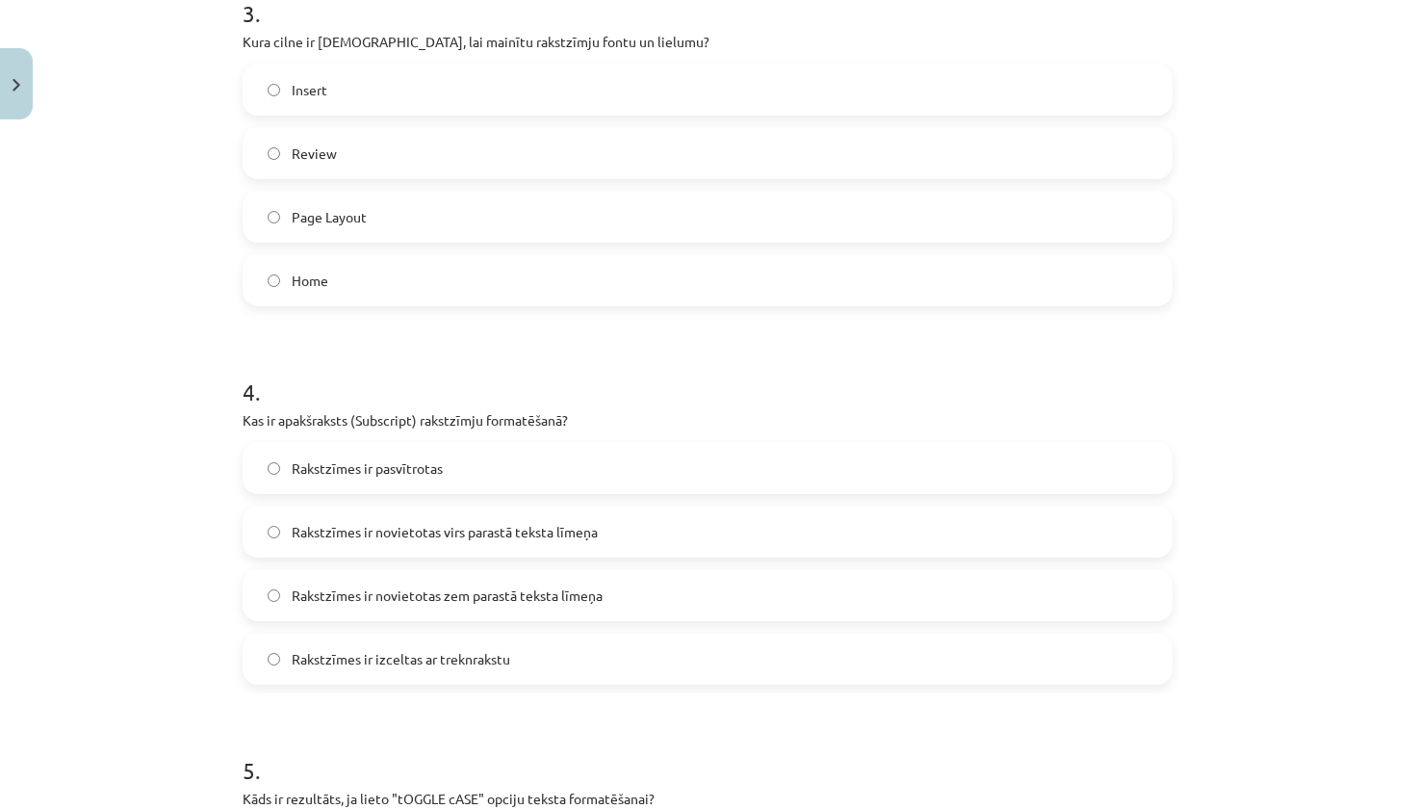
click at [458, 362] on h1 "4 ." at bounding box center [708, 375] width 930 height 60
click at [499, 604] on span "Rakstzīmes ir novietotas zem parastā teksta līmeņa" at bounding box center [447, 595] width 311 height 20
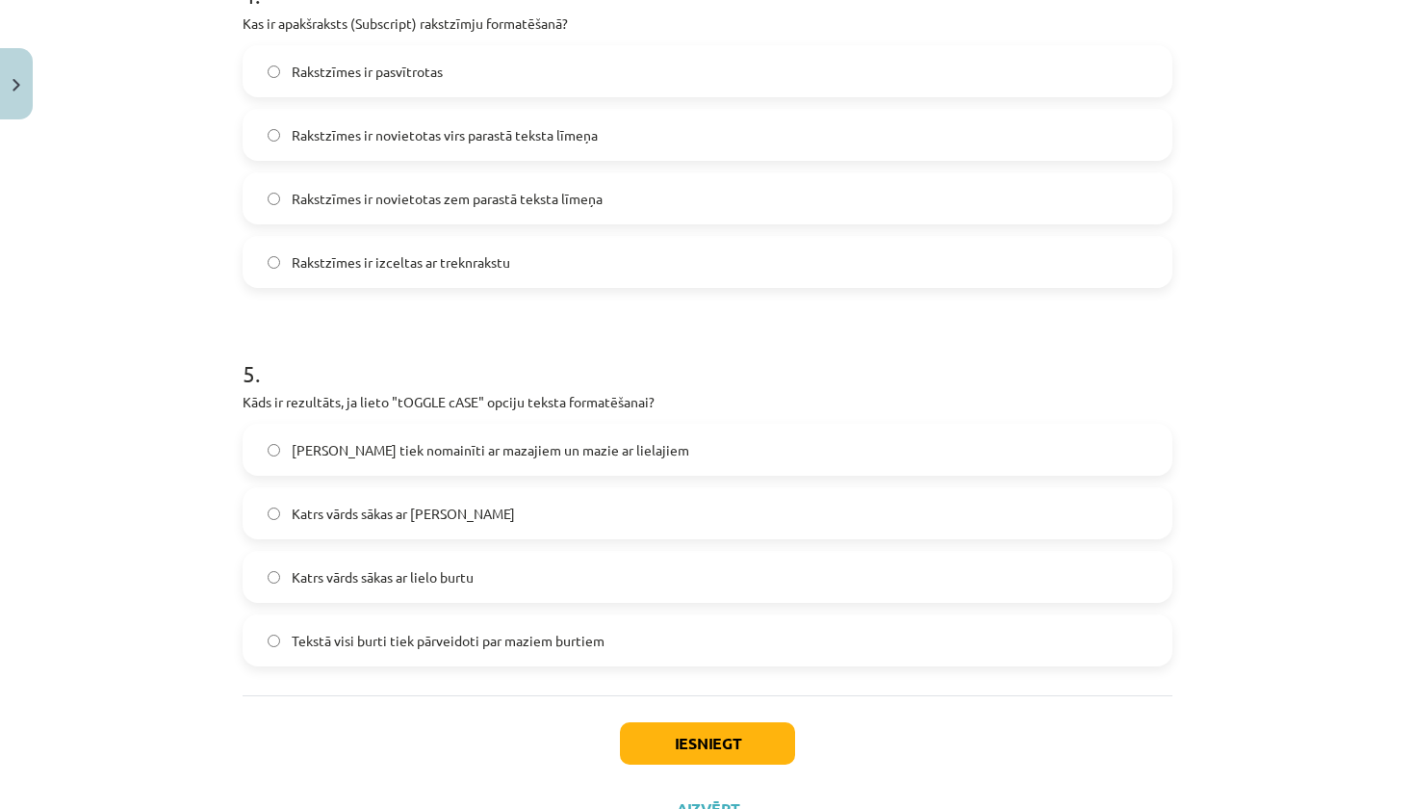
scroll to position [1597, 0]
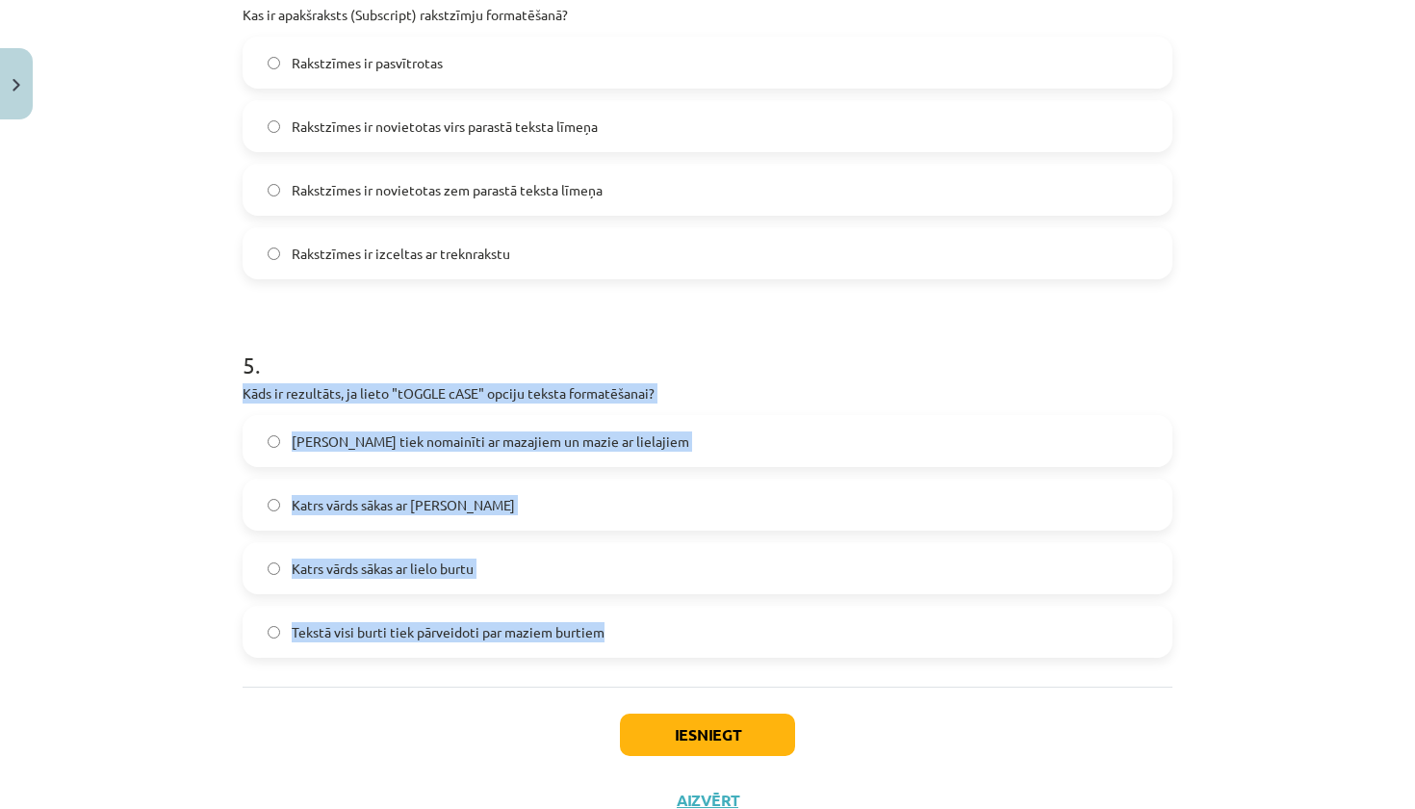
drag, startPoint x: 246, startPoint y: 393, endPoint x: 604, endPoint y: 632, distance: 430.9
click at [604, 632] on div "5 . Kāds ir rezultāts, ja lieto "tOGGLE cASE" opciju teksta formatēšanai? Lieli…" at bounding box center [708, 488] width 930 height 340
copy div "Kāds ir rezultāts, ja lieto "tOGGLE cASE" opciju teksta formatēšanai? Lielie bu…"
click at [393, 427] on label "Lielie burti tiek nomainīti ar mazajiem un mazie ar lielajiem" at bounding box center [707, 441] width 926 height 48
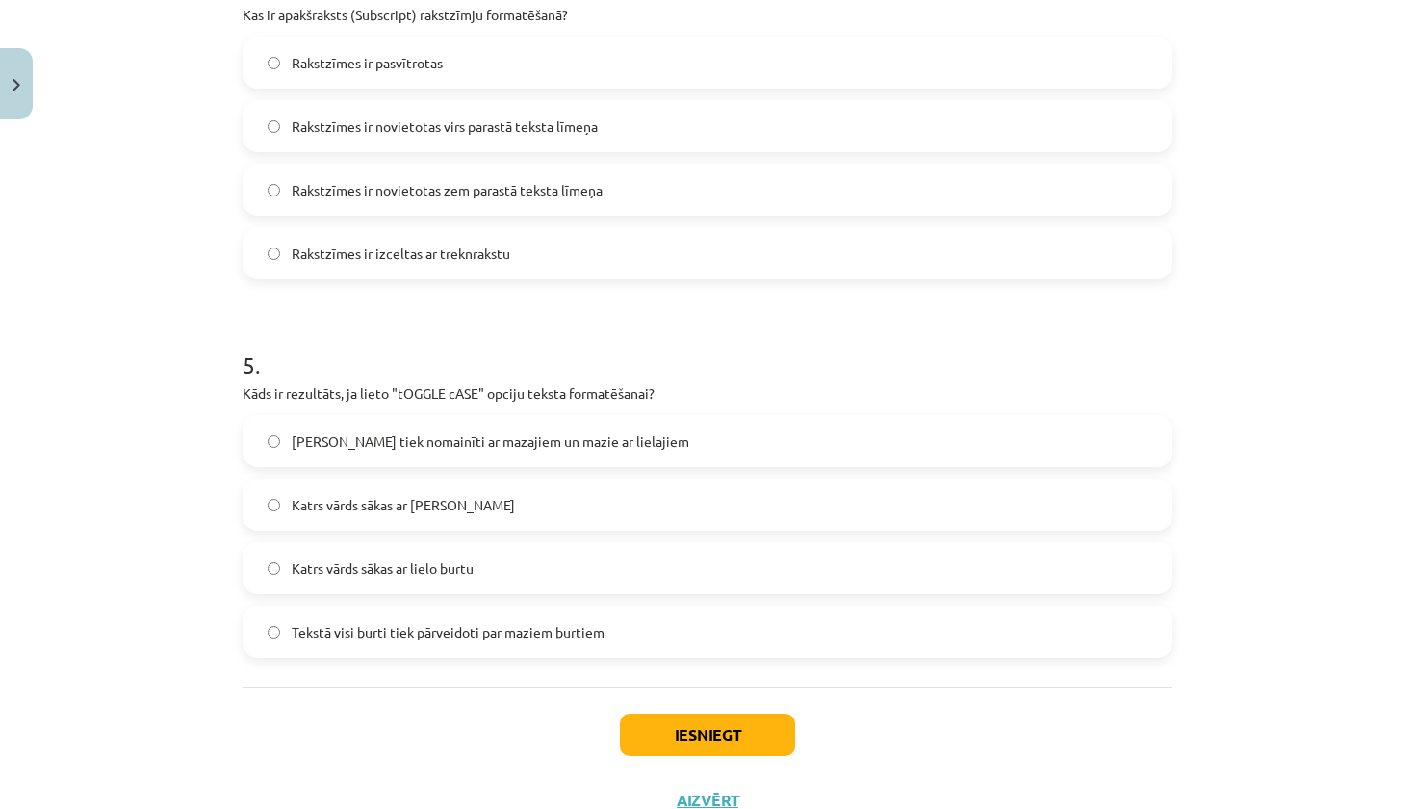
click at [694, 718] on button "Iesniegt" at bounding box center [707, 734] width 175 height 42
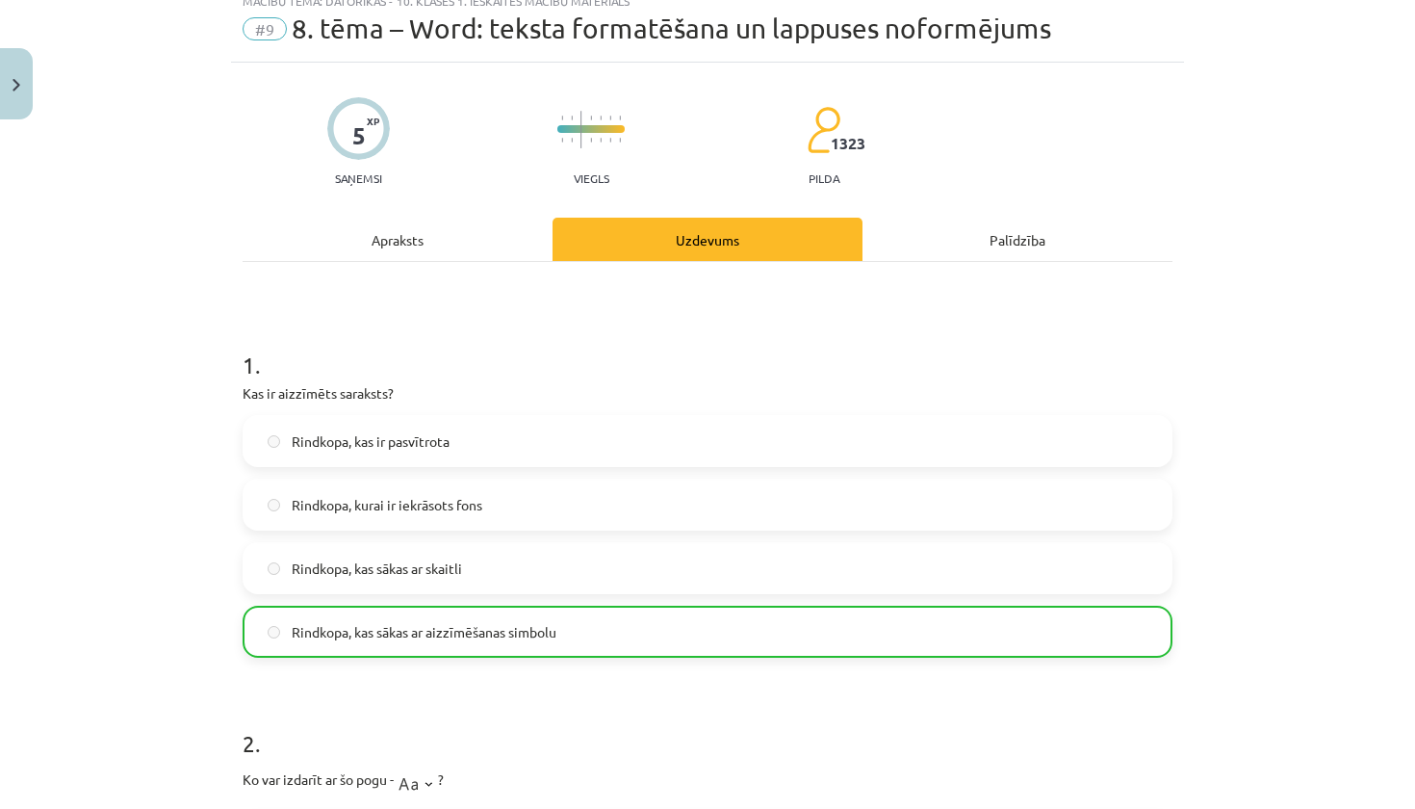
scroll to position [0, 0]
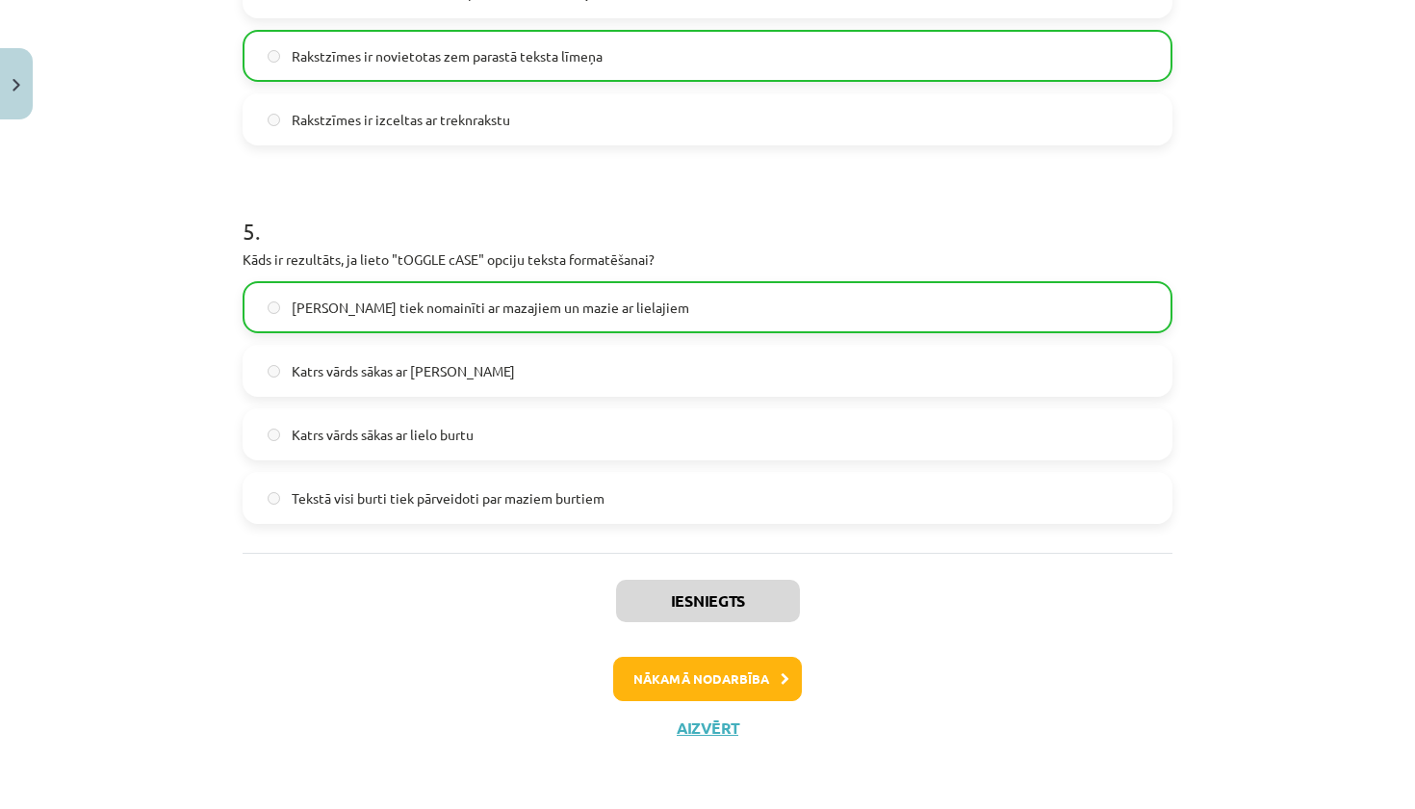
click at [718, 681] on button "Nākamā nodarbība" at bounding box center [707, 678] width 189 height 44
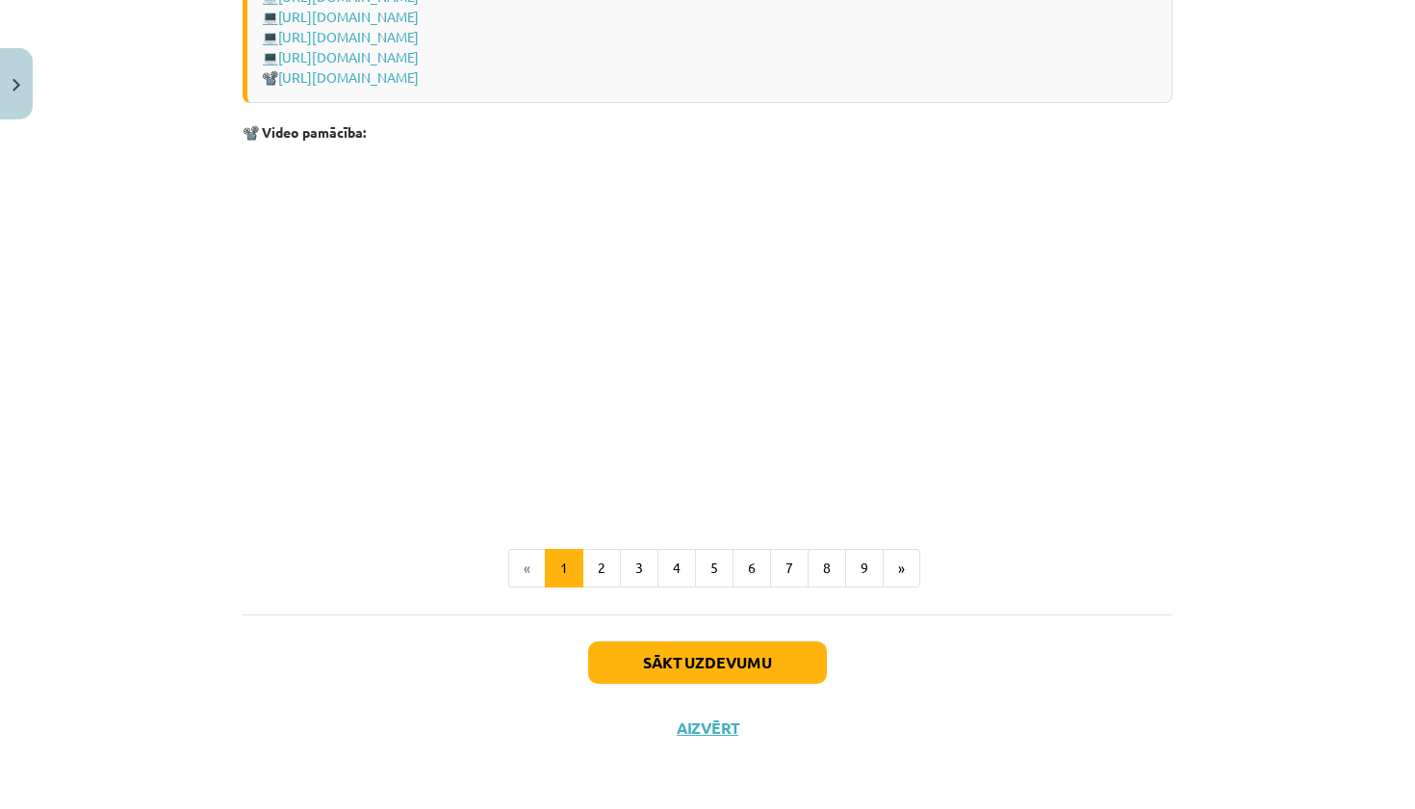
scroll to position [3950, 0]
click at [606, 577] on button "2" at bounding box center [601, 568] width 39 height 39
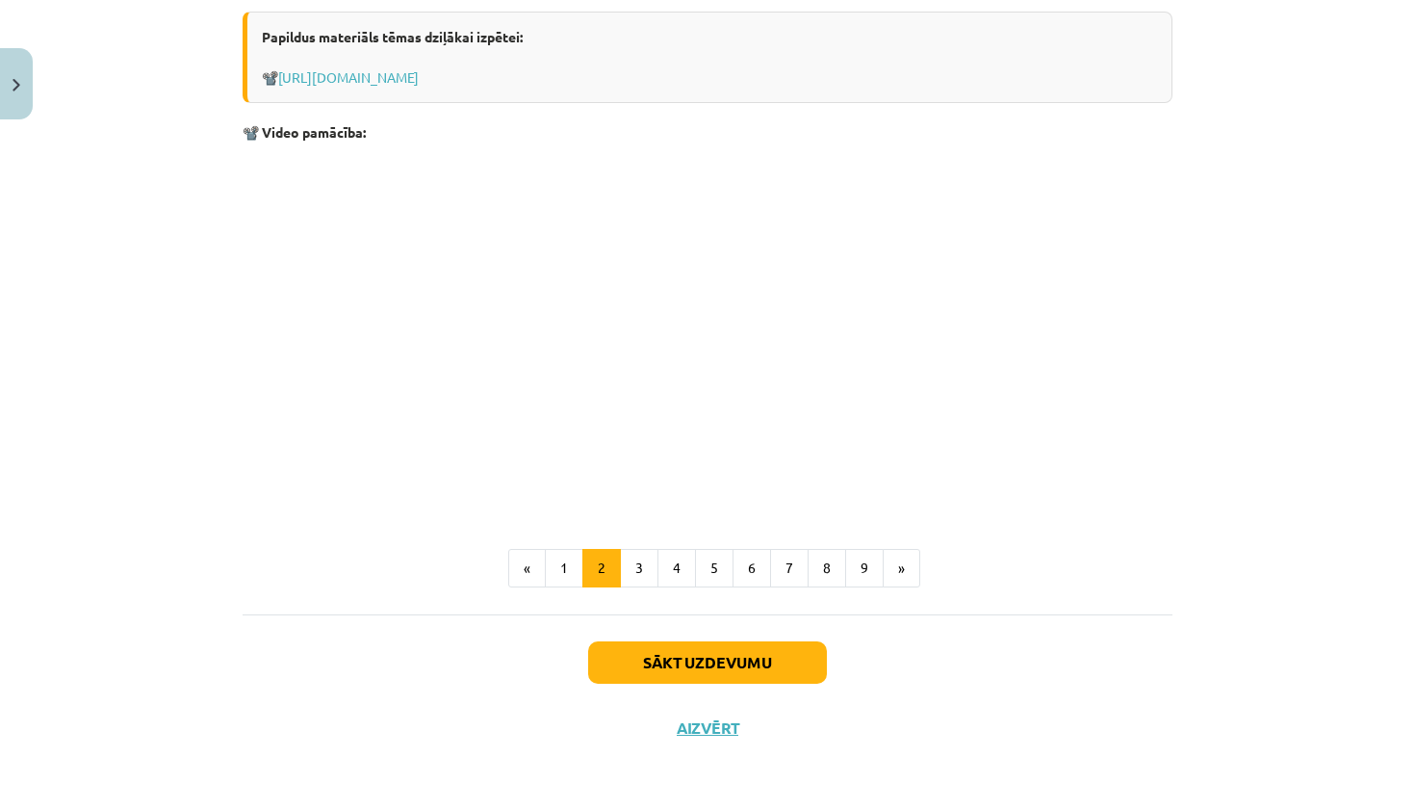
scroll to position [2246, 0]
click at [641, 569] on button "3" at bounding box center [639, 568] width 39 height 39
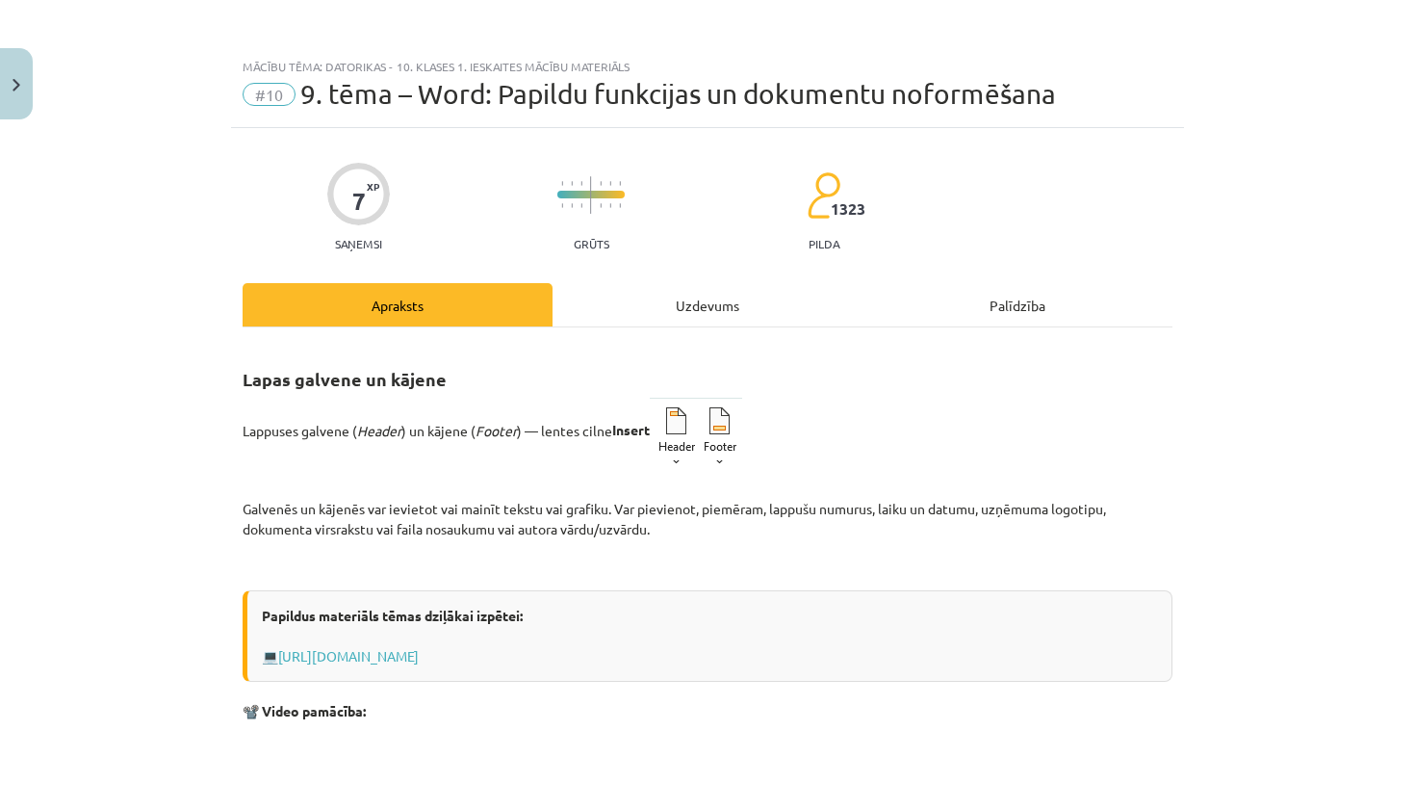
scroll to position [0, 0]
click at [667, 307] on div "Uzdevums" at bounding box center [707, 304] width 310 height 43
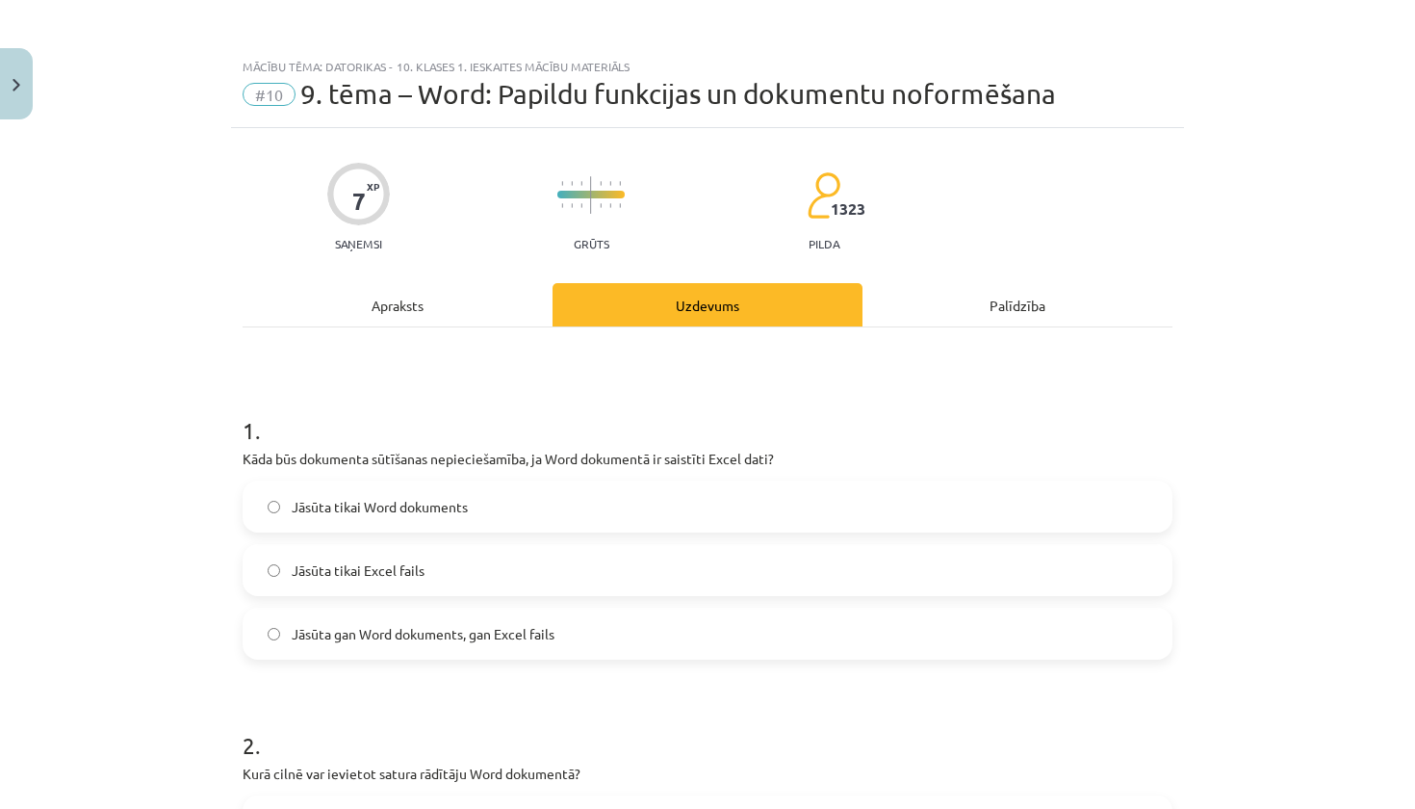
click at [431, 312] on div "Apraksts" at bounding box center [398, 304] width 310 height 43
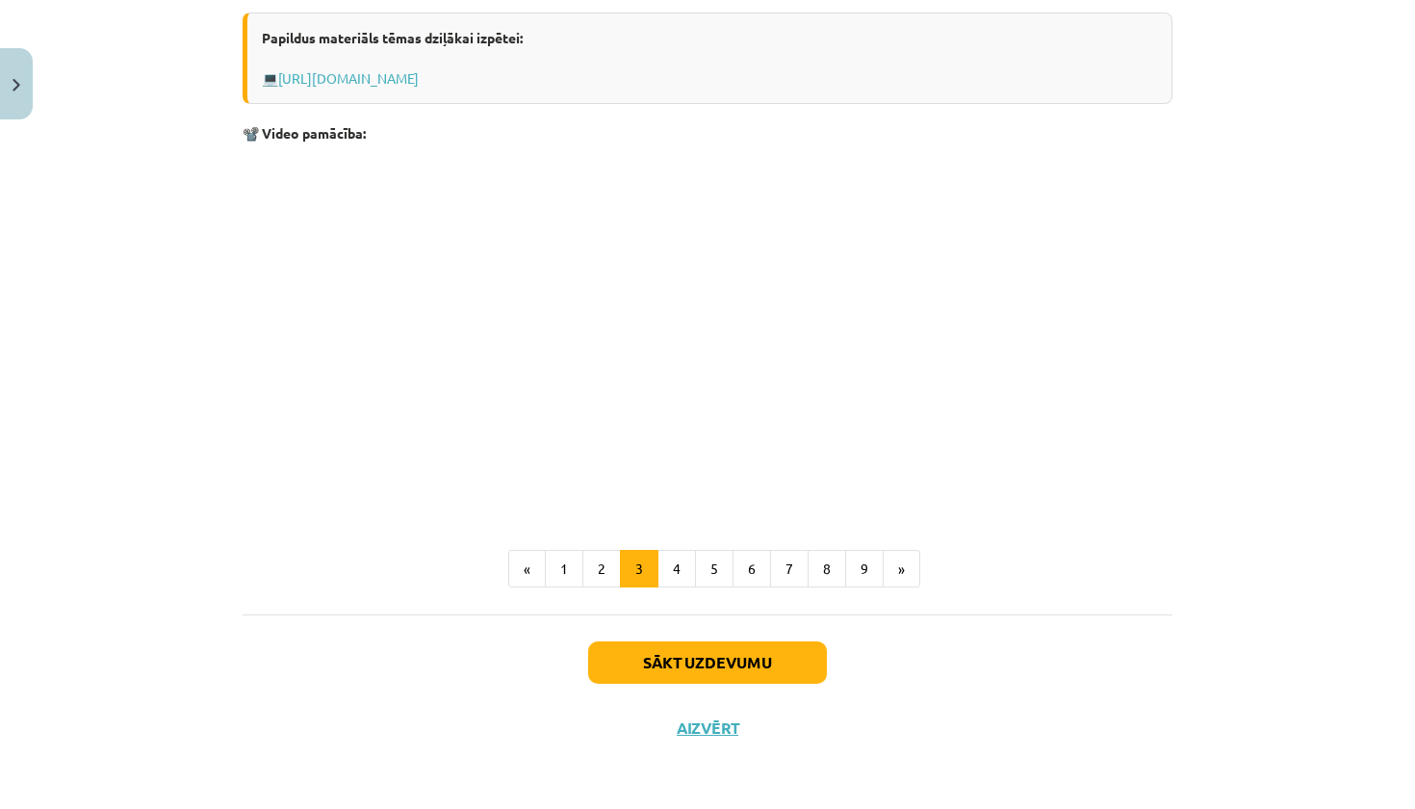
scroll to position [580, 0]
click at [866, 573] on button "9" at bounding box center [864, 569] width 39 height 39
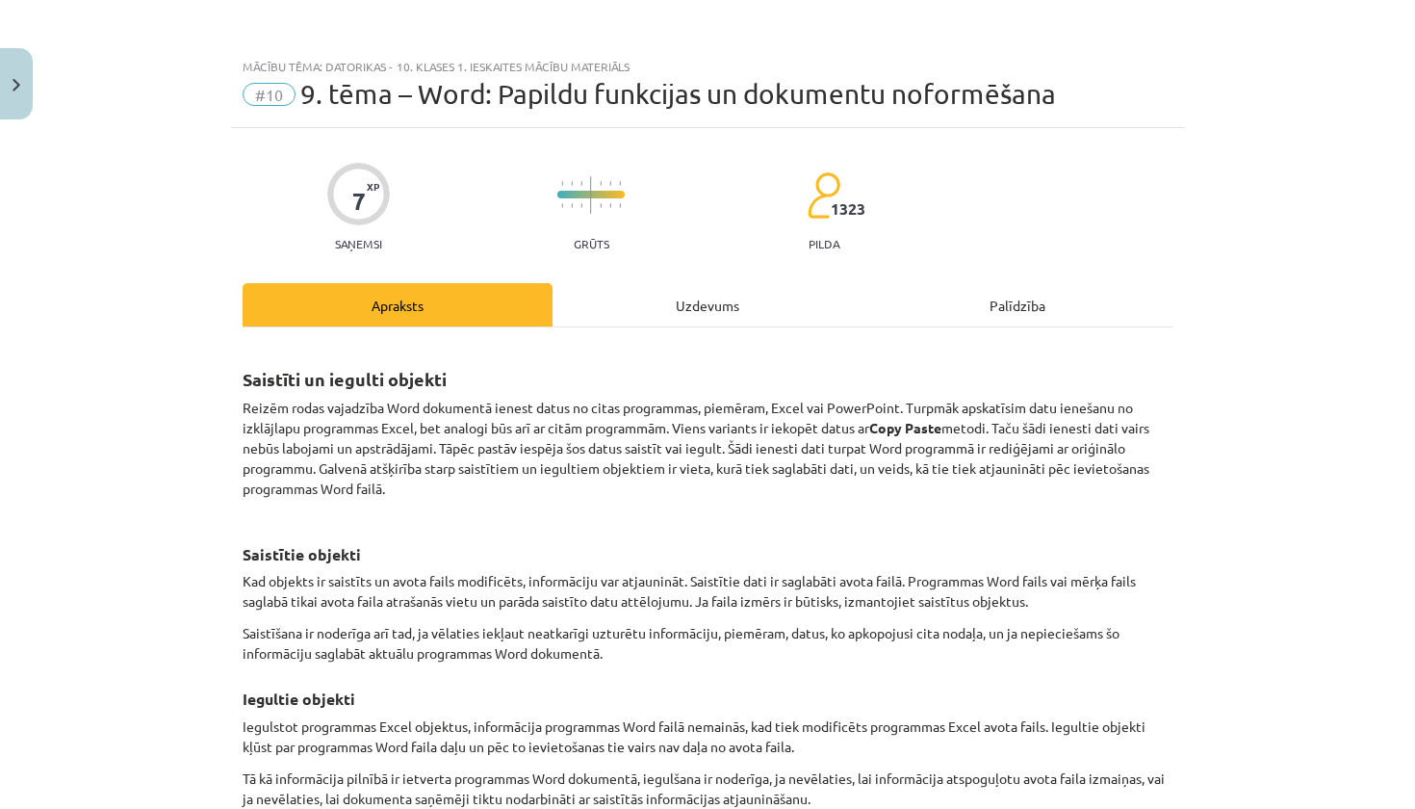
scroll to position [0, 0]
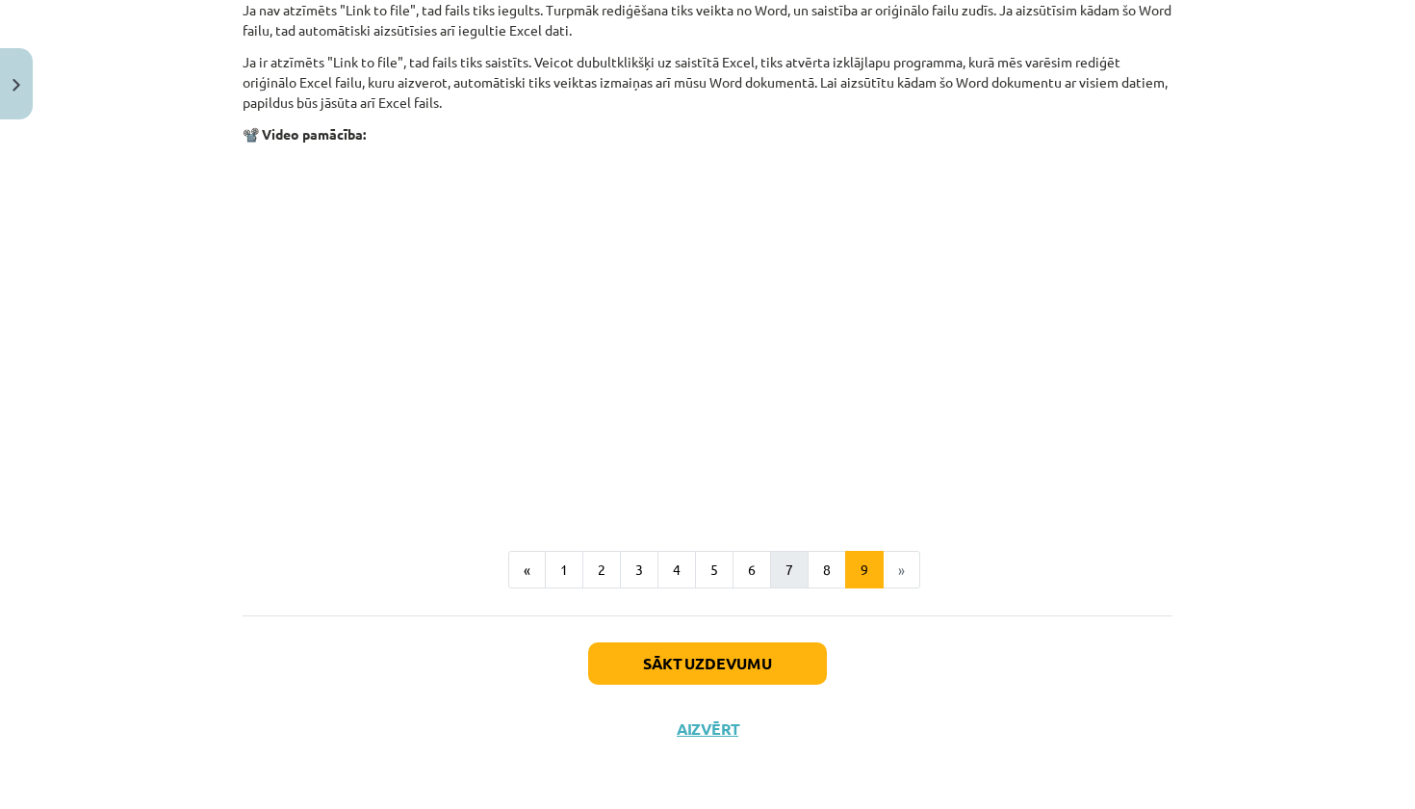
click at [803, 562] on button "7" at bounding box center [789, 570] width 39 height 39
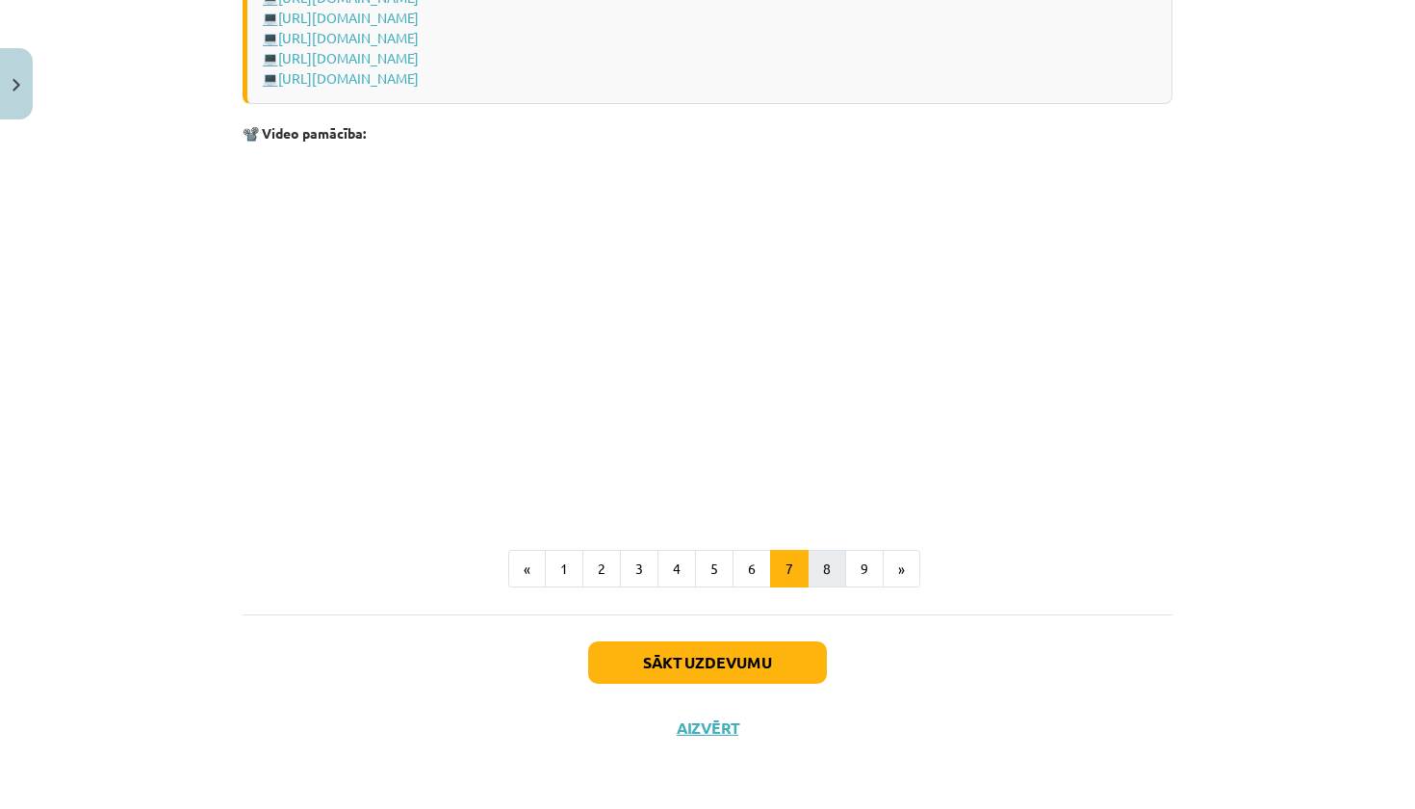
click at [840, 578] on button "8" at bounding box center [827, 569] width 39 height 39
click at [784, 572] on button "7" at bounding box center [789, 569] width 39 height 39
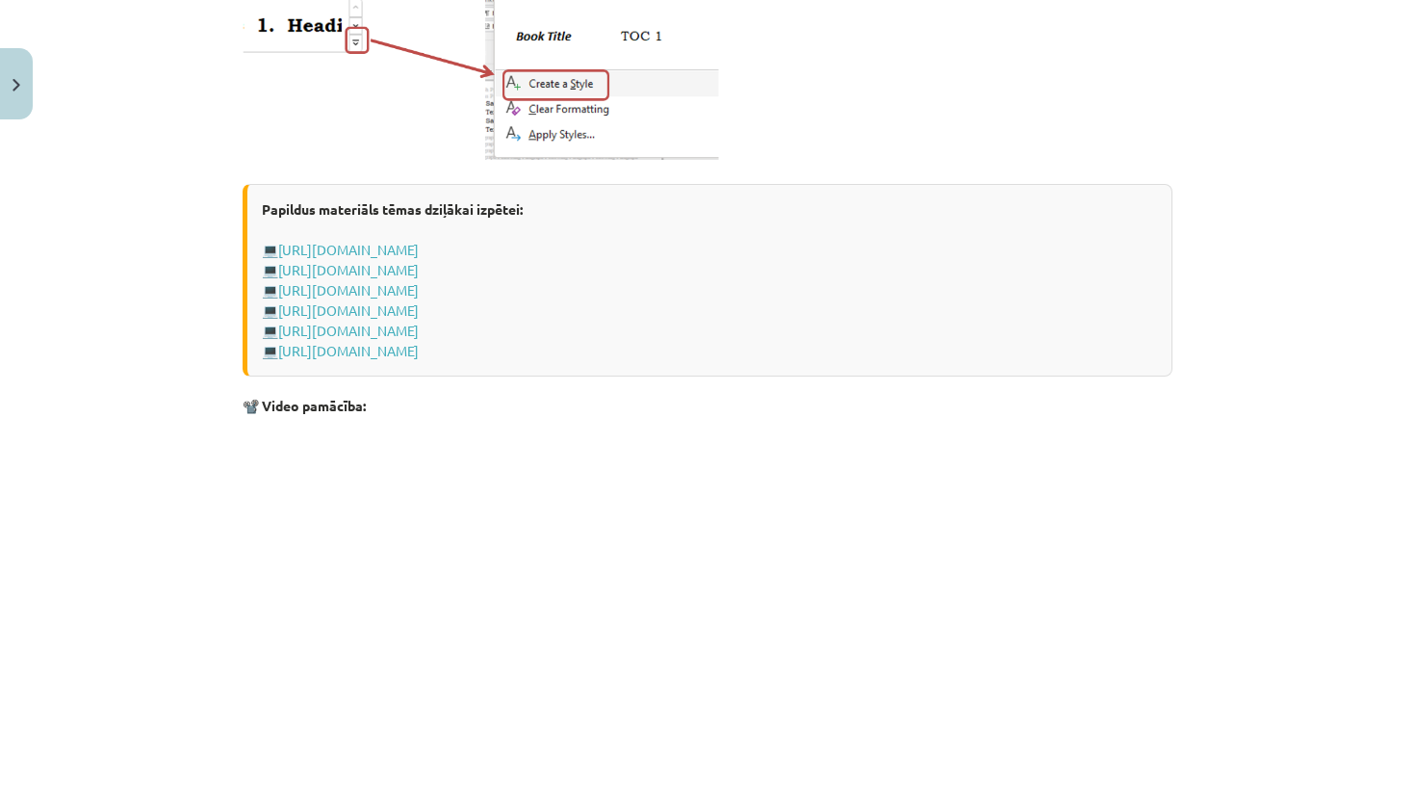
scroll to position [1535, 0]
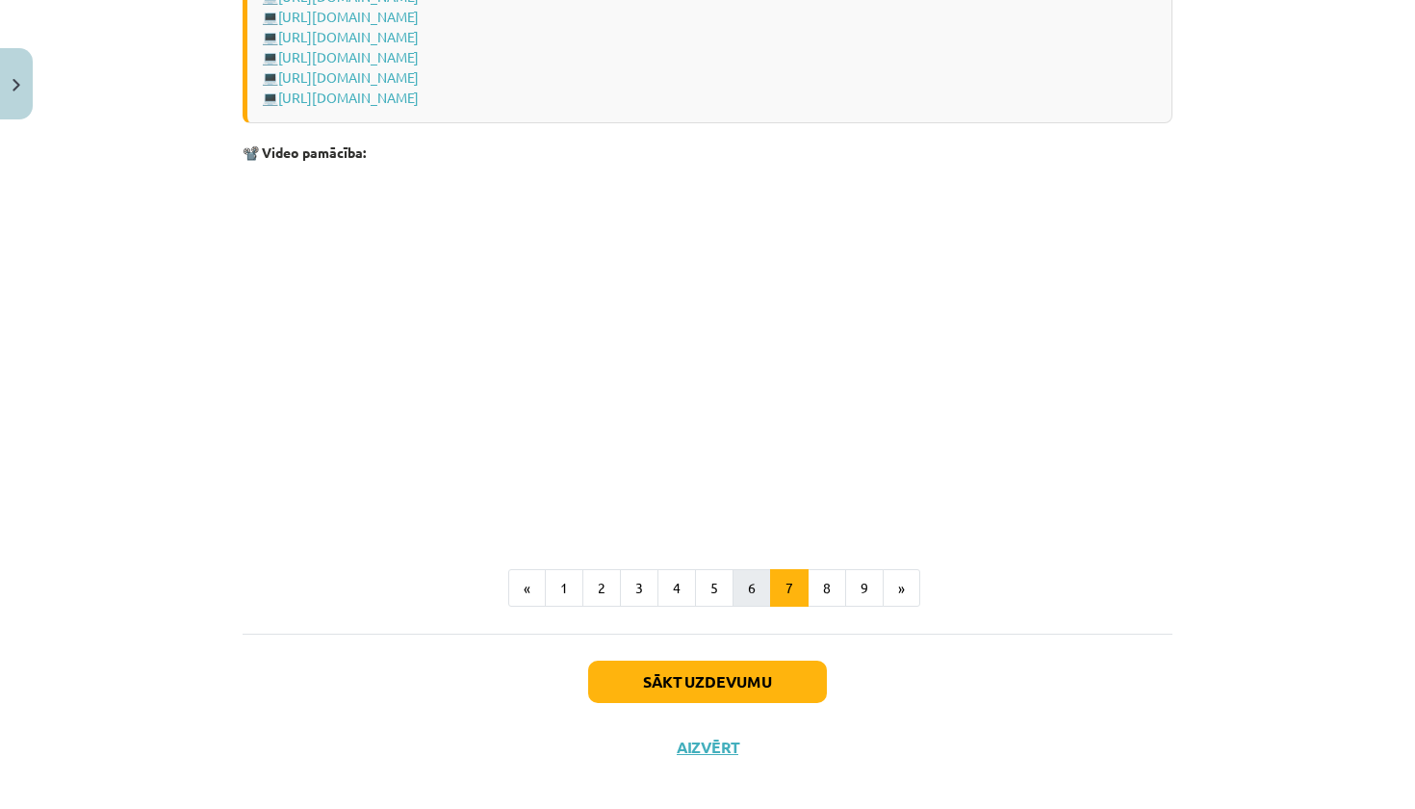
click at [746, 592] on button "6" at bounding box center [751, 588] width 39 height 39
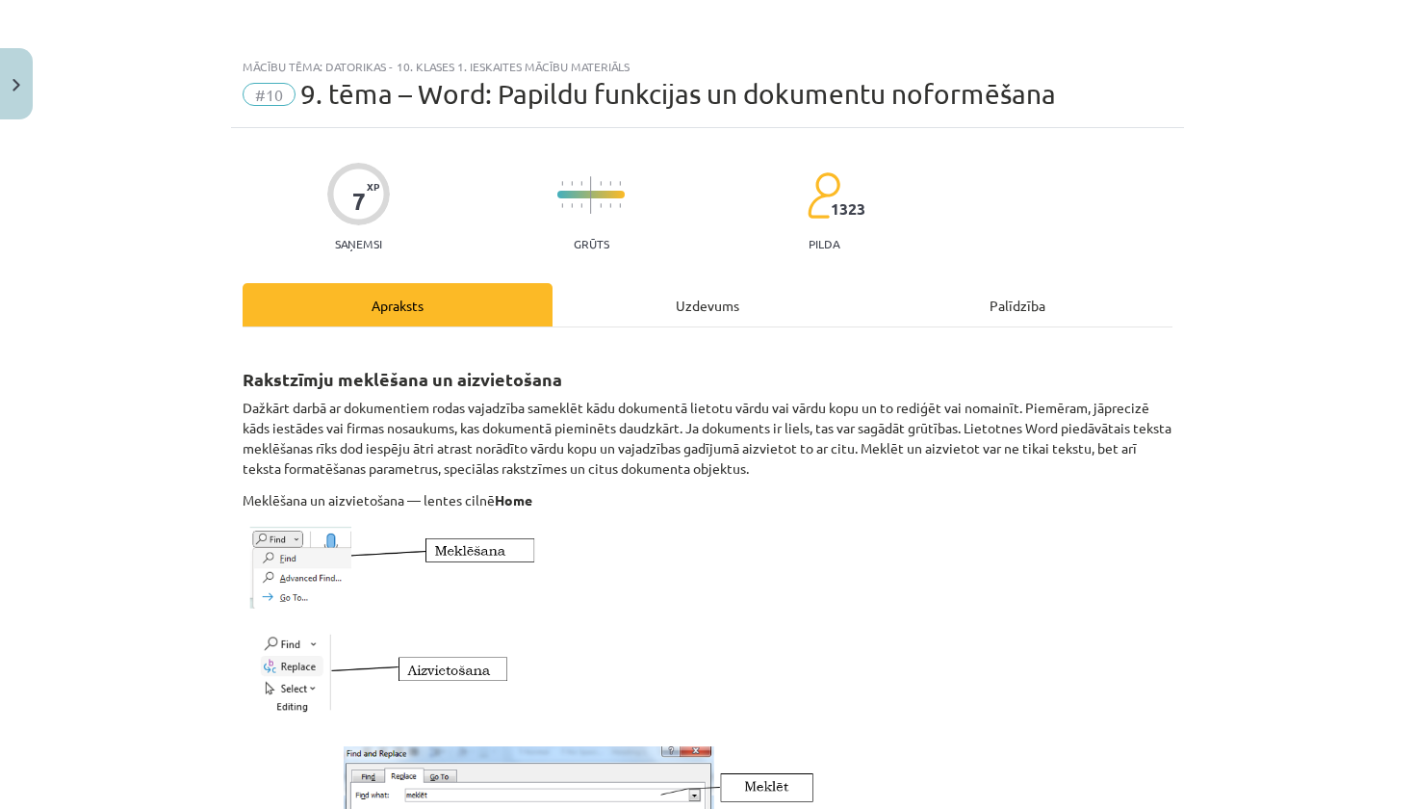
scroll to position [0, 0]
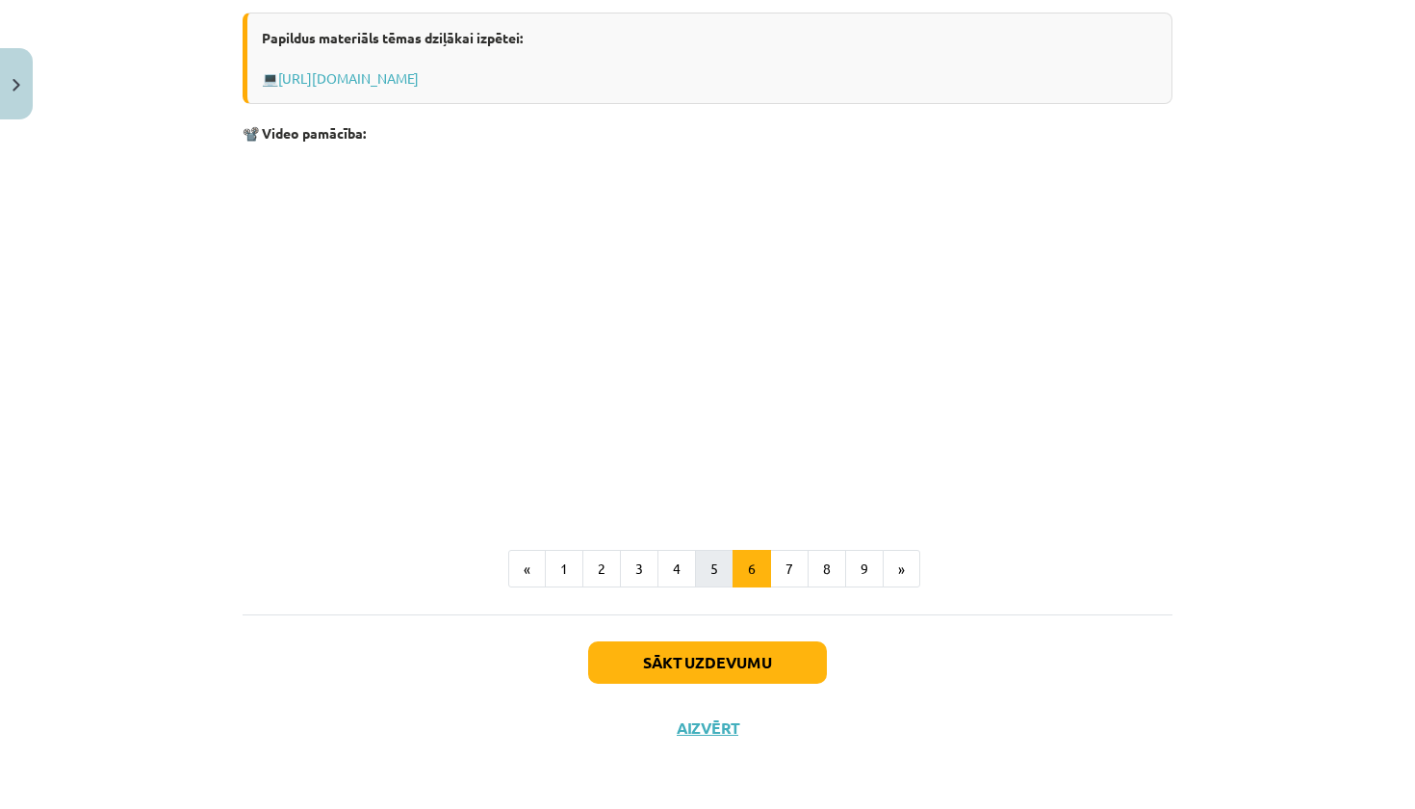
click at [718, 561] on button "5" at bounding box center [714, 569] width 39 height 39
click at [684, 557] on button "4" at bounding box center [676, 569] width 39 height 39
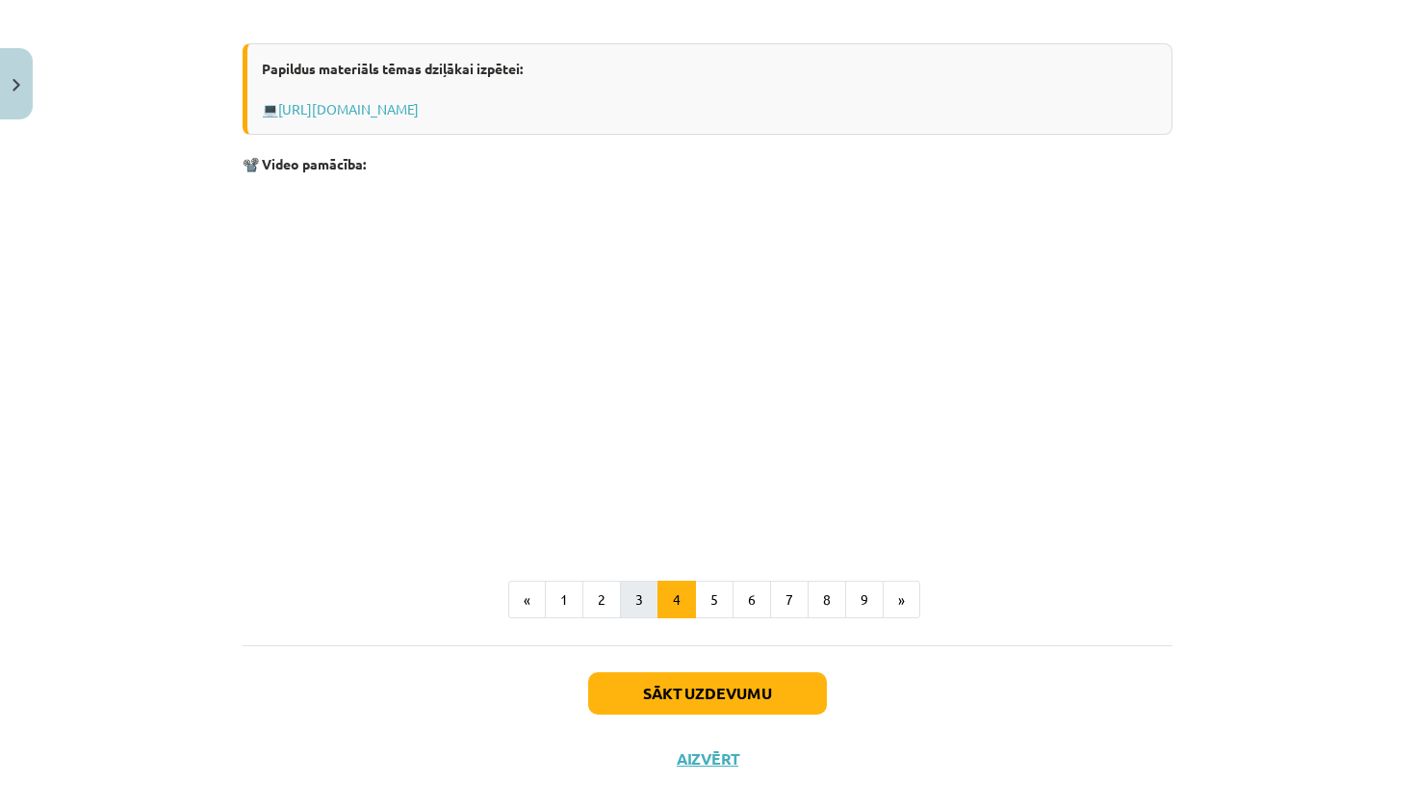
click at [651, 601] on button "3" at bounding box center [639, 599] width 39 height 39
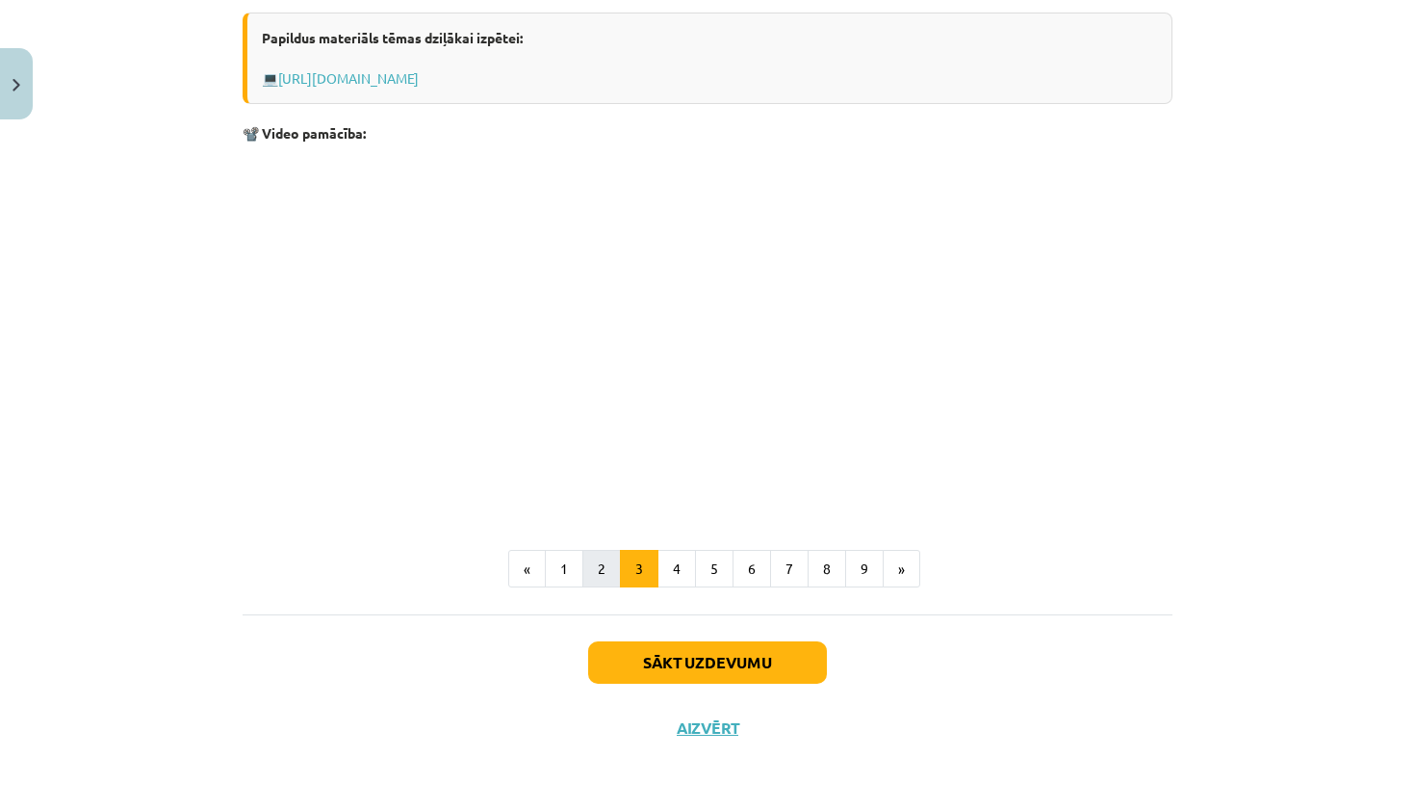
click at [603, 563] on button "2" at bounding box center [601, 569] width 39 height 39
click at [562, 571] on button "1" at bounding box center [564, 568] width 39 height 39
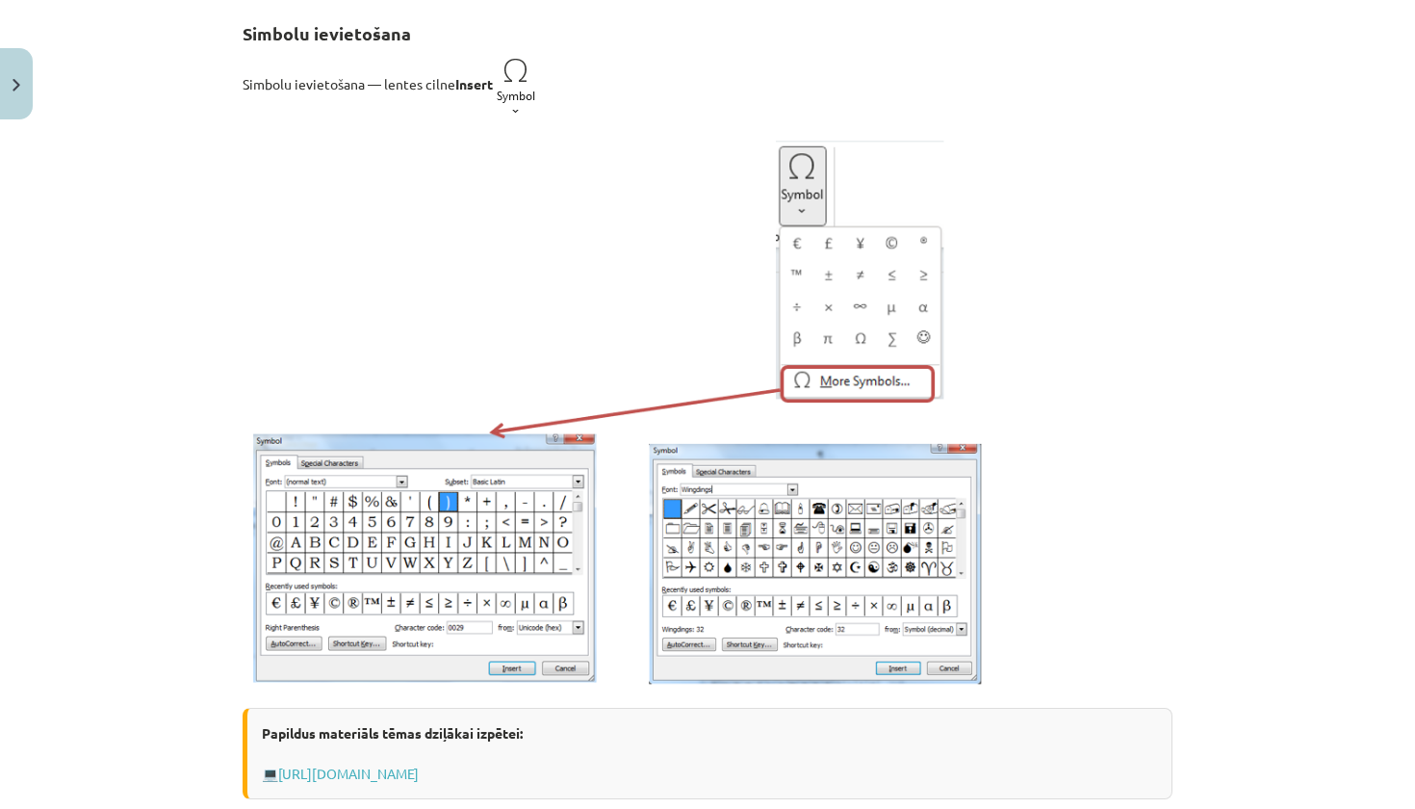
scroll to position [188, 0]
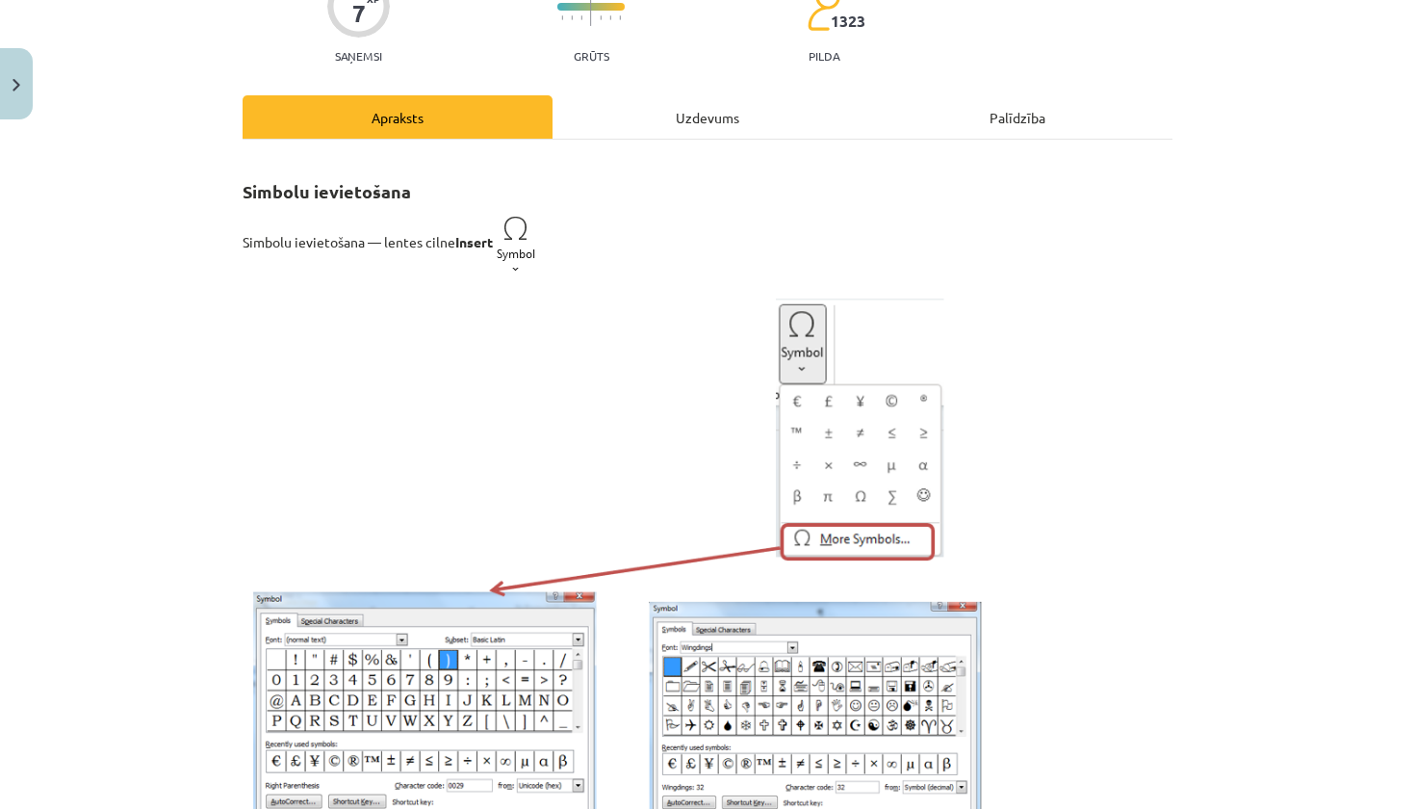
click at [703, 105] on div "Uzdevums" at bounding box center [707, 116] width 310 height 43
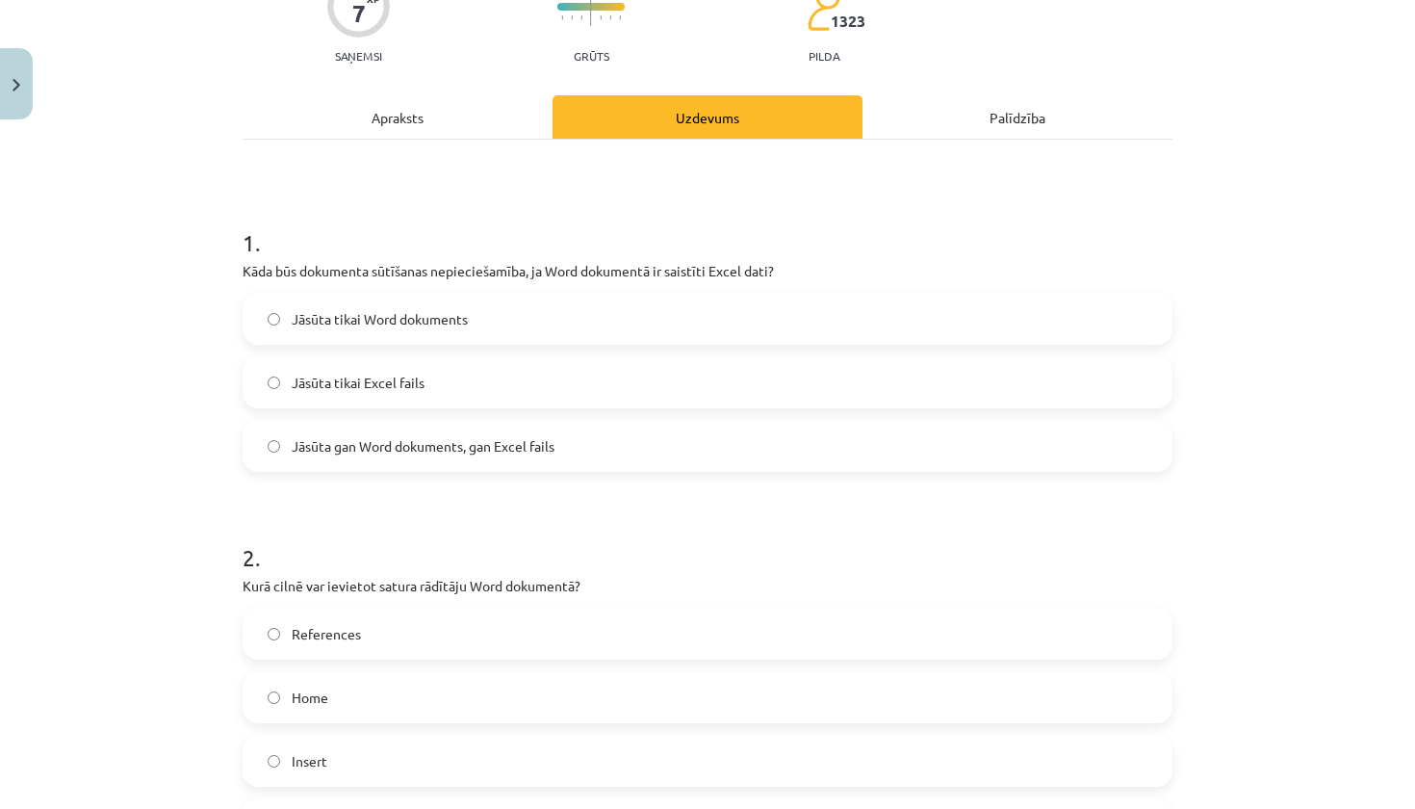
scroll to position [48, 0]
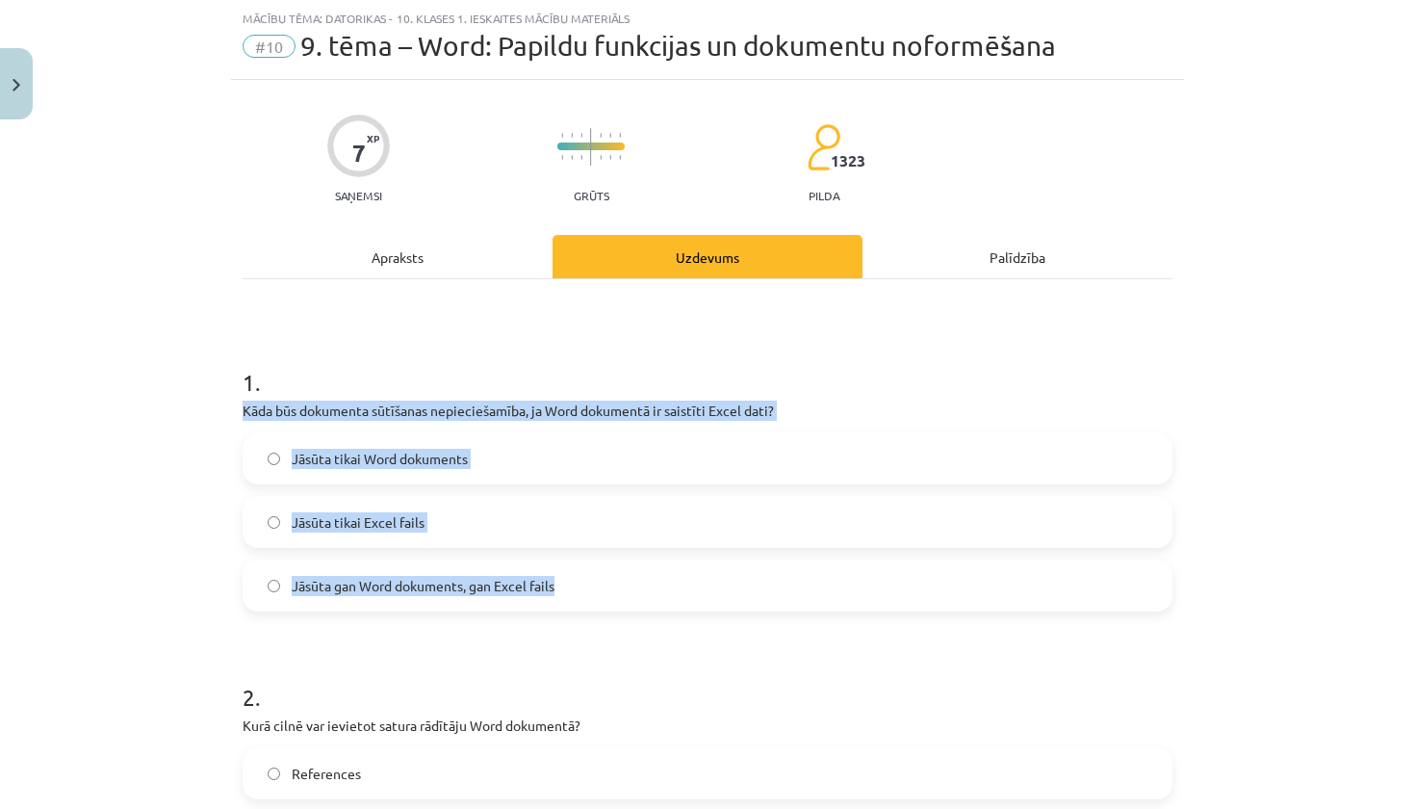
drag, startPoint x: 232, startPoint y: 414, endPoint x: 540, endPoint y: 603, distance: 361.2
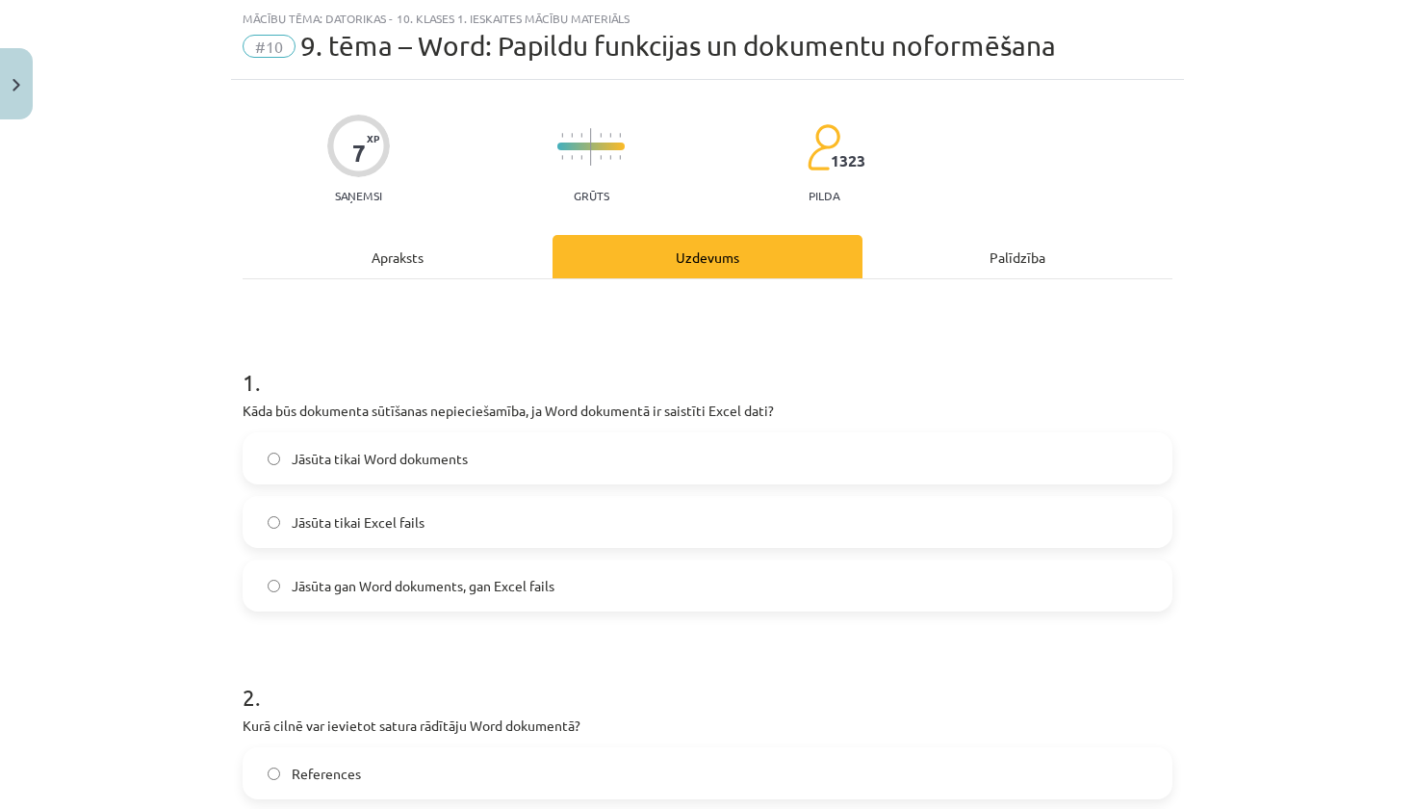
click at [361, 576] on span "Jāsūta gan Word dokuments, gan Excel fails" at bounding box center [423, 586] width 263 height 20
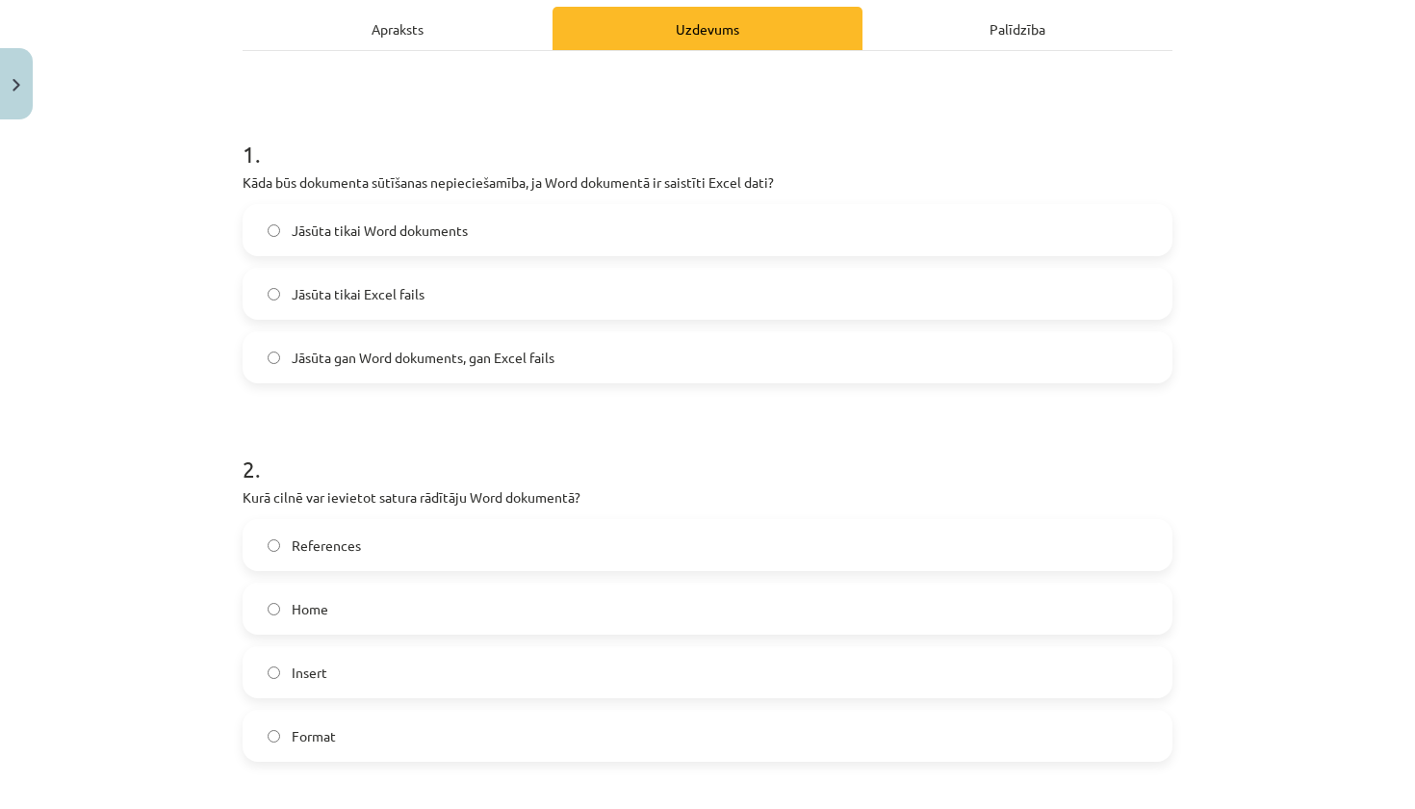
scroll to position [305, 0]
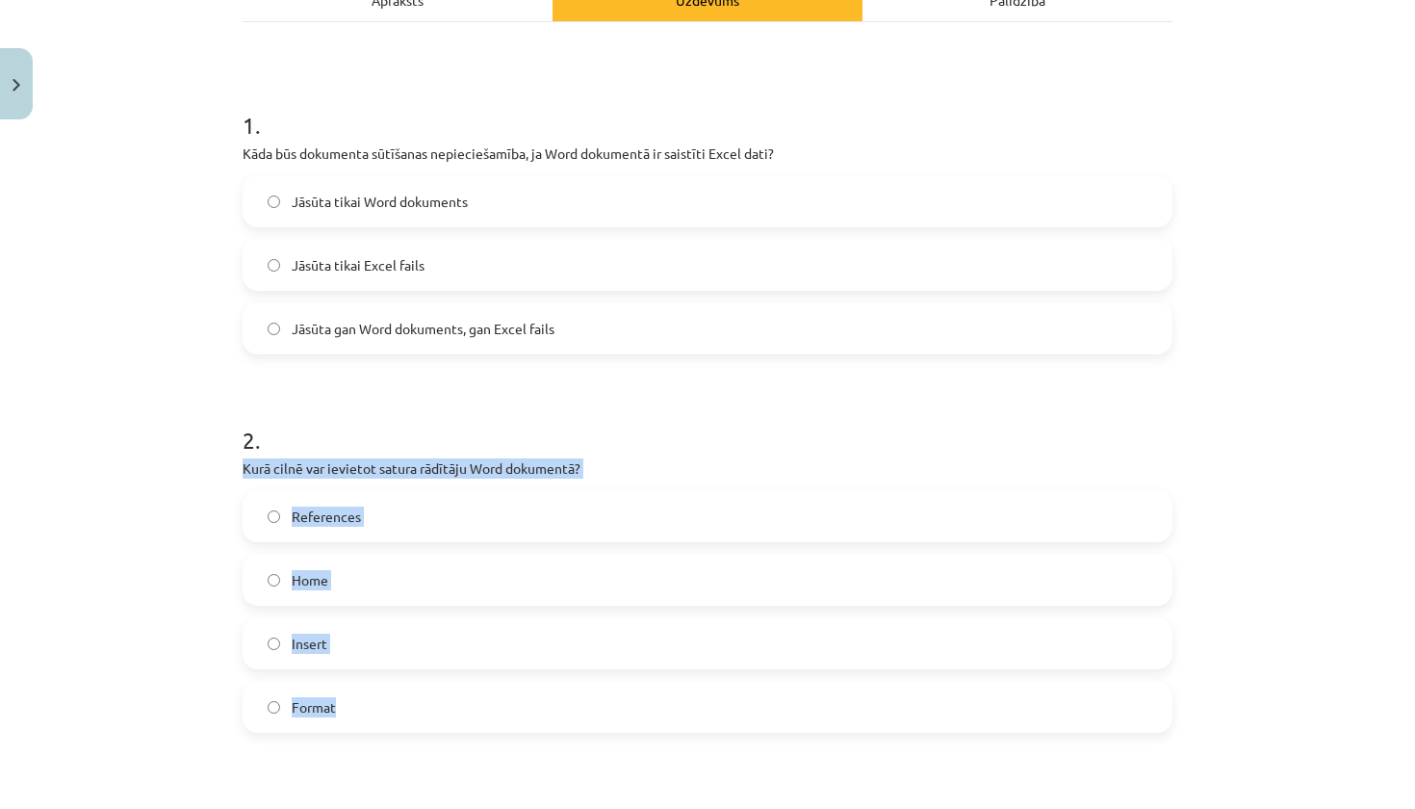
drag, startPoint x: 234, startPoint y: 470, endPoint x: 389, endPoint y: 714, distance: 289.5
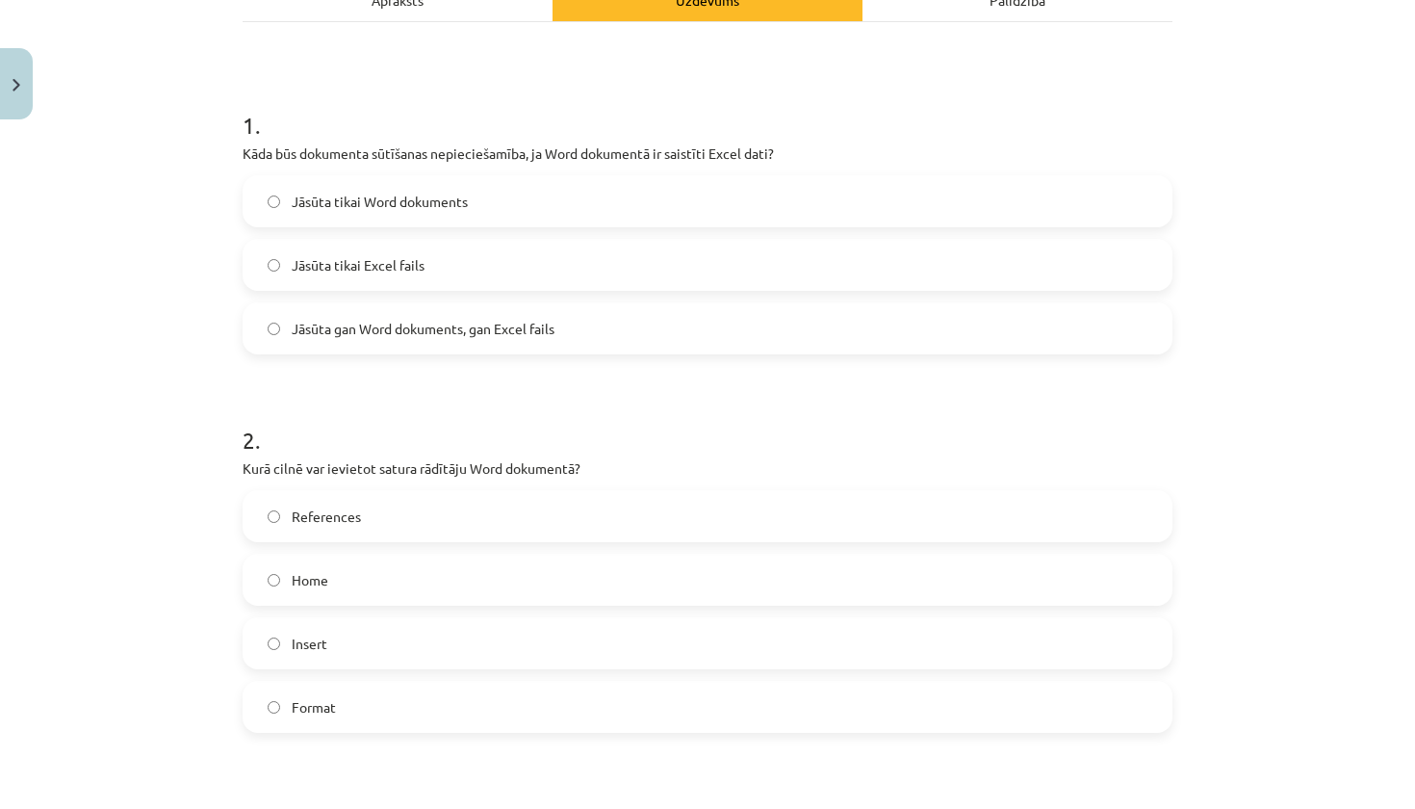
click at [405, 501] on label "References" at bounding box center [707, 516] width 926 height 48
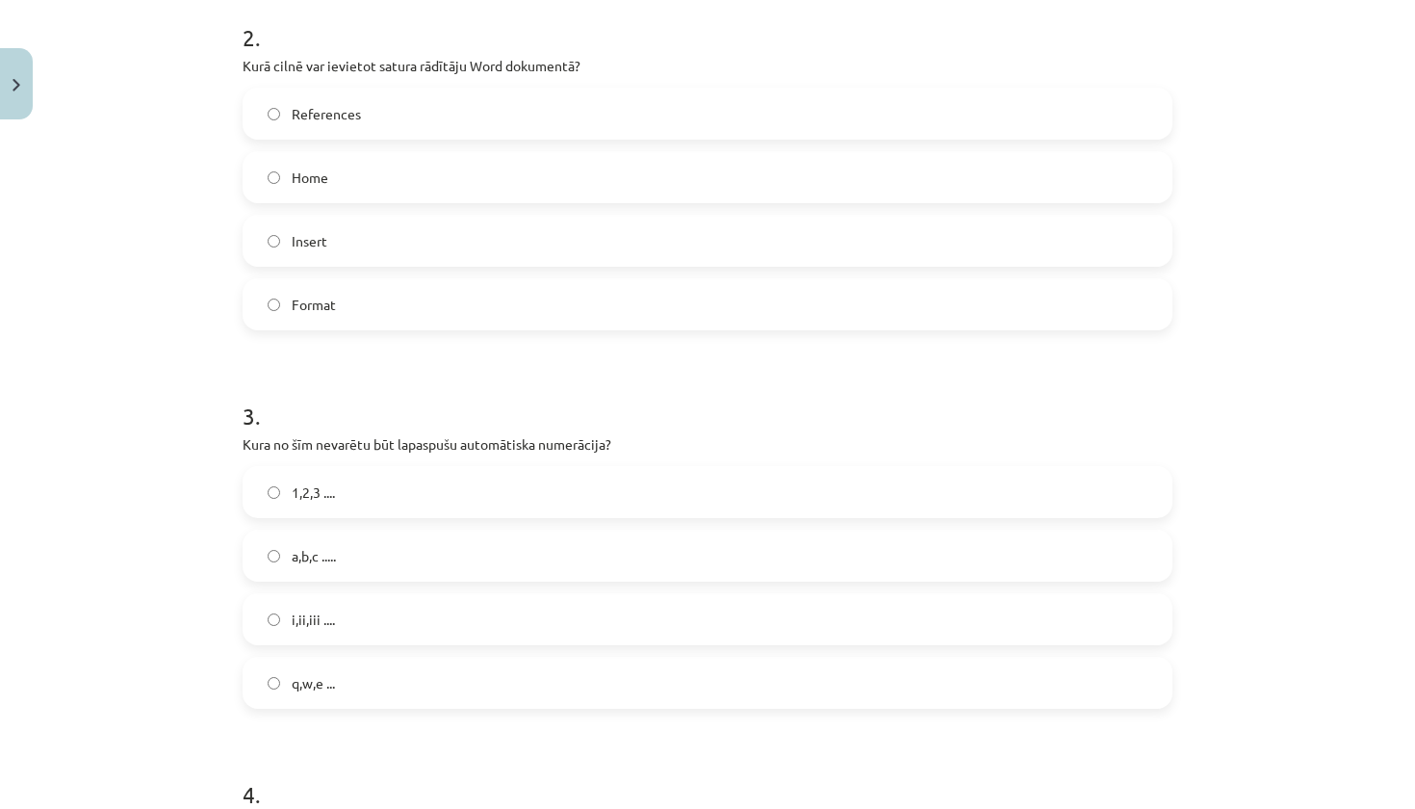
scroll to position [740, 0]
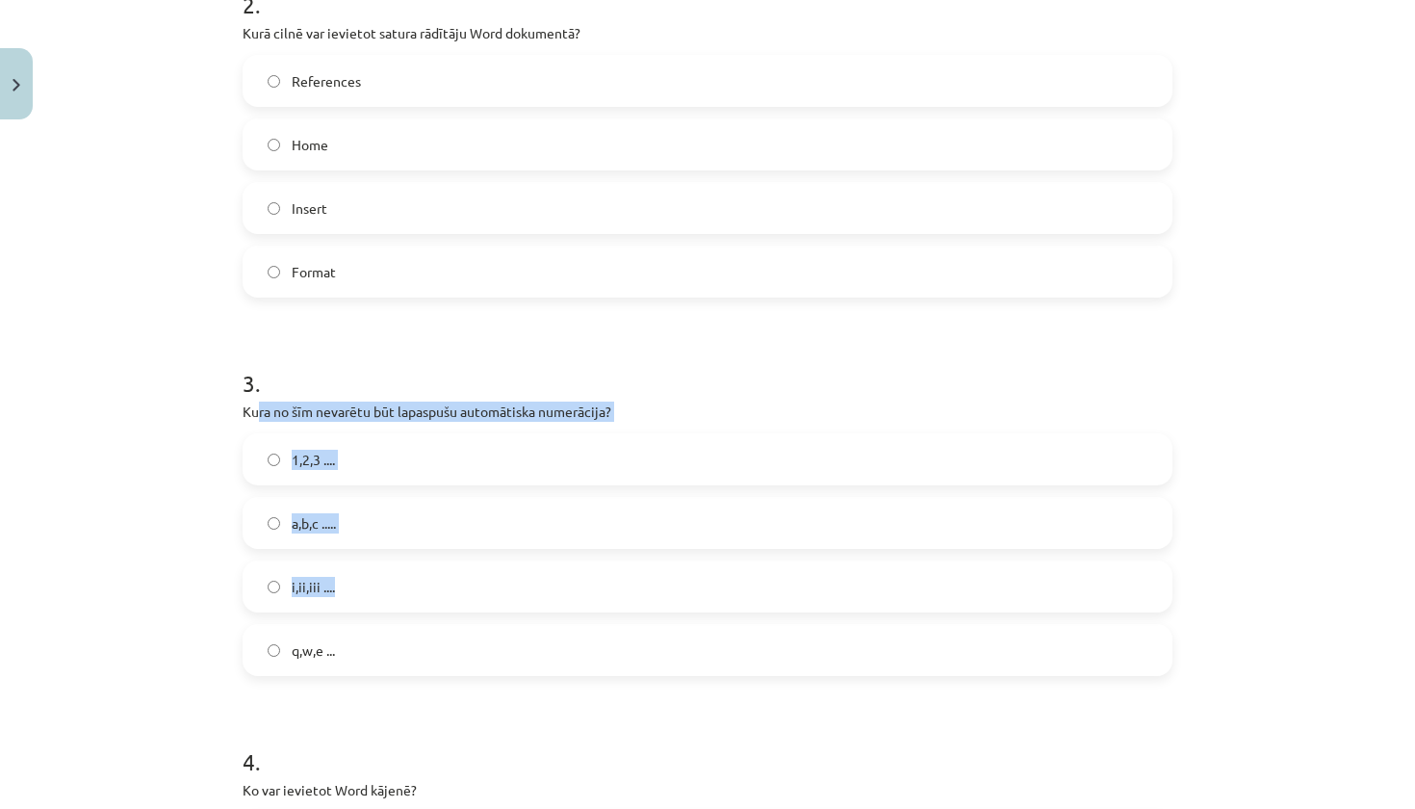
drag, startPoint x: 257, startPoint y: 410, endPoint x: 449, endPoint y: 578, distance: 254.4
click at [449, 578] on div "3 . Kura no šīm nevarētu būt lapaspušu automātiska numerācija? 1,2,3 .... a,b,c…" at bounding box center [708, 506] width 930 height 340
click at [218, 410] on div "Mācību tēma: Datorikas - 10. klases 1. ieskaites mācību materiāls #10 9. tēma –…" at bounding box center [707, 404] width 1415 height 809
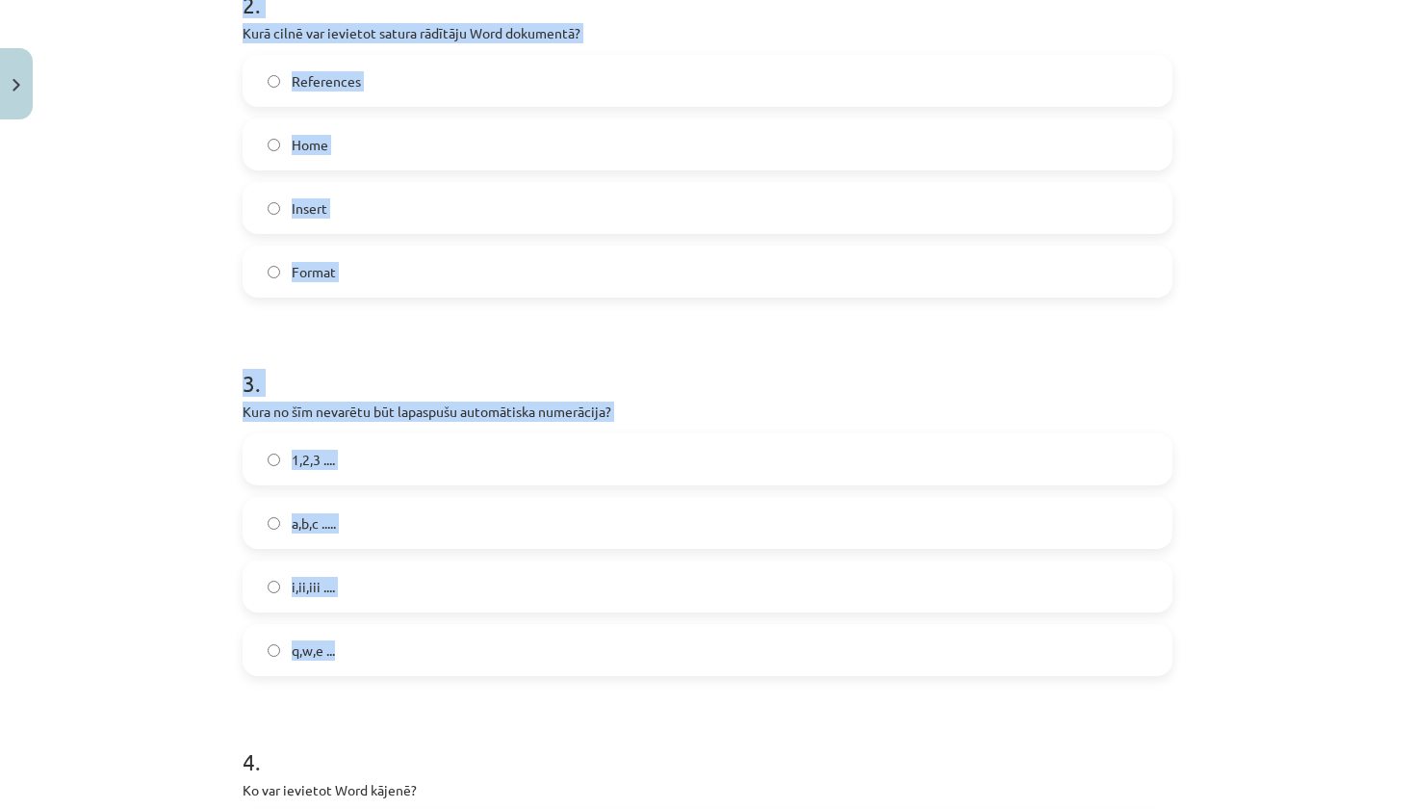
drag, startPoint x: 224, startPoint y: 418, endPoint x: 389, endPoint y: 640, distance: 276.6
click at [389, 640] on div "Mācību tēma: Datorikas - 10. klases 1. ieskaites mācību materiāls #10 9. tēma –…" at bounding box center [707, 404] width 1415 height 809
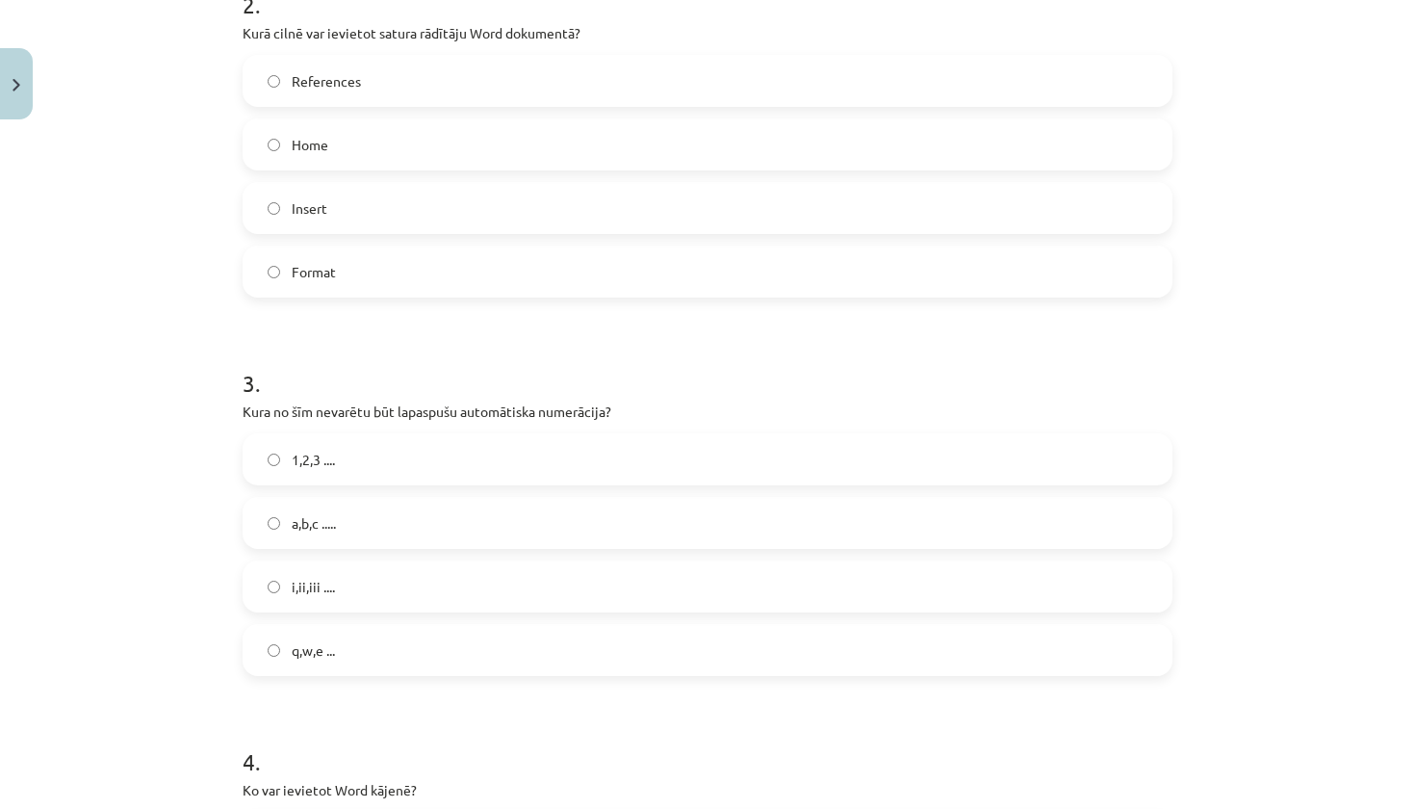
click at [180, 519] on div "Mācību tēma: Datorikas - 10. klases 1. ieskaites mācību materiāls #10 9. tēma –…" at bounding box center [707, 404] width 1415 height 809
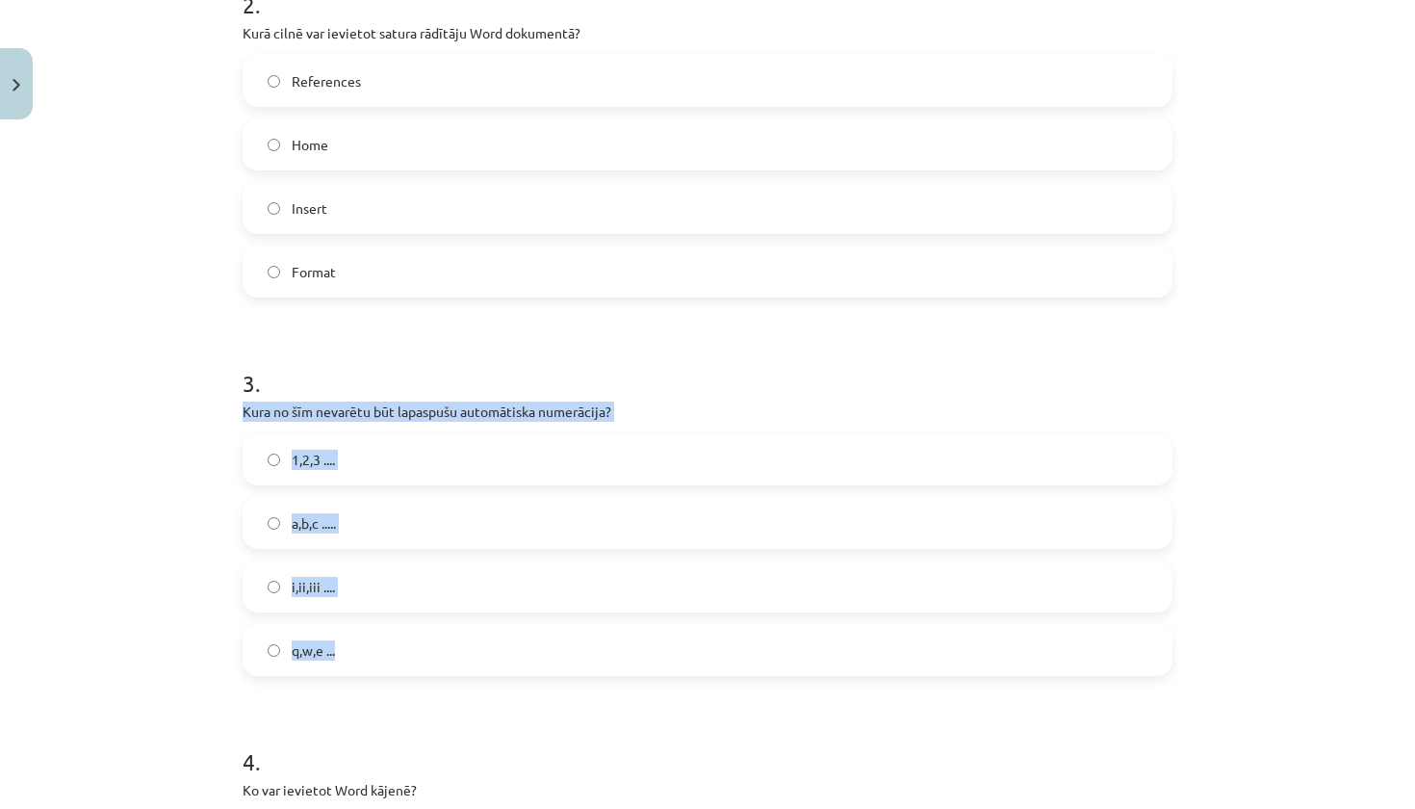
drag, startPoint x: 239, startPoint y: 413, endPoint x: 381, endPoint y: 660, distance: 285.5
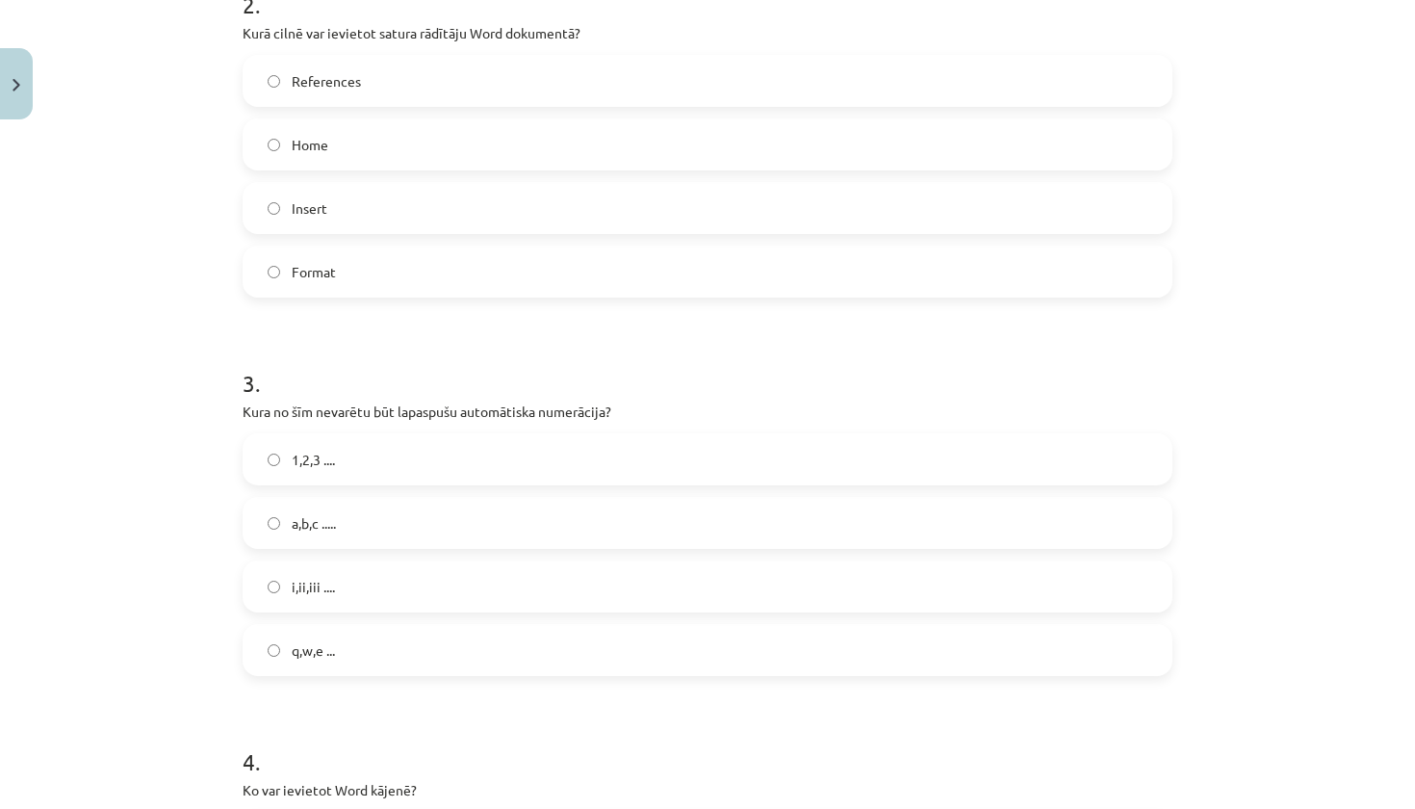
click at [444, 640] on label "q,w,e ..." at bounding box center [707, 650] width 926 height 48
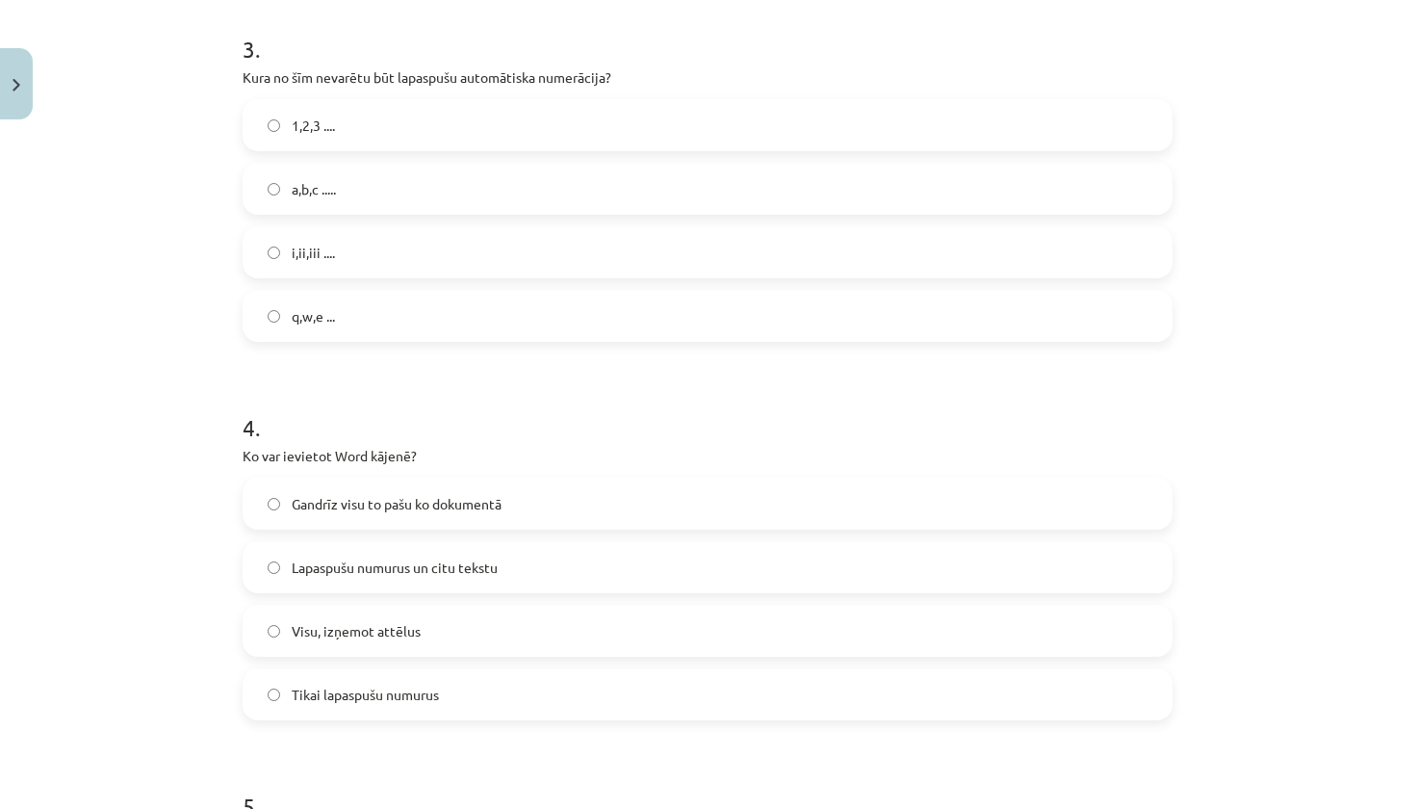
scroll to position [1089, 0]
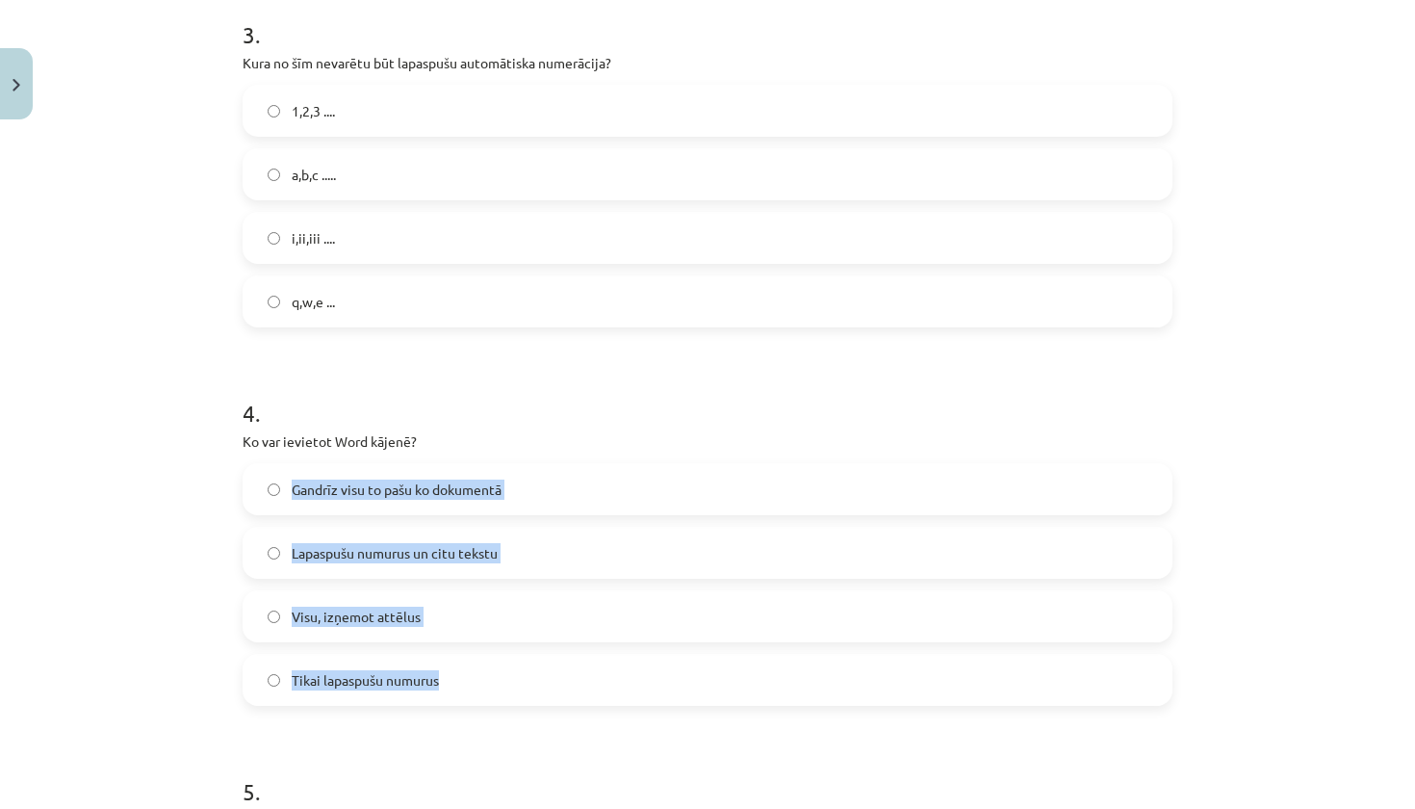
drag, startPoint x: 243, startPoint y: 450, endPoint x: 444, endPoint y: 692, distance: 314.4
click at [444, 692] on div "4 . Ko var ievietot Word kājenē? Gandrīz visu to pašu ko dokumentā Lapaspušu nu…" at bounding box center [708, 536] width 930 height 340
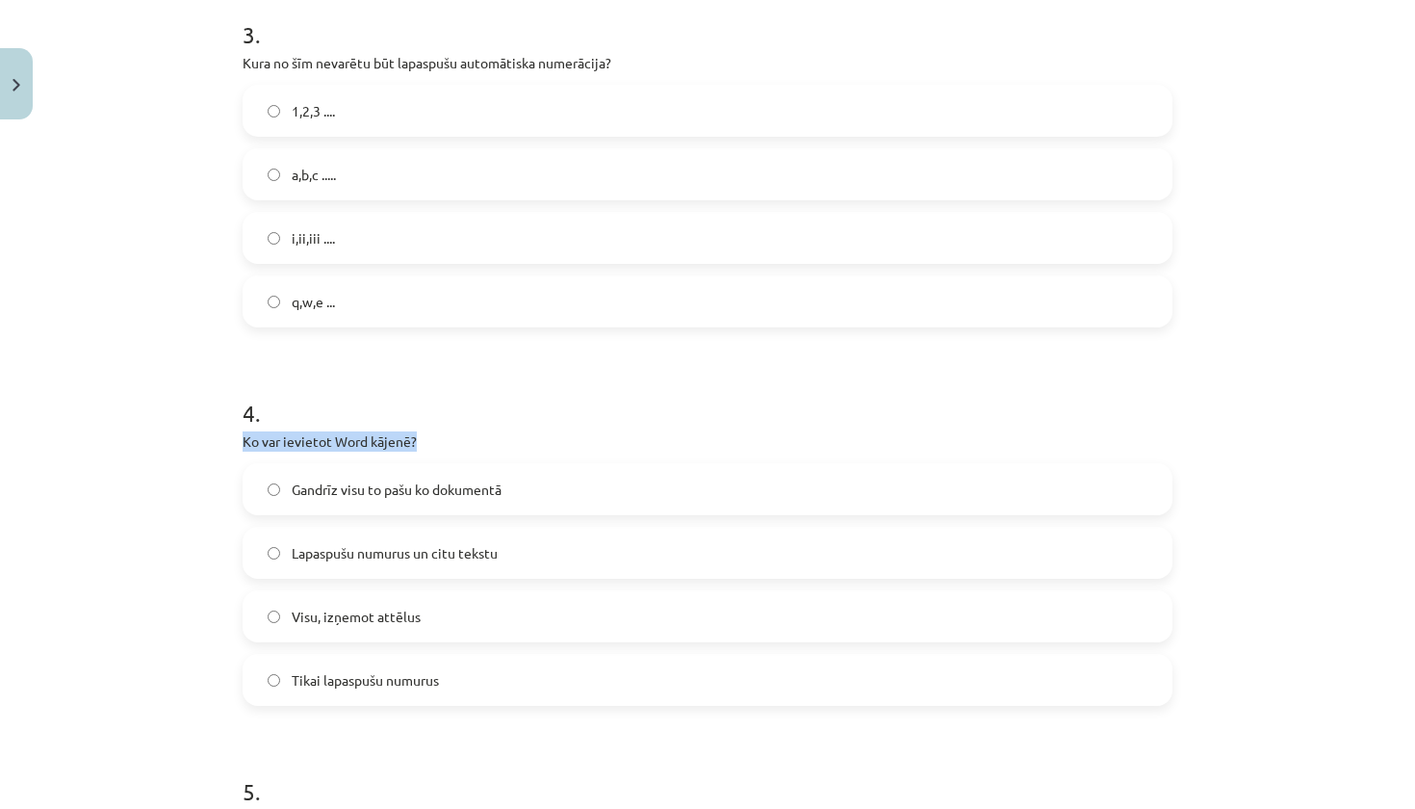
drag, startPoint x: 244, startPoint y: 435, endPoint x: 429, endPoint y: 435, distance: 185.8
click at [429, 435] on p "Ko var ievietot Word kājenē?" at bounding box center [708, 441] width 930 height 20
click at [420, 561] on span "Lapaspušu numurus un citu tekstu" at bounding box center [395, 553] width 206 height 20
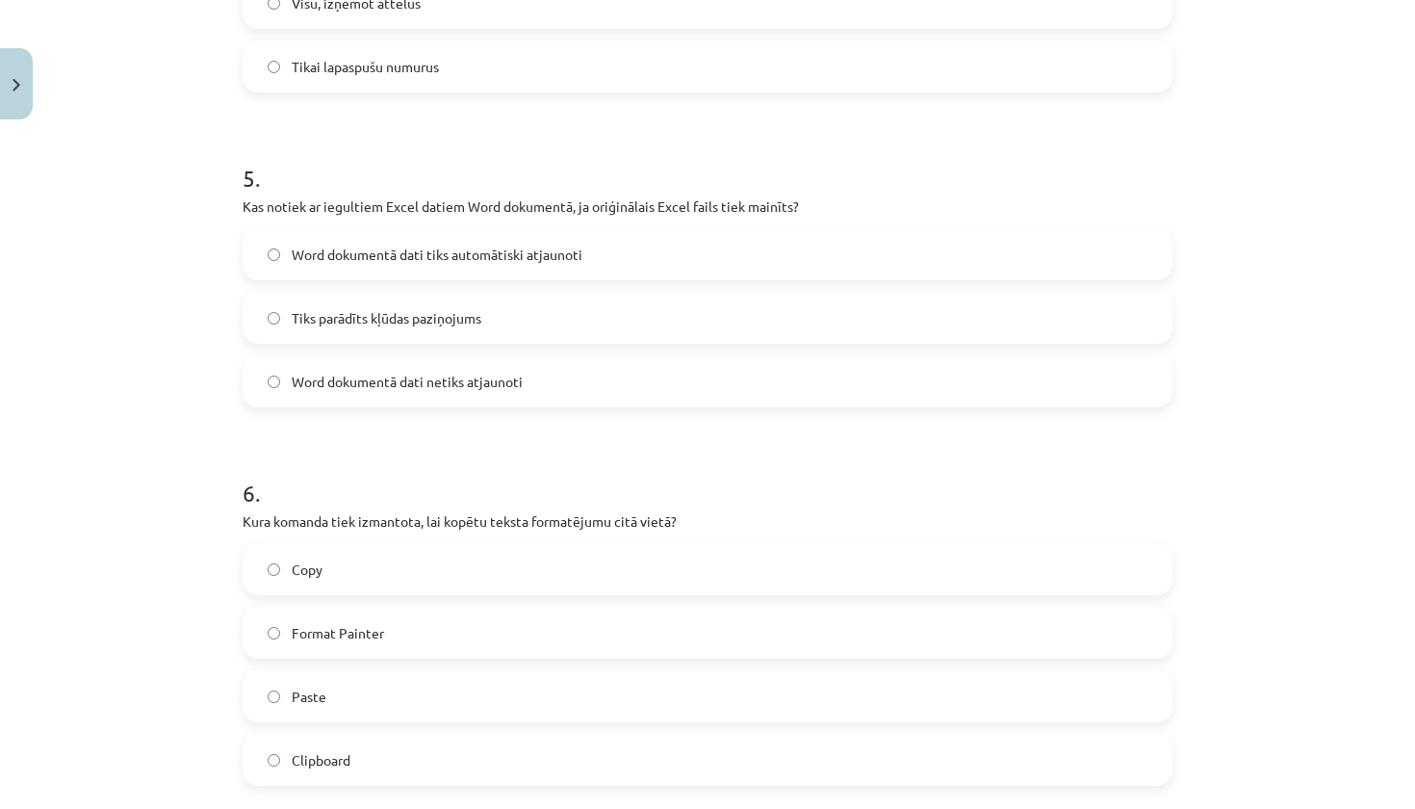
scroll to position [1705, 0]
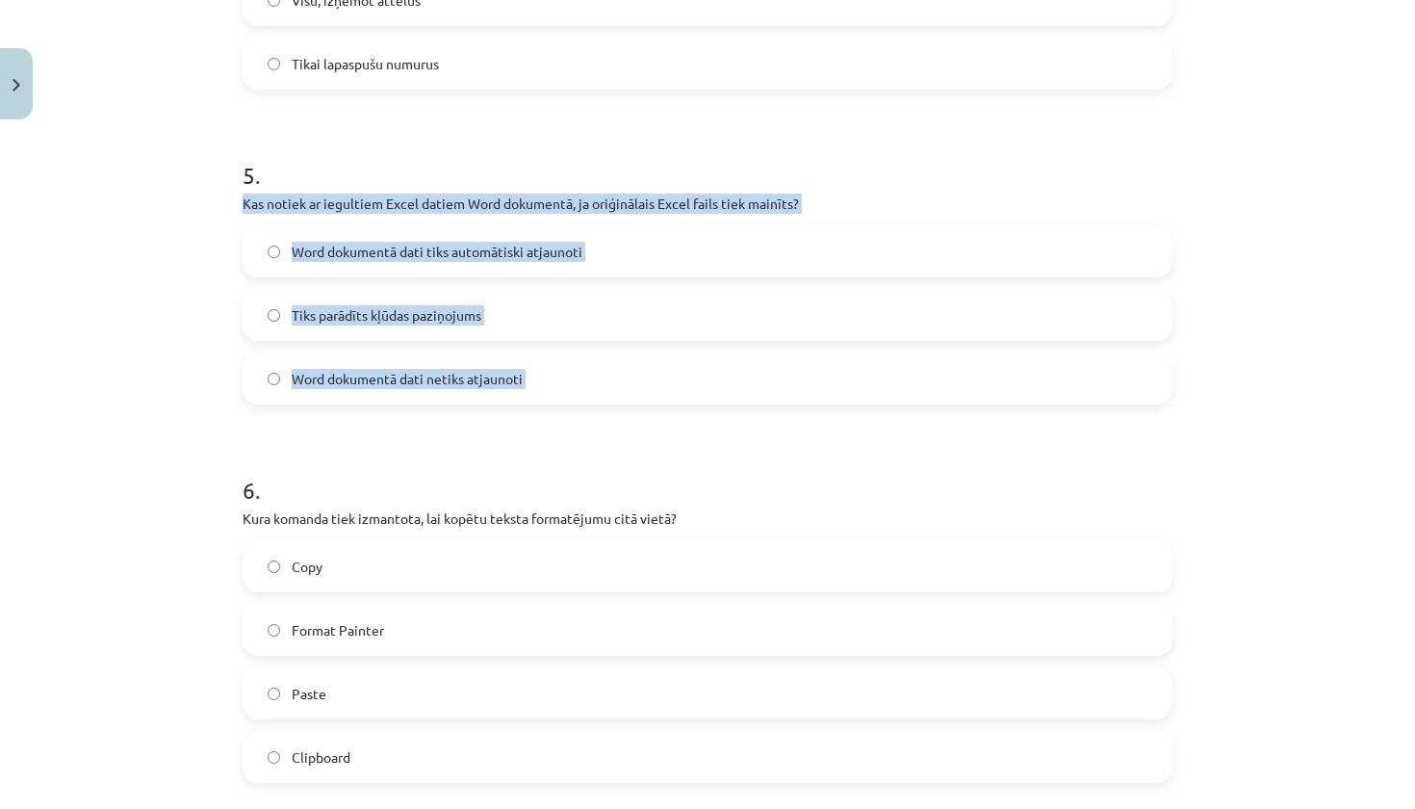
drag, startPoint x: 242, startPoint y: 202, endPoint x: 507, endPoint y: 407, distance: 335.6
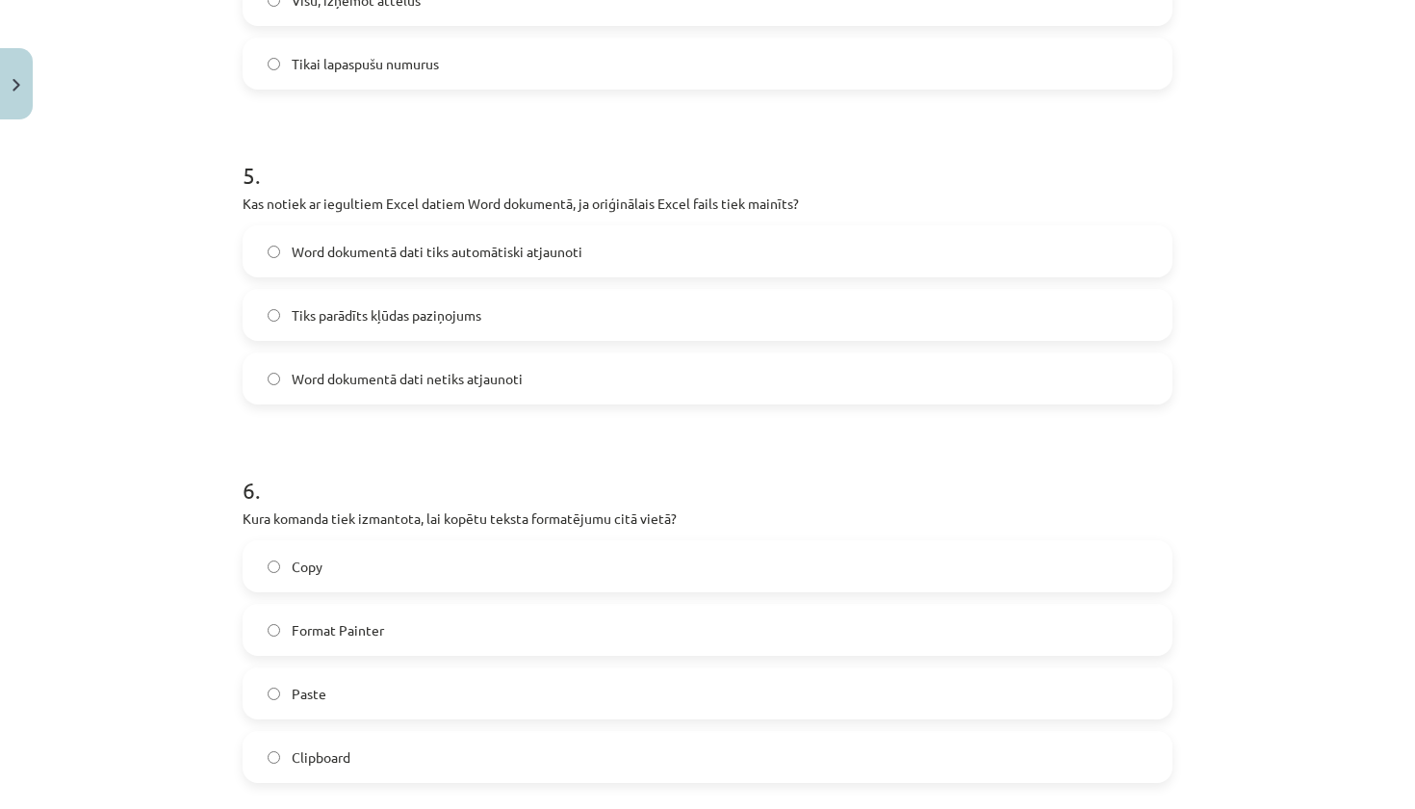
click at [435, 254] on span "Word dokumentā dati tiks automātiski atjaunoti" at bounding box center [437, 252] width 291 height 20
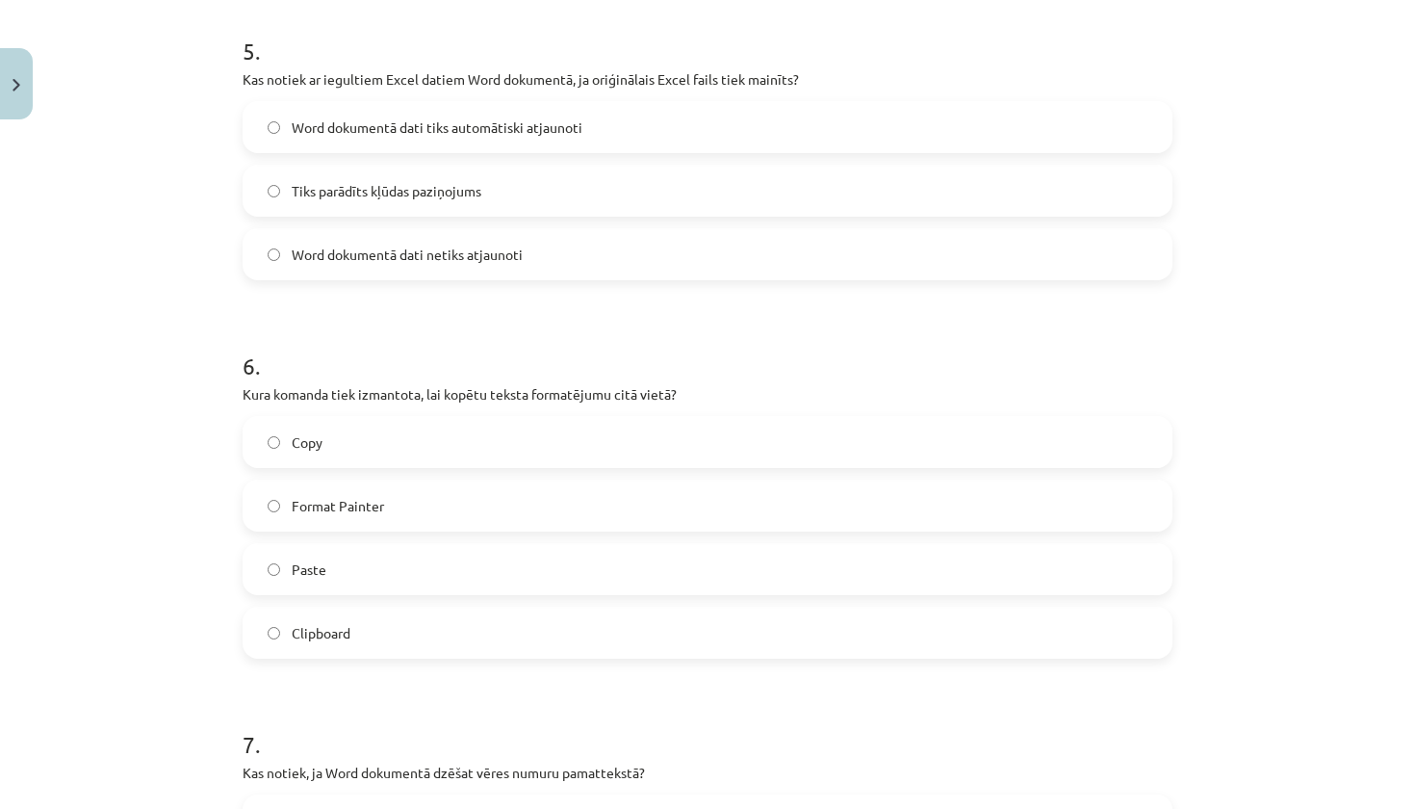
scroll to position [1878, 0]
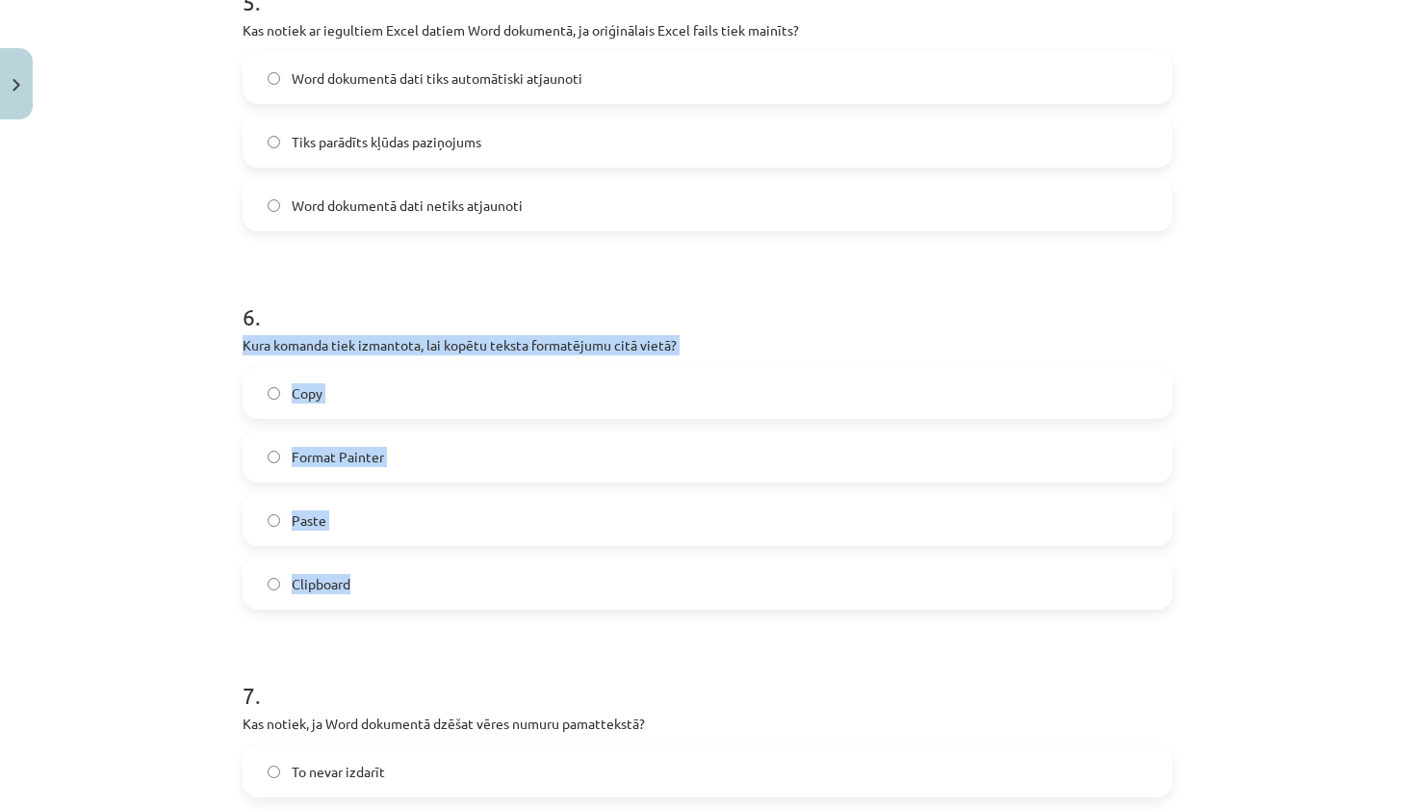
drag, startPoint x: 235, startPoint y: 346, endPoint x: 487, endPoint y: 582, distance: 345.9
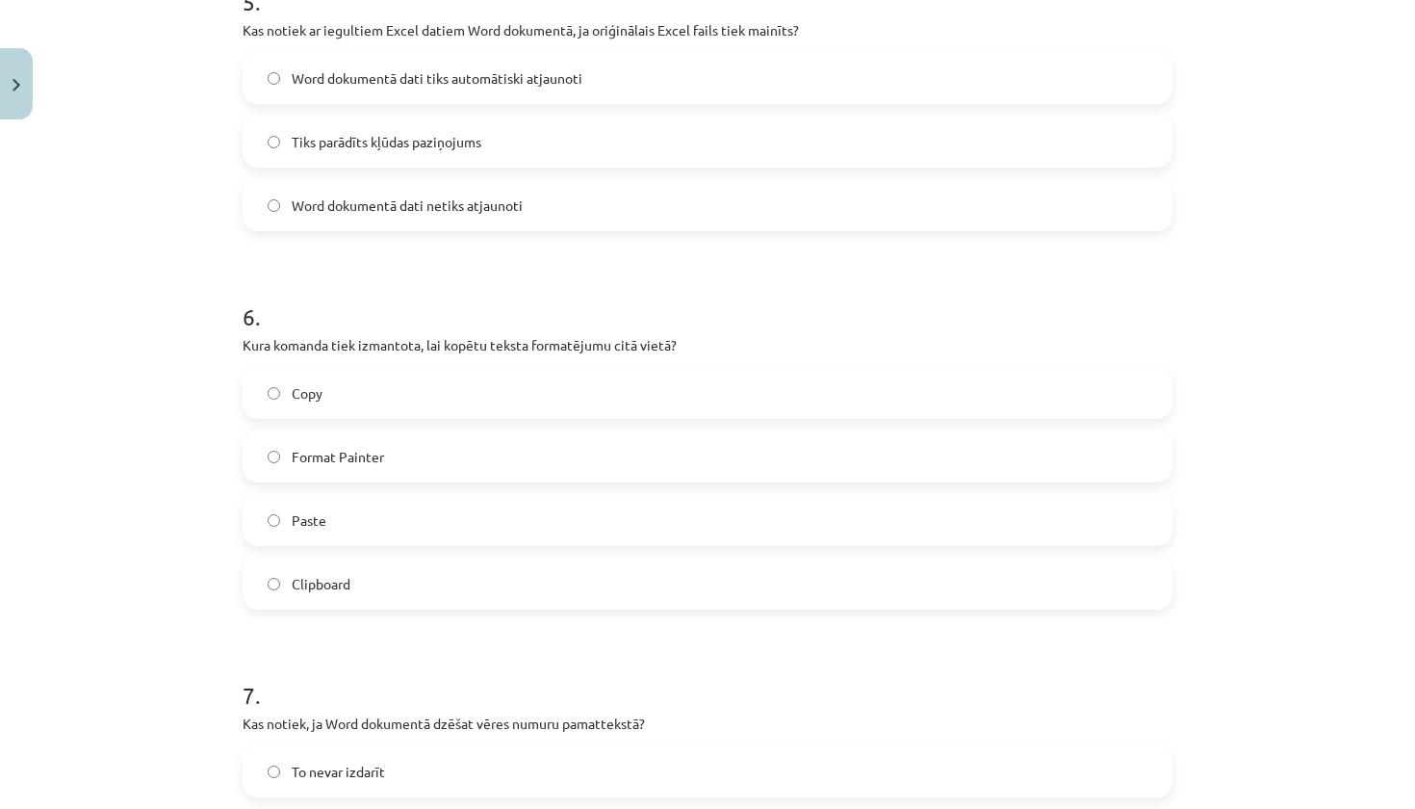
click at [347, 463] on span "Format Painter" at bounding box center [338, 457] width 92 height 20
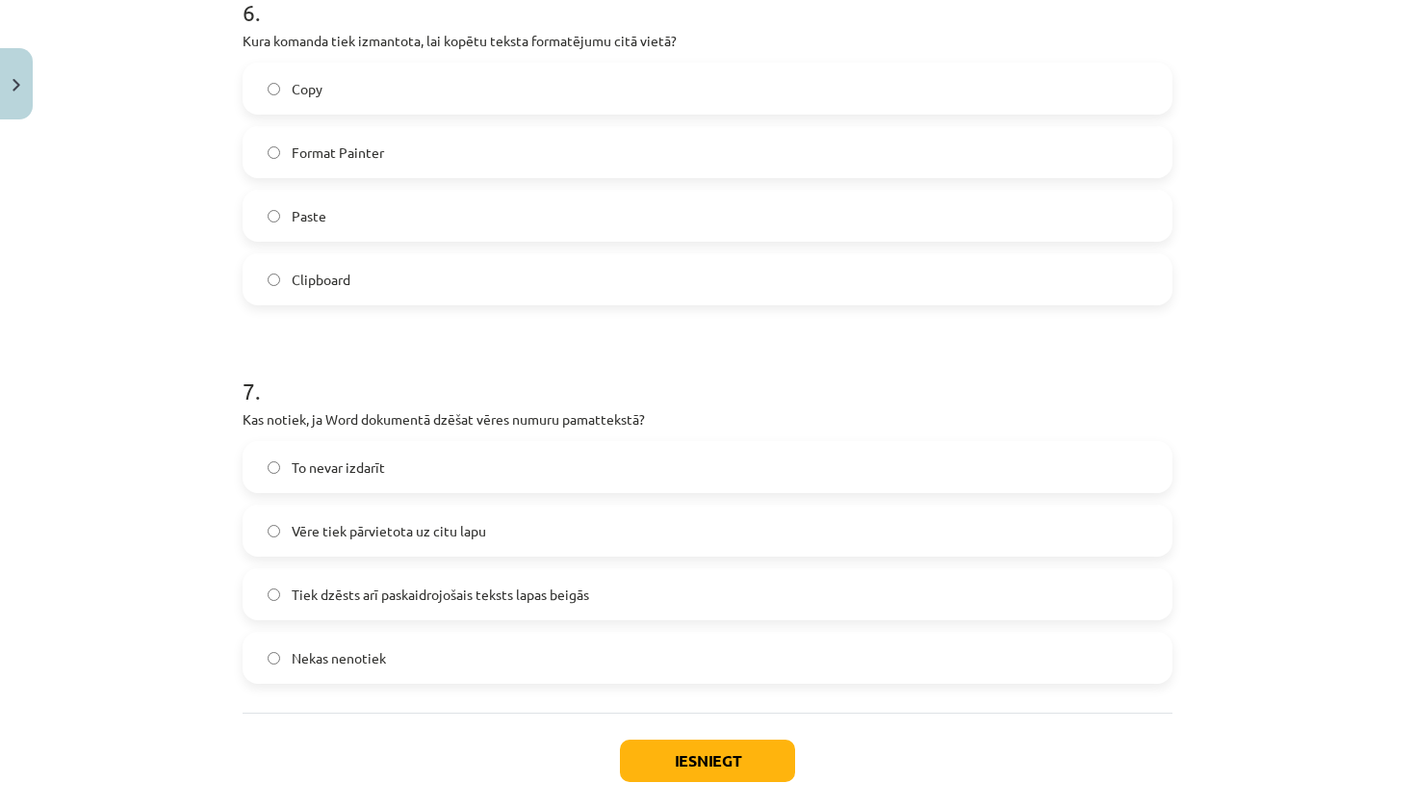
scroll to position [2187, 0]
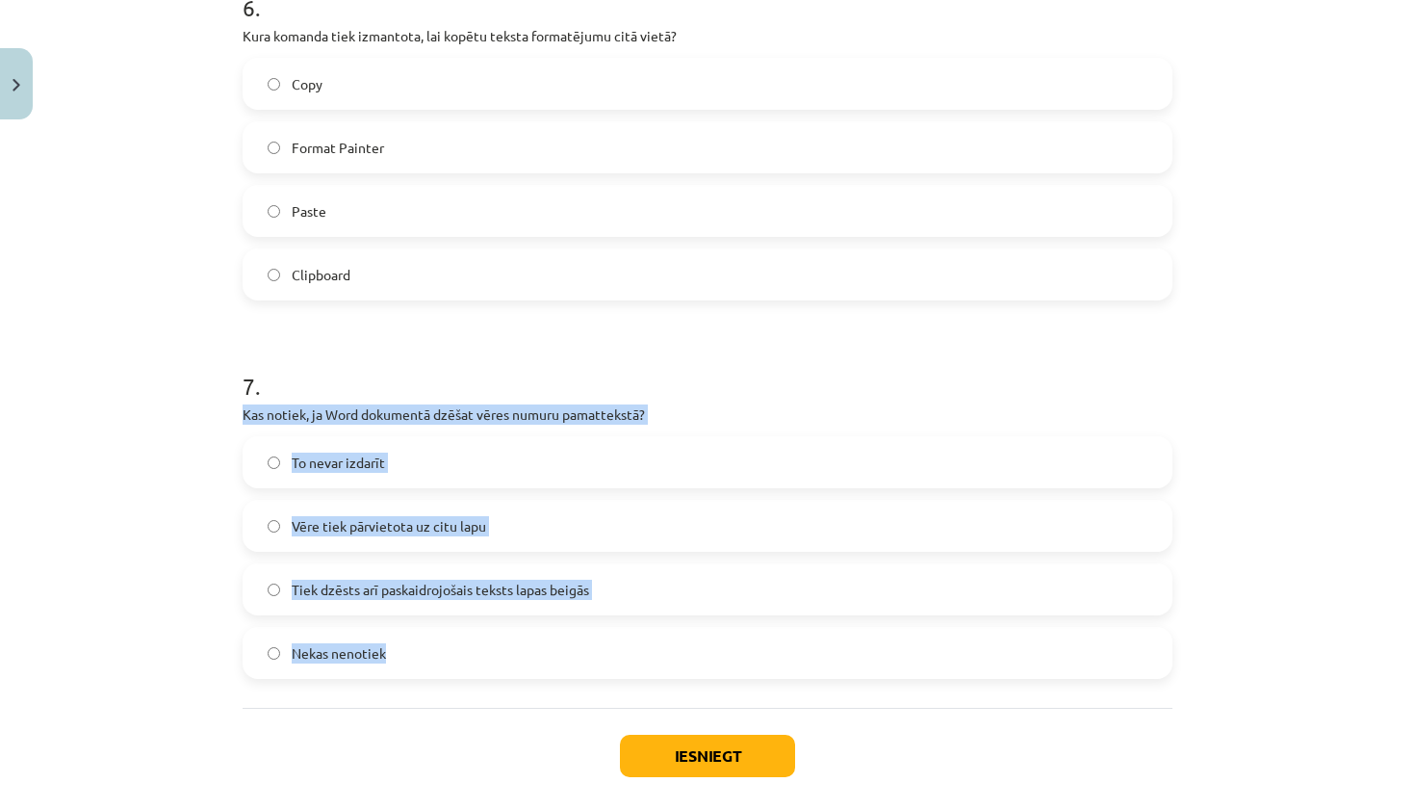
drag, startPoint x: 242, startPoint y: 405, endPoint x: 508, endPoint y: 652, distance: 363.1
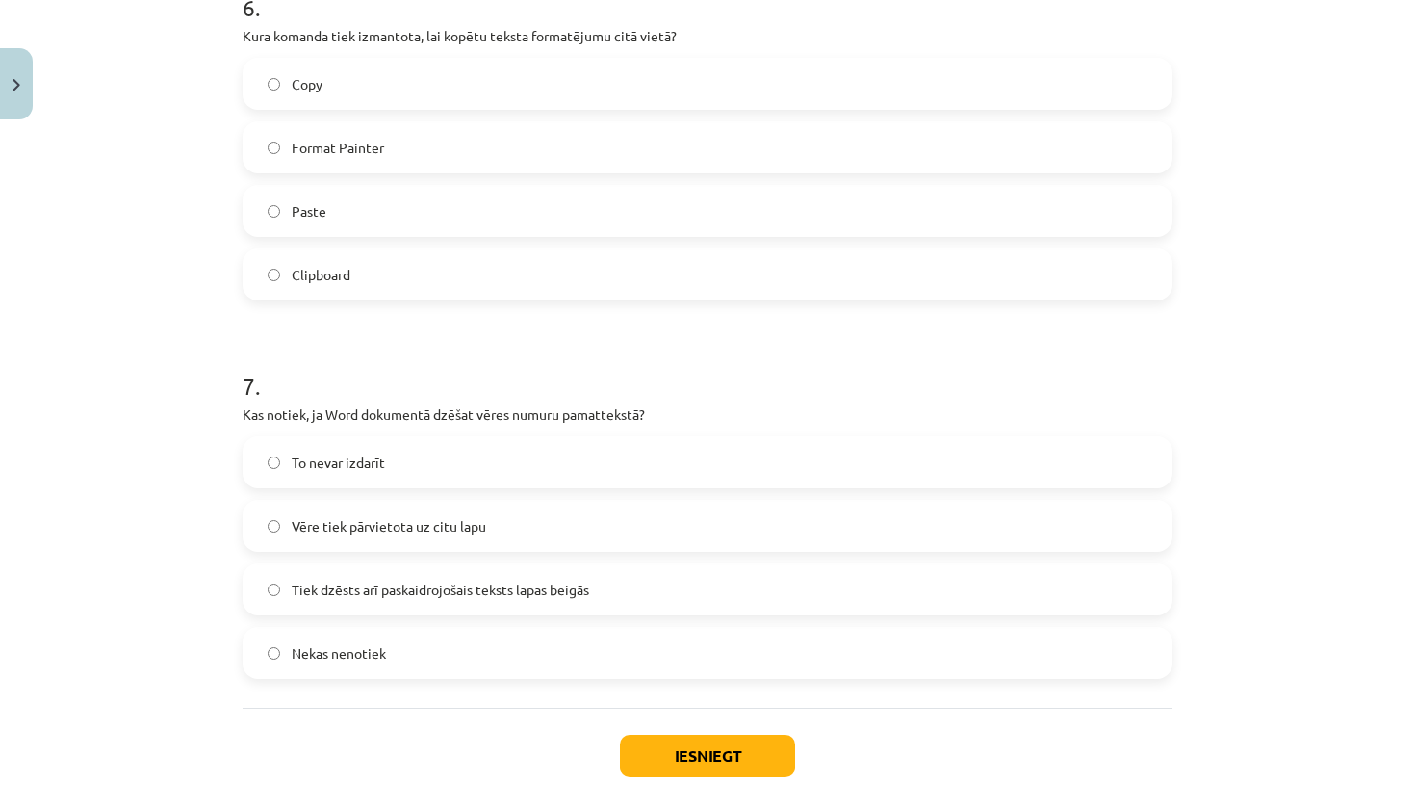
click at [406, 598] on span "Tiek dzēsts arī paskaidrojošais teksts lapas beigās" at bounding box center [440, 589] width 297 height 20
click at [708, 753] on button "Iesniegt" at bounding box center [707, 755] width 175 height 42
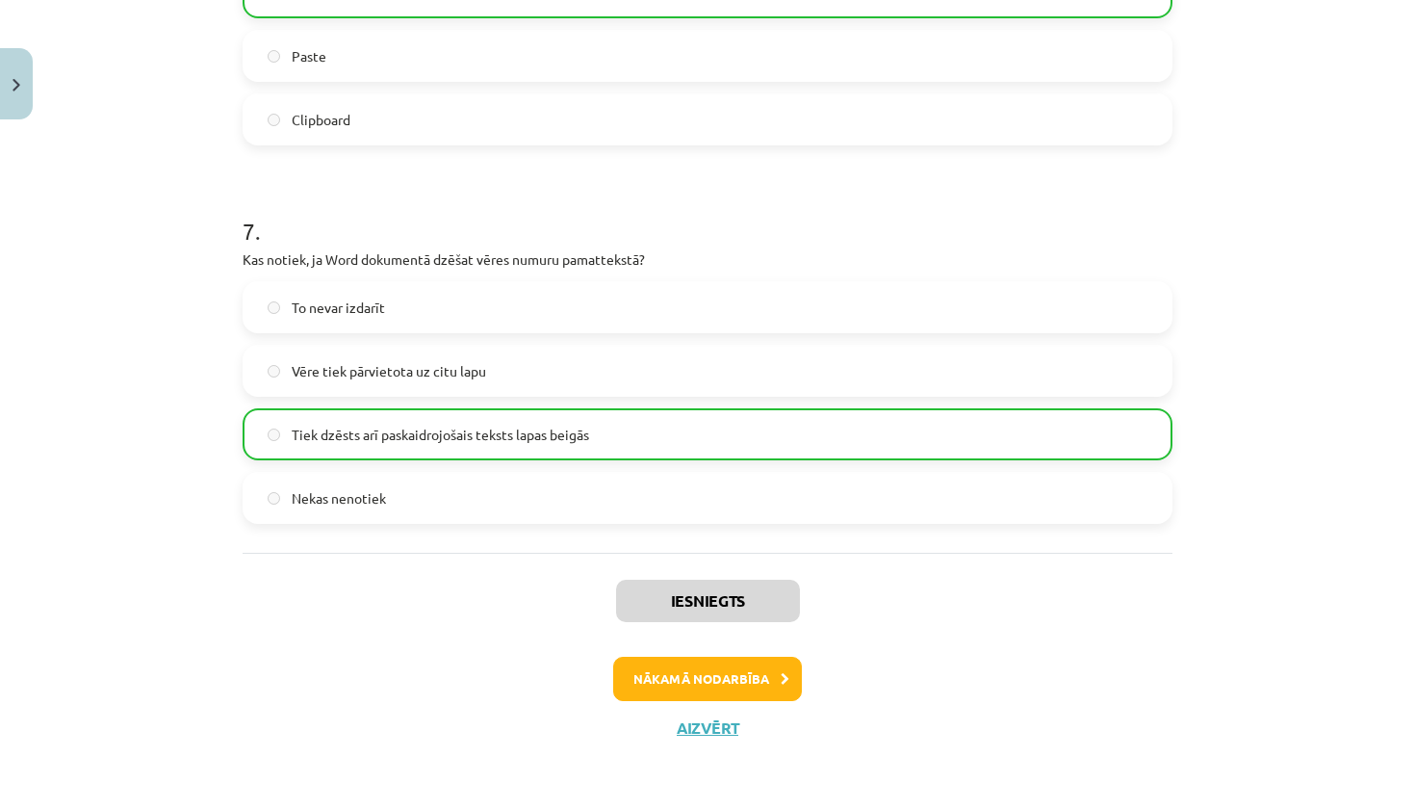
click at [733, 685] on button "Nākamā nodarbība" at bounding box center [707, 678] width 189 height 44
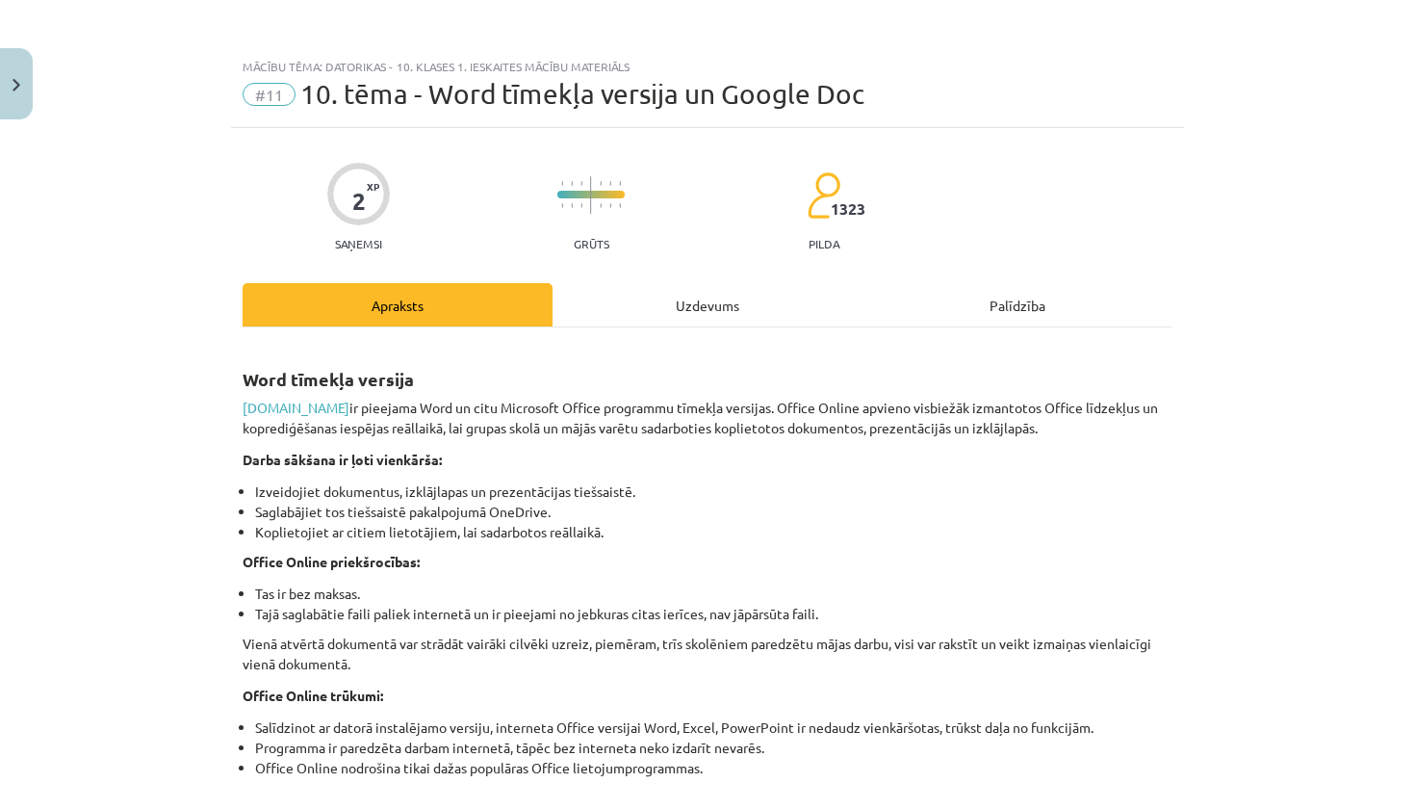
scroll to position [0, 0]
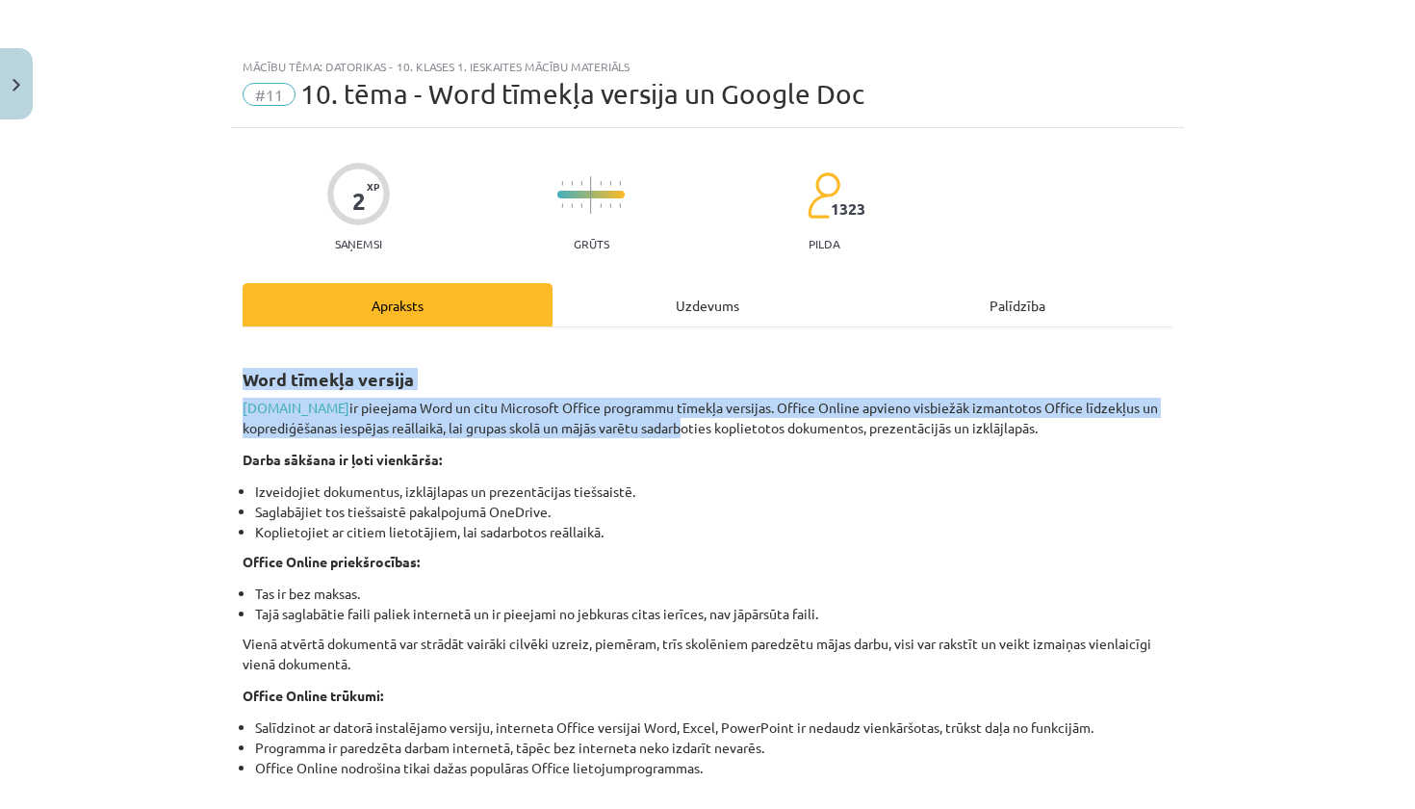
drag, startPoint x: 683, startPoint y: 427, endPoint x: 736, endPoint y: 278, distance: 158.3
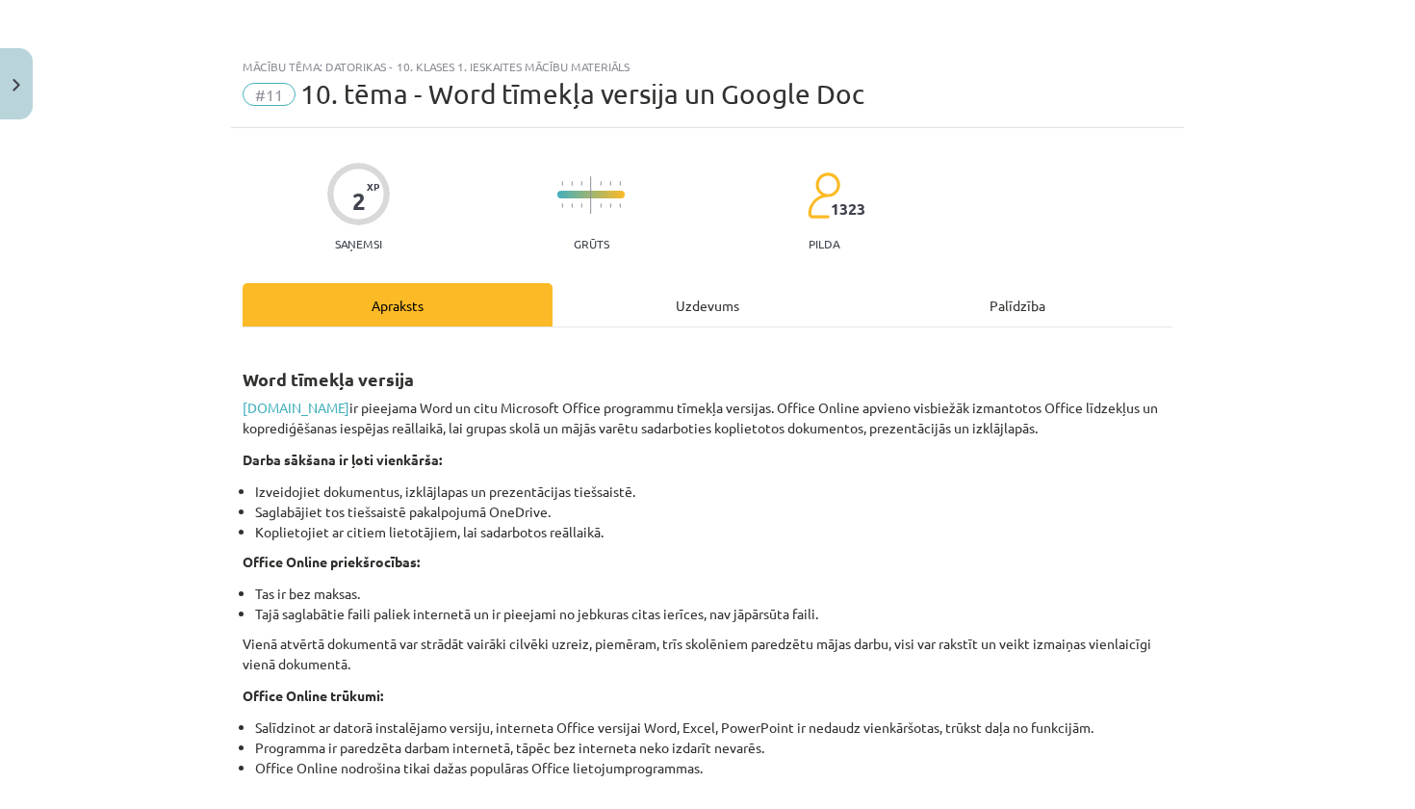
click at [774, 368] on h2 "Word tīmekļa versija" at bounding box center [708, 368] width 930 height 47
click at [732, 297] on div "Uzdevums" at bounding box center [707, 304] width 310 height 43
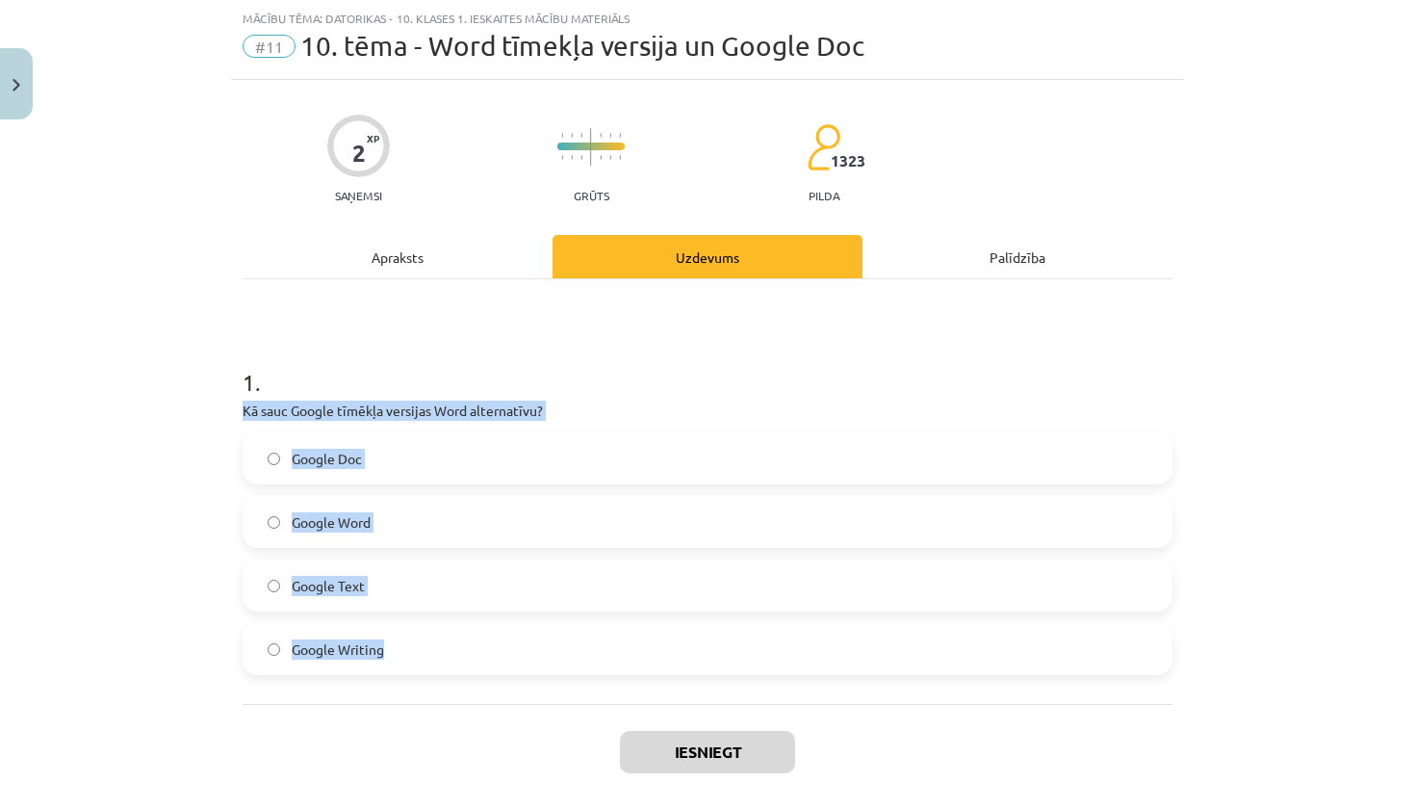
drag, startPoint x: 244, startPoint y: 417, endPoint x: 464, endPoint y: 676, distance: 340.0
click at [465, 677] on div "1 . Kā sauc Google tīmēkļa versijas Word alternatīvu? Google Doc Google Word Go…" at bounding box center [708, 491] width 930 height 424
click at [483, 457] on label "Google Doc" at bounding box center [707, 458] width 926 height 48
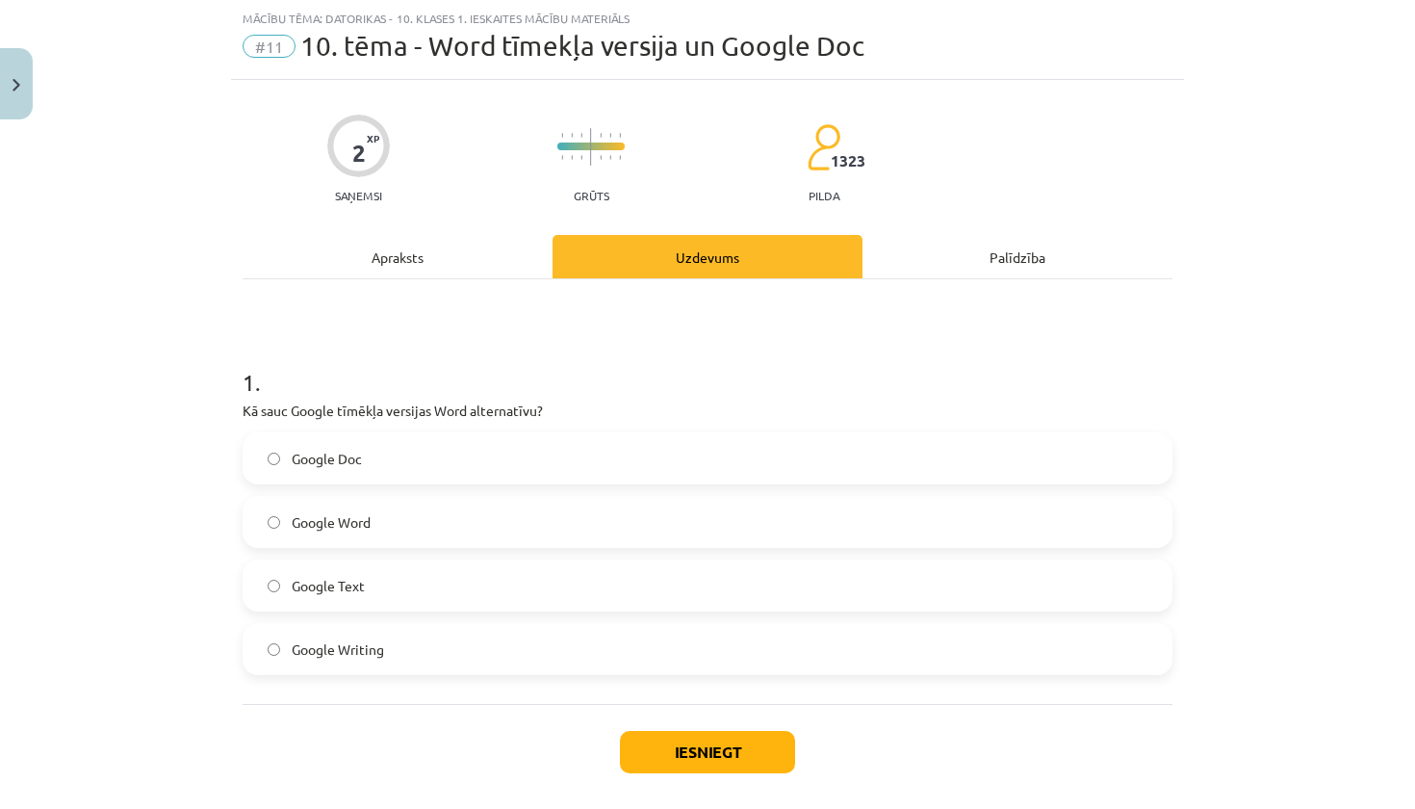
click at [670, 746] on button "Iesniegt" at bounding box center [707, 752] width 175 height 42
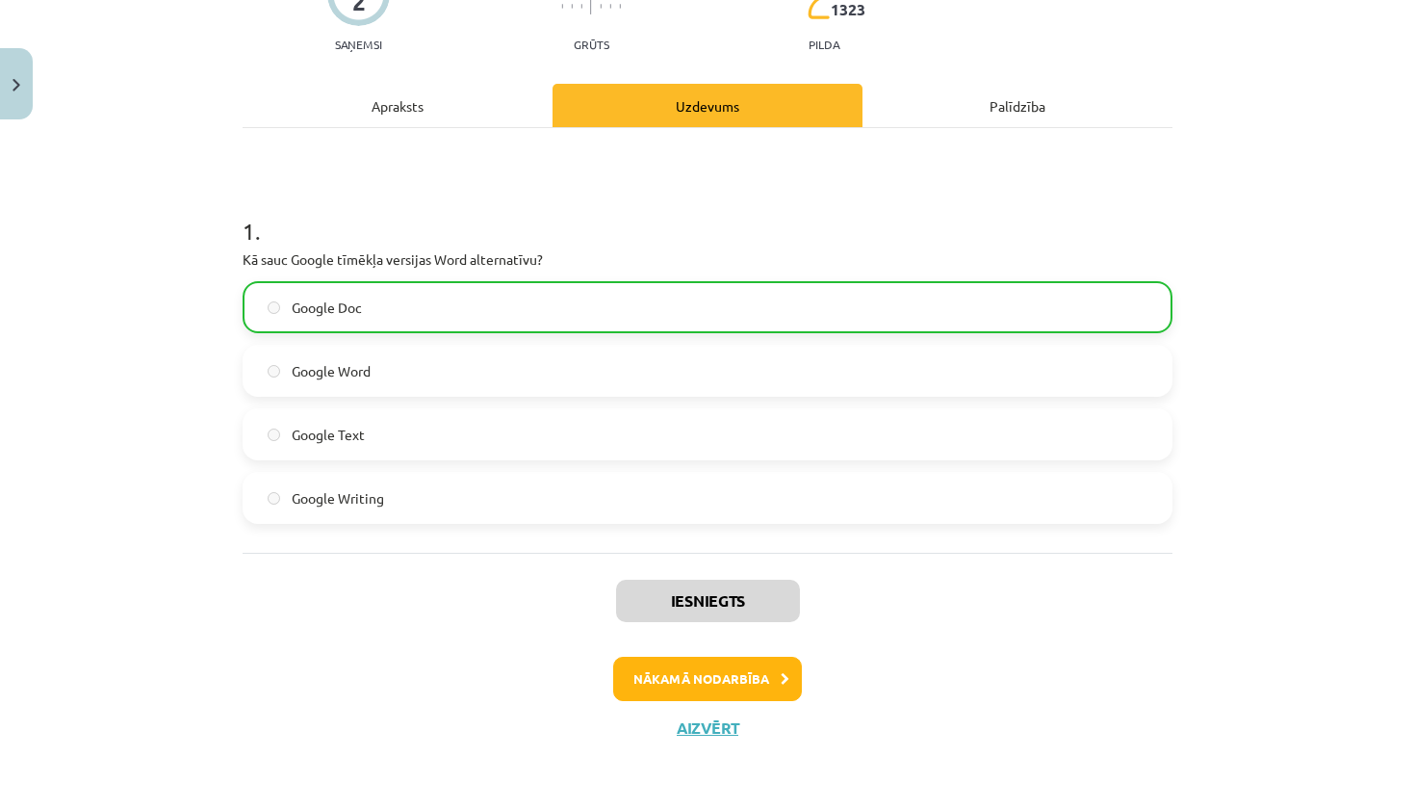
click at [709, 669] on button "Nākamā nodarbība" at bounding box center [707, 678] width 189 height 44
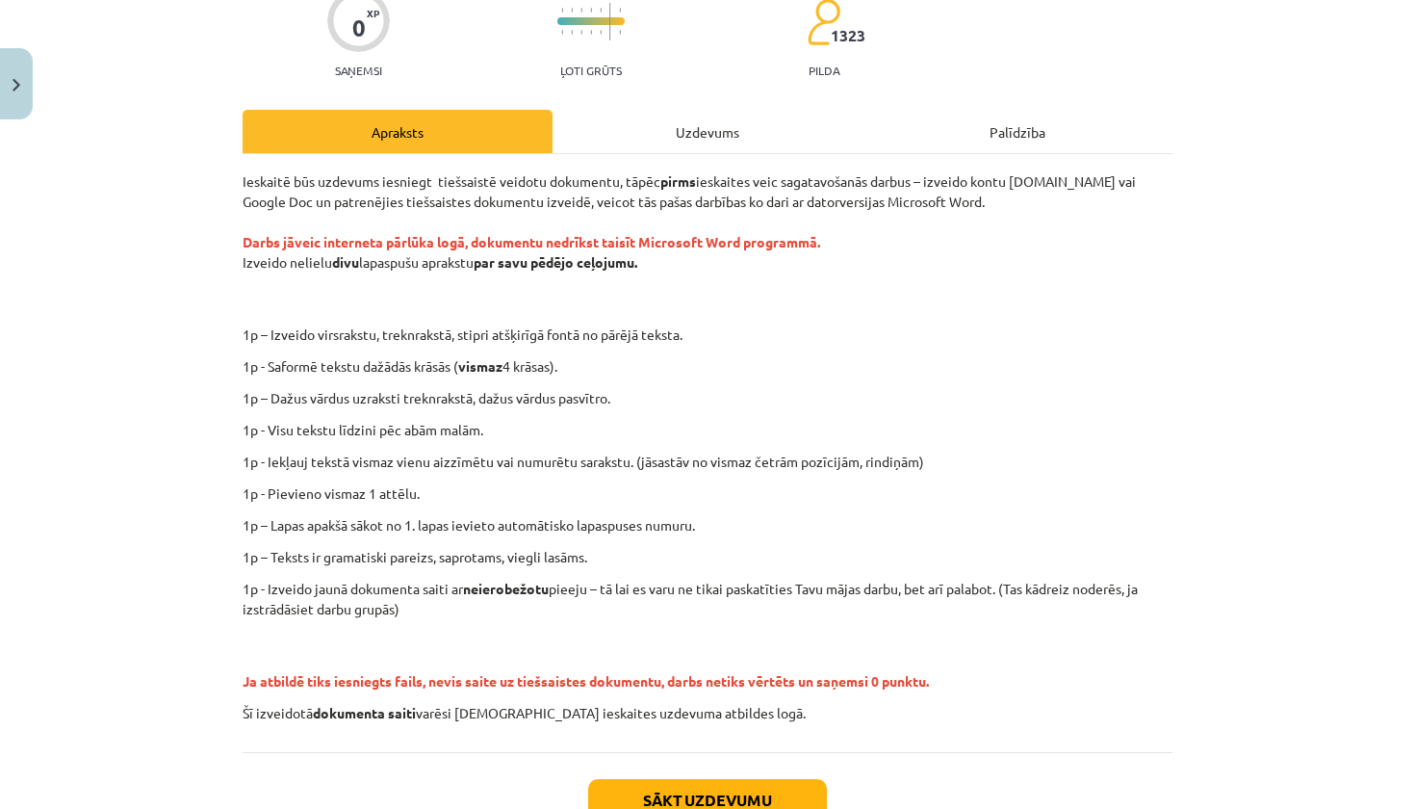
scroll to position [179, 0]
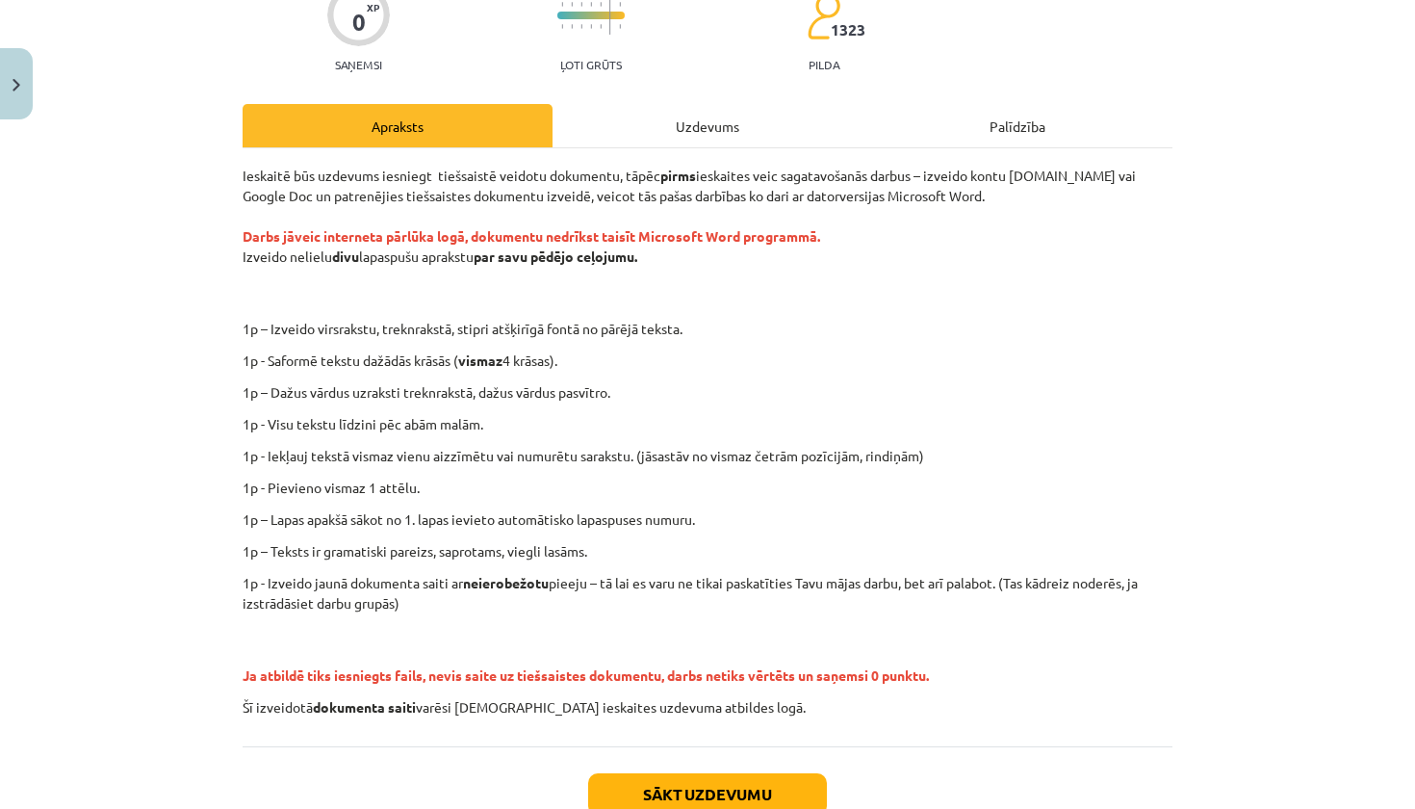
click at [720, 126] on div "Uzdevums" at bounding box center [707, 125] width 310 height 43
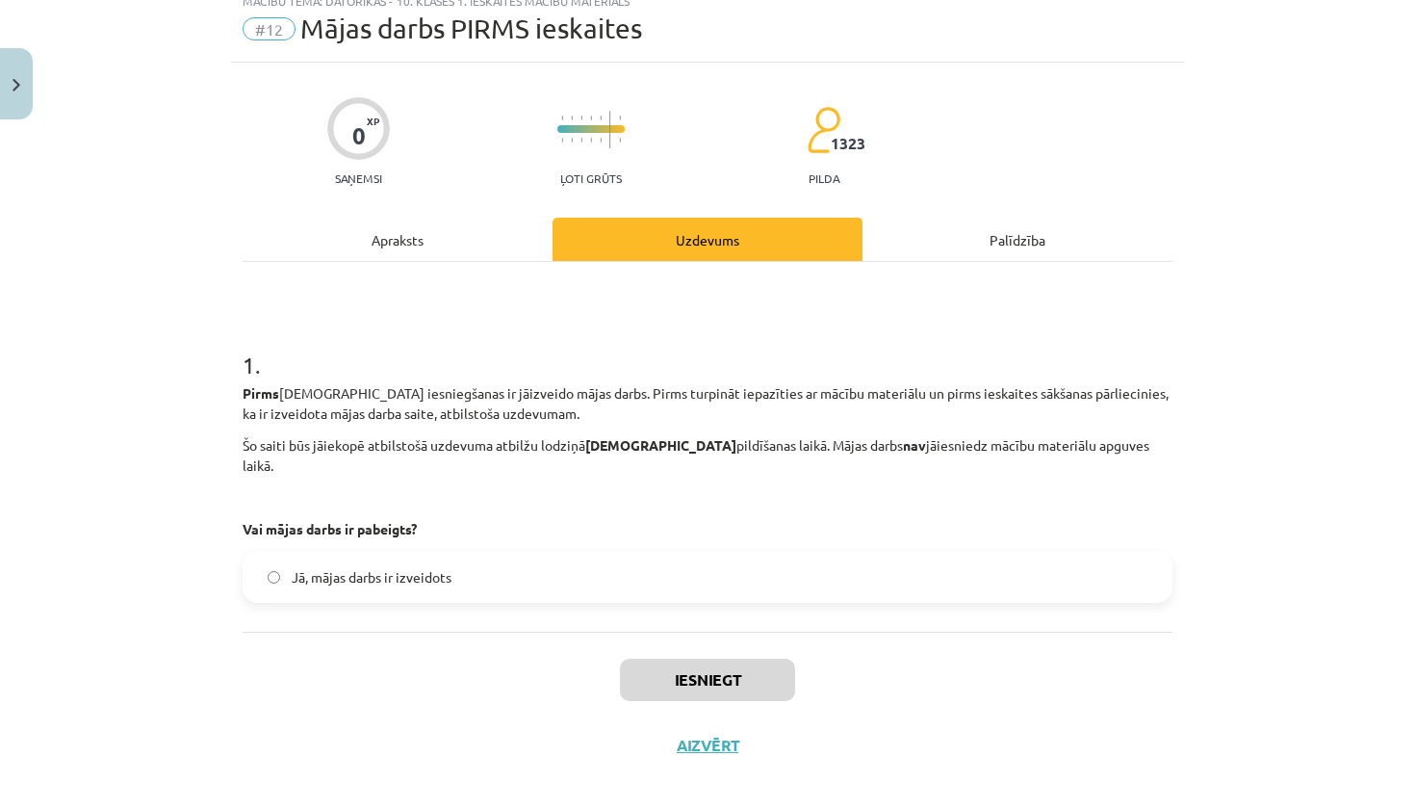
click at [539, 556] on label "Jā, mājas darbs ir izveidots" at bounding box center [707, 576] width 926 height 48
click at [689, 658] on button "Iesniegt" at bounding box center [707, 679] width 175 height 42
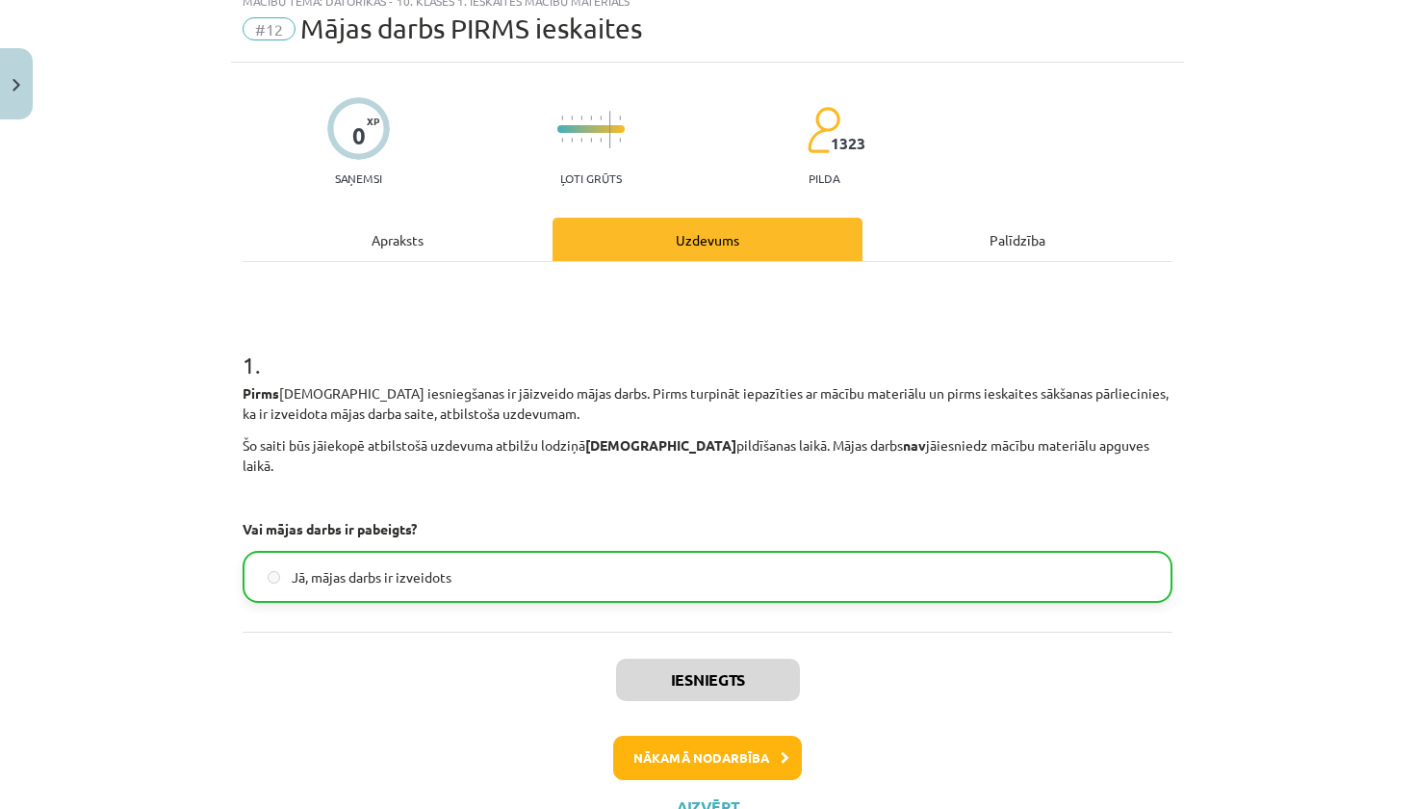
click at [703, 735] on button "Nākamā nodarbība" at bounding box center [707, 757] width 189 height 44
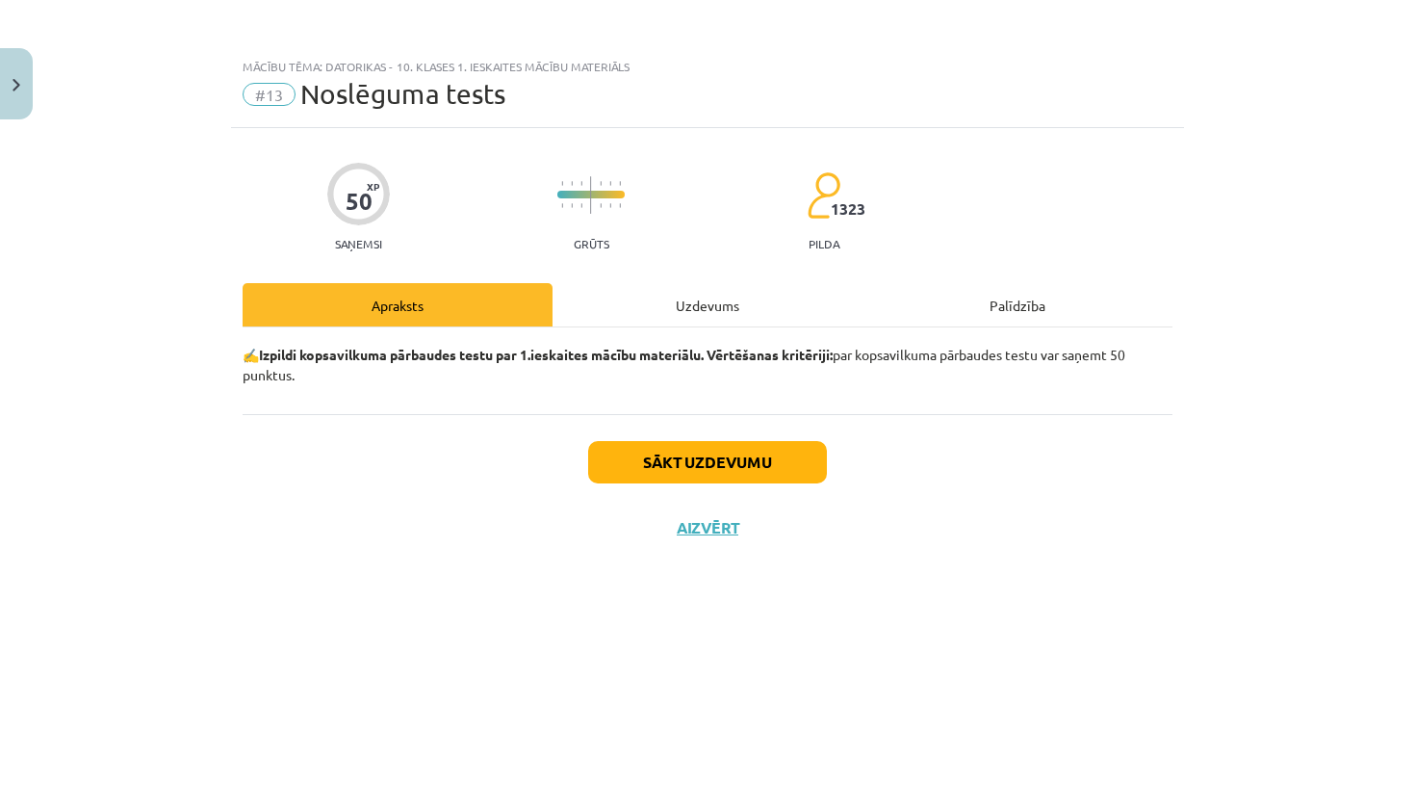
click at [712, 464] on button "Sākt uzdevumu" at bounding box center [707, 462] width 239 height 42
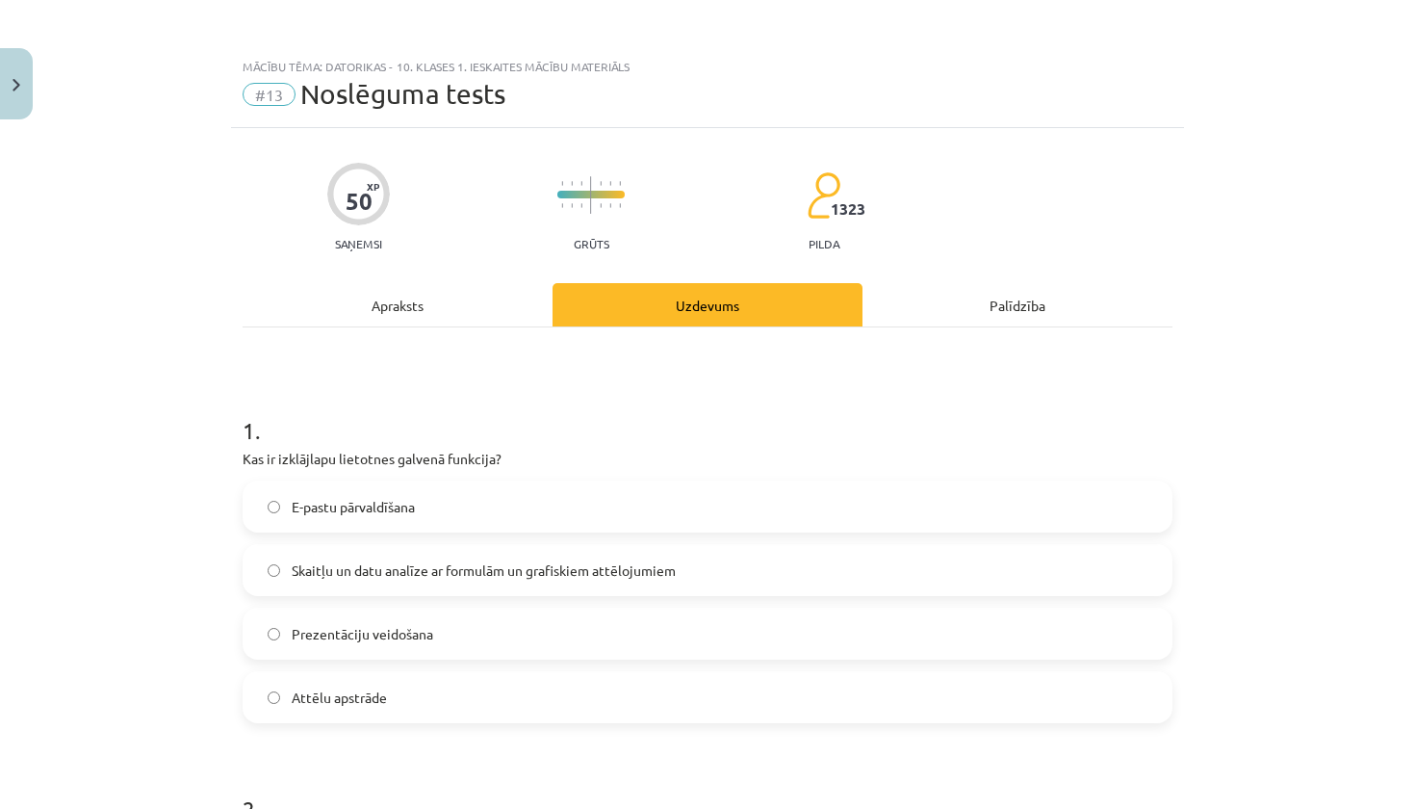
drag, startPoint x: 239, startPoint y: 456, endPoint x: 424, endPoint y: 690, distance: 298.7
click at [501, 577] on span "Skaitļu un datu analīze ar formulām un grafiskiem attēlojumiem" at bounding box center [484, 570] width 384 height 20
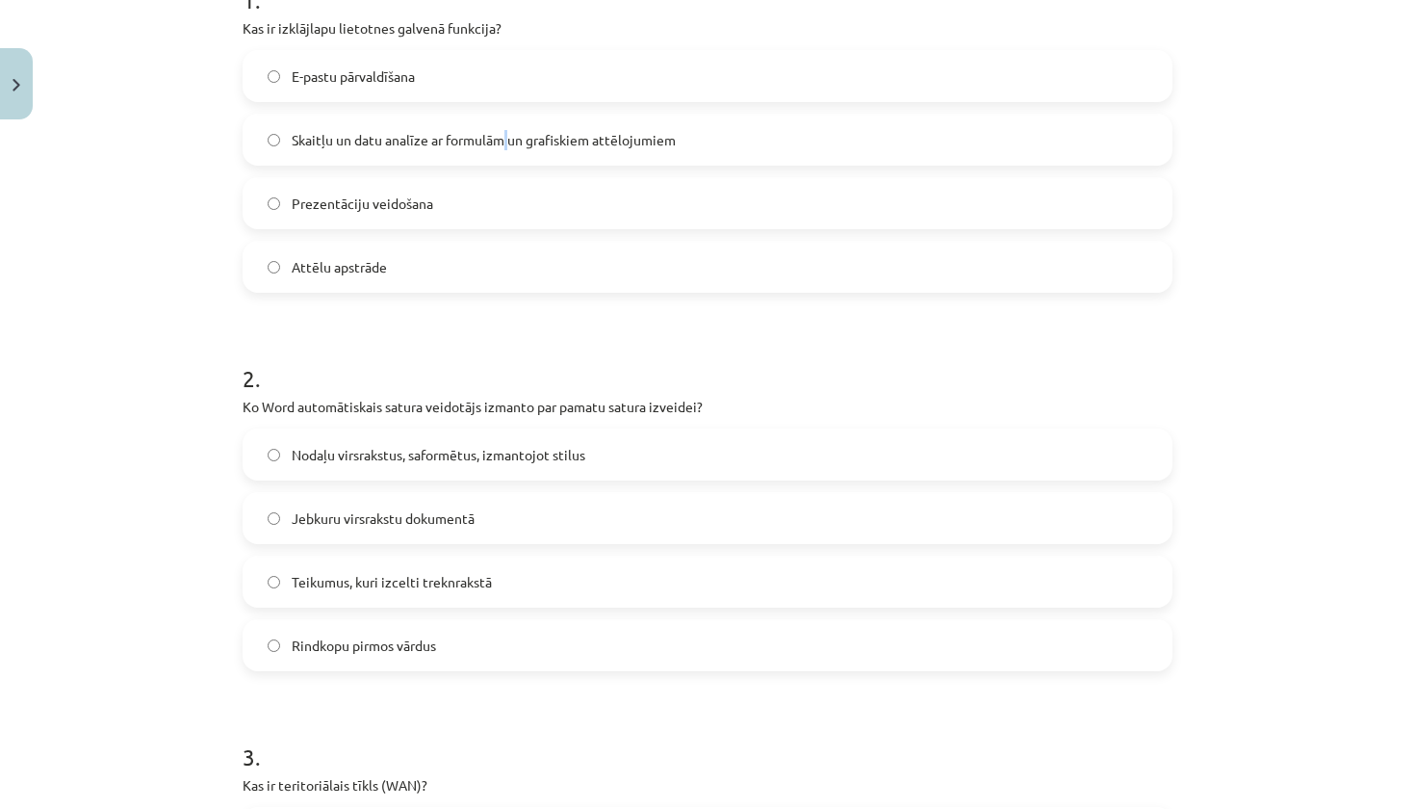
scroll to position [437, 0]
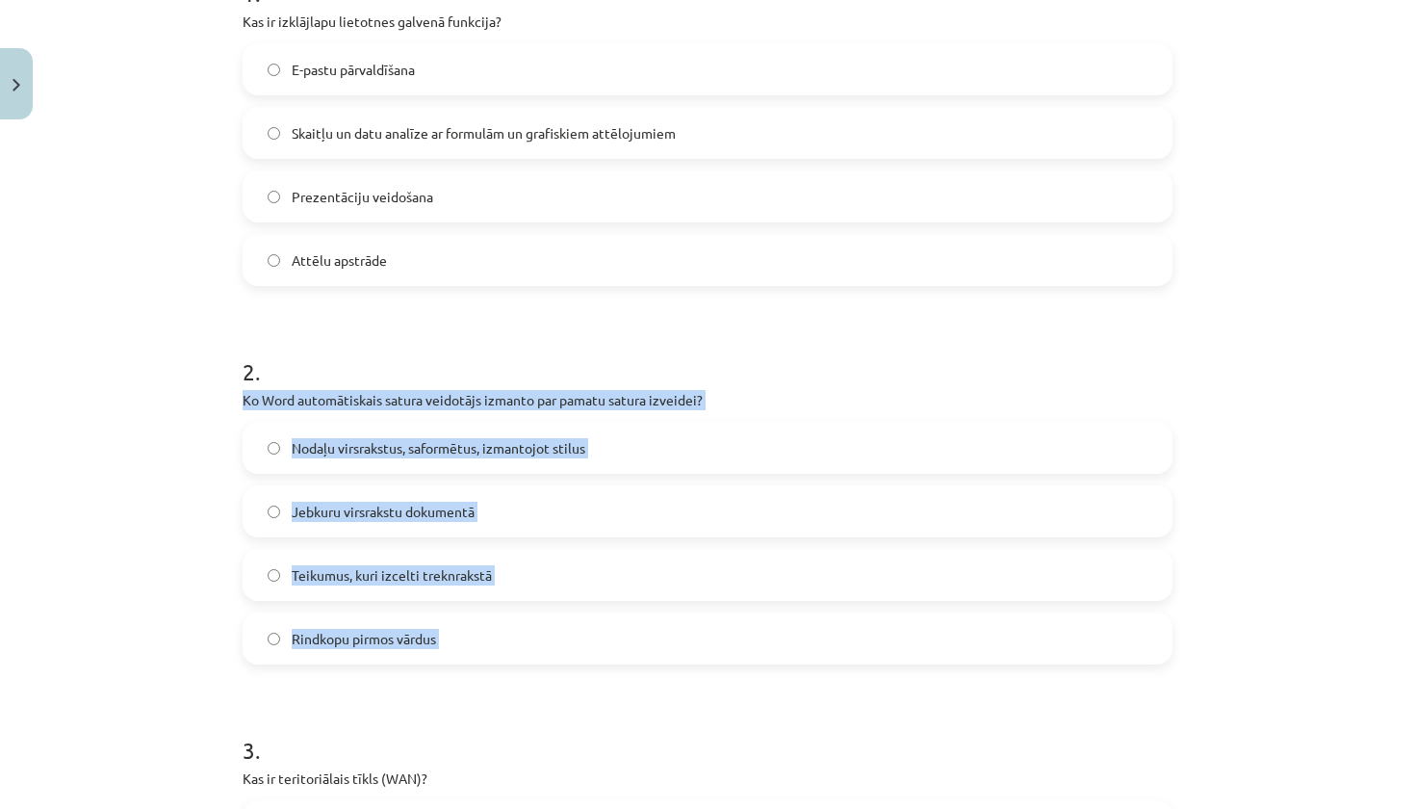
drag, startPoint x: 243, startPoint y: 400, endPoint x: 446, endPoint y: 674, distance: 340.5
click at [539, 463] on label "Nodaļu virsrakstus, saformētus, izmantojot stilus" at bounding box center [707, 448] width 926 height 48
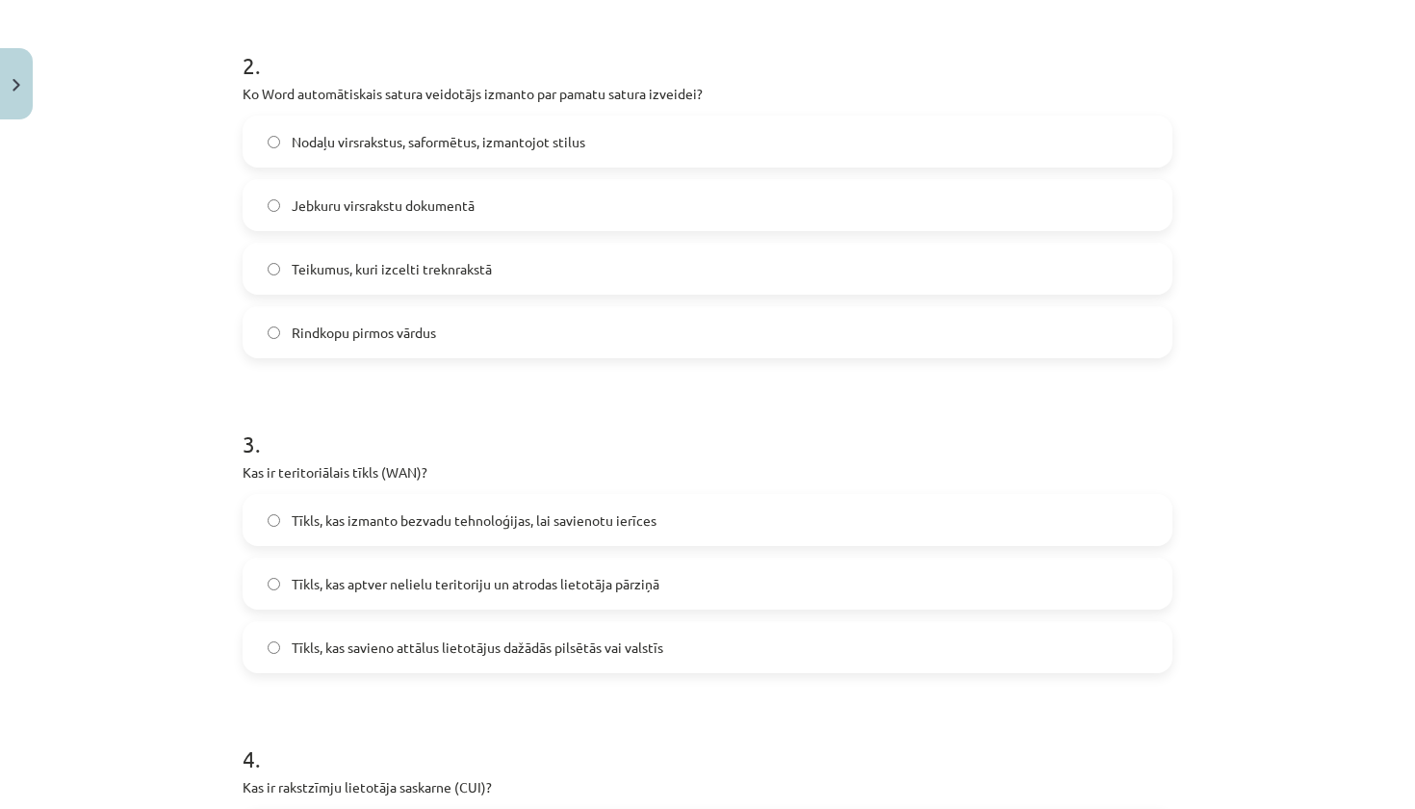
scroll to position [744, 0]
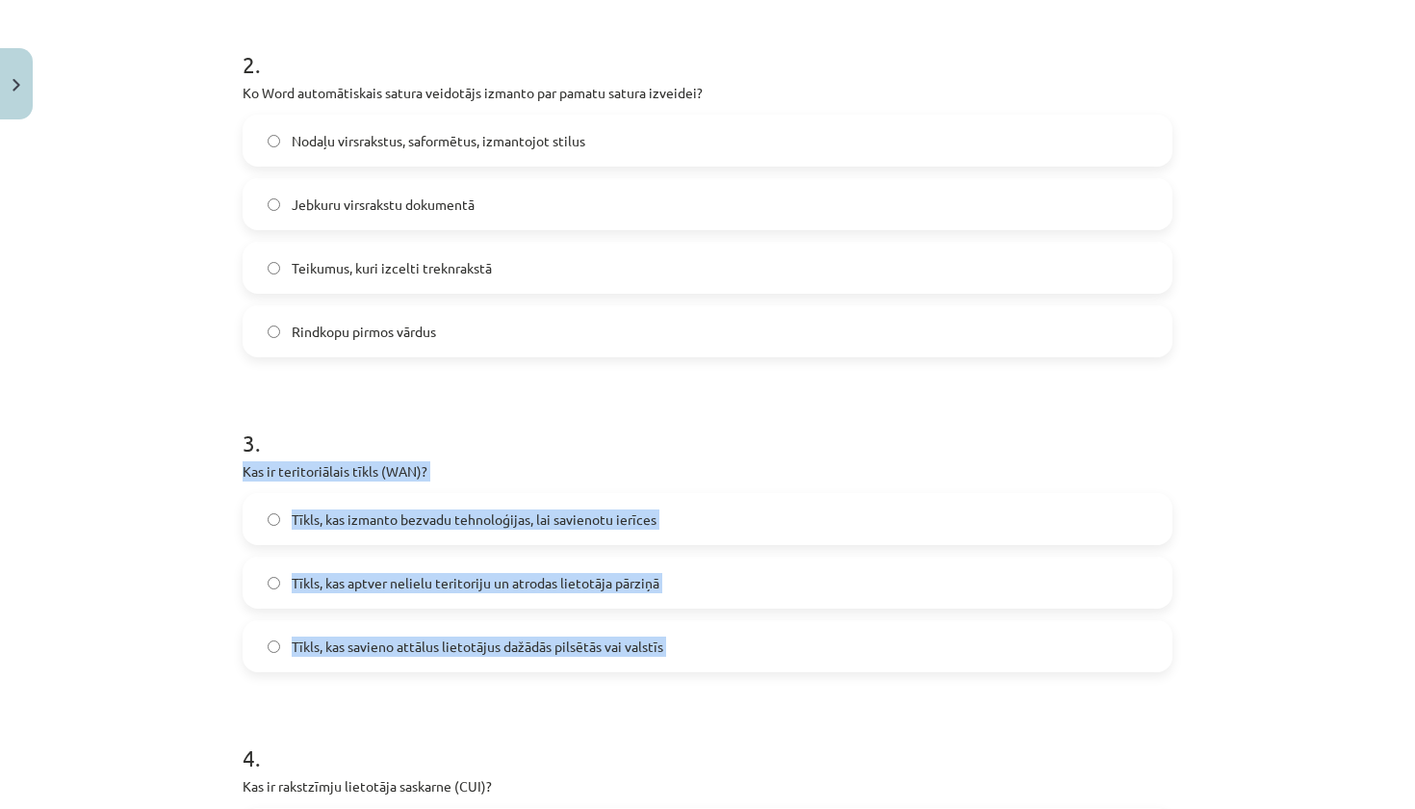
drag, startPoint x: 242, startPoint y: 474, endPoint x: 570, endPoint y: 695, distance: 395.9
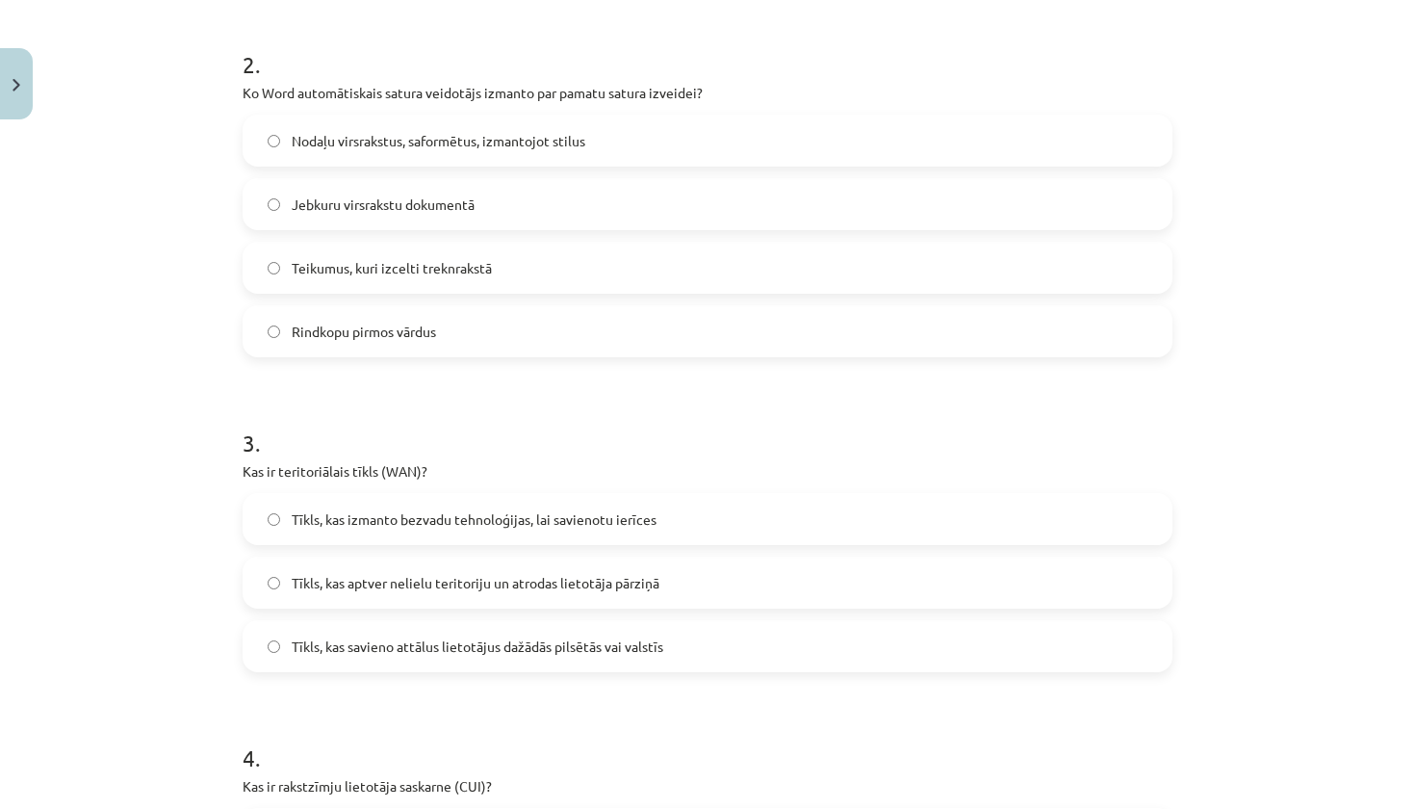
click at [557, 414] on h1 "3 ." at bounding box center [708, 426] width 930 height 60
click at [434, 639] on span "Tīkls, kas savieno attālus lietotājus dažādās pilsētās vai valstīs" at bounding box center [478, 646] width 372 height 20
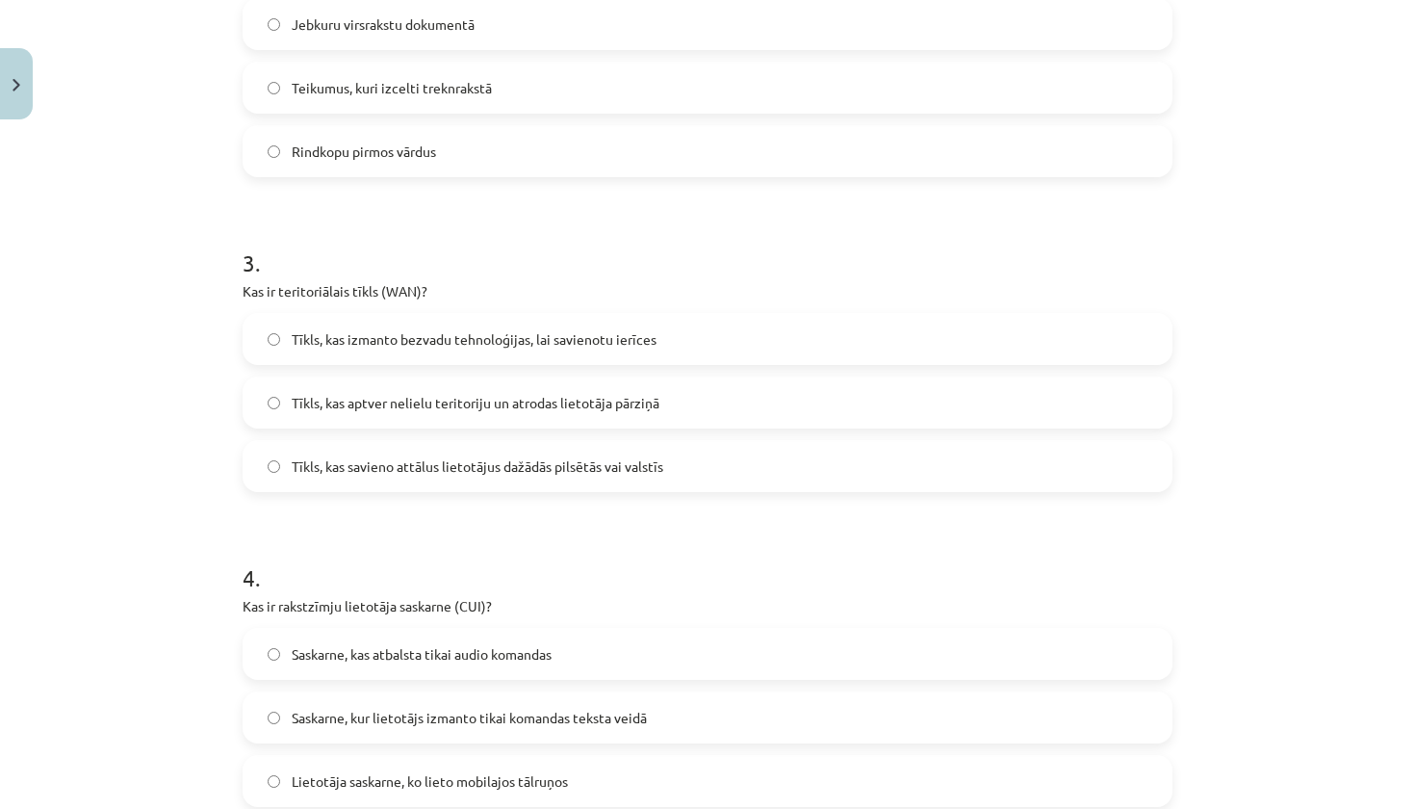
scroll to position [1053, 0]
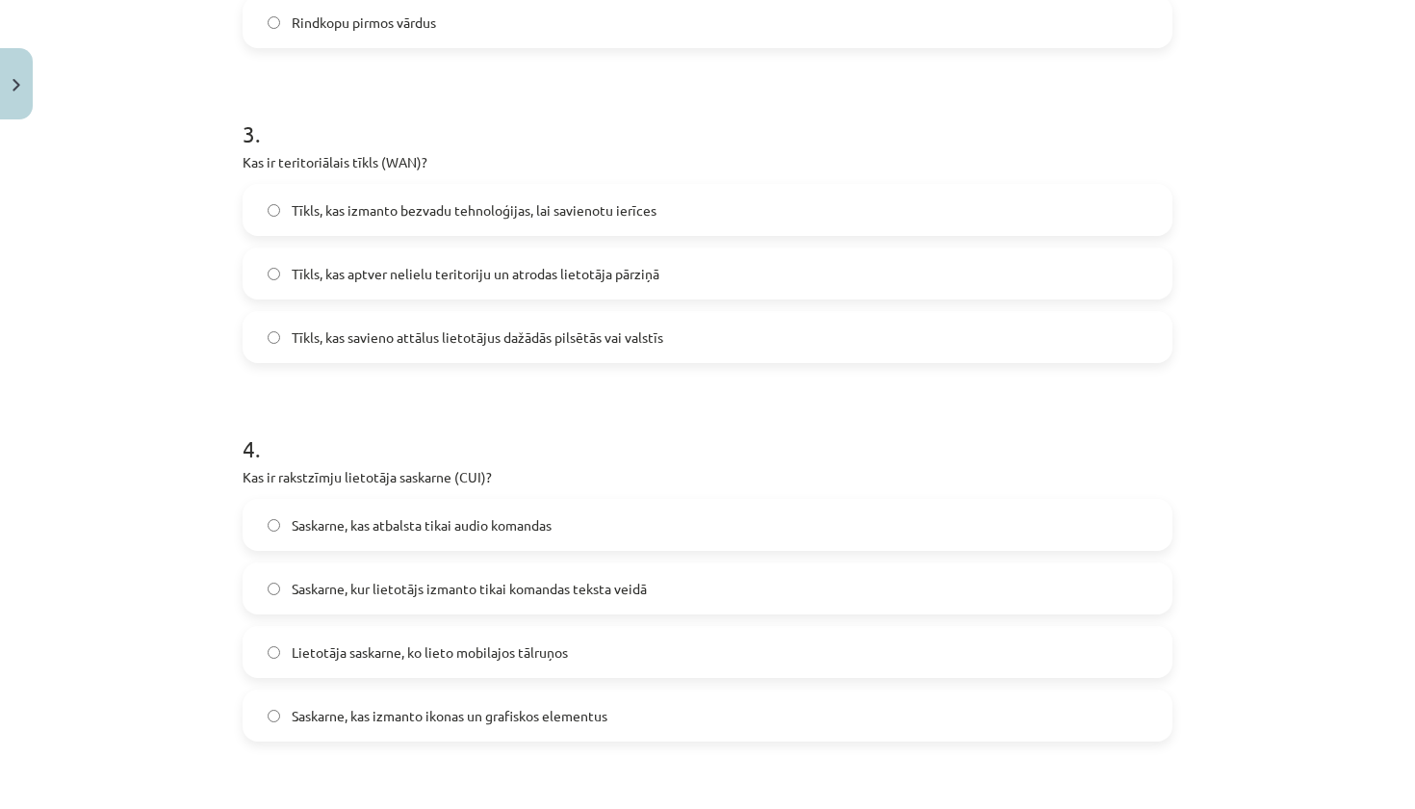
drag, startPoint x: 240, startPoint y: 477, endPoint x: 620, endPoint y: 707, distance: 444.4
click at [577, 603] on label "Saskarne, kur lietotājs izmanto tikai komandas teksta veidā" at bounding box center [707, 588] width 926 height 48
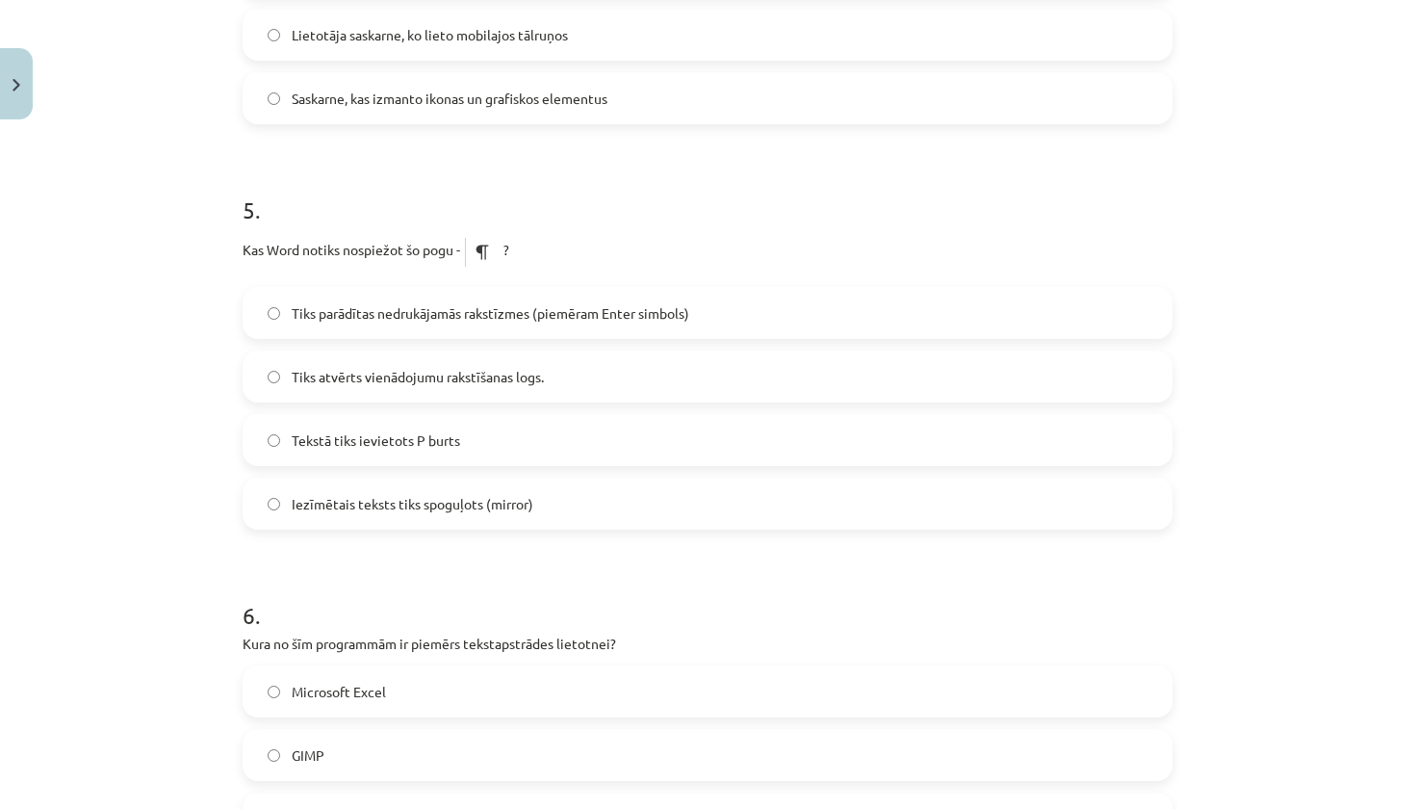
scroll to position [1680, 0]
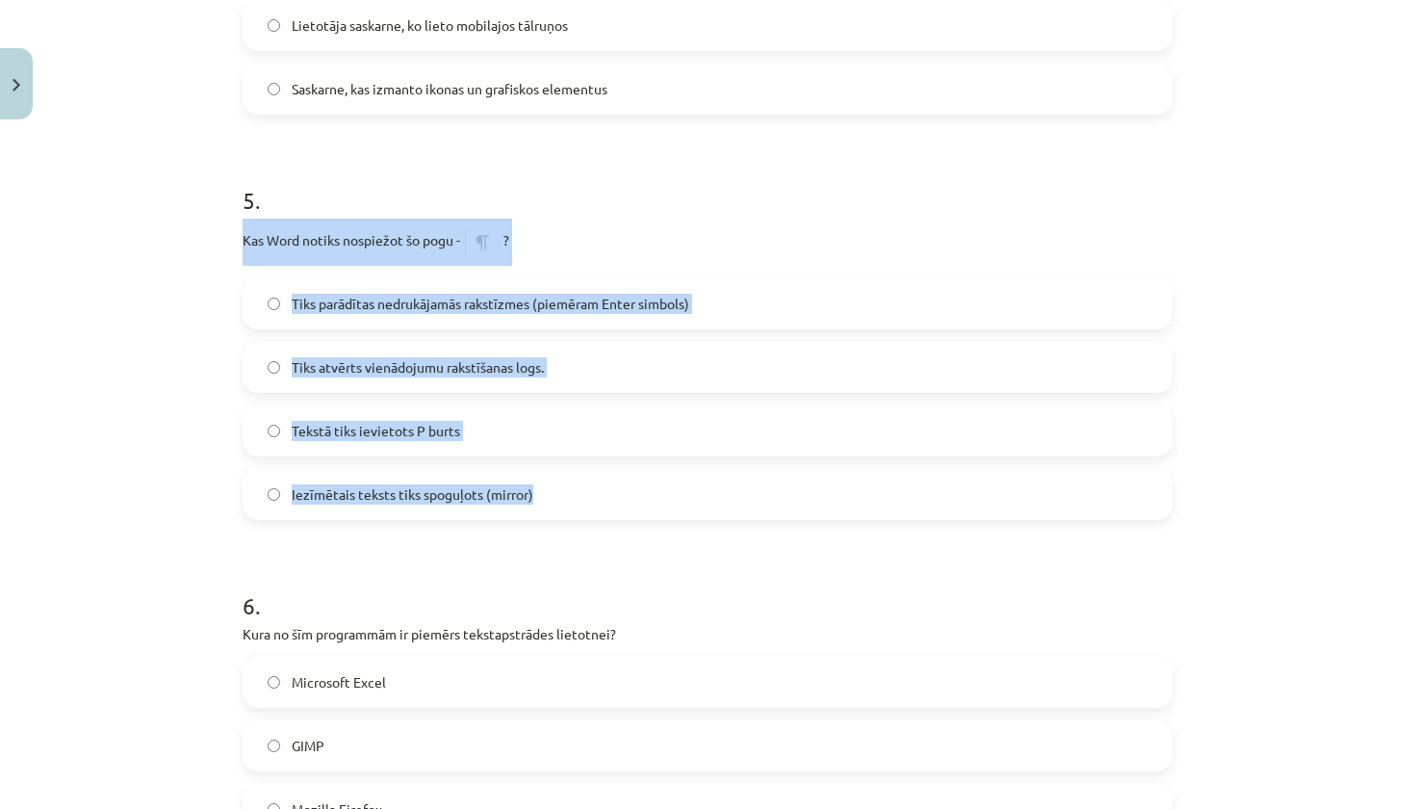
drag, startPoint x: 243, startPoint y: 239, endPoint x: 415, endPoint y: 506, distance: 318.3
click at [415, 506] on div "5 . Kas Word notiks nospiežot šo pogu - ? Tiks parādītas nedrukājamās rakstīzme…" at bounding box center [708, 336] width 930 height 367
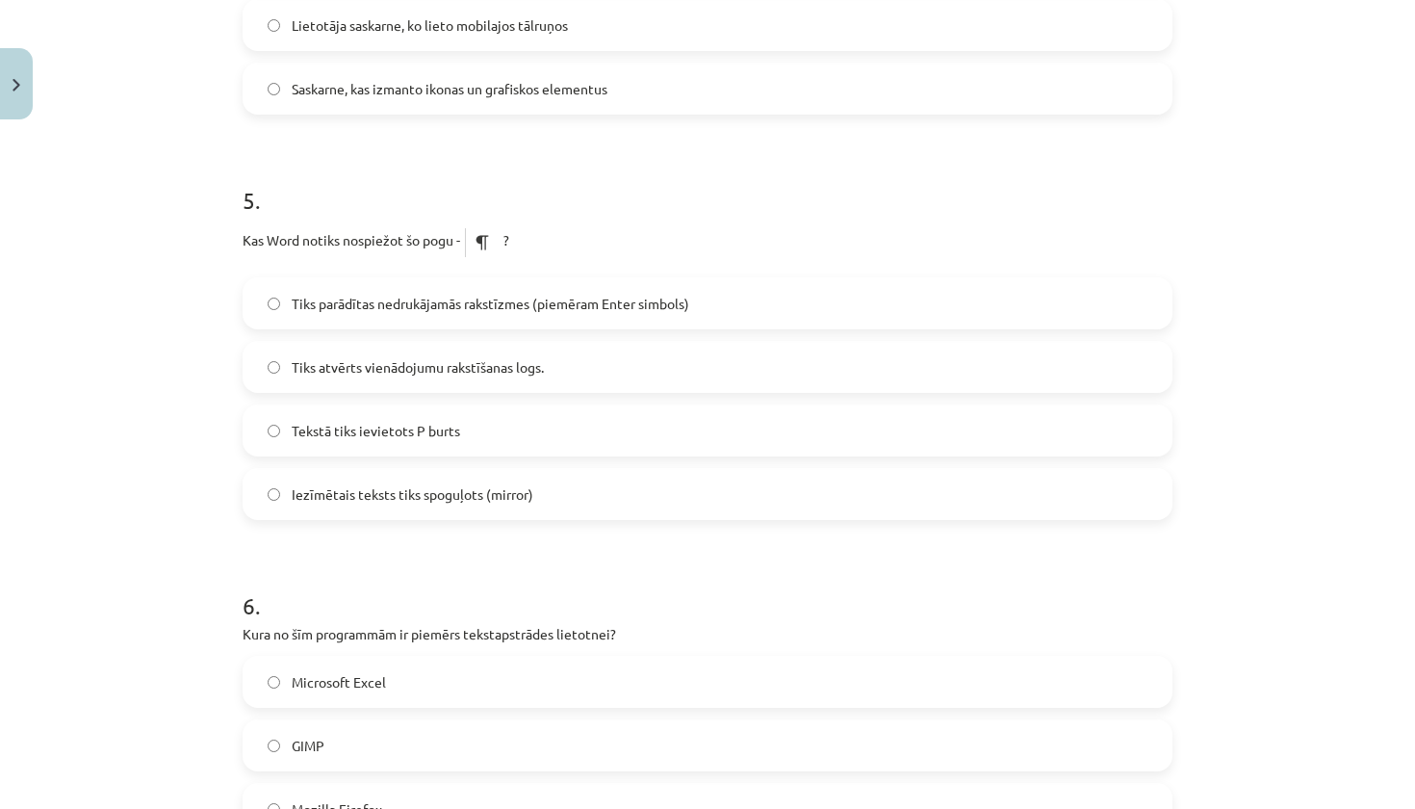
click at [571, 148] on form "1 . Kas ir izklājlapu lietotnes galvenā funkcija? E-pastu pārvaldīšana Skaitļu …" at bounding box center [708, 557] width 930 height 3708
click at [540, 310] on span "Tiks parādītas nedrukājamās rakstīzmes (piemēram Enter simbols)" at bounding box center [491, 304] width 398 height 20
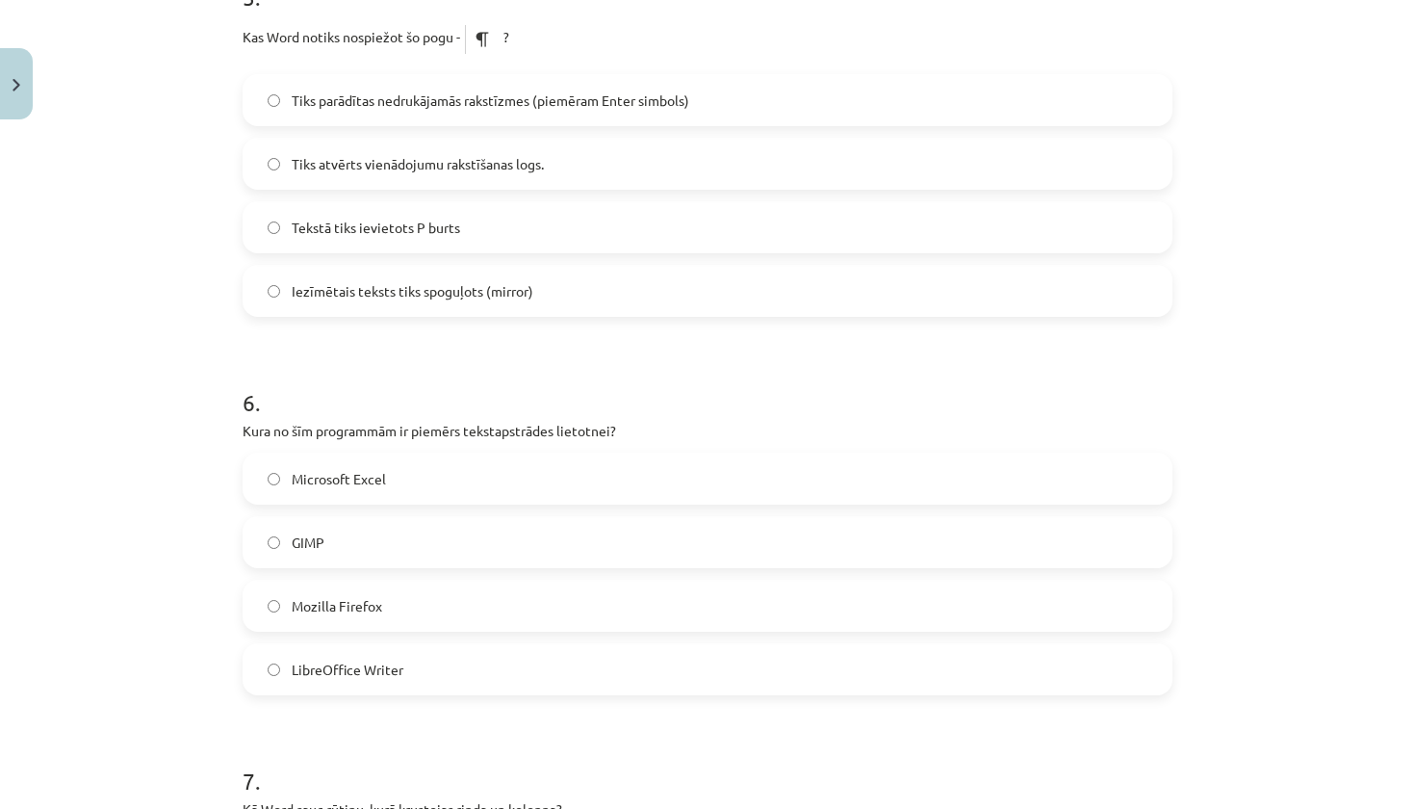
scroll to position [1928, 0]
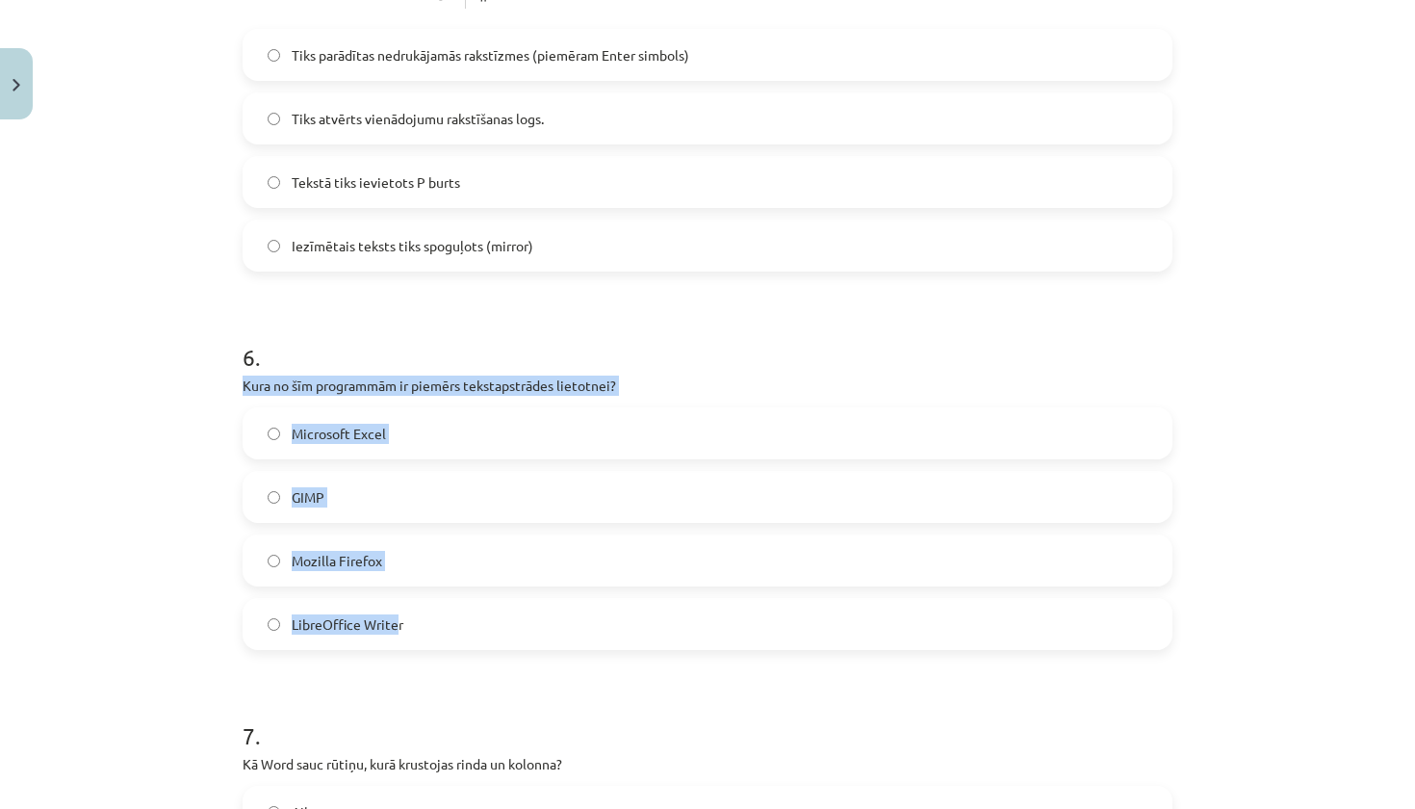
drag, startPoint x: 242, startPoint y: 387, endPoint x: 397, endPoint y: 616, distance: 276.6
click at [397, 616] on div "50 XP Saņemsi Grūts 1323 pilda Apraksts Uzdevums Palīdzība 1 . Kas ir izklājlap…" at bounding box center [707, 269] width 953 height 4138
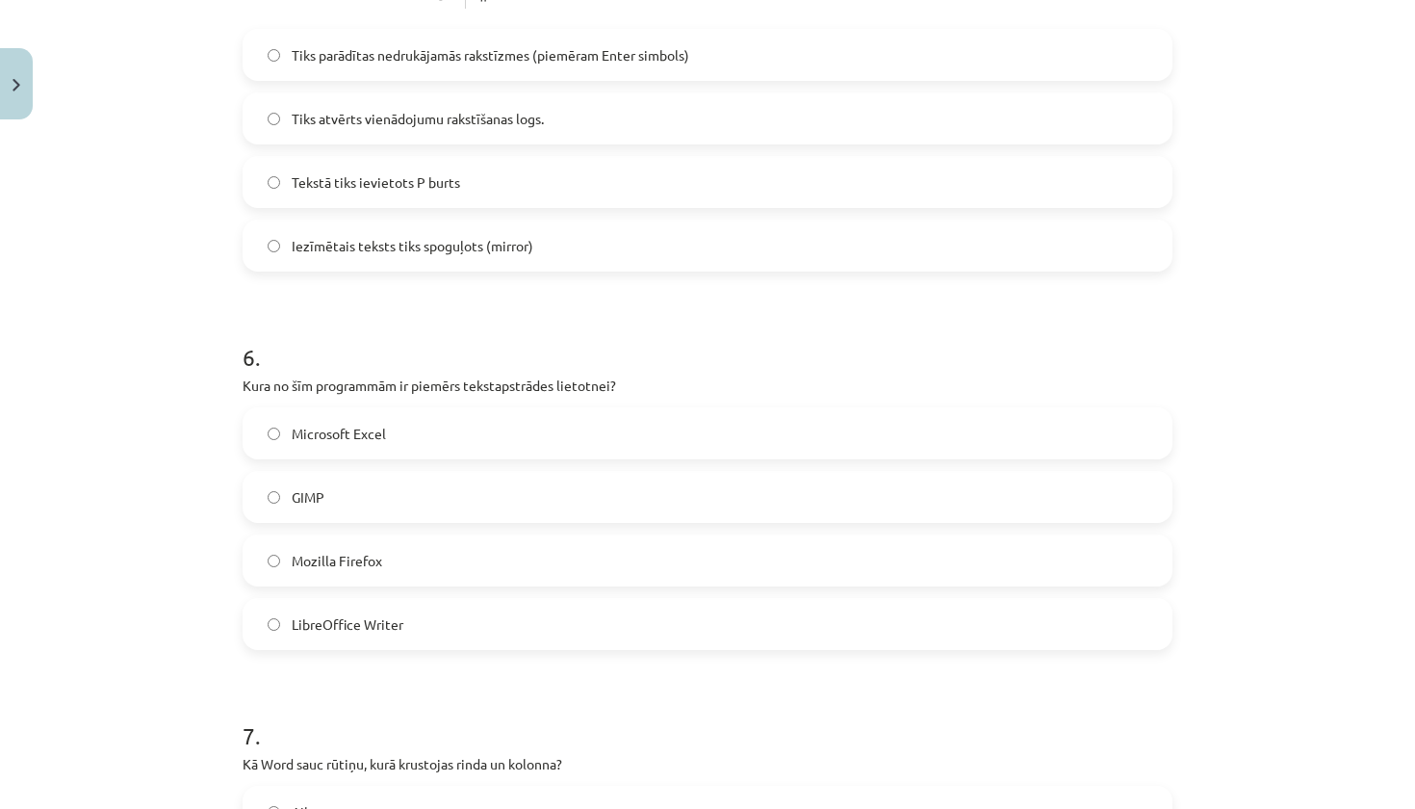
click at [354, 668] on form "1 . Kas ir izklājlapu lietotnes galvenā funkcija? E-pastu pārvaldīšana Skaitļu …" at bounding box center [708, 309] width 930 height 3708
click at [359, 640] on label "LibreOffice Writer" at bounding box center [707, 624] width 926 height 48
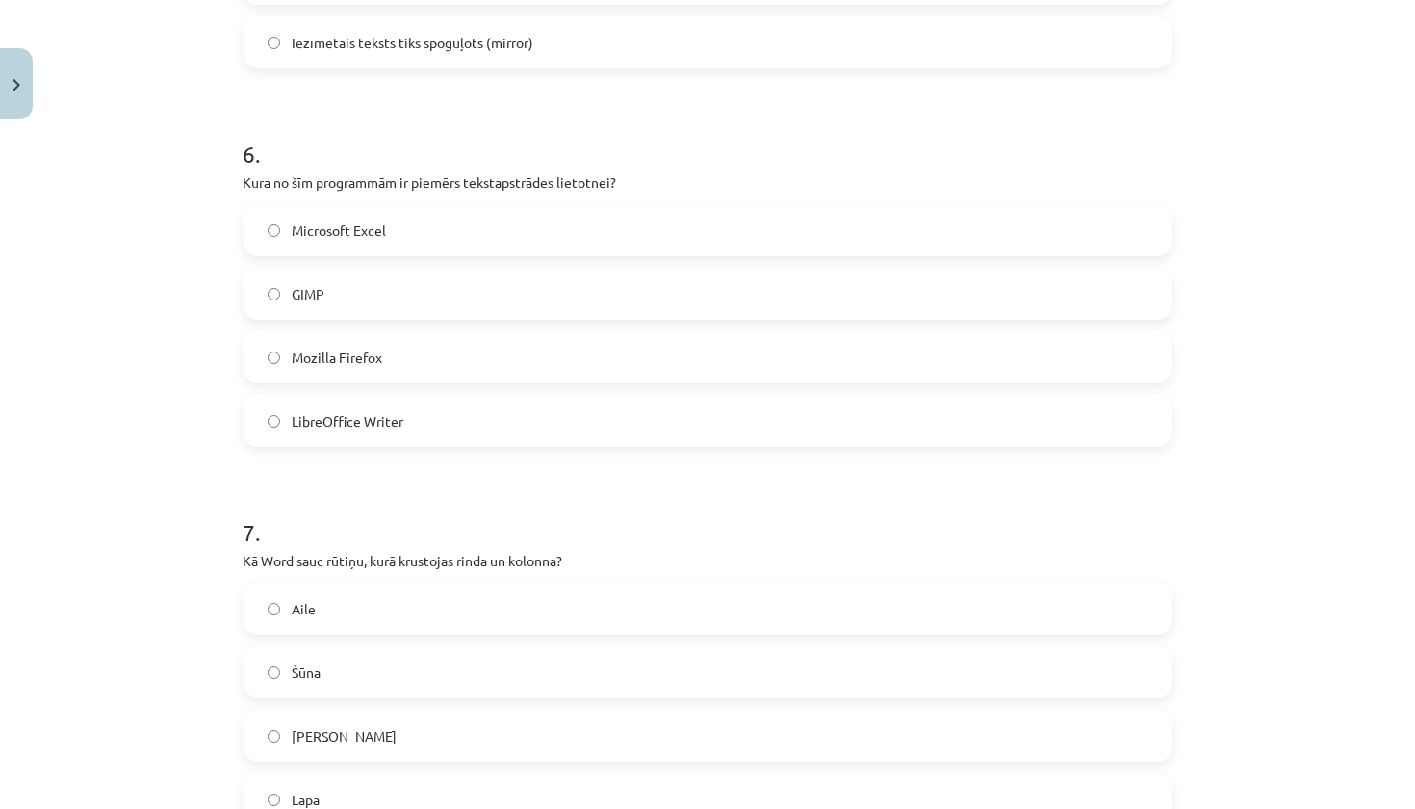
scroll to position [2148, 0]
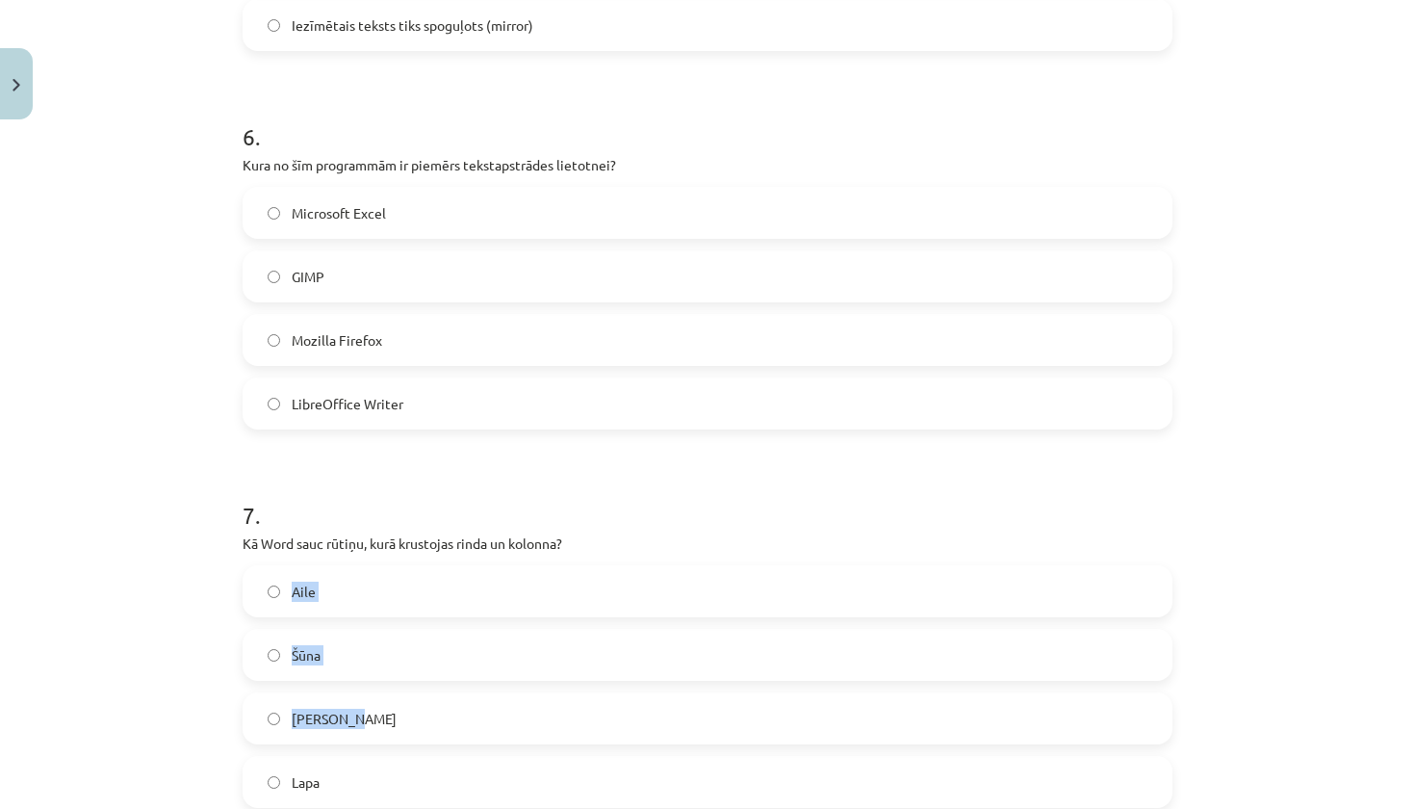
drag, startPoint x: 248, startPoint y: 554, endPoint x: 360, endPoint y: 736, distance: 213.5
click at [360, 736] on div "7 . Kā Word sauc rūtiņu, kurā krustojas rinda un kolonna? Aile Šūna Krustiņš La…" at bounding box center [708, 638] width 930 height 340
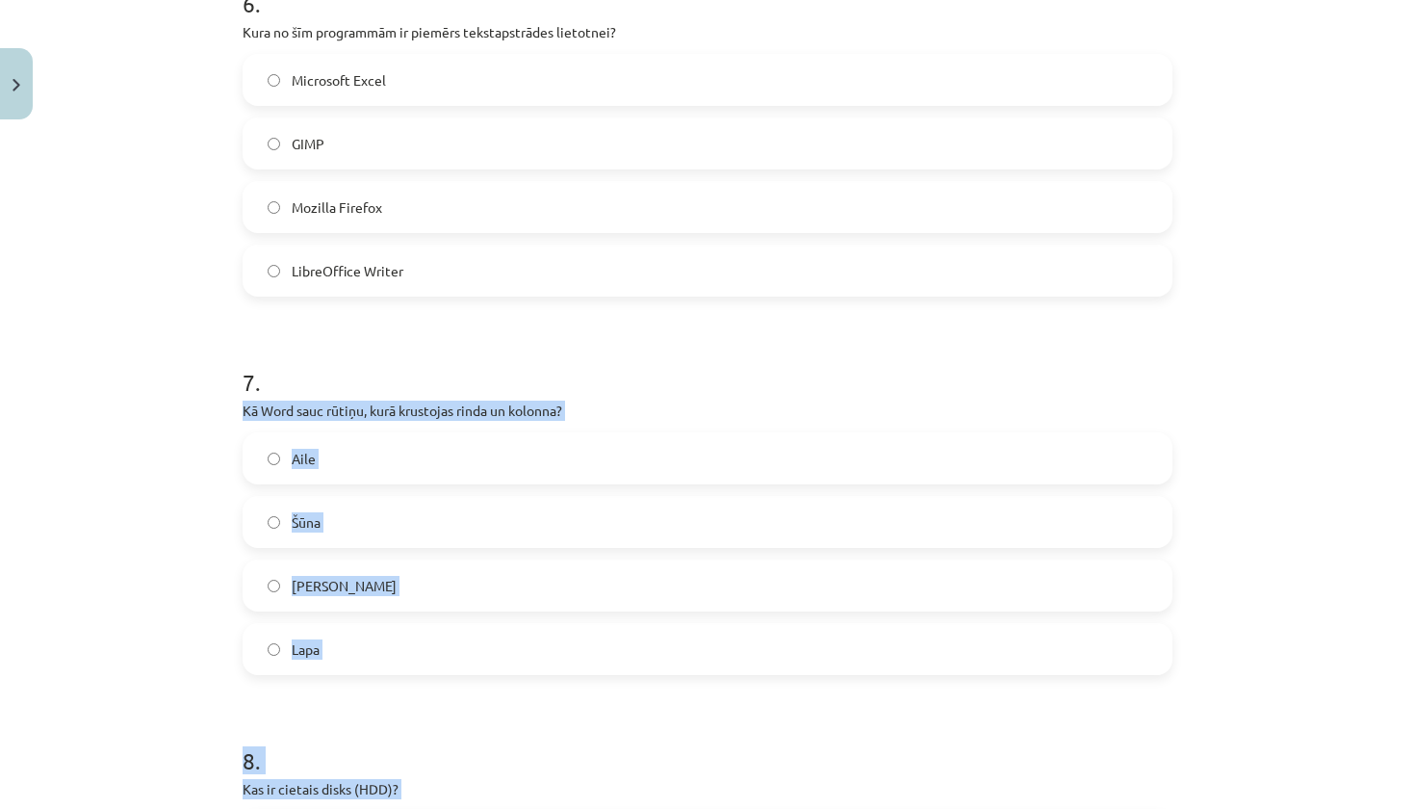
scroll to position [2288, 0]
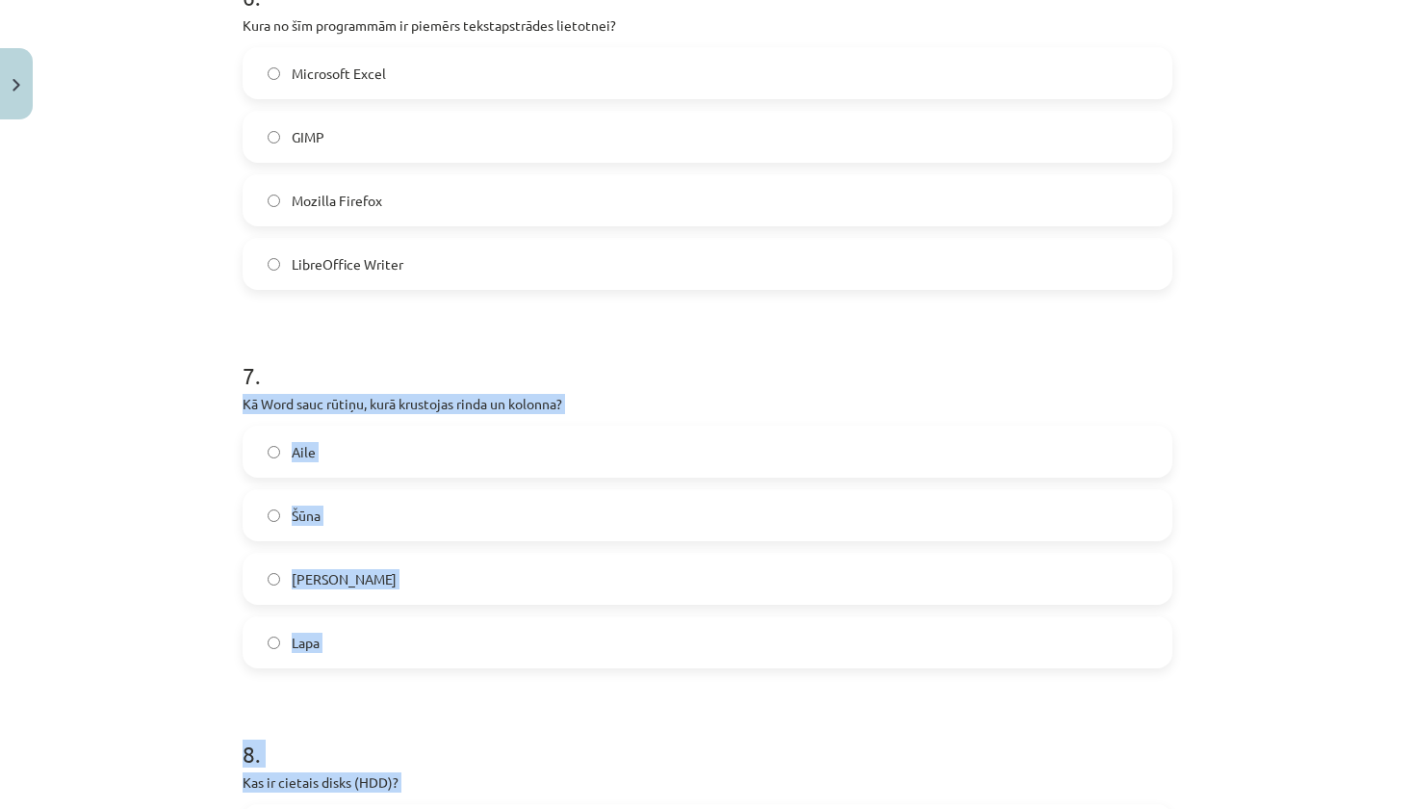
drag, startPoint x: 241, startPoint y: 544, endPoint x: 385, endPoint y: 633, distance: 169.9
click at [466, 507] on label "Šūna" at bounding box center [707, 515] width 926 height 48
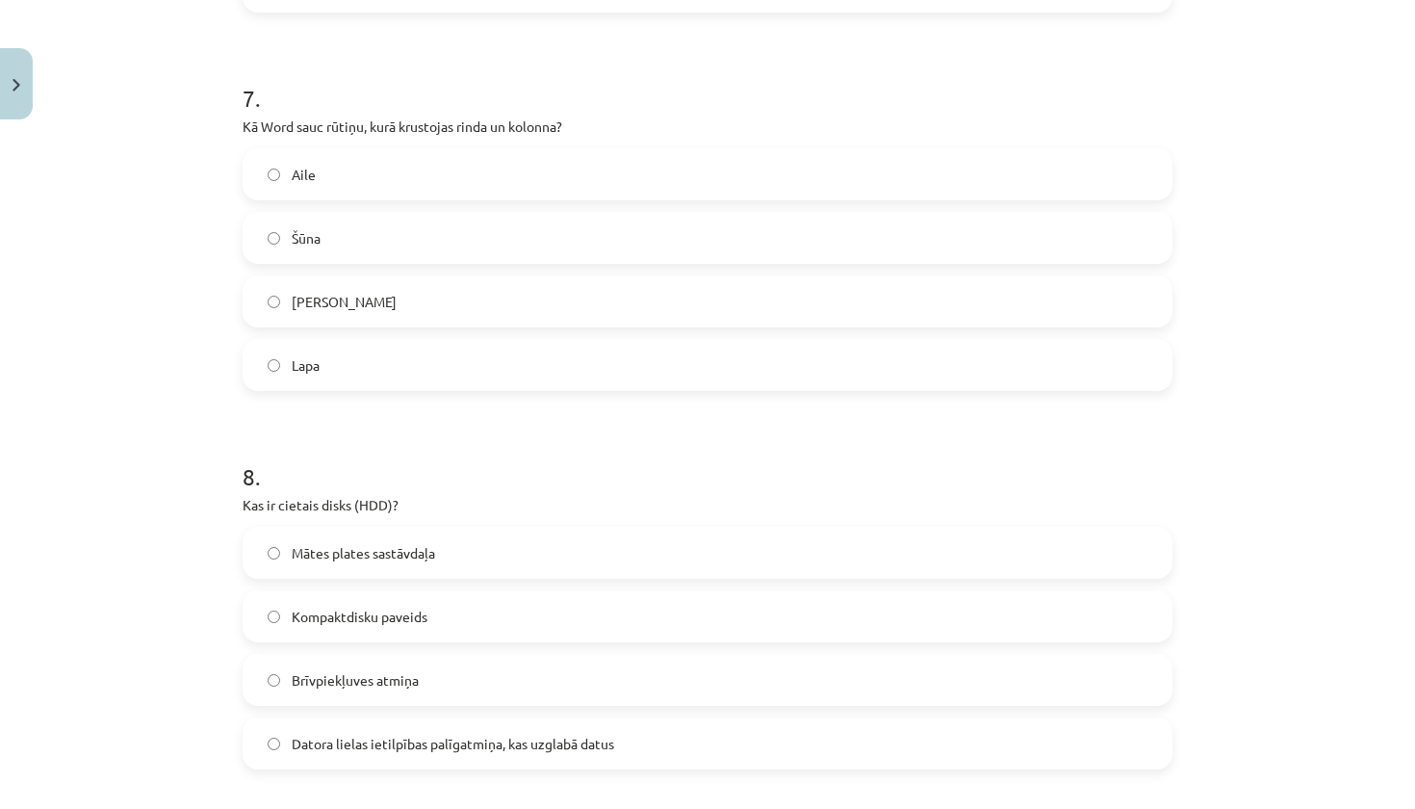
scroll to position [2578, 0]
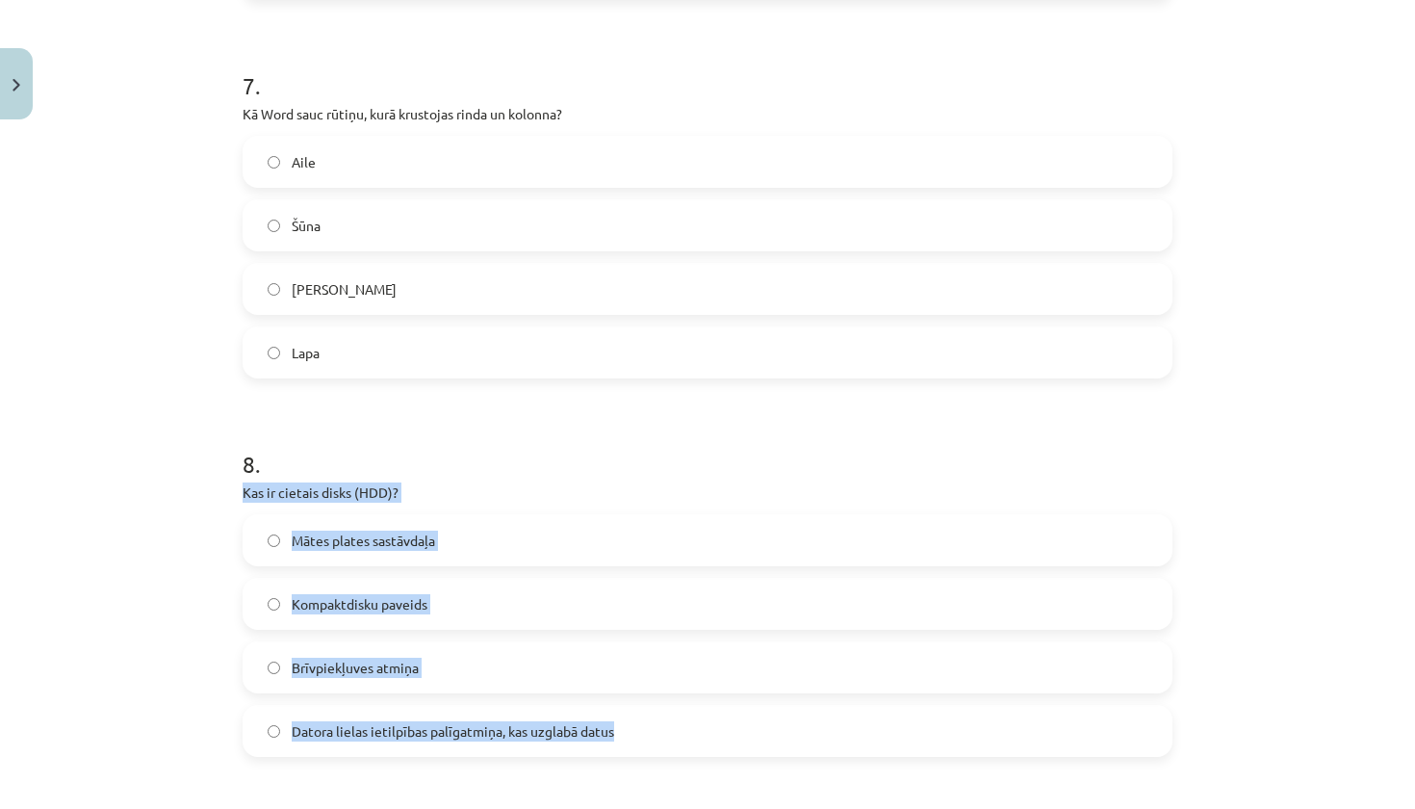
drag, startPoint x: 242, startPoint y: 492, endPoint x: 630, endPoint y: 727, distance: 454.3
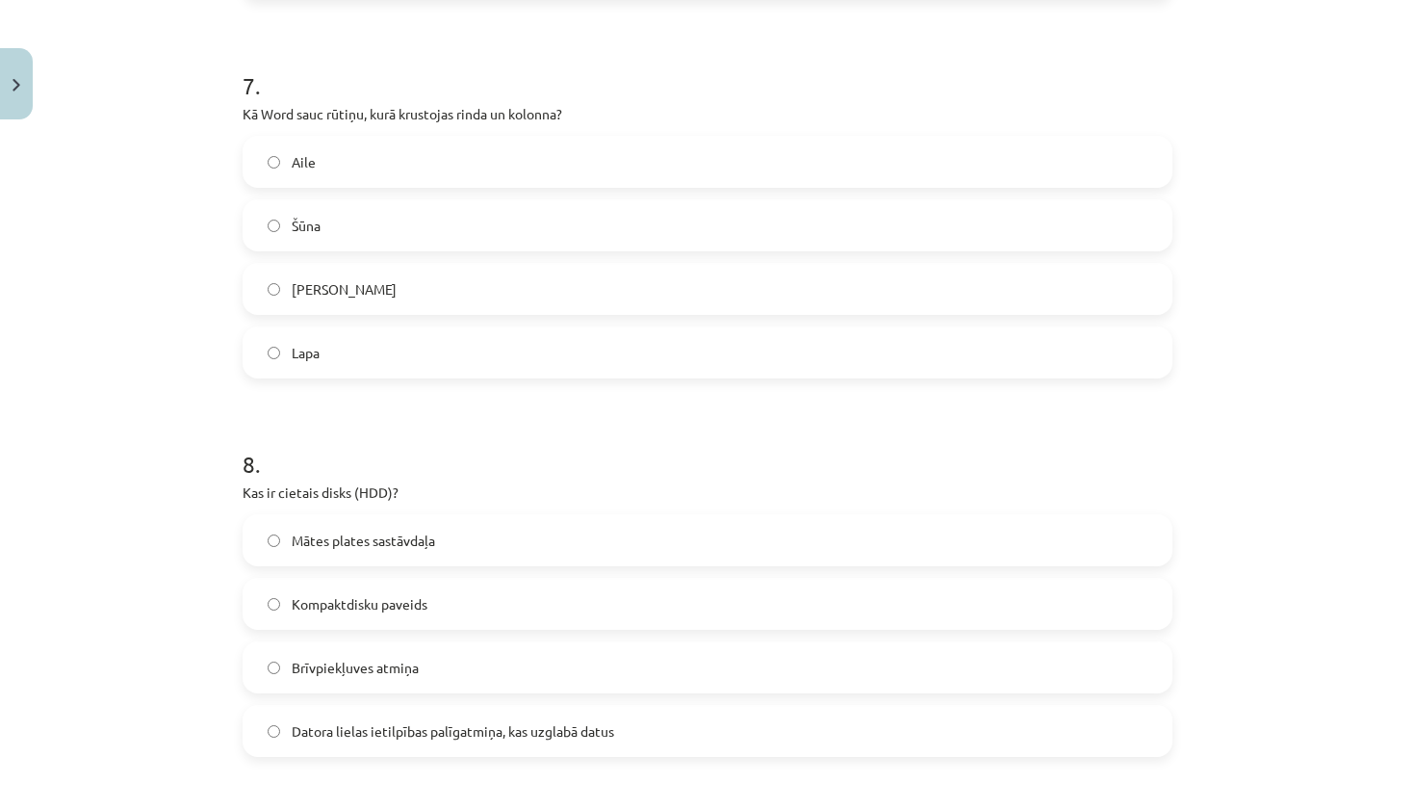
click at [403, 731] on span "Datora lielas ietilpības palīgatmiņa, kas uzglabā datus" at bounding box center [453, 731] width 322 height 20
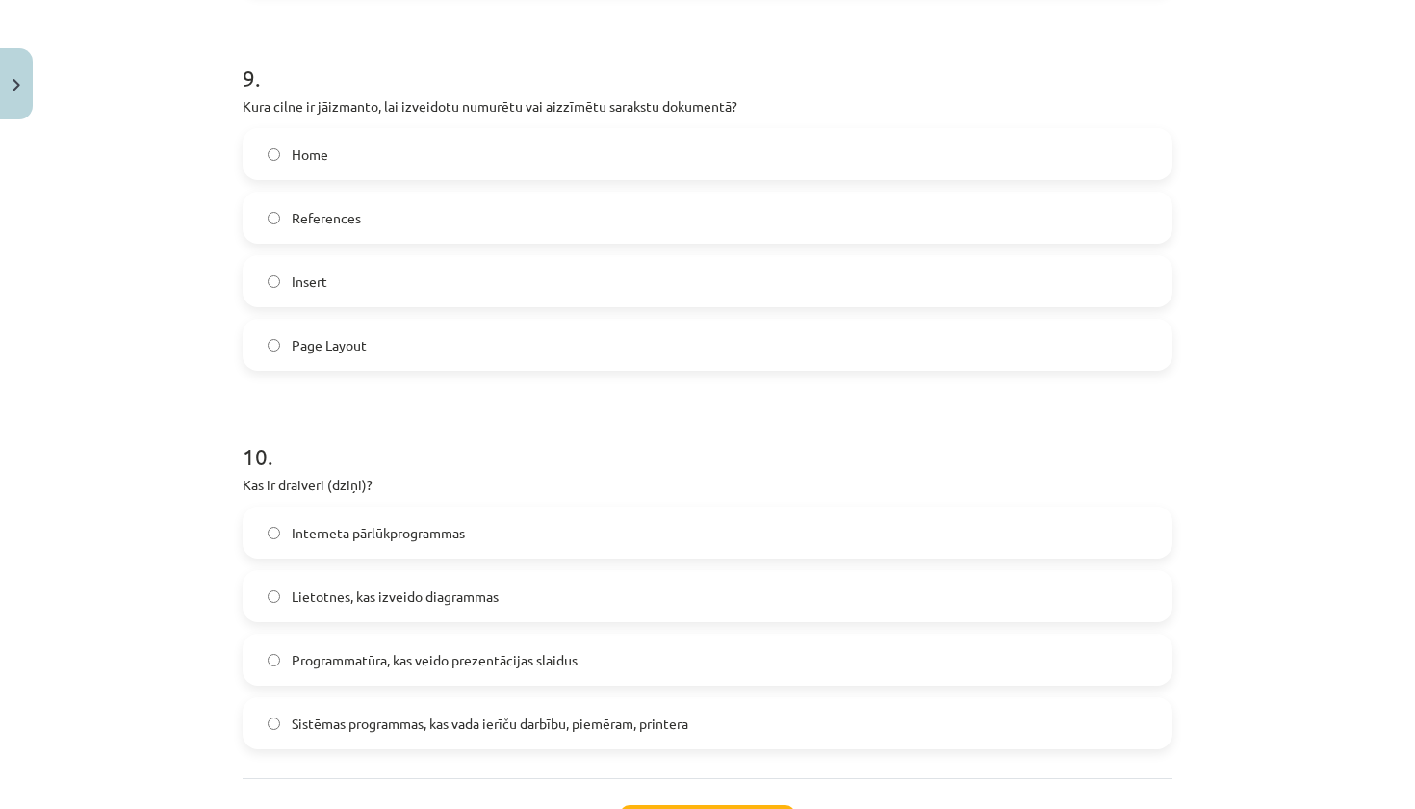
scroll to position [3336, 0]
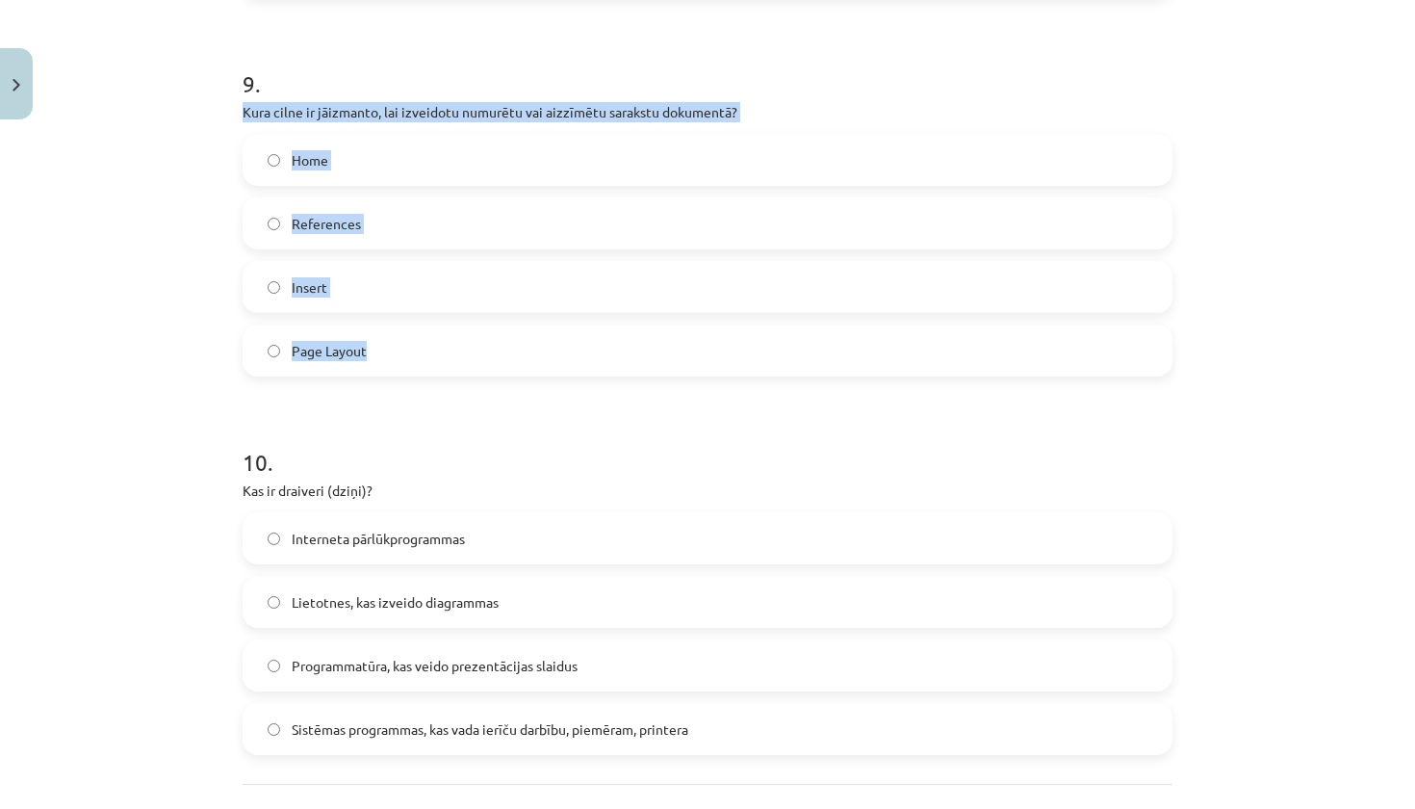
drag, startPoint x: 237, startPoint y: 112, endPoint x: 369, endPoint y: 363, distance: 283.7
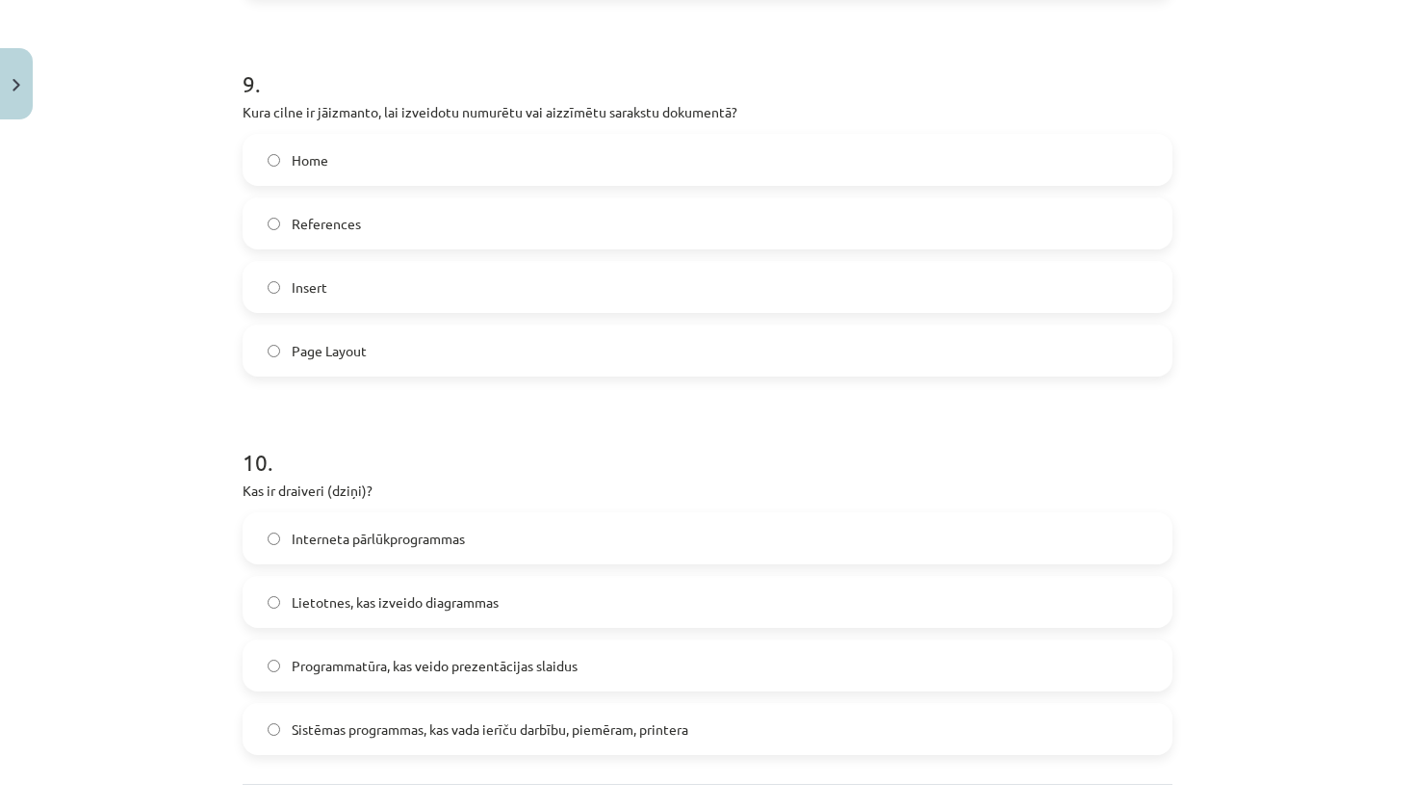
click at [442, 166] on label "Home" at bounding box center [707, 160] width 926 height 48
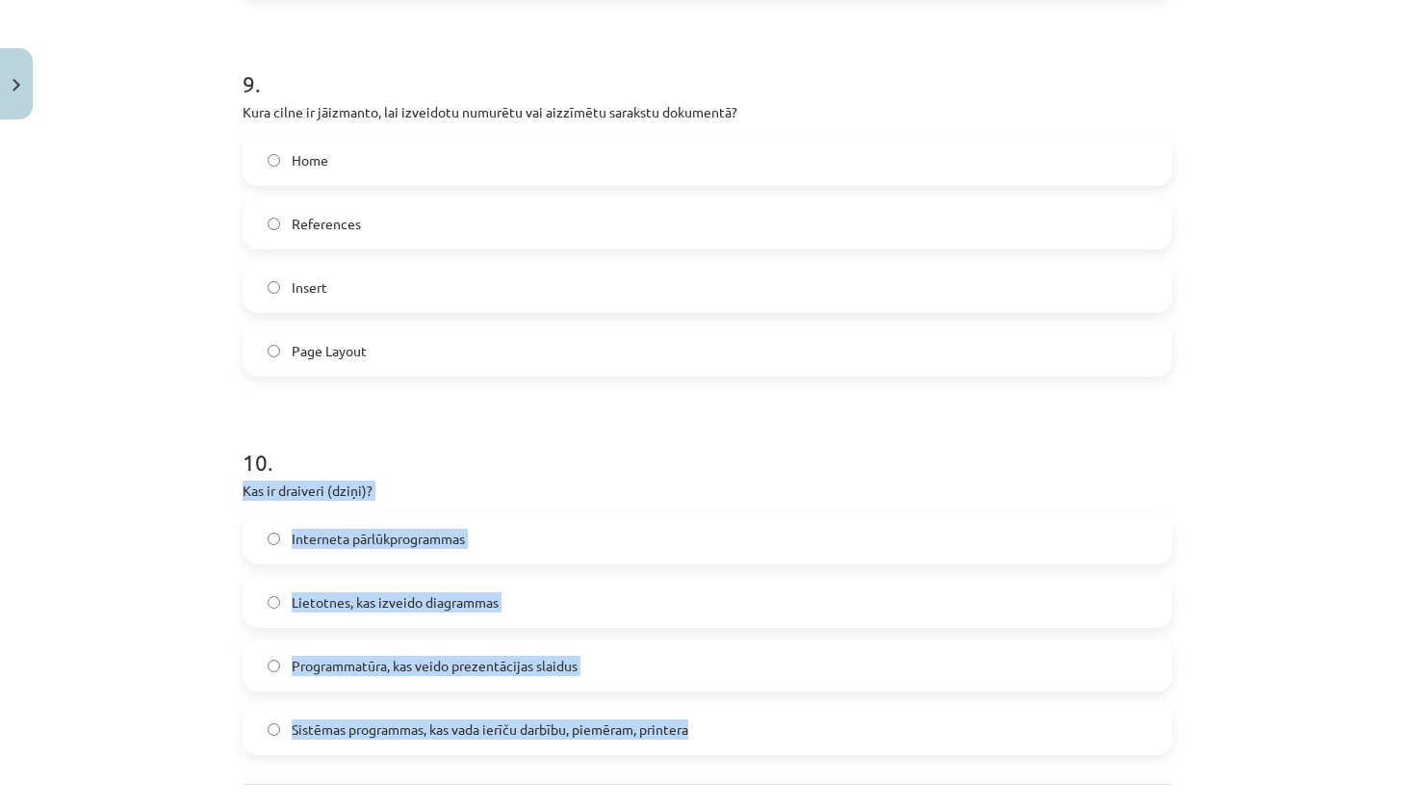
drag, startPoint x: 237, startPoint y: 488, endPoint x: 716, endPoint y: 727, distance: 535.5
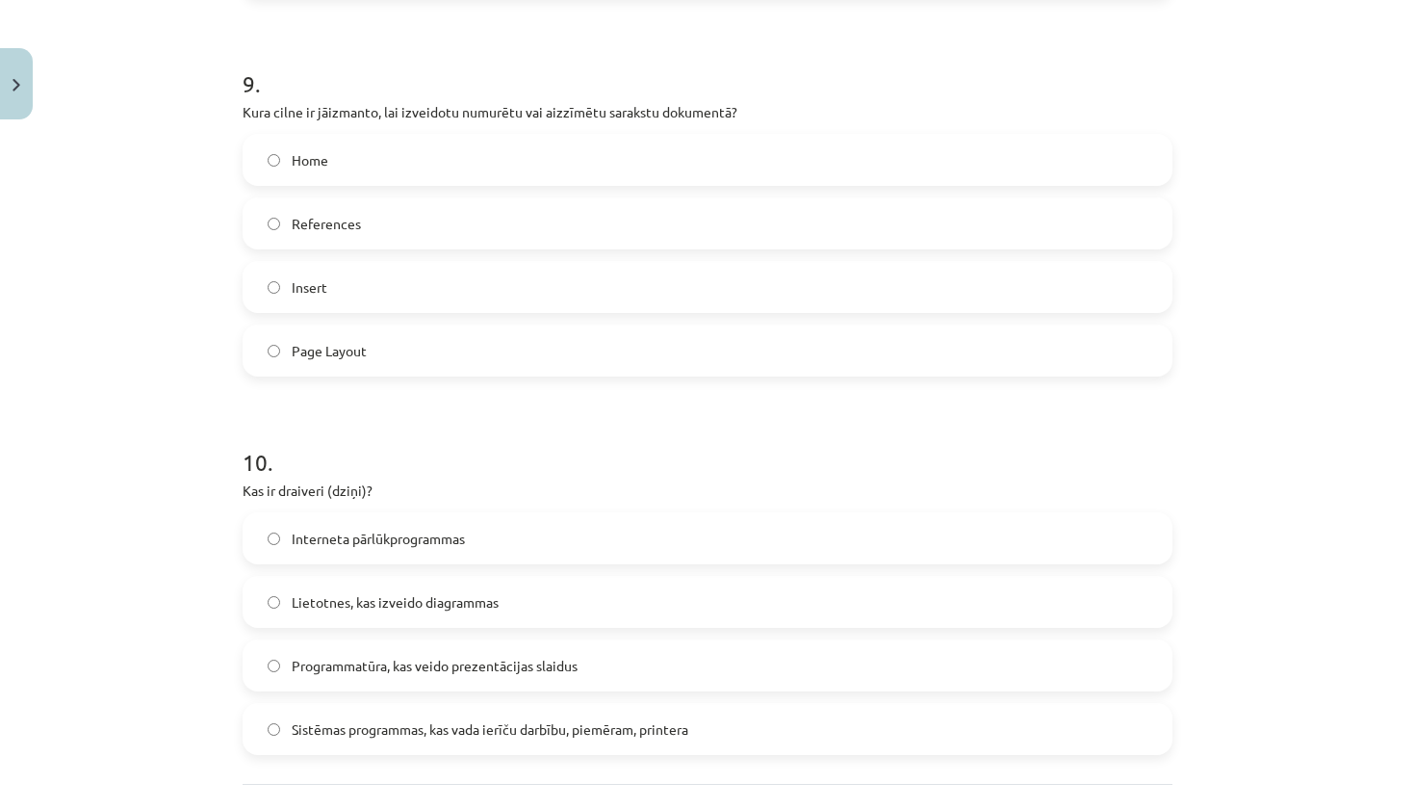
click at [420, 738] on span "Sistēmas programmas, kas vada ierīču darbību, piemēram, printera" at bounding box center [490, 729] width 397 height 20
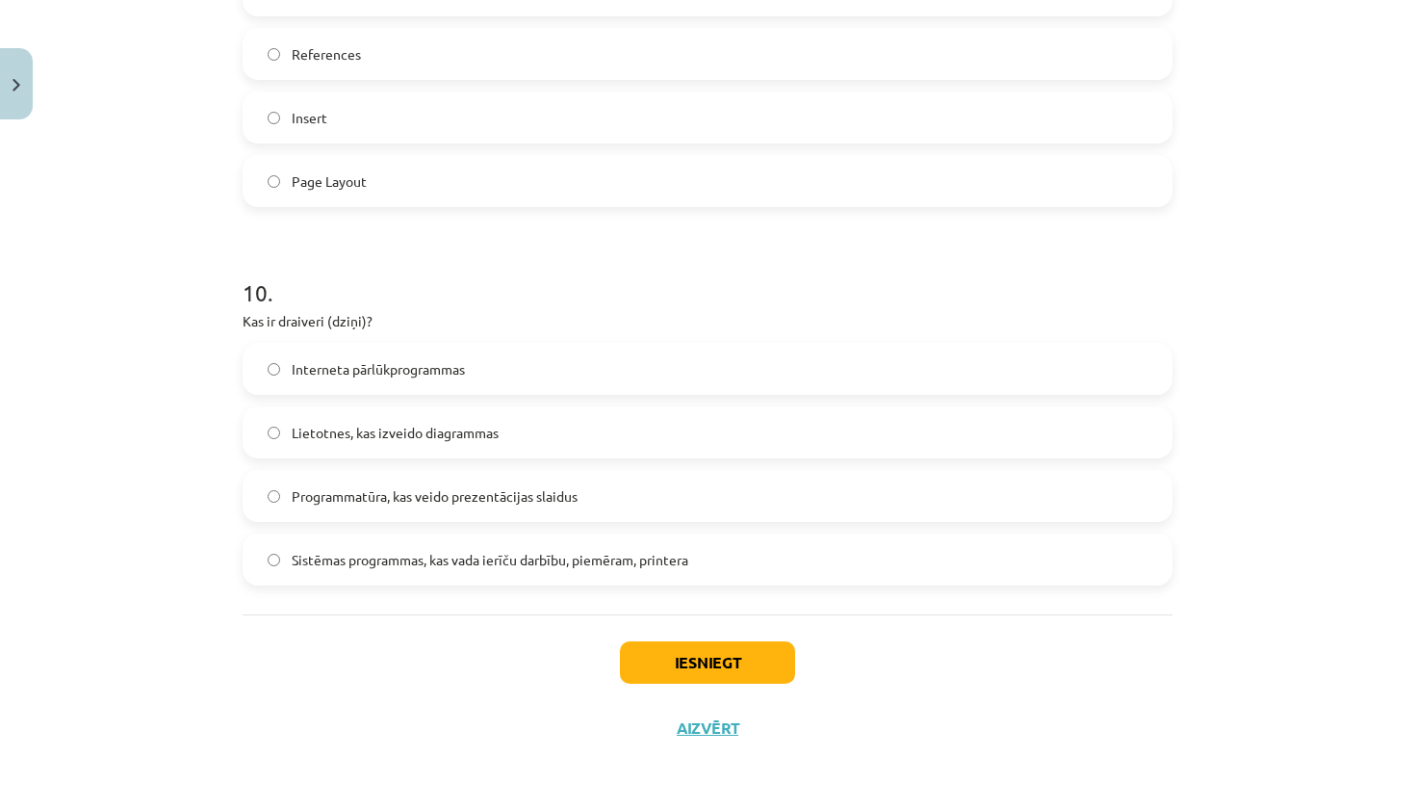
scroll to position [3508, 0]
click at [753, 644] on button "Iesniegt" at bounding box center [707, 662] width 175 height 42
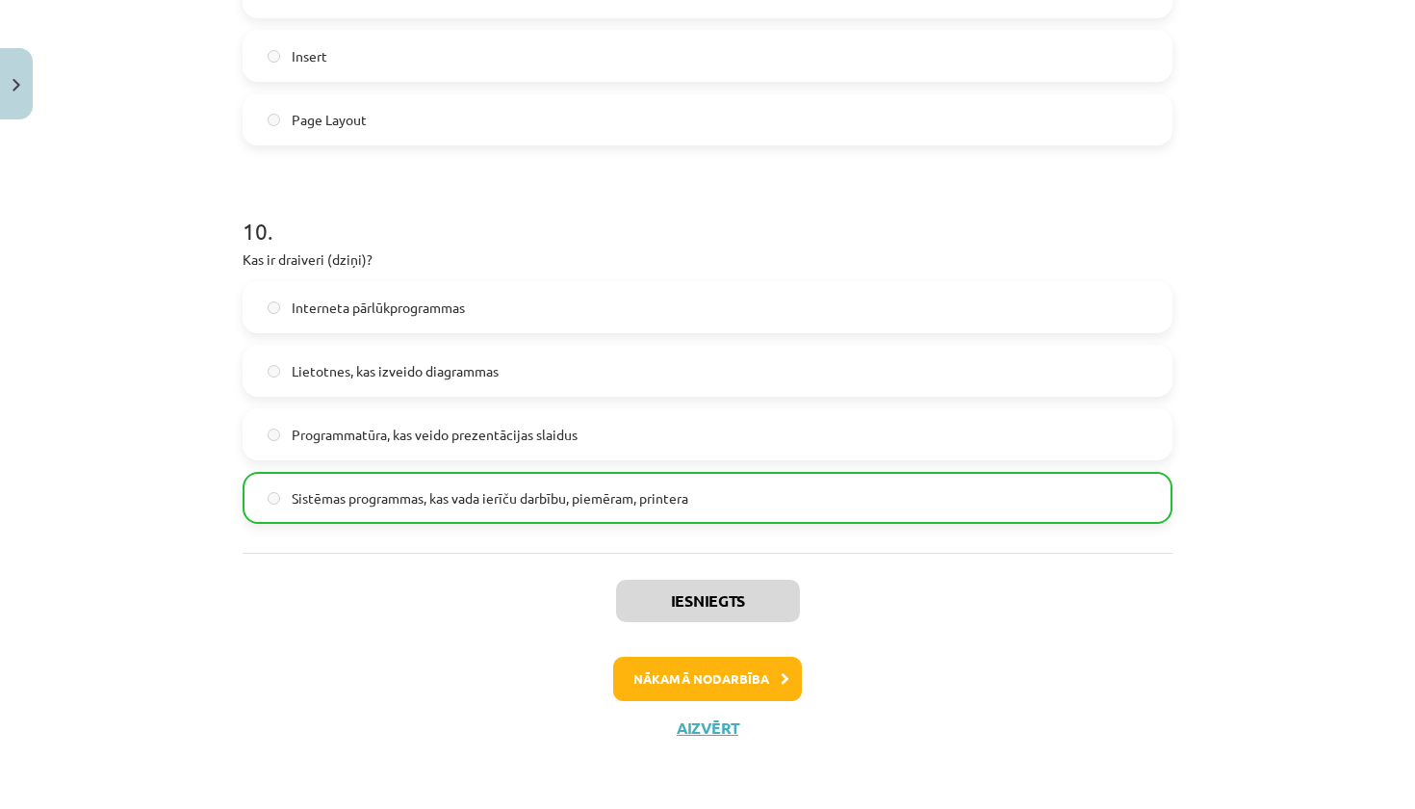
click at [686, 657] on button "Nākamā nodarbība" at bounding box center [707, 678] width 189 height 44
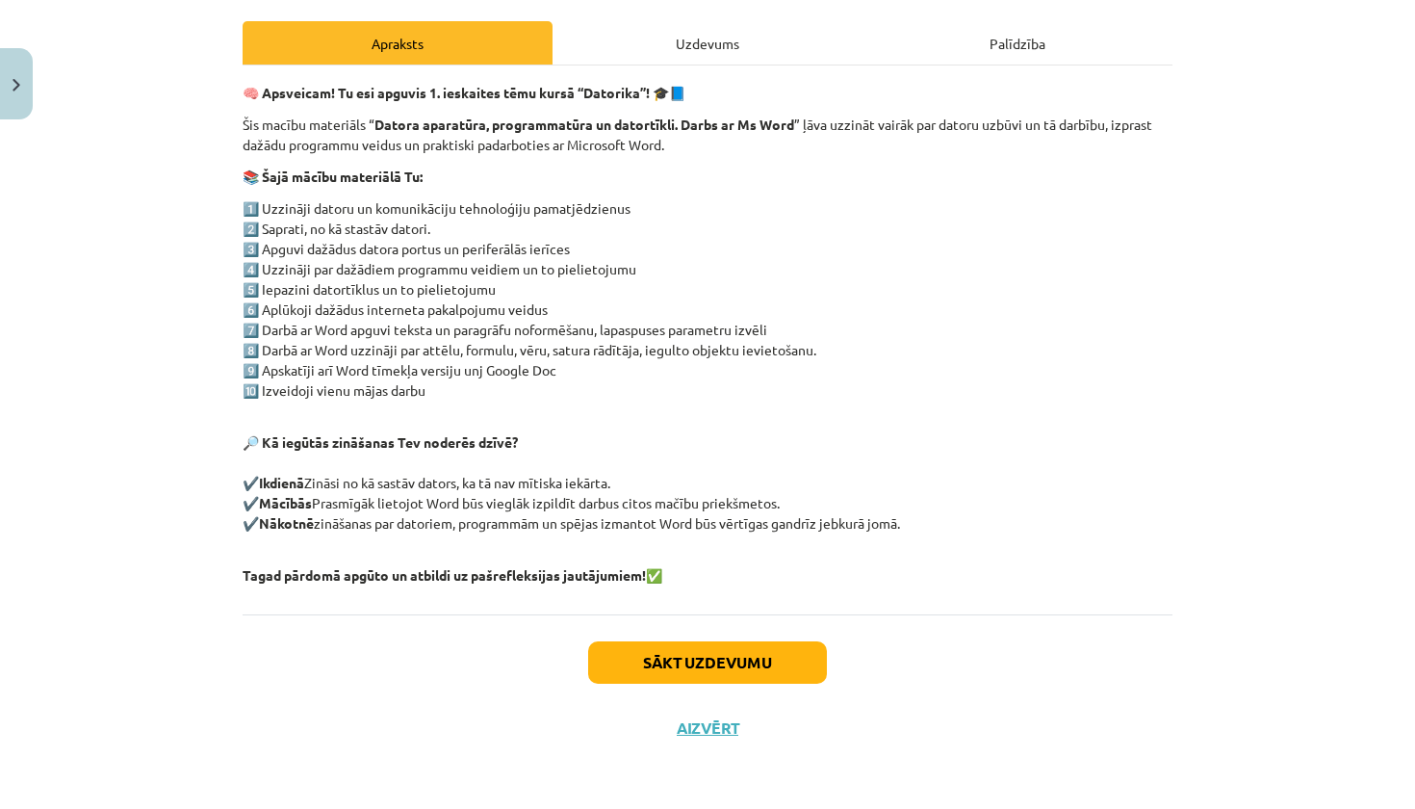
click at [686, 41] on div "Uzdevums" at bounding box center [707, 42] width 310 height 43
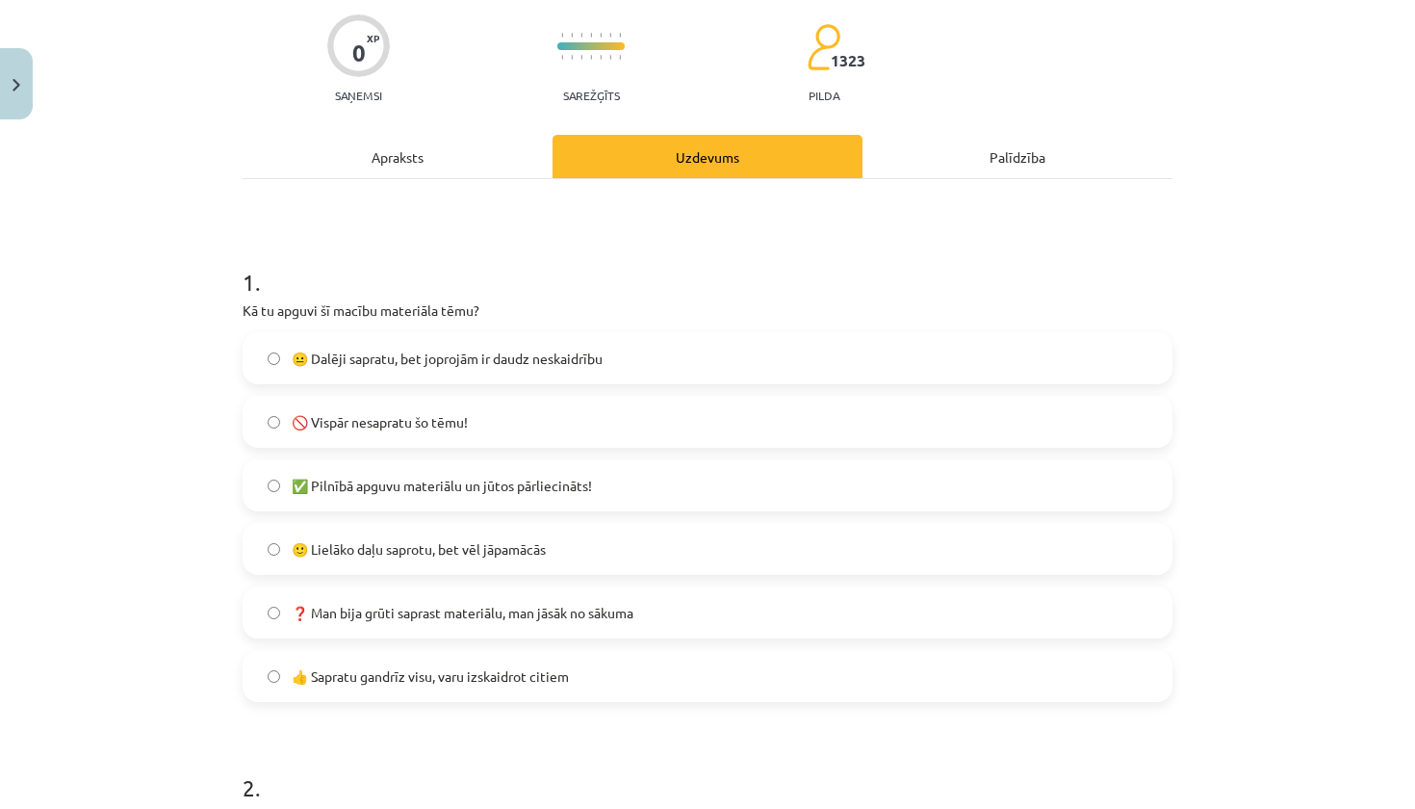
scroll to position [153, 0]
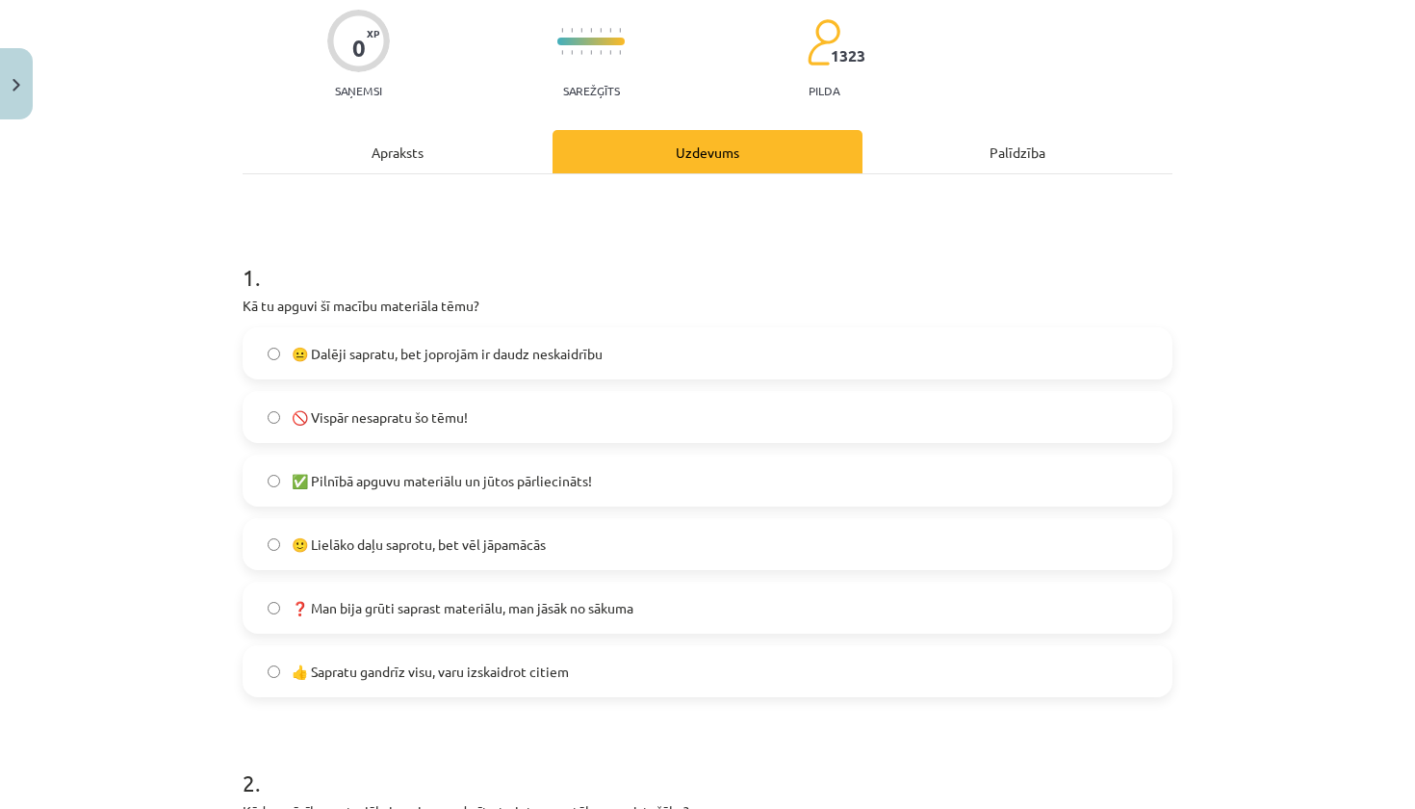
click at [479, 490] on span "✅ Pilnībā apguvu materiālu un jūtos pārliecināts!" at bounding box center [442, 481] width 300 height 20
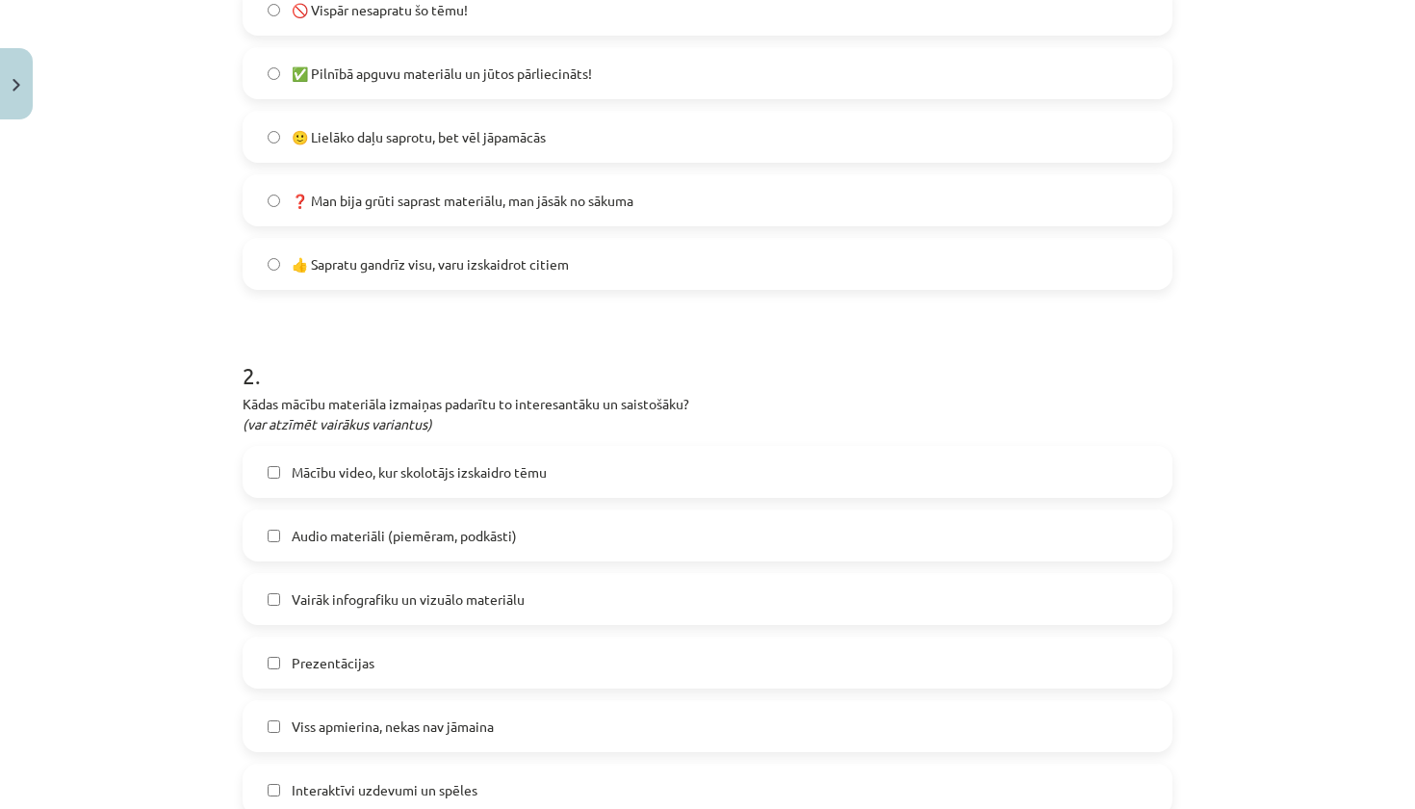
scroll to position [564, 0]
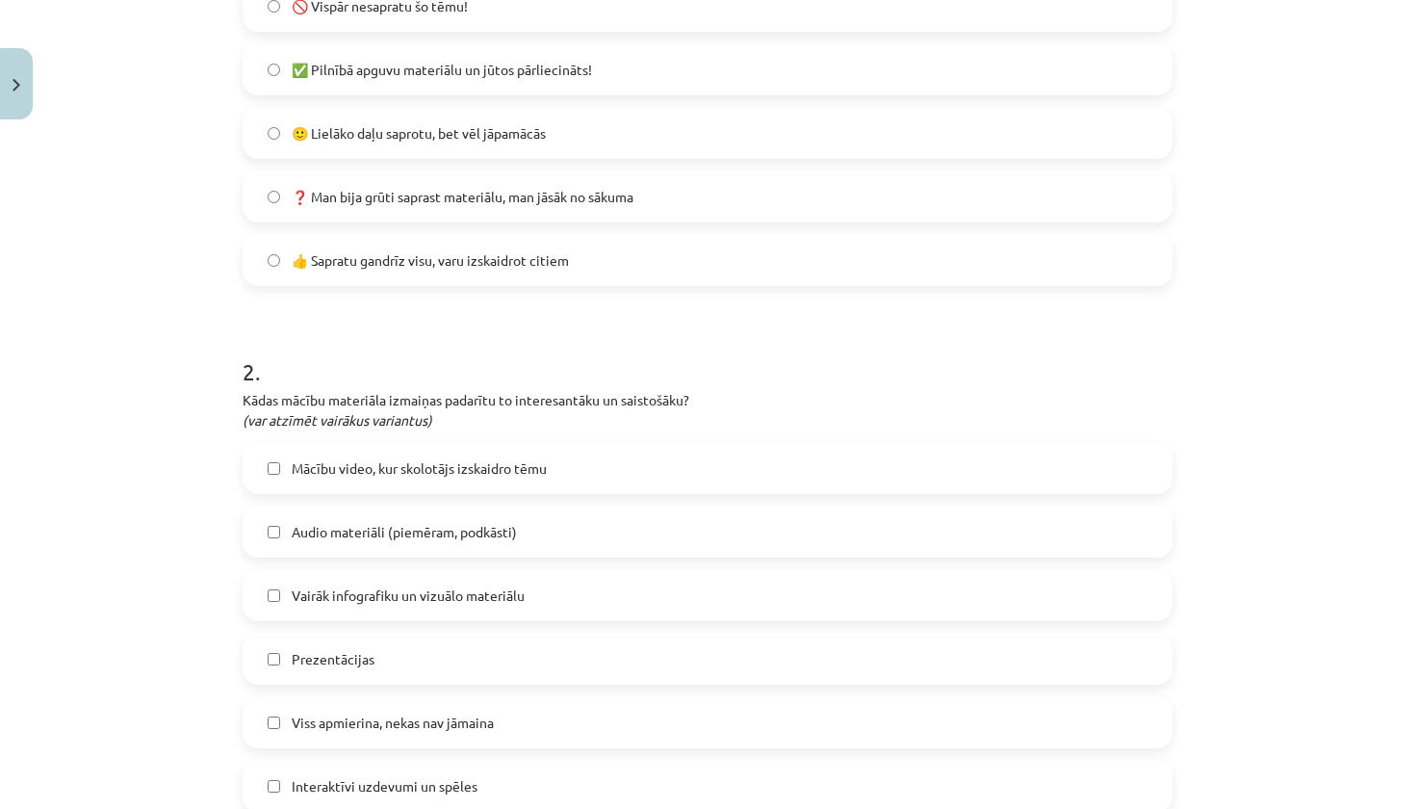
click at [494, 461] on span "Mācību video, kur skolotājs izskaidro tēmu" at bounding box center [419, 468] width 255 height 20
click at [448, 726] on span "Viss apmierina, nekas nav jāmaina" at bounding box center [393, 722] width 202 height 20
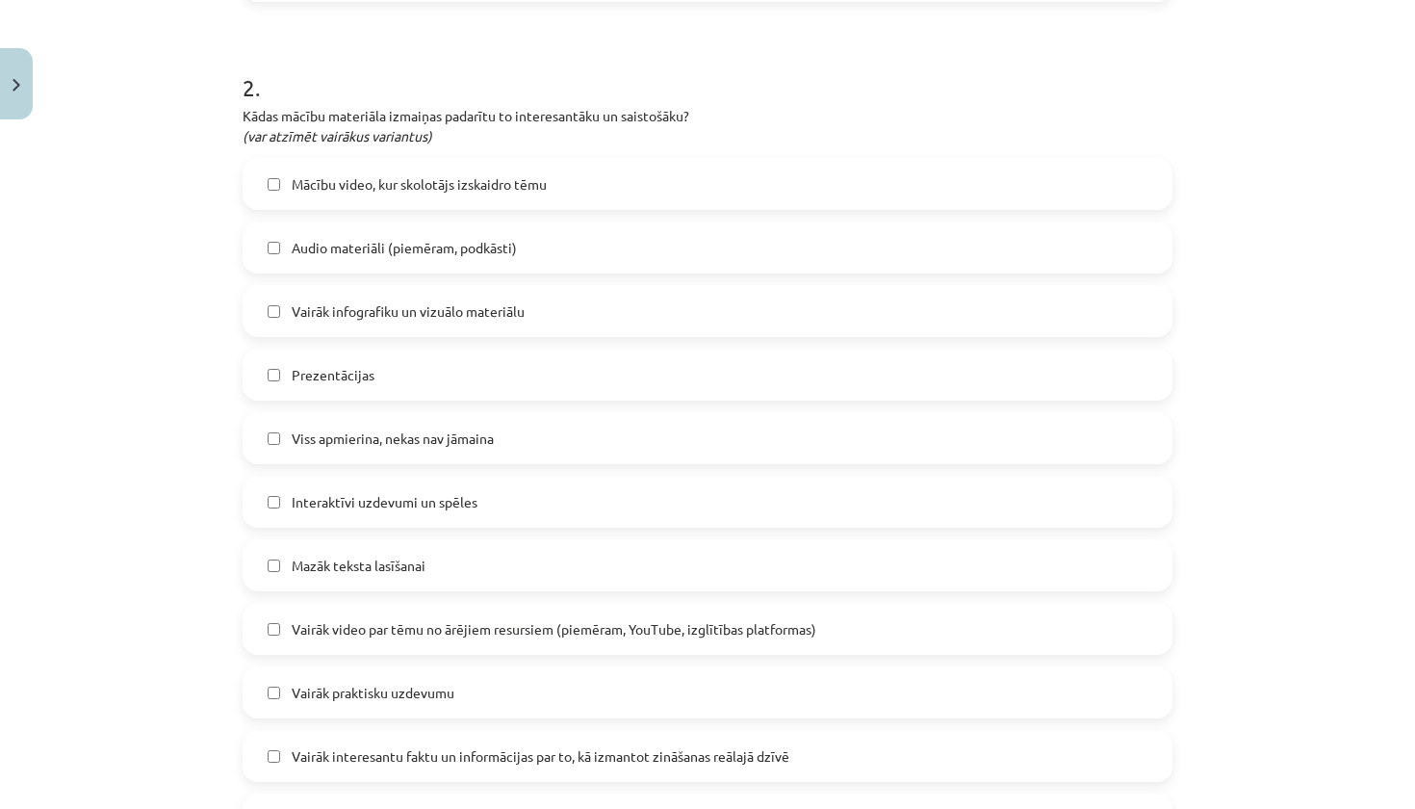
scroll to position [849, 0]
click at [545, 447] on label "Viss apmierina, nekas nav jāmaina" at bounding box center [707, 437] width 926 height 48
click at [534, 491] on label "Interaktīvi uzdevumi un spēles" at bounding box center [707, 500] width 926 height 48
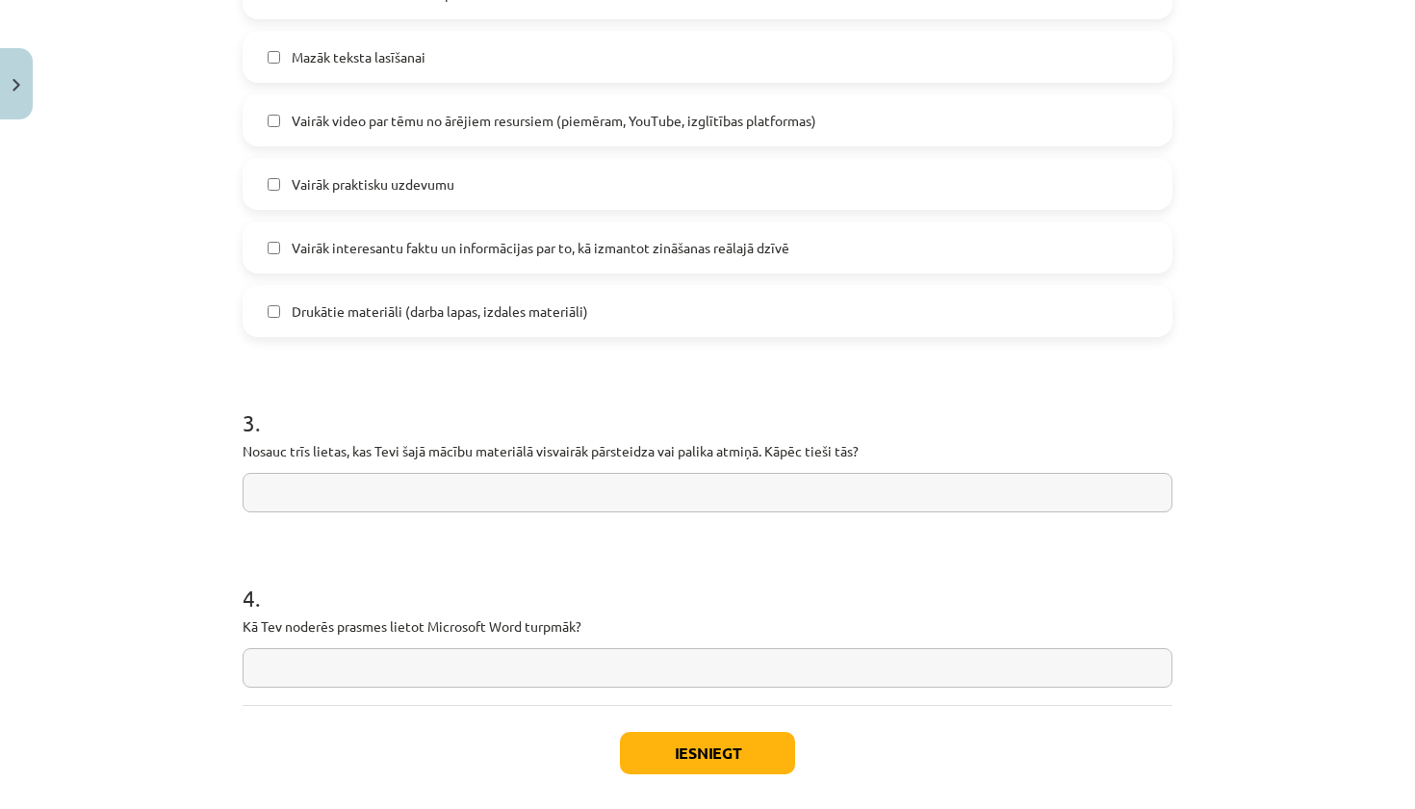
scroll to position [1358, 0]
click at [464, 651] on input "text" at bounding box center [708, 665] width 930 height 39
type input "**********"
click at [444, 476] on input "text" at bounding box center [708, 490] width 930 height 39
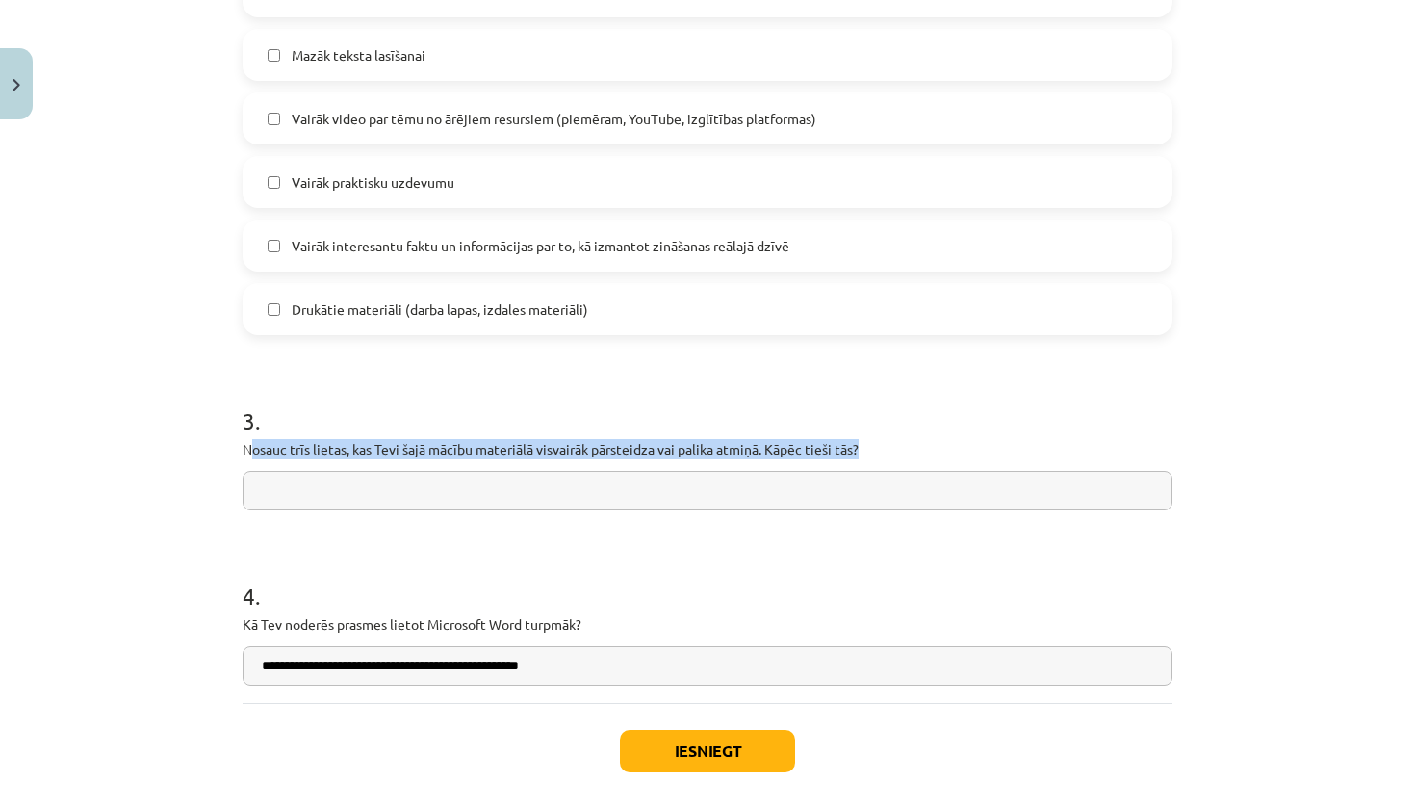
drag, startPoint x: 248, startPoint y: 450, endPoint x: 929, endPoint y: 447, distance: 680.5
click at [929, 447] on p "Nosauc trīs lietas, kas Tevi šajā mācību materiālā visvairāk pārsteidza vai pal…" at bounding box center [708, 449] width 930 height 20
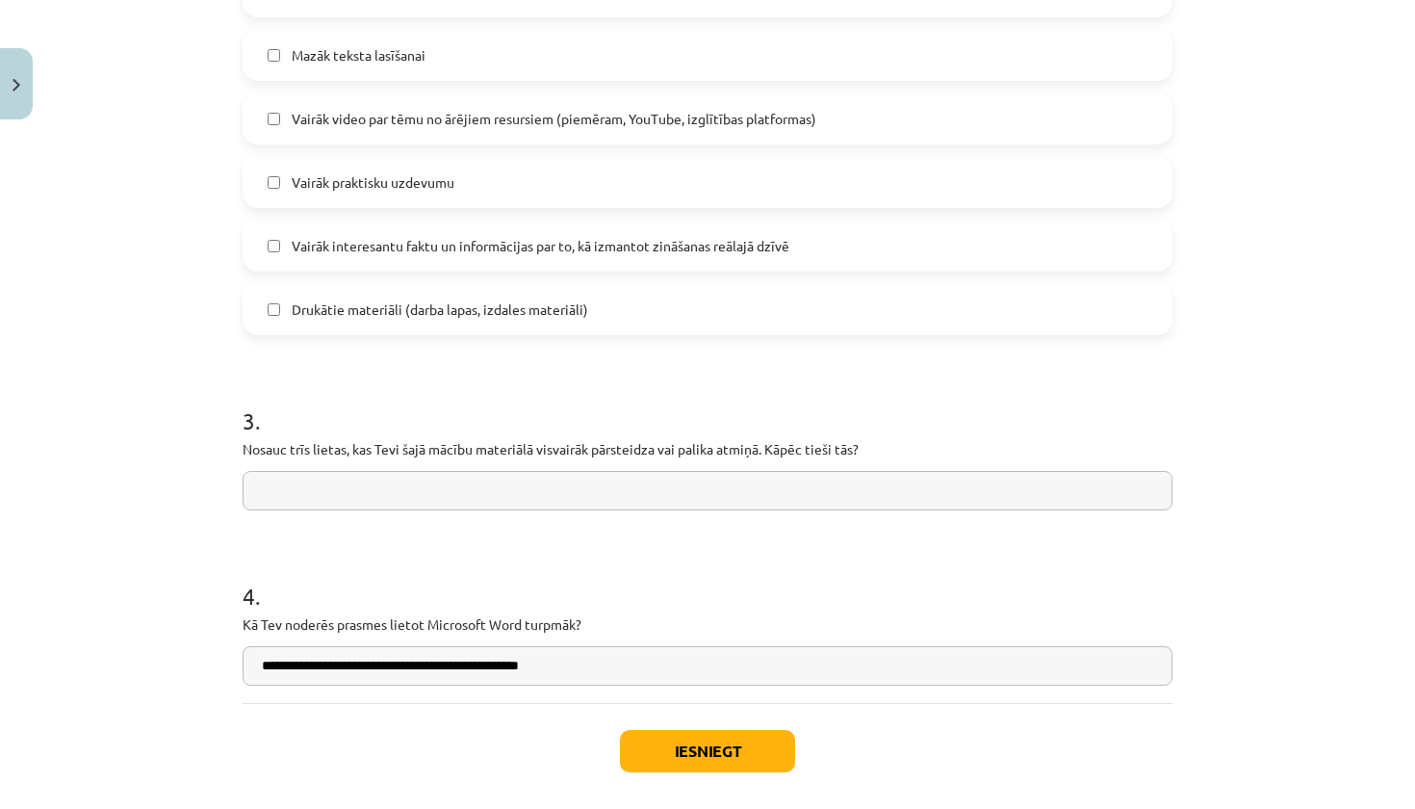
click at [434, 499] on input "text" at bounding box center [708, 490] width 930 height 39
paste input "**********"
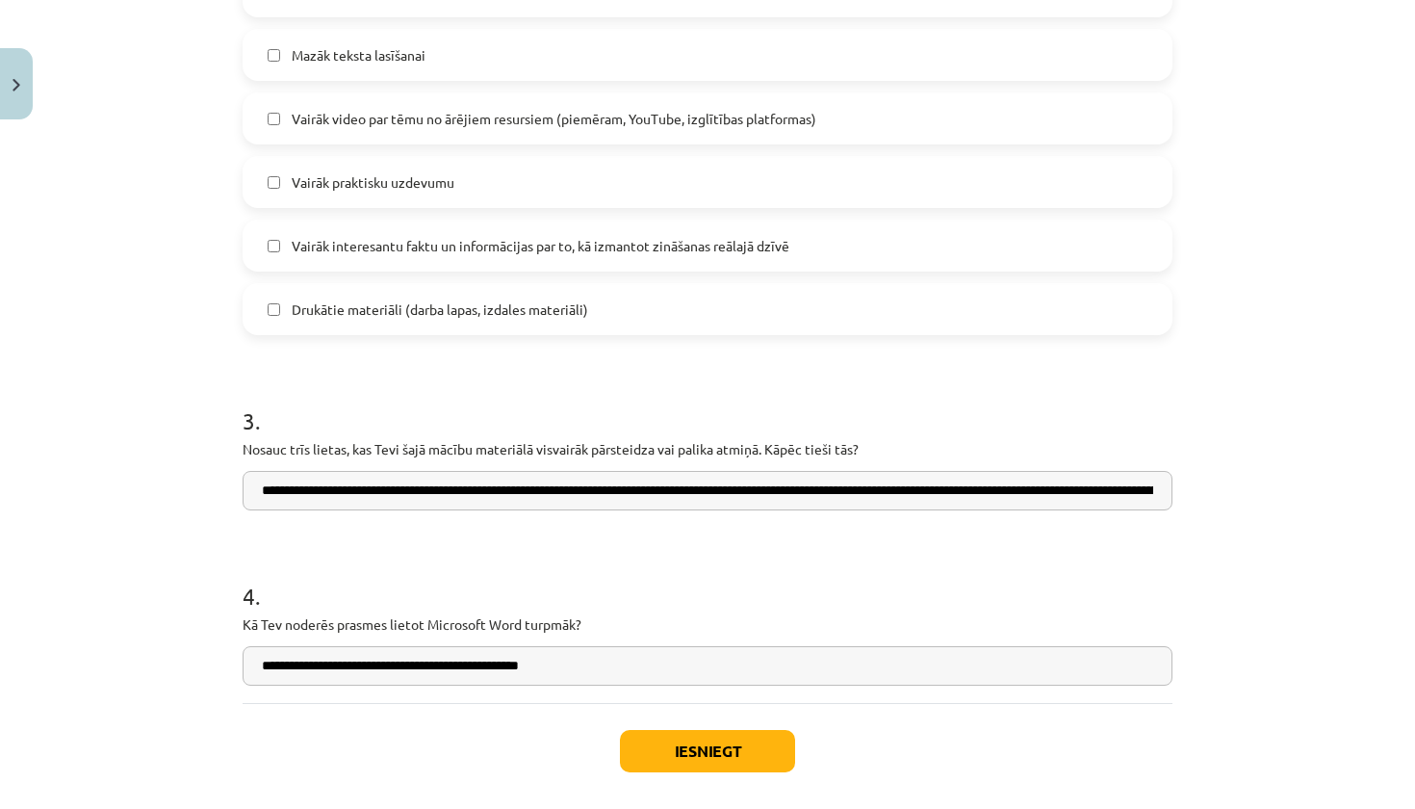
drag, startPoint x: 422, startPoint y: 491, endPoint x: 219, endPoint y: 501, distance: 202.4
click at [219, 501] on div "Mācību tēma: Datorikas - 10. klases 1. ieskaites mācību materiāls #14 Temata ap…" at bounding box center [707, 404] width 1415 height 809
type input "**********"
click at [685, 741] on button "Iesniegt" at bounding box center [707, 751] width 175 height 42
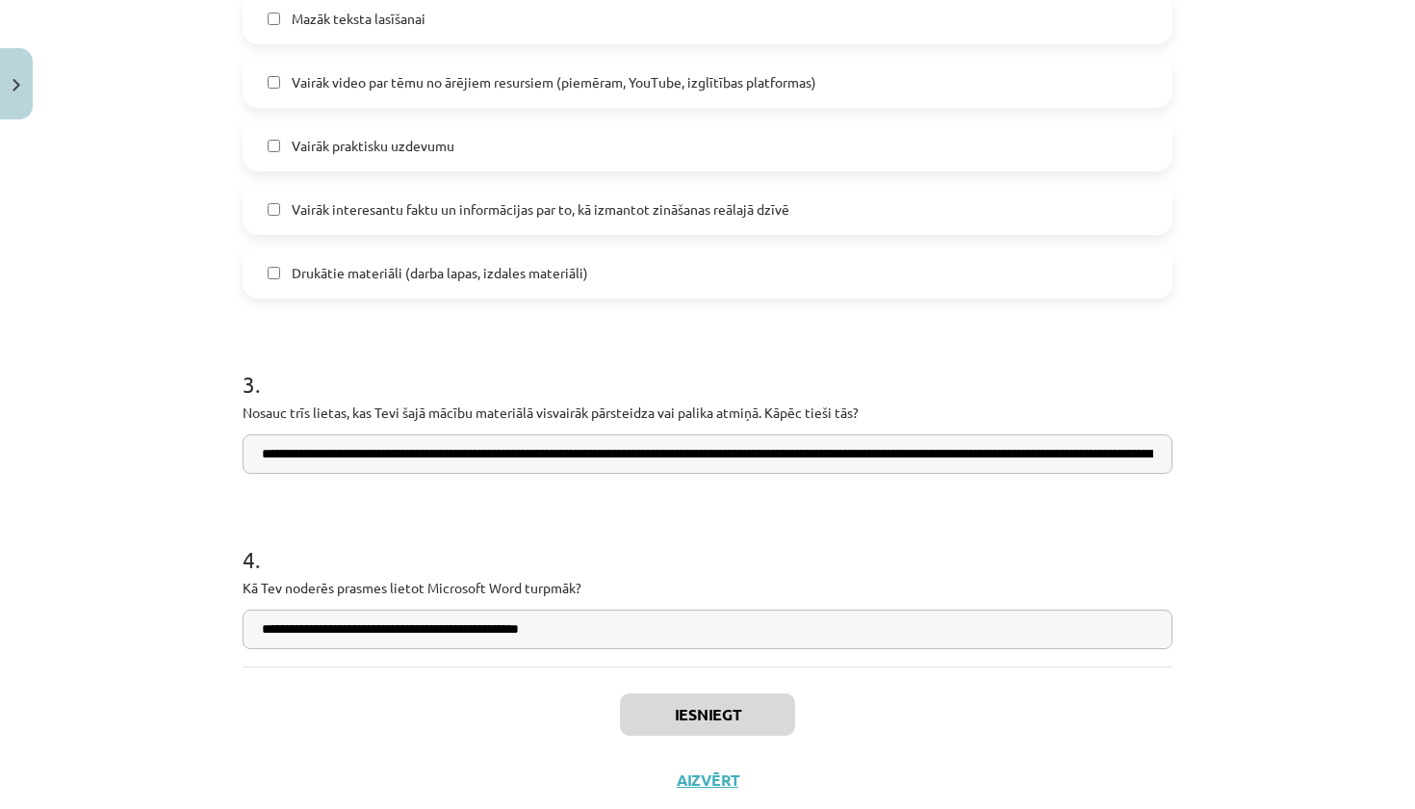
scroll to position [1401, 0]
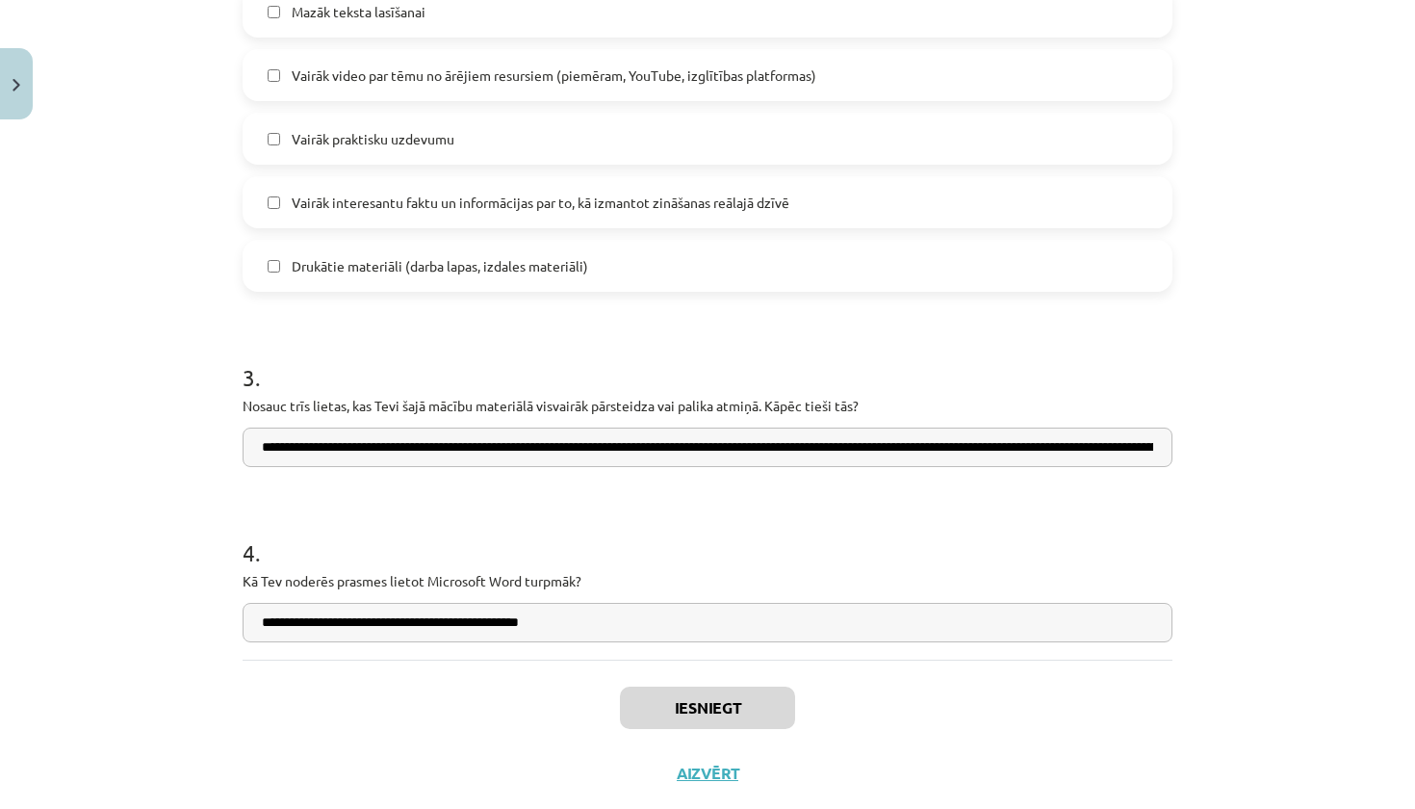
drag, startPoint x: 668, startPoint y: 740, endPoint x: 647, endPoint y: 685, distance: 58.8
click at [667, 740] on div "Iesniegt Aizvērt" at bounding box center [708, 726] width 930 height 135
click at [528, 614] on input "**********" at bounding box center [708, 622] width 930 height 39
click at [528, 620] on input "**********" at bounding box center [708, 622] width 930 height 39
type input "**********"
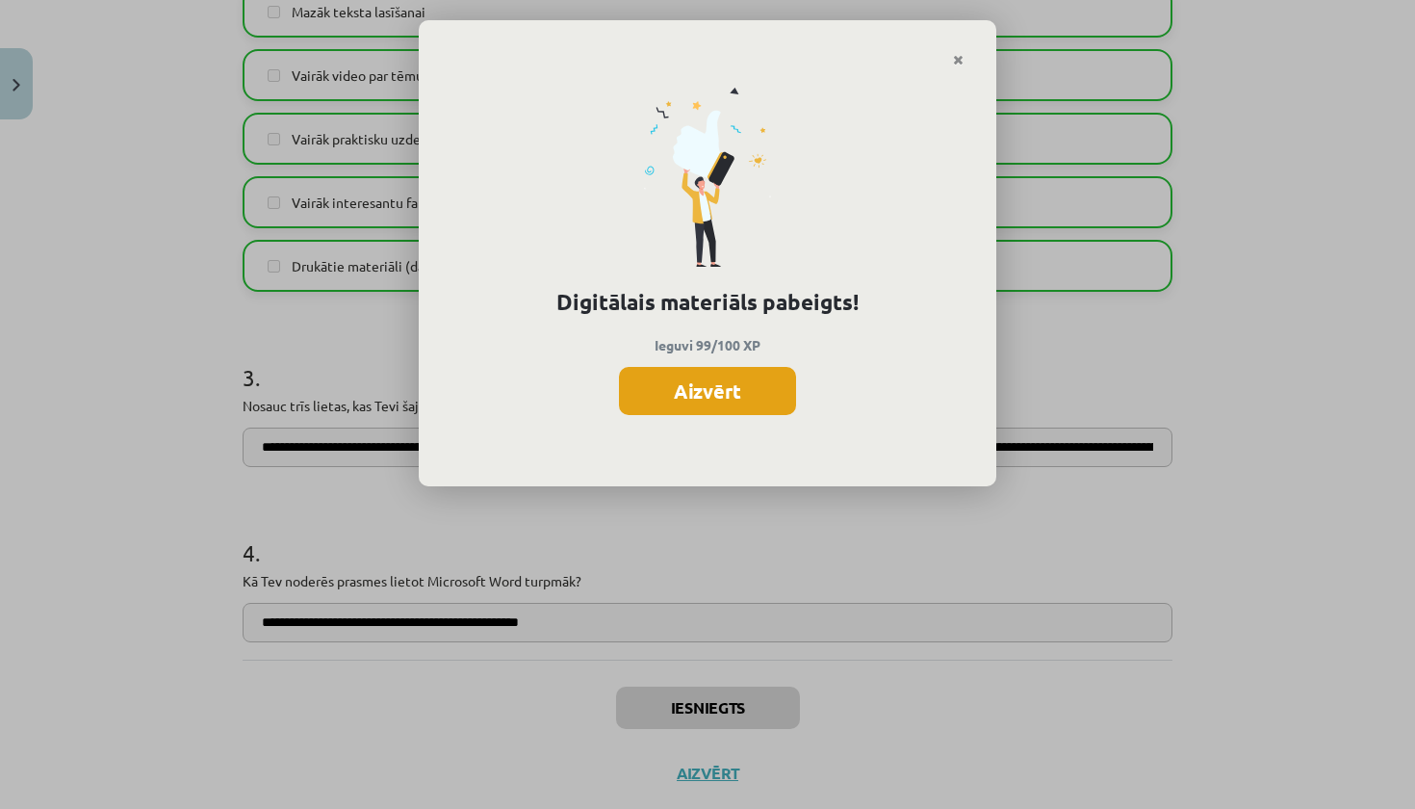
click at [716, 395] on button "Aizvērt" at bounding box center [707, 391] width 177 height 48
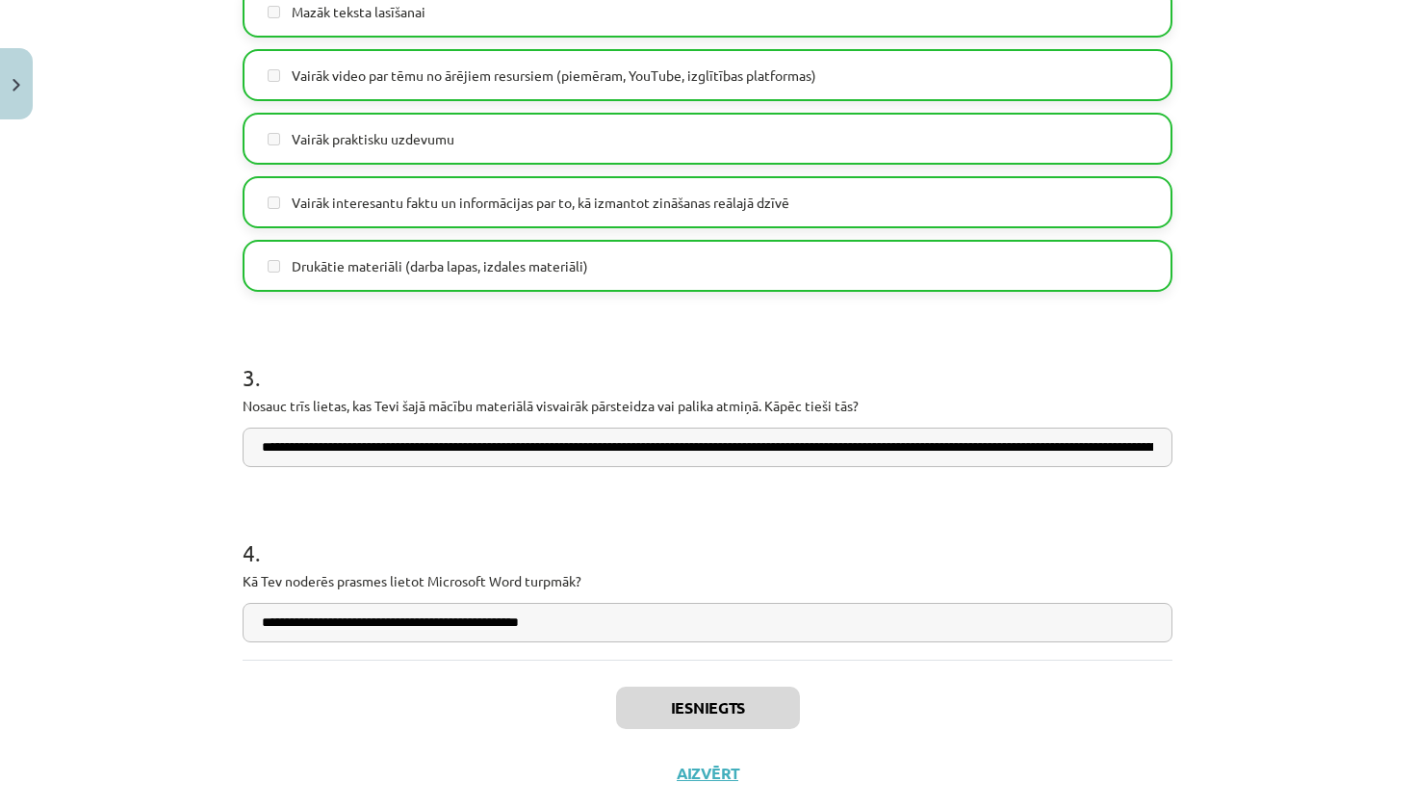
scroll to position [1398, 0]
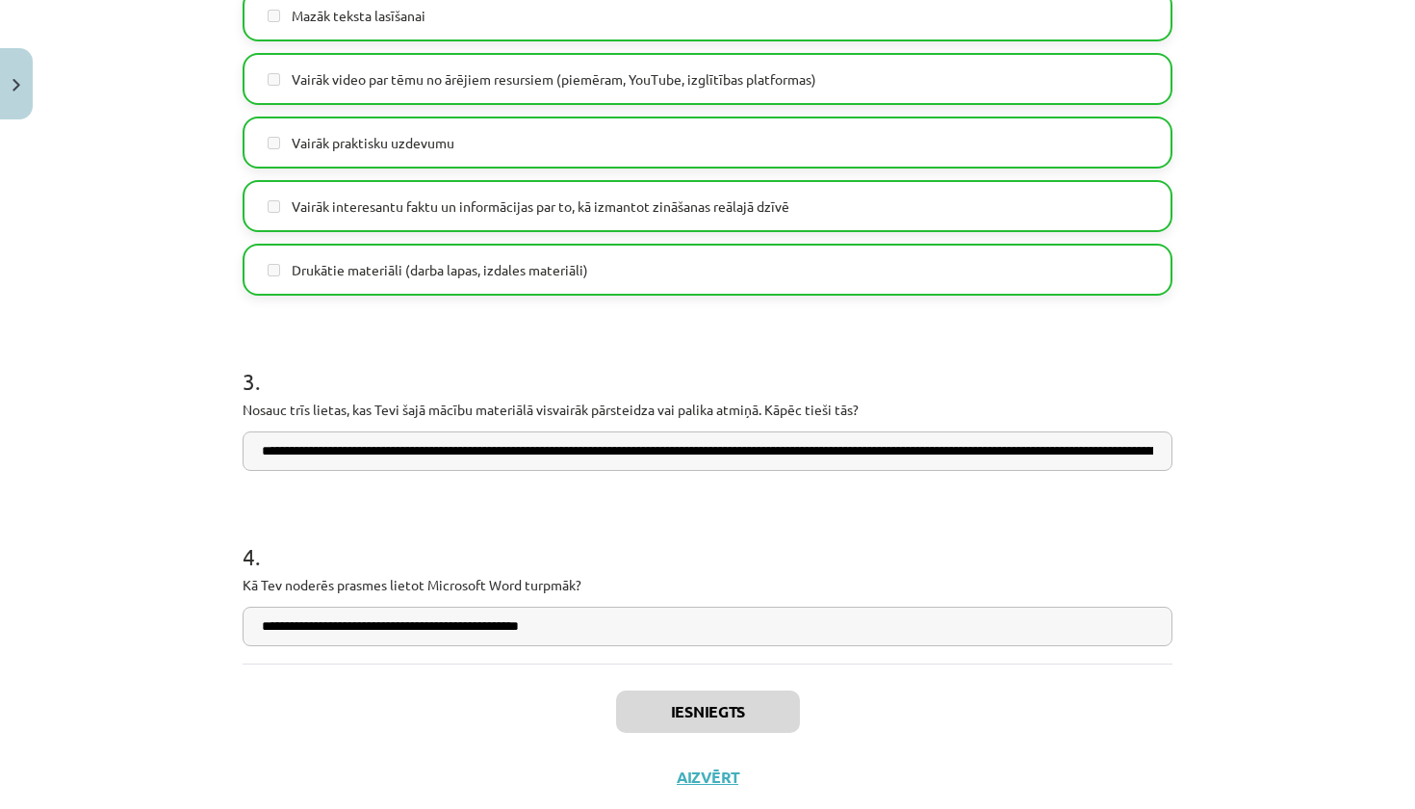
click at [686, 780] on button "Aizvērt" at bounding box center [707, 776] width 73 height 19
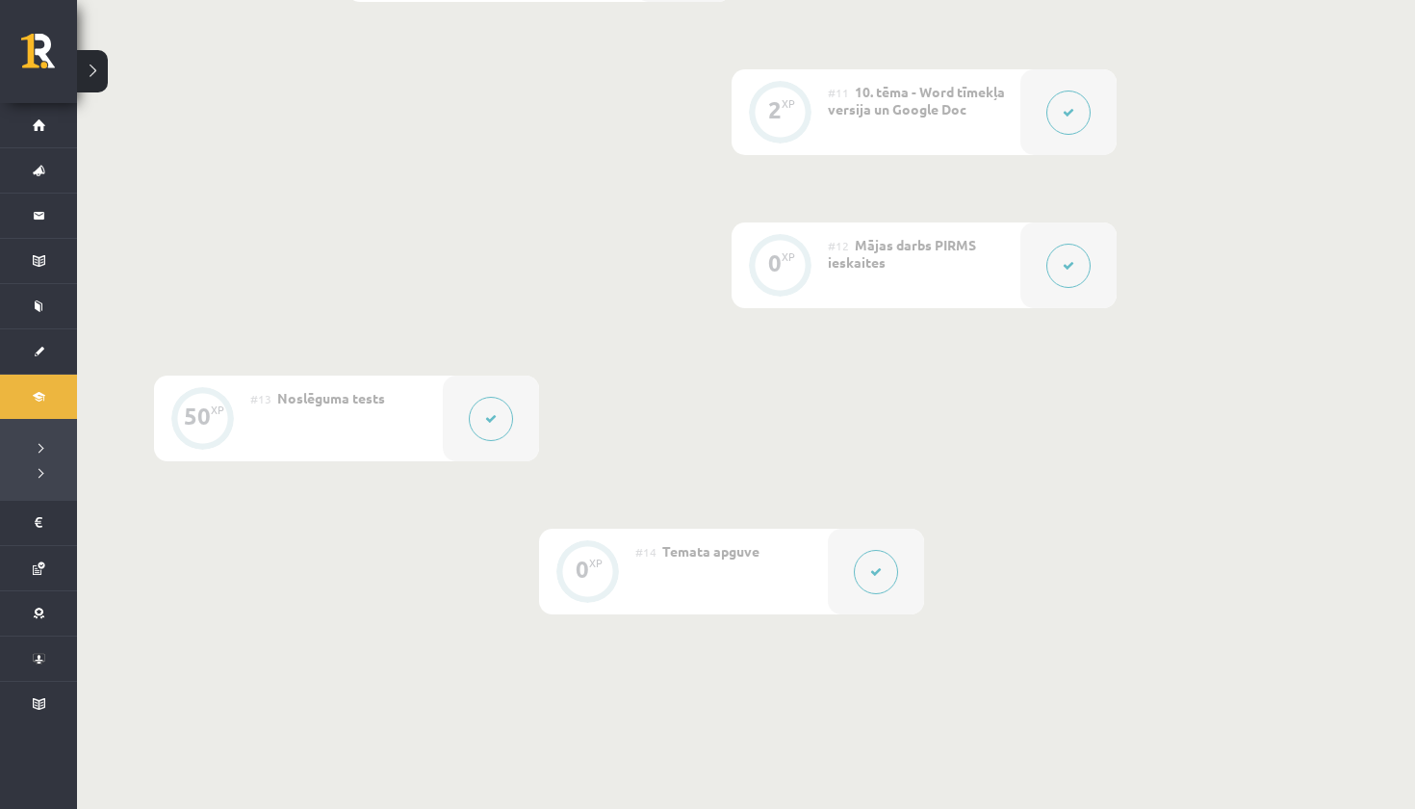
scroll to position [1865, 0]
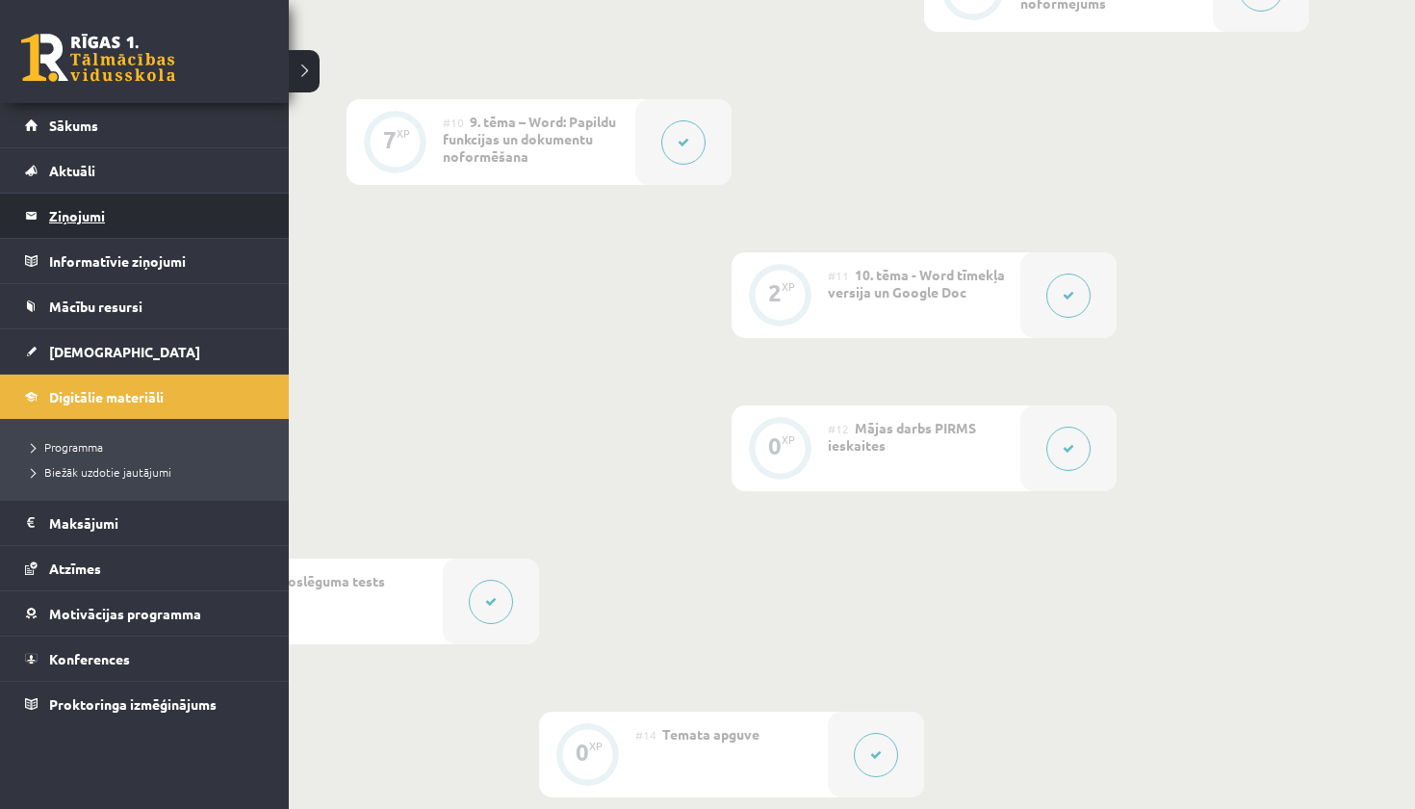
click at [76, 216] on legend "Ziņojumi 0" at bounding box center [157, 215] width 216 height 44
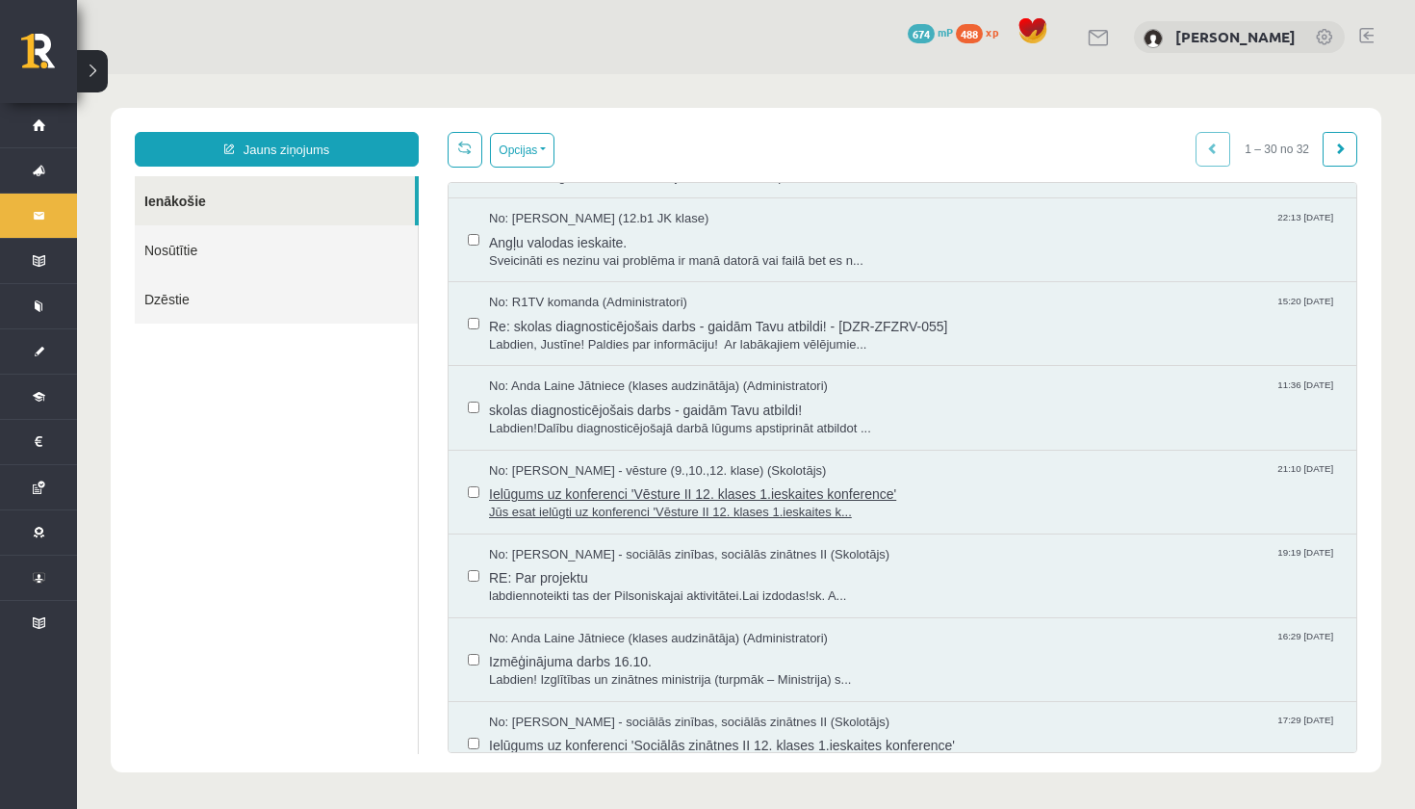
scroll to position [742, 0]
click at [703, 319] on span "Re: skolas diagnosticējošais darbs - gaidām Tavu atbildi! - [DZR-ZFZRV-055]" at bounding box center [913, 321] width 848 height 24
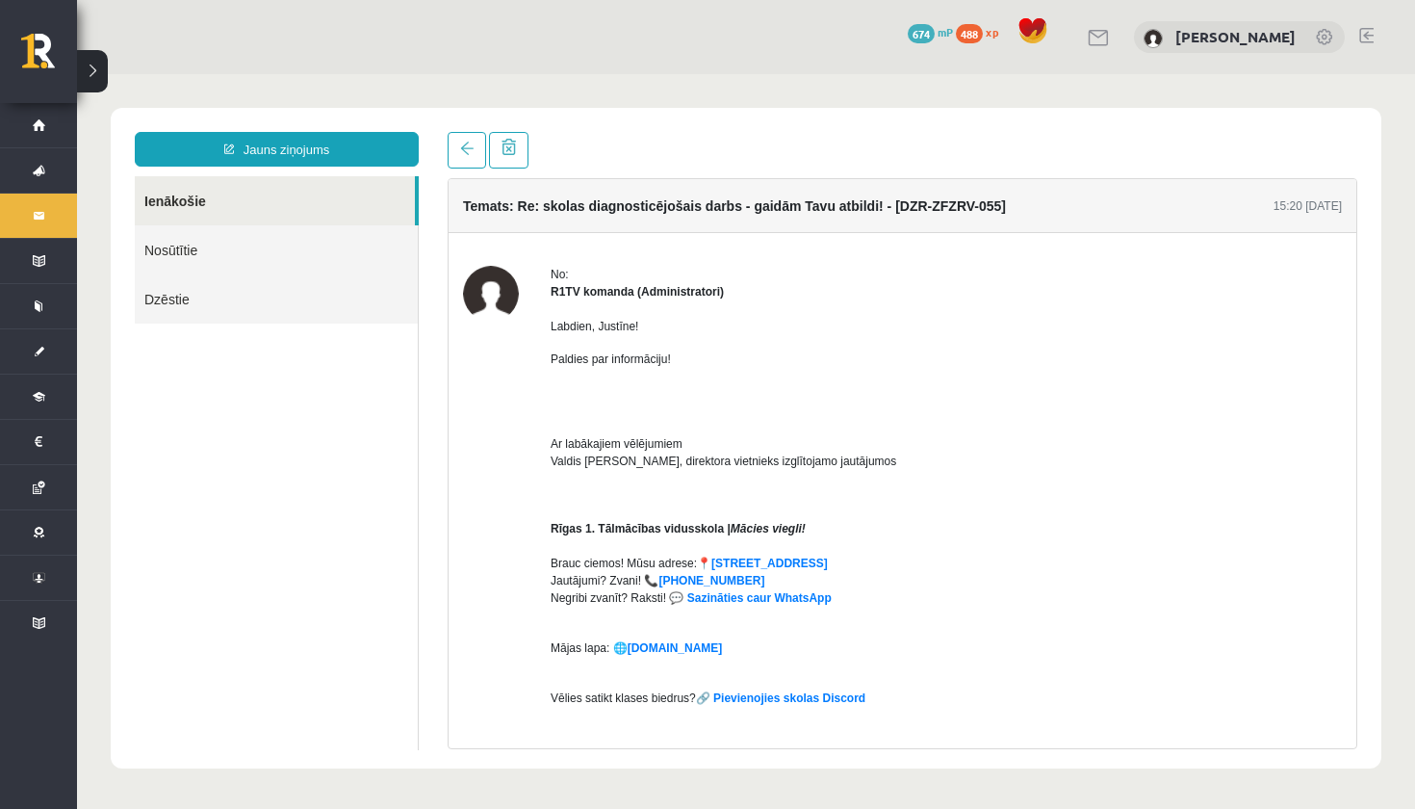
scroll to position [0, 0]
click at [469, 140] on link at bounding box center [467, 150] width 39 height 37
click at [471, 155] on span at bounding box center [466, 147] width 13 height 13
click at [355, 191] on link "Ienākošie" at bounding box center [275, 200] width 280 height 49
click at [349, 198] on link "Ienākošie" at bounding box center [275, 200] width 280 height 49
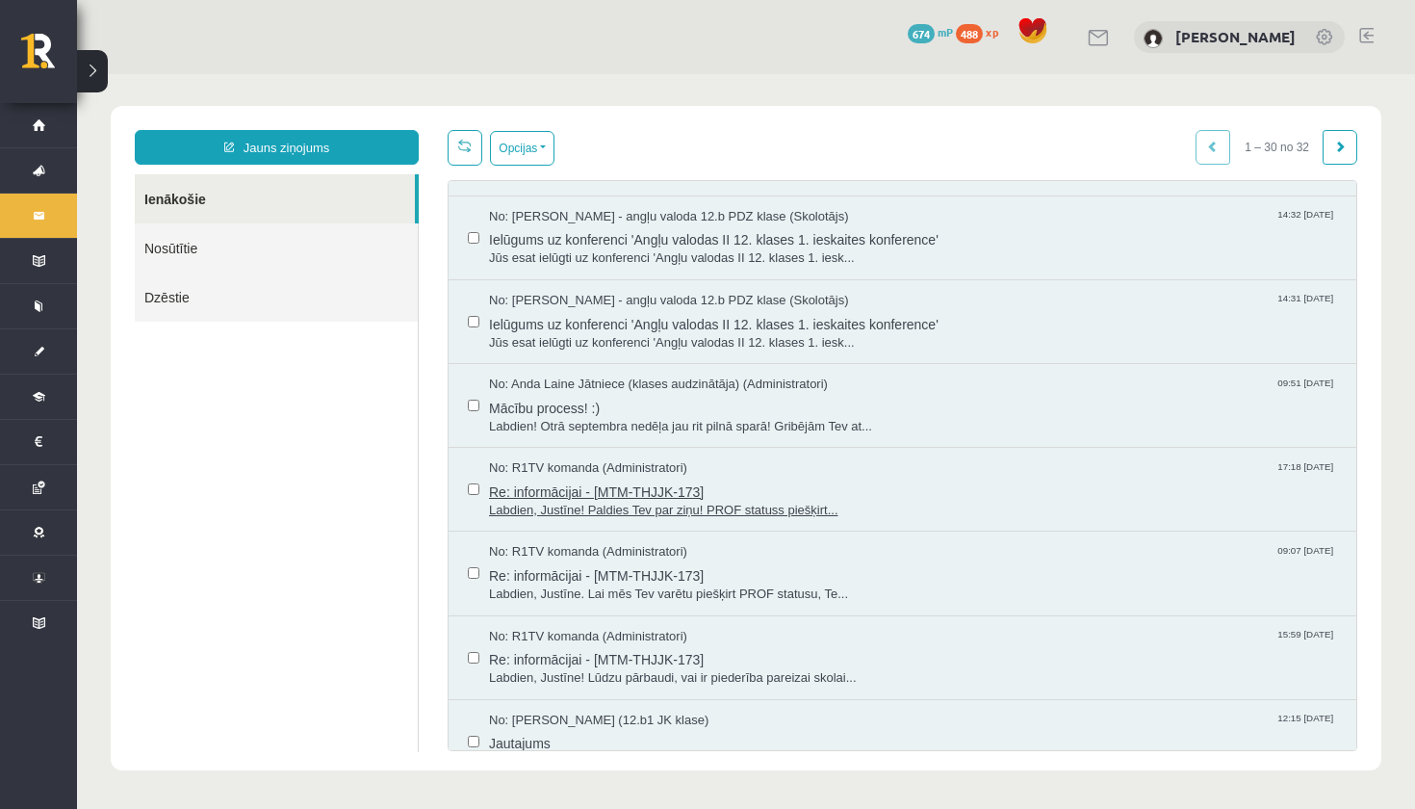
scroll to position [2, 0]
click at [566, 645] on span "Re: informācijai - [MTM-THJJK-173]" at bounding box center [913, 657] width 848 height 24
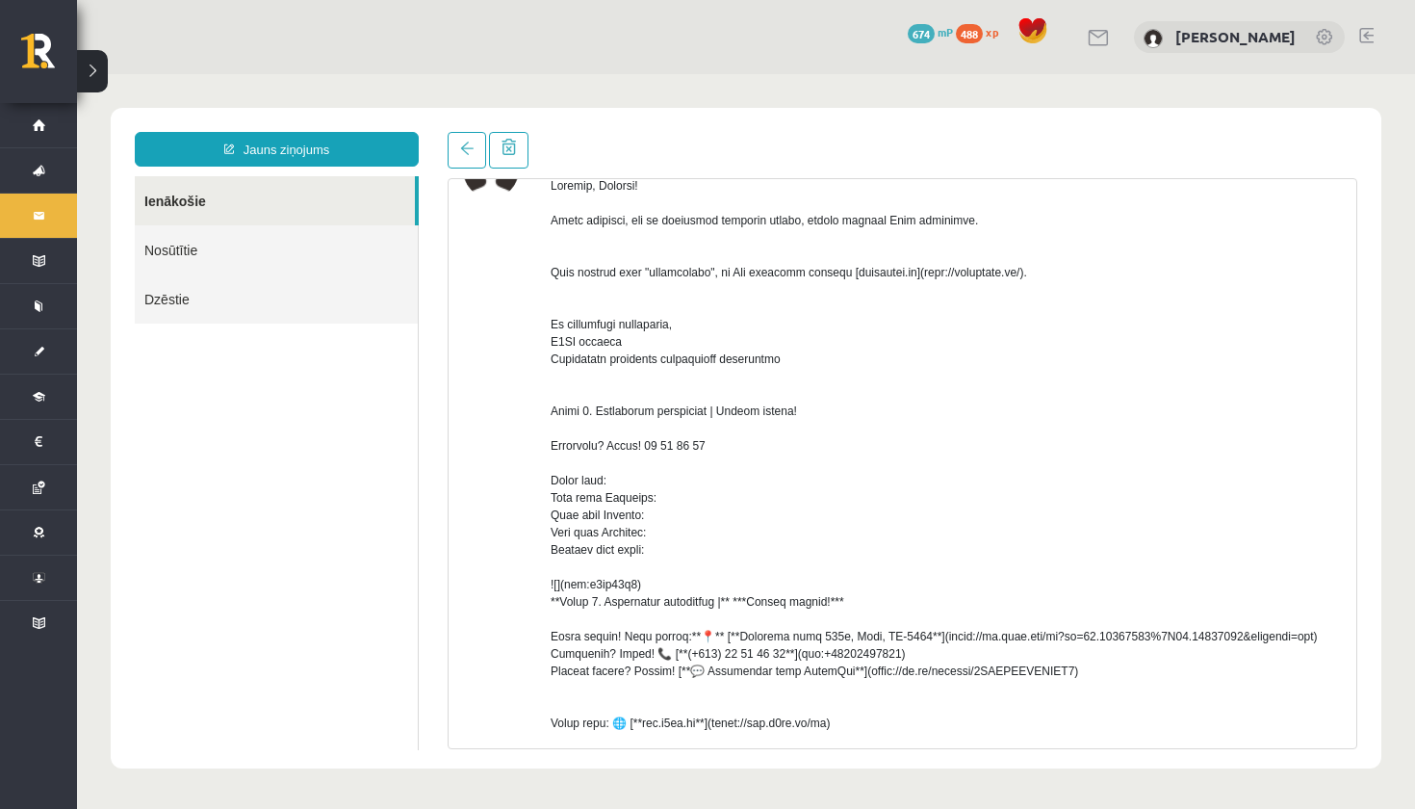
scroll to position [86, 0]
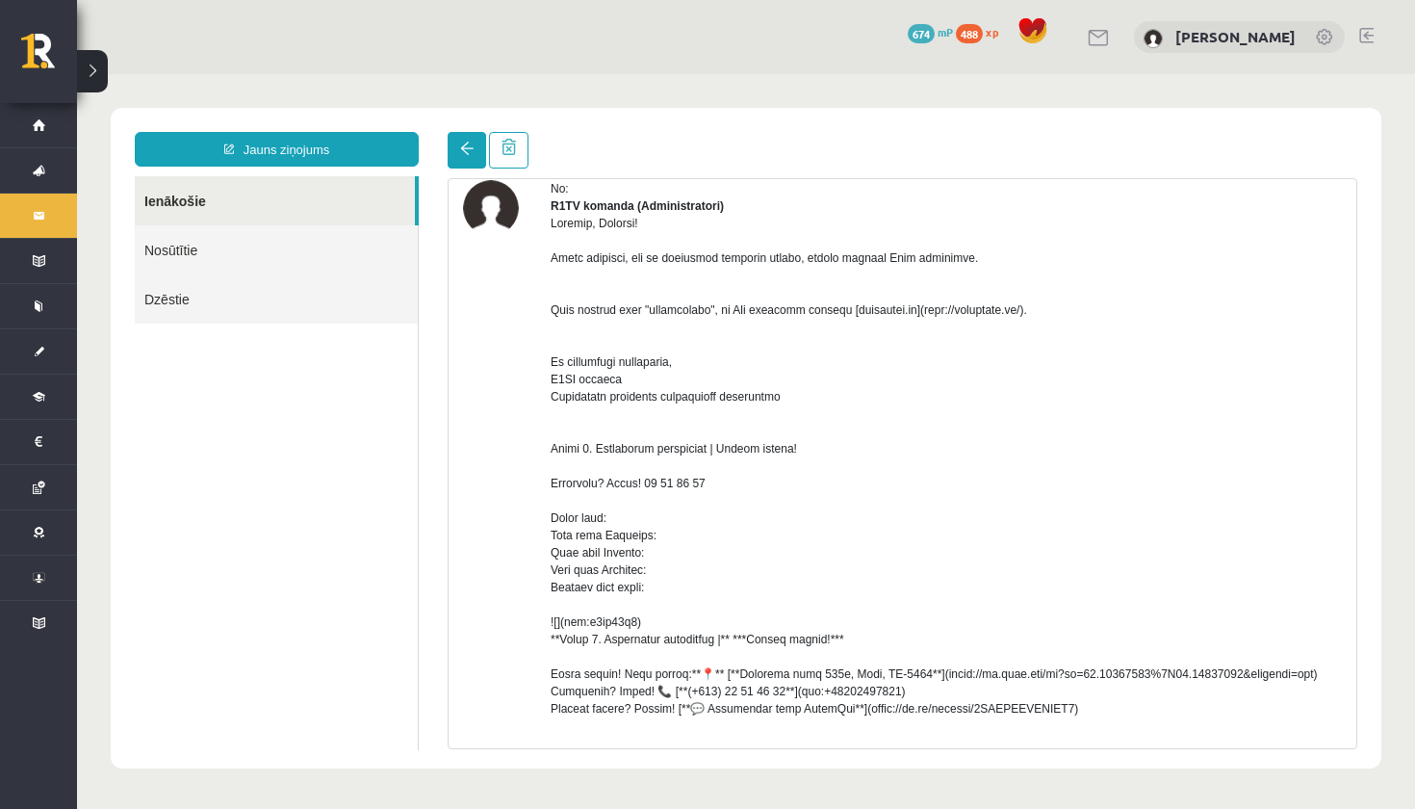
click at [460, 141] on link at bounding box center [467, 150] width 39 height 37
click at [362, 214] on link "Ienākošie" at bounding box center [275, 200] width 280 height 49
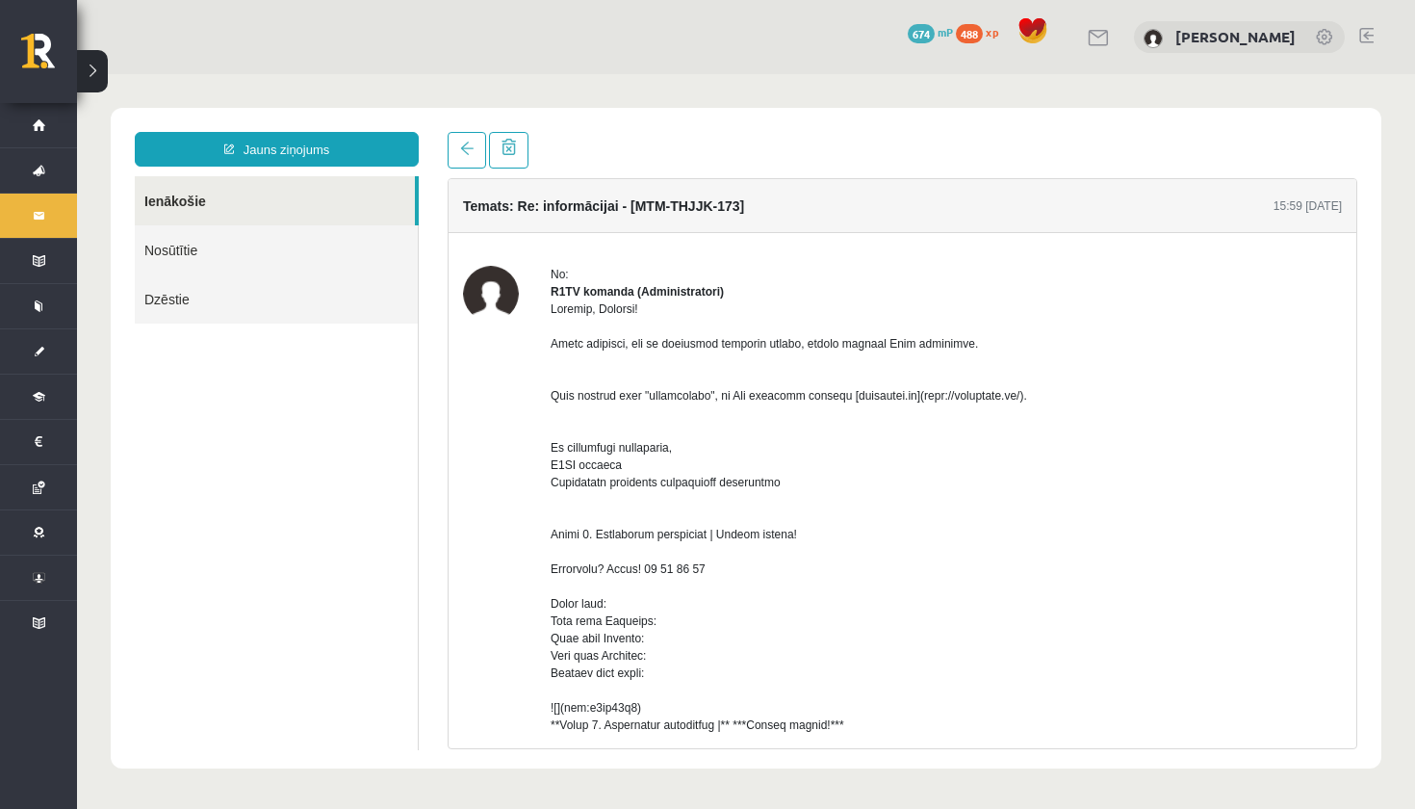
scroll to position [0, 0]
click at [465, 144] on span at bounding box center [466, 147] width 13 height 13
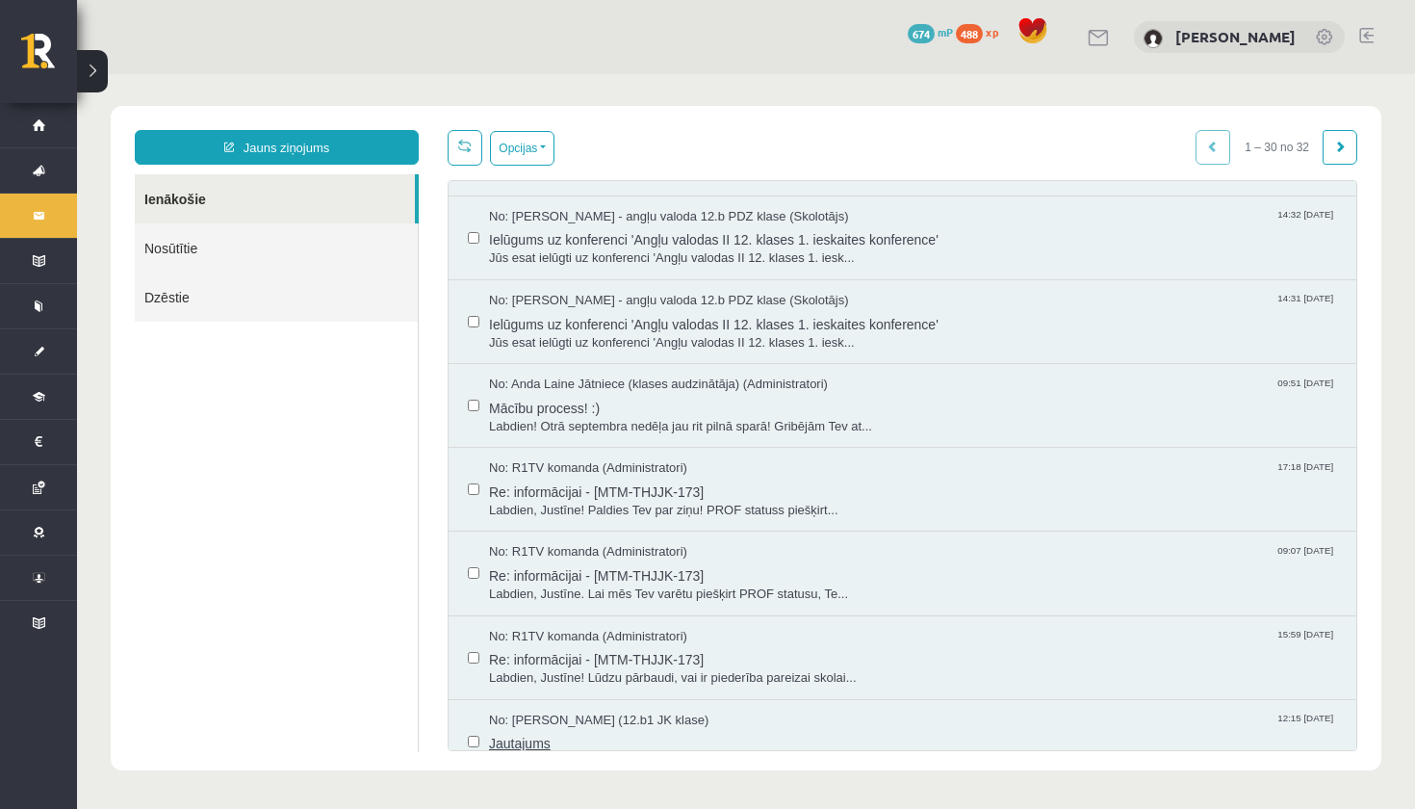
click at [568, 729] on span "Jautajums" at bounding box center [913, 741] width 848 height 24
click at [570, 669] on span "Labdien, Justīne! Lūdzu pārbaudi, vai ir piederība pareizai skolai..." at bounding box center [913, 678] width 848 height 18
click at [565, 543] on span "No: R1TV komanda (Administratori)" at bounding box center [588, 552] width 198 height 18
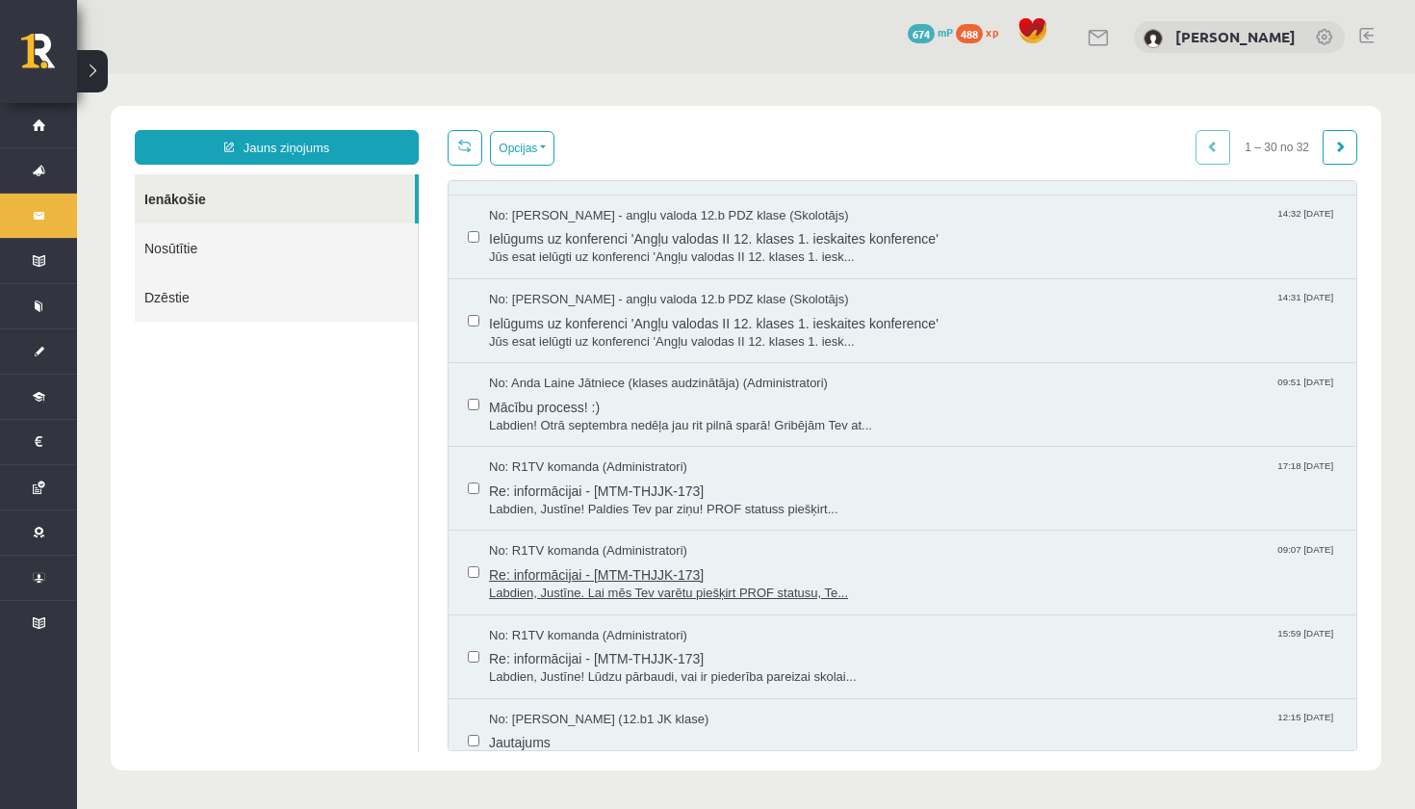
scroll to position [1914, 0]
click at [655, 501] on span "Labdien, Justīne! Paldies Tev par ziņu! PROF statuss piešķirt..." at bounding box center [913, 510] width 848 height 18
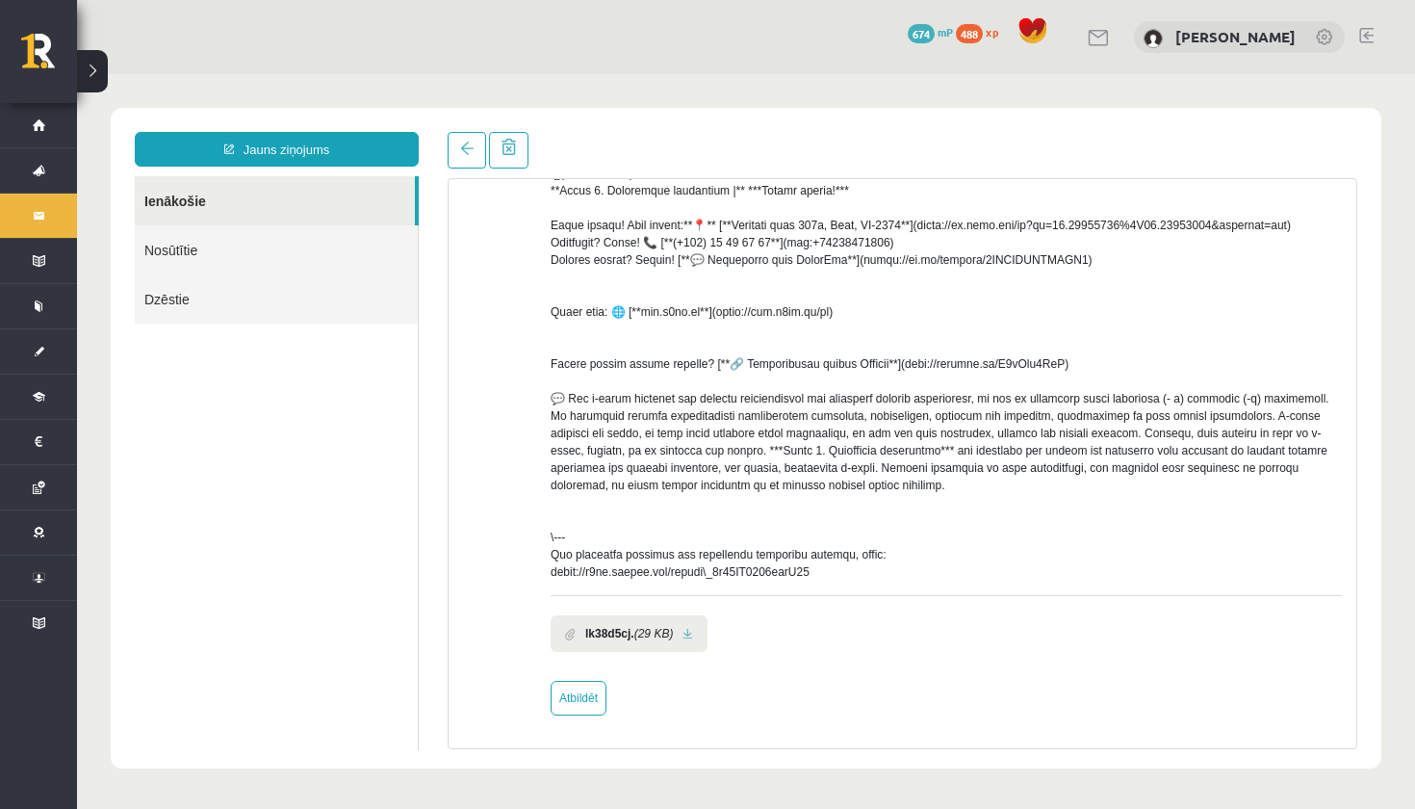
click at [236, 260] on link "Nosūtītie" at bounding box center [276, 249] width 283 height 49
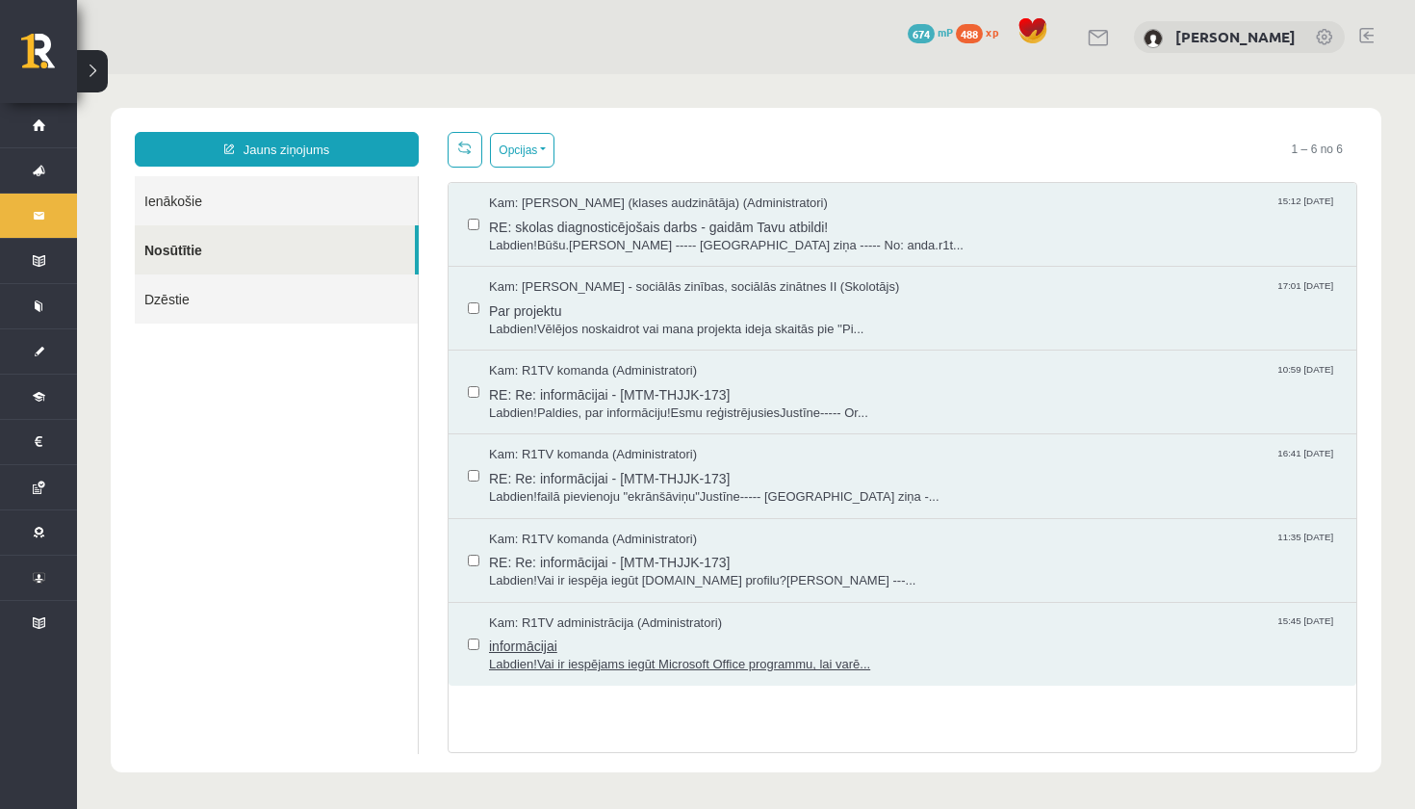
click at [616, 657] on span "Labdien!Vai ir iespējams iegūt Microsoft Office programmu, lai varē..." at bounding box center [913, 664] width 848 height 18
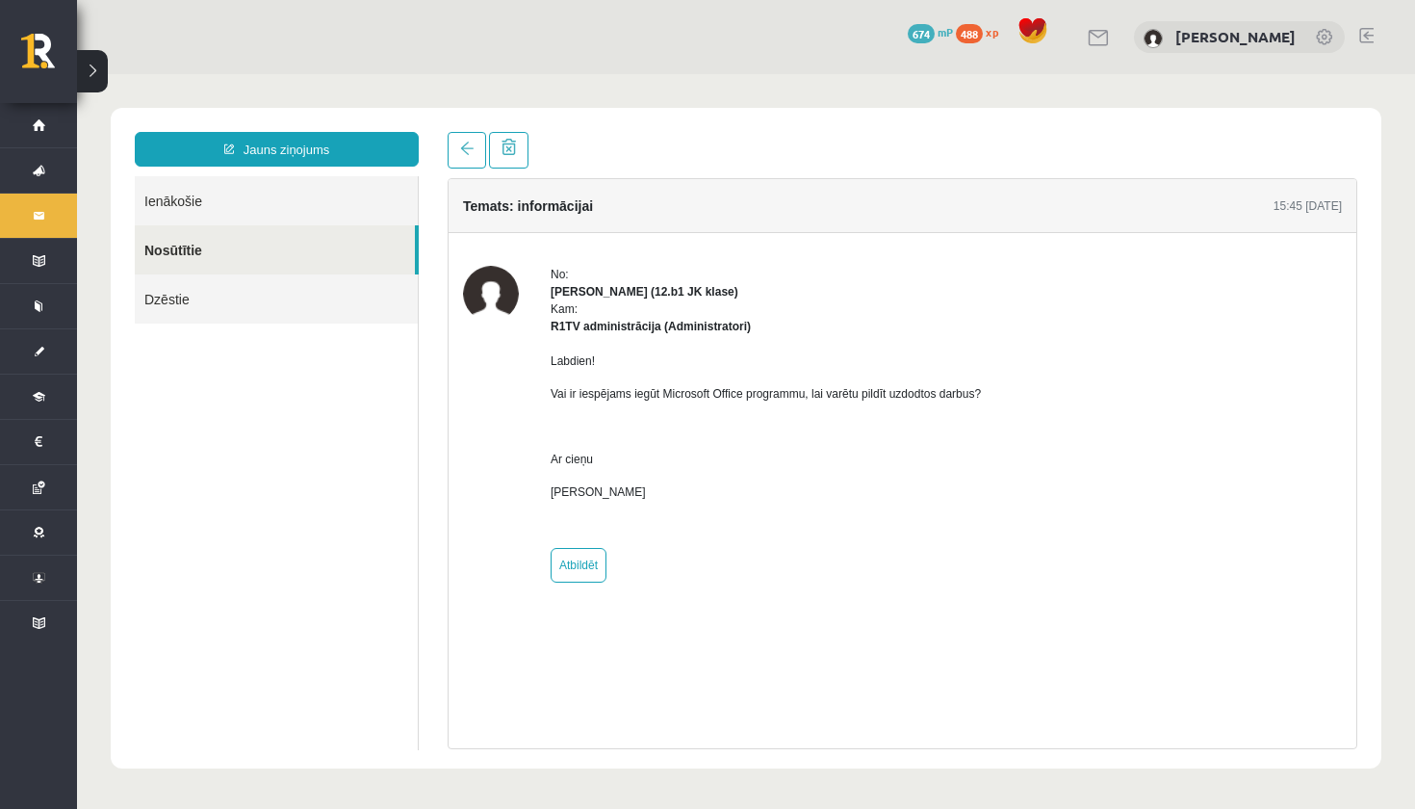
click at [331, 192] on link "Ienākošie" at bounding box center [276, 200] width 283 height 49
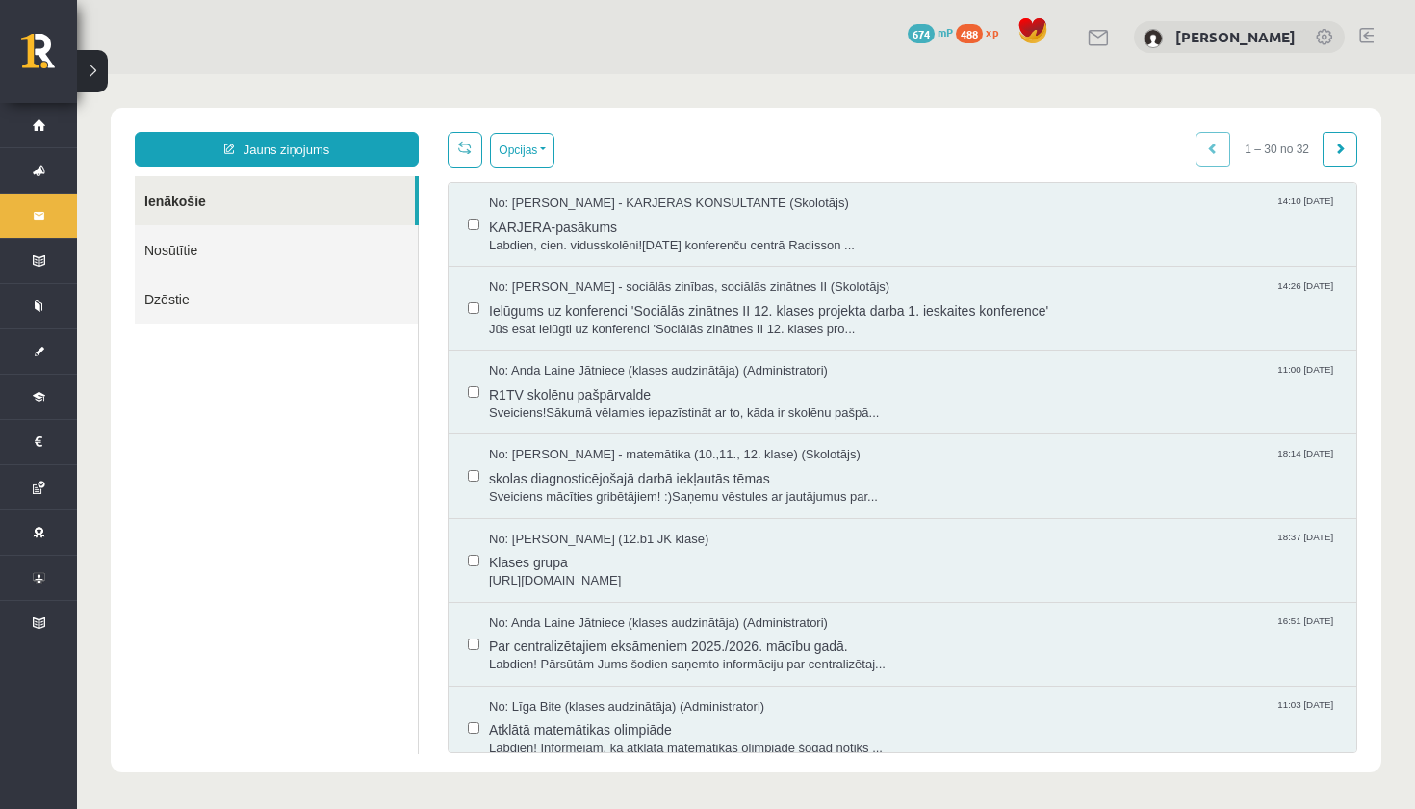
click at [328, 199] on link "Ienākošie" at bounding box center [275, 200] width 280 height 49
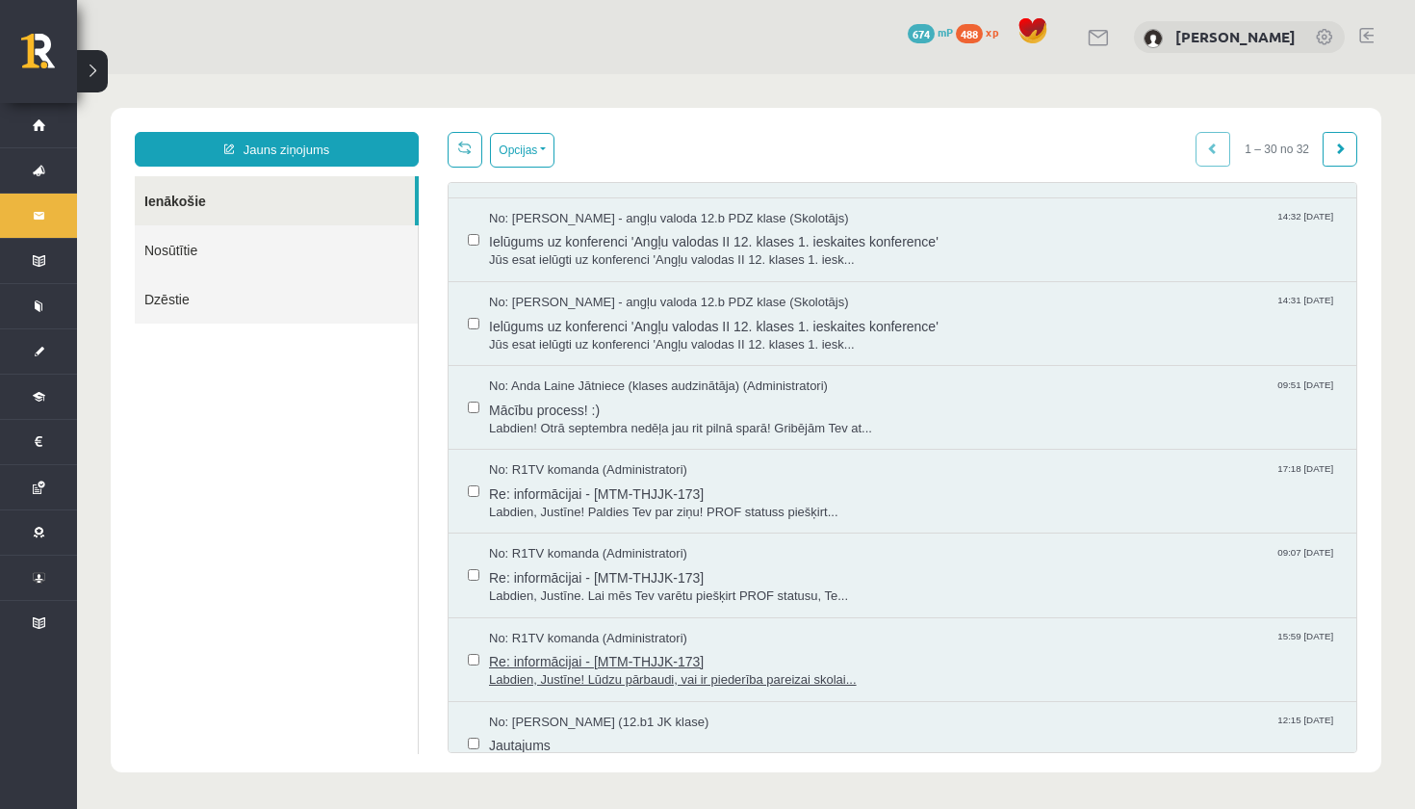
click at [609, 671] on span "Labdien, Justīne! Lūdzu pārbaudi, vai ir piederība pareizai skolai..." at bounding box center [913, 680] width 848 height 18
click at [604, 587] on span "Labdien, Justīne. Lai mēs Tev varētu piešķirt PROF statusu, Te..." at bounding box center [913, 596] width 848 height 18
click at [756, 545] on div "No: R1TV komanda (Administratori) 09:07 04/09/2025" at bounding box center [913, 554] width 848 height 18
click at [625, 503] on span "Labdien, Justīne! Paldies Tev par ziņu! PROF statuss piešķirt..." at bounding box center [913, 512] width 848 height 18
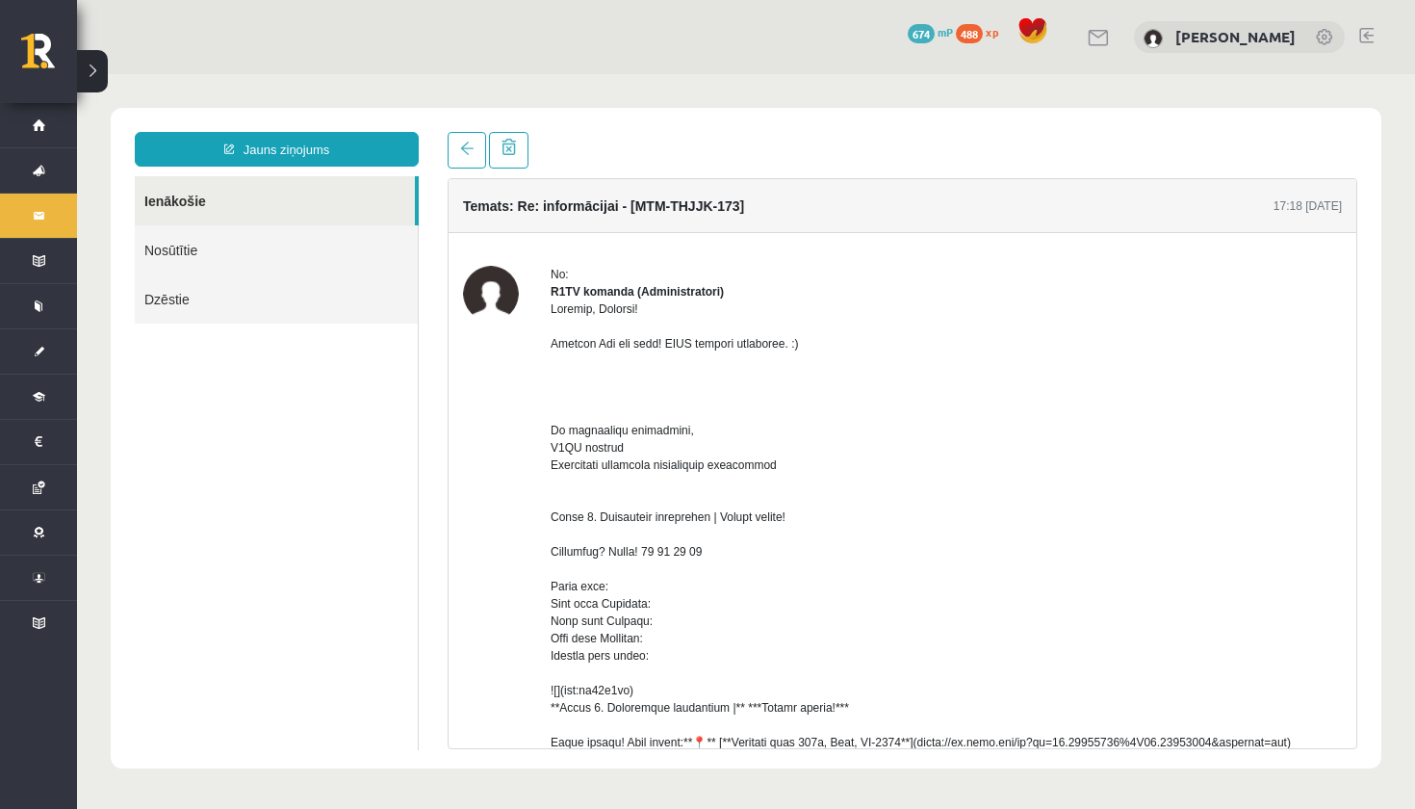
scroll to position [-1, 0]
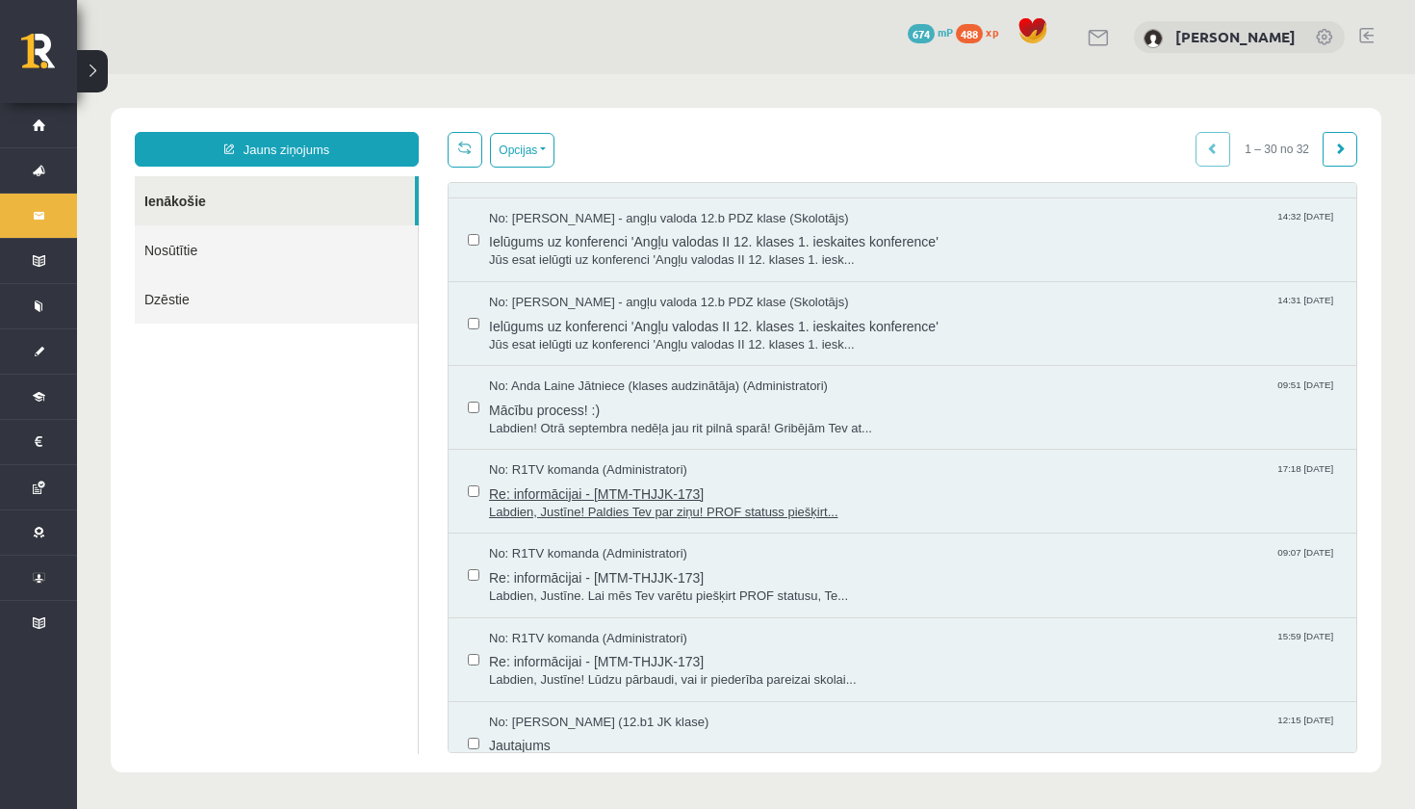
click at [639, 503] on span "Labdien, Justīne! Paldies Tev par ziņu! PROF statuss piešķirt..." at bounding box center [913, 512] width 848 height 18
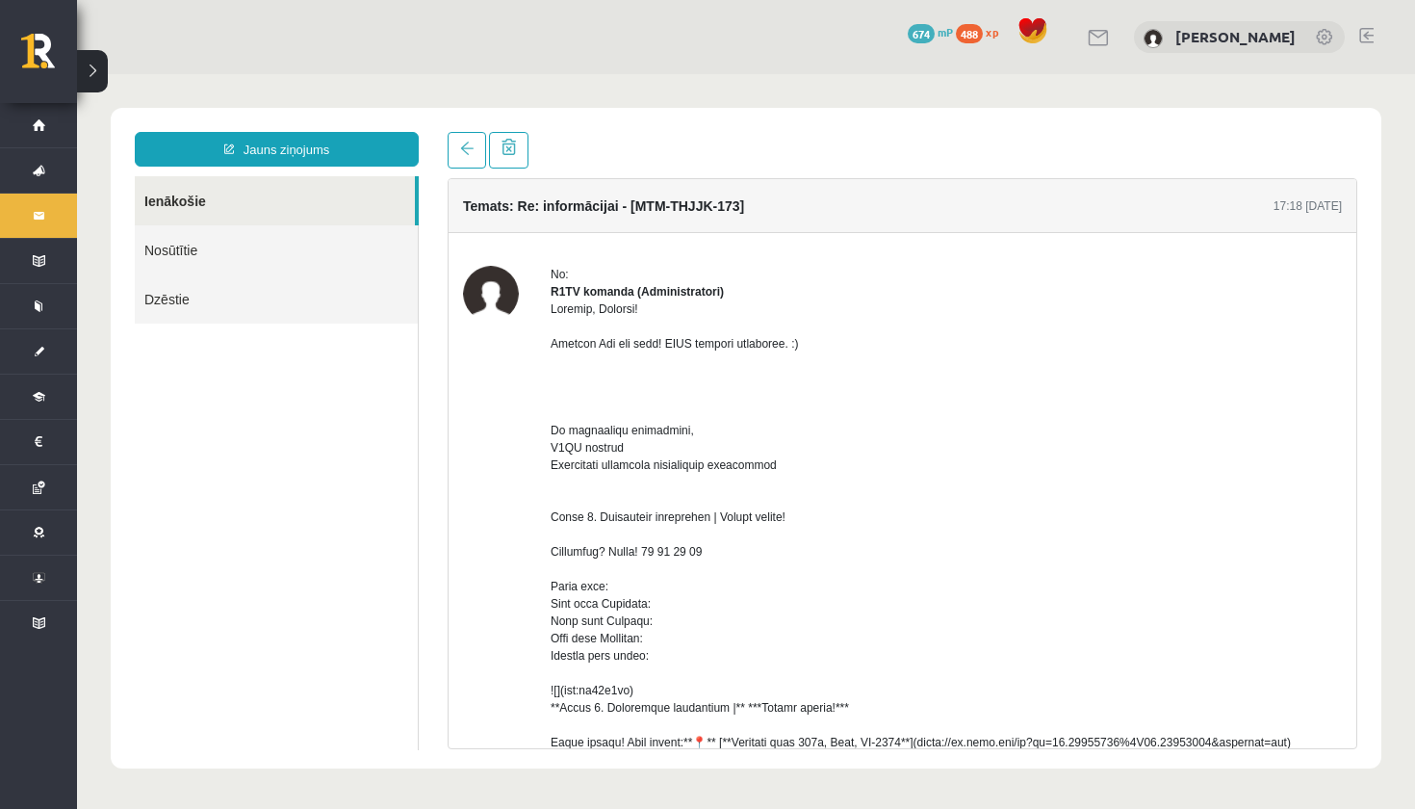
click at [235, 248] on link "Nosūtītie" at bounding box center [276, 249] width 283 height 49
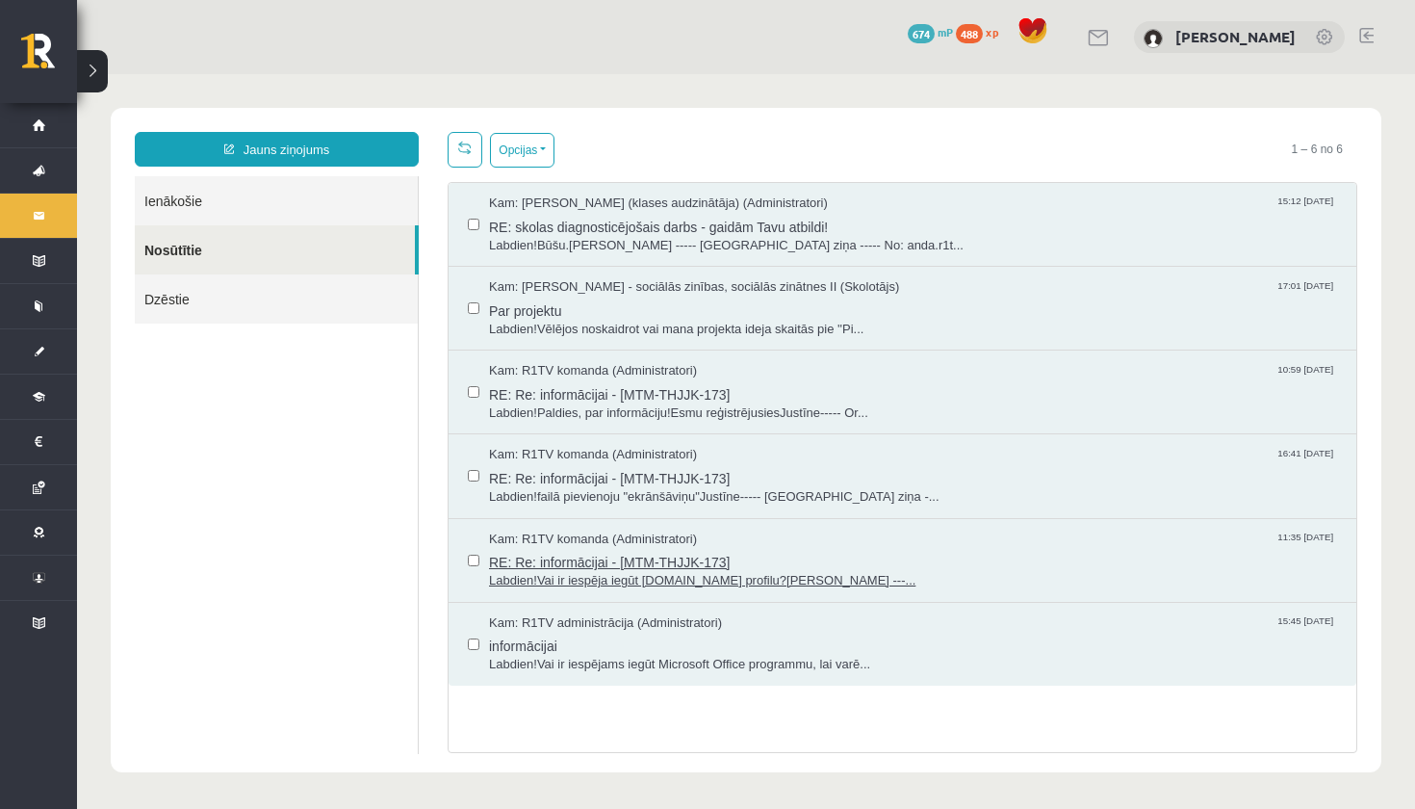
scroll to position [0, 0]
click at [629, 623] on span "Kam: R1TV administrācija (Administratori)" at bounding box center [605, 623] width 233 height 18
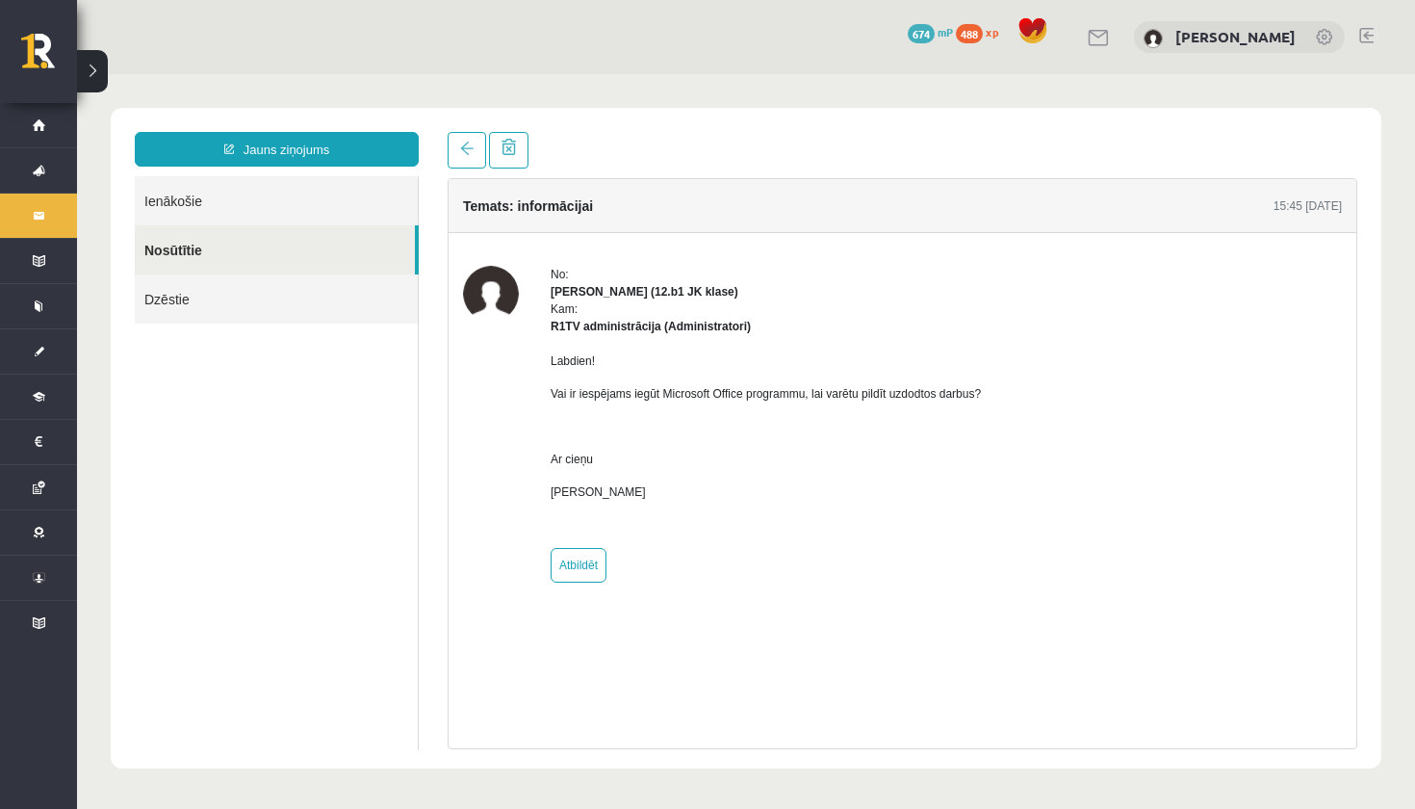
click at [329, 244] on link "Nosūtītie" at bounding box center [275, 249] width 280 height 49
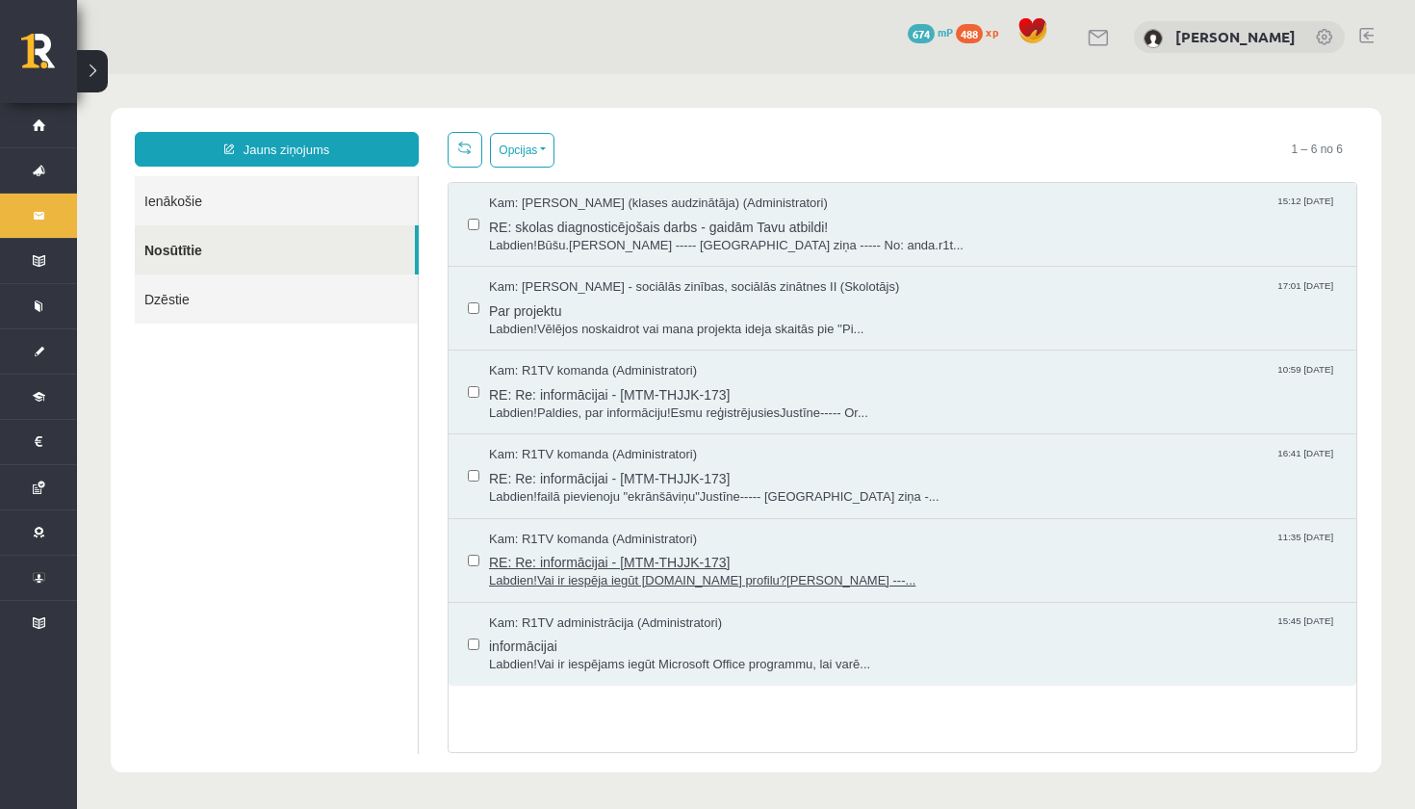
click at [640, 552] on span "RE: Re: informācijai - [MTM-THJJK-173]" at bounding box center [913, 560] width 848 height 24
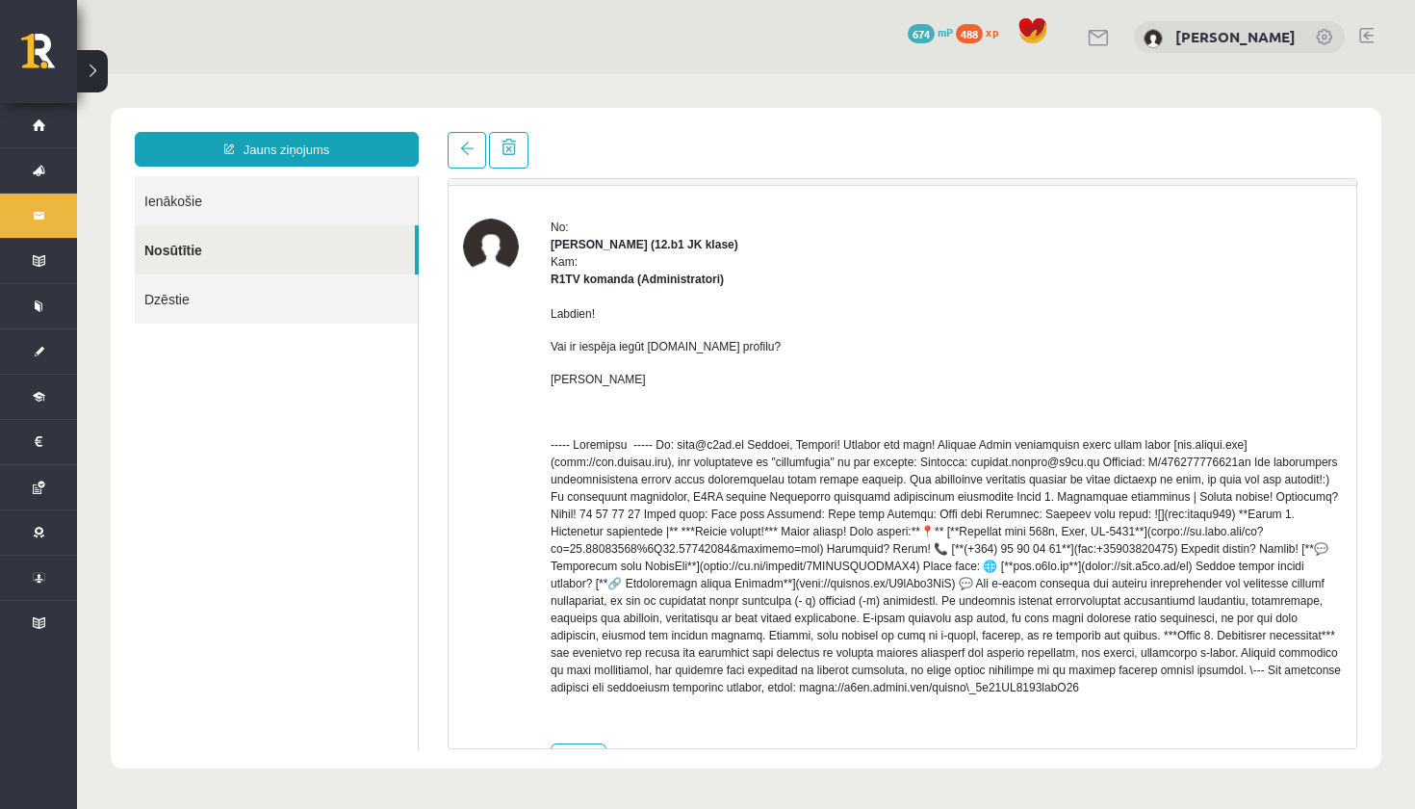
scroll to position [59, 0]
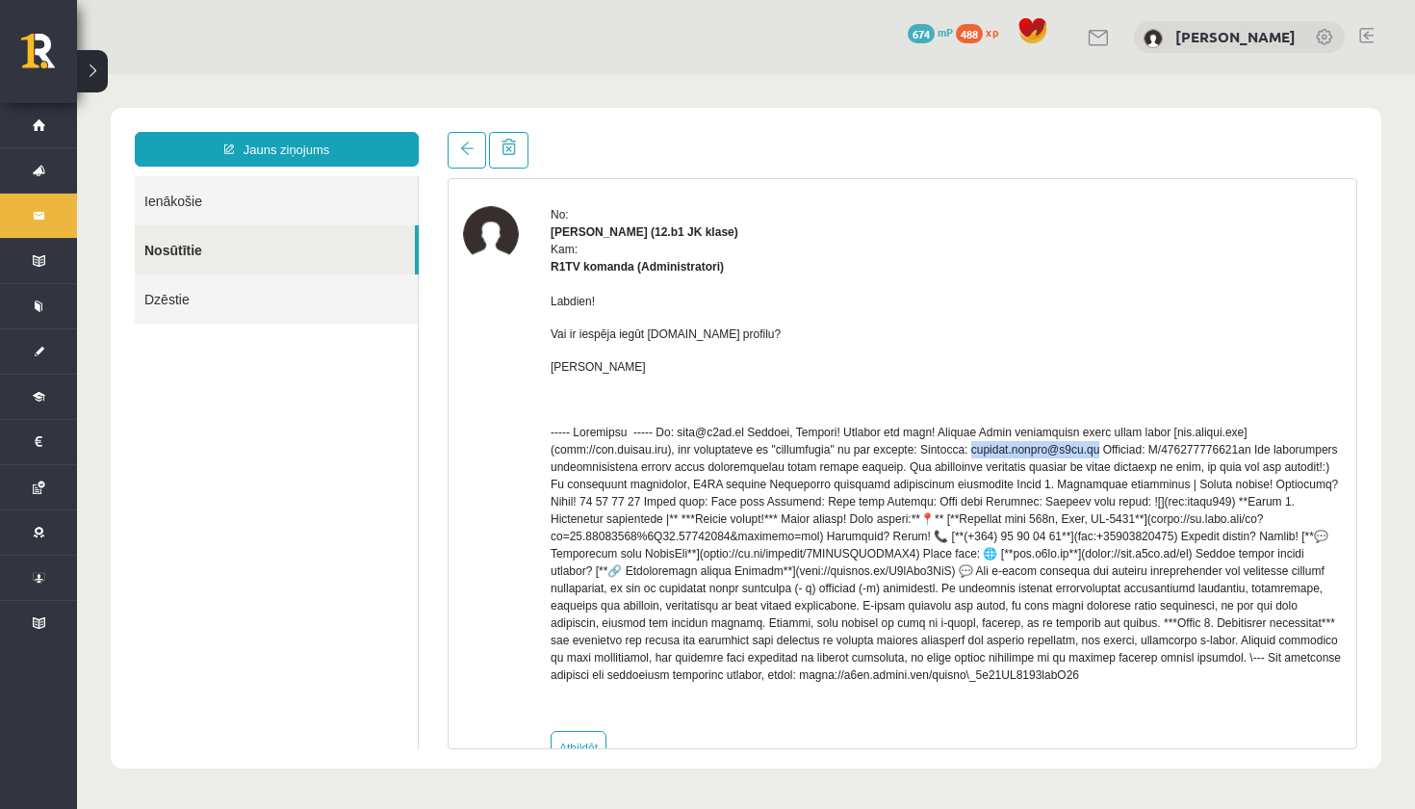
drag, startPoint x: 998, startPoint y: 453, endPoint x: 1113, endPoint y: 450, distance: 114.6
click at [1113, 450] on p at bounding box center [946, 554] width 791 height 260
drag, startPoint x: 1178, startPoint y: 448, endPoint x: 1285, endPoint y: 451, distance: 106.9
click at [1285, 451] on p at bounding box center [946, 554] width 791 height 260
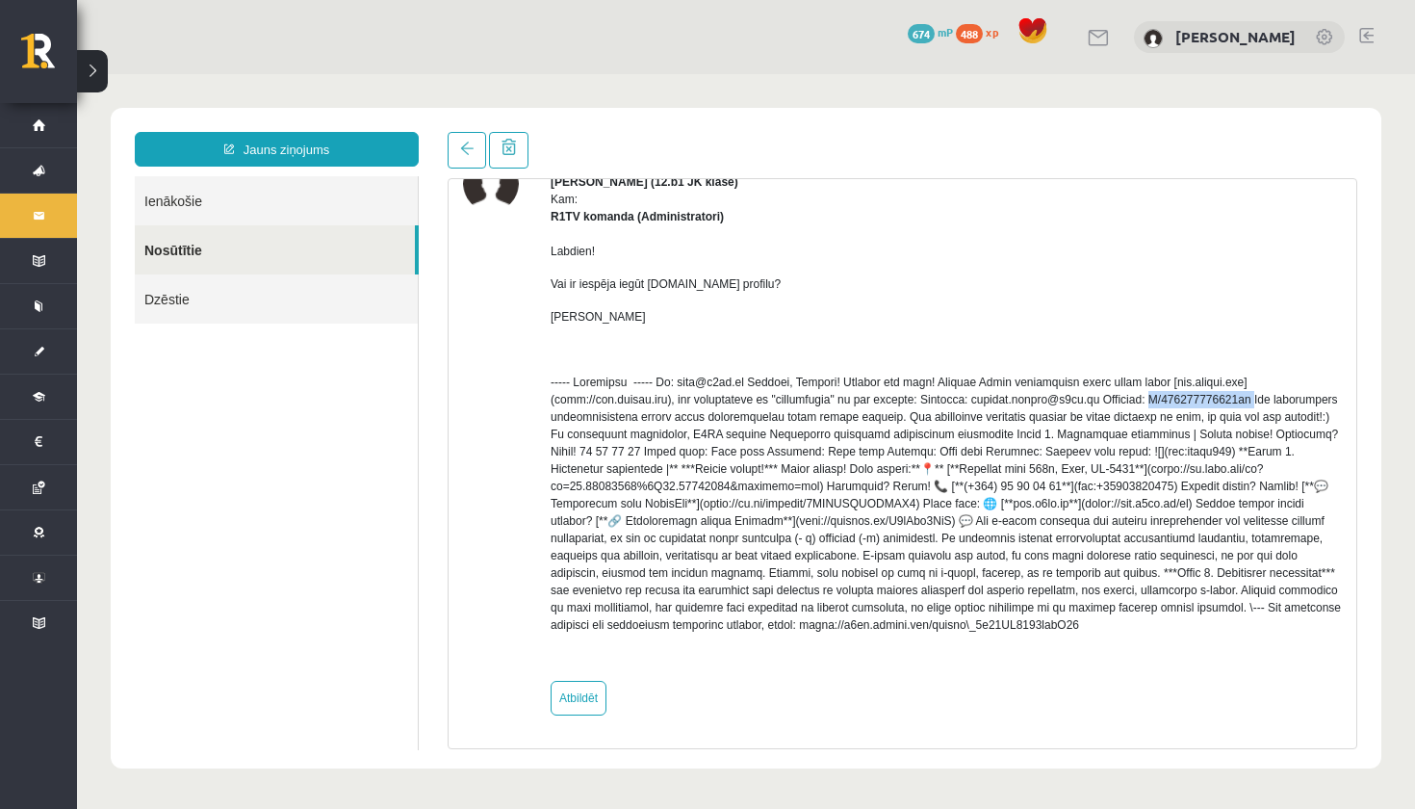
scroll to position [127, 0]
click at [712, 373] on p at bounding box center [946, 503] width 791 height 260
click at [1001, 380] on p at bounding box center [946, 503] width 791 height 260
drag, startPoint x: 1000, startPoint y: 380, endPoint x: 1108, endPoint y: 385, distance: 107.9
click at [1111, 385] on p at bounding box center [946, 503] width 791 height 260
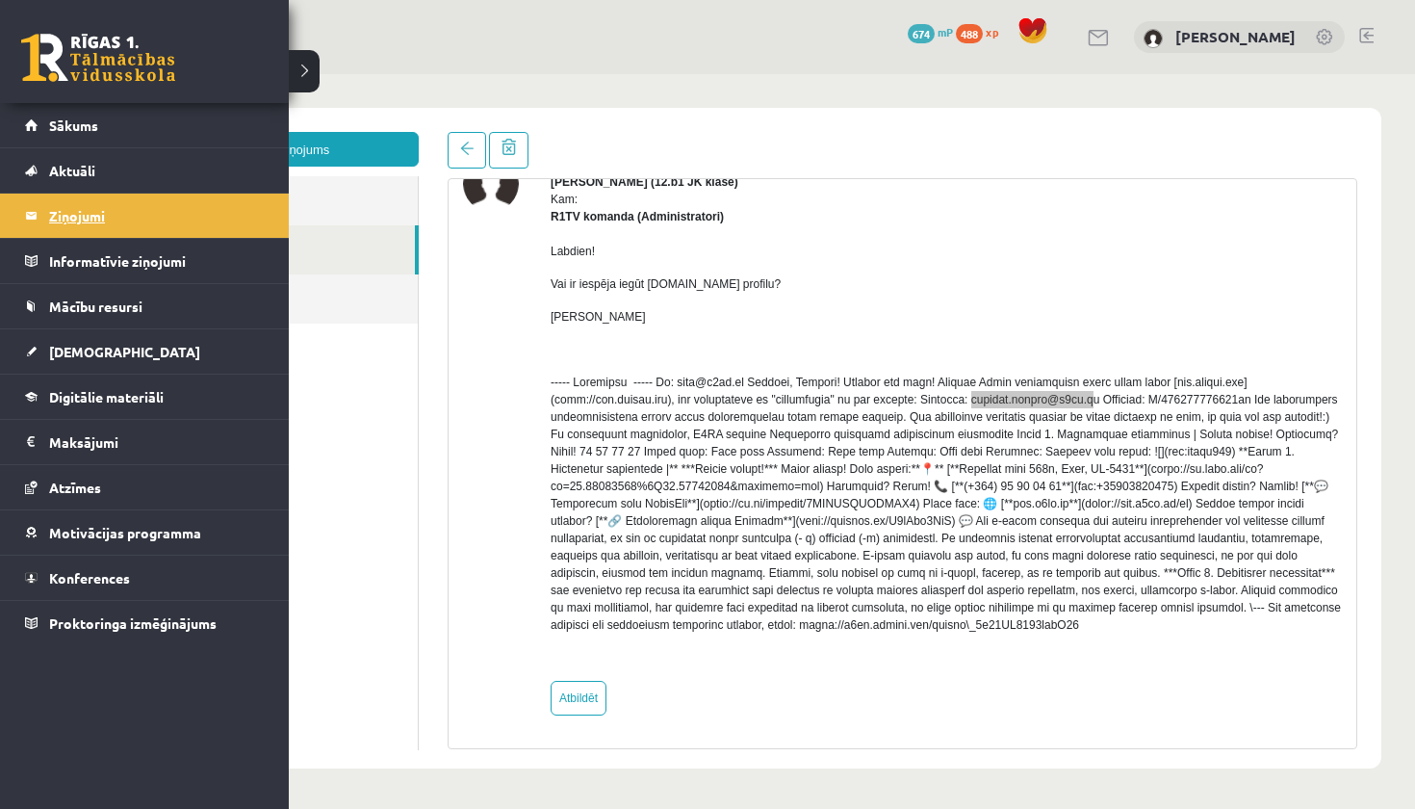
click at [59, 223] on legend "Ziņojumi 0" at bounding box center [157, 215] width 216 height 44
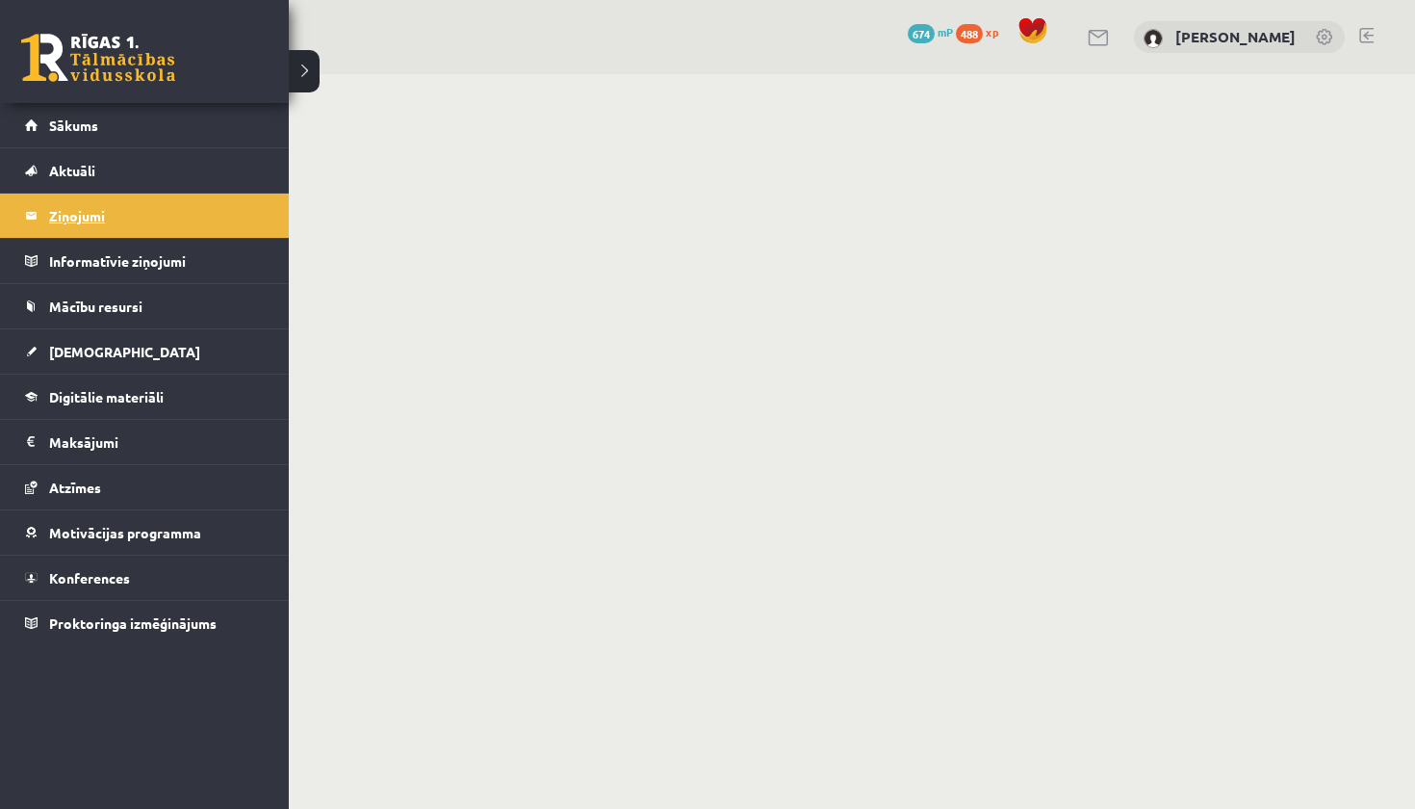
click at [71, 222] on legend "Ziņojumi 0" at bounding box center [157, 215] width 216 height 44
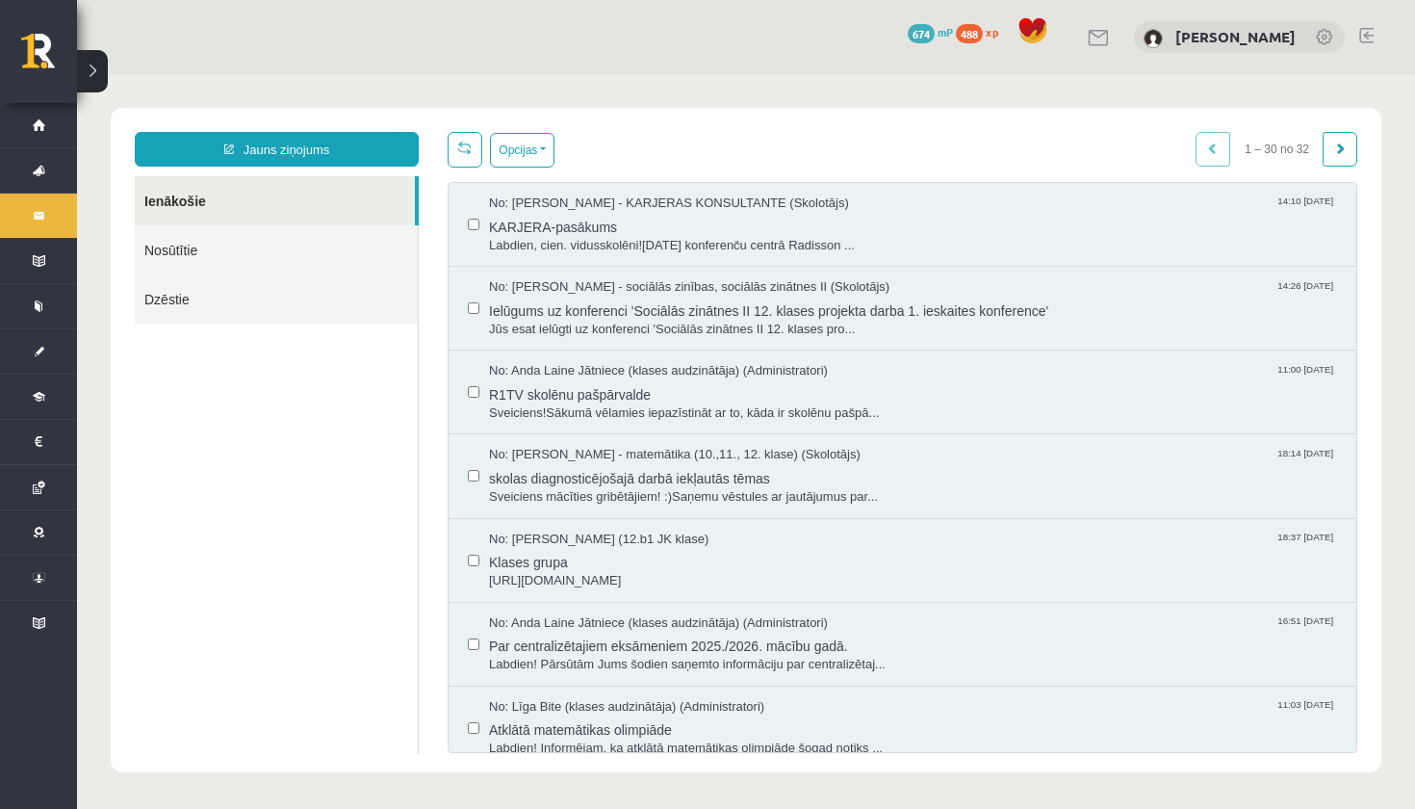
scroll to position [0, 0]
click at [306, 208] on link "Ienākošie" at bounding box center [275, 200] width 280 height 49
click at [349, 303] on link "Dzēstie" at bounding box center [276, 298] width 283 height 49
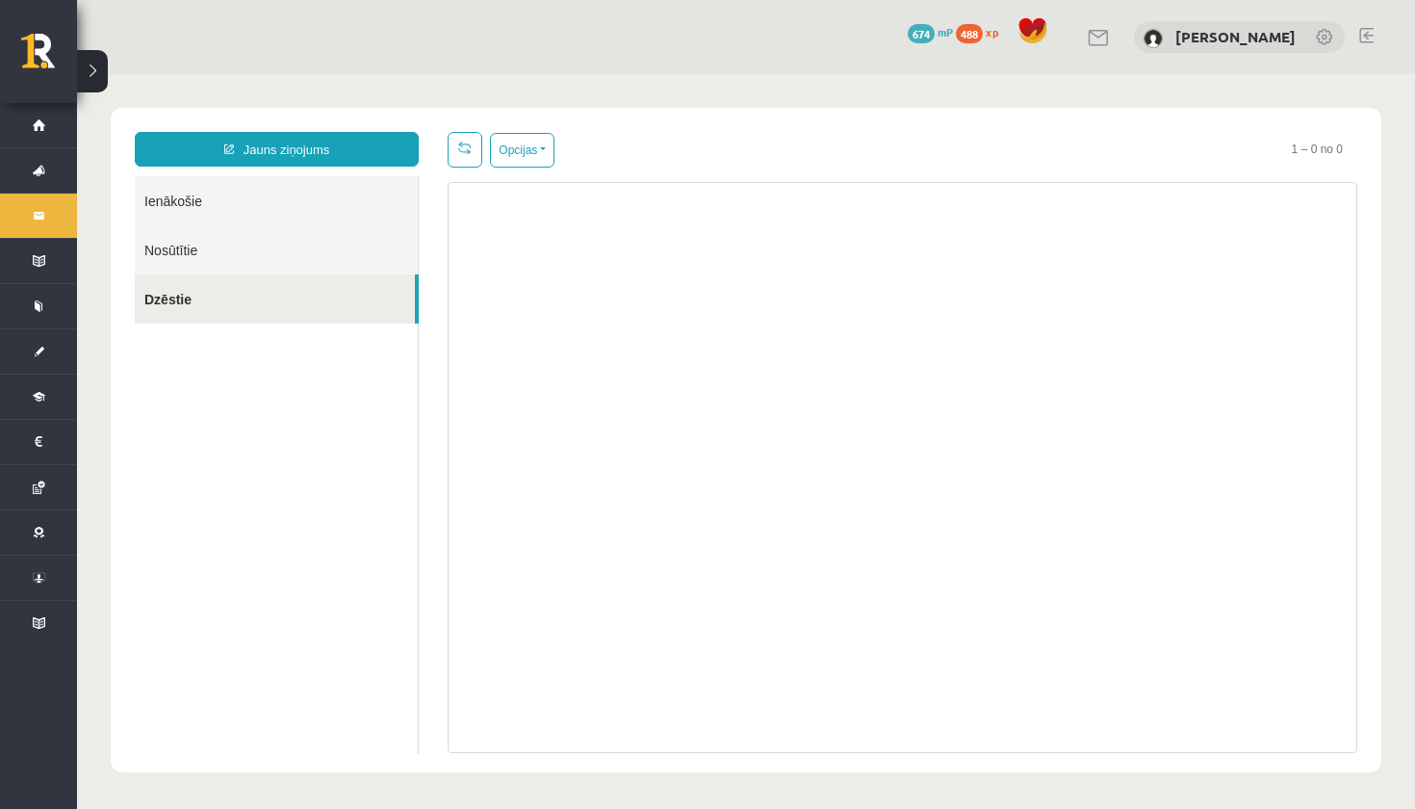
click at [355, 270] on link "Nosūtītie" at bounding box center [276, 249] width 283 height 49
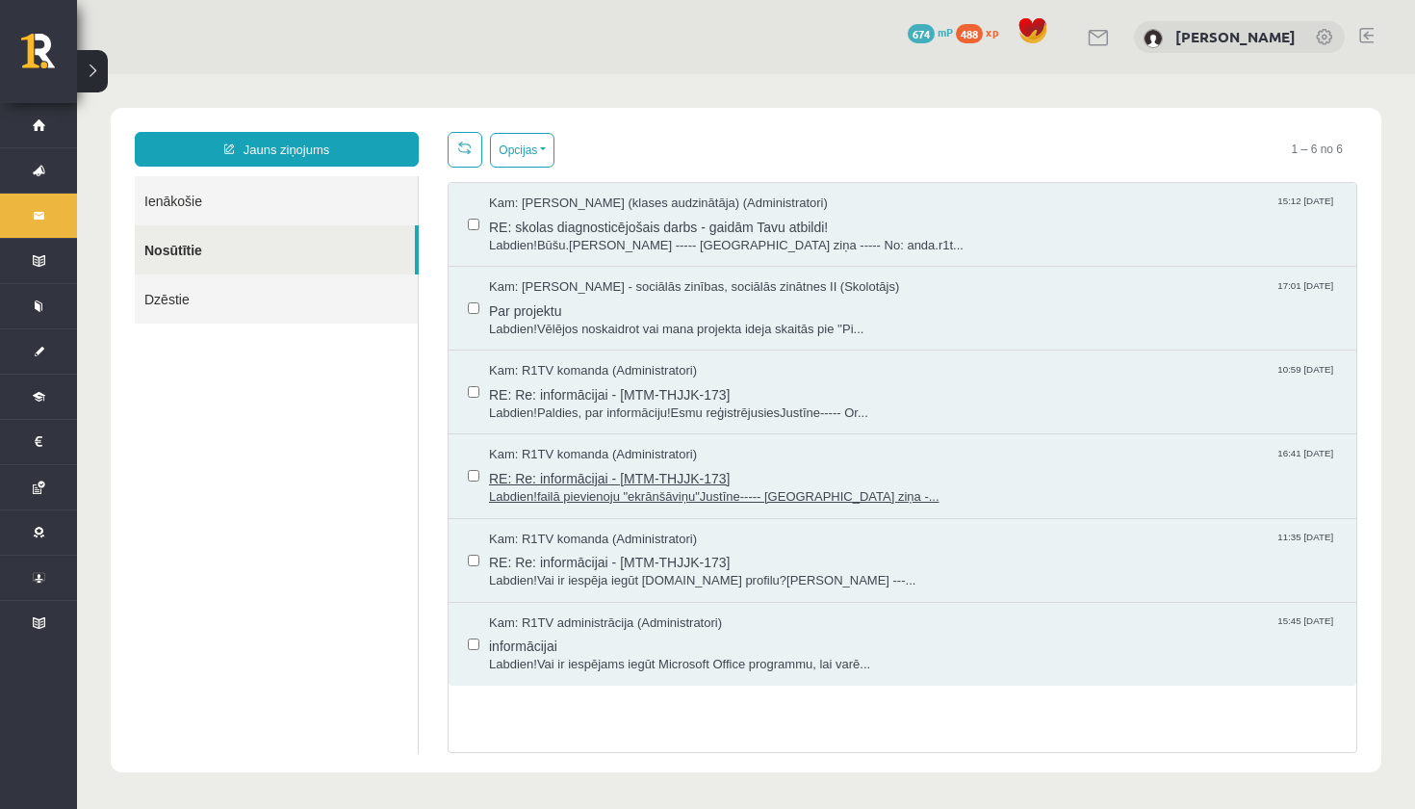
click at [725, 498] on span "Labdien!failā pievienoju "ekrānšāviņu"Justīne----- Oriģinālā ziņa -..." at bounding box center [913, 497] width 848 height 18
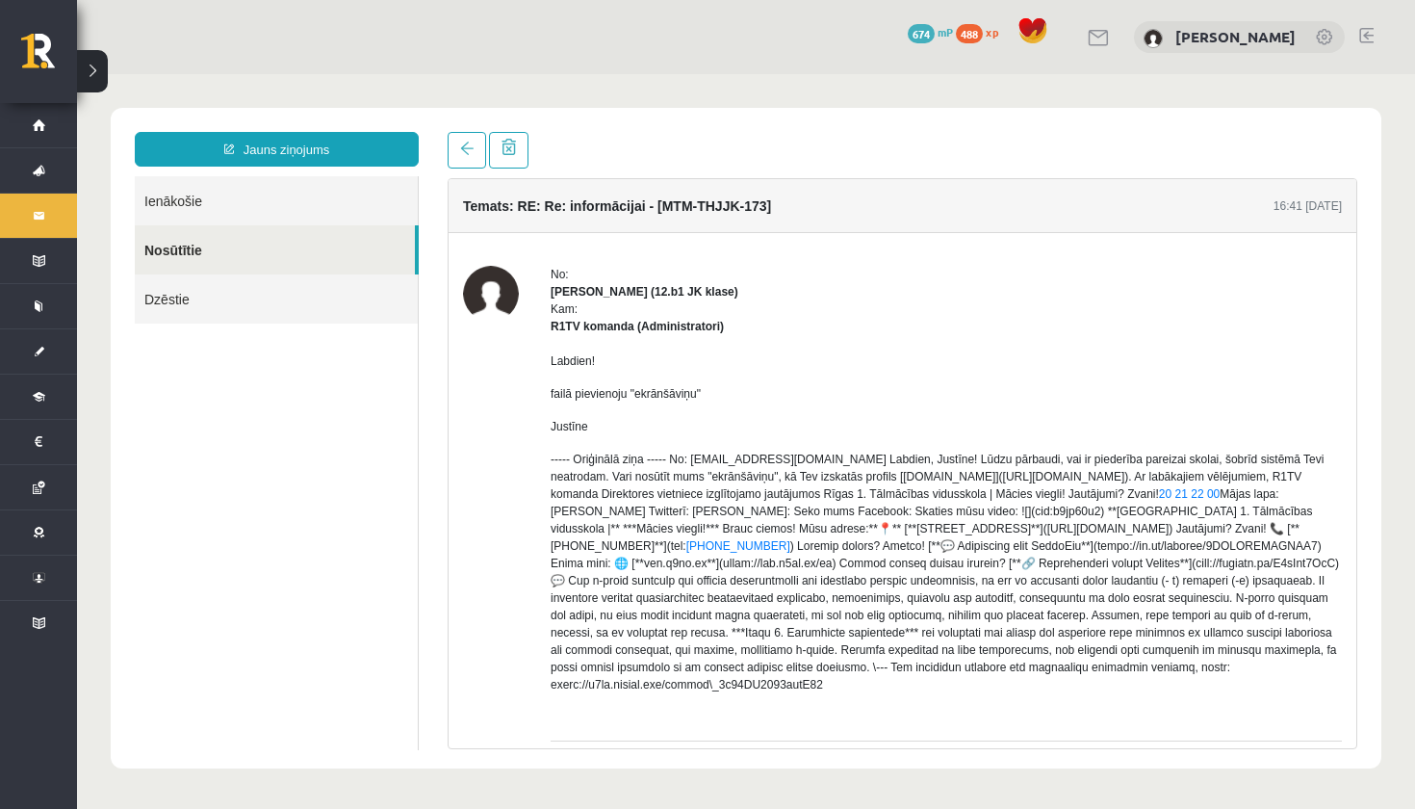
click at [283, 249] on link "Nosūtītie" at bounding box center [275, 249] width 280 height 49
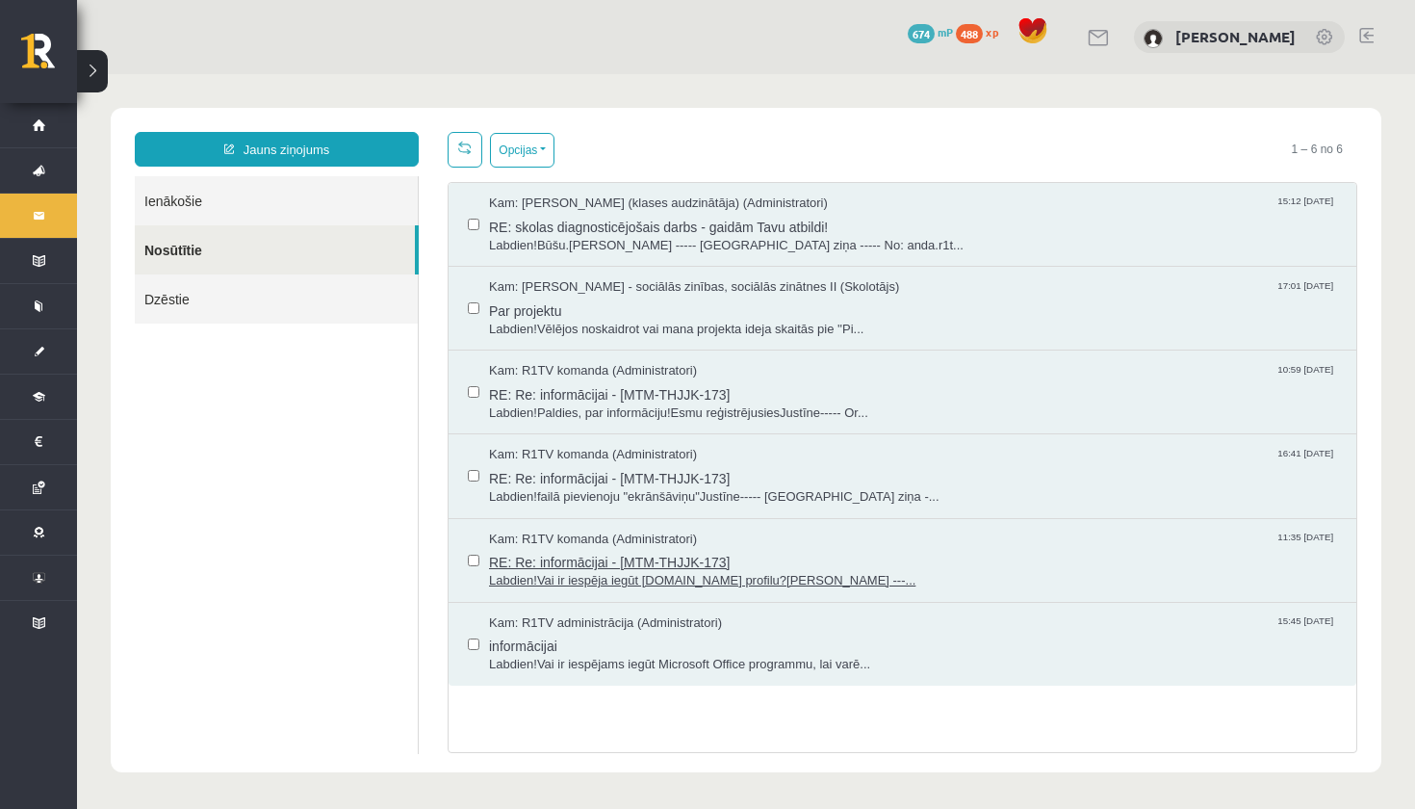
click at [591, 538] on span "Kam: R1TV komanda (Administratori)" at bounding box center [593, 539] width 208 height 18
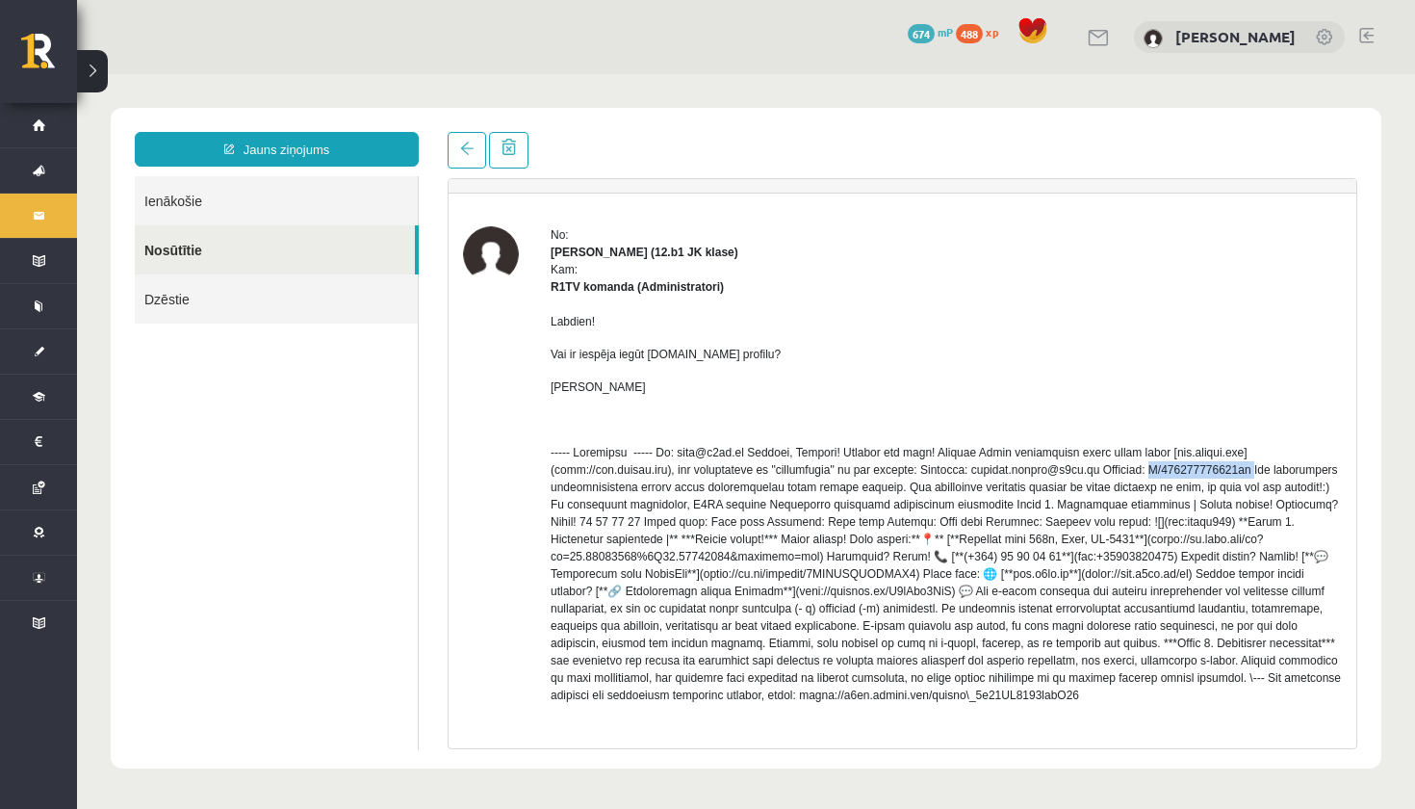
drag, startPoint x: 1179, startPoint y: 471, endPoint x: 1285, endPoint y: 474, distance: 105.9
click at [1285, 474] on p at bounding box center [946, 574] width 791 height 260
click at [360, 431] on ul "Ienākošie Nosūtītie Dzēstie" at bounding box center [277, 463] width 284 height 574
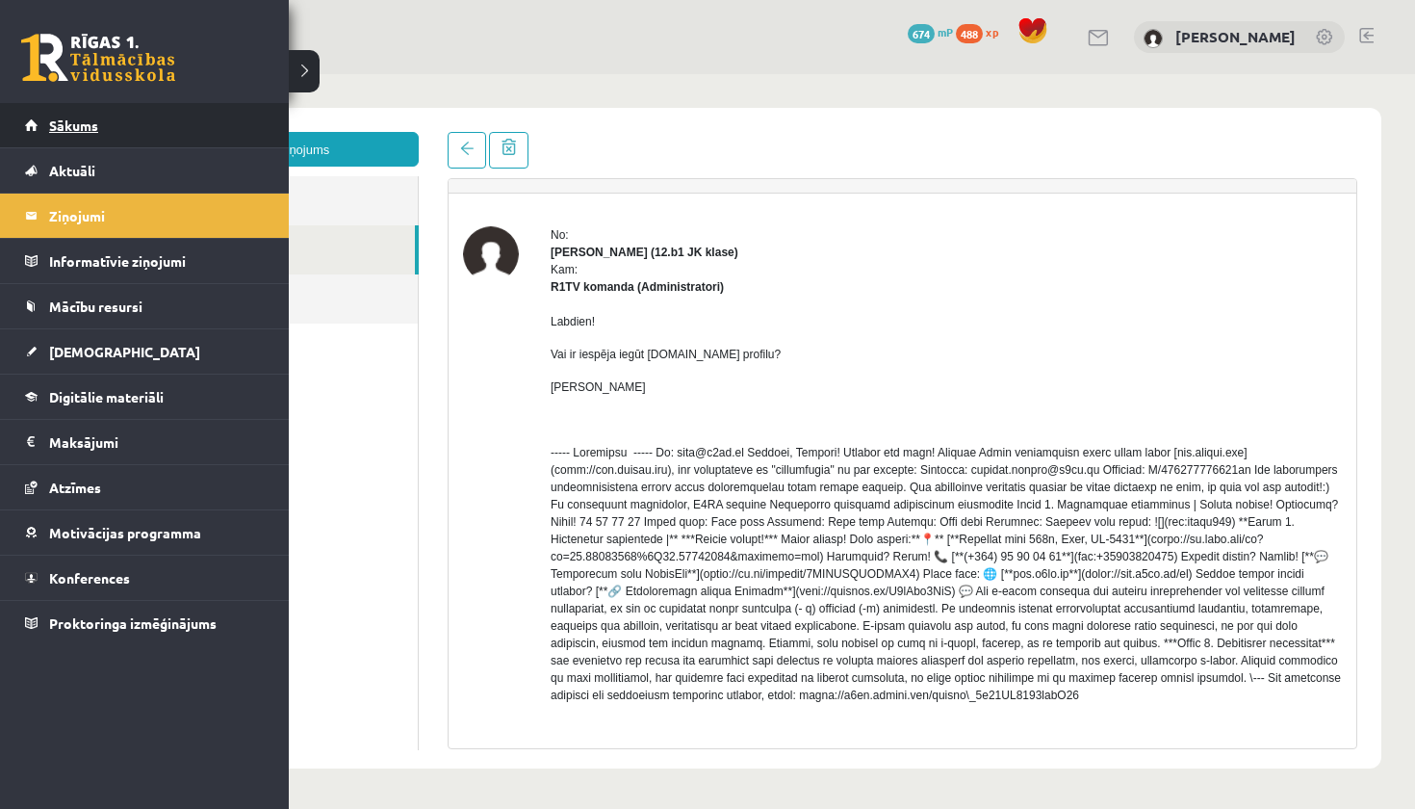
click at [48, 121] on link "Sākums" at bounding box center [145, 125] width 240 height 44
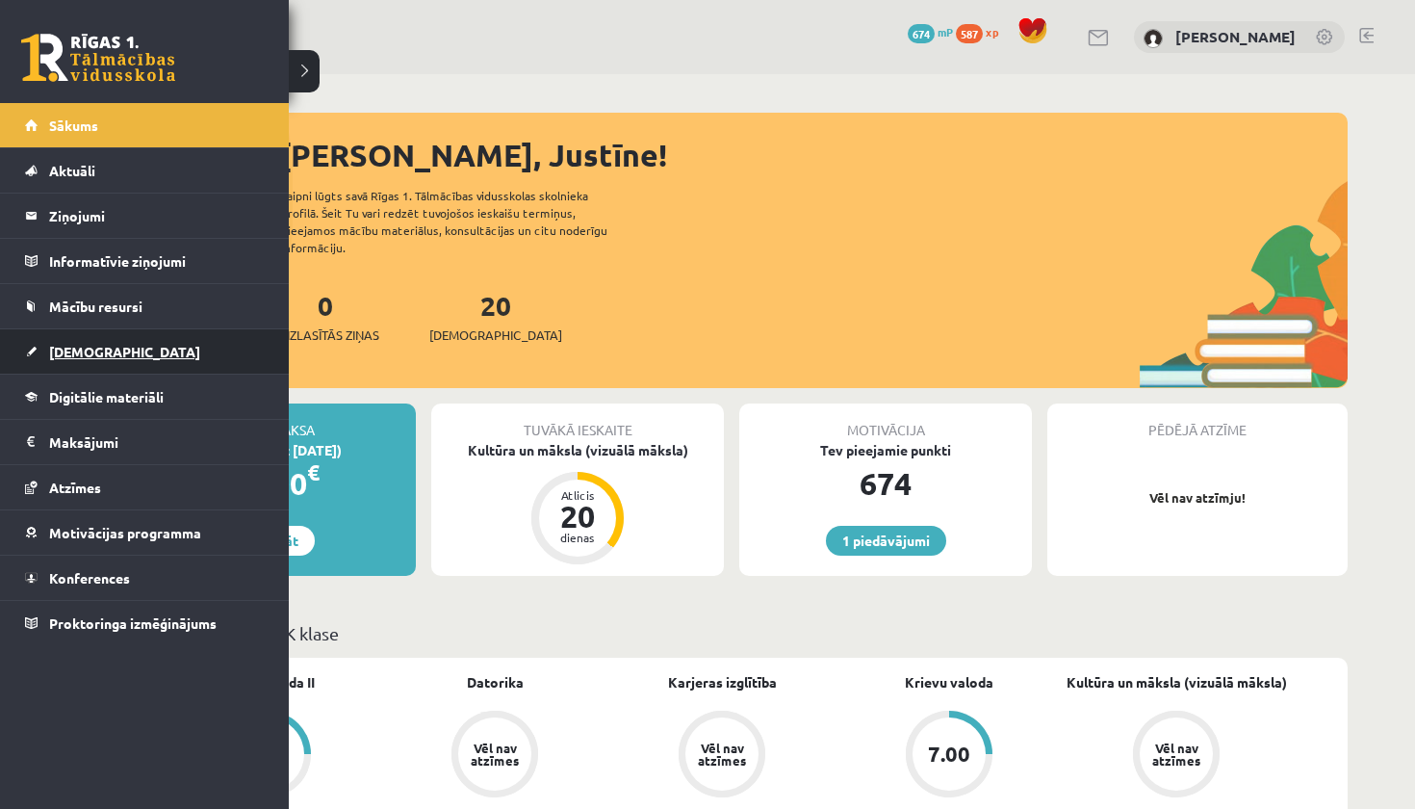
click at [55, 354] on span "[DEMOGRAPHIC_DATA]" at bounding box center [124, 351] width 151 height 17
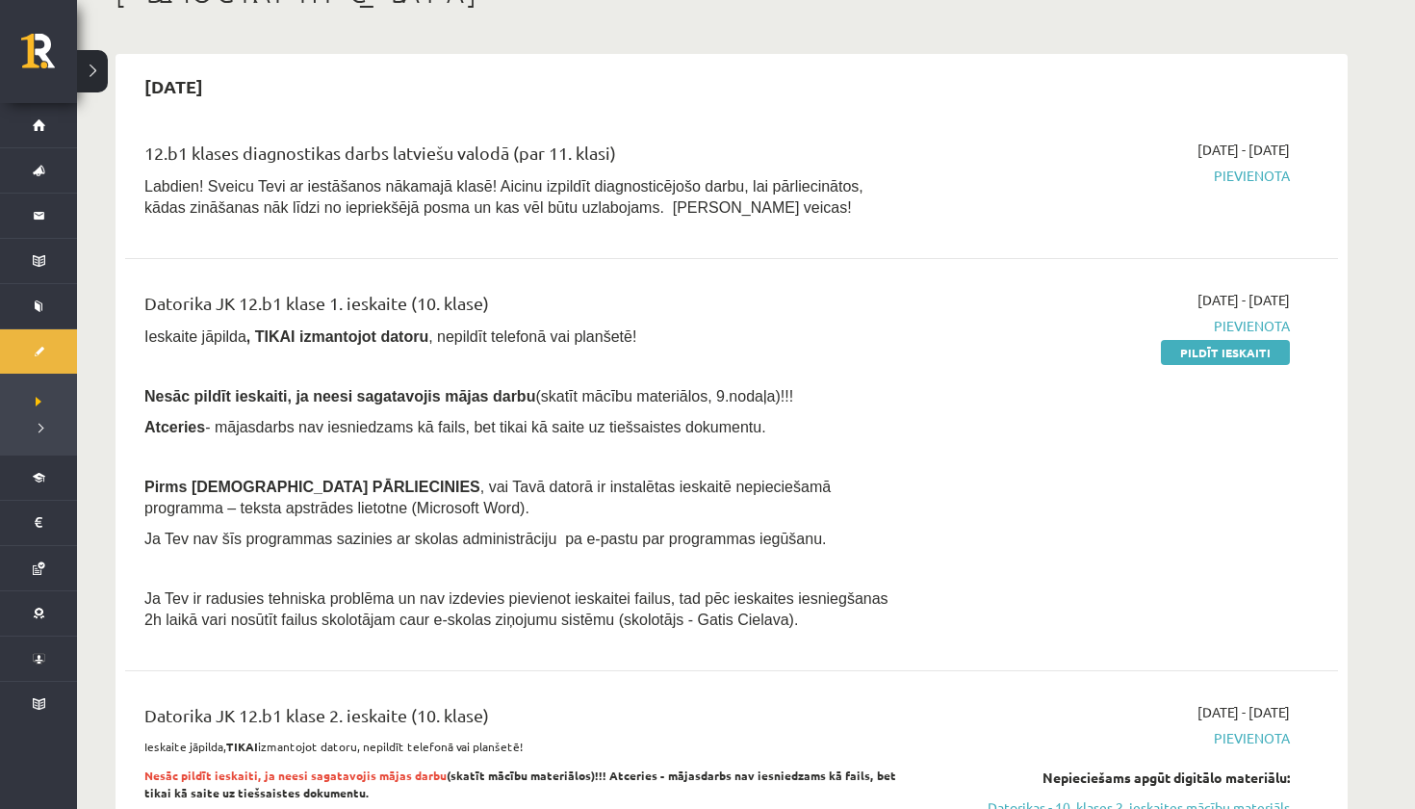
scroll to position [138, 0]
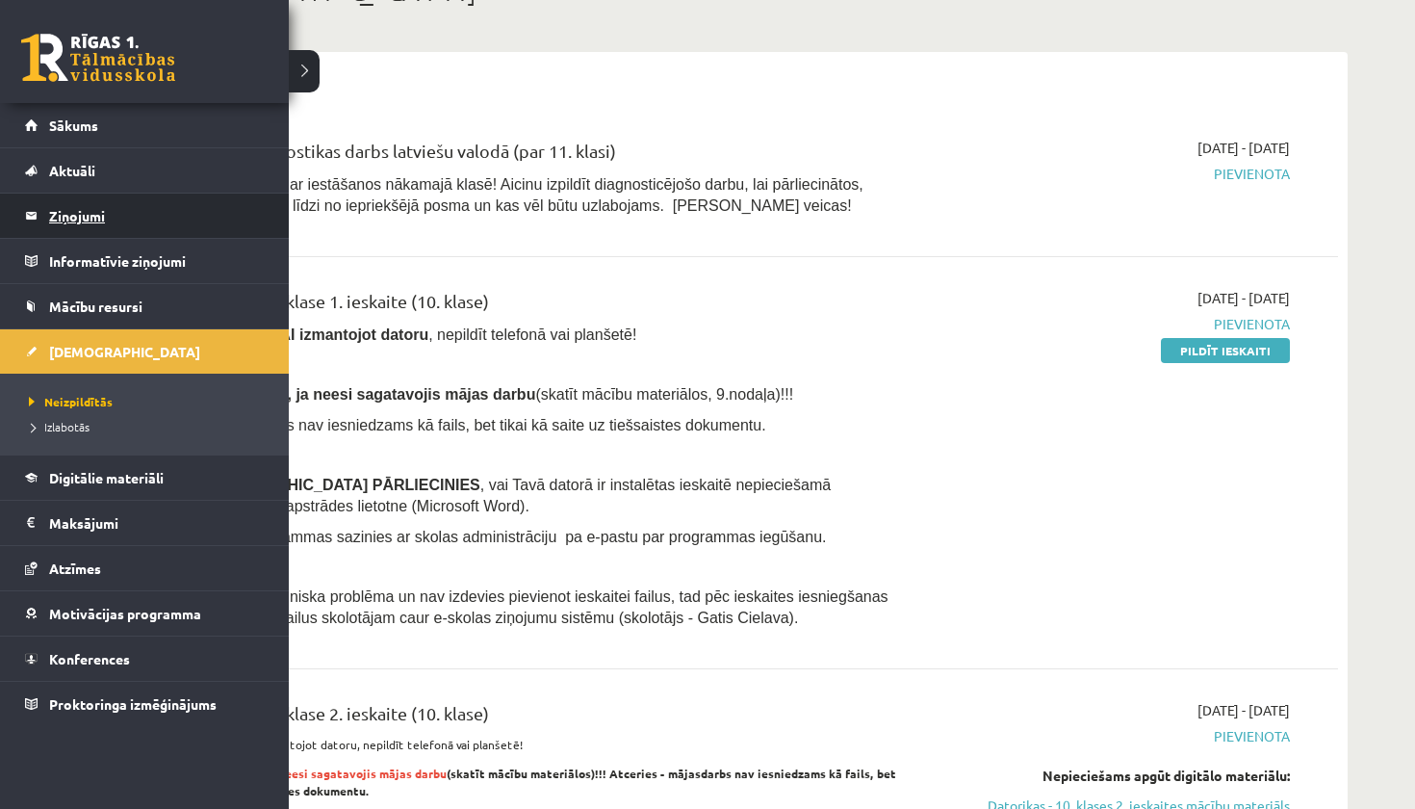
click at [98, 212] on legend "Ziņojumi 0" at bounding box center [157, 215] width 216 height 44
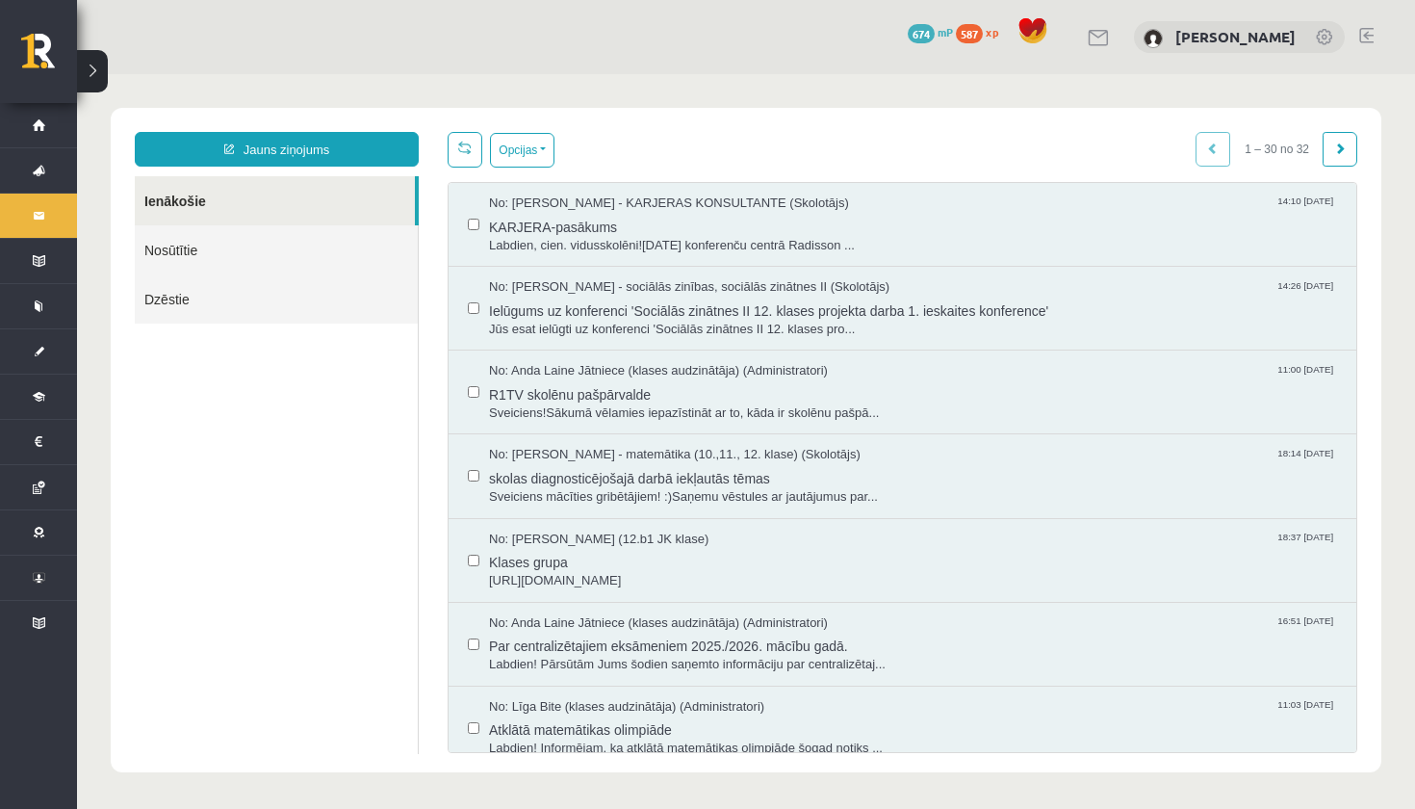
click at [333, 269] on link "Nosūtītie" at bounding box center [276, 249] width 283 height 49
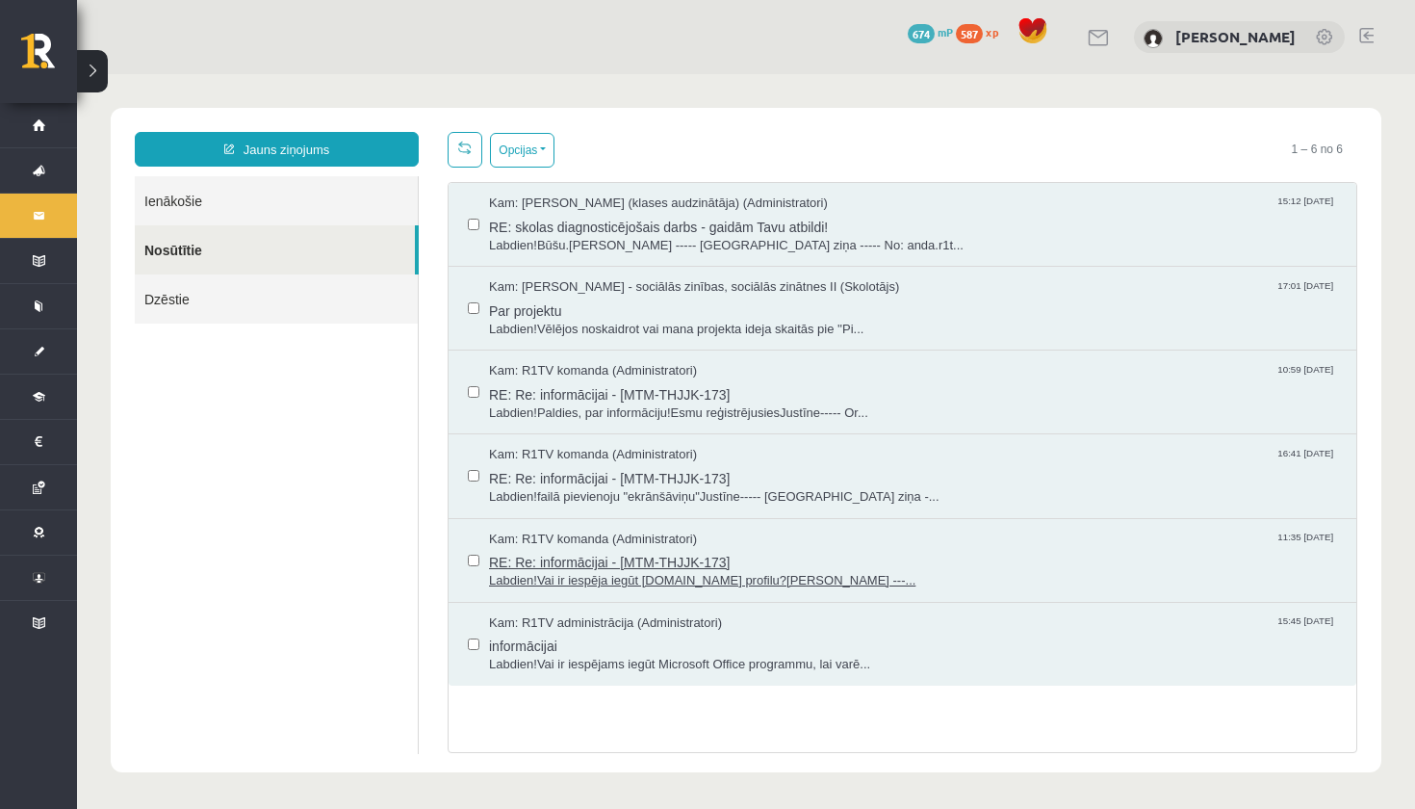
click at [635, 548] on span "RE: Re: informācijai - [MTM-THJJK-173]" at bounding box center [913, 560] width 848 height 24
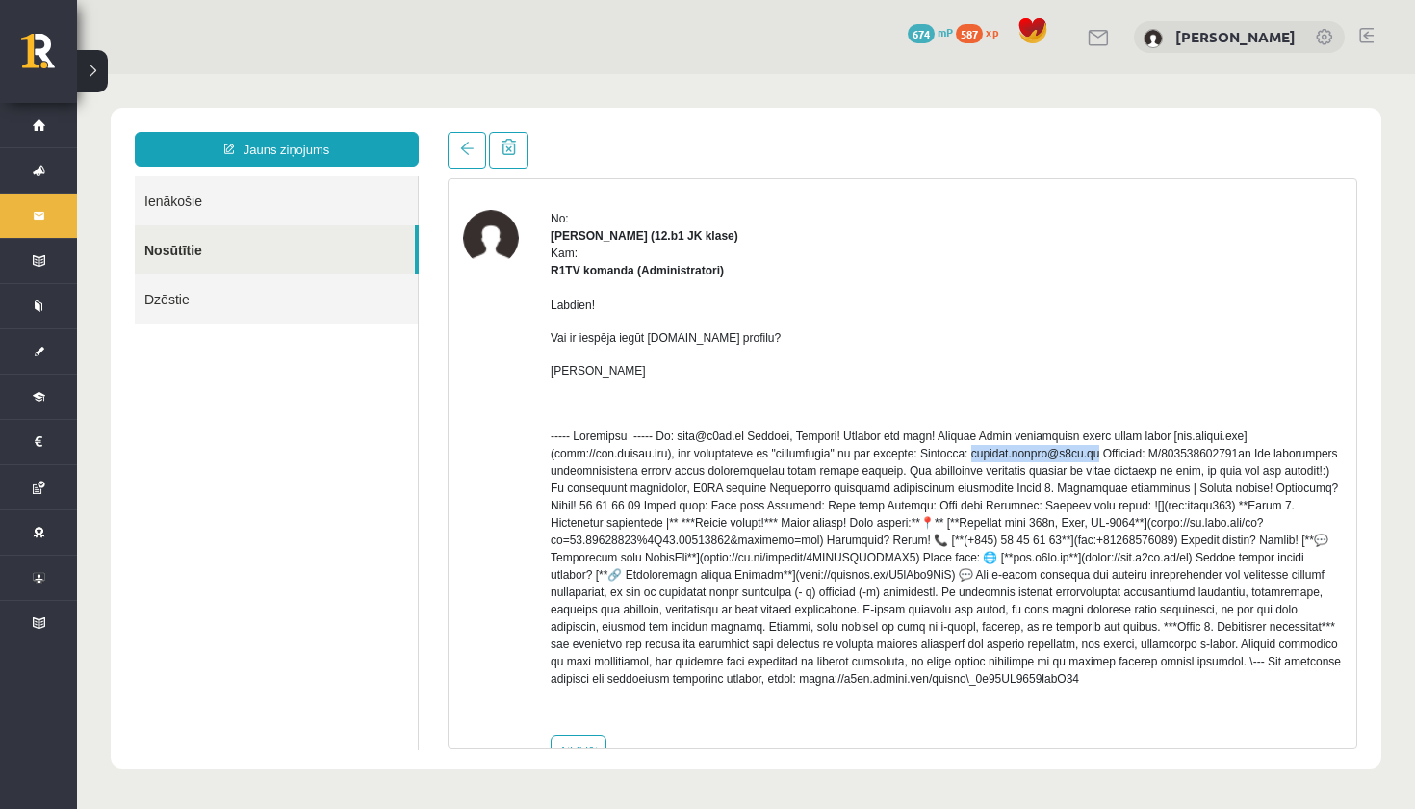
drag, startPoint x: 999, startPoint y: 451, endPoint x: 1115, endPoint y: 450, distance: 115.5
click at [1115, 450] on p at bounding box center [946, 557] width 791 height 260
copy p "justine.everte@r1tv.lv"
drag, startPoint x: 1181, startPoint y: 453, endPoint x: 1283, endPoint y: 457, distance: 102.1
click at [1283, 457] on p at bounding box center [946, 557] width 791 height 260
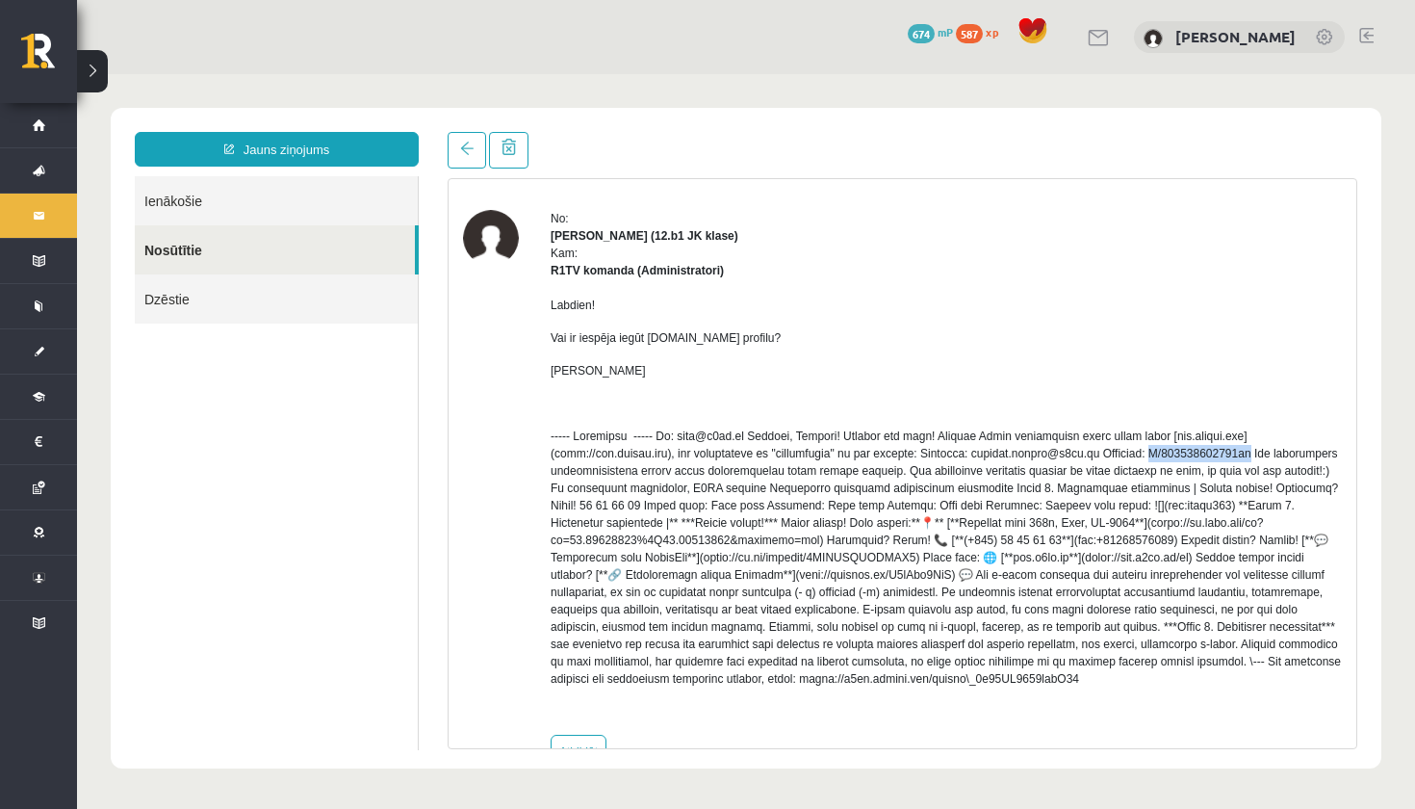
copy p "H/279977013123us"
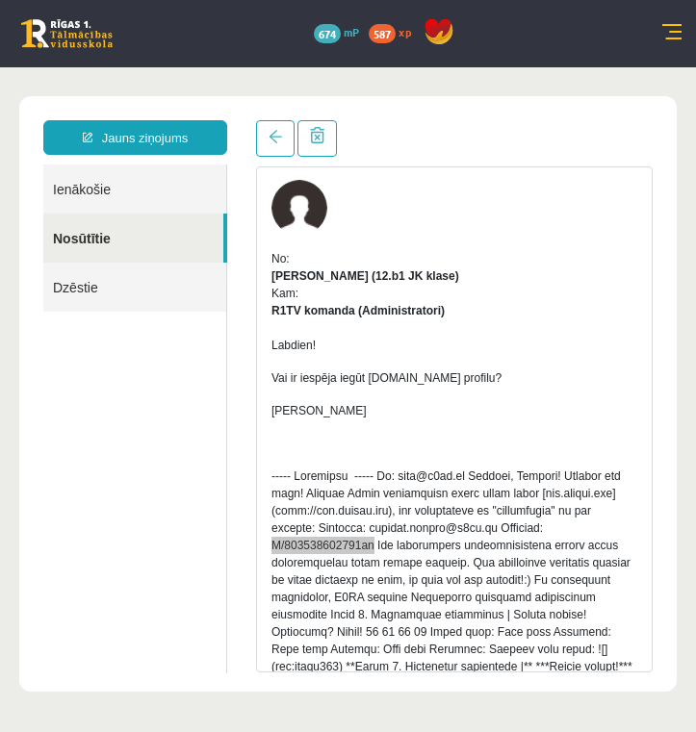
click at [76, 42] on link at bounding box center [66, 33] width 91 height 29
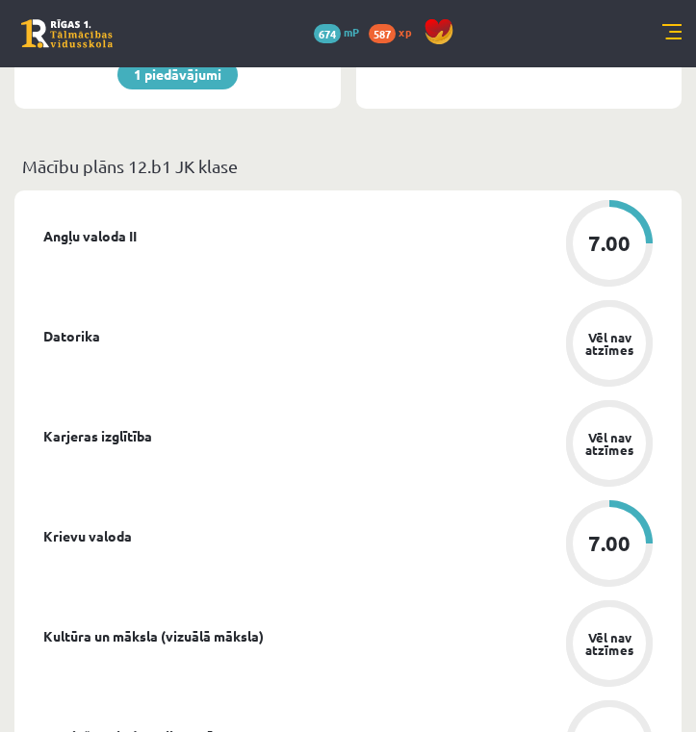
scroll to position [655, 0]
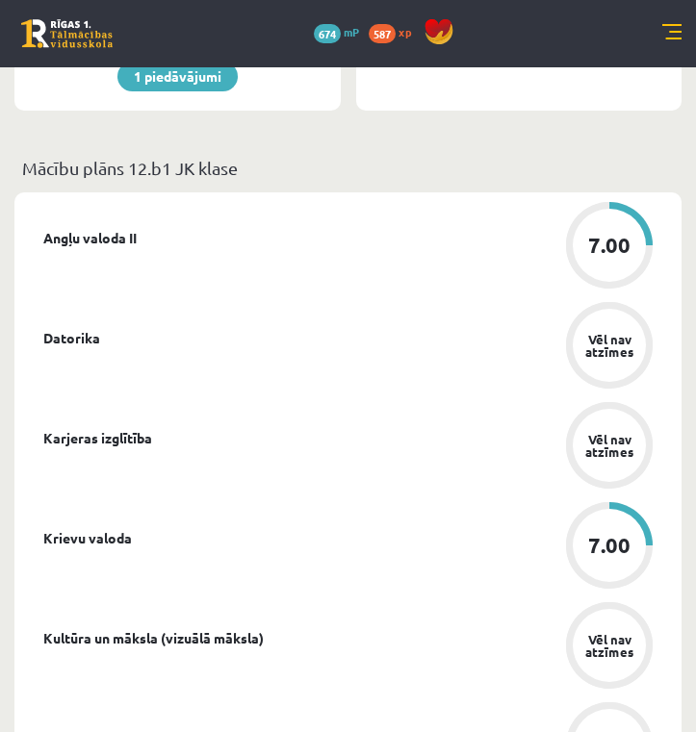
drag, startPoint x: 638, startPoint y: 1, endPoint x: 531, endPoint y: 14, distance: 107.7
click at [531, 14] on div "1 Dāvanas 674 mP 587 xp" at bounding box center [348, 33] width 696 height 67
